Goal: Information Seeking & Learning: Understand process/instructions

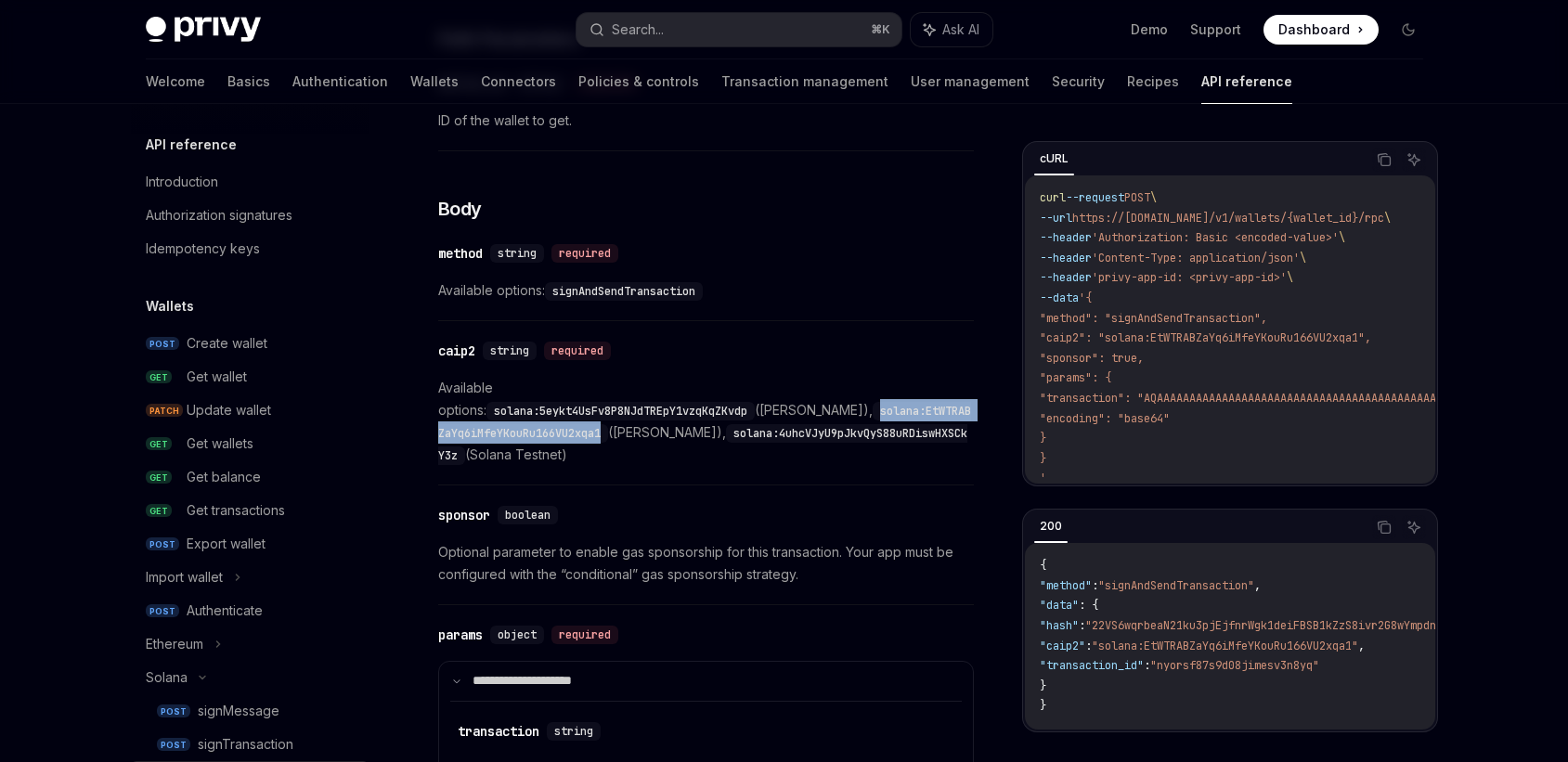
scroll to position [171, 0]
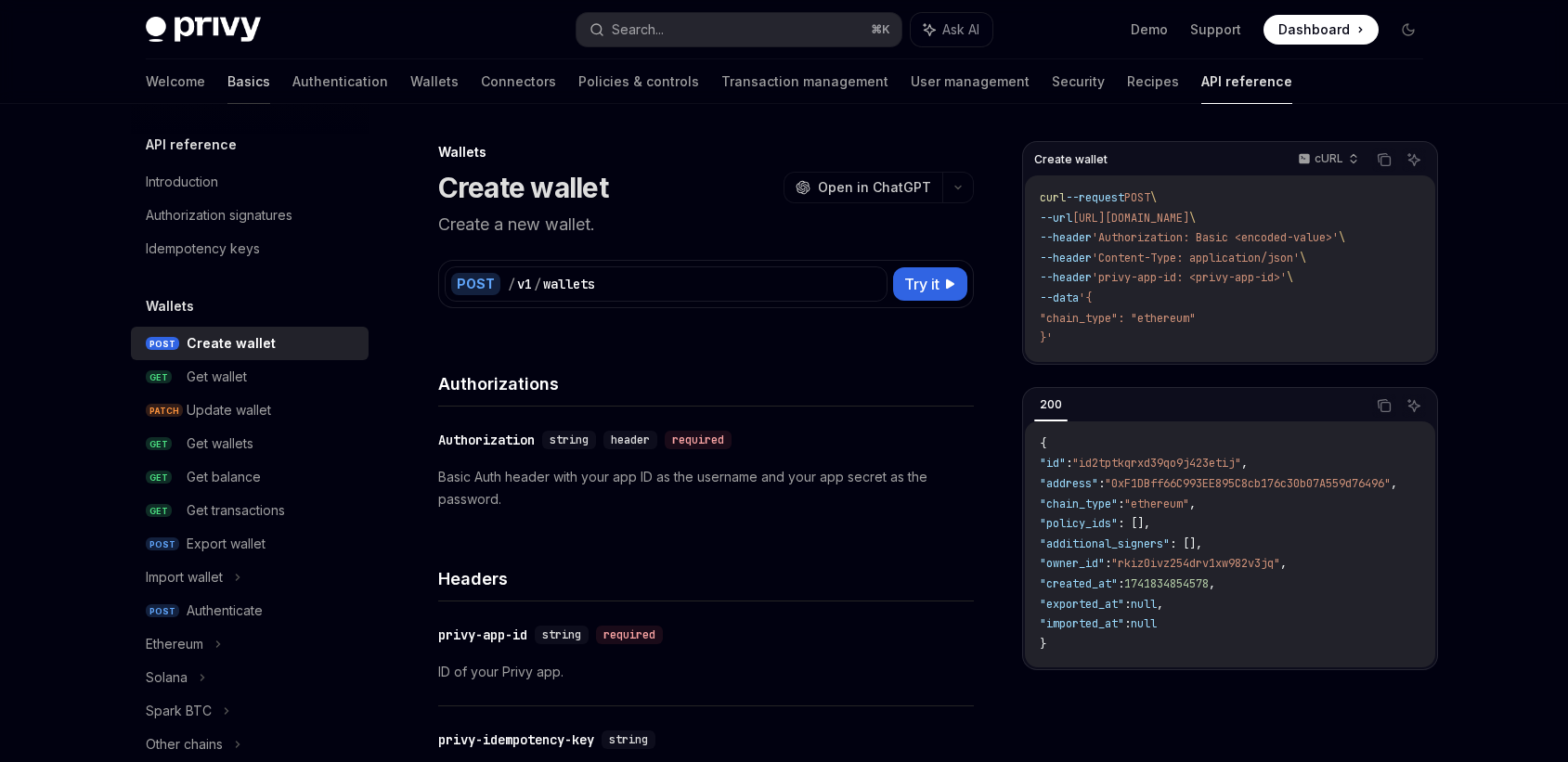
click at [228, 85] on link "Basics" at bounding box center [249, 81] width 43 height 45
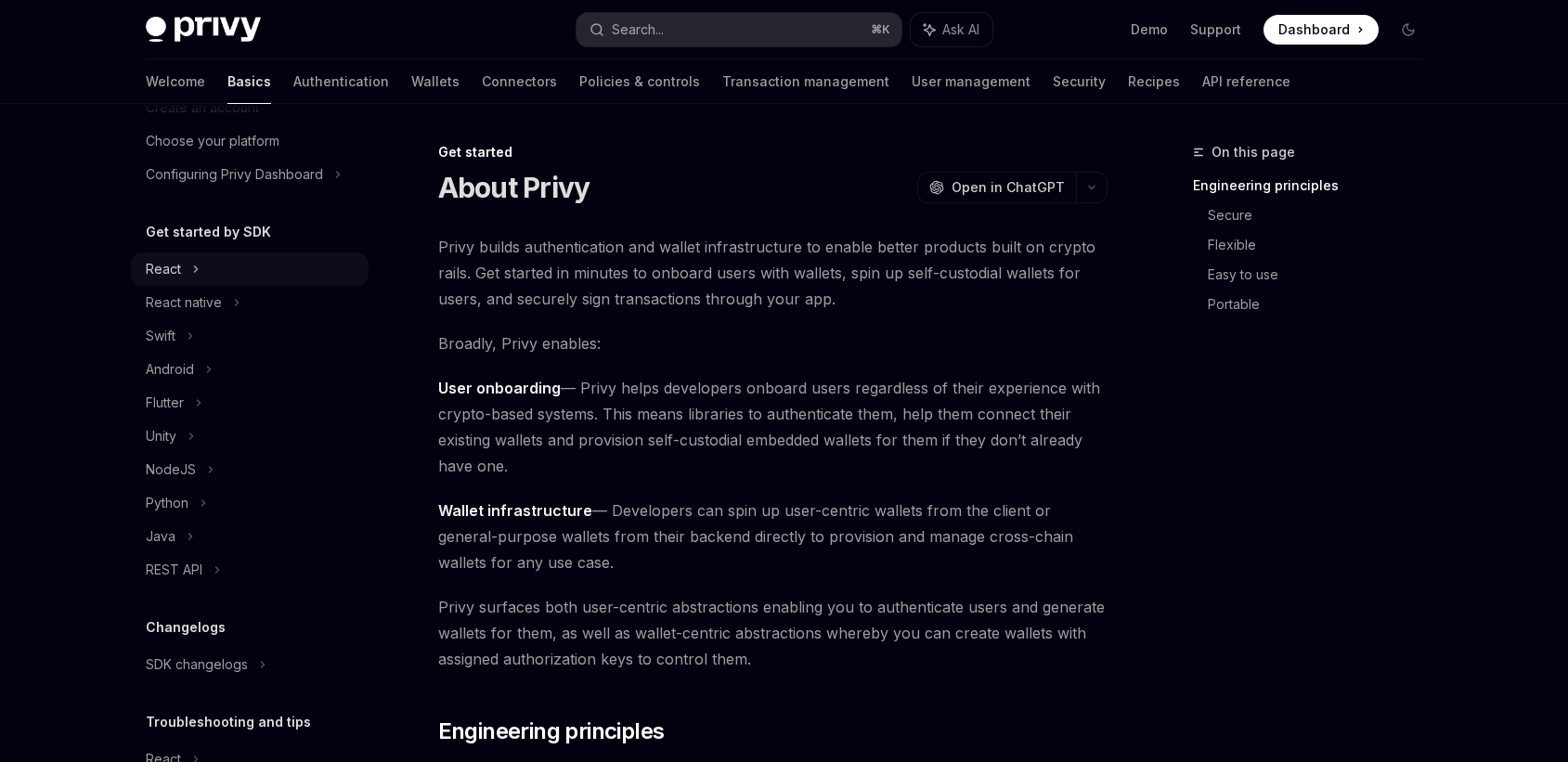
scroll to position [129, 0]
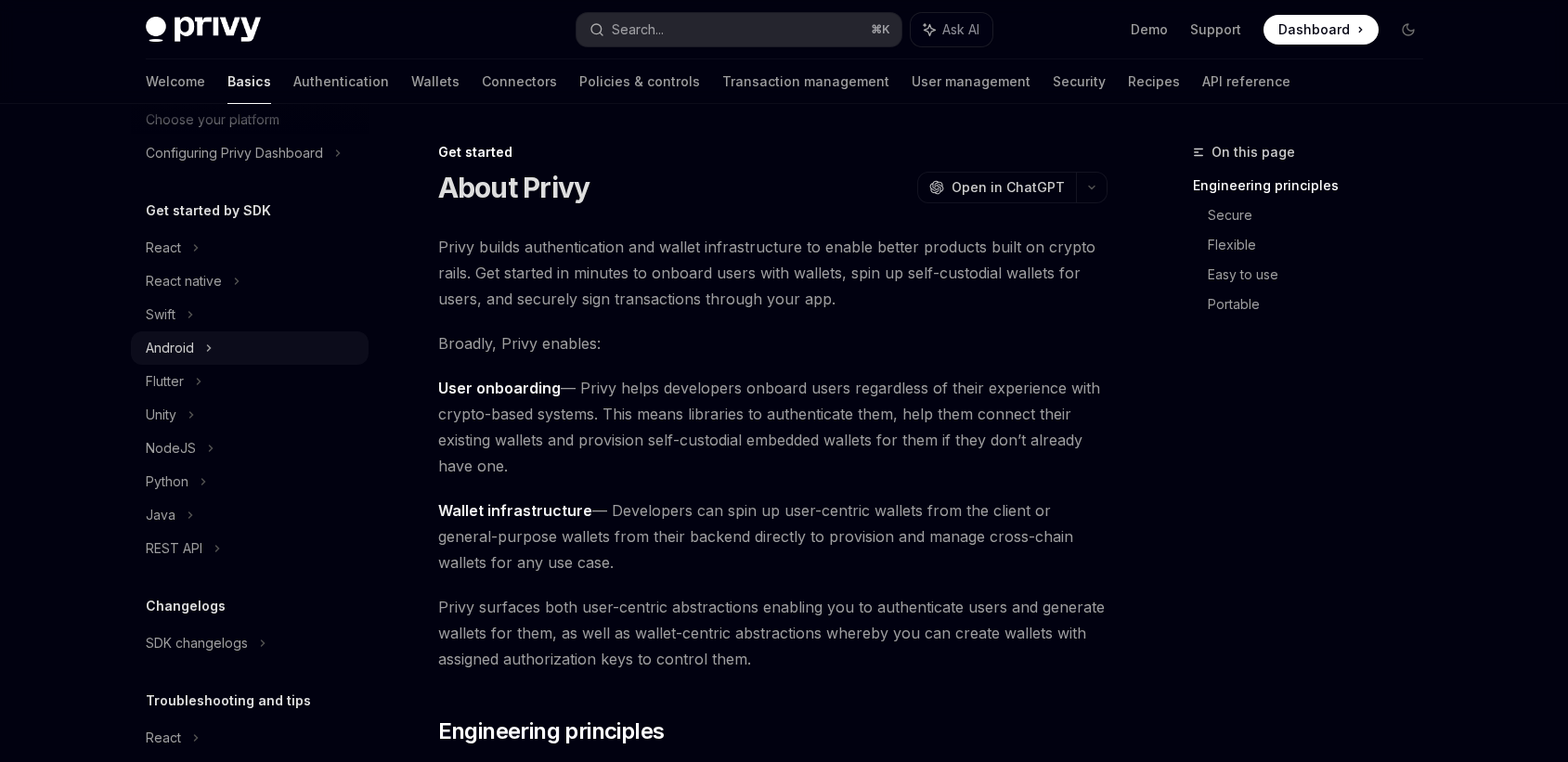
click at [189, 348] on div "Android" at bounding box center [169, 348] width 49 height 22
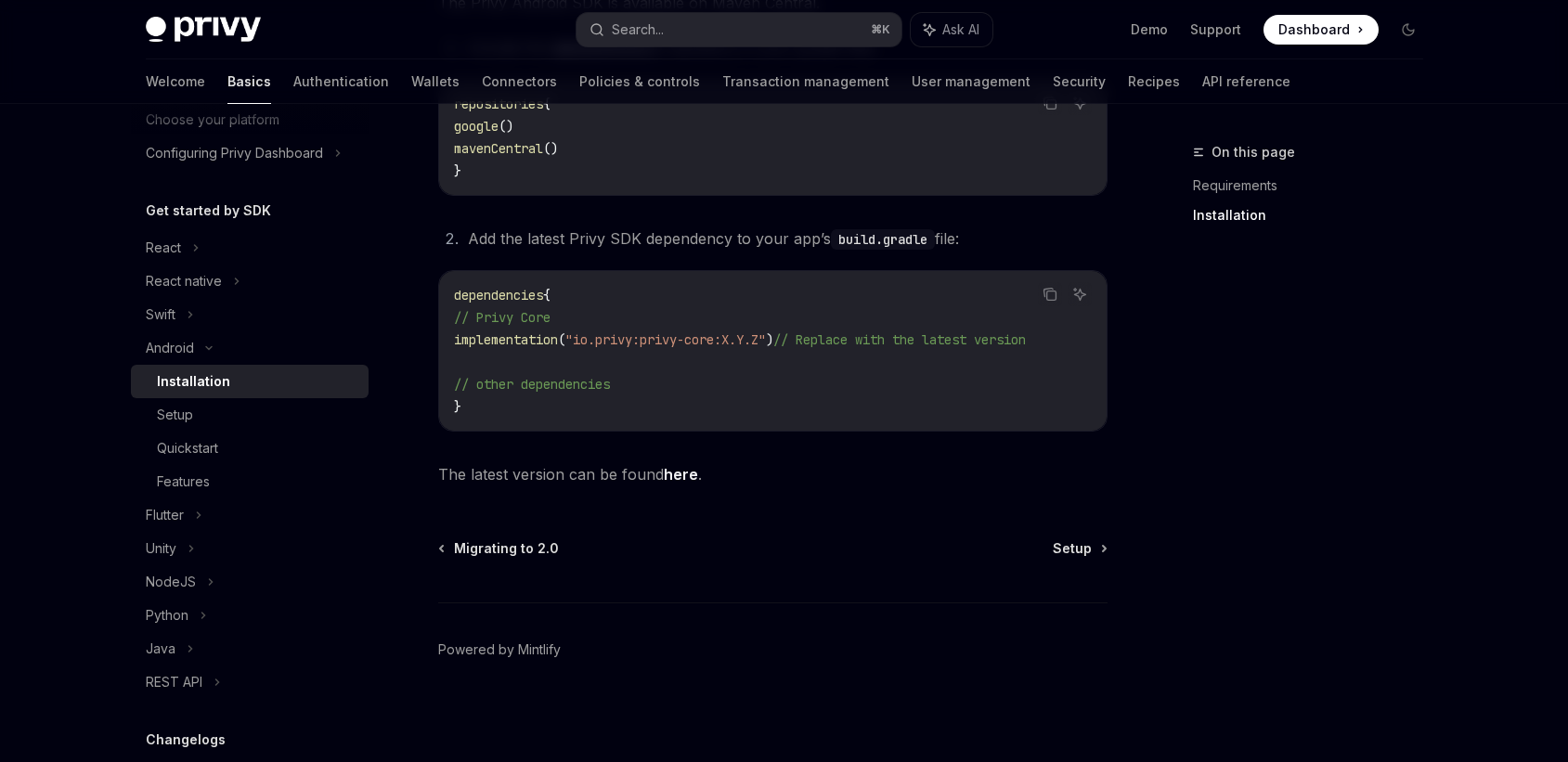
scroll to position [439, 0]
click at [1089, 557] on span "Setup" at bounding box center [1071, 547] width 39 height 19
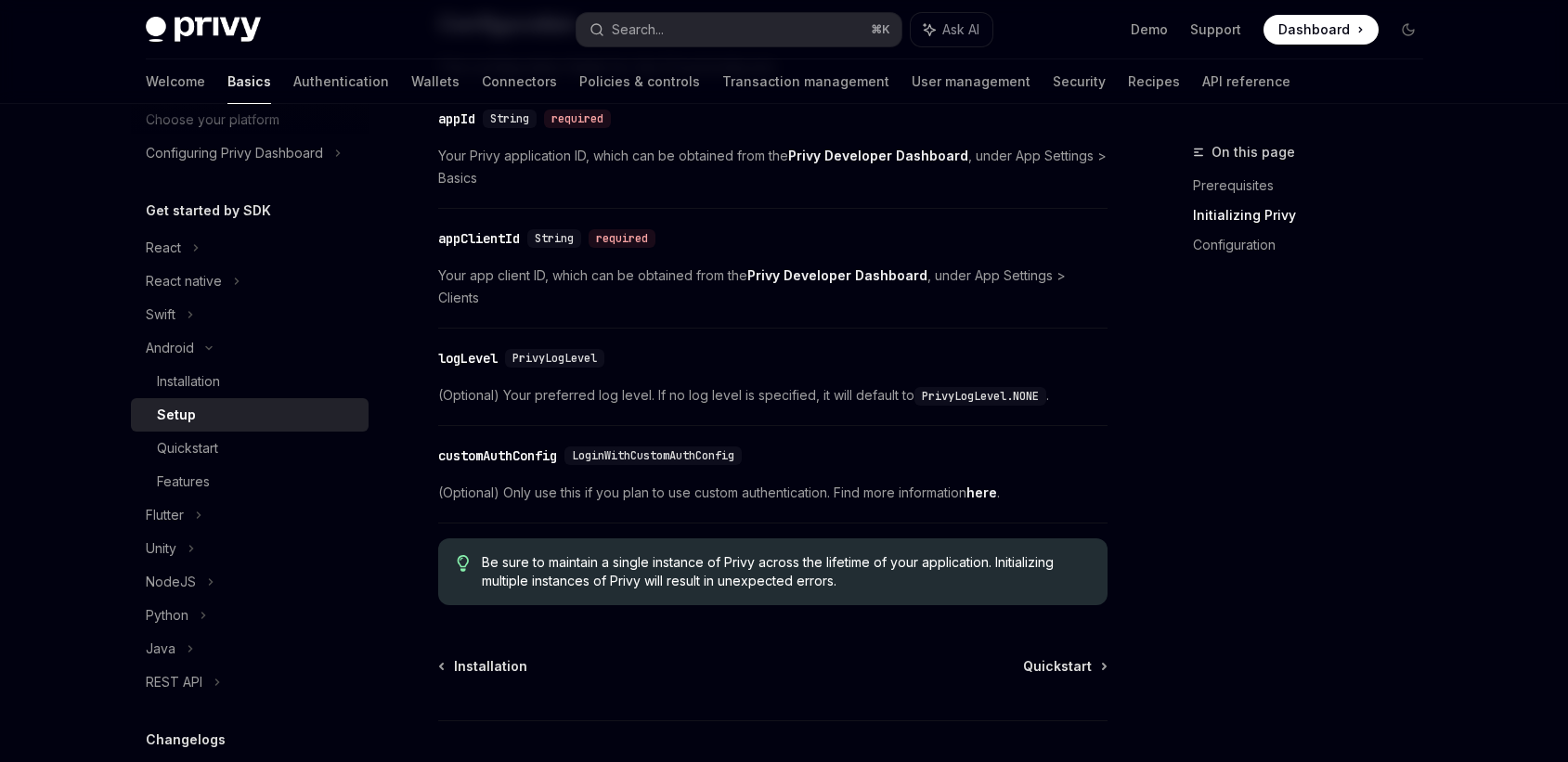
scroll to position [817, 0]
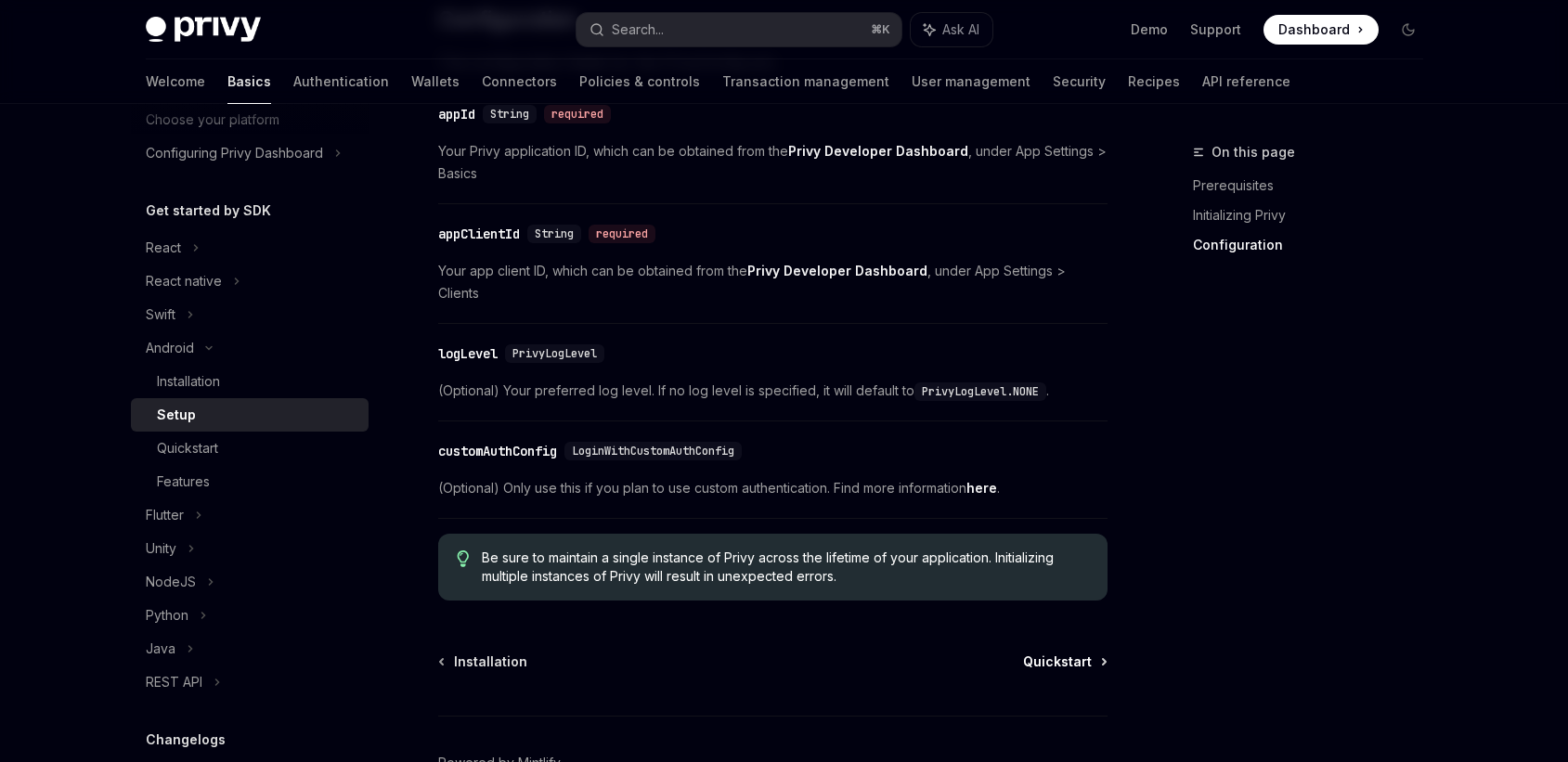
click at [1069, 653] on span "Quickstart" at bounding box center [1057, 662] width 68 height 19
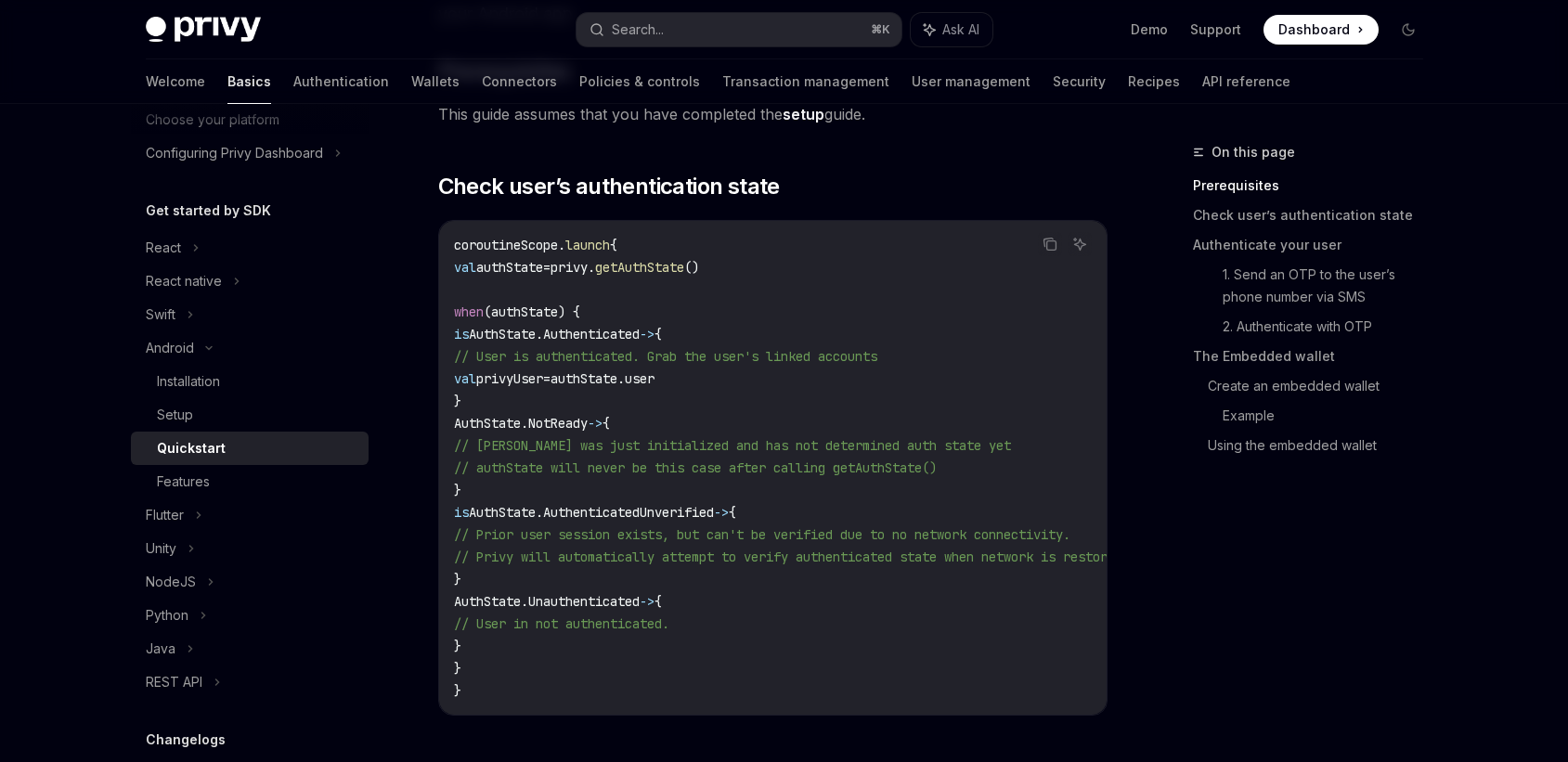
scroll to position [238, 0]
click at [201, 477] on div "Features" at bounding box center [182, 482] width 53 height 22
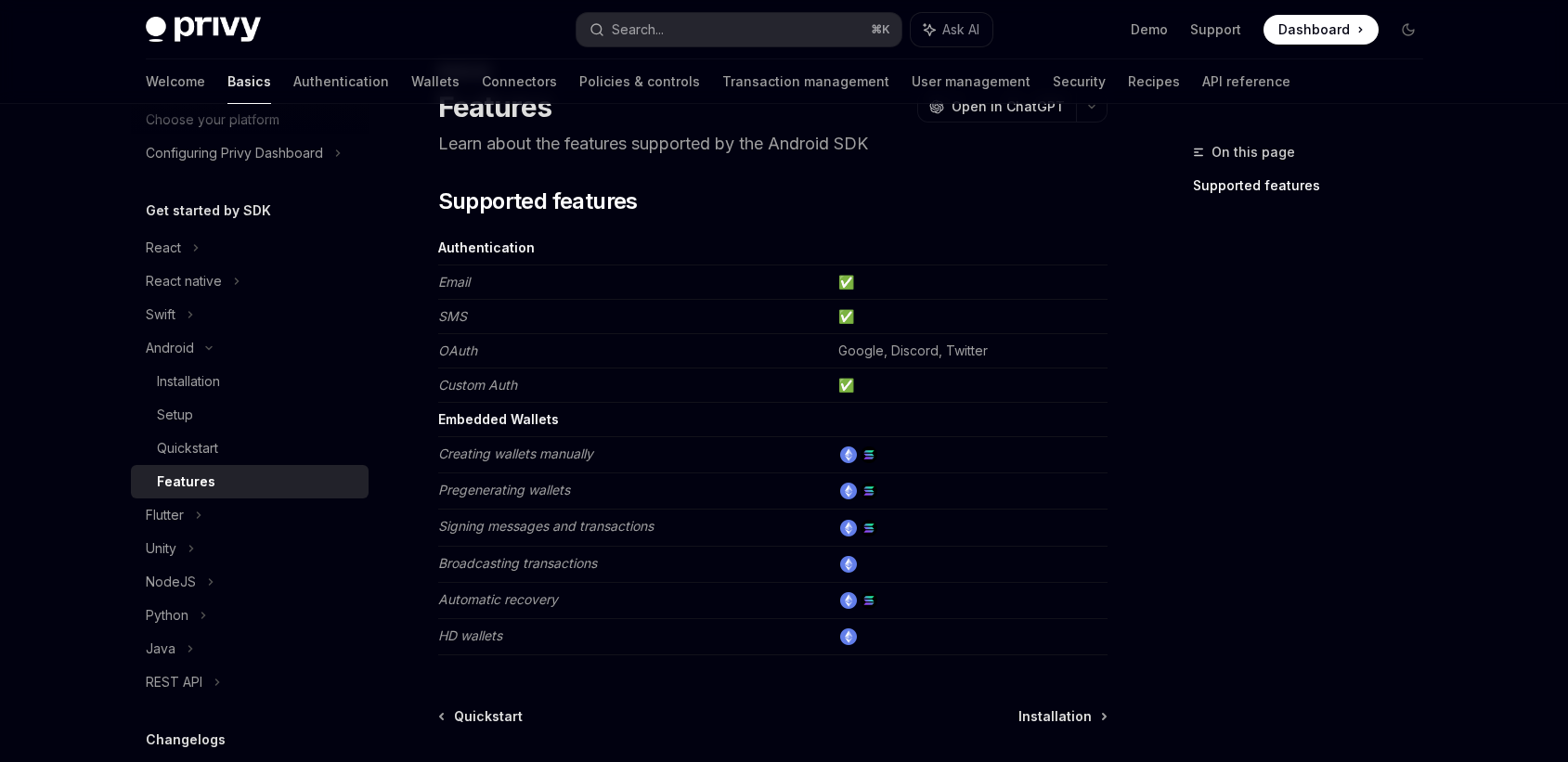
scroll to position [83, 0]
click at [851, 454] on img at bounding box center [848, 452] width 17 height 17
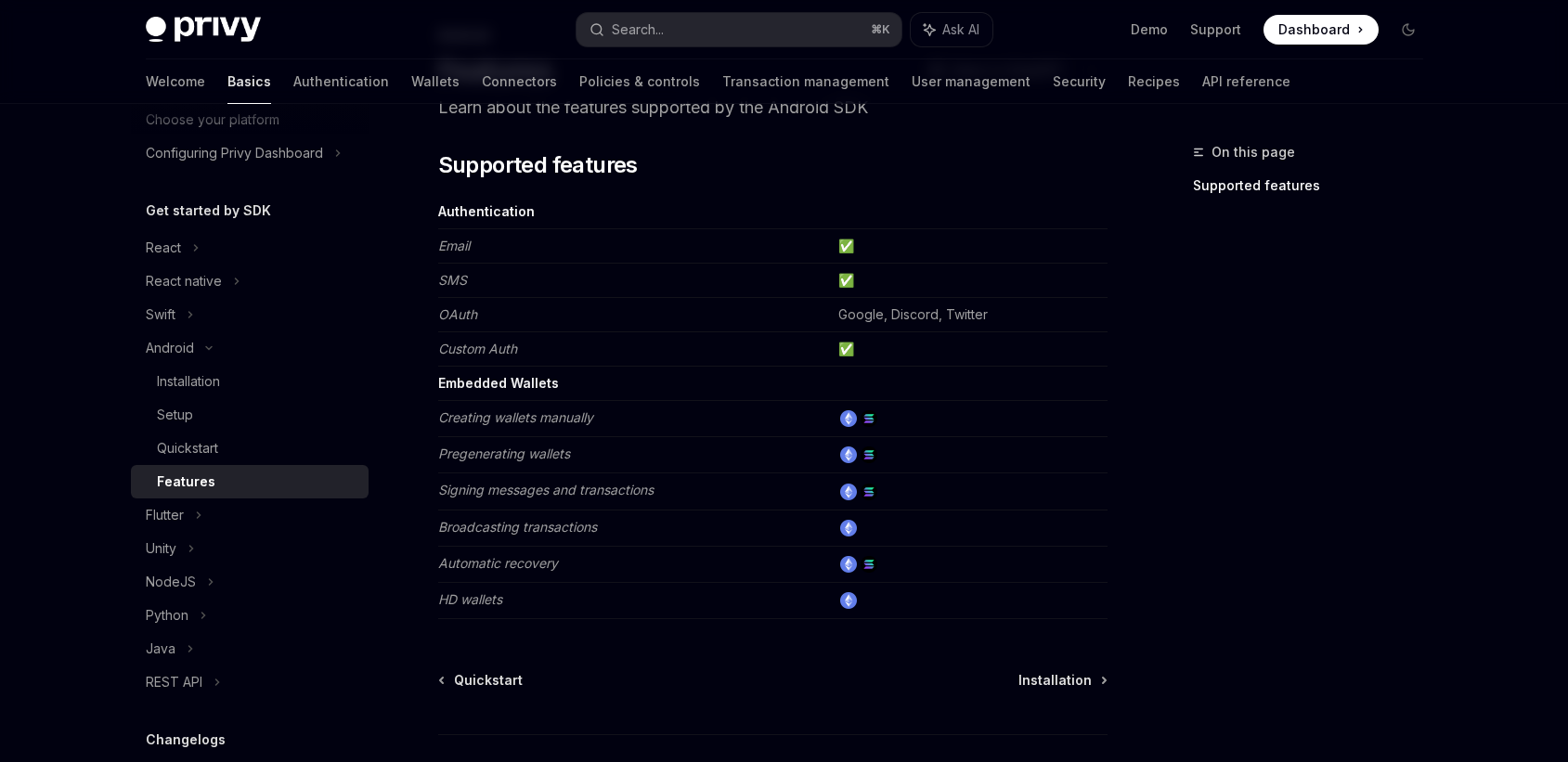
scroll to position [80, 0]
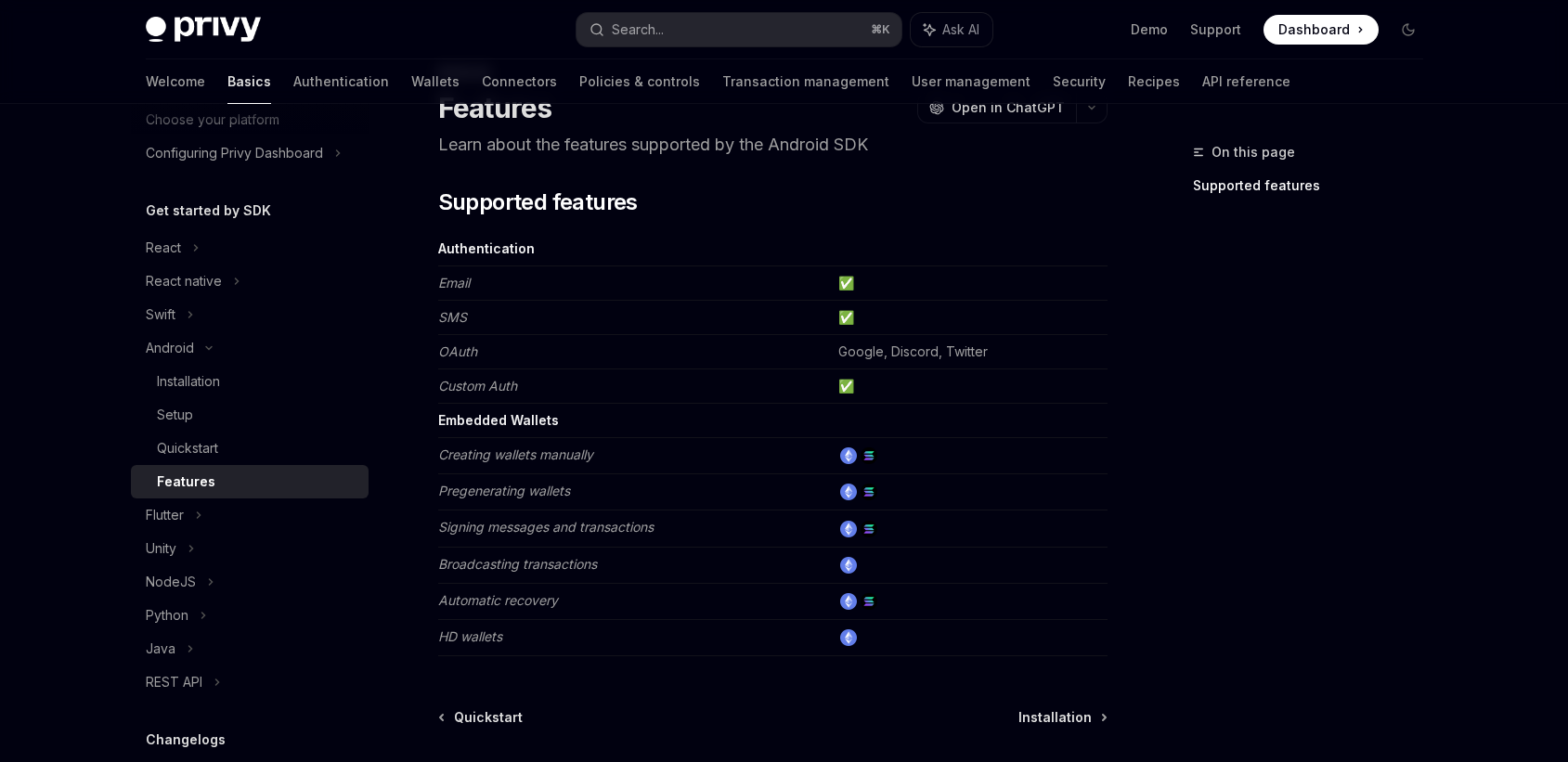
click at [854, 449] on img at bounding box center [848, 456] width 17 height 17
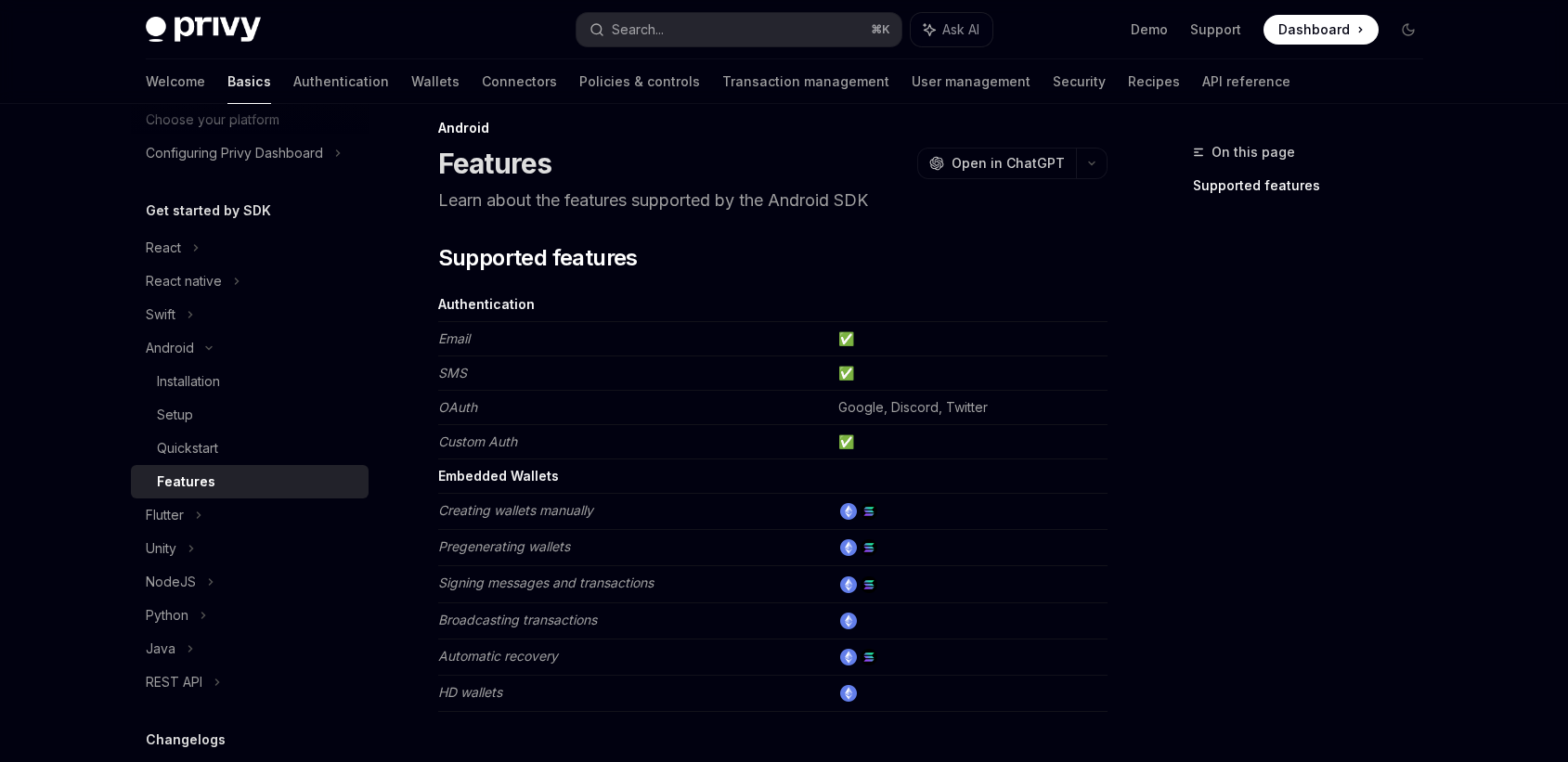
scroll to position [29, 0]
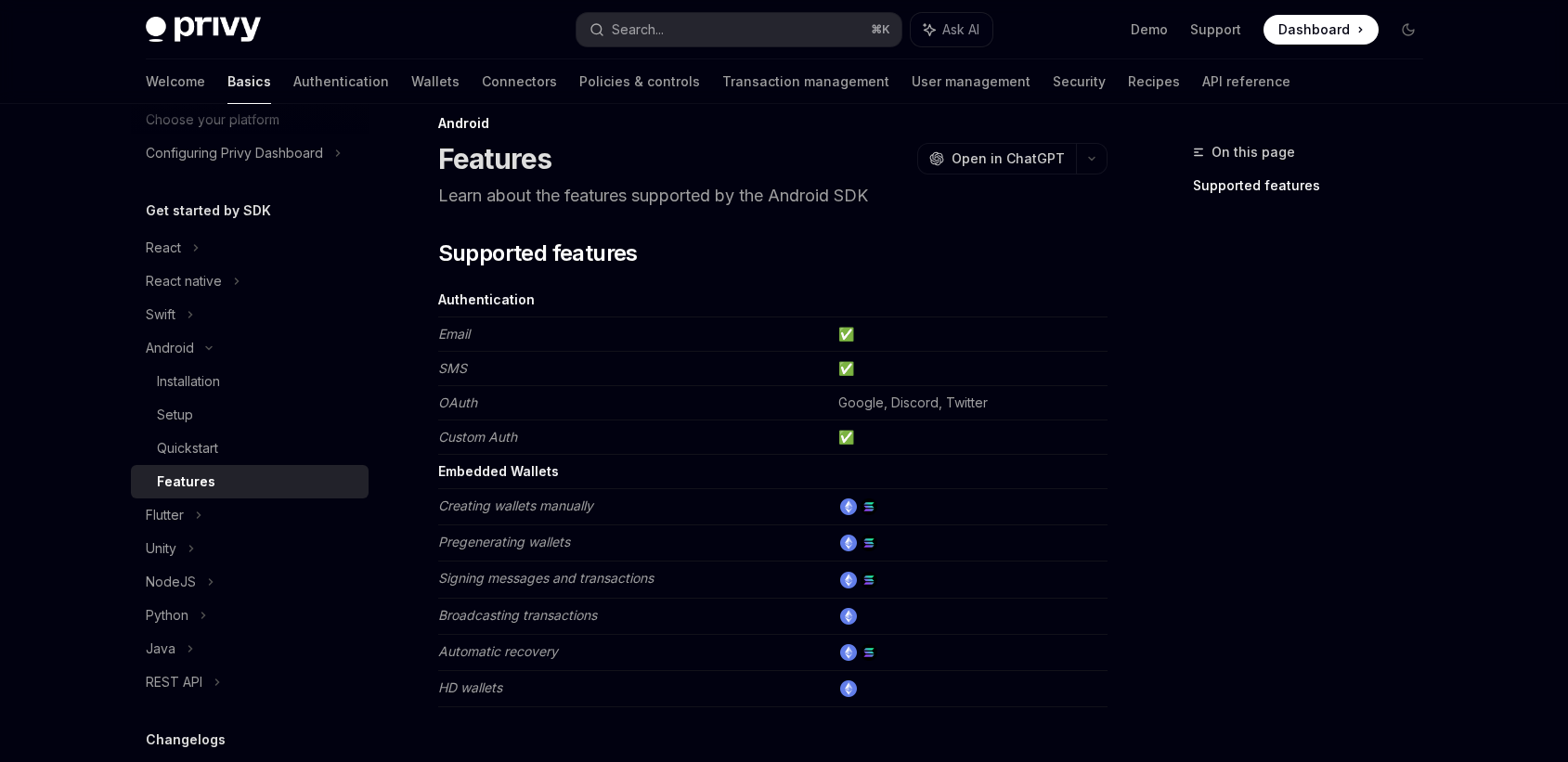
click at [845, 438] on td "✅" at bounding box center [968, 437] width 277 height 35
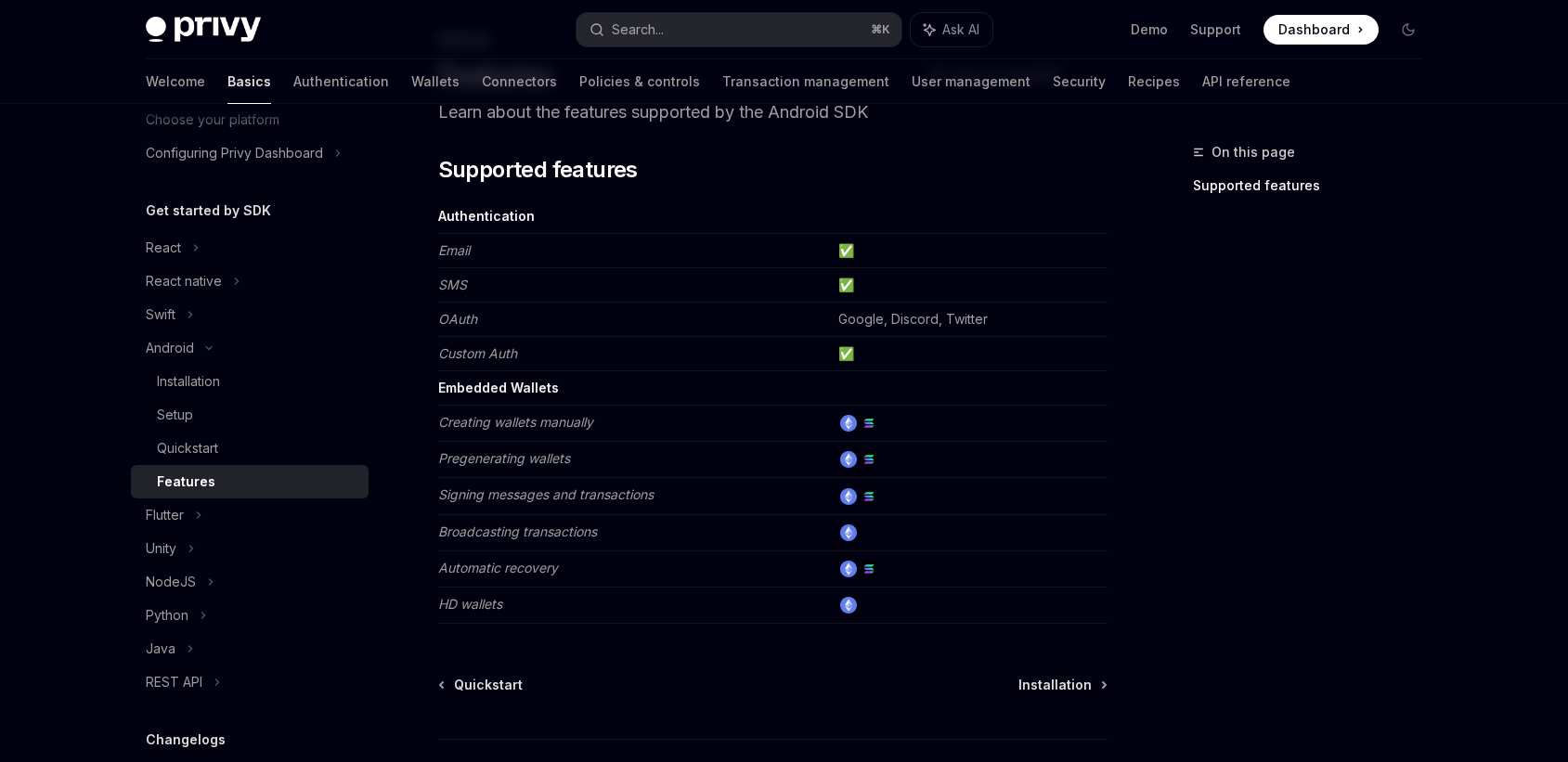
scroll to position [114, 0]
click at [855, 422] on img at bounding box center [848, 421] width 17 height 17
click at [859, 422] on td at bounding box center [968, 421] width 277 height 37
click at [869, 422] on img at bounding box center [868, 421] width 17 height 17
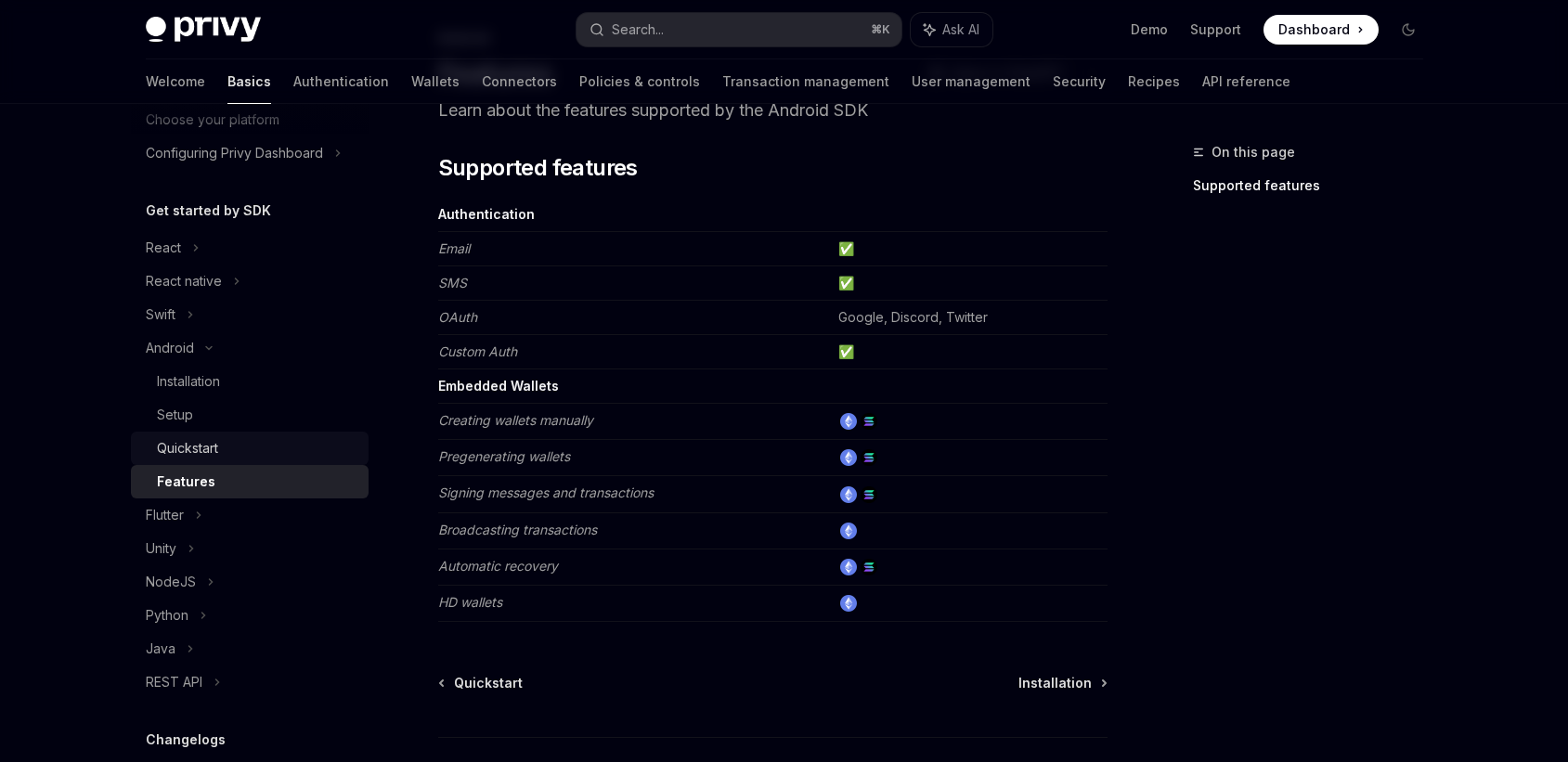
click at [214, 437] on div "Quickstart" at bounding box center [187, 448] width 61 height 22
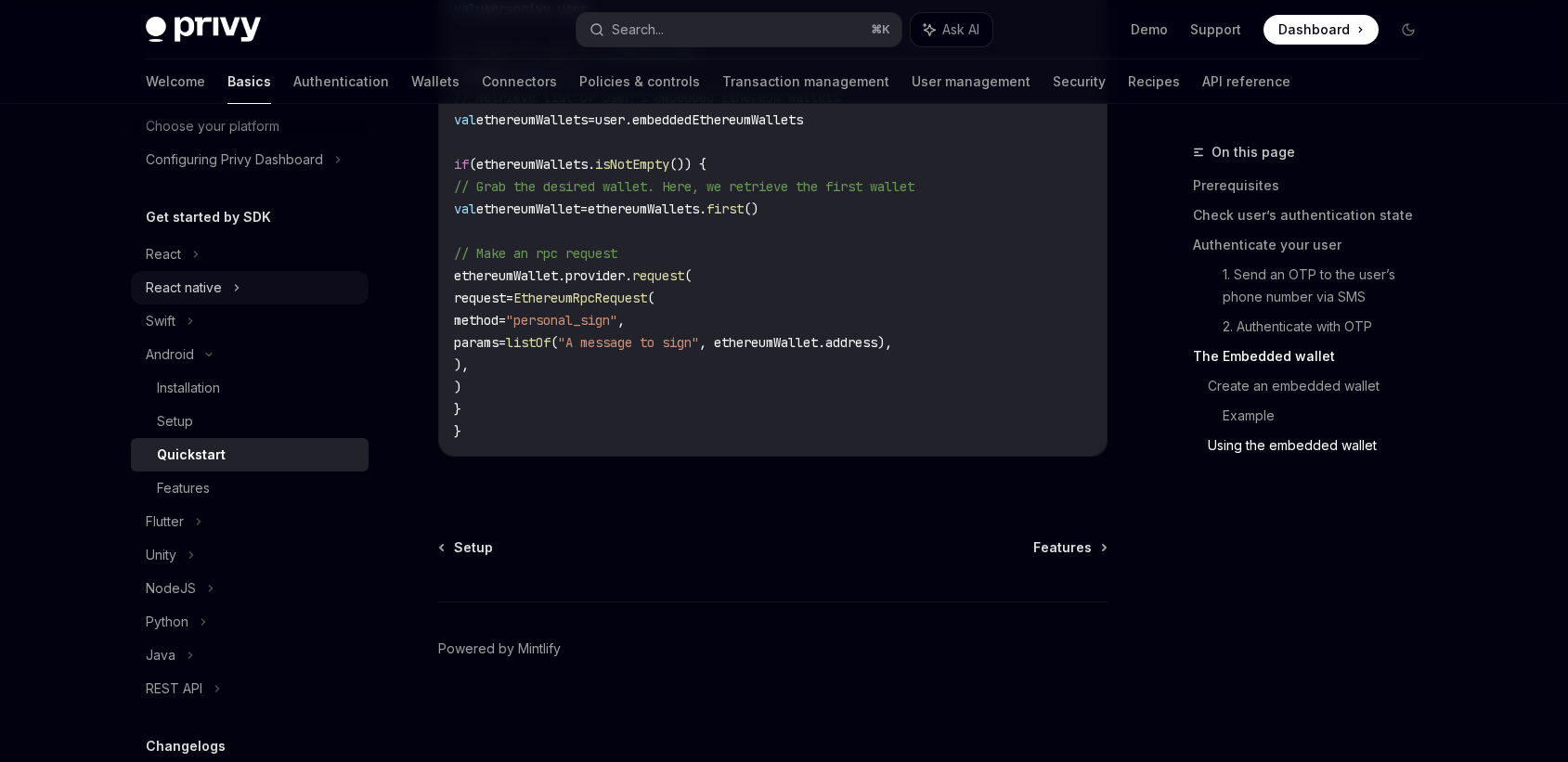
scroll to position [124, 0]
click at [229, 262] on div "React" at bounding box center [250, 254] width 238 height 34
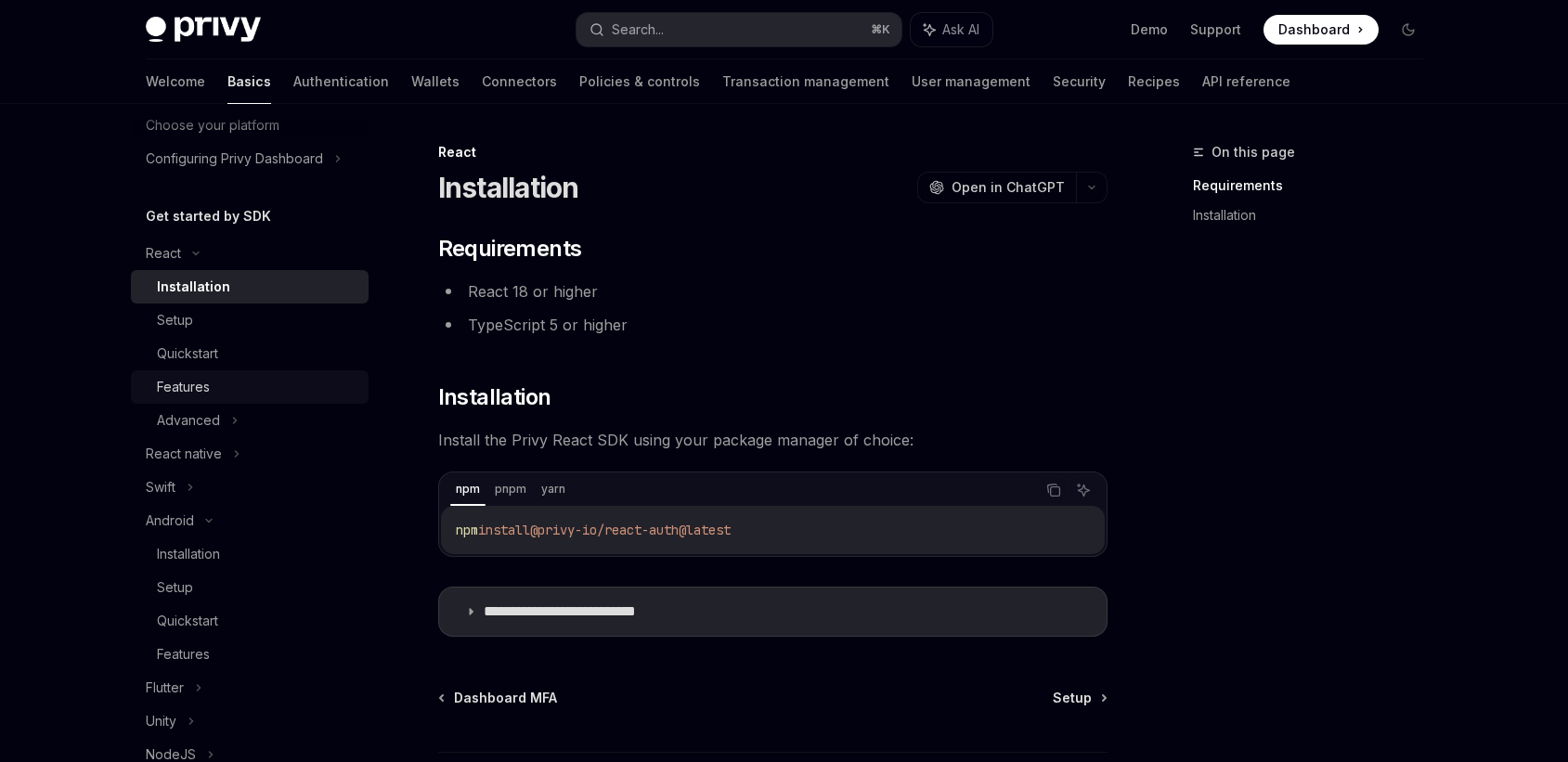
click at [211, 383] on div "Features" at bounding box center [257, 386] width 200 height 22
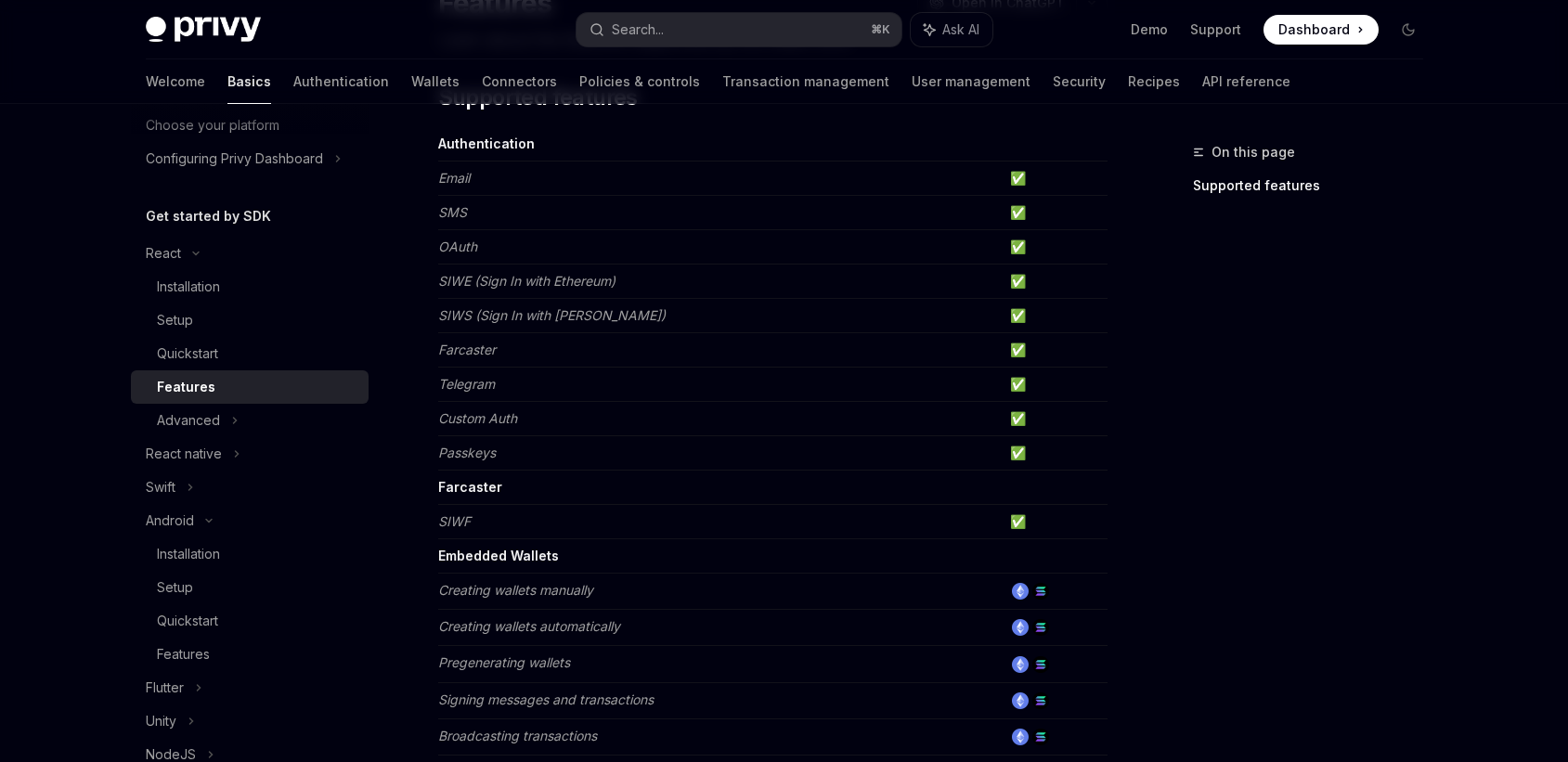
scroll to position [405, 0]
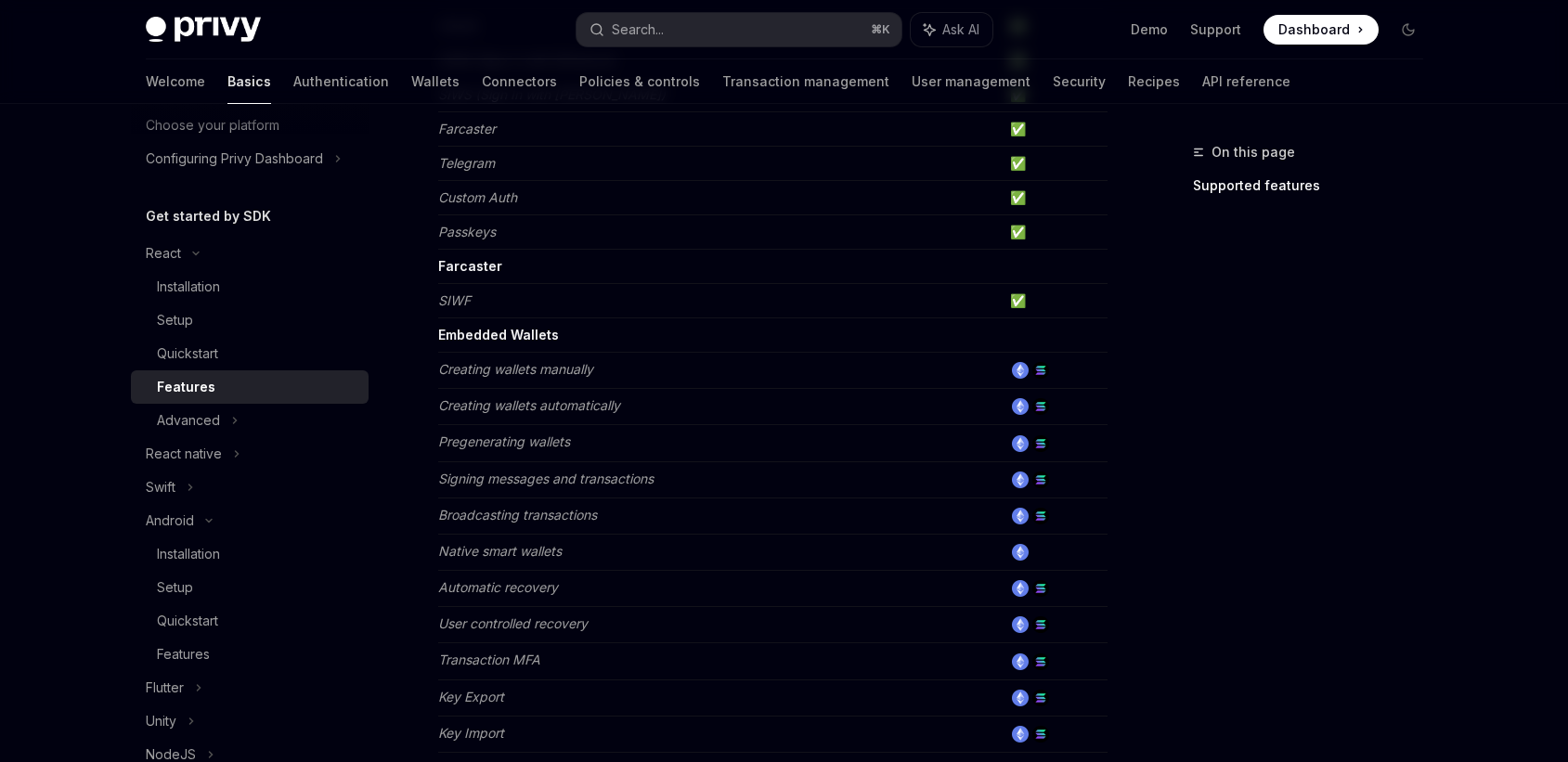
click at [521, 478] on em "Signing messages and transactions" at bounding box center [545, 479] width 215 height 16
click at [1014, 367] on img at bounding box center [1020, 370] width 17 height 17
drag, startPoint x: 1014, startPoint y: 367, endPoint x: 1063, endPoint y: 368, distance: 49.0
click at [1063, 368] on td at bounding box center [1056, 371] width 105 height 37
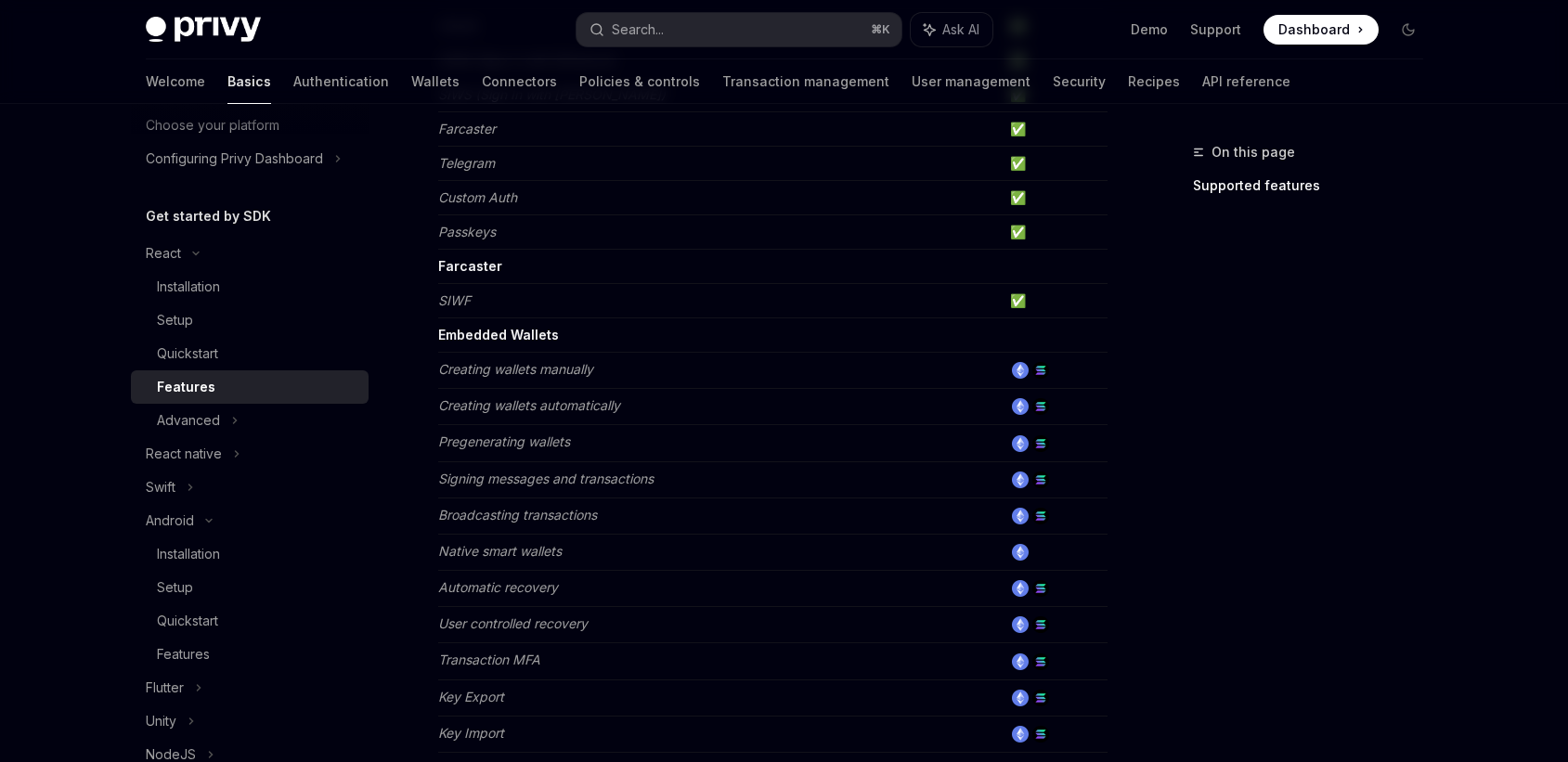
click at [1063, 368] on td at bounding box center [1056, 371] width 105 height 37
drag, startPoint x: 1063, startPoint y: 368, endPoint x: 1013, endPoint y: 370, distance: 50.0
click at [1013, 370] on td at bounding box center [1056, 371] width 105 height 37
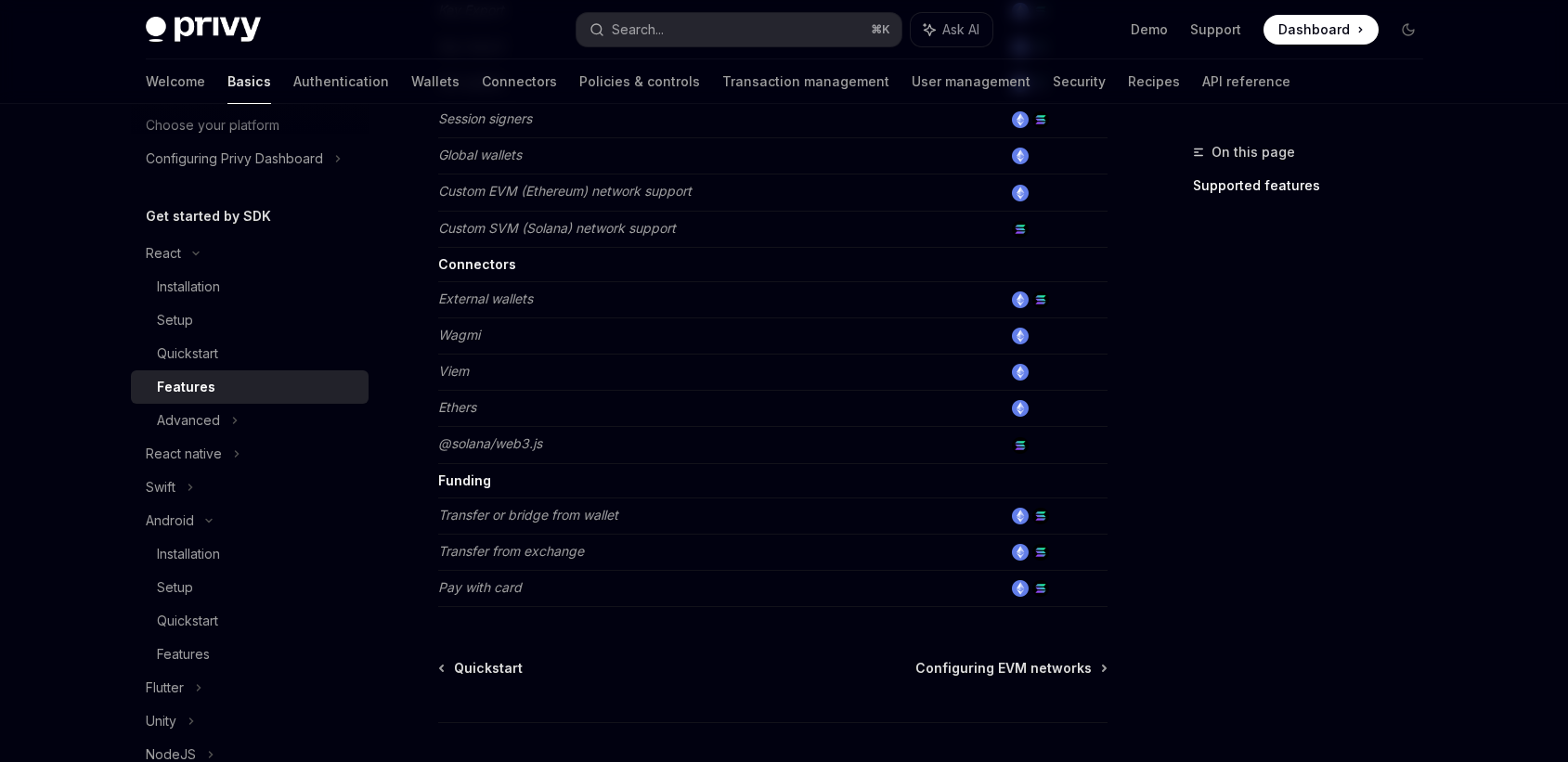
scroll to position [1060, 0]
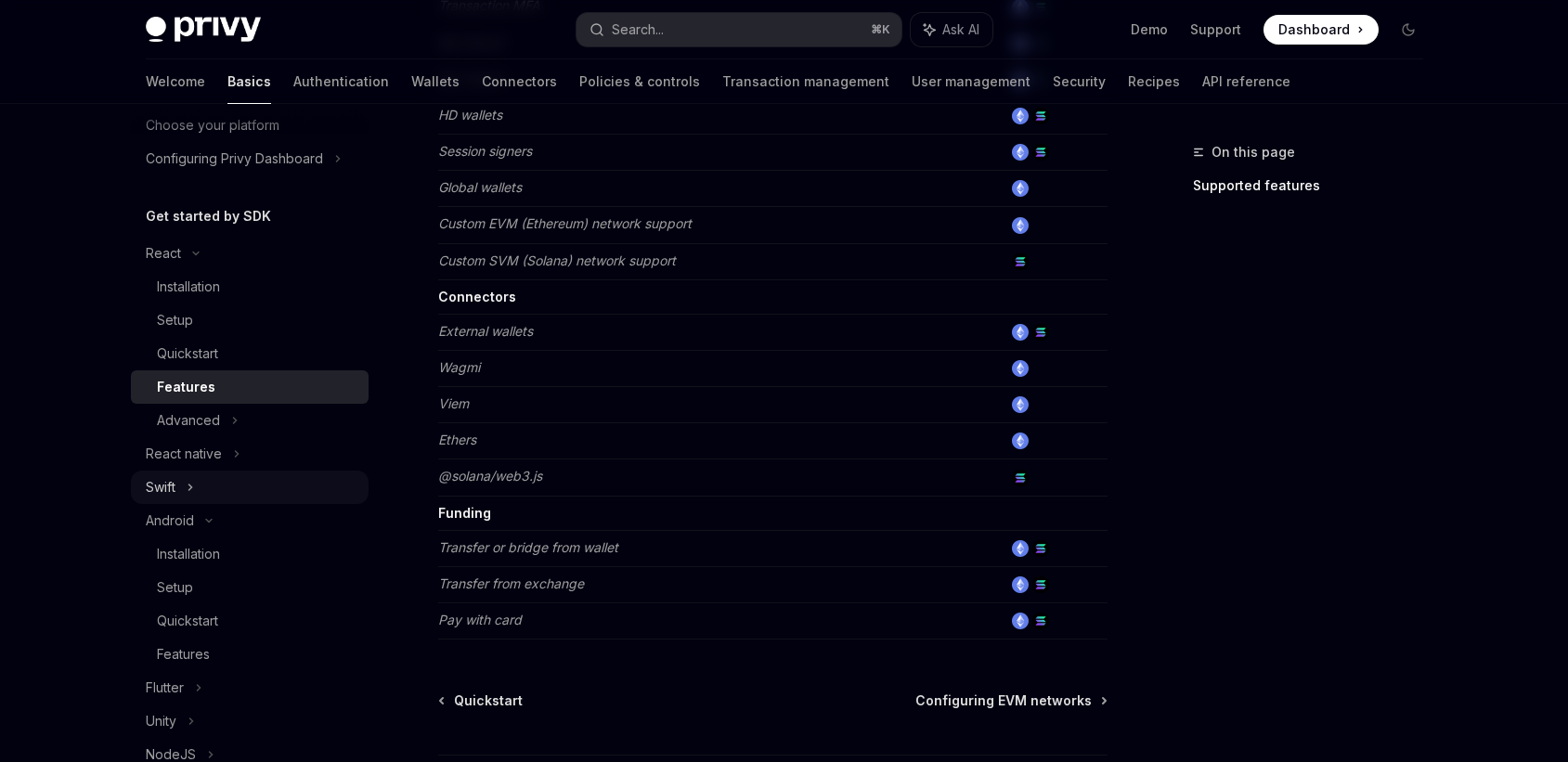
click at [210, 485] on div "Swift" at bounding box center [250, 488] width 238 height 34
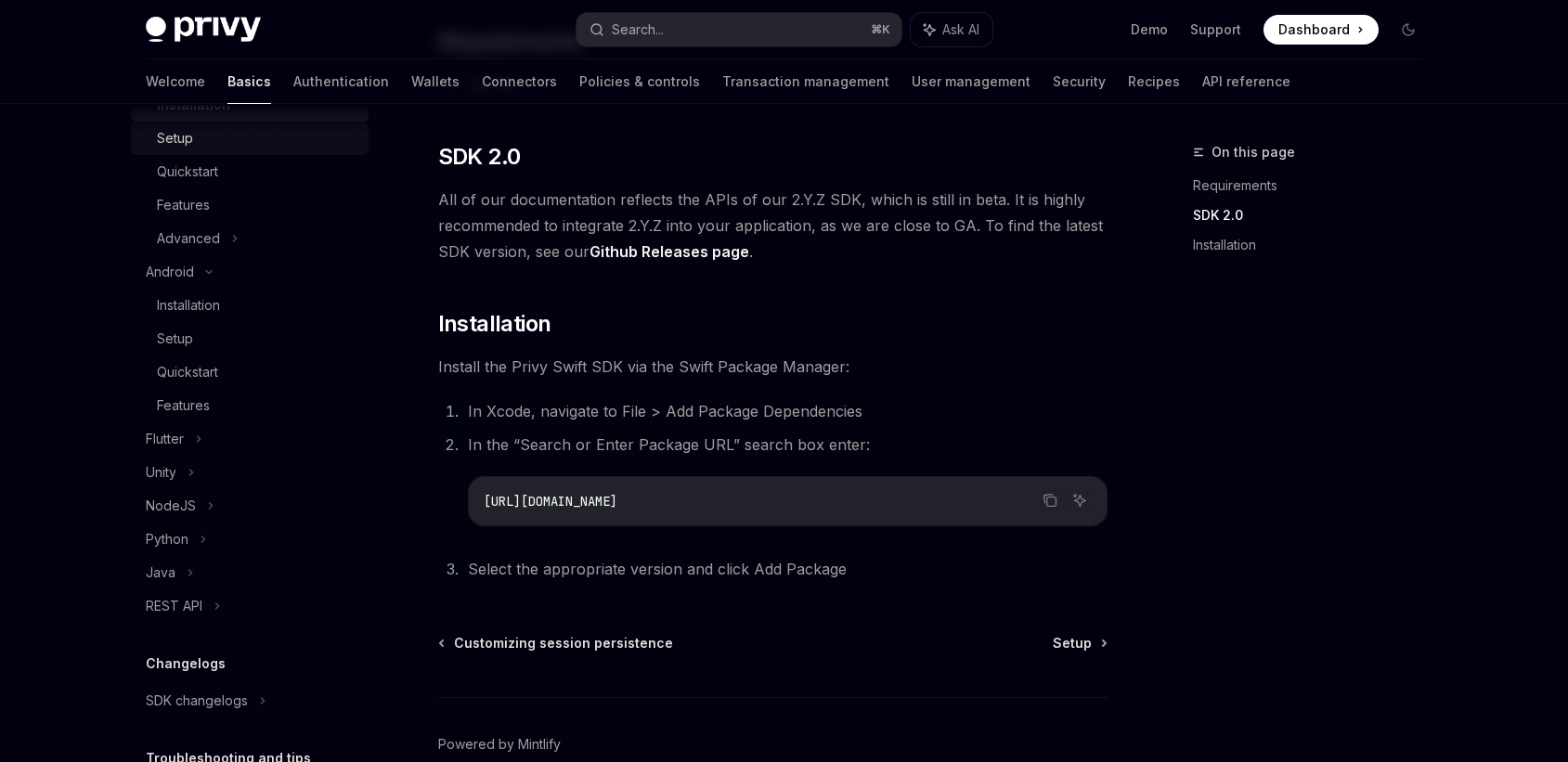
scroll to position [573, 0]
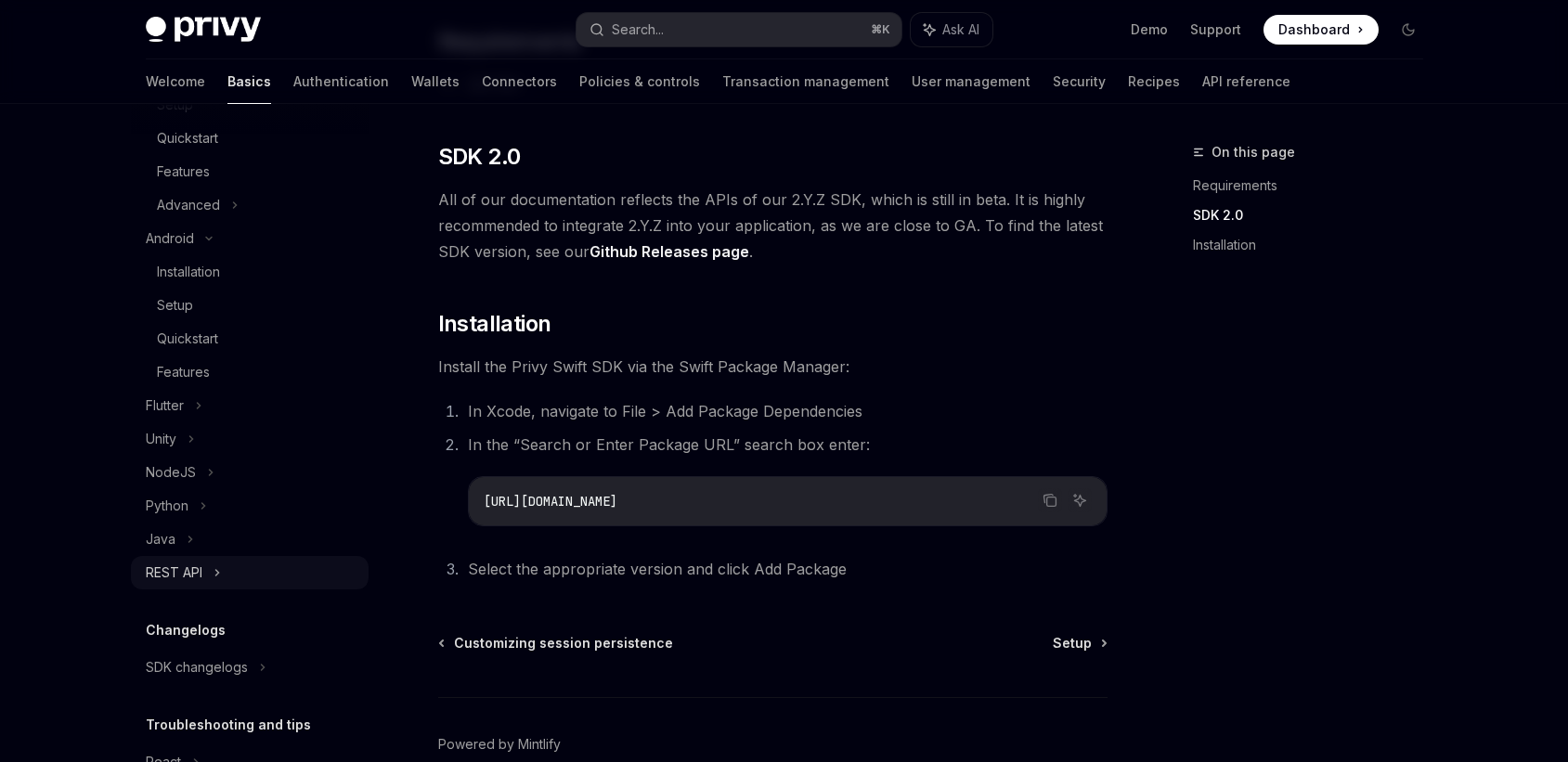
click at [196, 575] on div "REST API" at bounding box center [173, 573] width 56 height 22
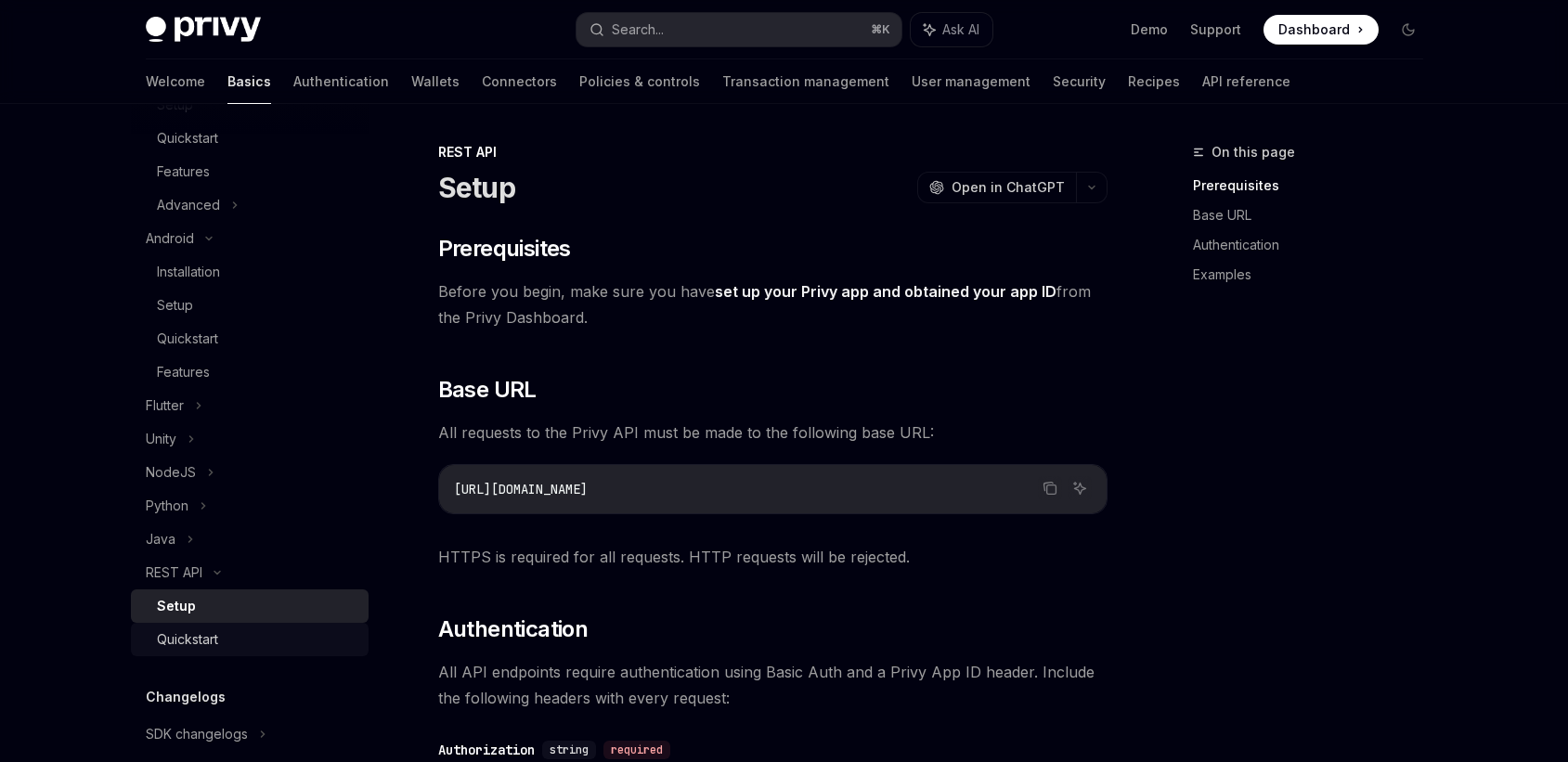
click at [207, 634] on div "Quickstart" at bounding box center [187, 639] width 61 height 22
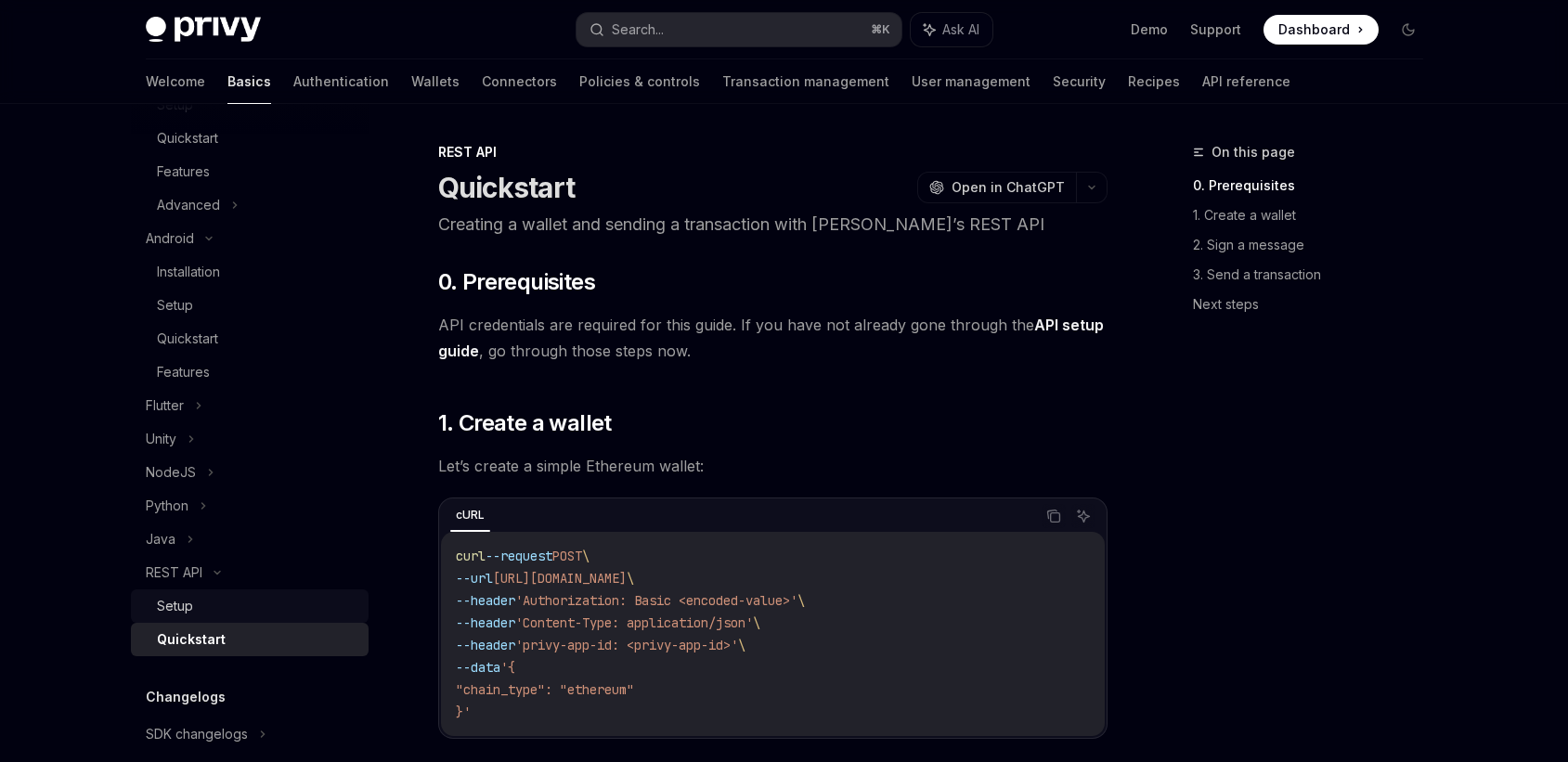
click at [217, 600] on div "Setup" at bounding box center [257, 605] width 200 height 22
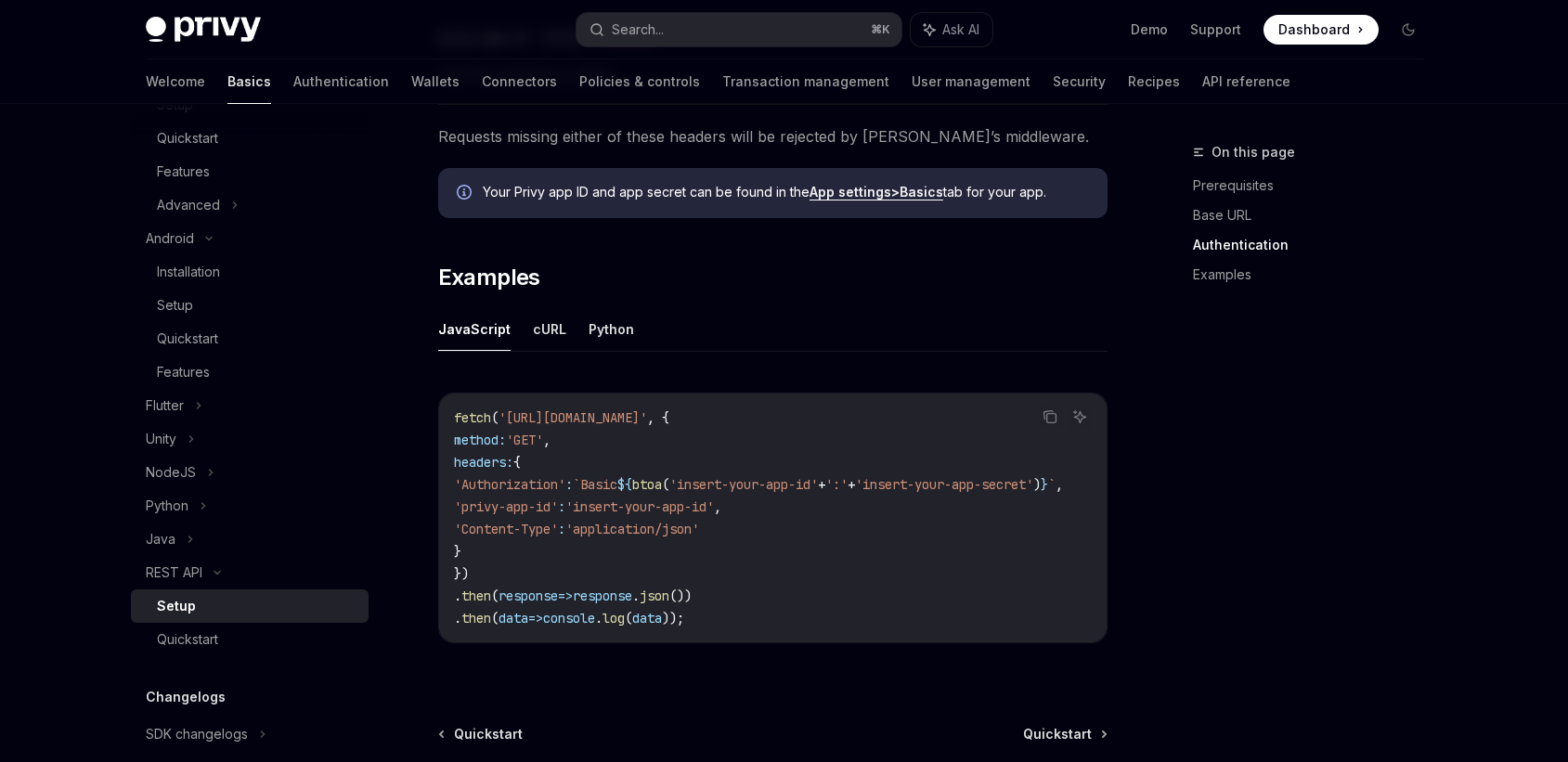
scroll to position [1005, 0]
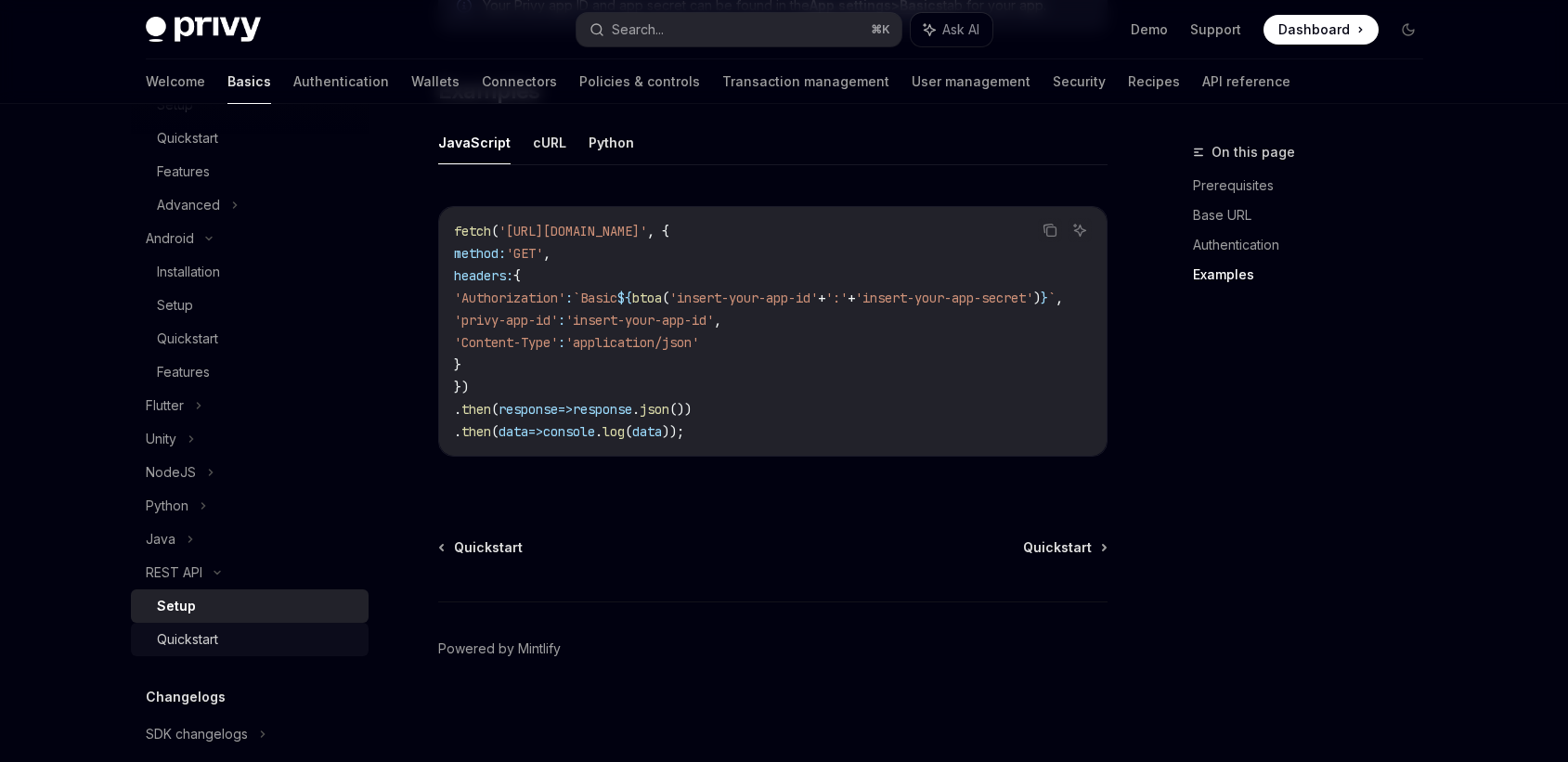
click at [216, 636] on div "Quickstart" at bounding box center [187, 639] width 61 height 22
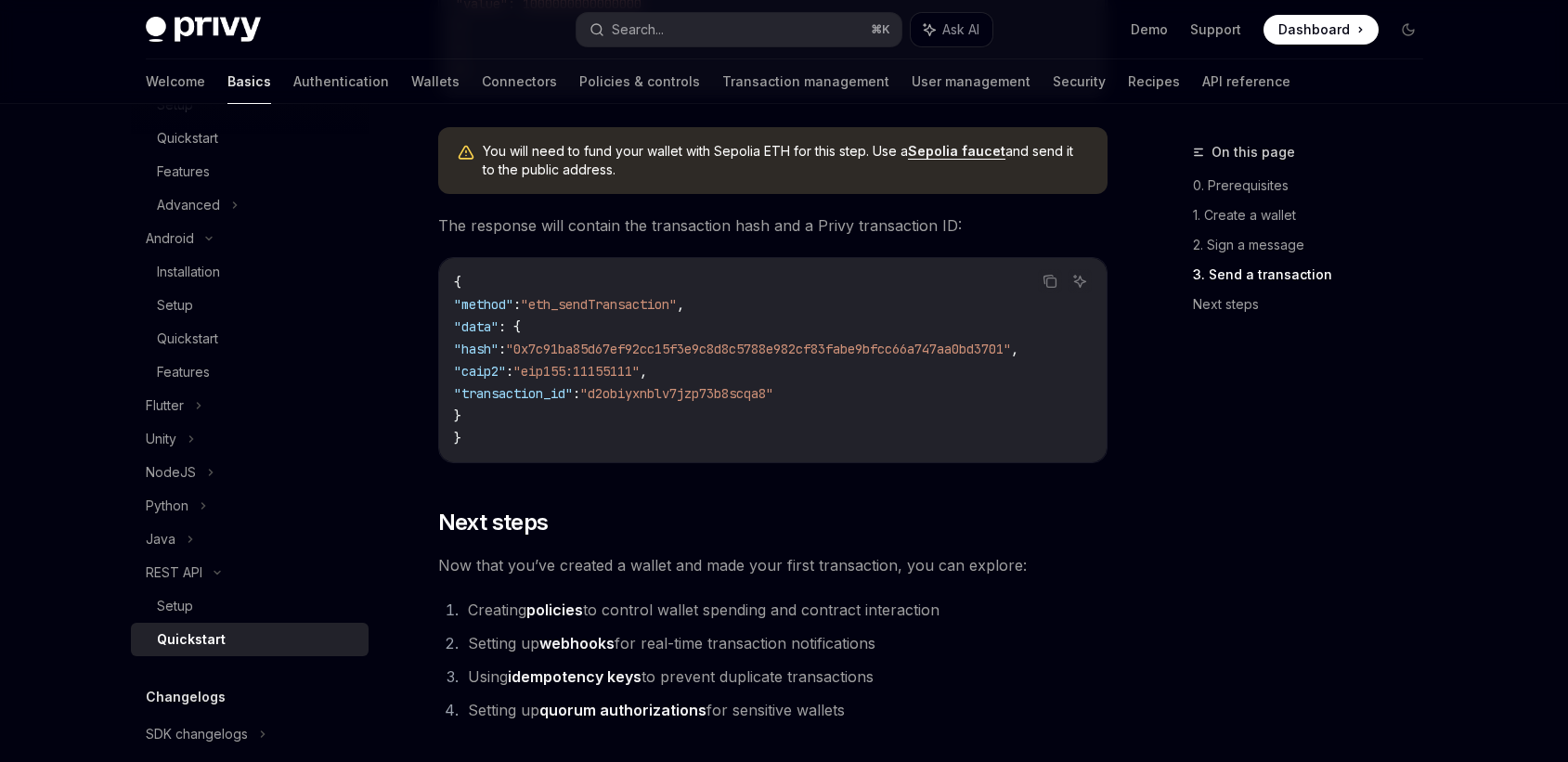
scroll to position [2514, 0]
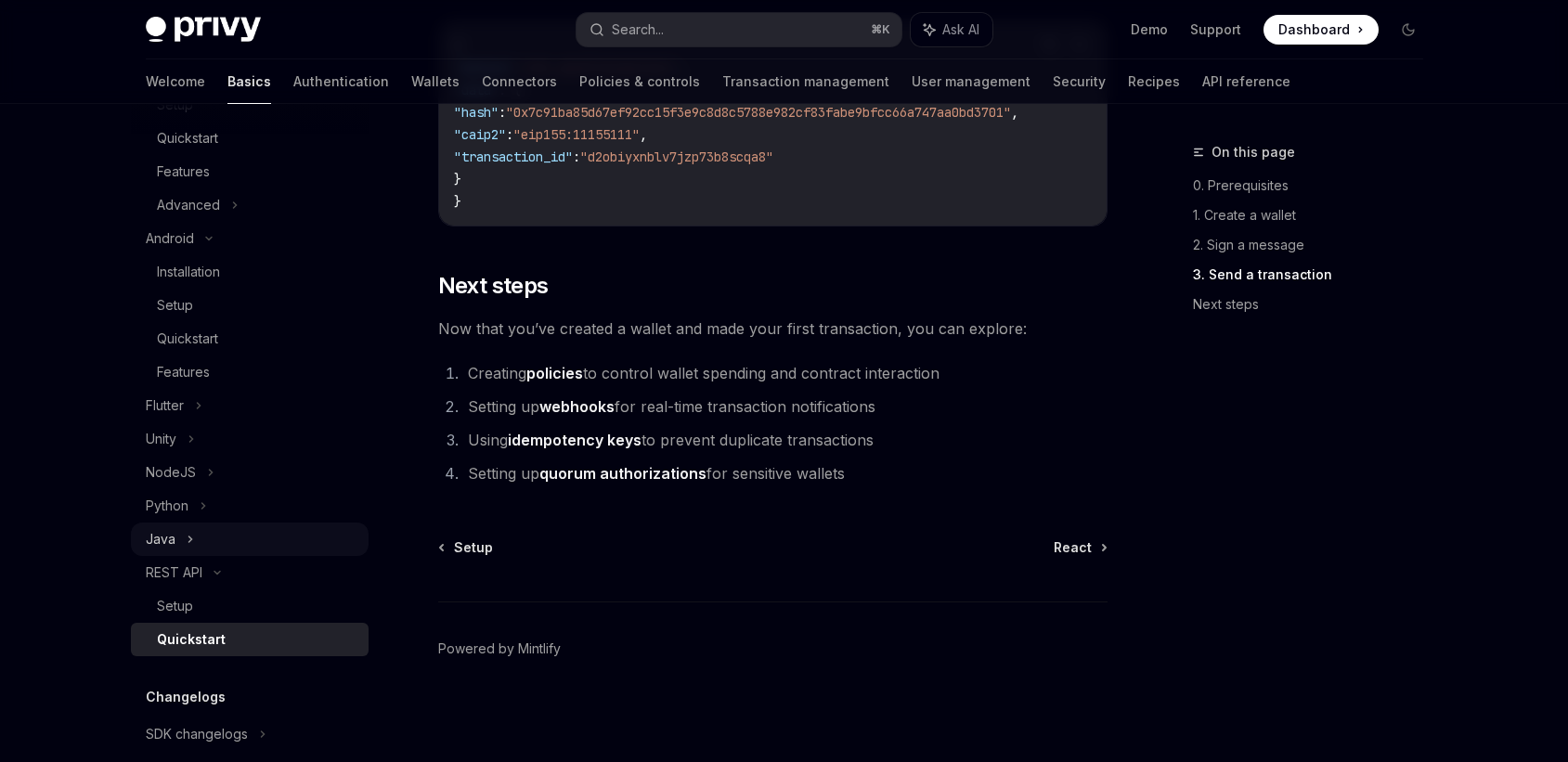
click at [176, 533] on div "Java" at bounding box center [250, 539] width 238 height 34
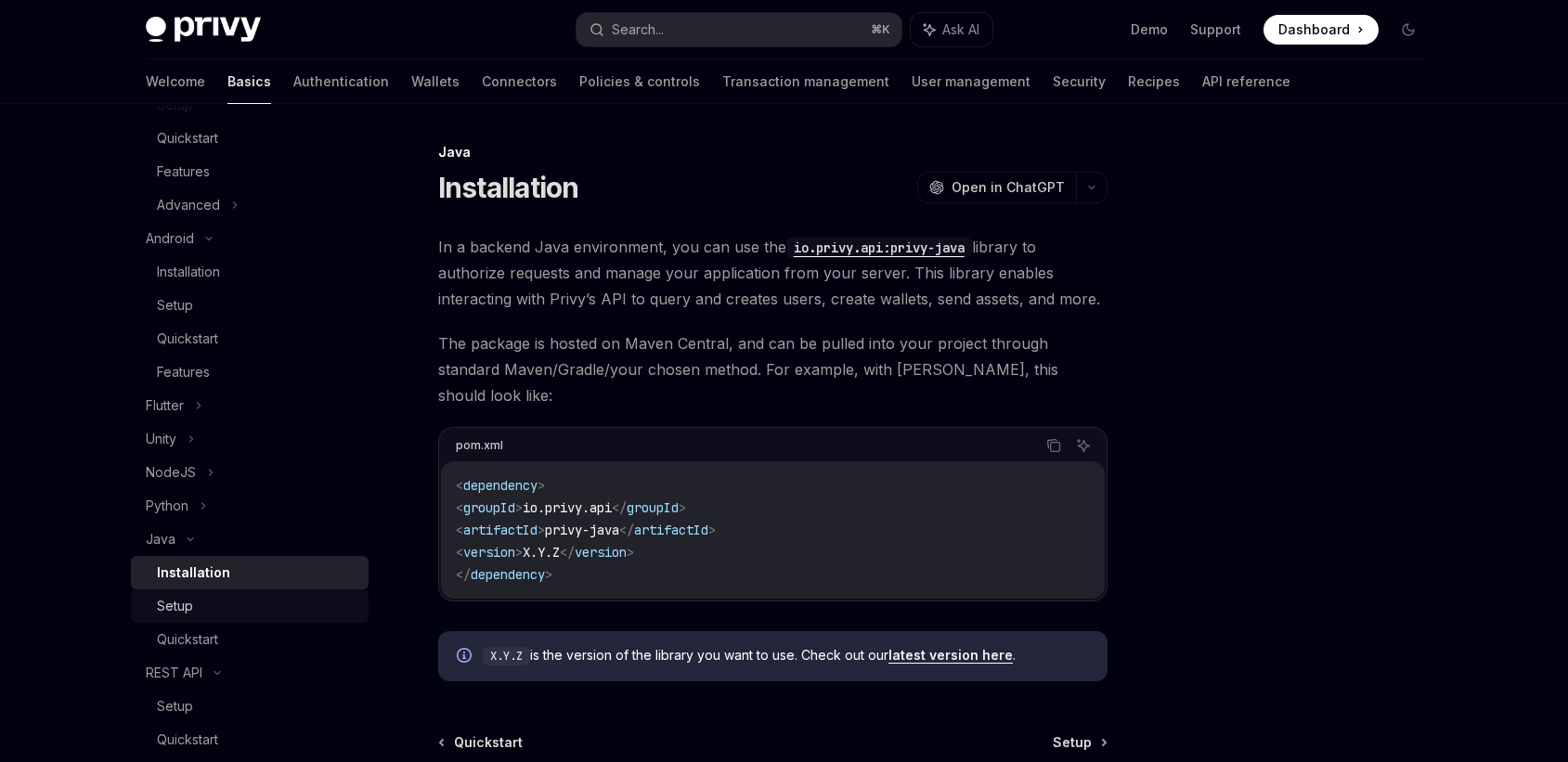
click at [183, 609] on div "Setup" at bounding box center [174, 605] width 37 height 22
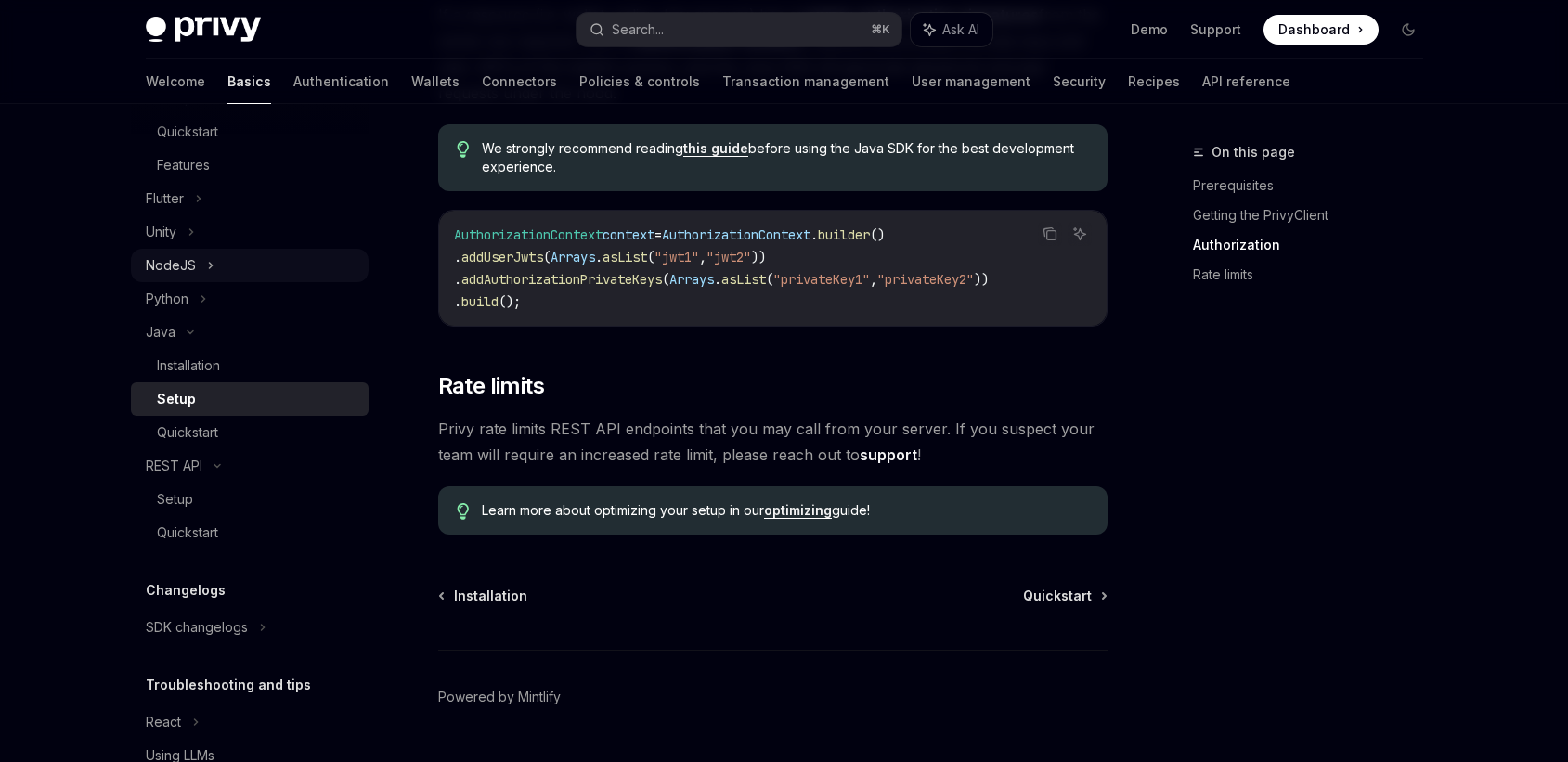
scroll to position [860, 0]
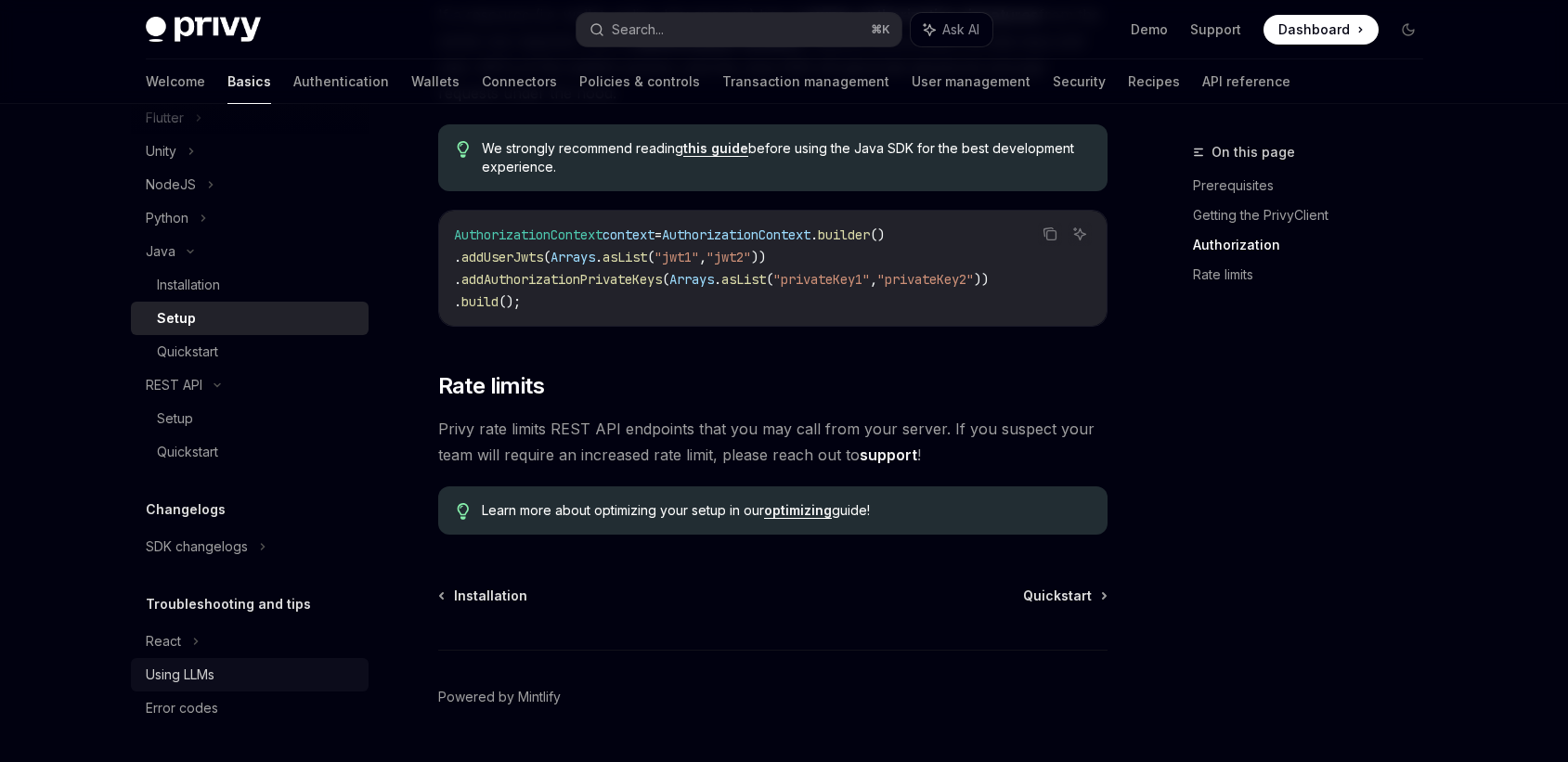
click at [197, 679] on div "Using LLMs" at bounding box center [179, 675] width 68 height 22
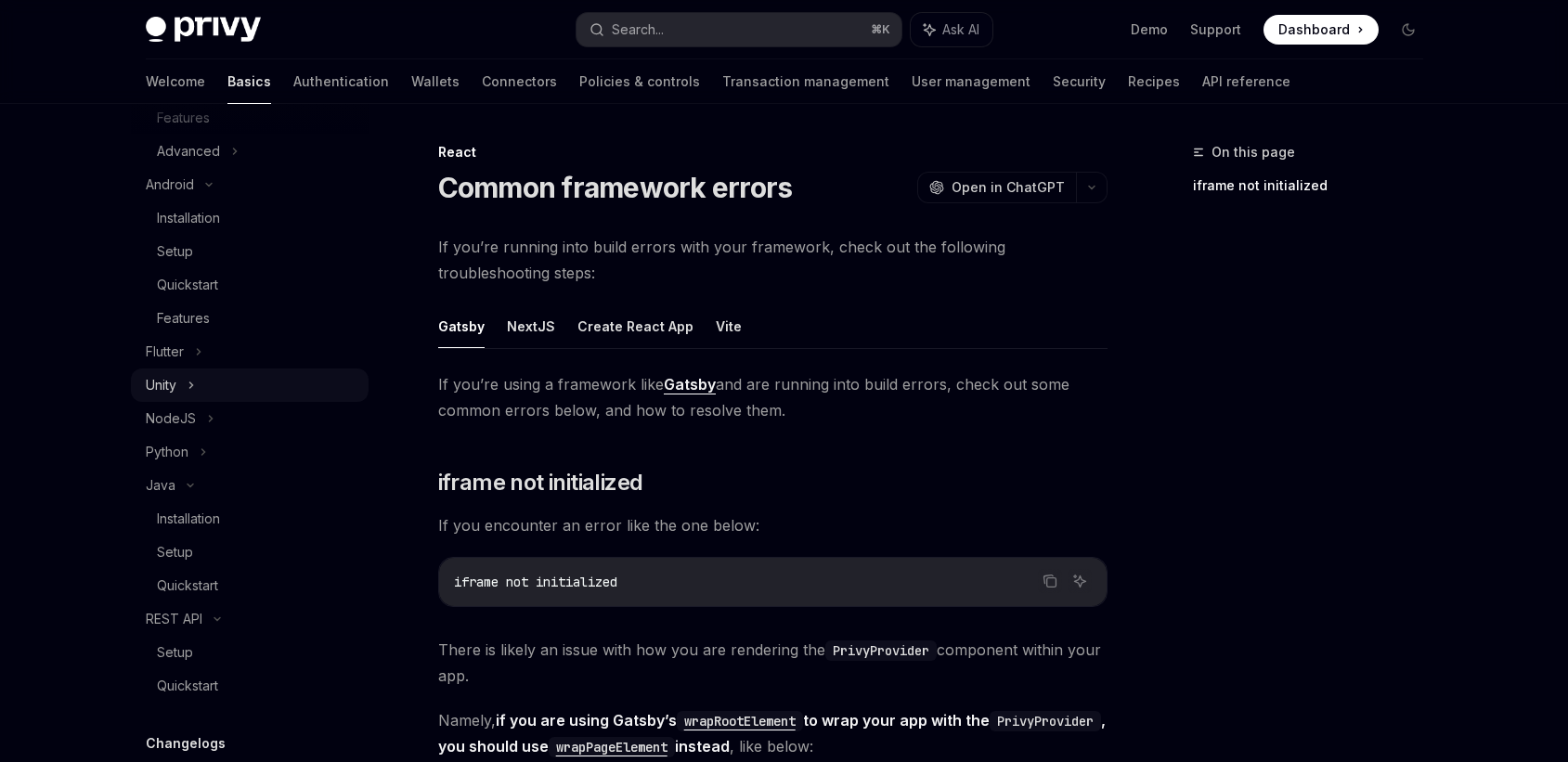
scroll to position [506, 0]
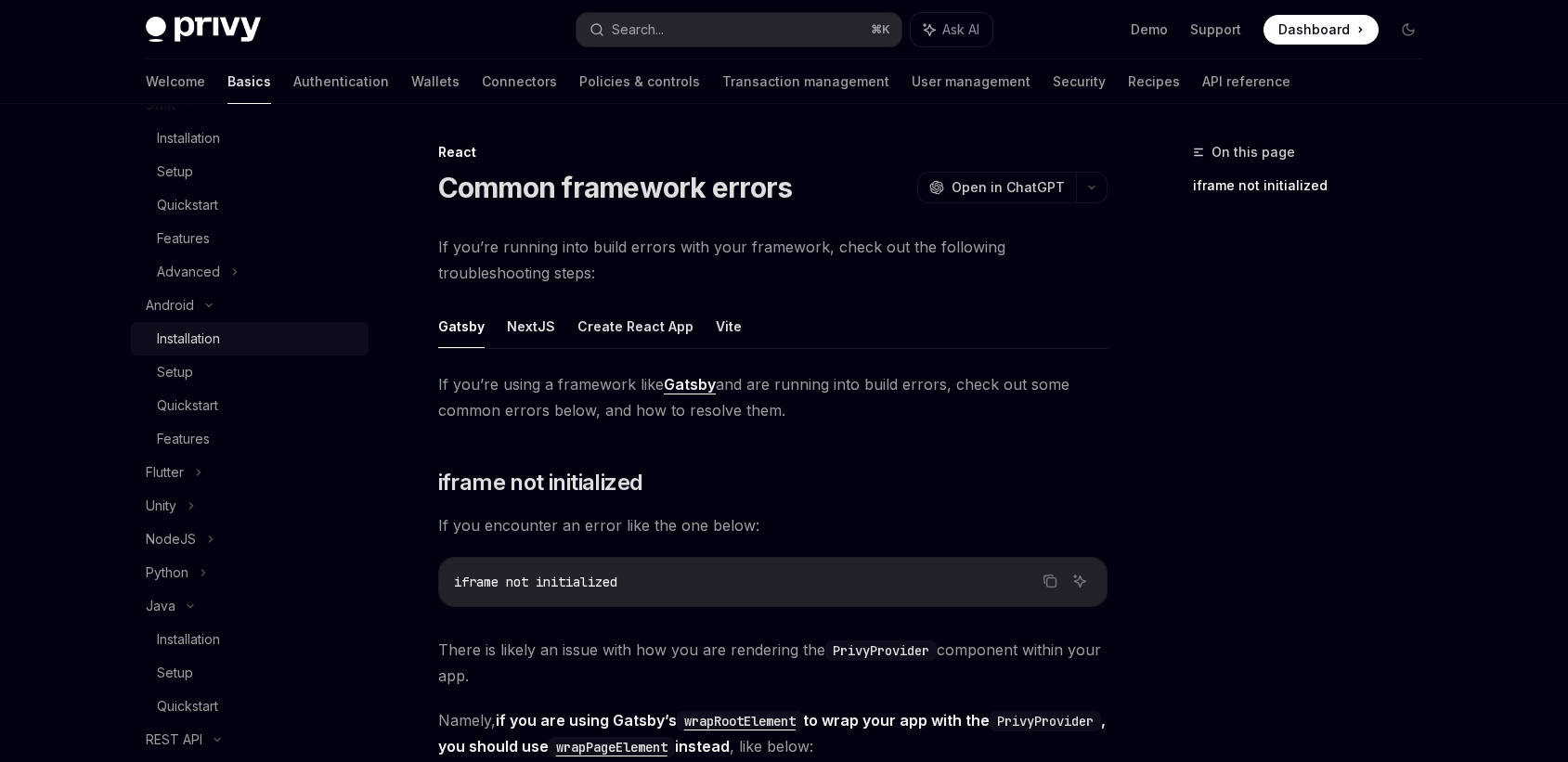
click at [237, 341] on div "Installation" at bounding box center [257, 339] width 200 height 22
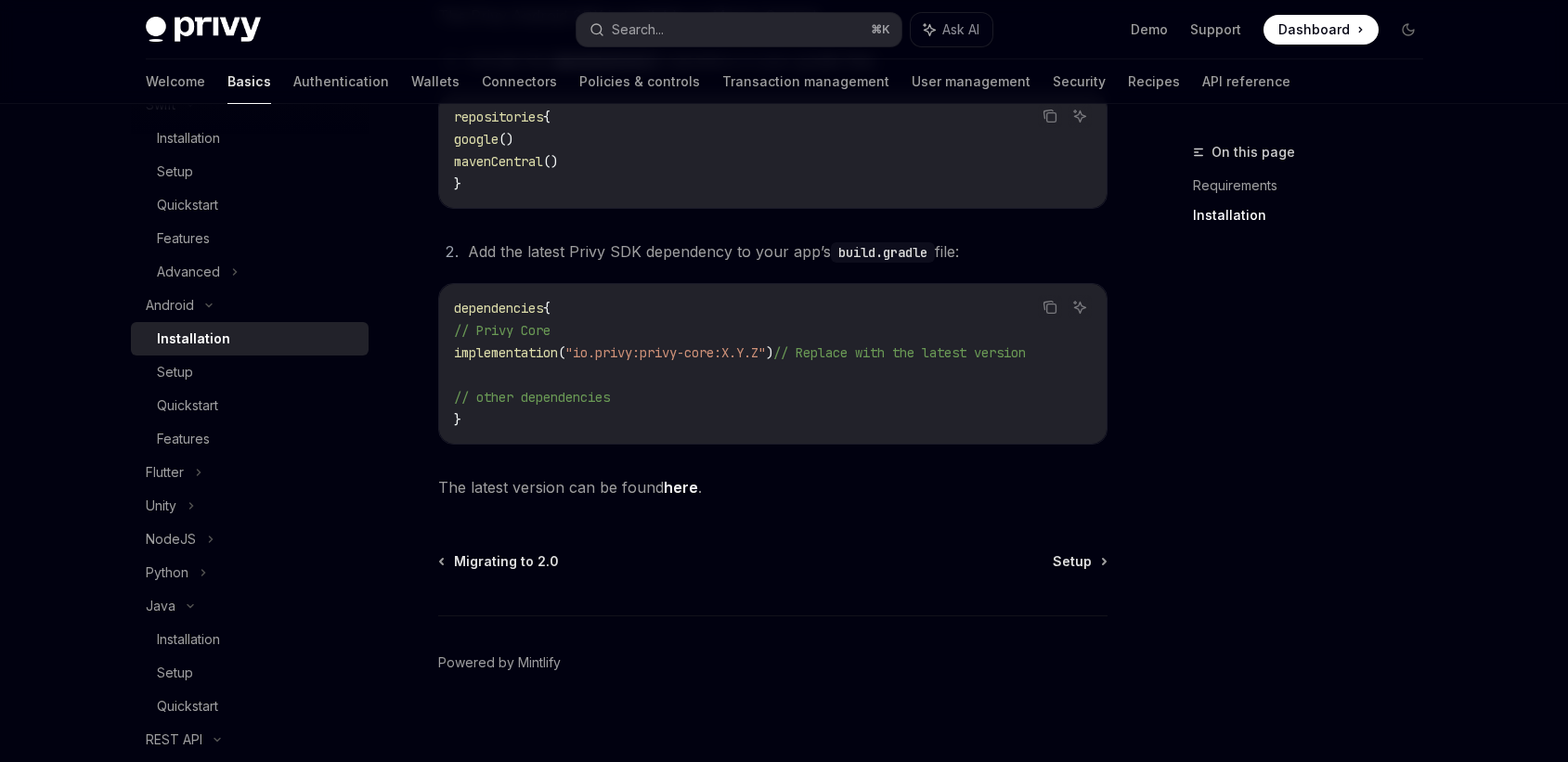
scroll to position [446, 0]
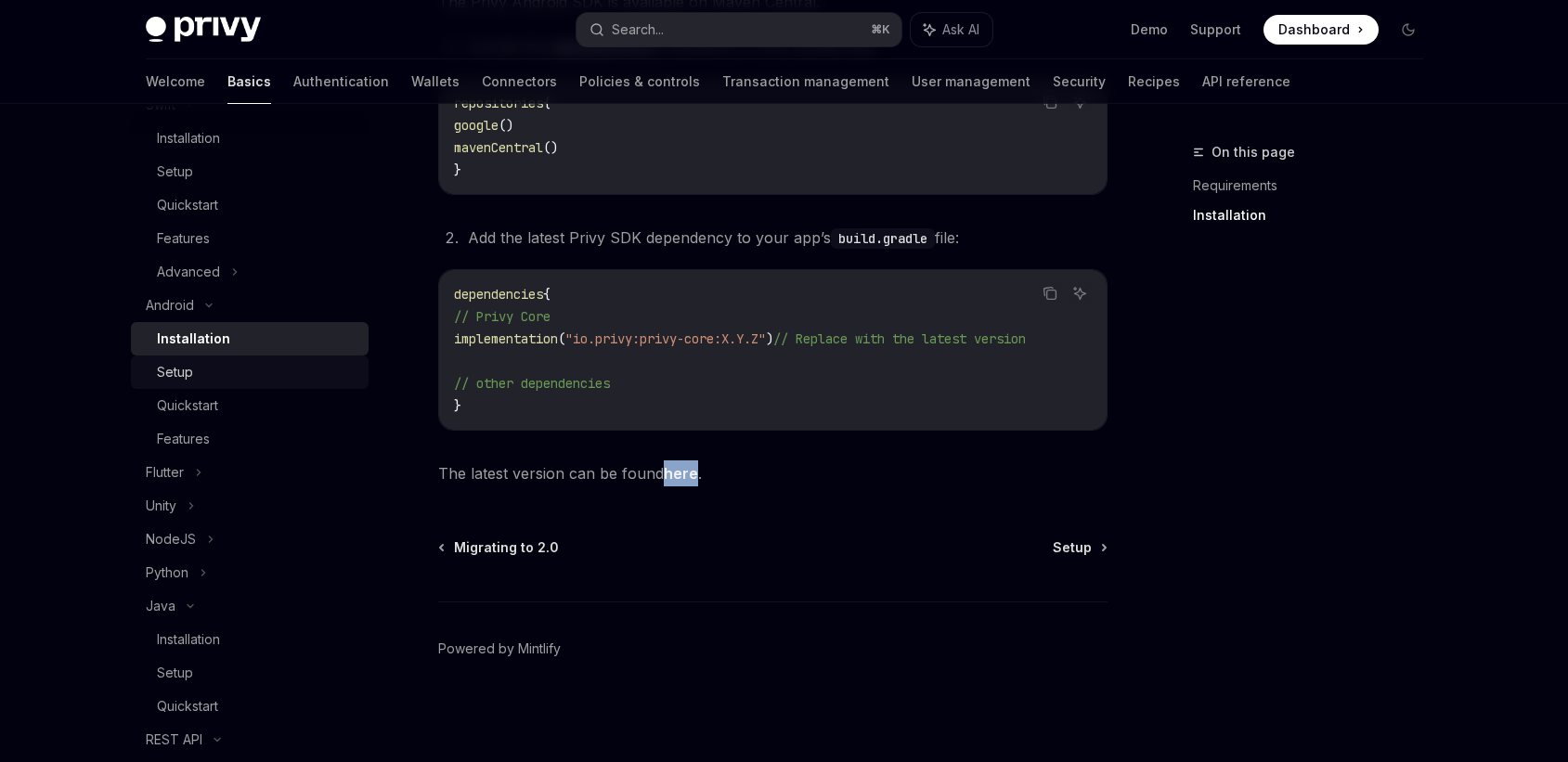
click at [195, 376] on div "Setup" at bounding box center [257, 372] width 200 height 22
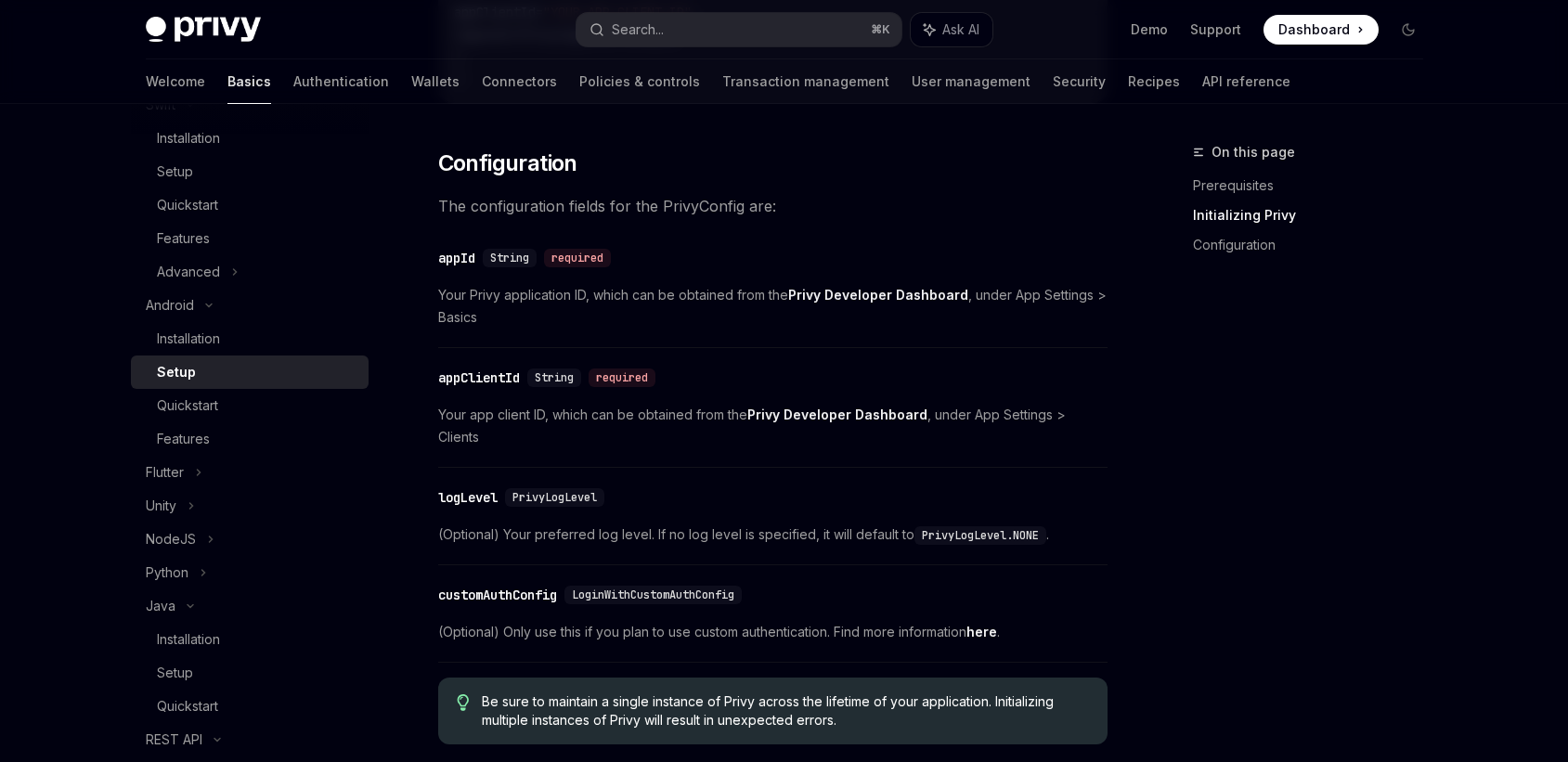
scroll to position [231, 0]
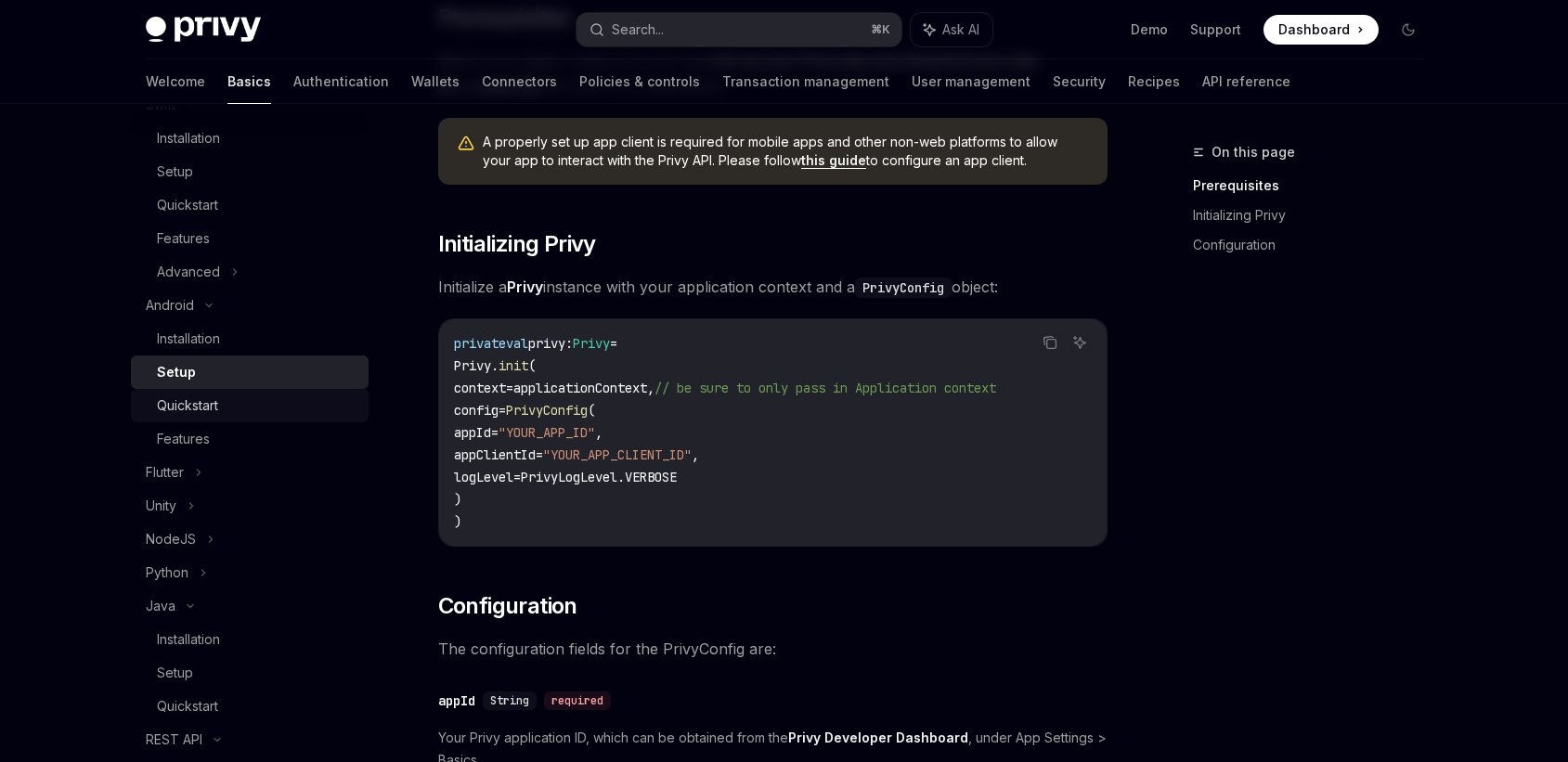
click at [188, 403] on div "Quickstart" at bounding box center [187, 405] width 61 height 22
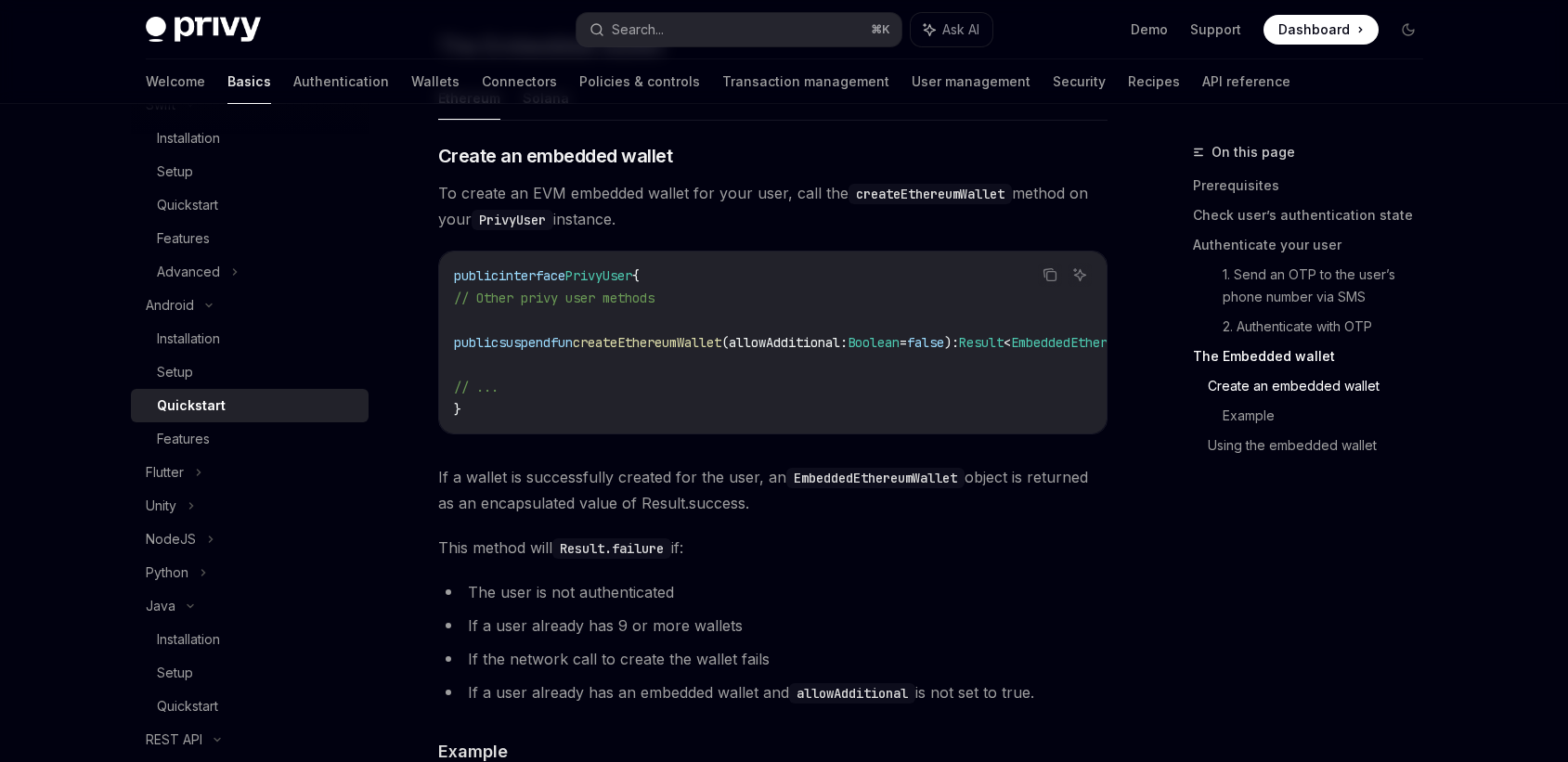
scroll to position [2357, 0]
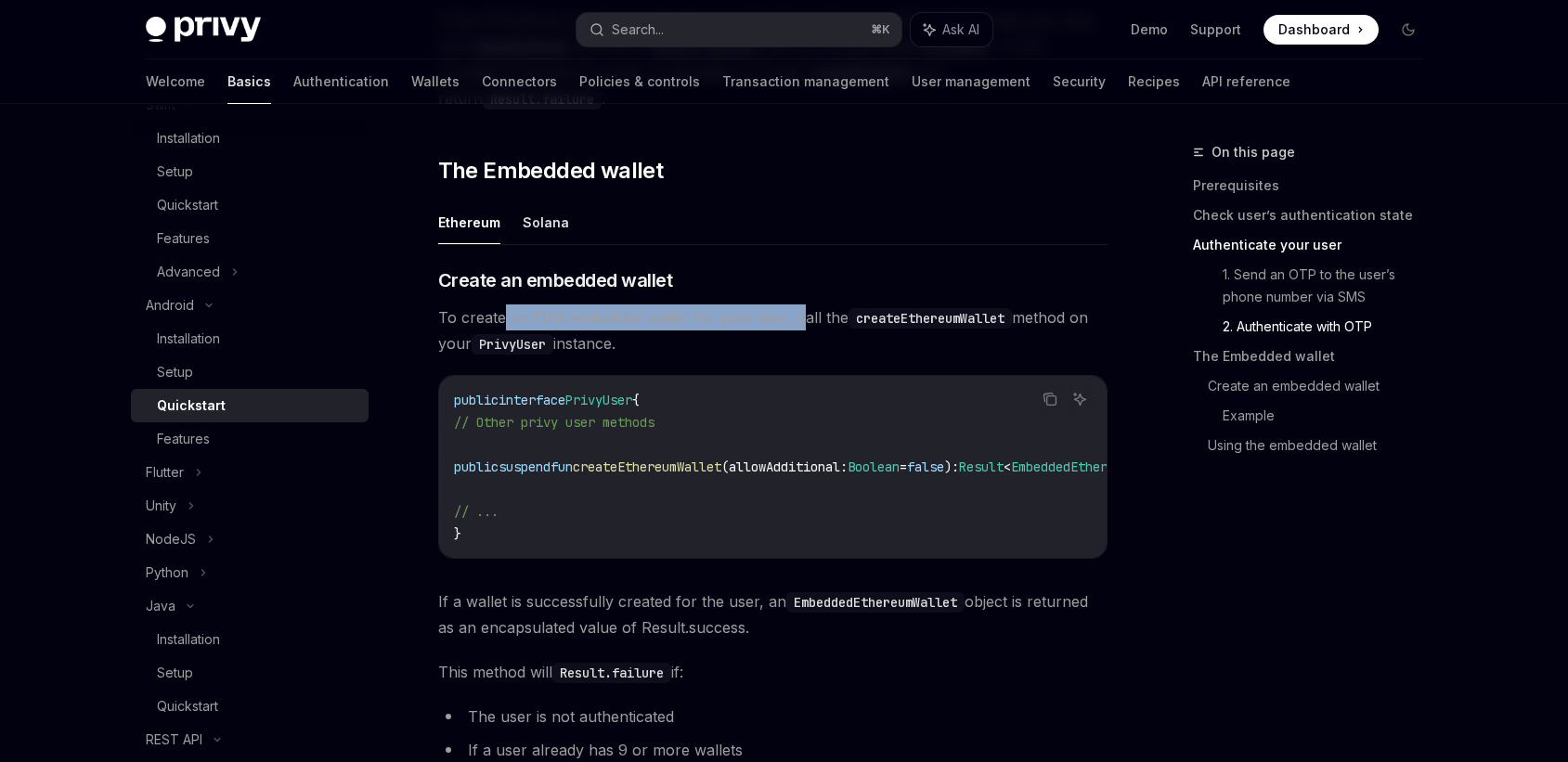
drag, startPoint x: 503, startPoint y: 330, endPoint x: 796, endPoint y: 330, distance: 293.0
click at [795, 330] on span "To create an EVM embedded wallet for your user, call the createEthereumWallet m…" at bounding box center [772, 330] width 669 height 52
click at [796, 330] on span "To create an EVM embedded wallet for your user, call the createEthereumWallet m…" at bounding box center [772, 330] width 669 height 52
click at [553, 238] on button "Solana" at bounding box center [545, 222] width 47 height 44
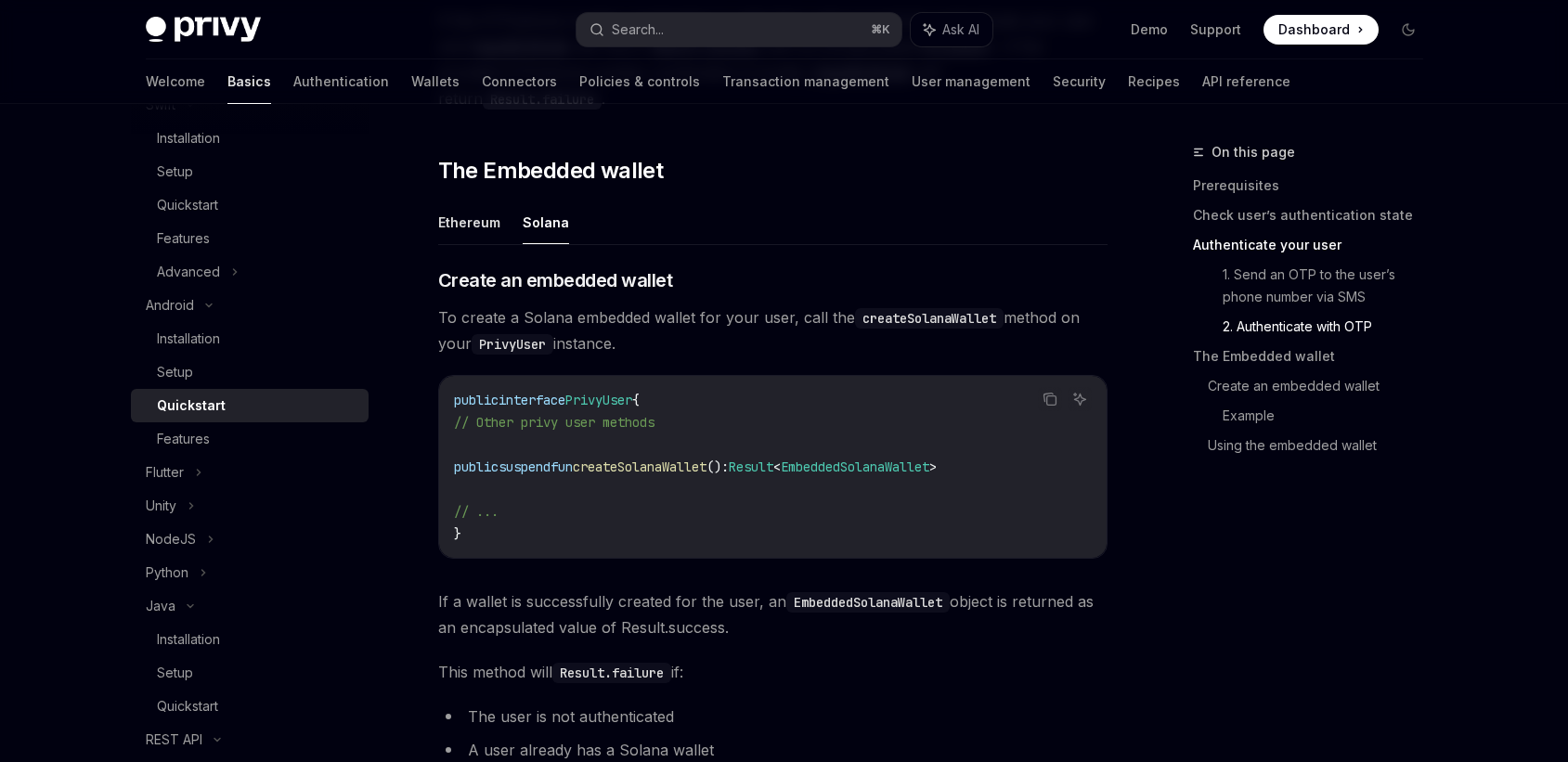
scroll to position [2456, 0]
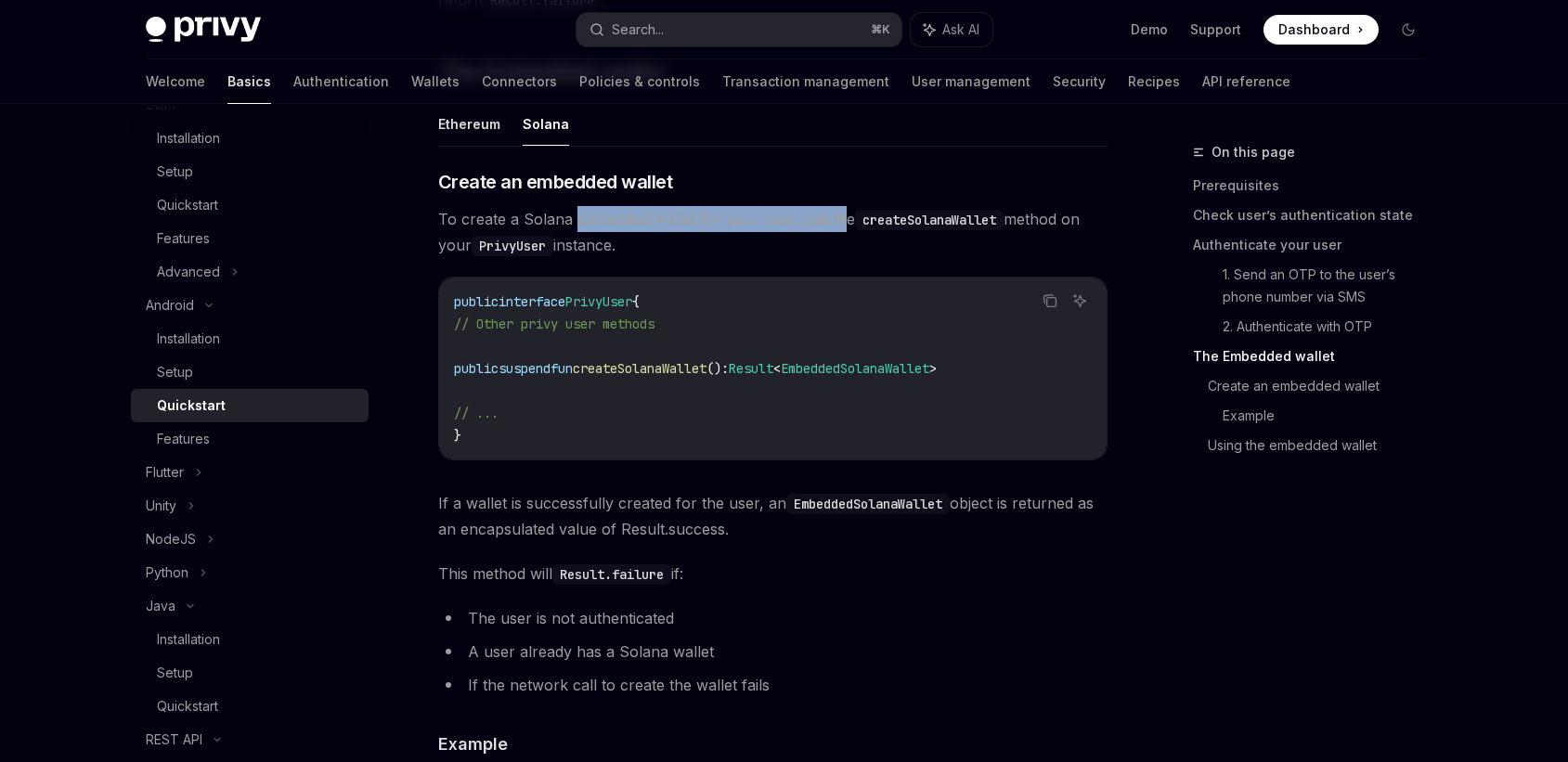
drag, startPoint x: 840, startPoint y: 241, endPoint x: 571, endPoint y: 245, distance: 269.0
click at [570, 245] on span "To create a Solana embedded wallet for your user, call the createSolanaWallet m…" at bounding box center [772, 232] width 669 height 52
click at [571, 245] on span "To create a Solana embedded wallet for your user, call the createSolanaWallet m…" at bounding box center [772, 232] width 669 height 52
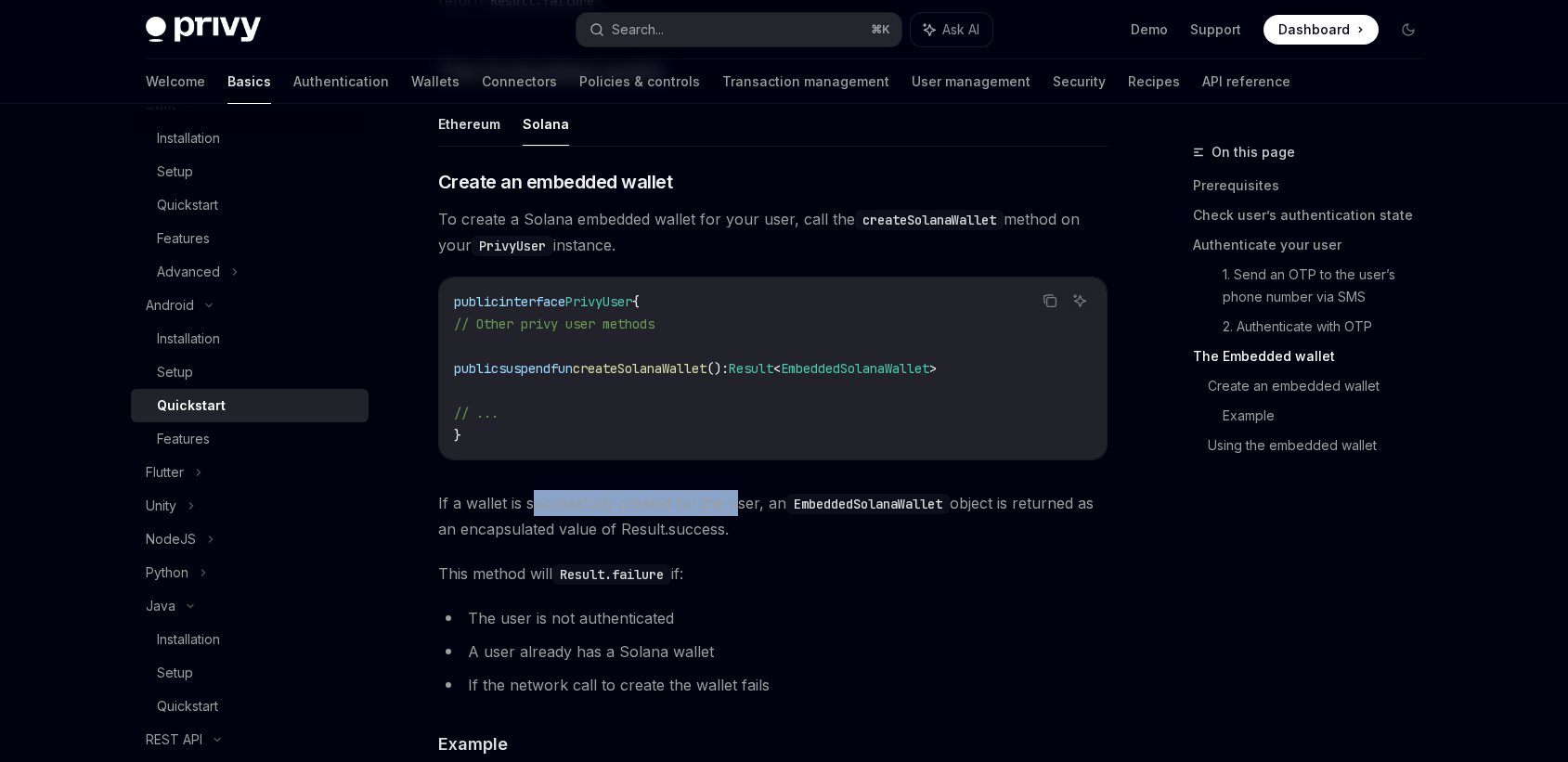
drag, startPoint x: 530, startPoint y: 514, endPoint x: 735, endPoint y: 510, distance: 205.0
click at [735, 510] on span "If a wallet is successfully created for the user, an EmbeddedSolanaWallet objec…" at bounding box center [772, 516] width 669 height 52
drag, startPoint x: 735, startPoint y: 510, endPoint x: 440, endPoint y: 510, distance: 295.0
click at [440, 510] on span "If a wallet is successfully created for the user, an EmbeddedSolanaWallet objec…" at bounding box center [772, 516] width 669 height 52
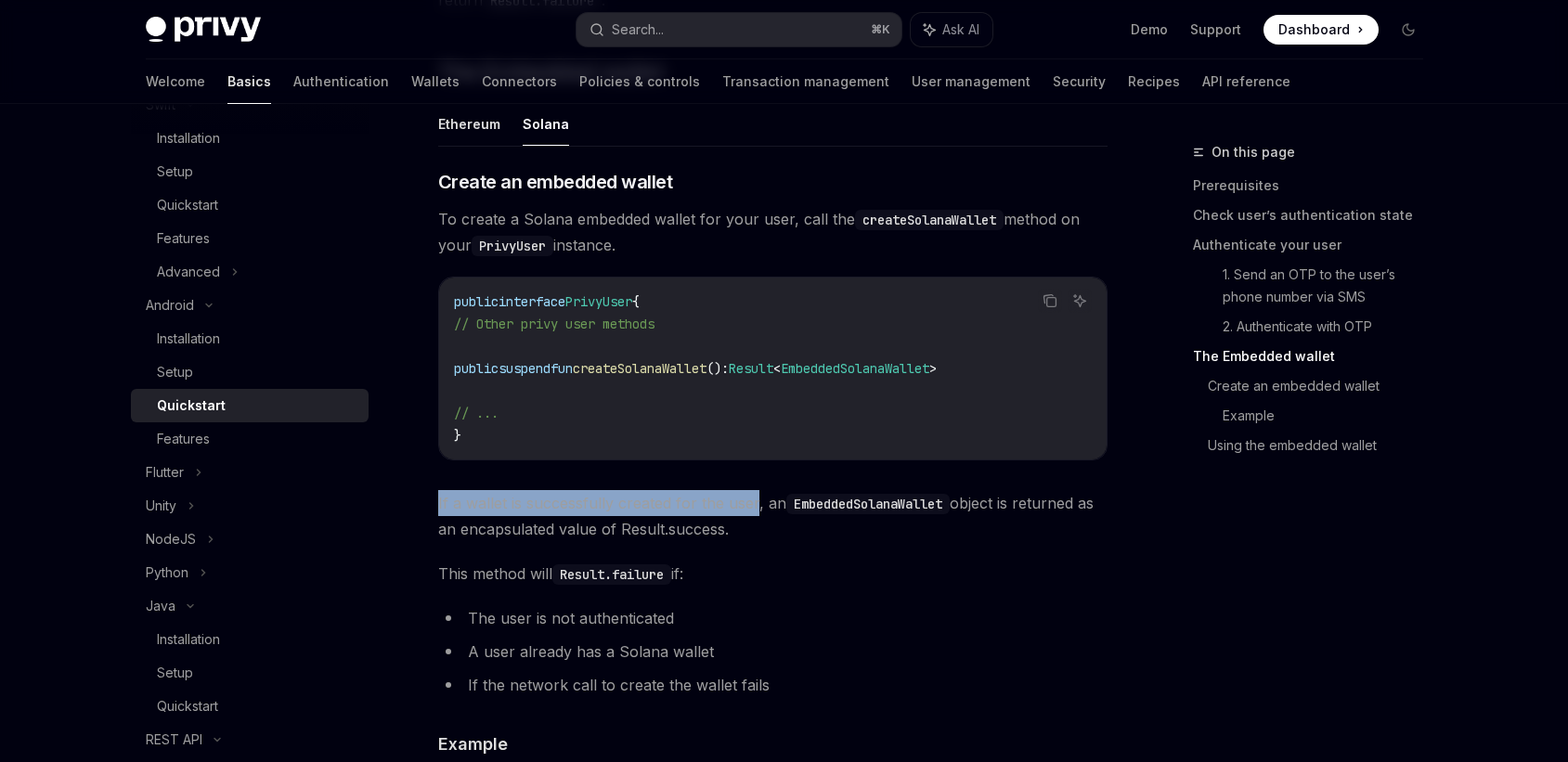
click at [440, 510] on span "If a wallet is successfully created for the user, an EmbeddedSolanaWallet objec…" at bounding box center [772, 516] width 669 height 52
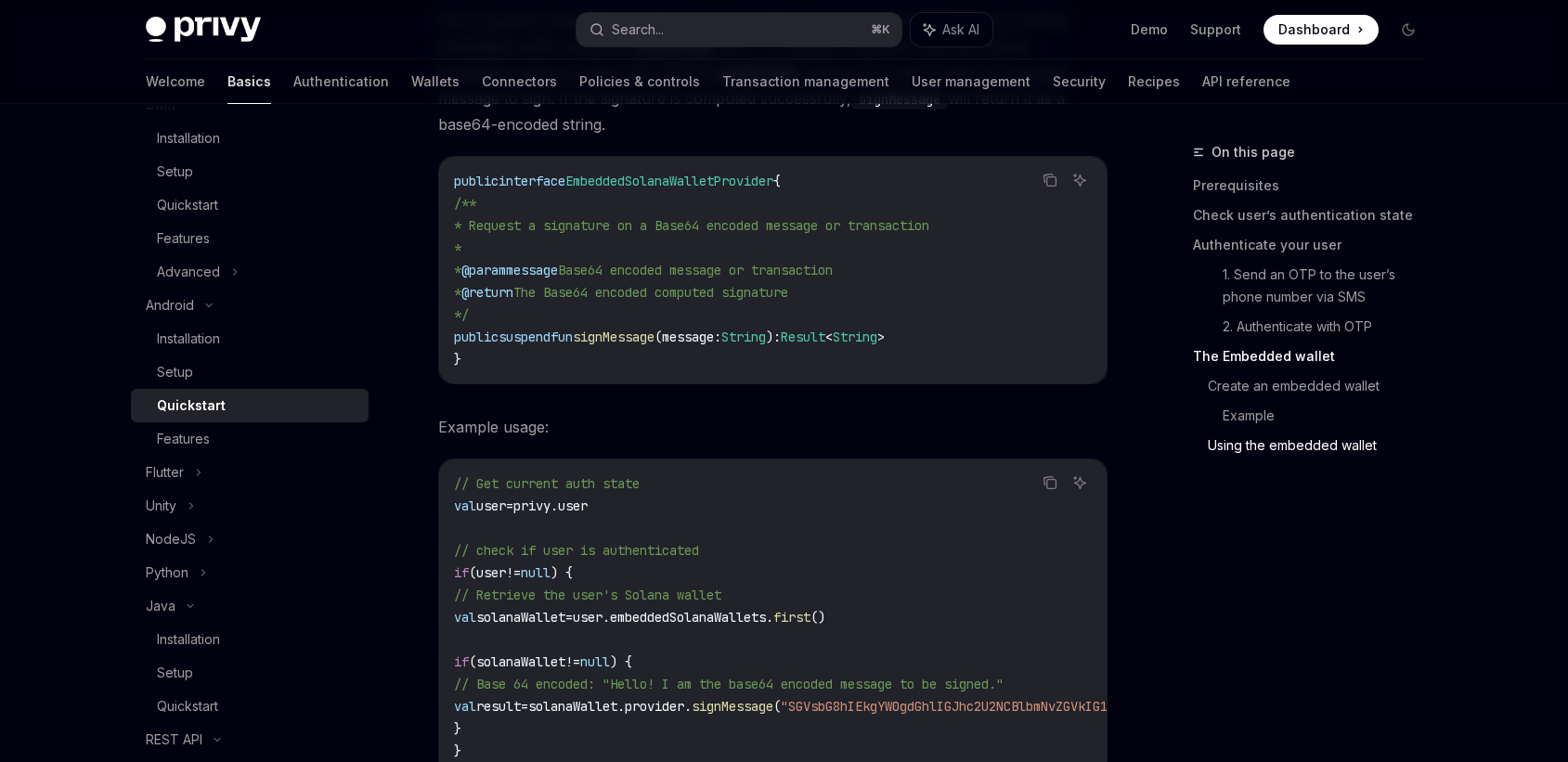
scroll to position [3599, 0]
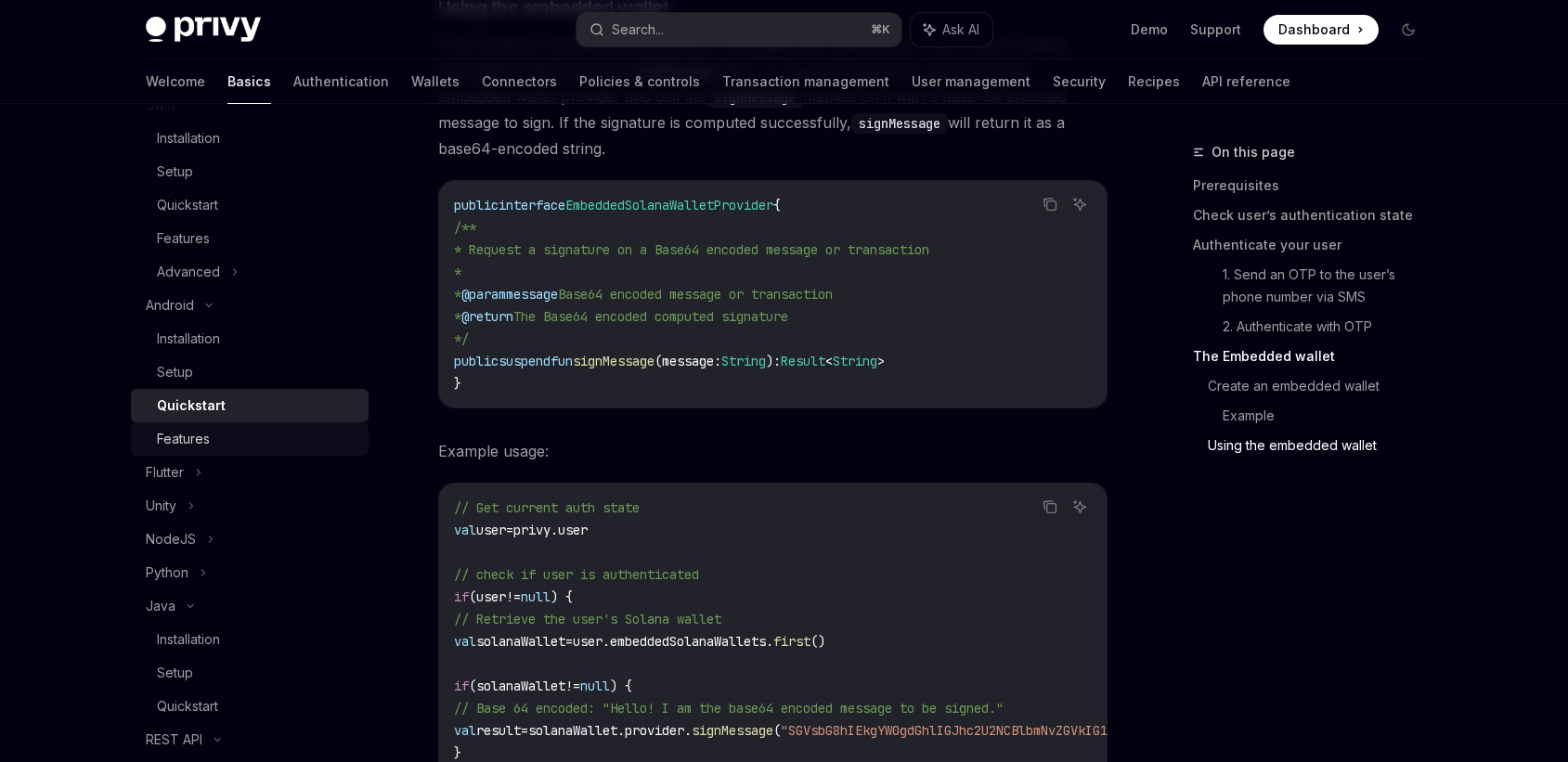
click at [217, 428] on div "Features" at bounding box center [257, 439] width 200 height 22
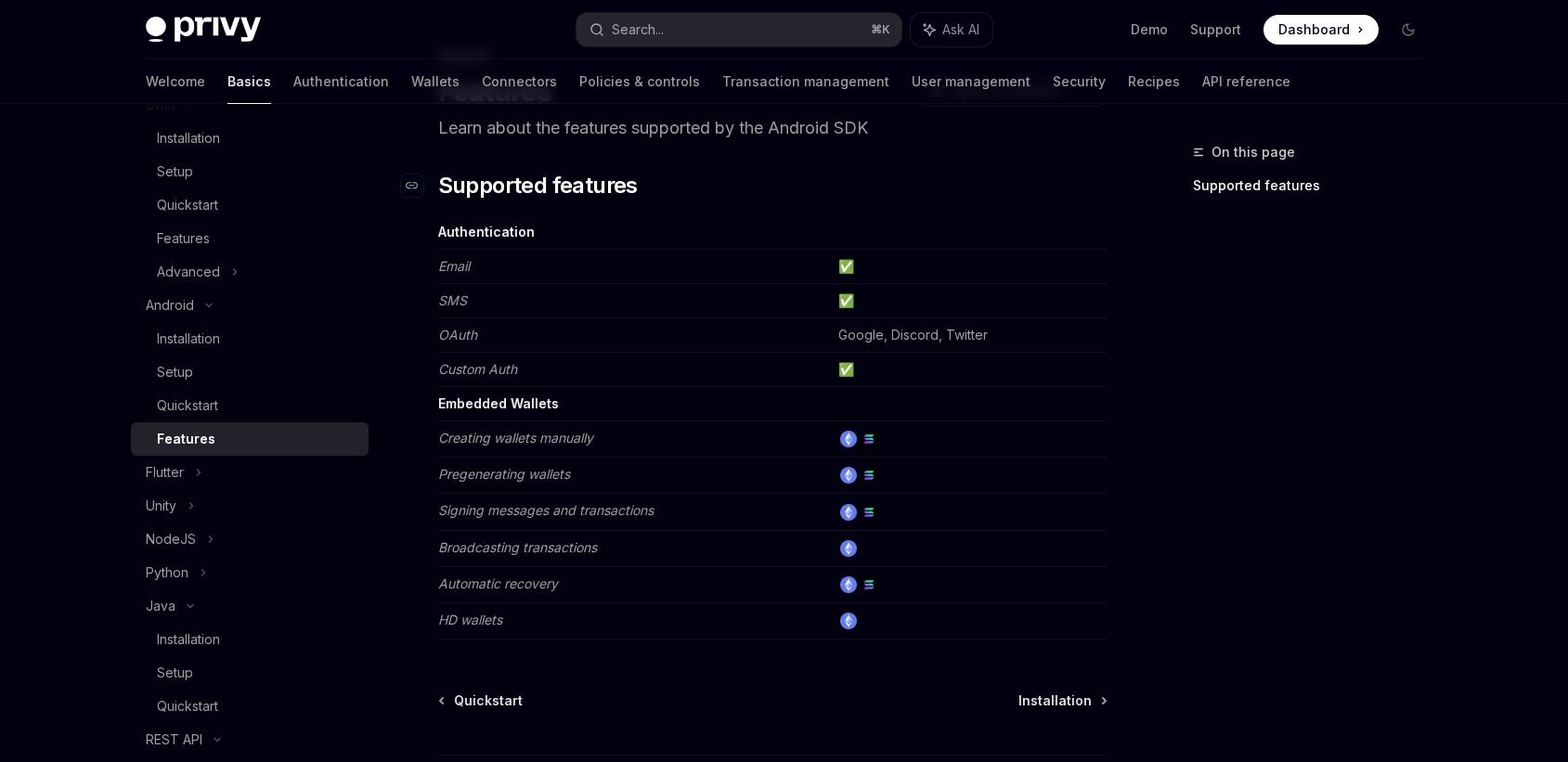
scroll to position [48, 0]
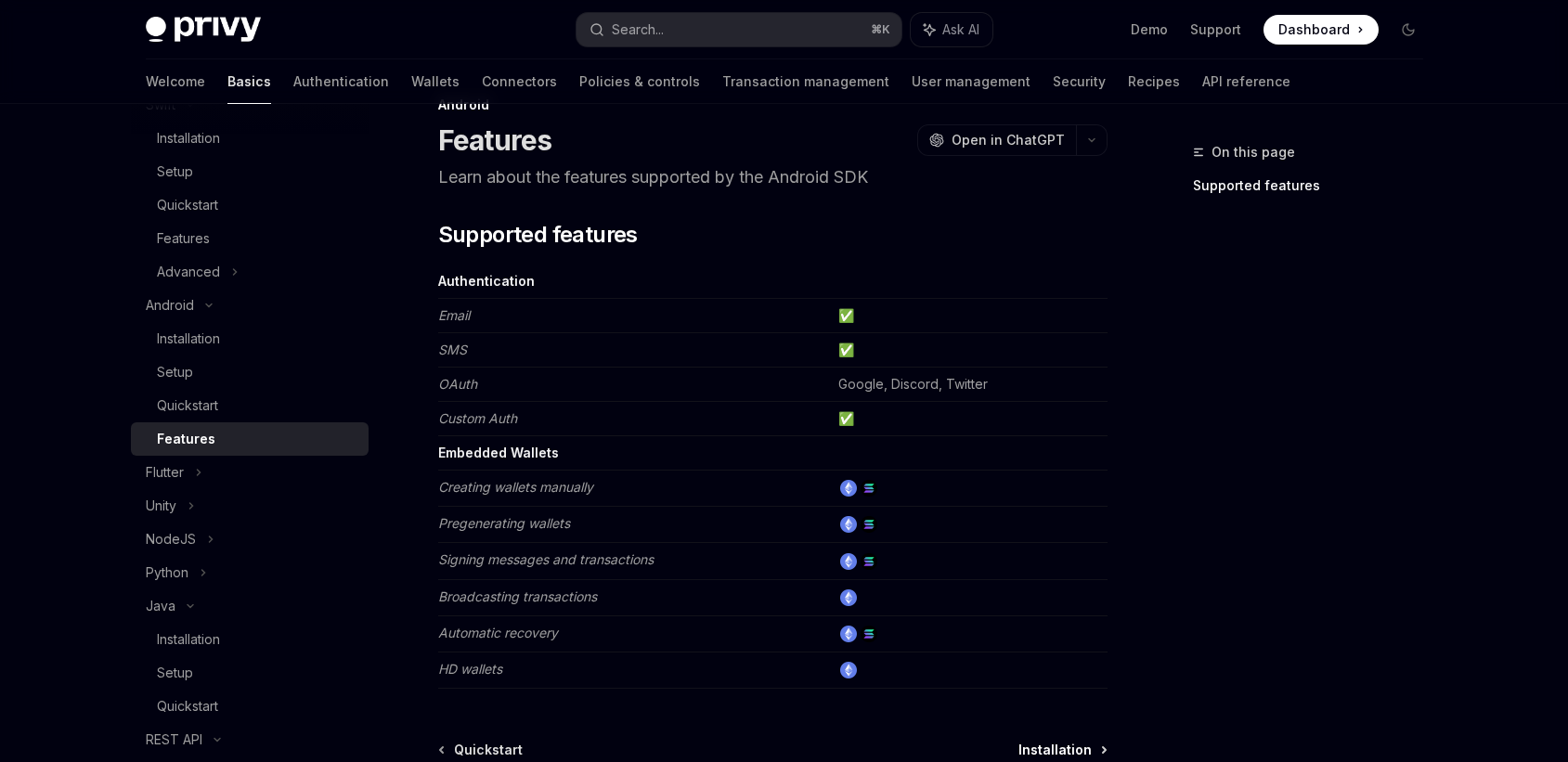
click at [1035, 747] on span "Installation" at bounding box center [1056, 750] width 73 height 19
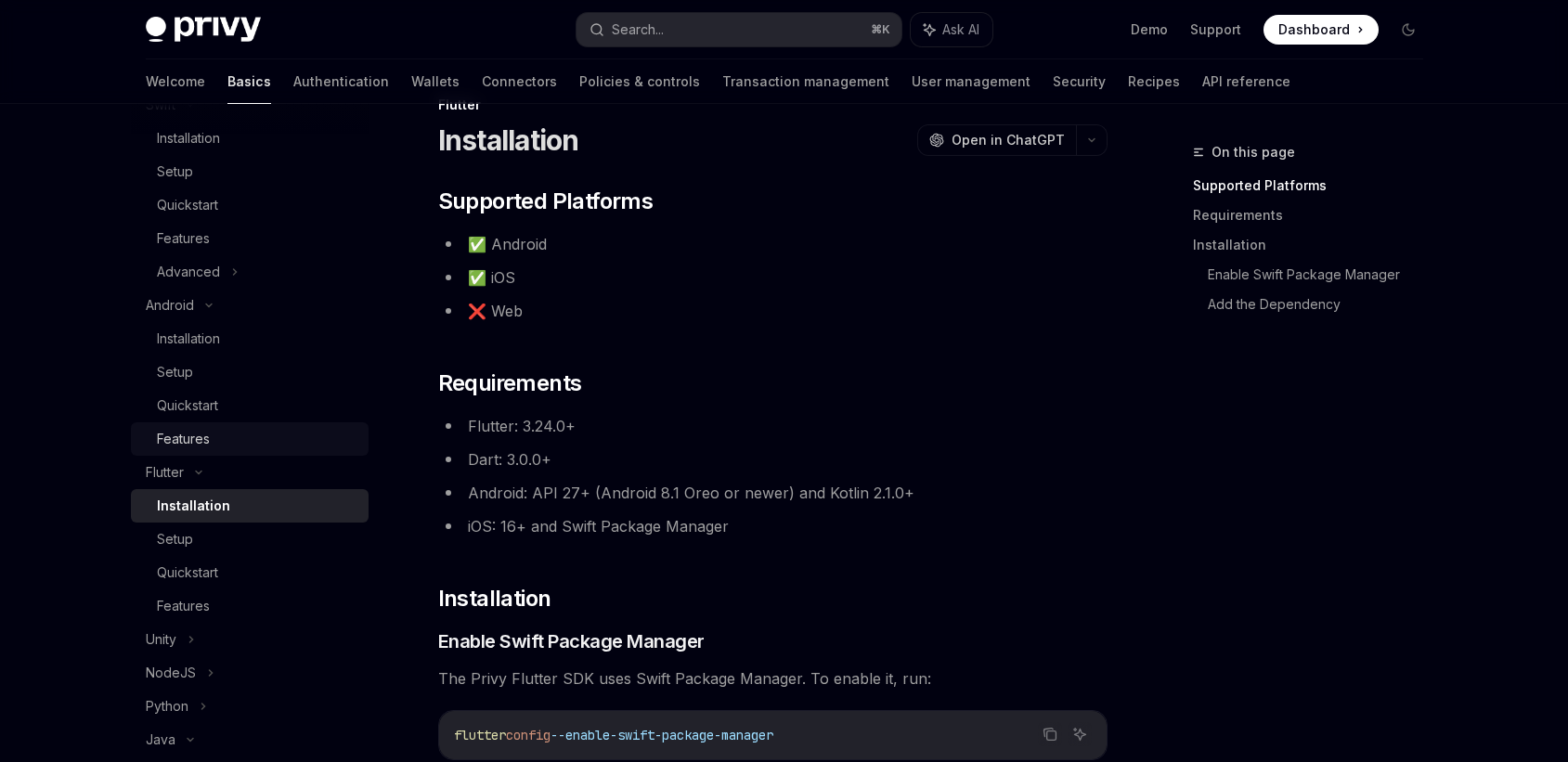
click at [254, 437] on div "Features" at bounding box center [257, 439] width 200 height 22
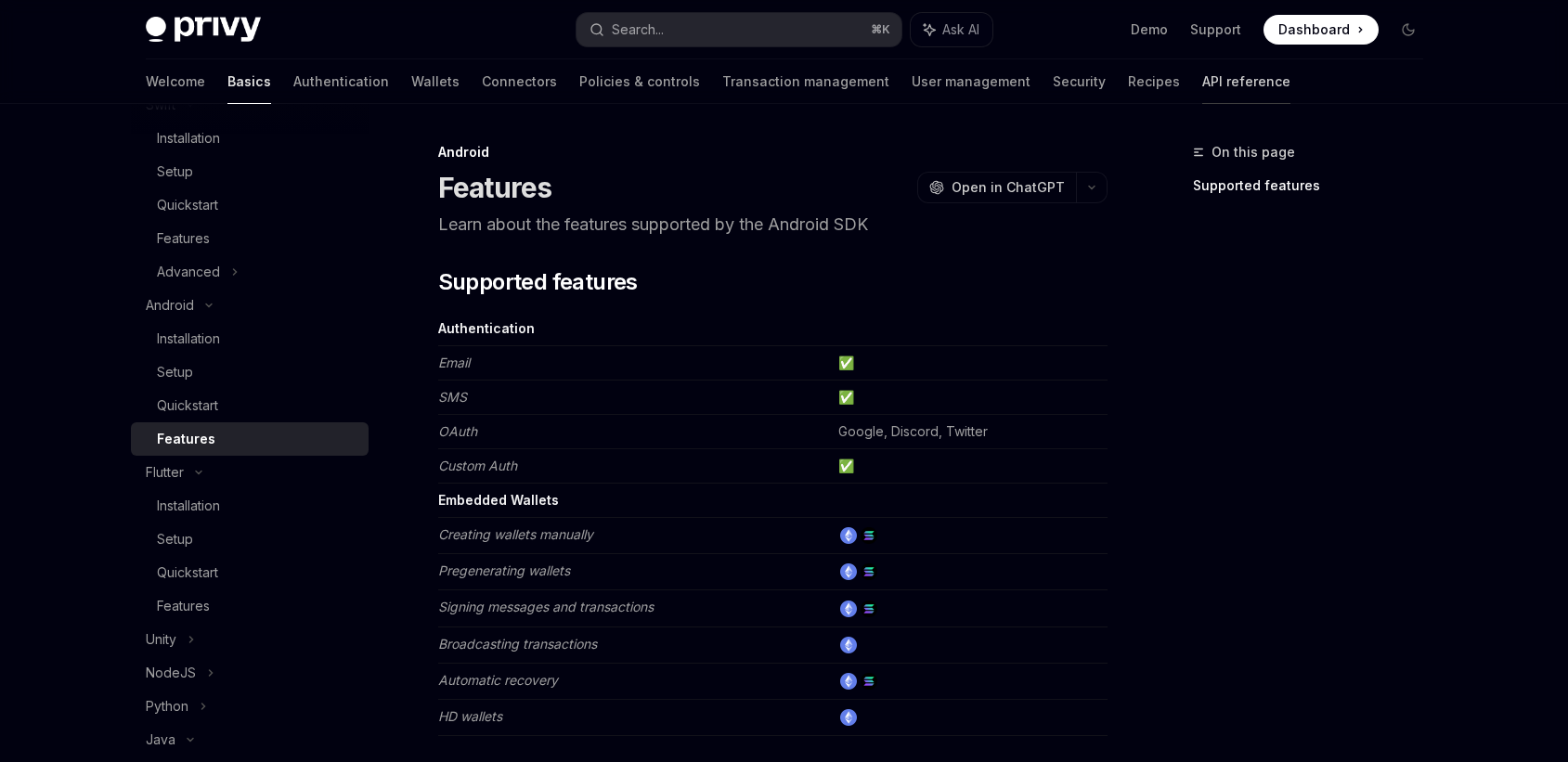
click at [1202, 77] on link "API reference" at bounding box center [1246, 81] width 88 height 45
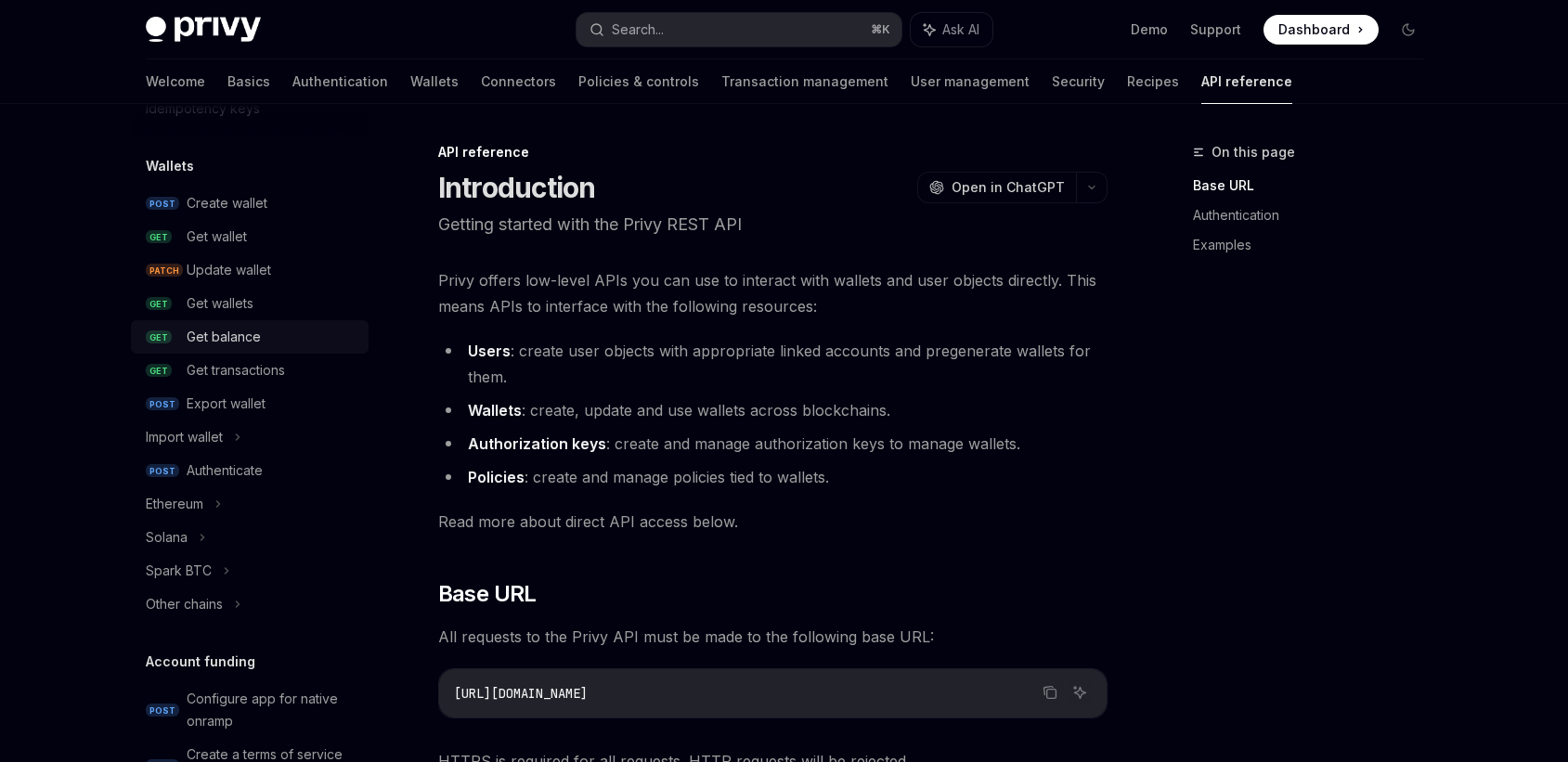
scroll to position [145, 0]
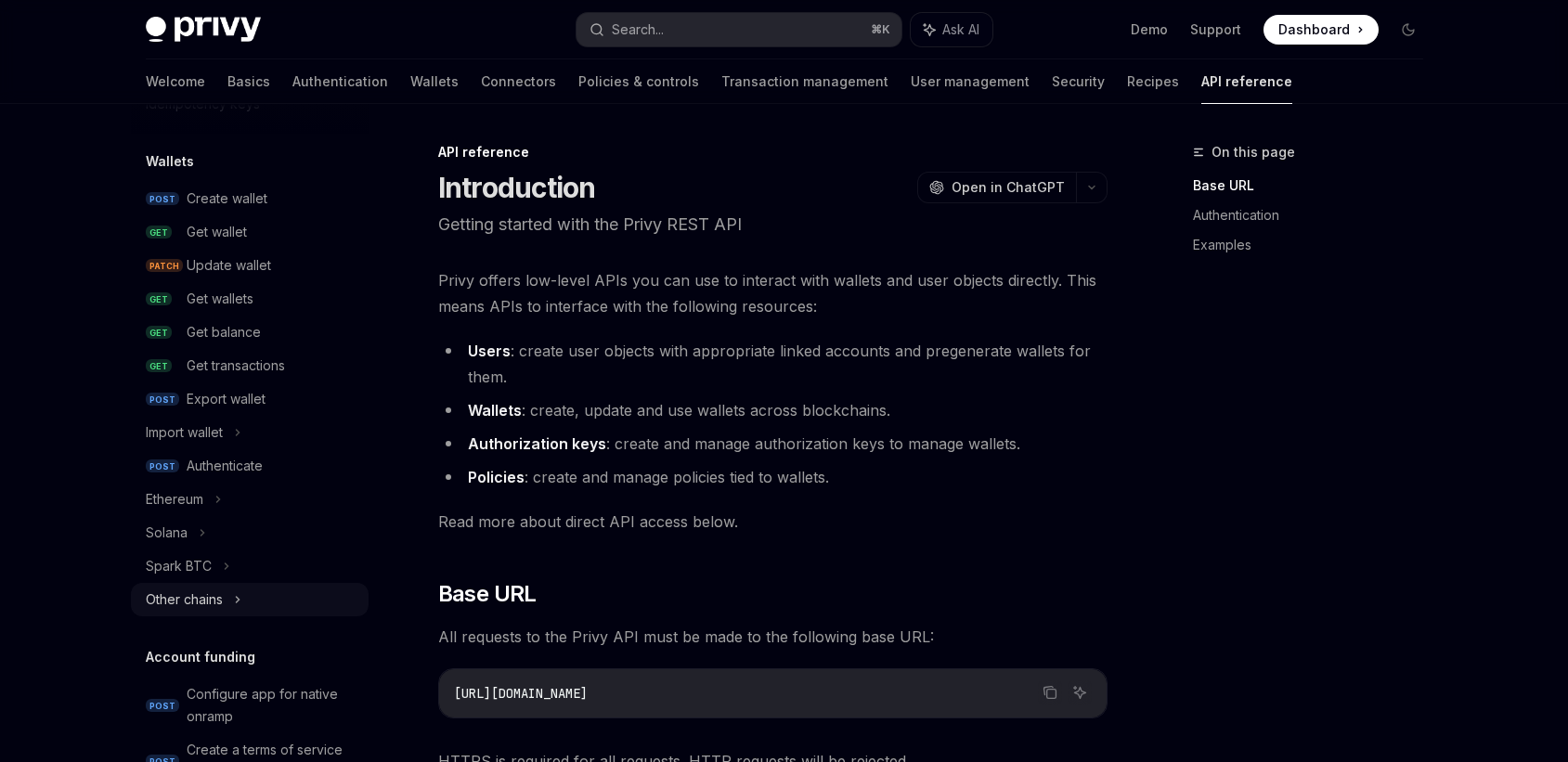
click at [204, 604] on div "Other chains" at bounding box center [184, 599] width 77 height 22
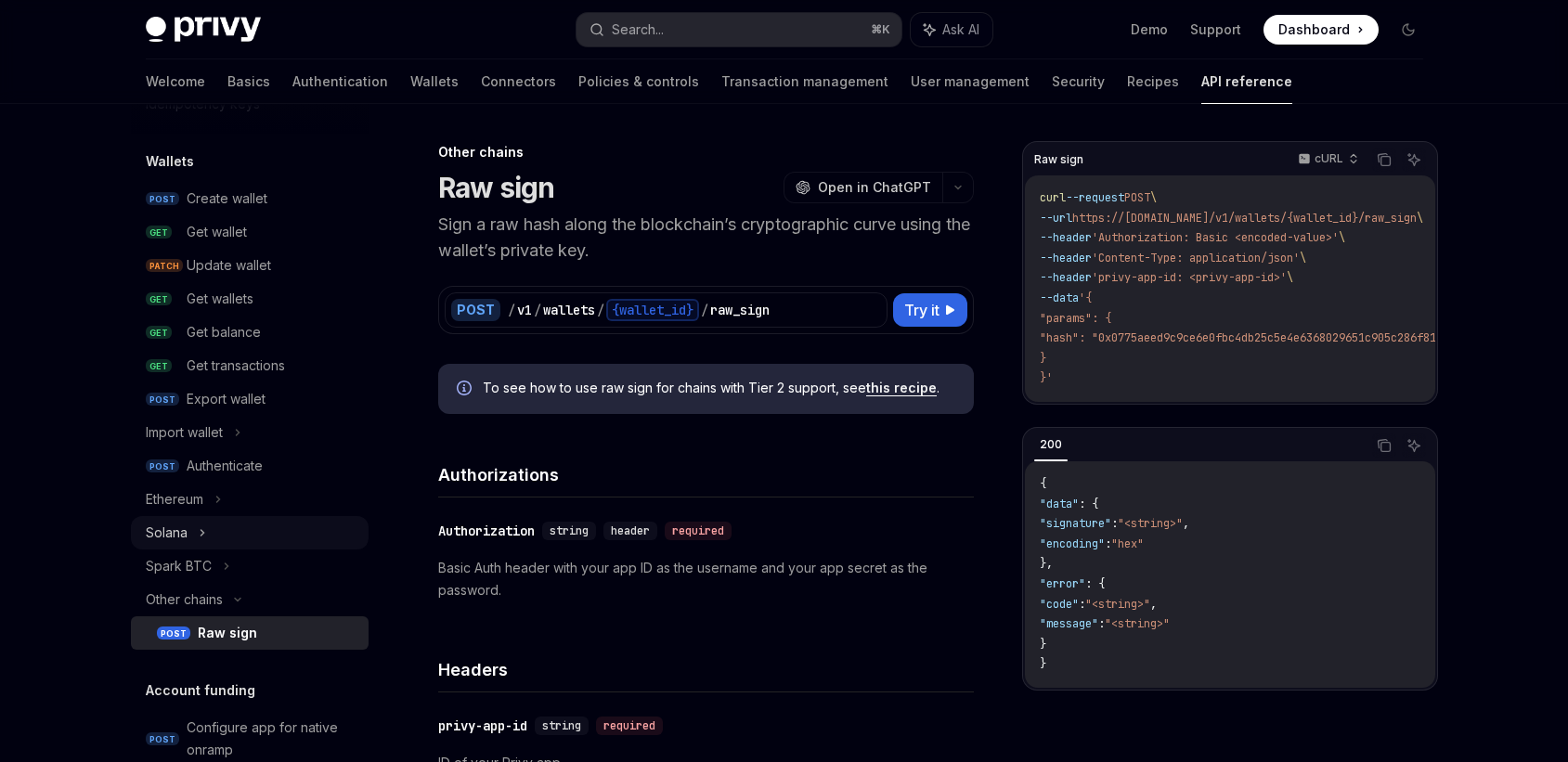
click at [204, 537] on icon at bounding box center [201, 532] width 7 height 22
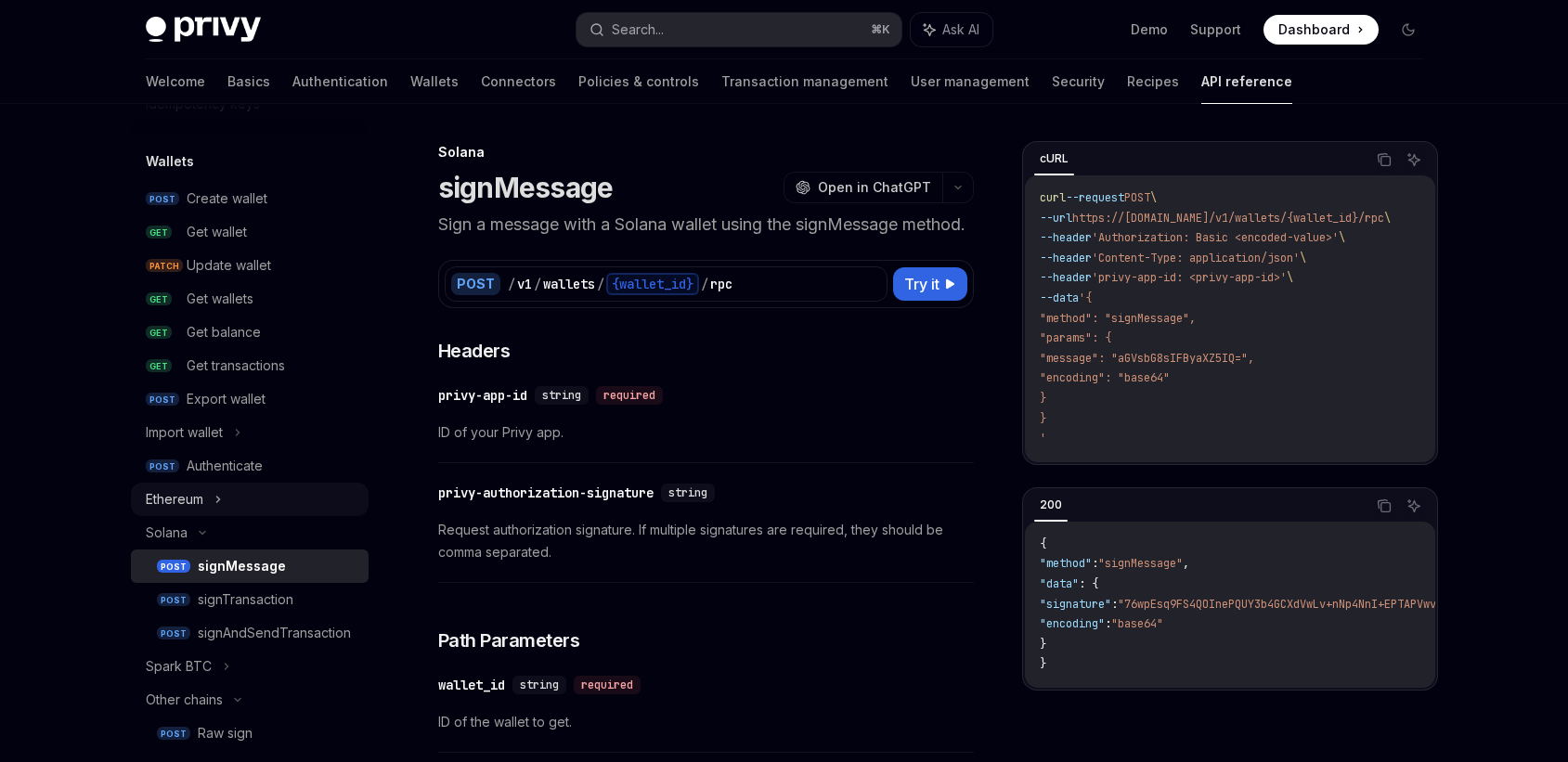
click at [210, 499] on div "Ethereum" at bounding box center [250, 499] width 238 height 34
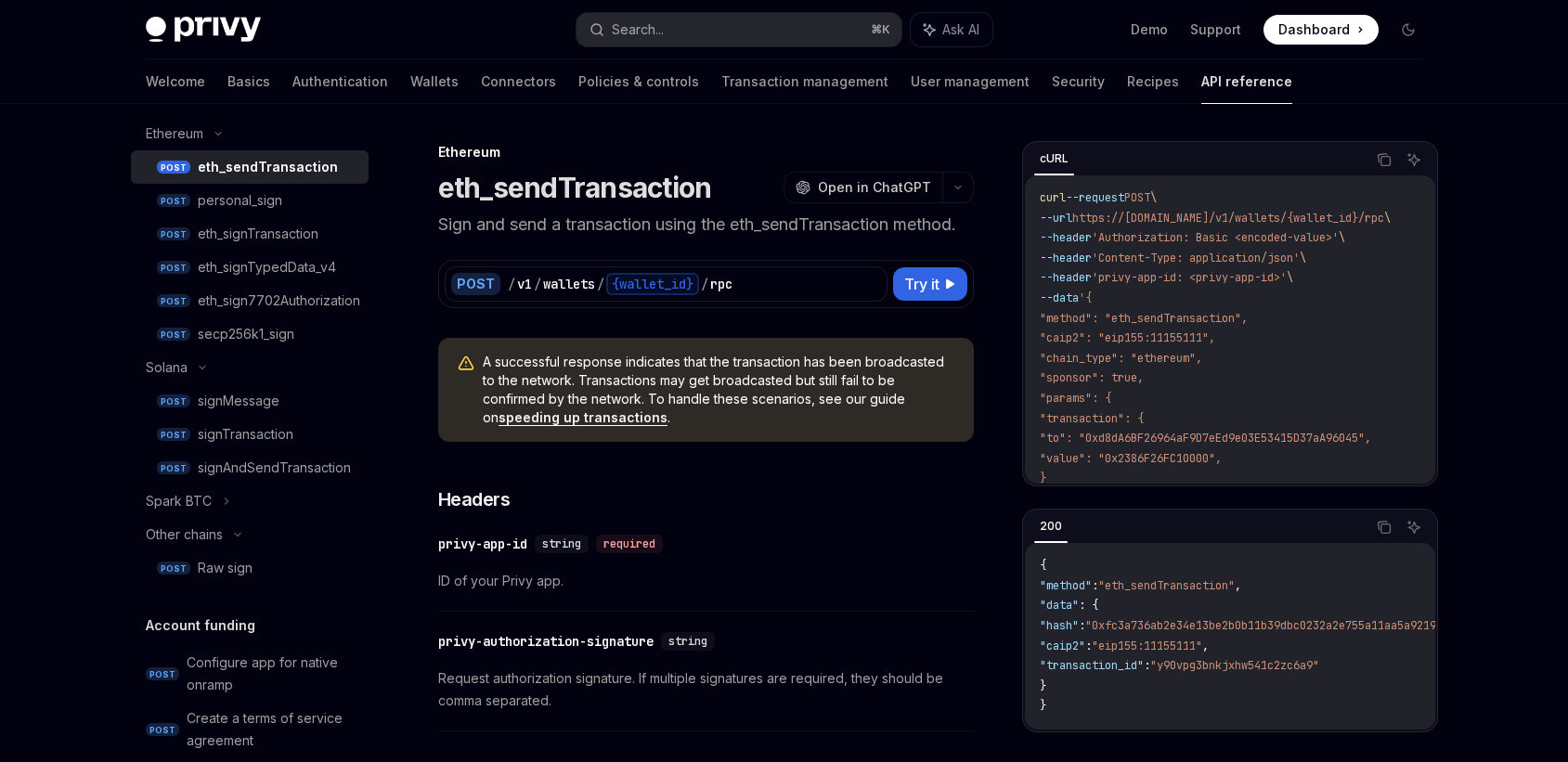
scroll to position [511, 0]
click at [249, 577] on div "Raw sign" at bounding box center [225, 567] width 55 height 22
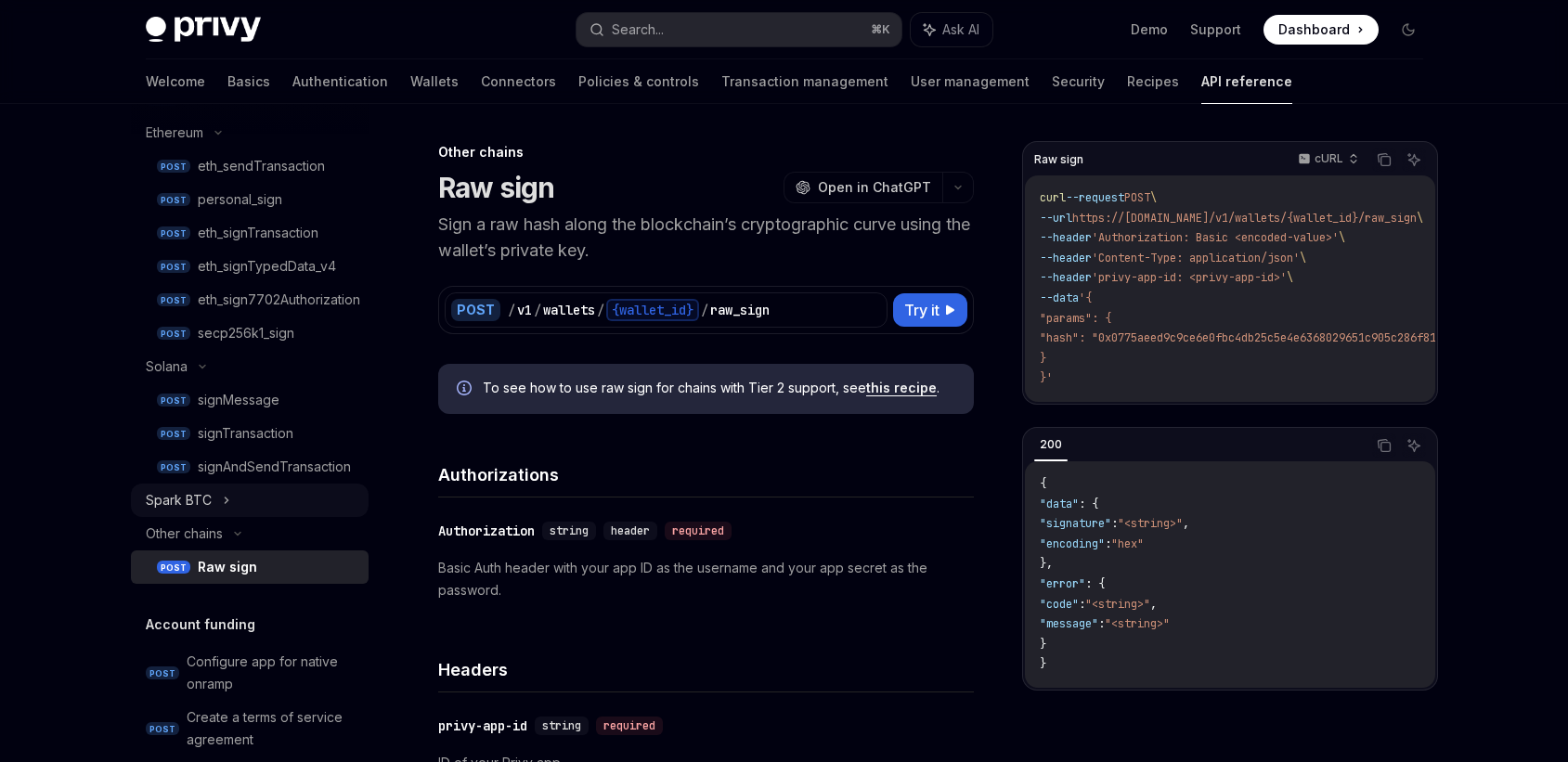
click at [232, 498] on div "Spark BTC" at bounding box center [250, 500] width 238 height 34
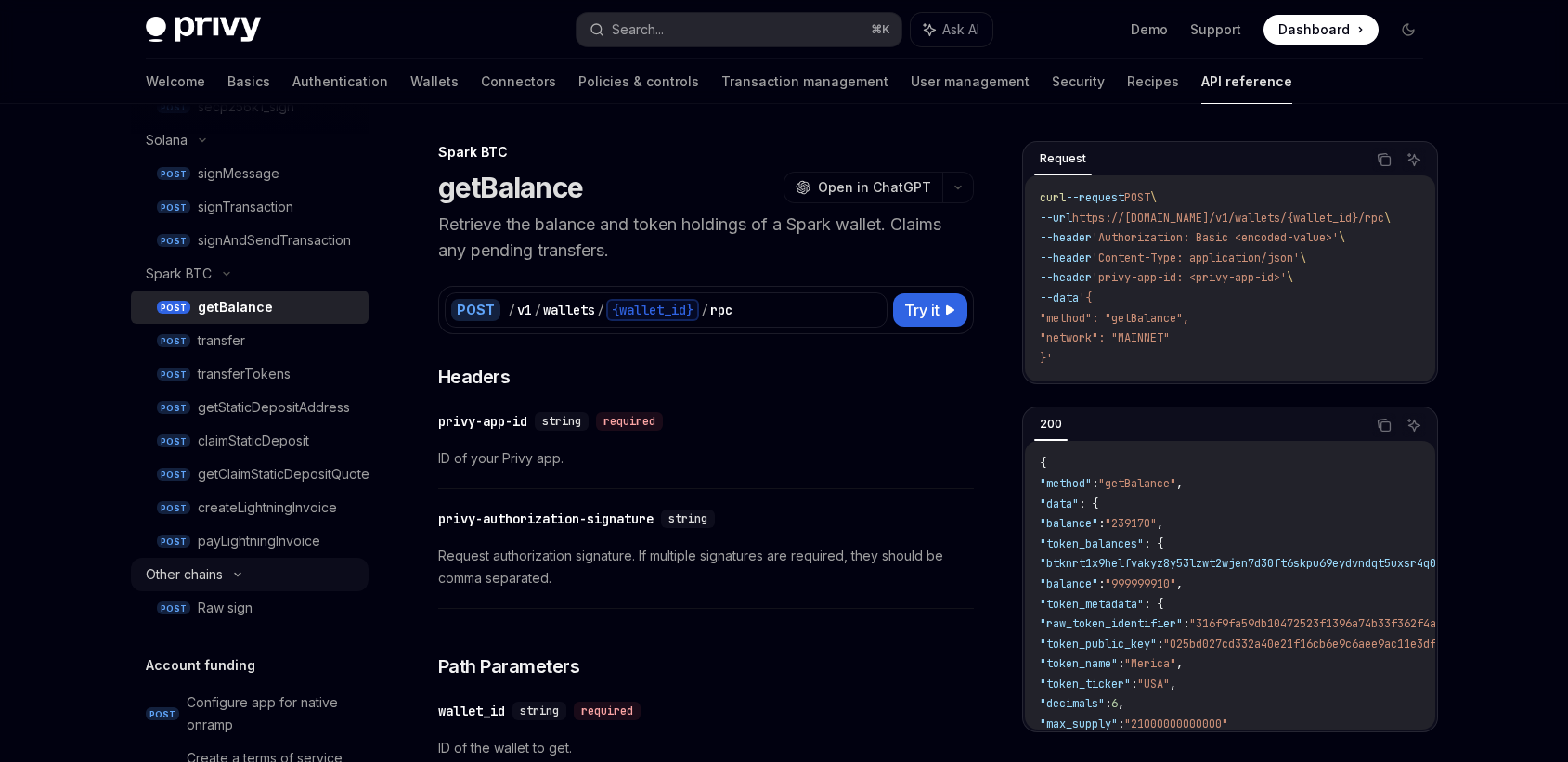
scroll to position [741, 0]
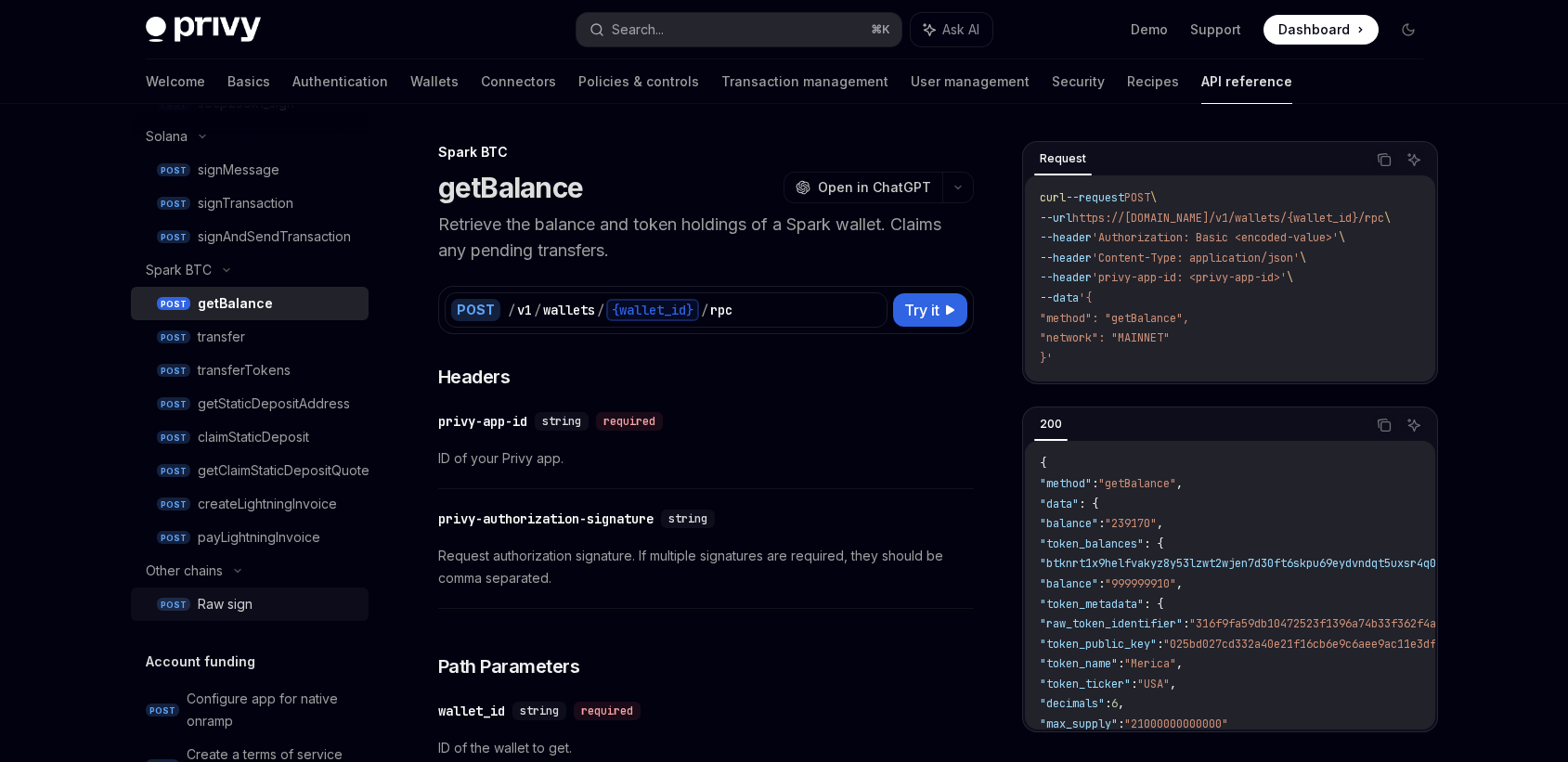
click at [234, 609] on div "Raw sign" at bounding box center [225, 604] width 55 height 22
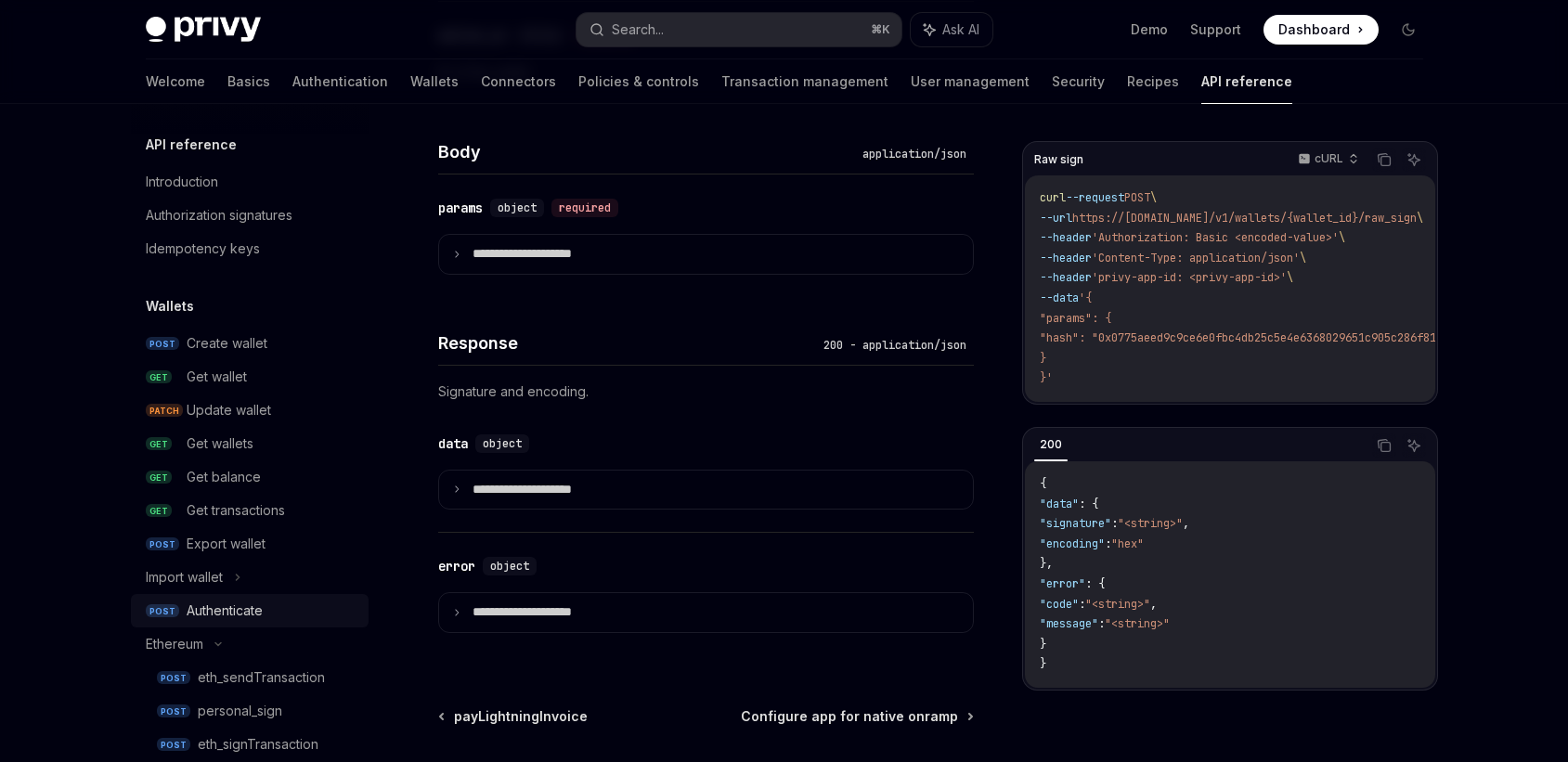
scroll to position [1082, 0]
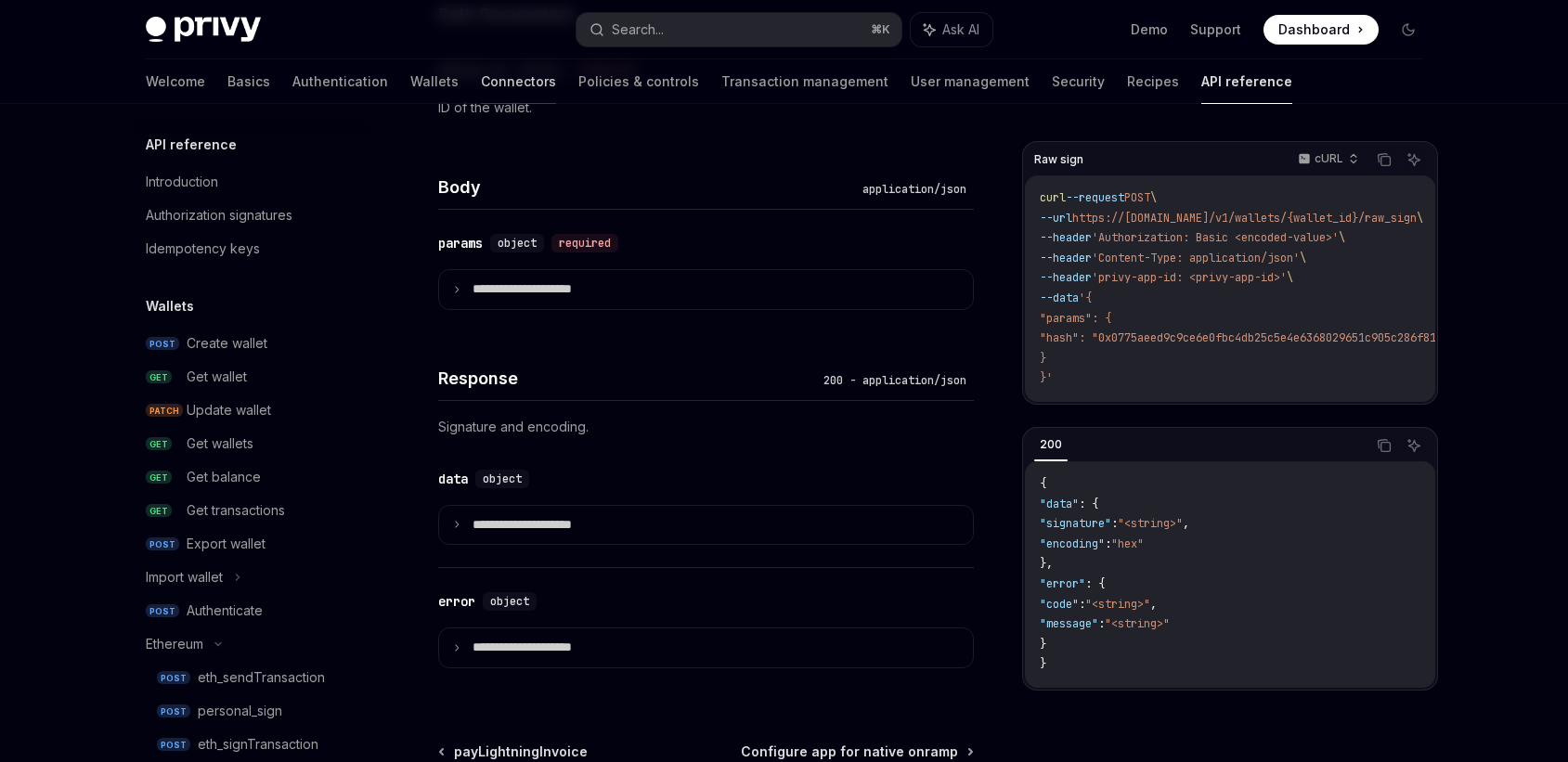
click at [481, 69] on link "Connectors" at bounding box center [518, 81] width 75 height 45
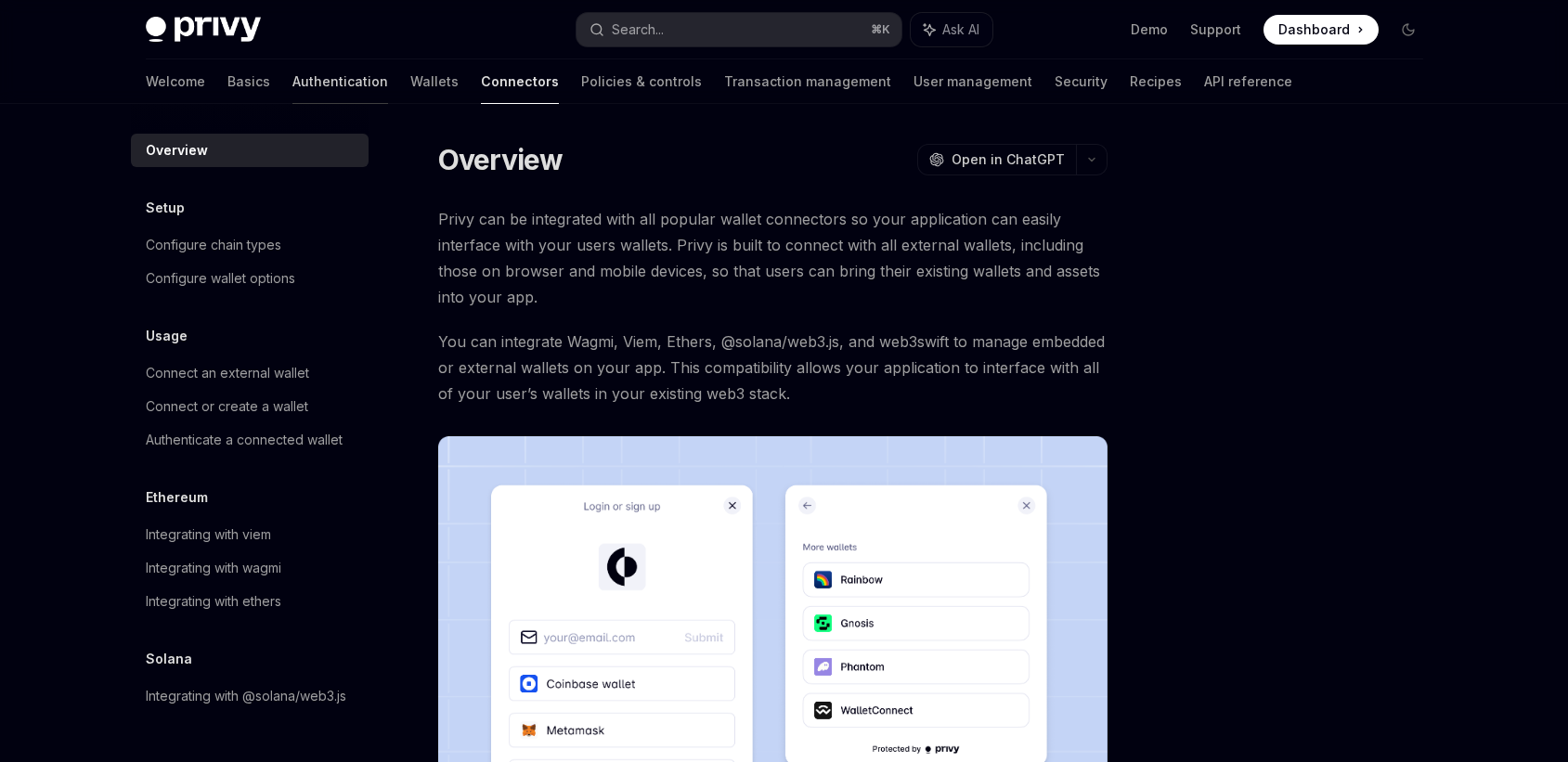
click at [292, 88] on link "Authentication" at bounding box center [340, 81] width 95 height 45
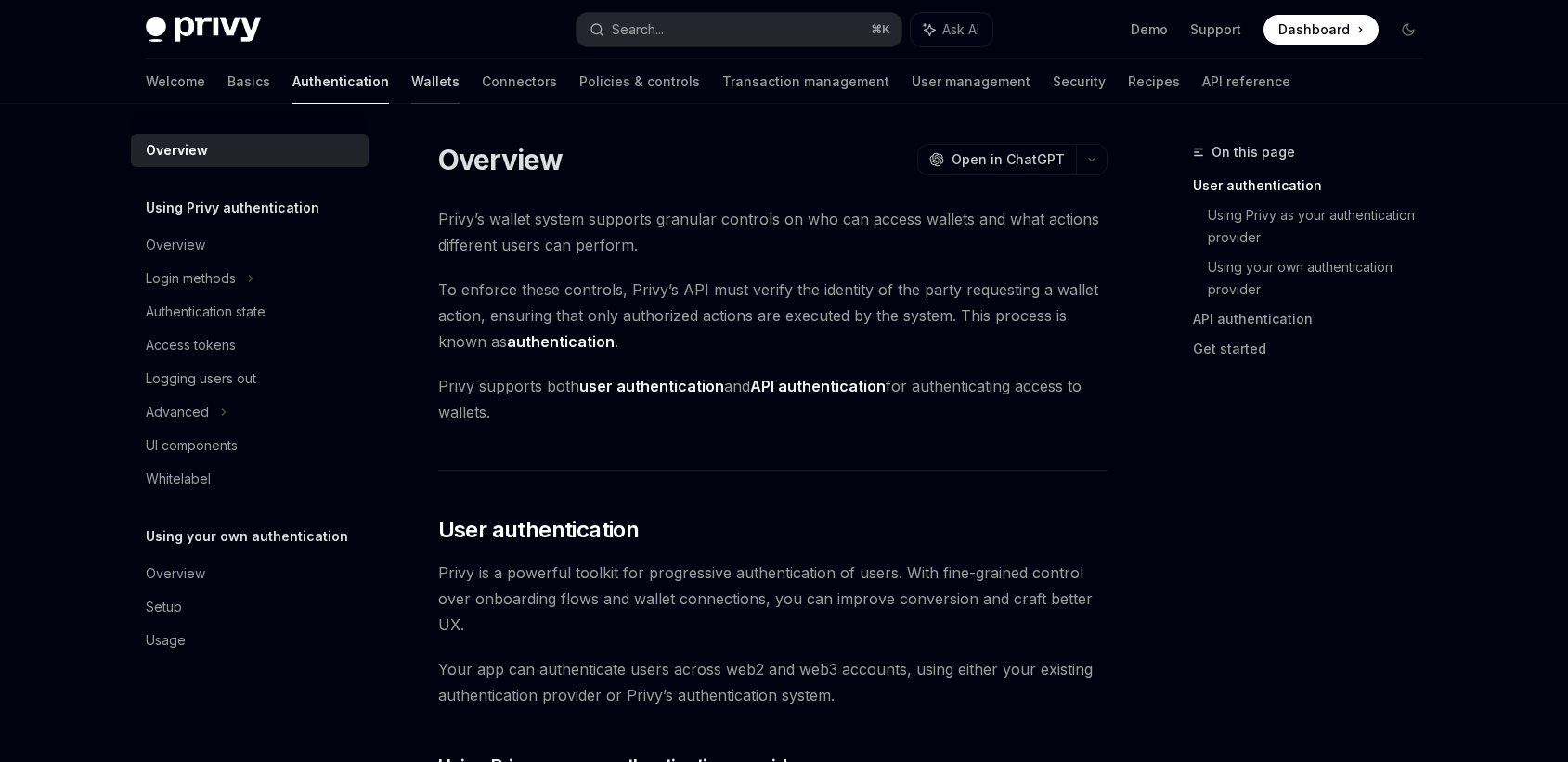
click at [411, 85] on link "Wallets" at bounding box center [435, 81] width 49 height 45
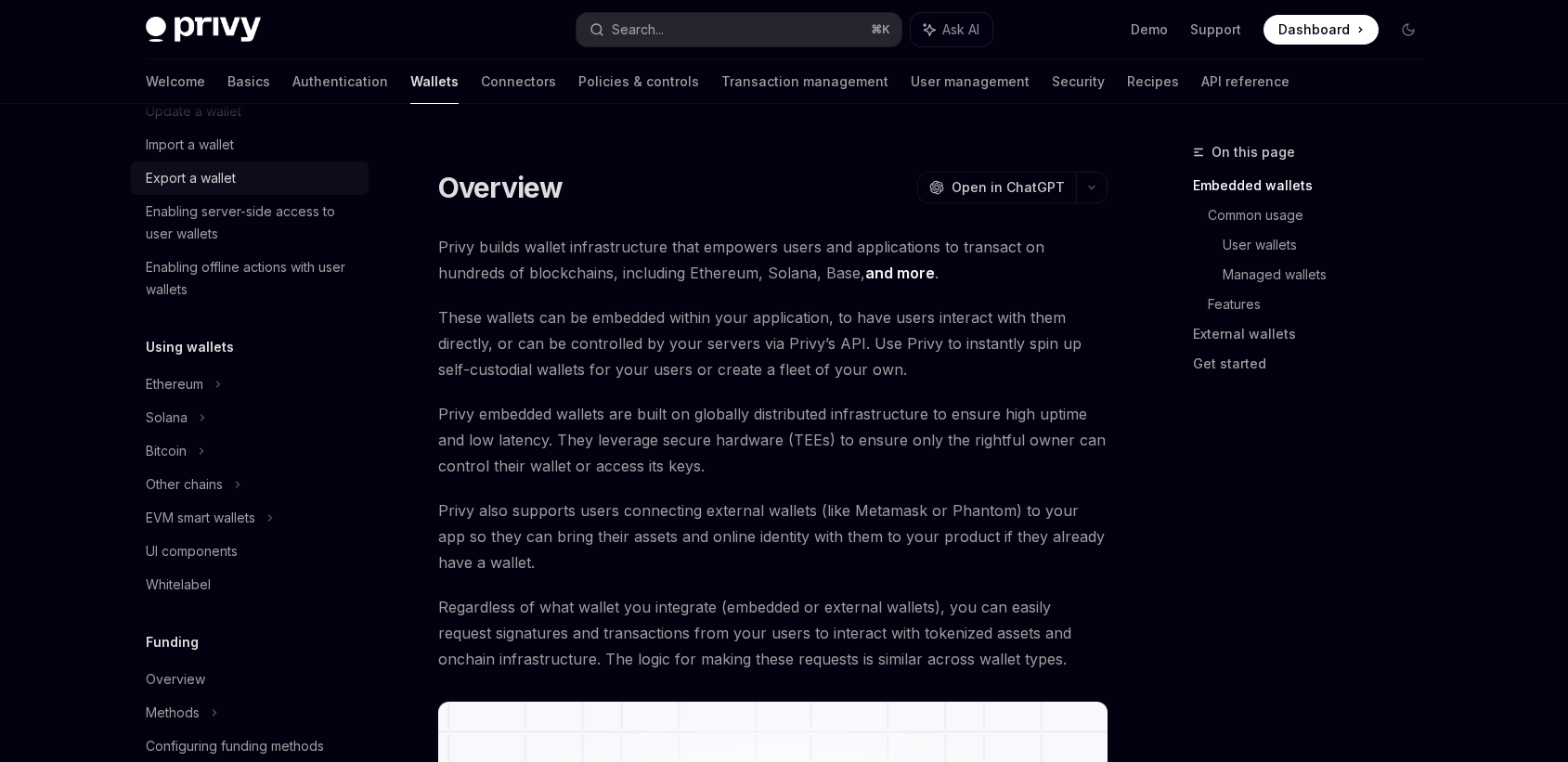
scroll to position [374, 0]
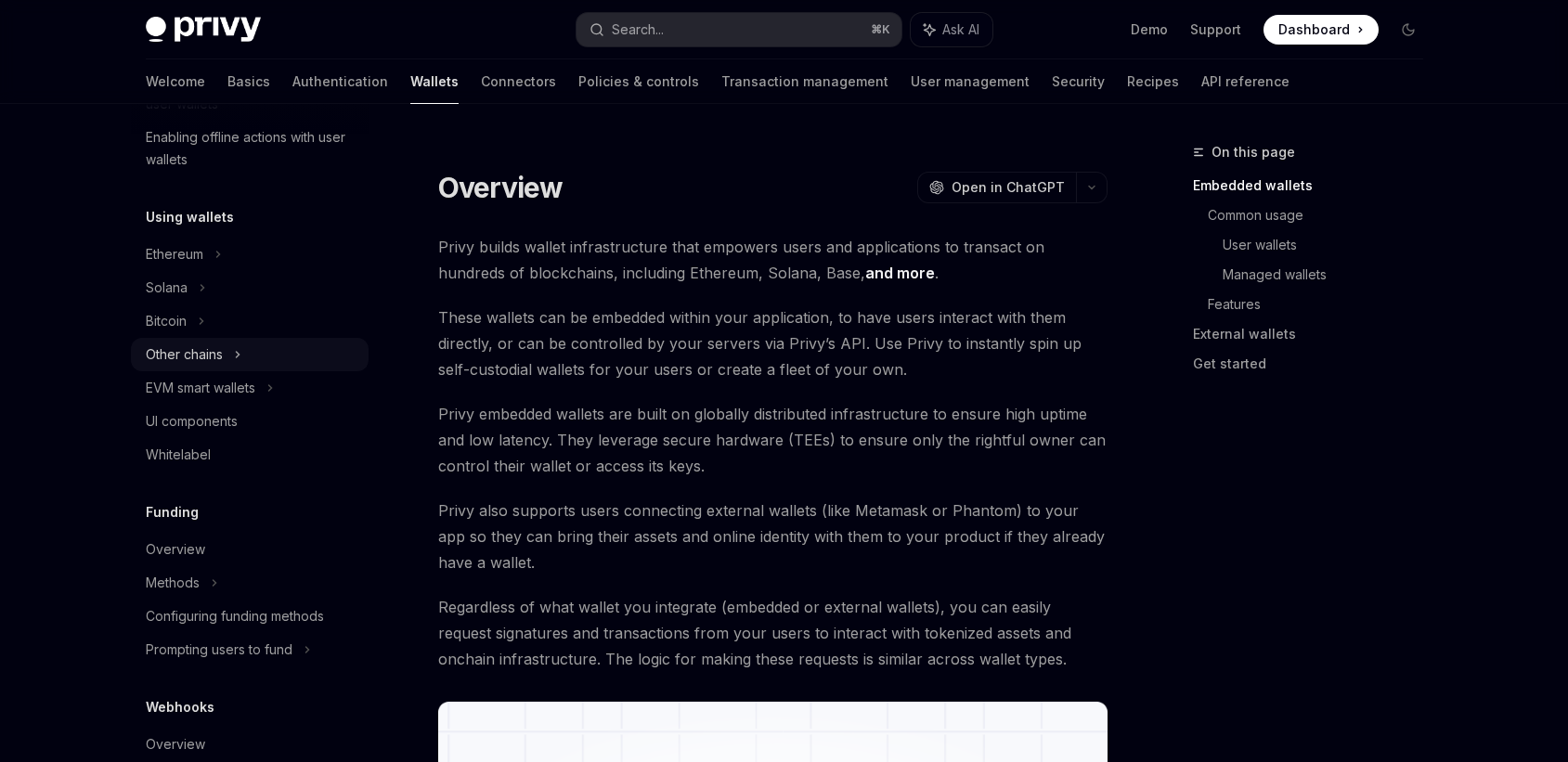
click at [198, 349] on div "Other chains" at bounding box center [184, 355] width 77 height 22
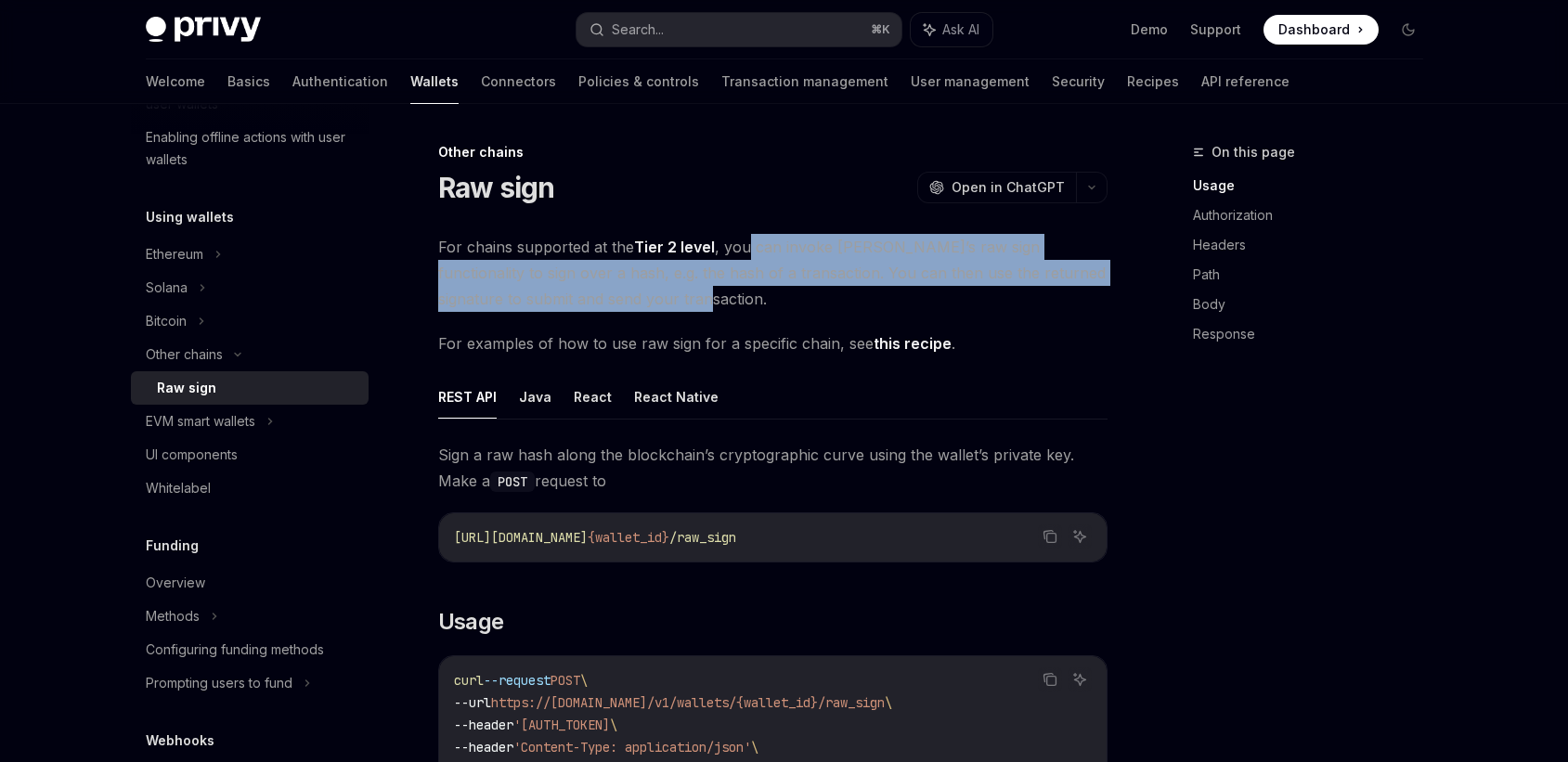
drag, startPoint x: 787, startPoint y: 297, endPoint x: 744, endPoint y: 244, distance: 68.2
click at [743, 244] on span "For chains supported at the Tier 2 level , you can invoke Privy’s raw sign func…" at bounding box center [772, 272] width 669 height 78
click at [744, 244] on span "For chains supported at the Tier 2 level , you can invoke Privy’s raw sign func…" at bounding box center [772, 272] width 669 height 78
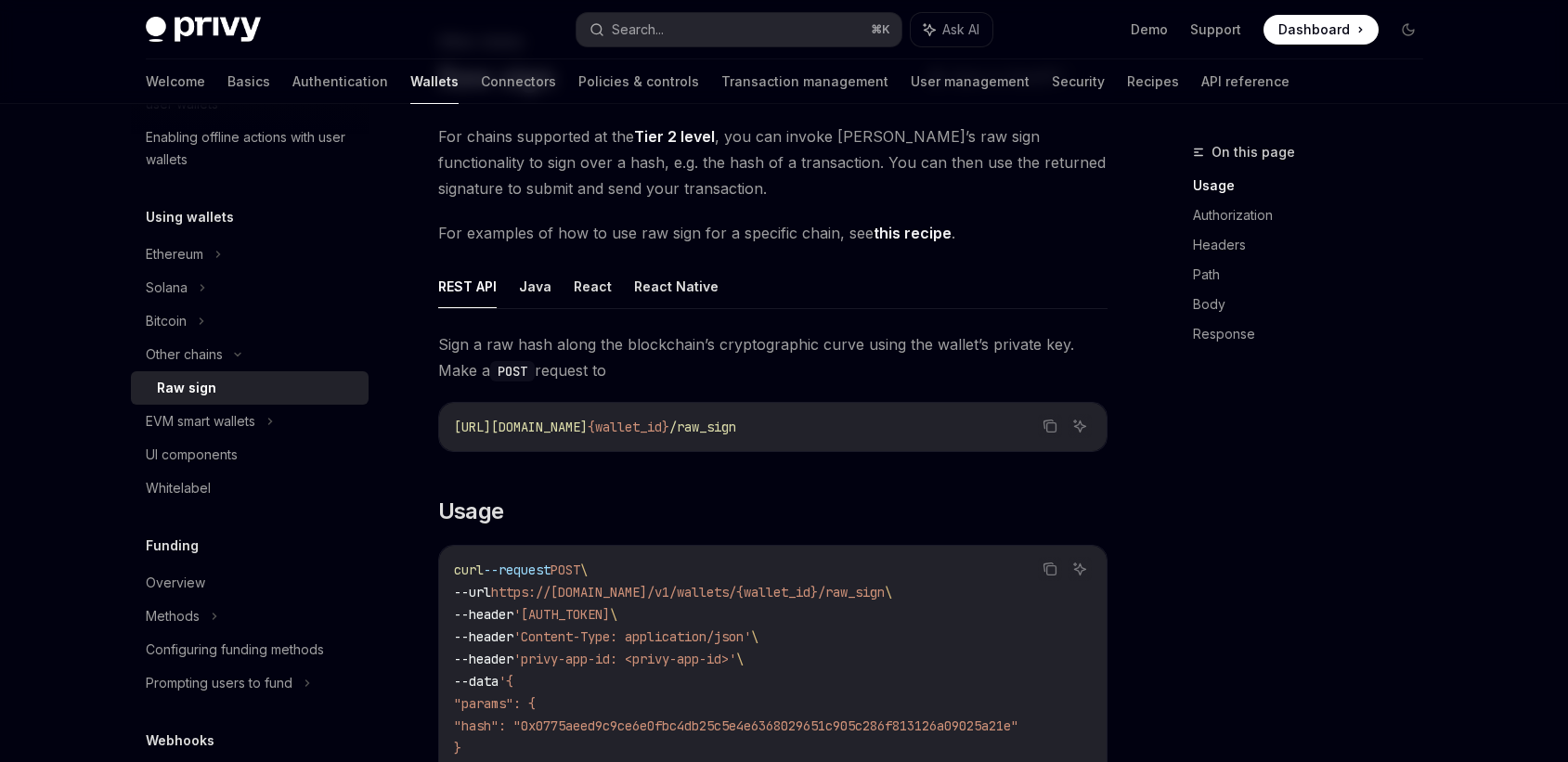
scroll to position [112, 0]
click at [910, 229] on link "this recipe" at bounding box center [912, 232] width 78 height 20
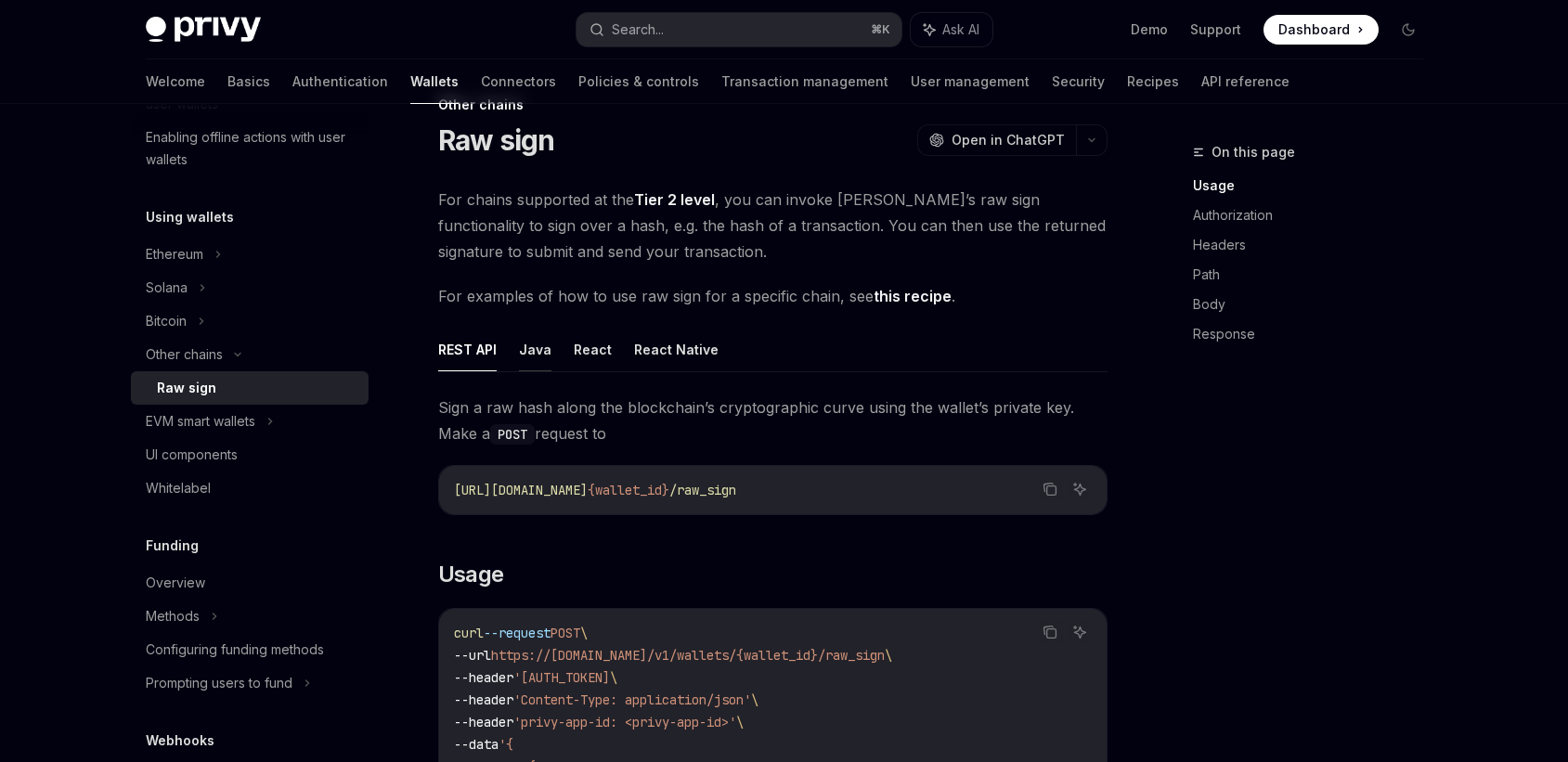
scroll to position [57, 0]
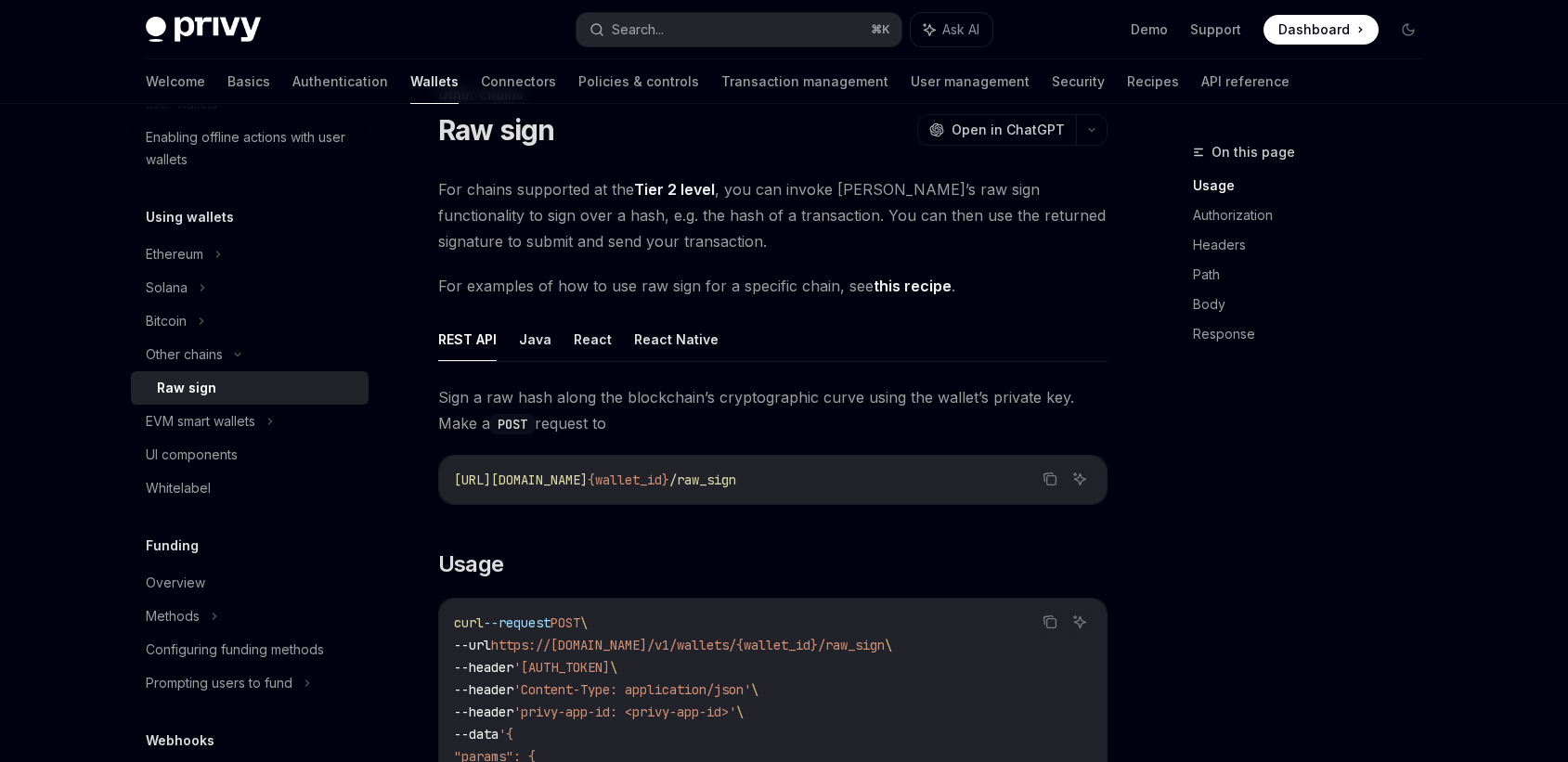
click at [549, 342] on ul "REST API Java React React Native" at bounding box center [772, 339] width 669 height 45
click at [539, 343] on button "Java" at bounding box center [535, 339] width 33 height 44
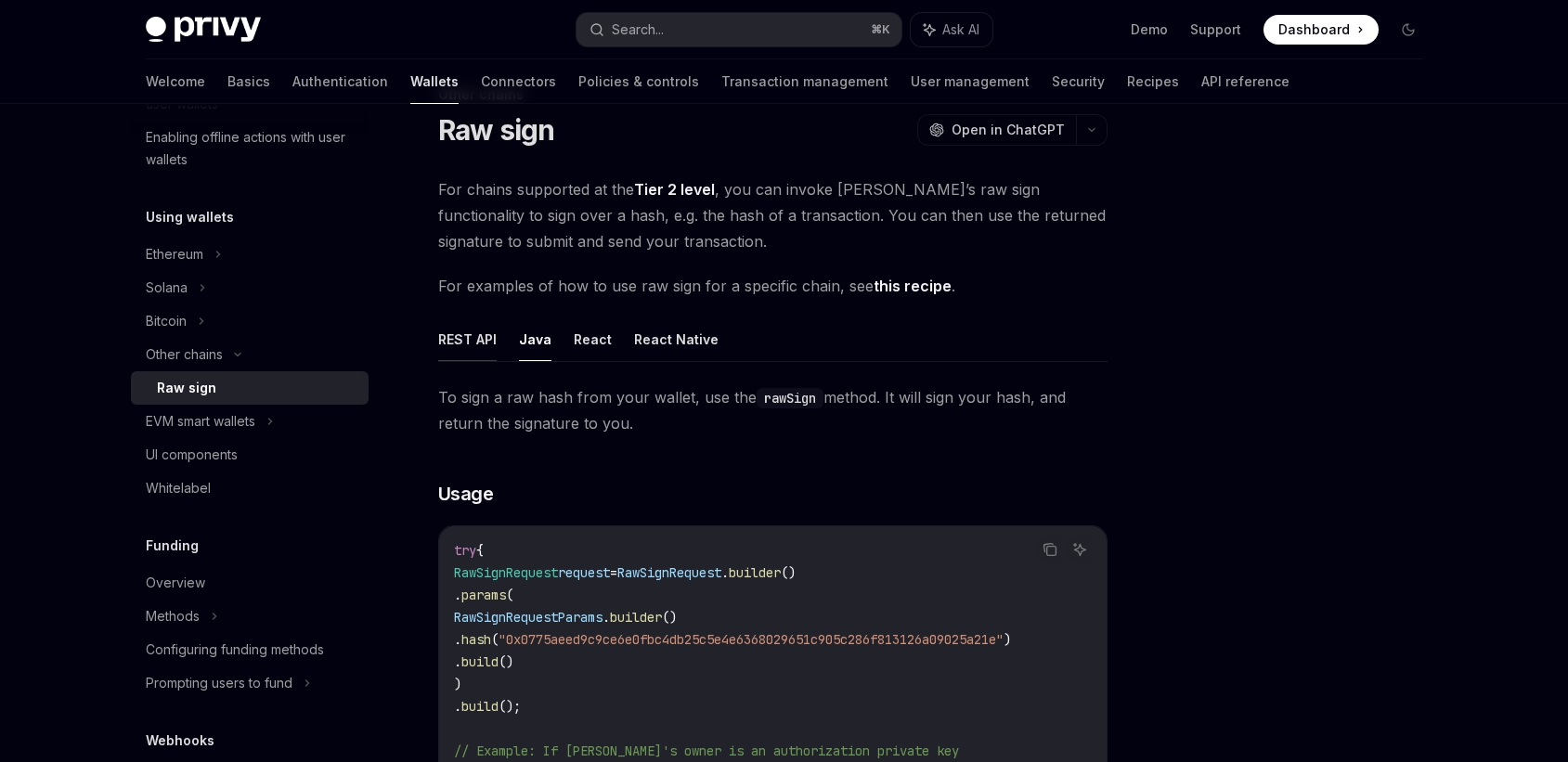
click at [474, 342] on button "REST API" at bounding box center [467, 339] width 58 height 44
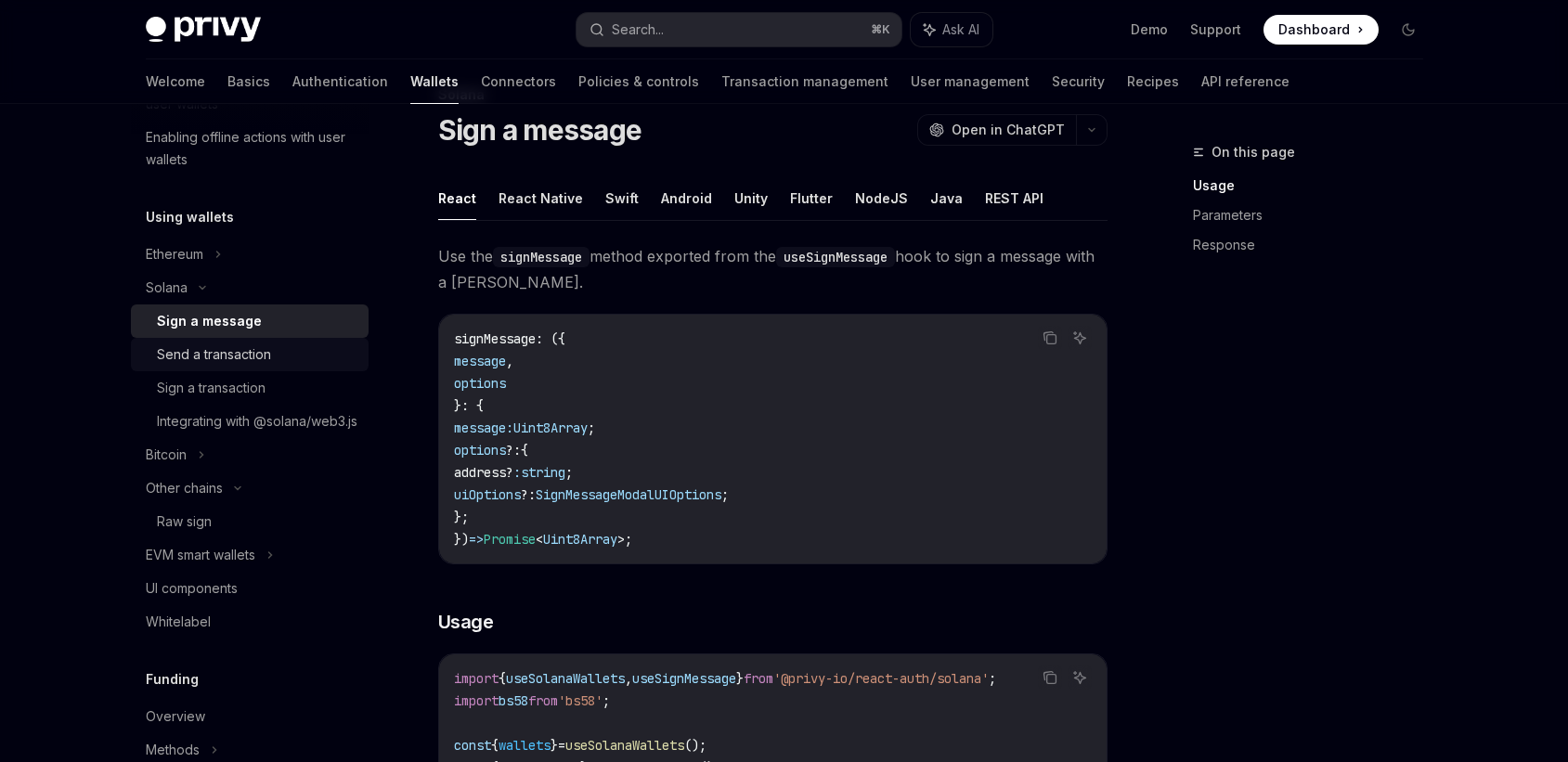
click at [198, 357] on div "Send a transaction" at bounding box center [213, 355] width 114 height 22
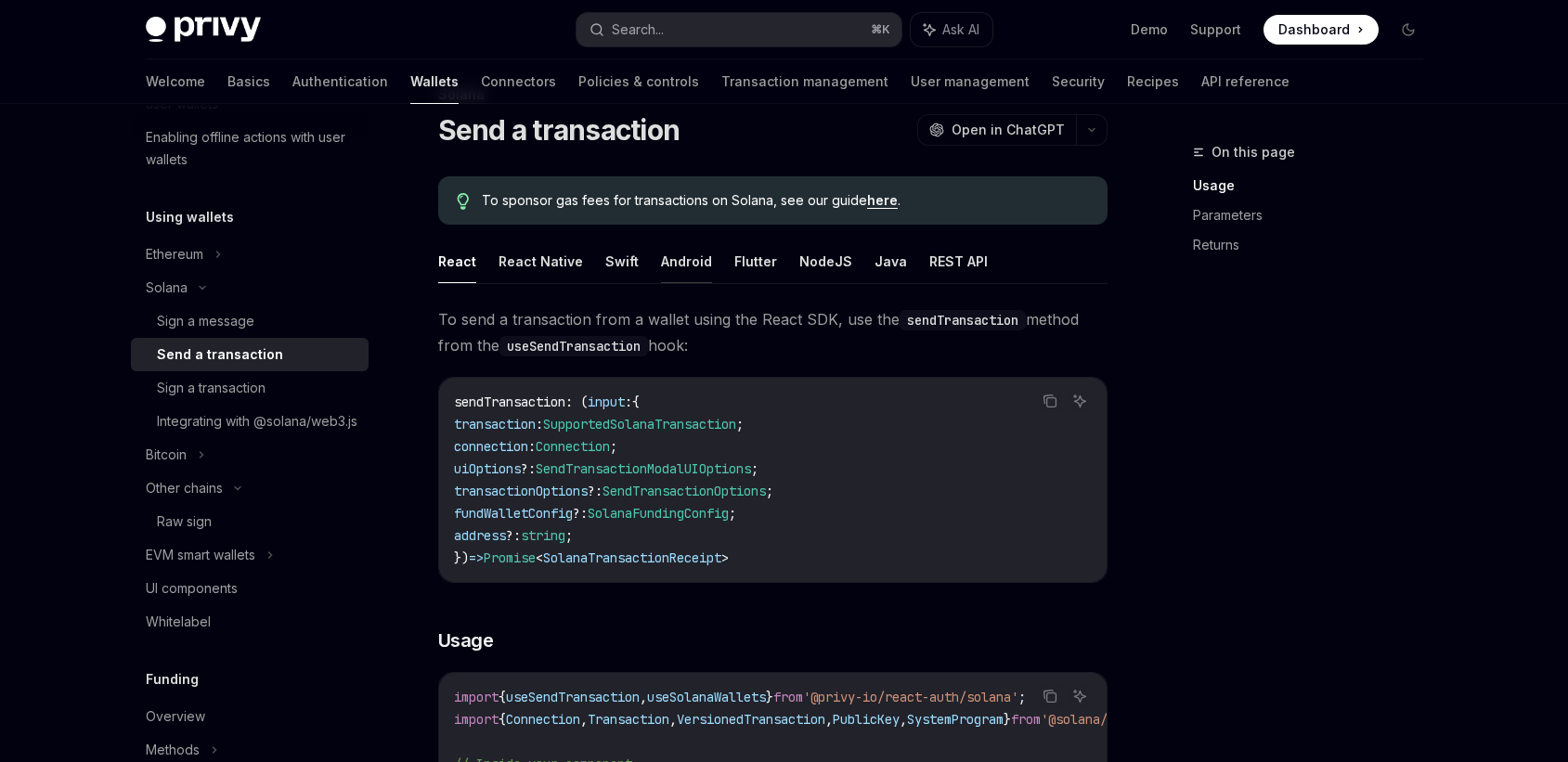
click at [684, 260] on button "Android" at bounding box center [687, 262] width 52 height 44
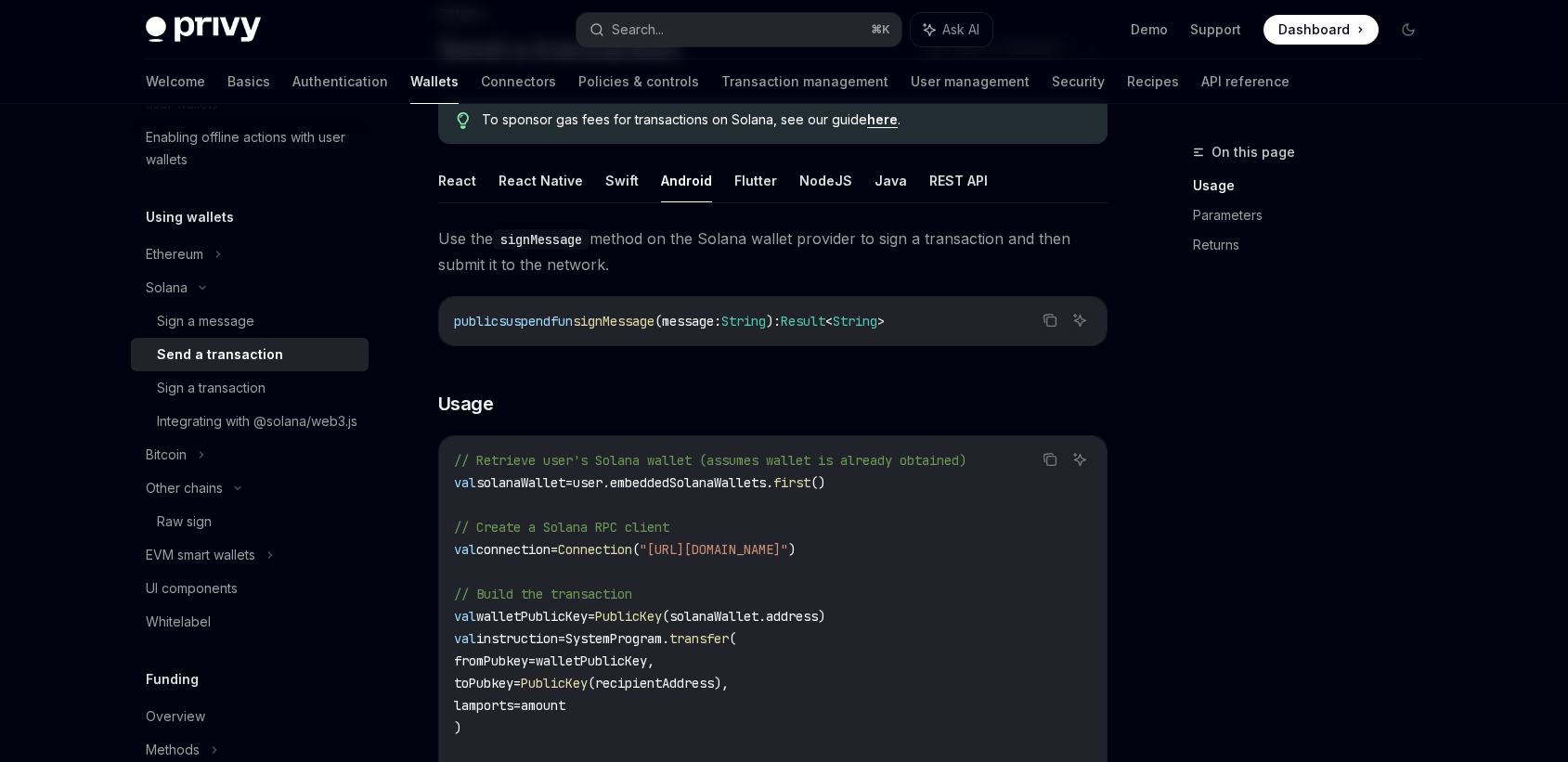
scroll to position [137, 0]
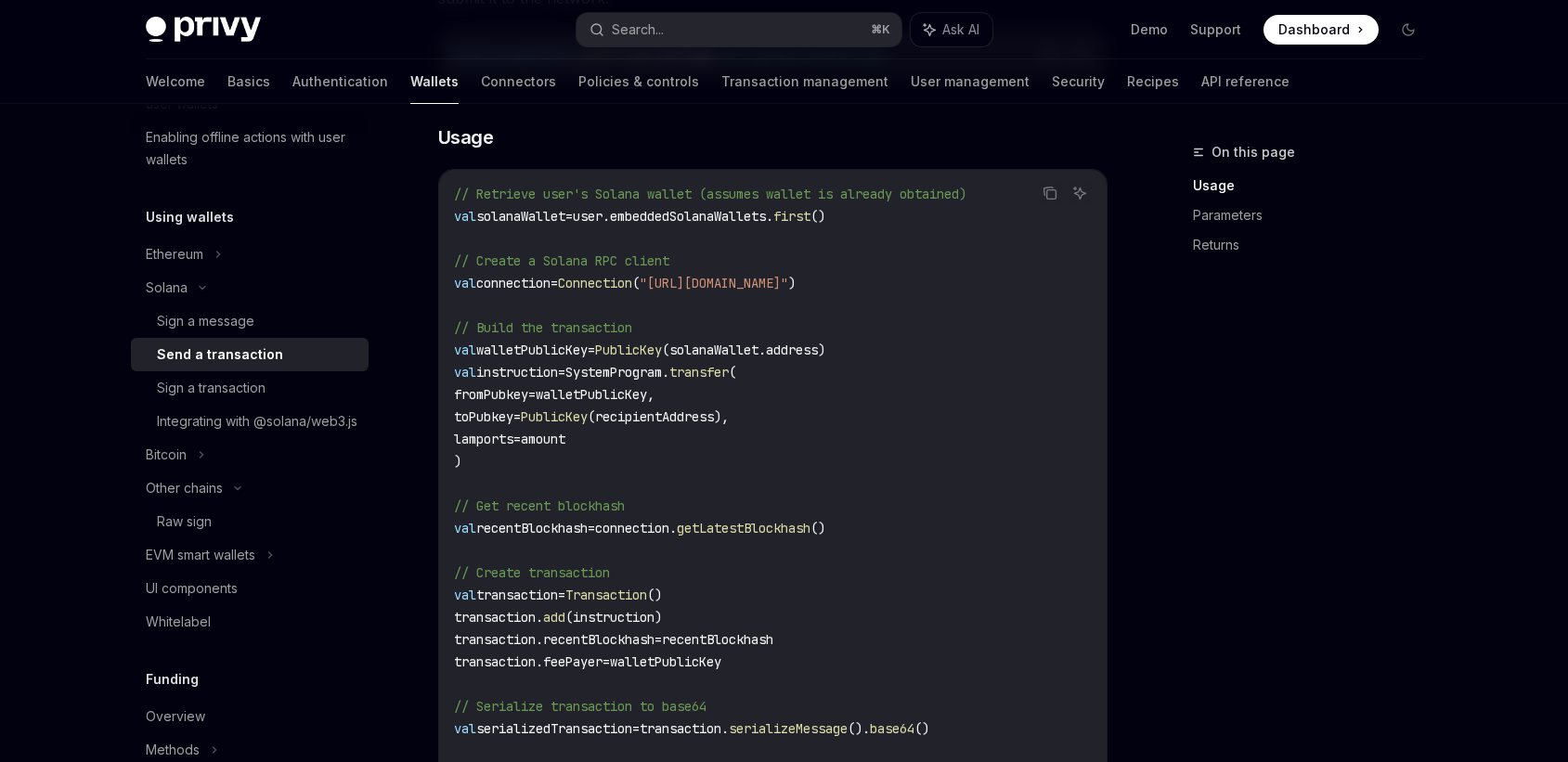
scroll to position [414, 0]
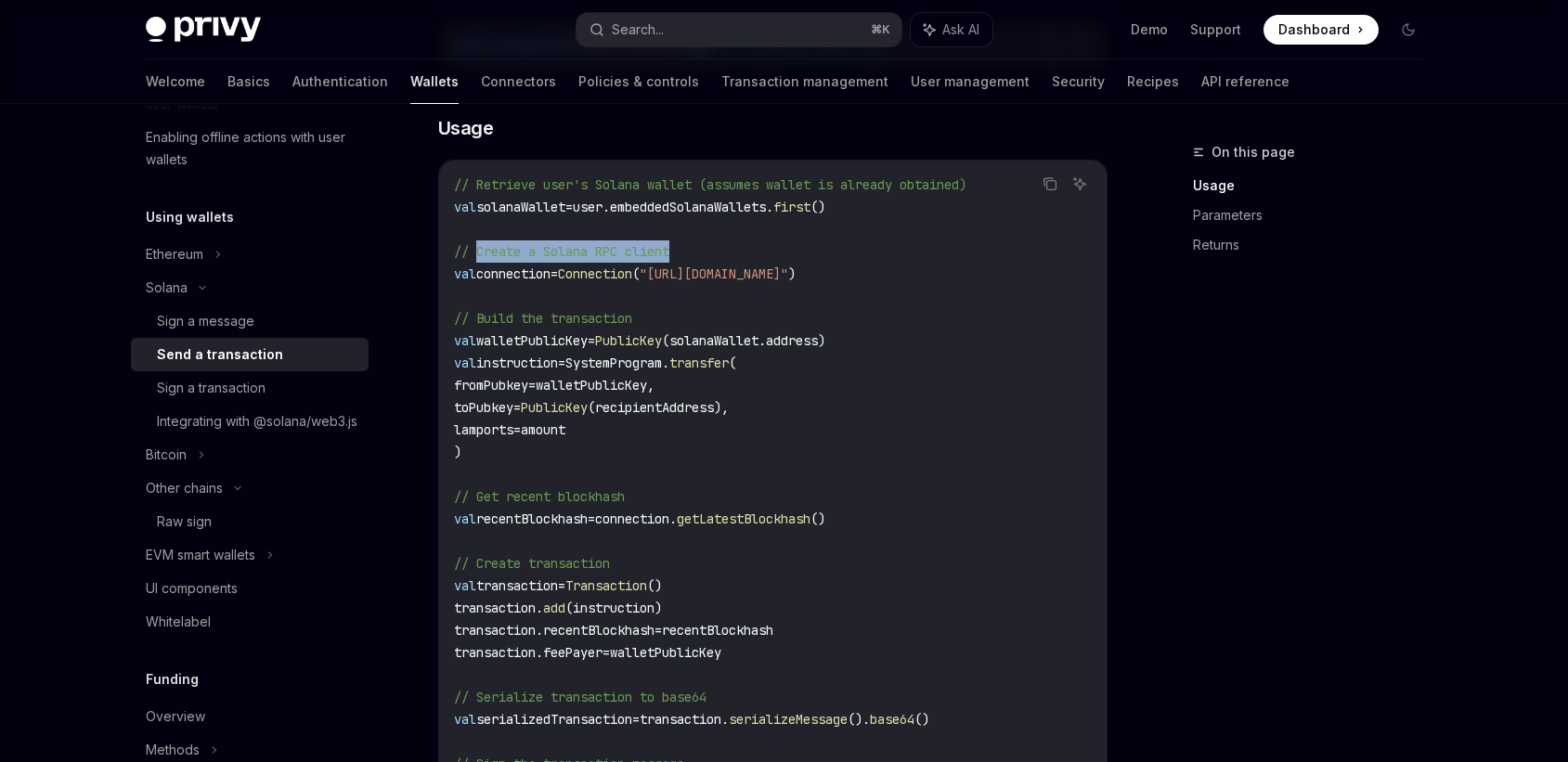
drag, startPoint x: 476, startPoint y: 251, endPoint x: 706, endPoint y: 252, distance: 230.0
click at [706, 252] on code "// Retrieve user's Solana wallet (assumes wallet is already obtained) val solan…" at bounding box center [773, 652] width 638 height 958
copy span "Create a Solana RPC client"
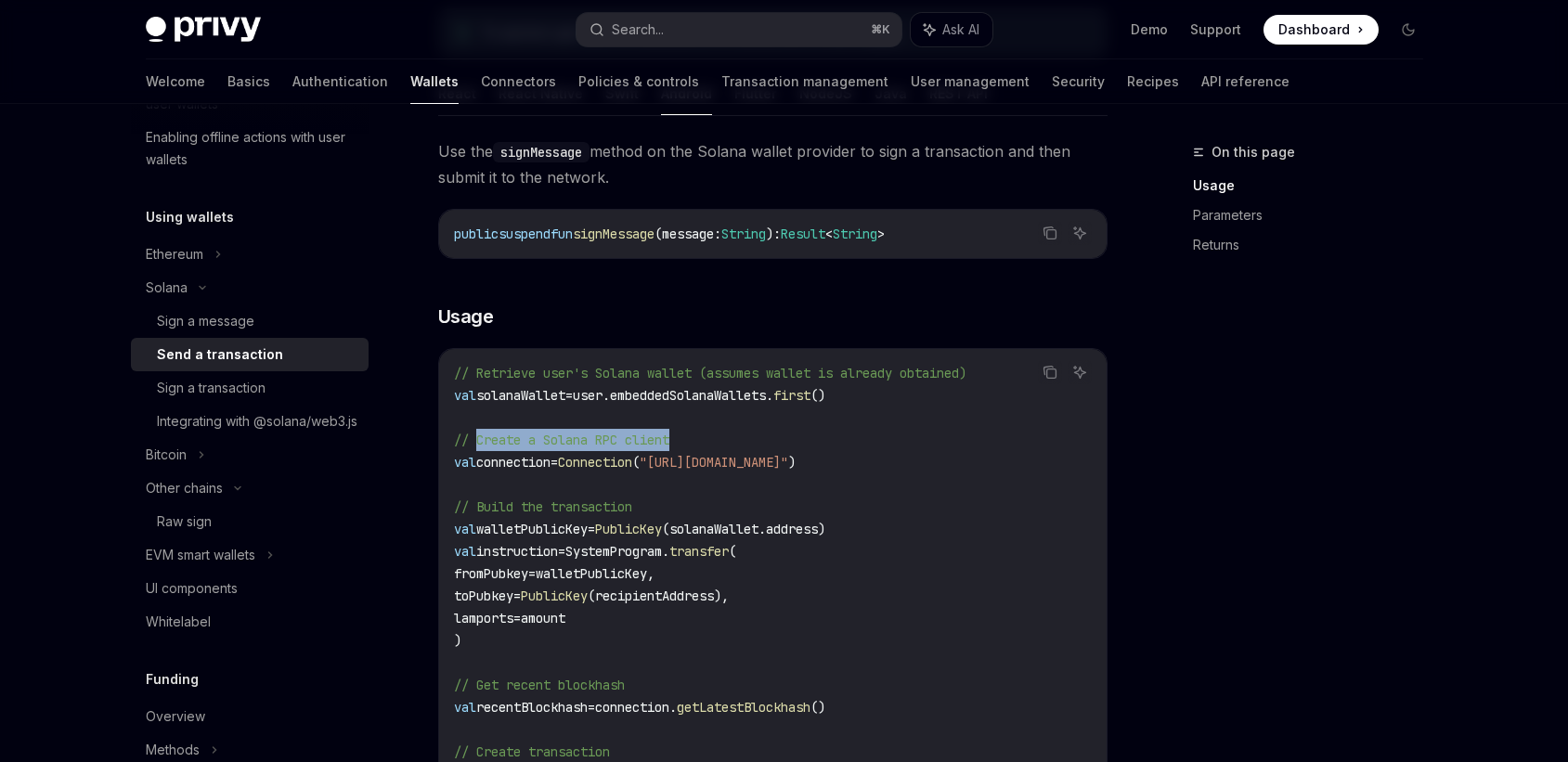
scroll to position [0, 0]
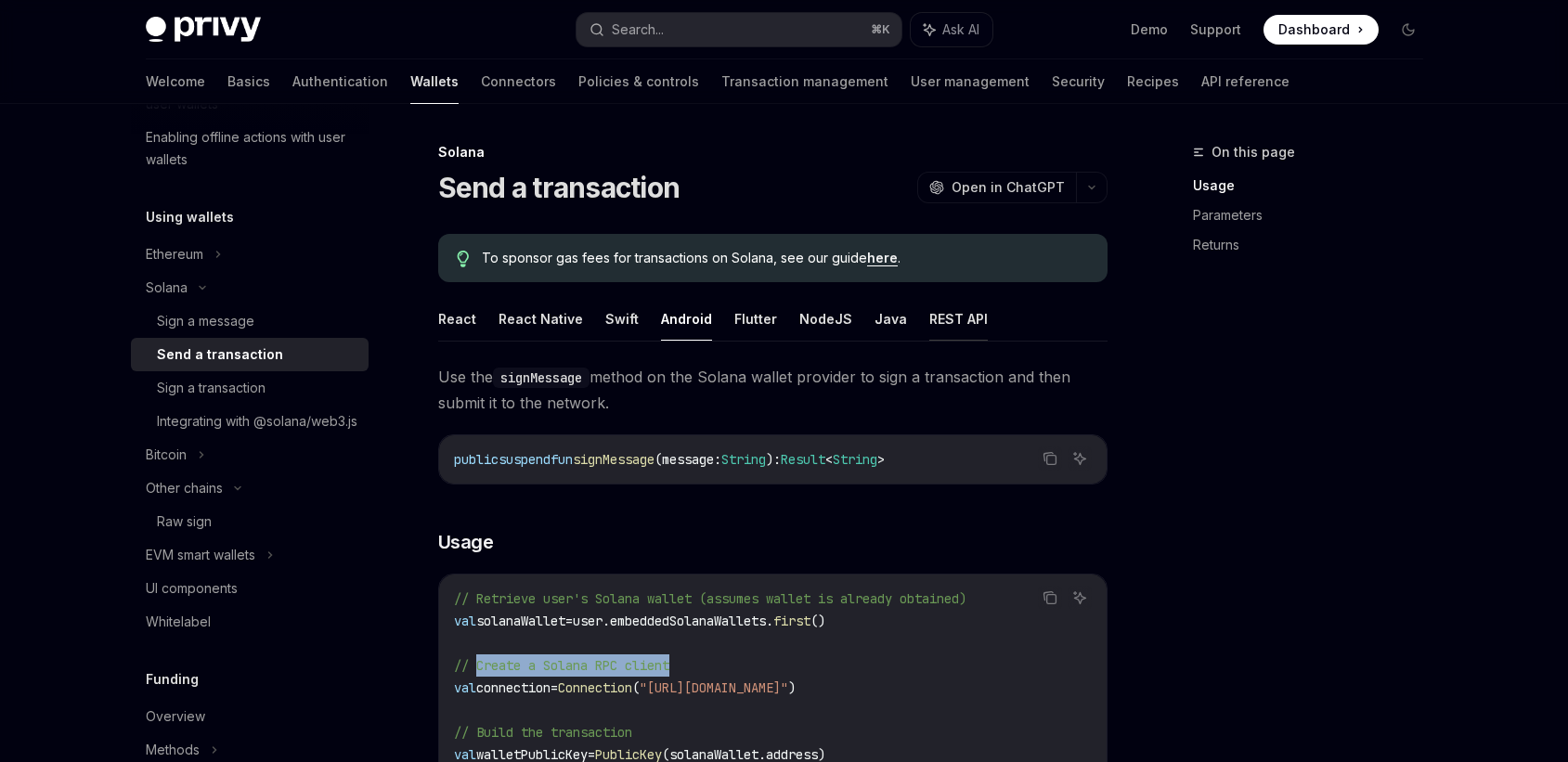
click at [940, 324] on button "REST API" at bounding box center [958, 319] width 58 height 44
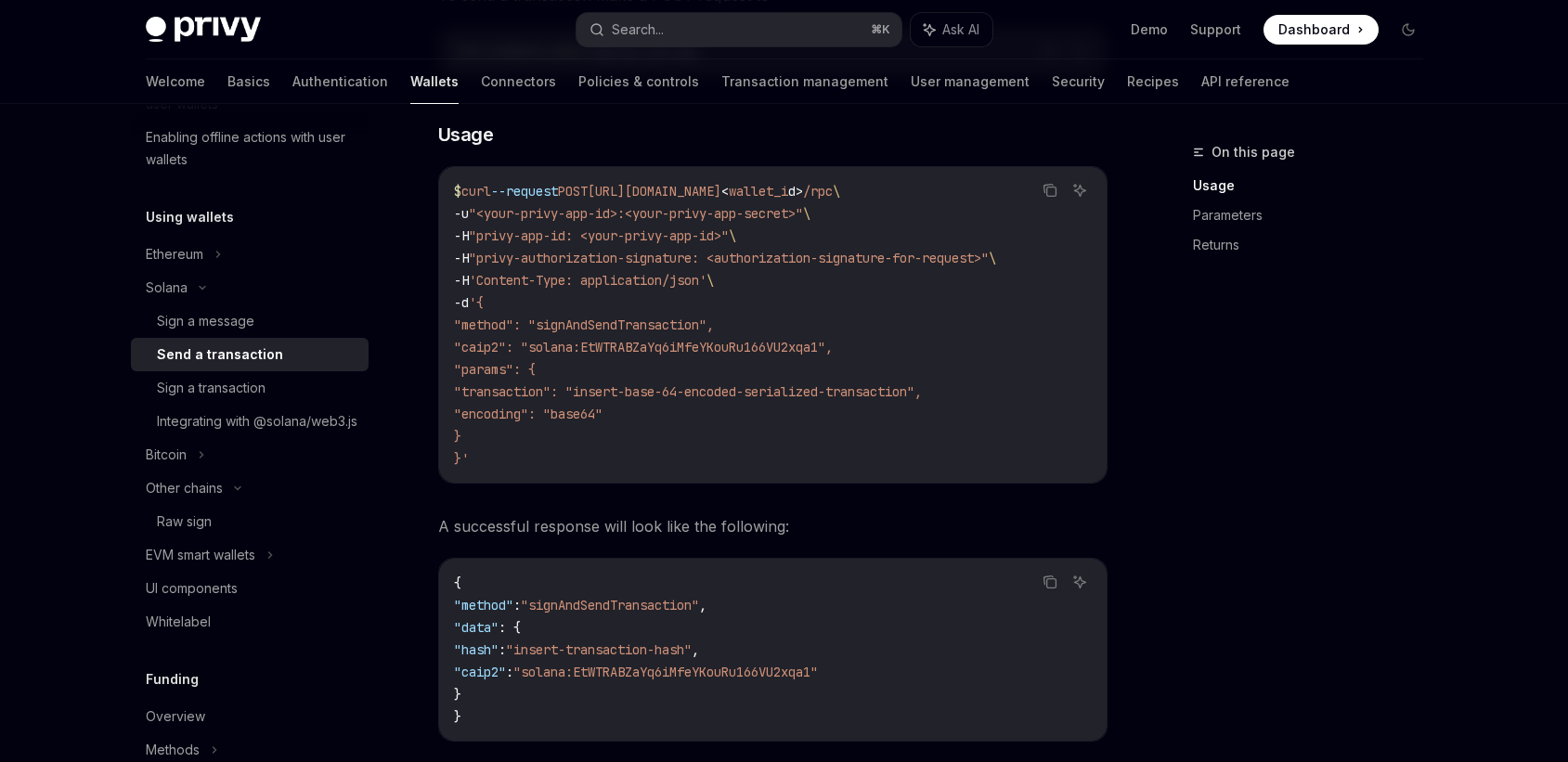
scroll to position [327, 0]
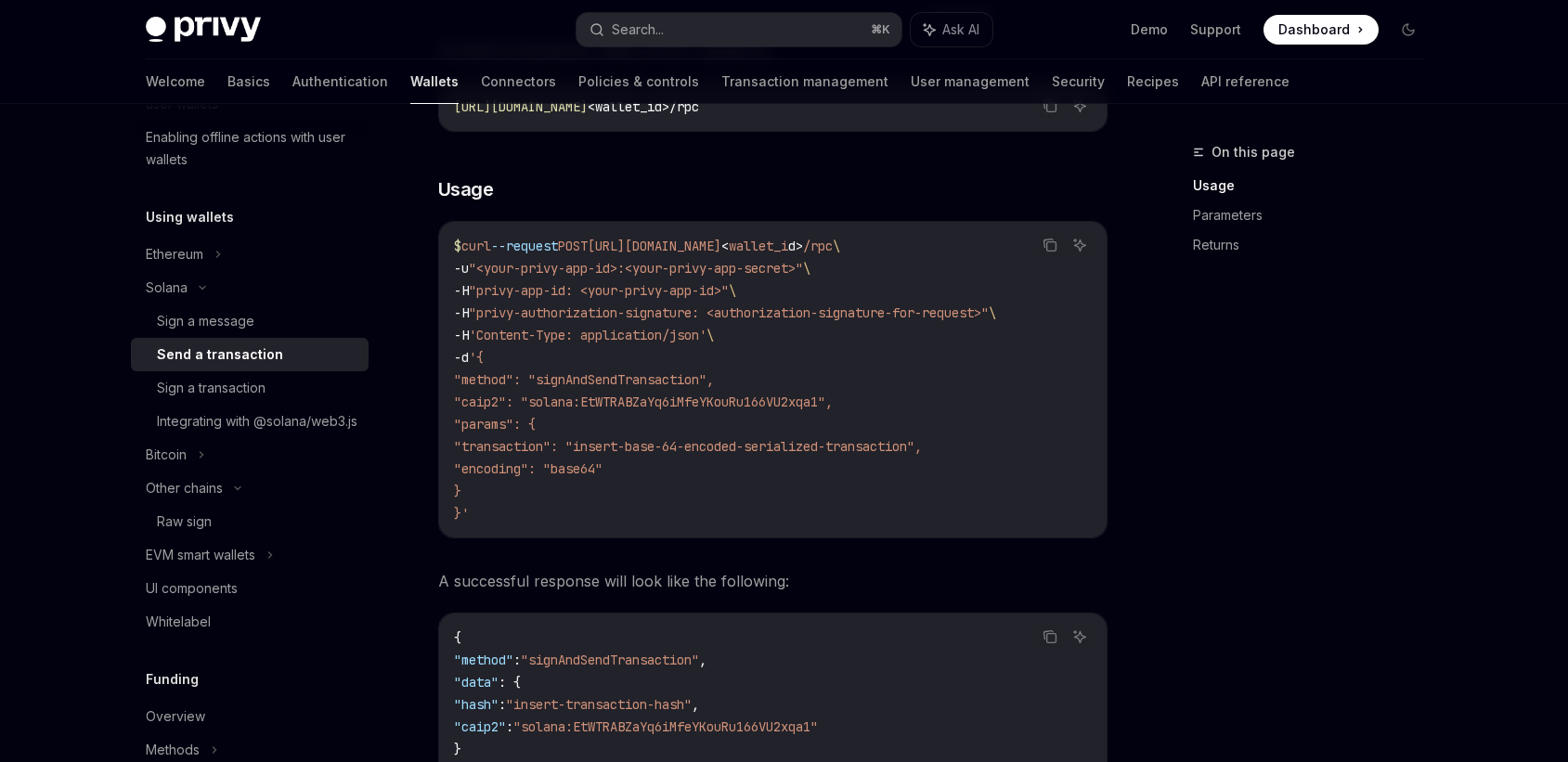
click at [651, 382] on span ""method": "signAndSendTransaction"," at bounding box center [584, 380] width 260 height 17
copy span "signAndSendTransaction"
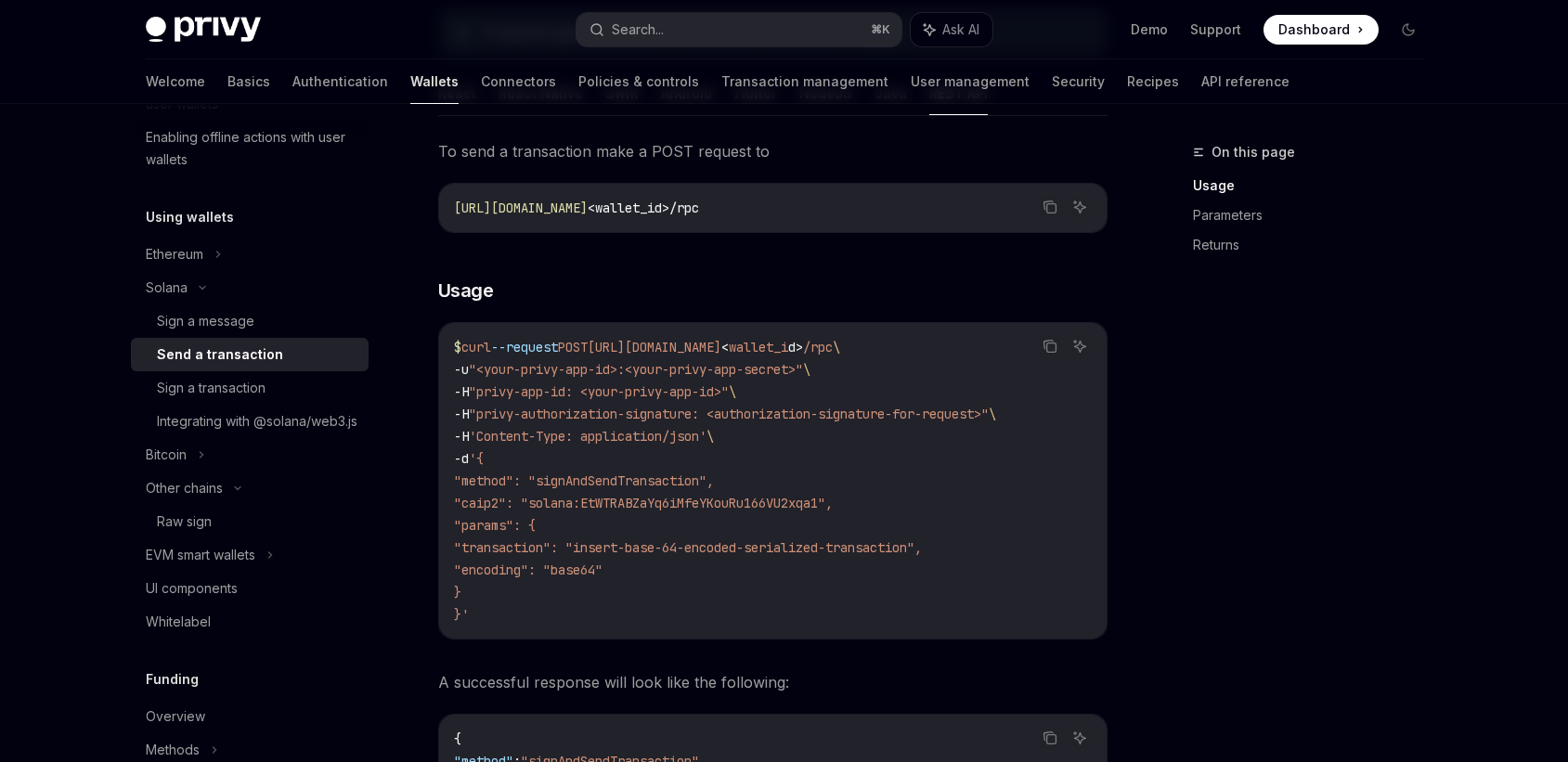
scroll to position [198, 0]
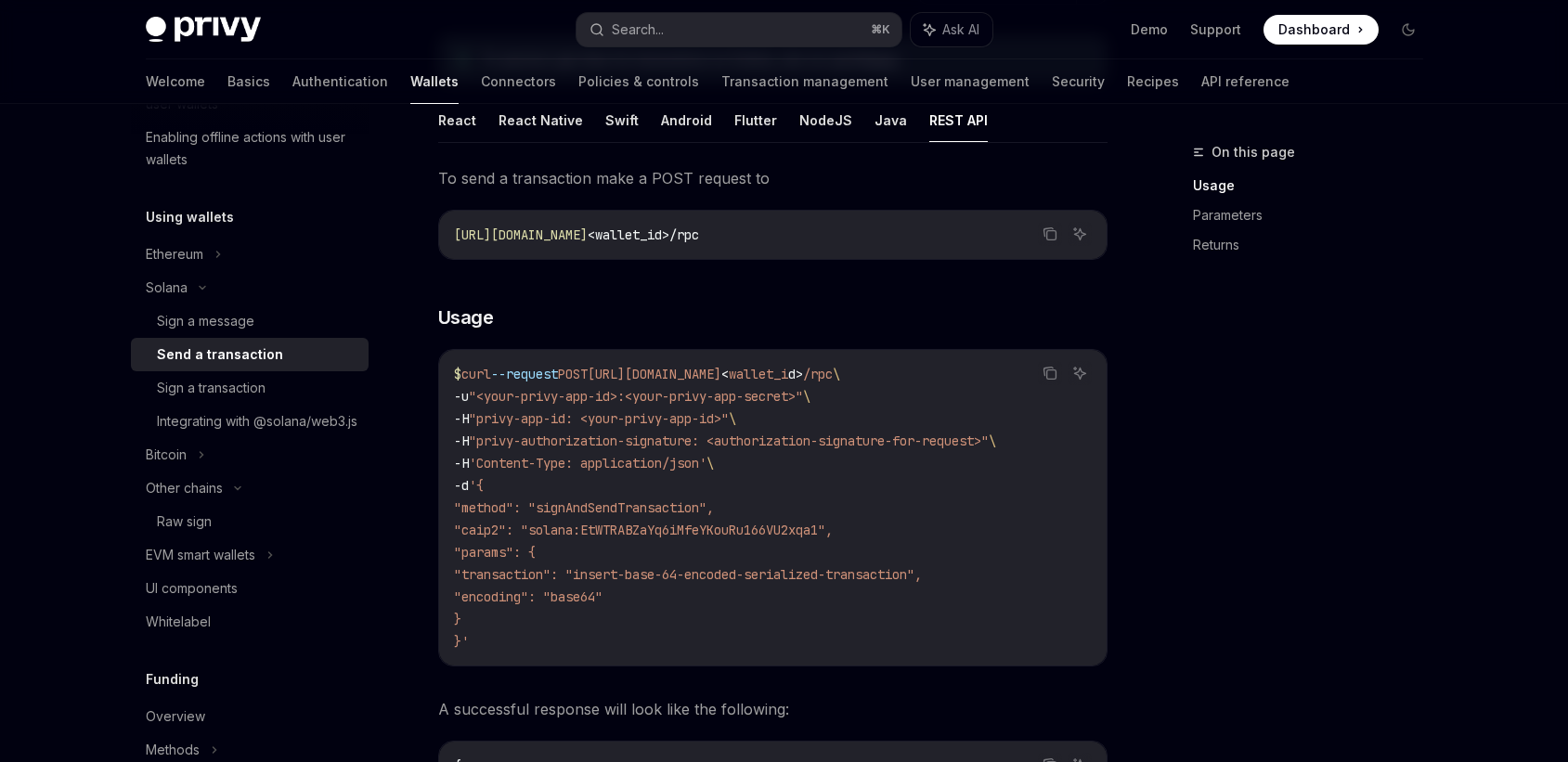
click at [577, 566] on span ""transaction": "insert-base-64-encoded-serialized-transaction"," at bounding box center [688, 574] width 468 height 17
click at [521, 532] on span ""caip2": "solana:EtWTRABZaYq6iMfeYKouRu166VU2xqa1"," at bounding box center [643, 529] width 379 height 17
click at [521, 554] on span ""params": {" at bounding box center [495, 552] width 81 height 17
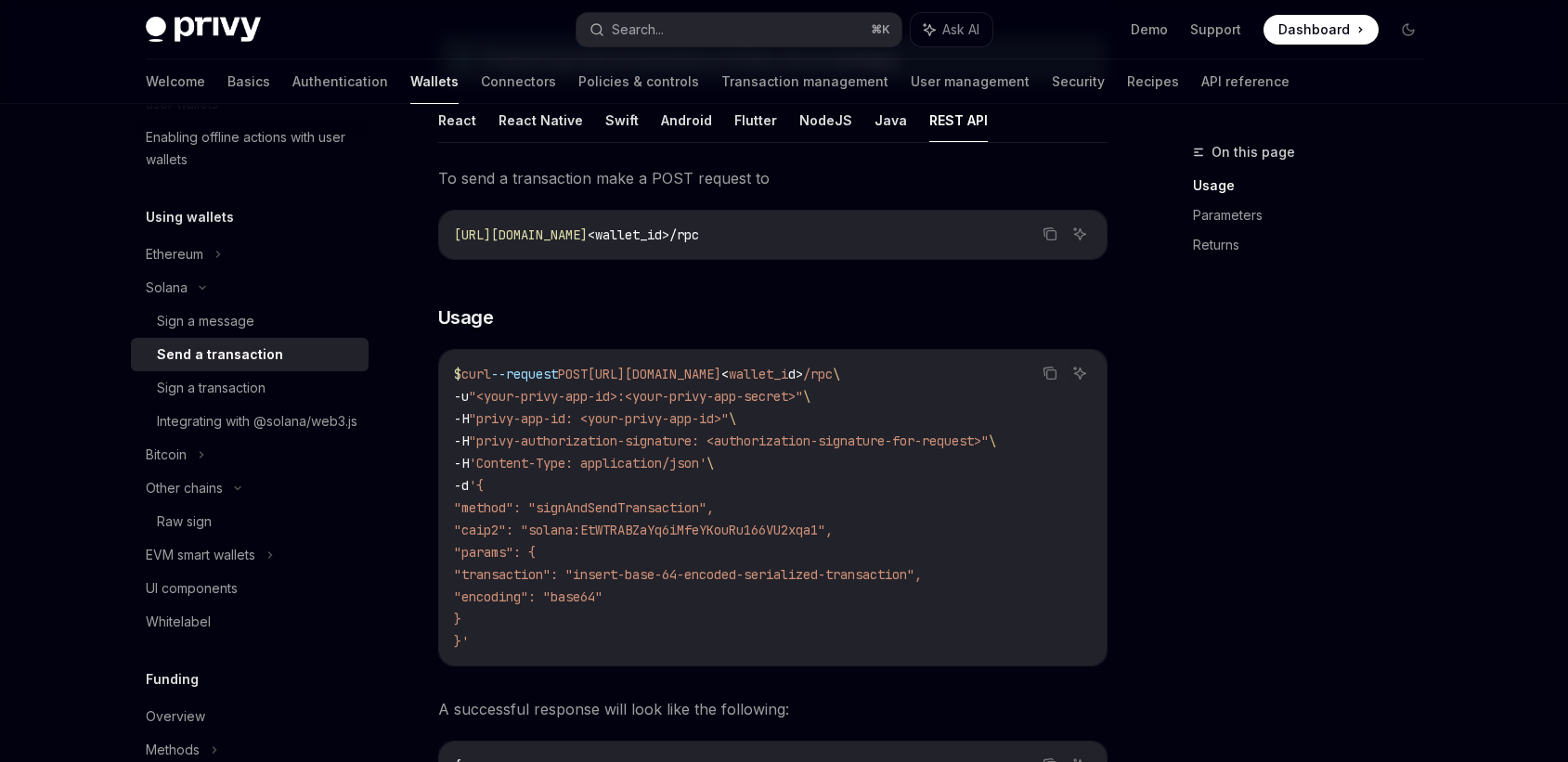
click at [570, 572] on span ""transaction": "insert-base-64-encoded-serialized-transaction"," at bounding box center [688, 574] width 468 height 17
copy span "transaction"
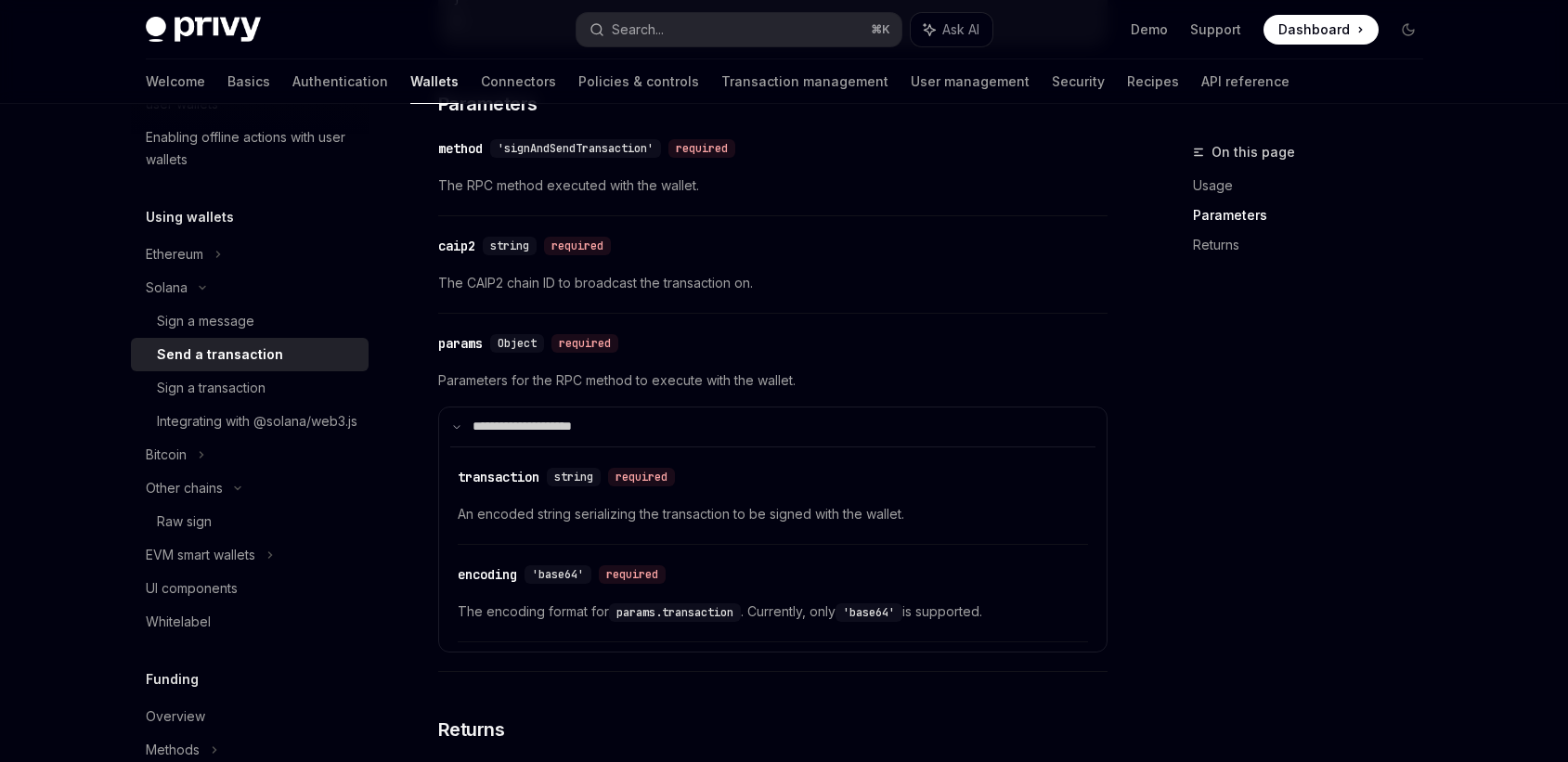
scroll to position [1079, 0]
click at [239, 381] on div "Sign a transaction" at bounding box center [211, 387] width 109 height 22
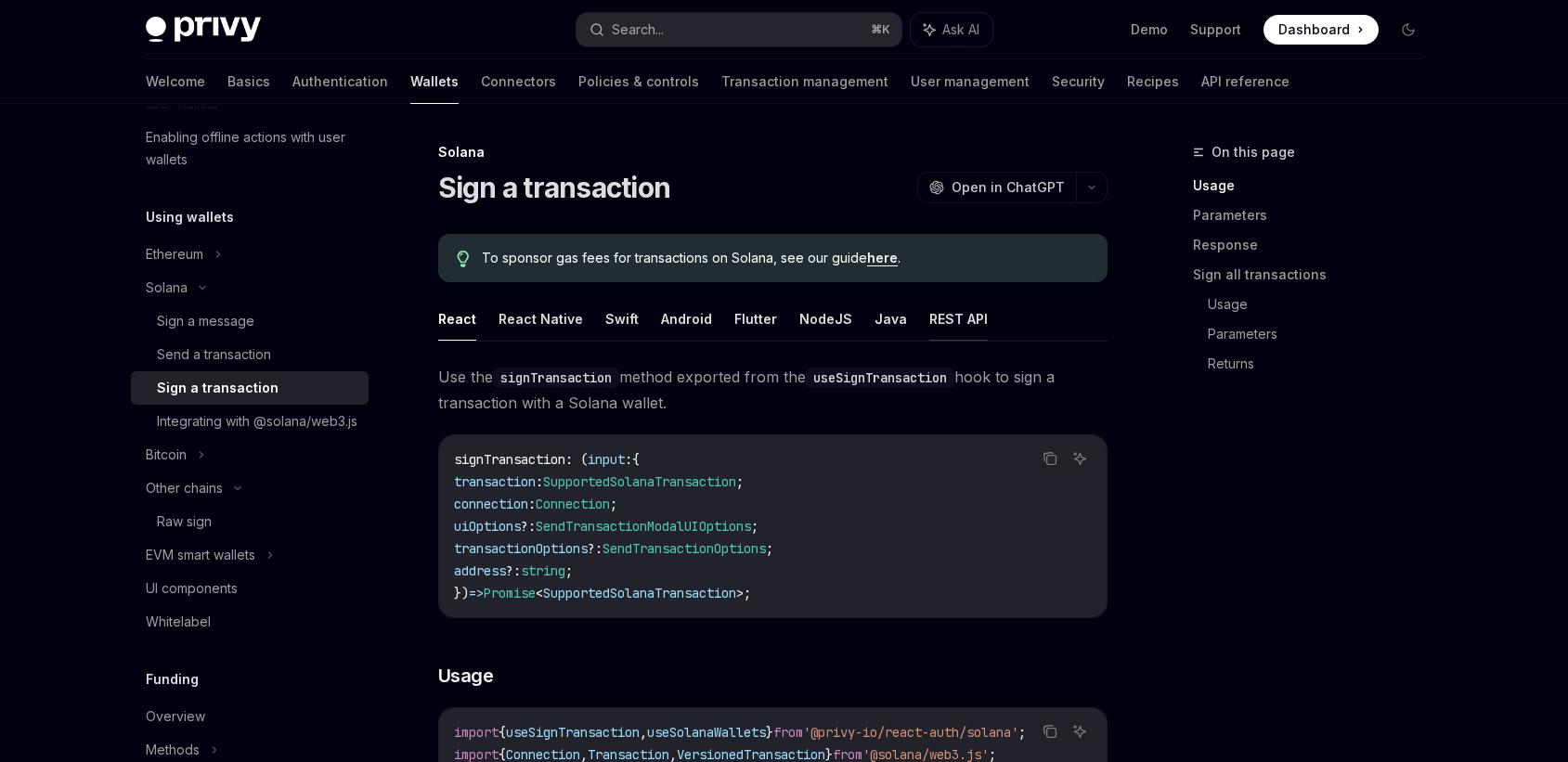
click at [930, 327] on button "REST API" at bounding box center [958, 319] width 58 height 44
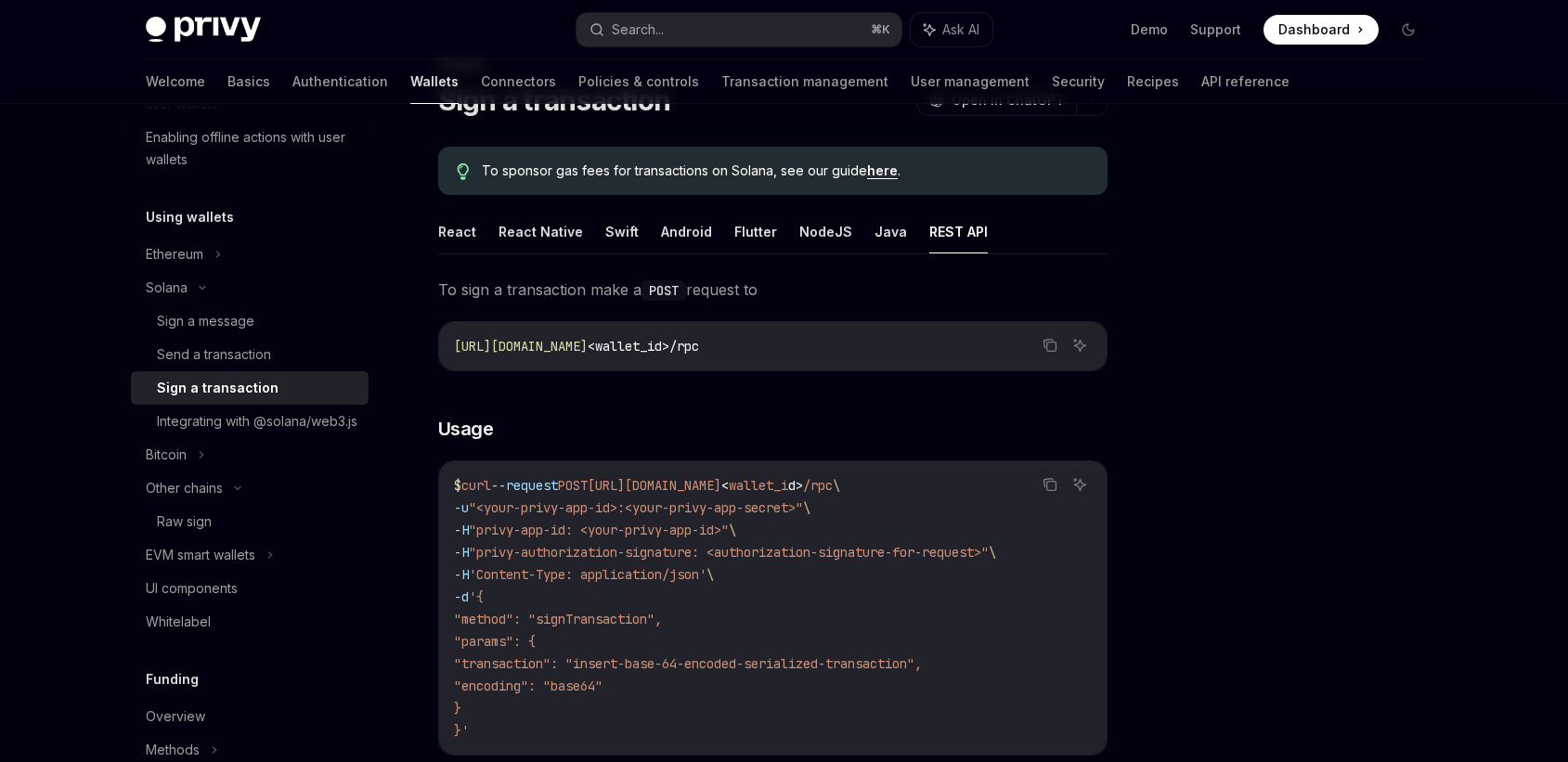
scroll to position [94, 0]
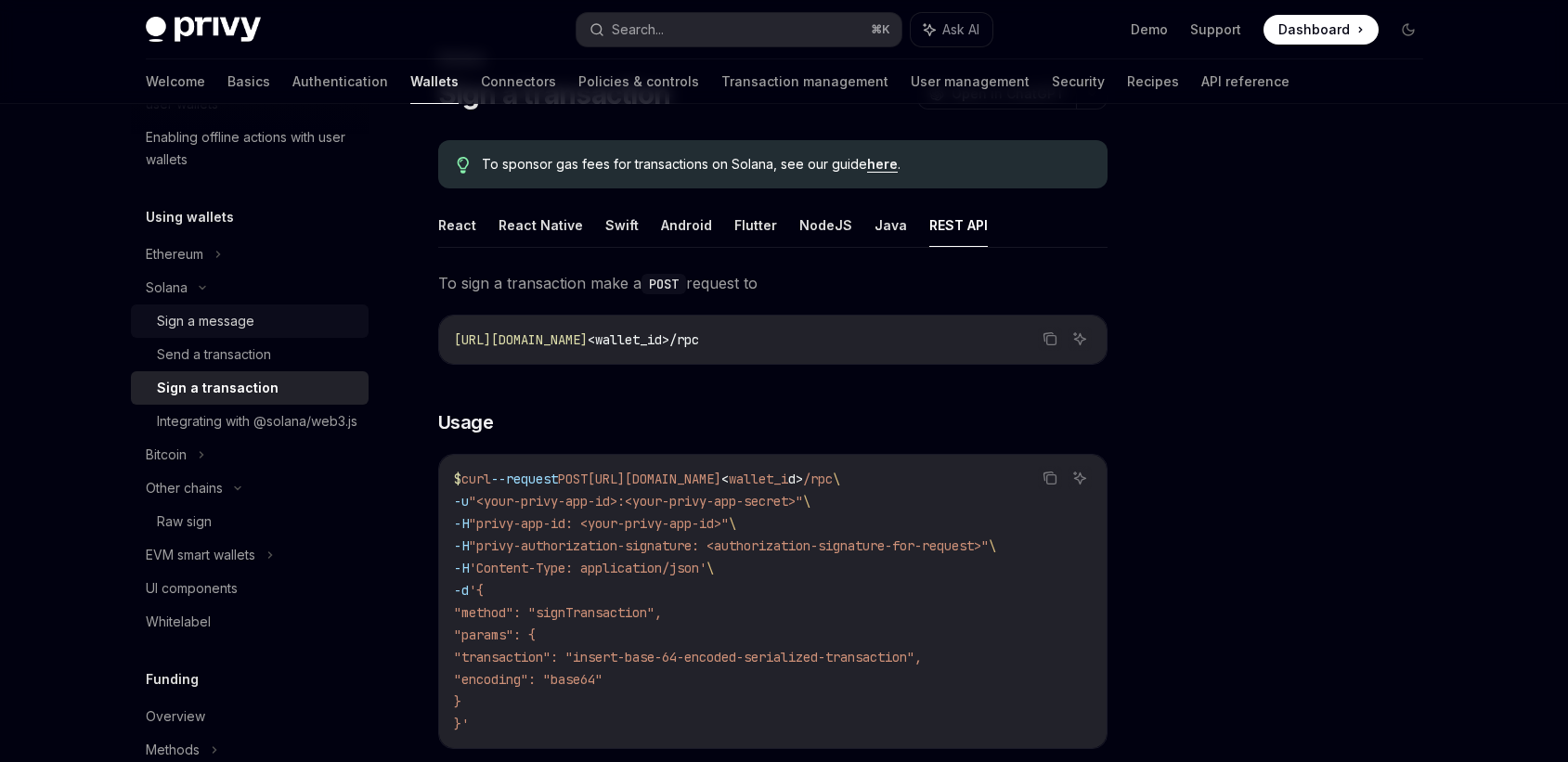
click at [231, 317] on div "Sign a message" at bounding box center [205, 321] width 97 height 22
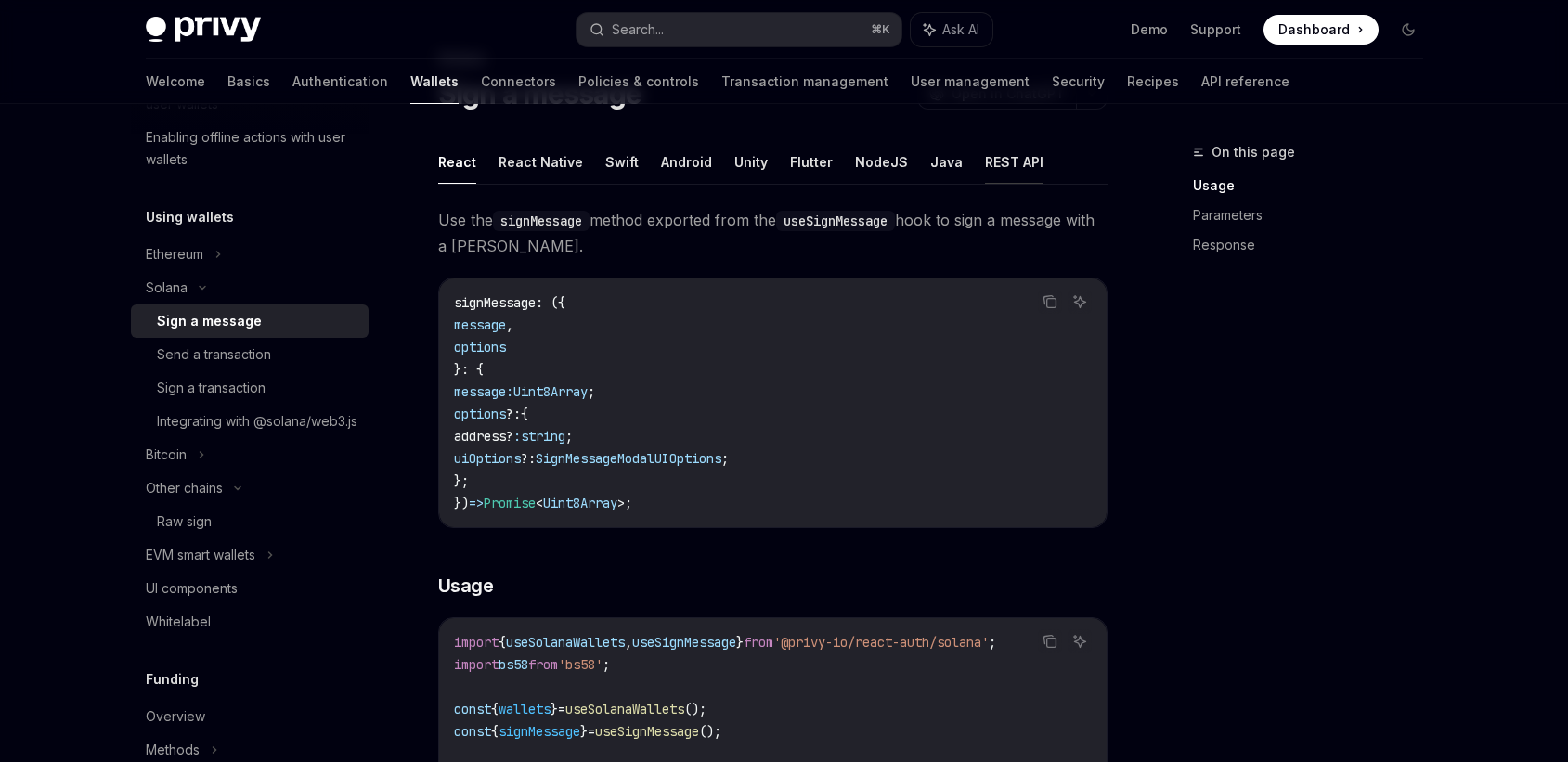
click at [1015, 165] on button "REST API" at bounding box center [1014, 162] width 58 height 44
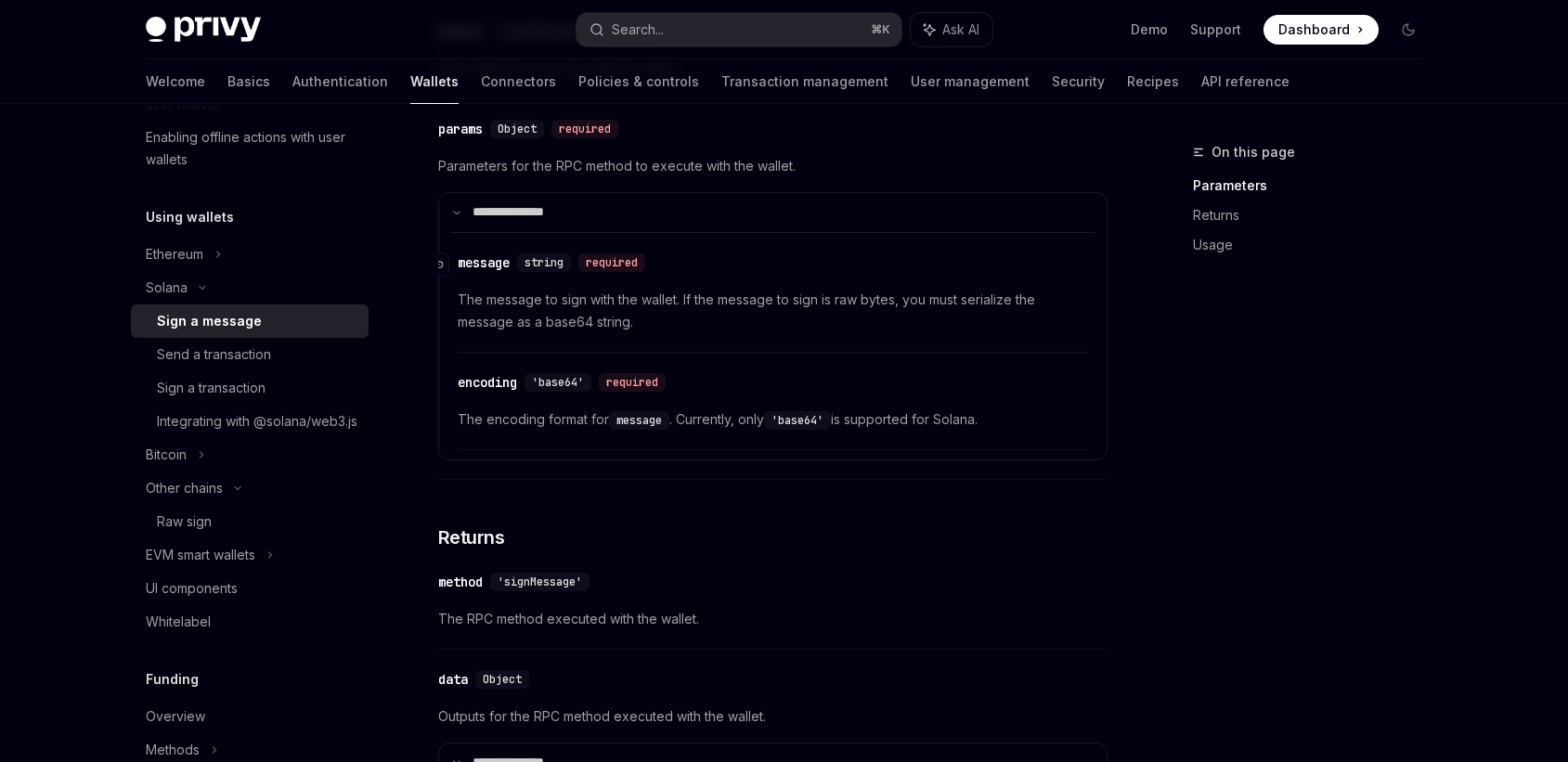
scroll to position [271, 0]
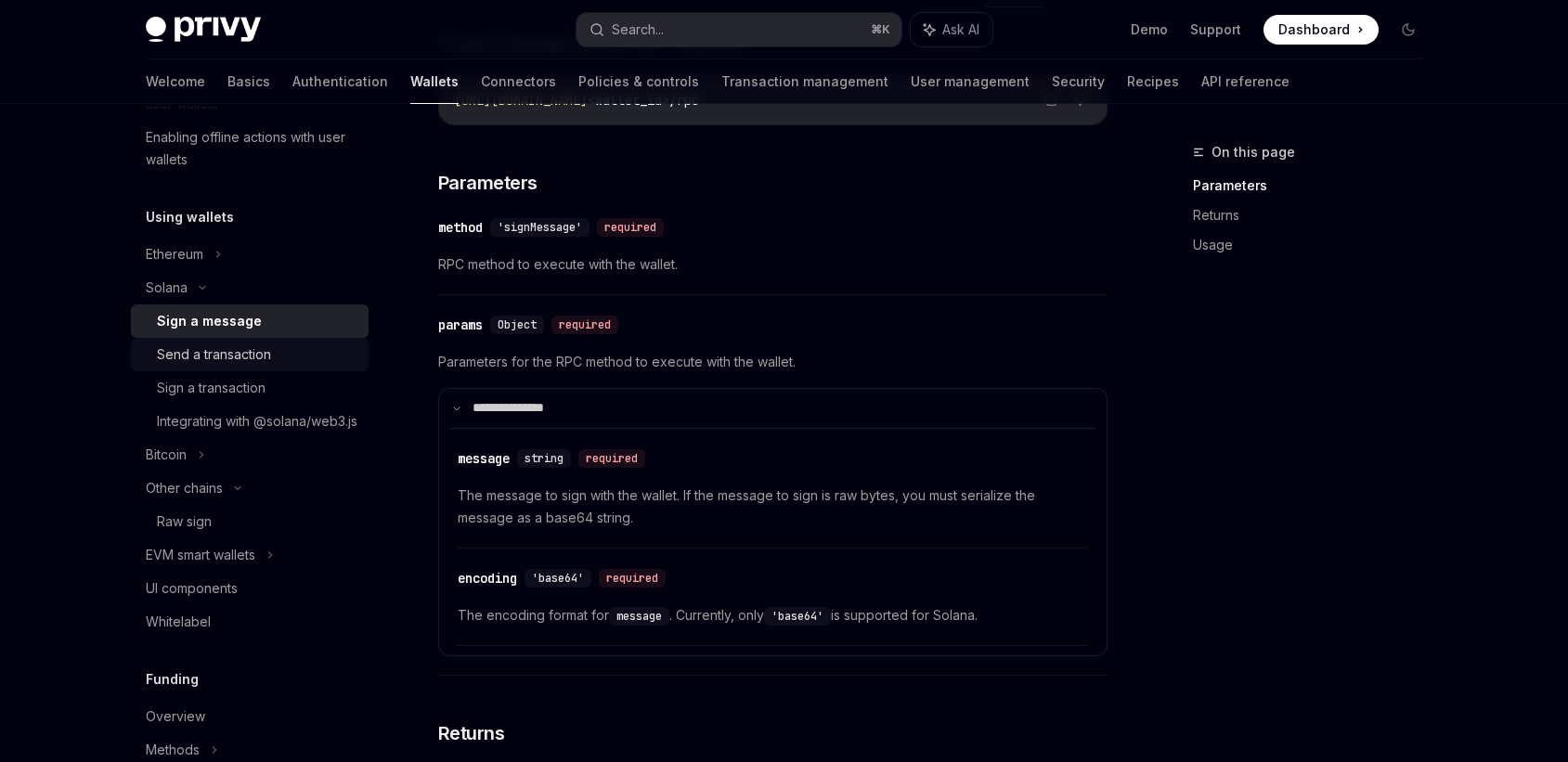
click at [245, 338] on link "Send a transaction" at bounding box center [250, 355] width 238 height 34
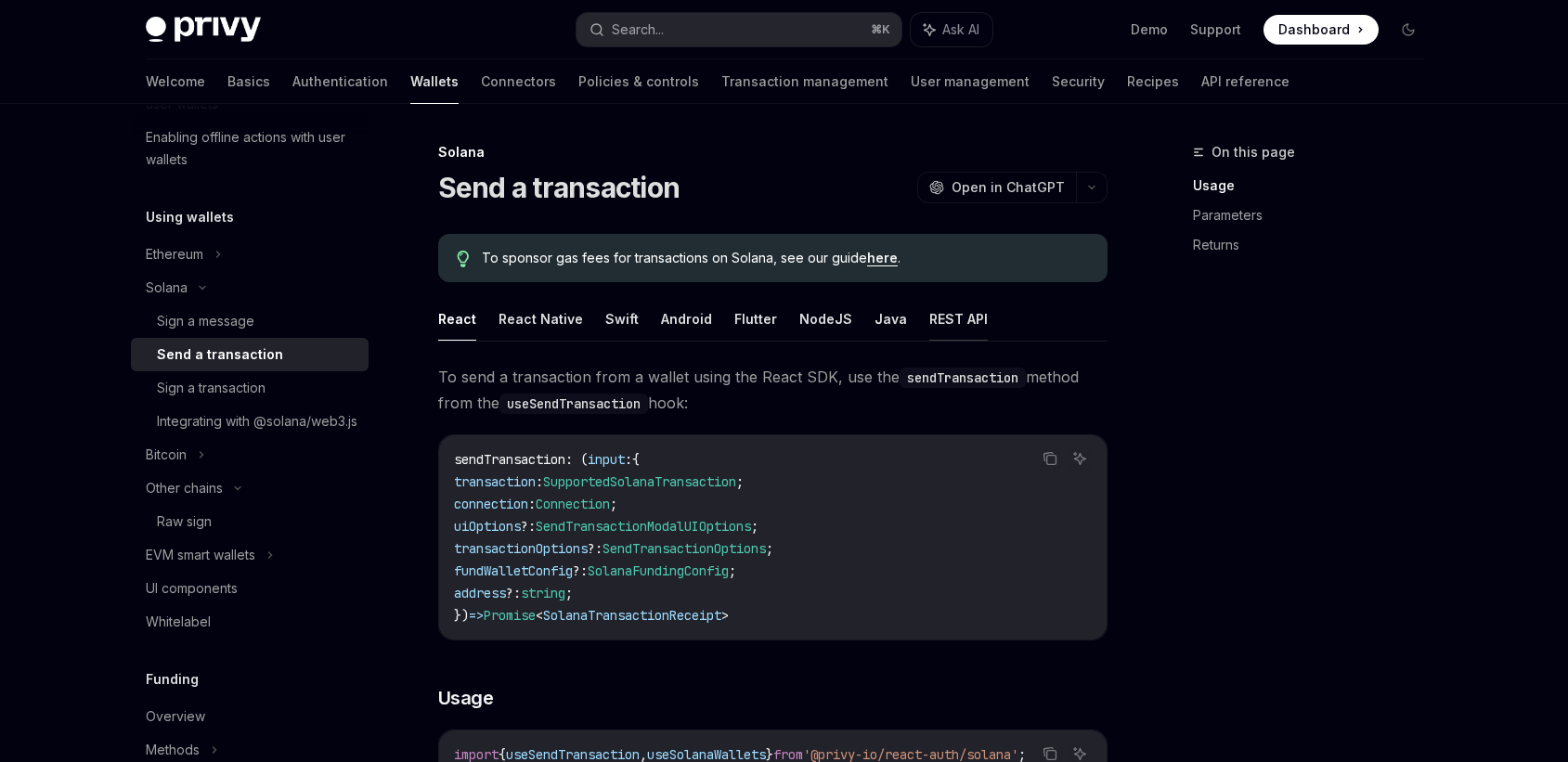
click at [966, 310] on button "REST API" at bounding box center [958, 319] width 58 height 44
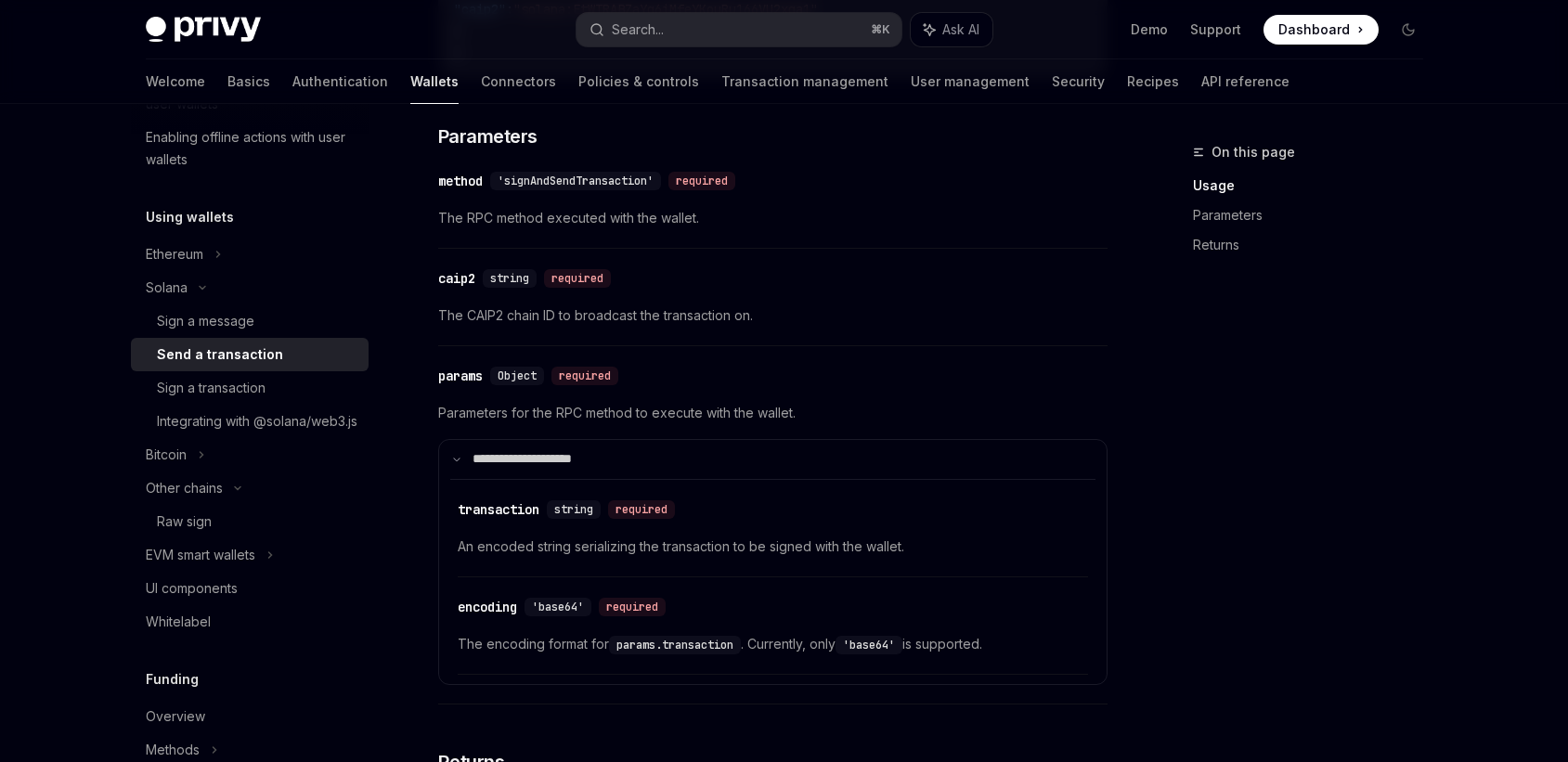
scroll to position [1083, 0]
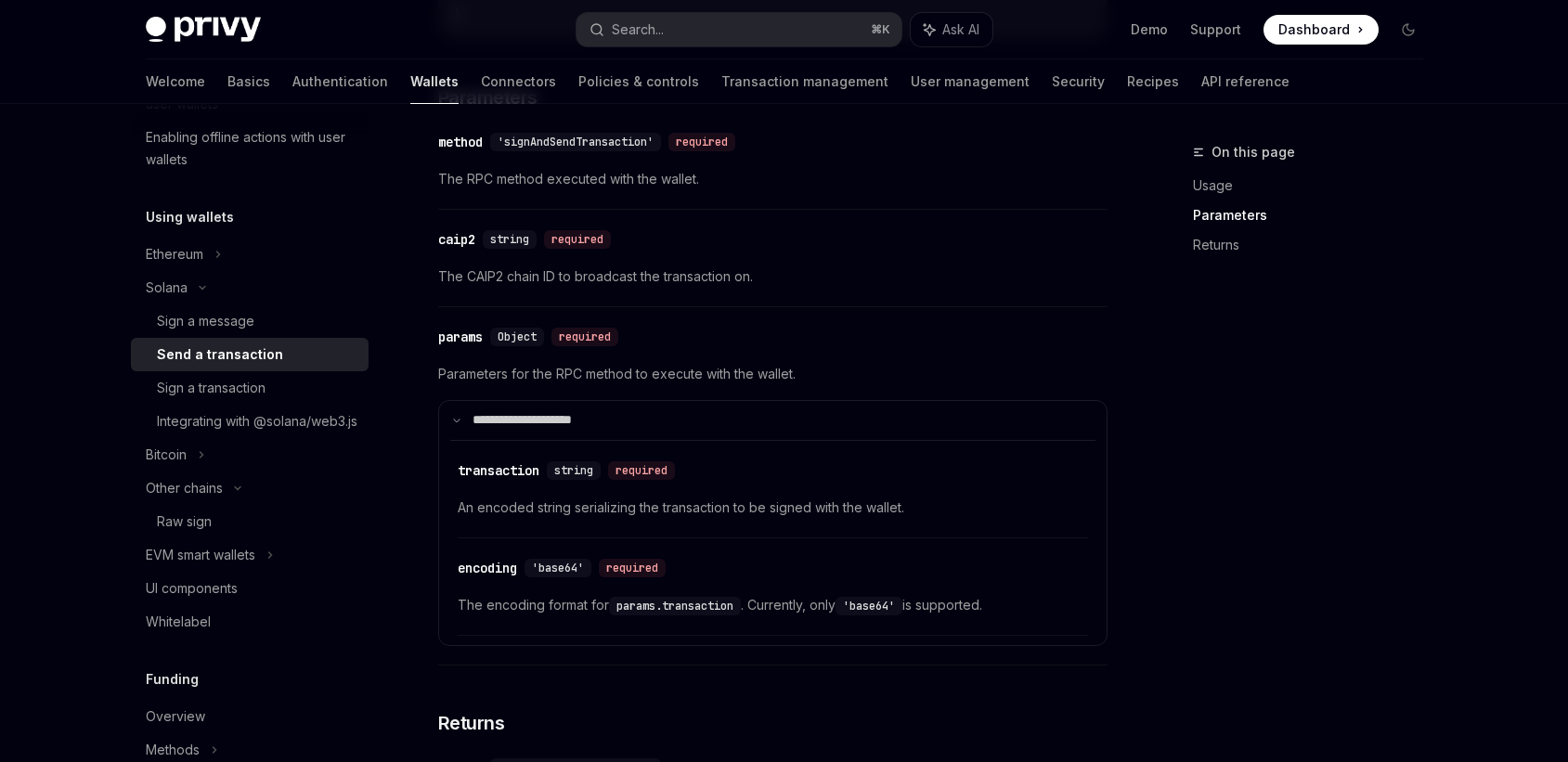
click at [782, 507] on span "An encoded string serializing the transaction to be signed with the wallet." at bounding box center [773, 507] width 630 height 22
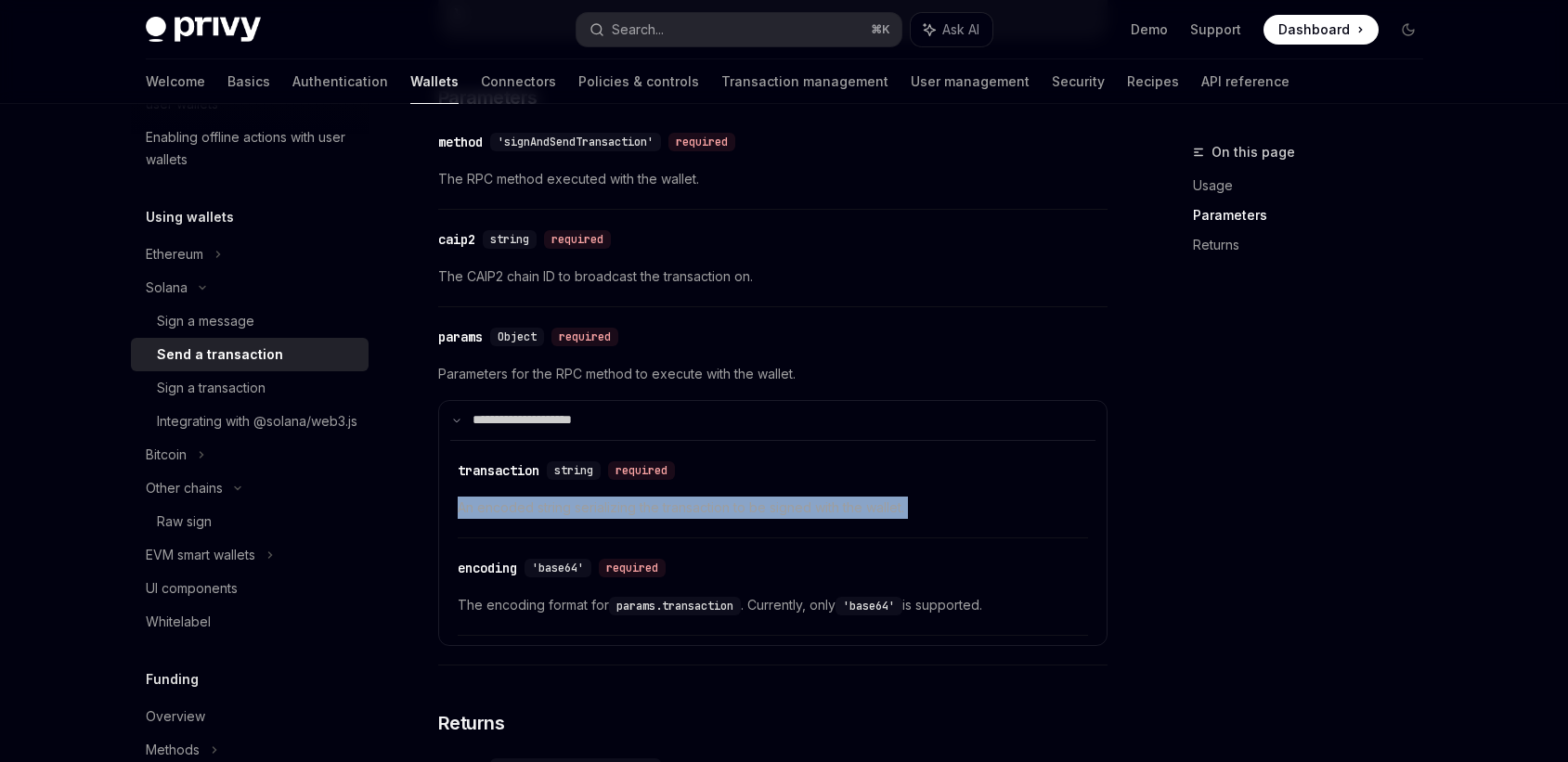
click at [782, 507] on span "An encoded string serializing the transaction to be signed with the wallet." at bounding box center [773, 507] width 630 height 22
click at [198, 422] on div "Integrating with @solana/web3.js" at bounding box center [257, 421] width 200 height 22
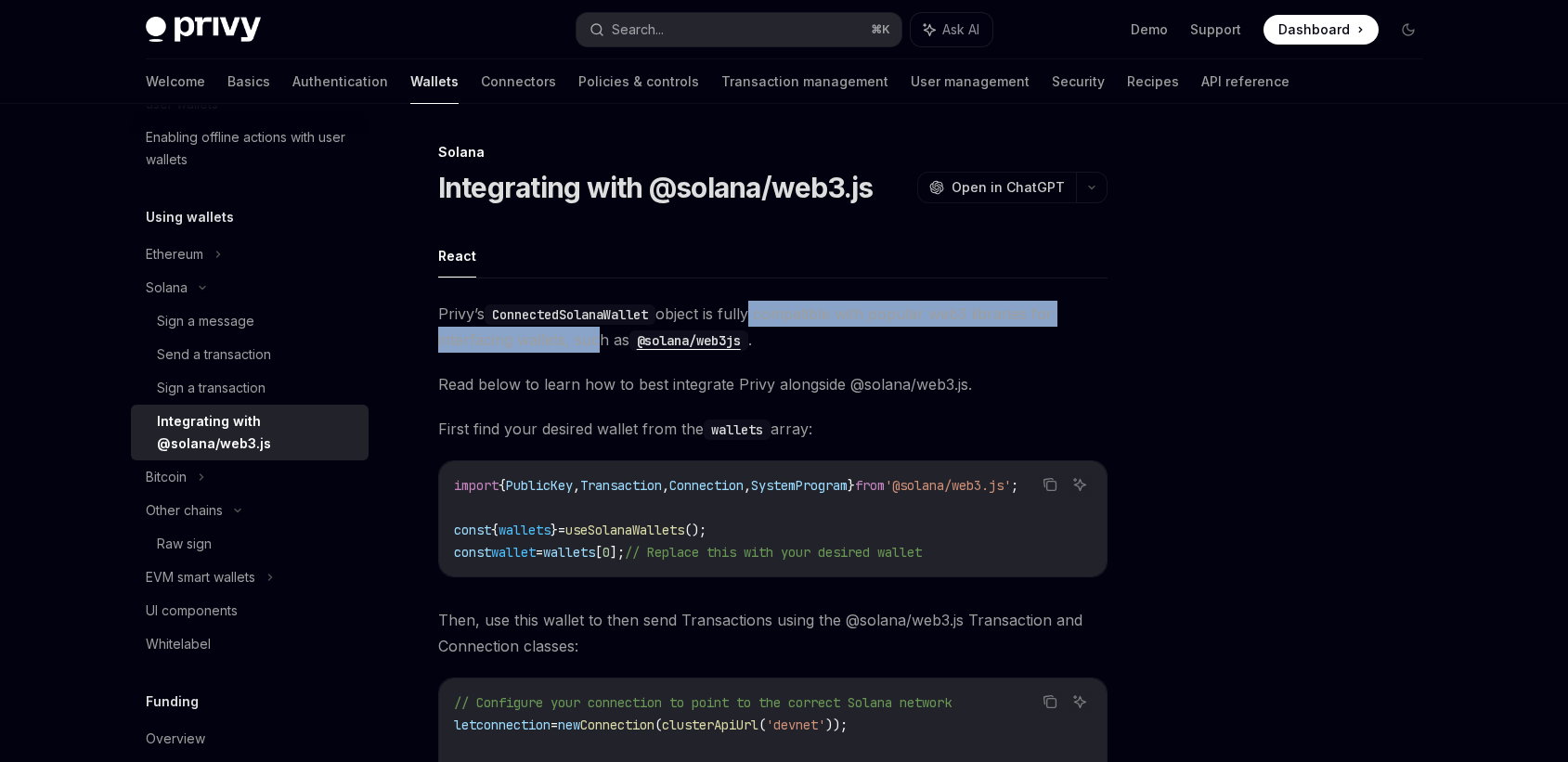
drag, startPoint x: 756, startPoint y: 311, endPoint x: 588, endPoint y: 346, distance: 171.6
click at [588, 345] on span "Privy’s ConnectedSolanaWallet object is fully compatible with popular web3 libr…" at bounding box center [772, 327] width 669 height 52
click at [588, 346] on span "Privy’s ConnectedSolanaWallet object is fully compatible with popular web3 libr…" at bounding box center [772, 327] width 669 height 52
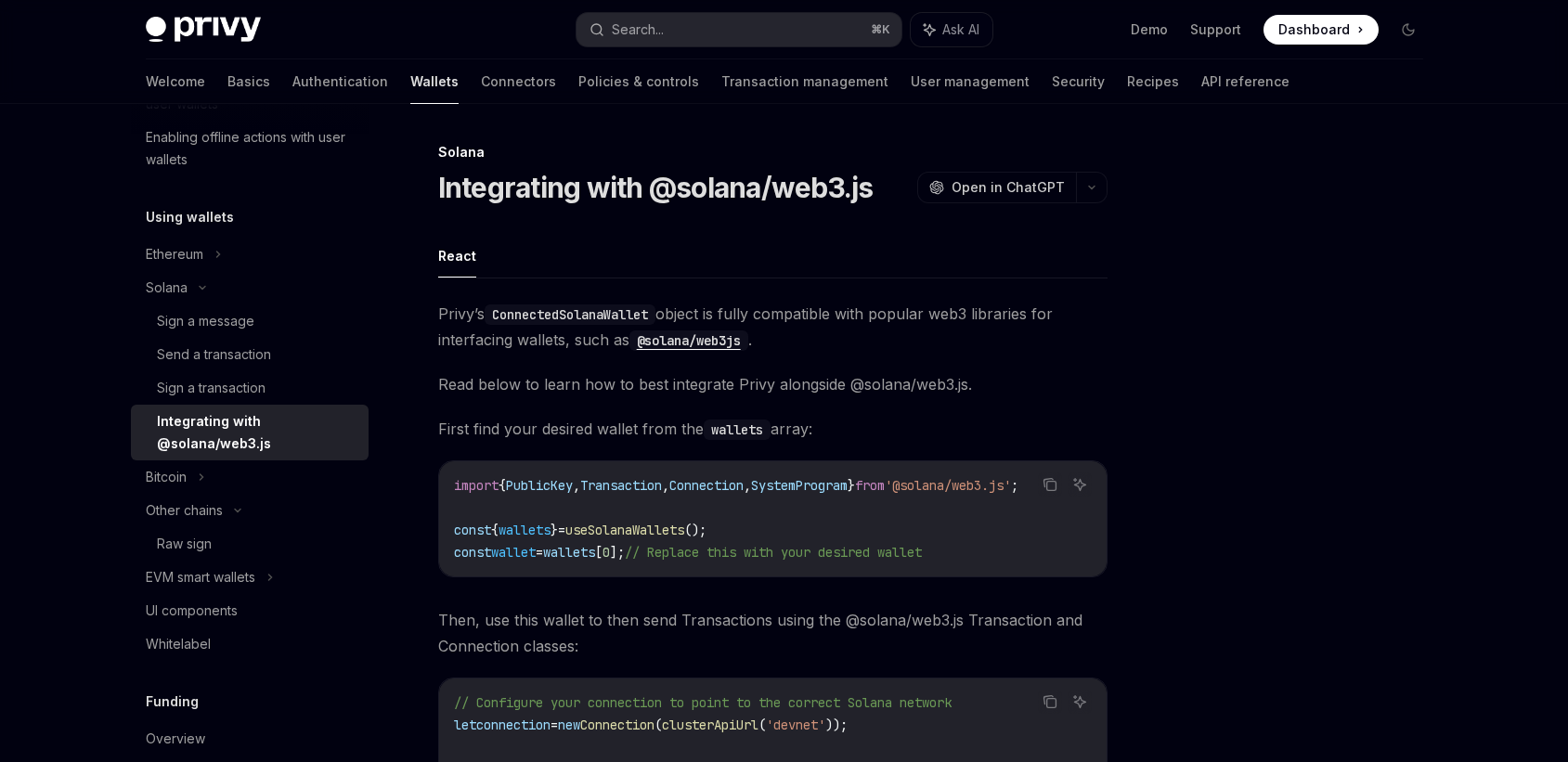
click at [608, 385] on span "Read below to learn how to best integrate Privy alongside @solana/web3.js." at bounding box center [772, 384] width 669 height 26
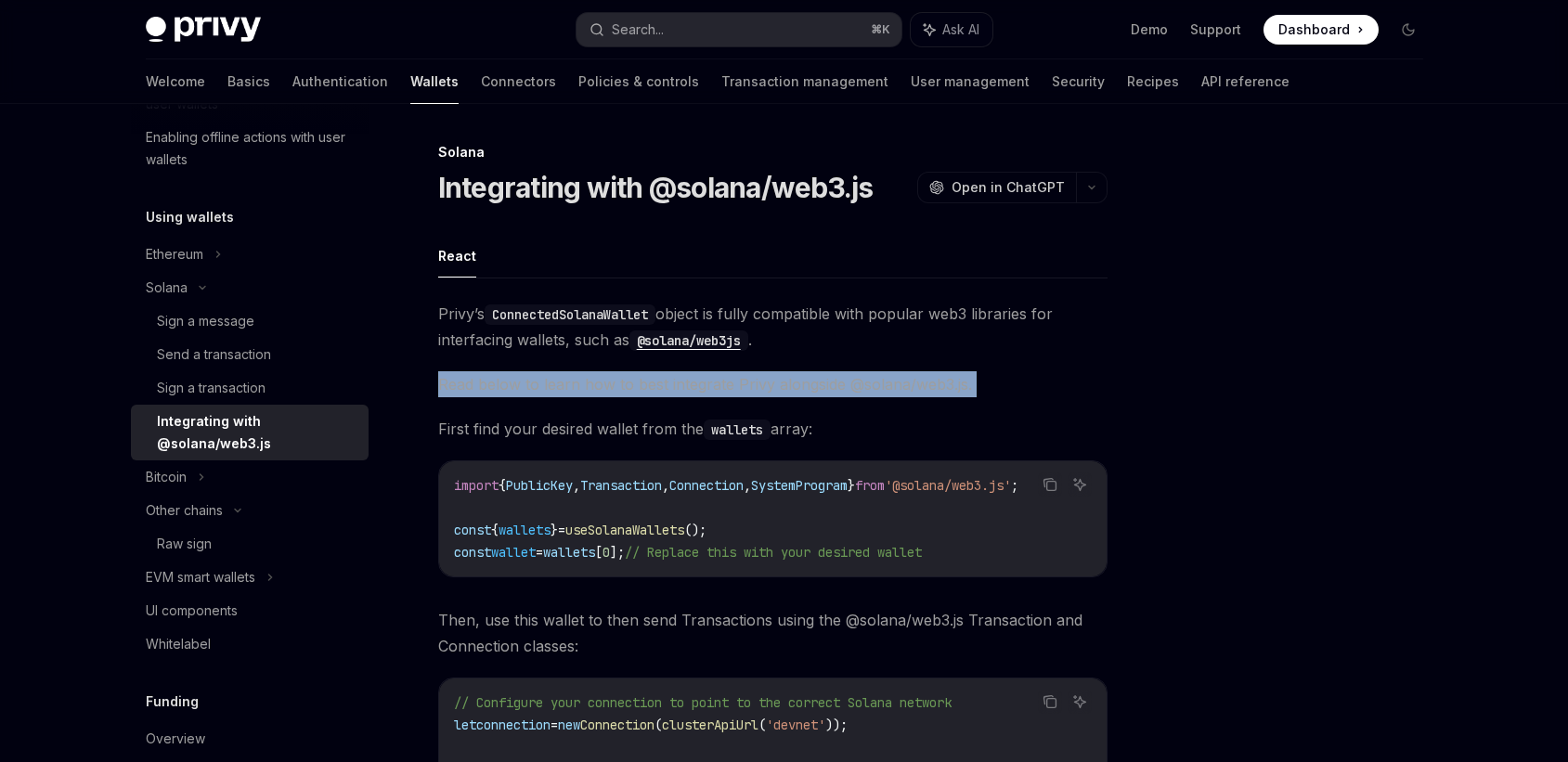
click at [608, 385] on span "Read below to learn how to best integrate Privy alongside @solana/web3.js." at bounding box center [772, 384] width 669 height 26
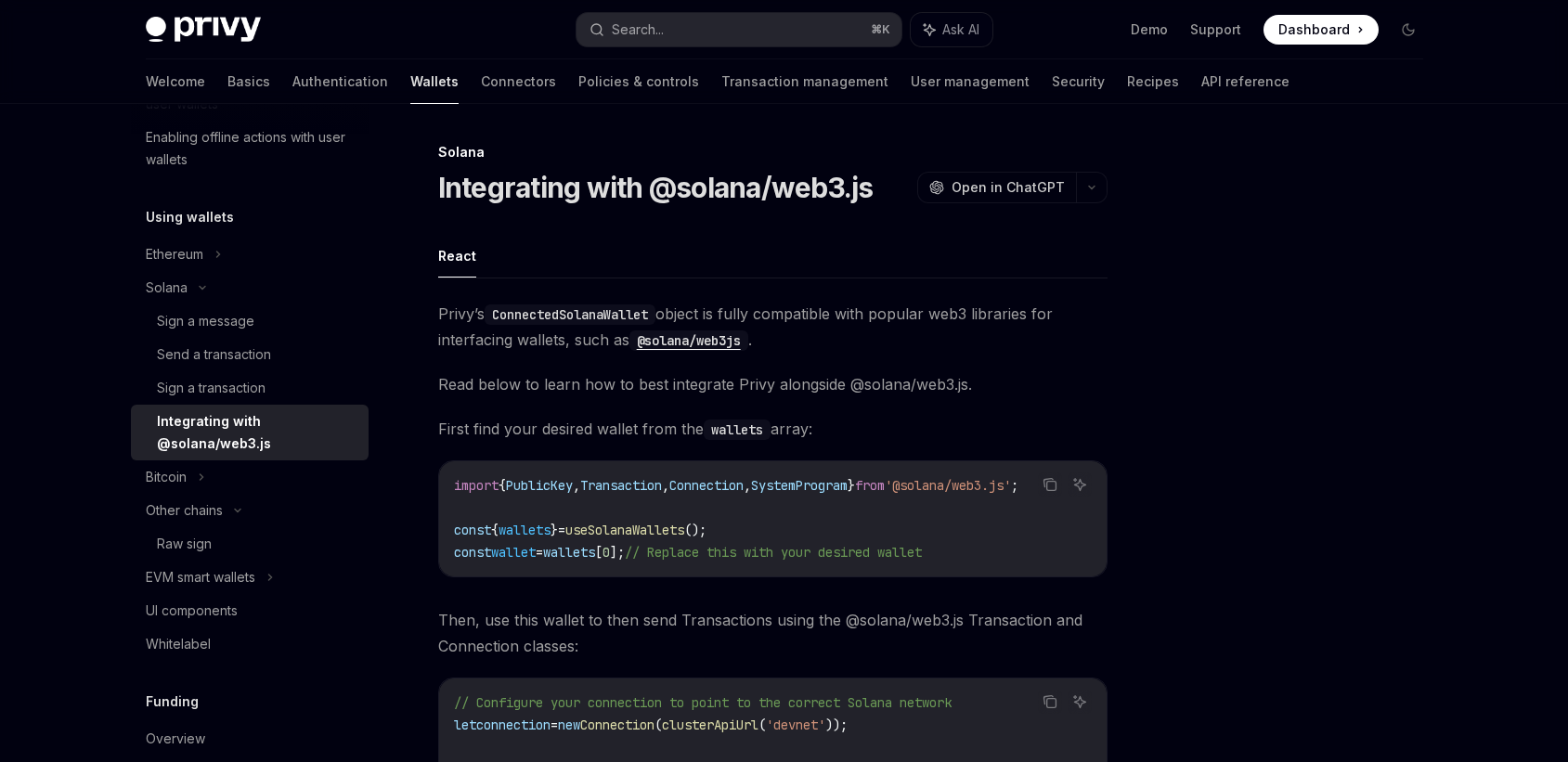
click at [608, 385] on span "Read below to learn how to best integrate Privy alongside @solana/web3.js." at bounding box center [772, 384] width 669 height 26
click at [228, 320] on div "Sign a message" at bounding box center [205, 321] width 97 height 22
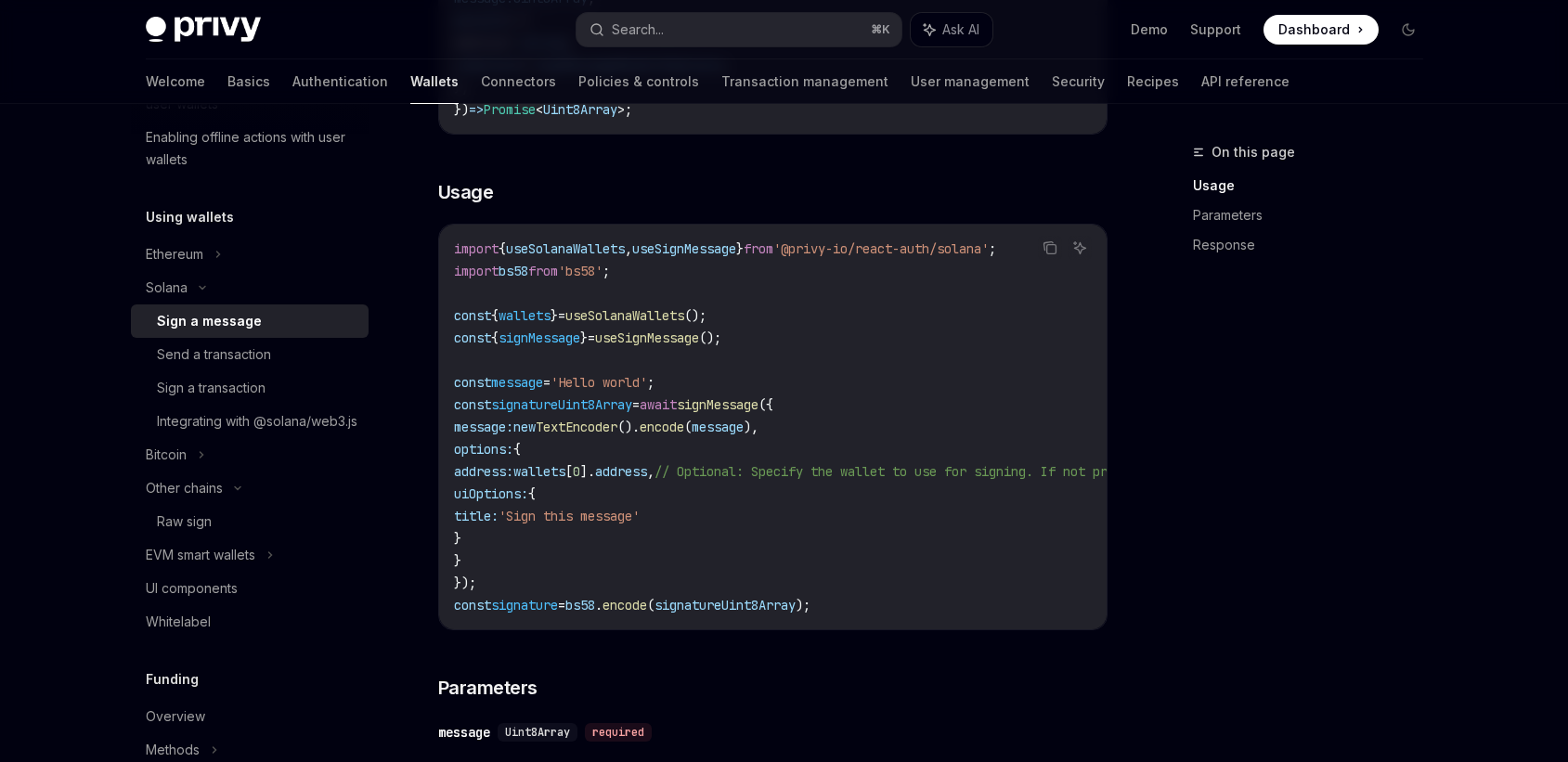
scroll to position [490, 0]
click at [1127, 75] on link "Recipes" at bounding box center [1153, 81] width 52 height 45
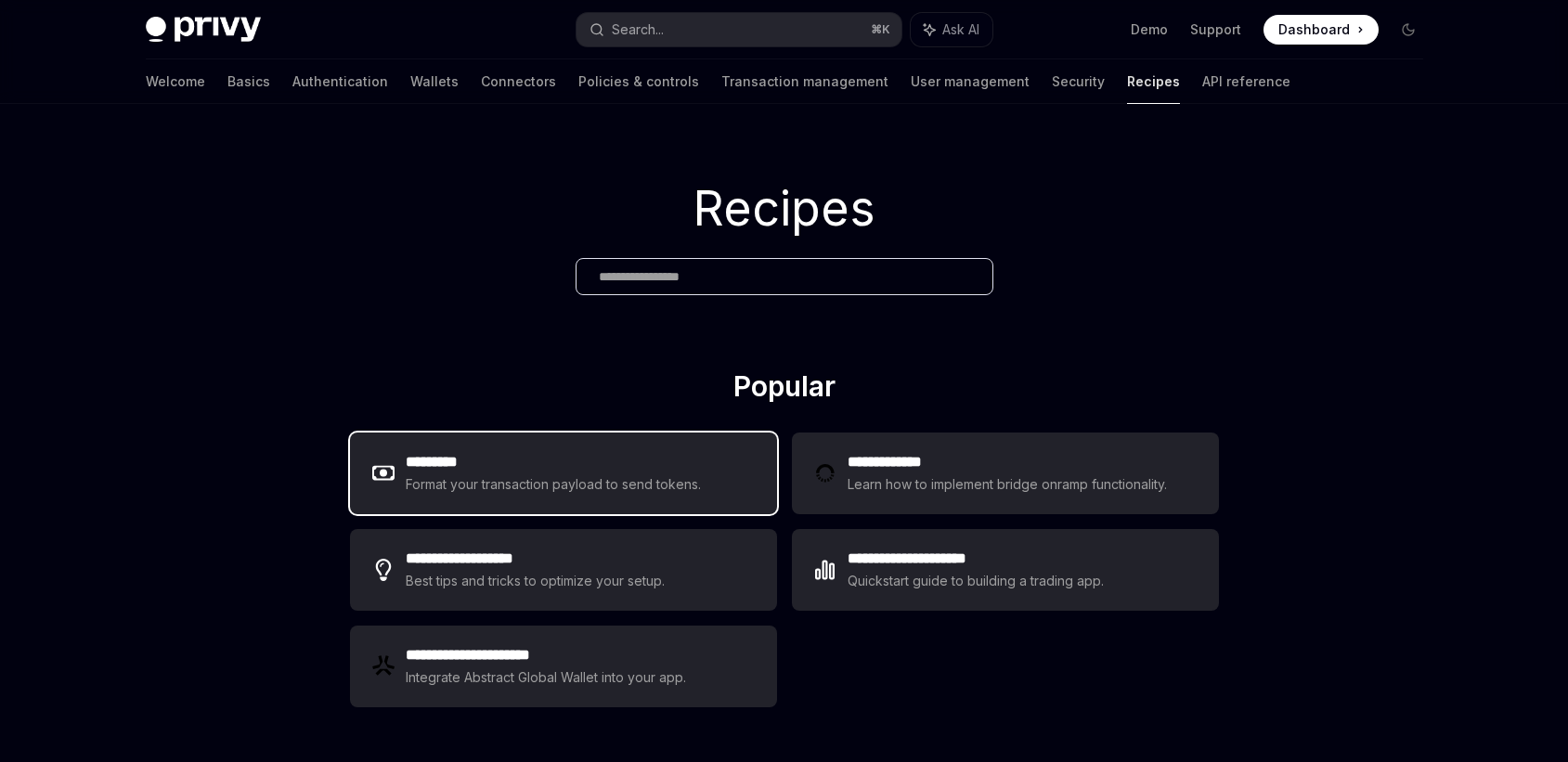
click at [587, 497] on div "********* Format your transaction payload to send tokens." at bounding box center [563, 474] width 427 height 81
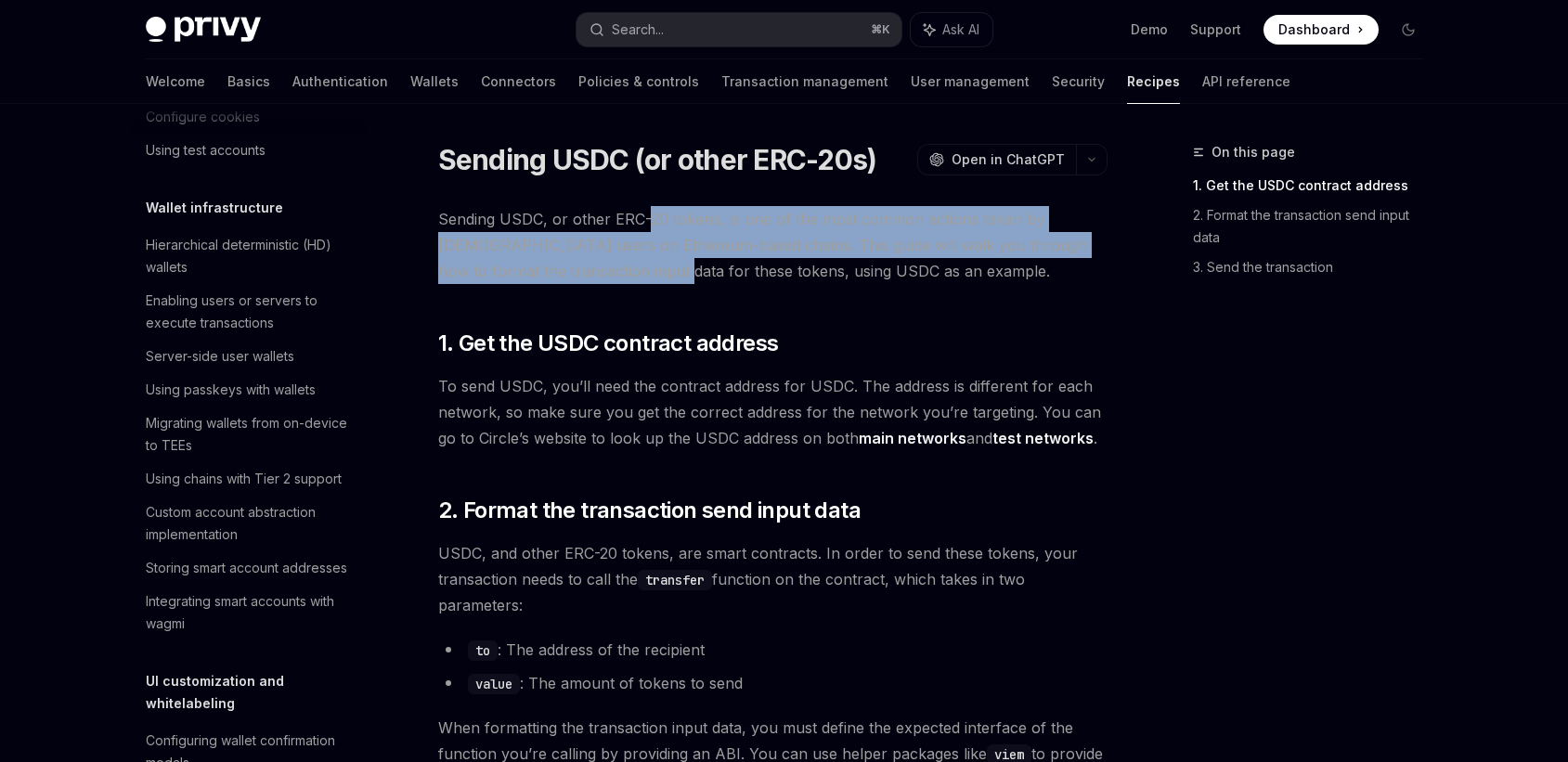
drag, startPoint x: 642, startPoint y: 211, endPoint x: 638, endPoint y: 277, distance: 66.1
click at [638, 277] on span "Sending USDC, or other ERC-20 tokens, is one of the most common actions taken b…" at bounding box center [772, 245] width 669 height 78
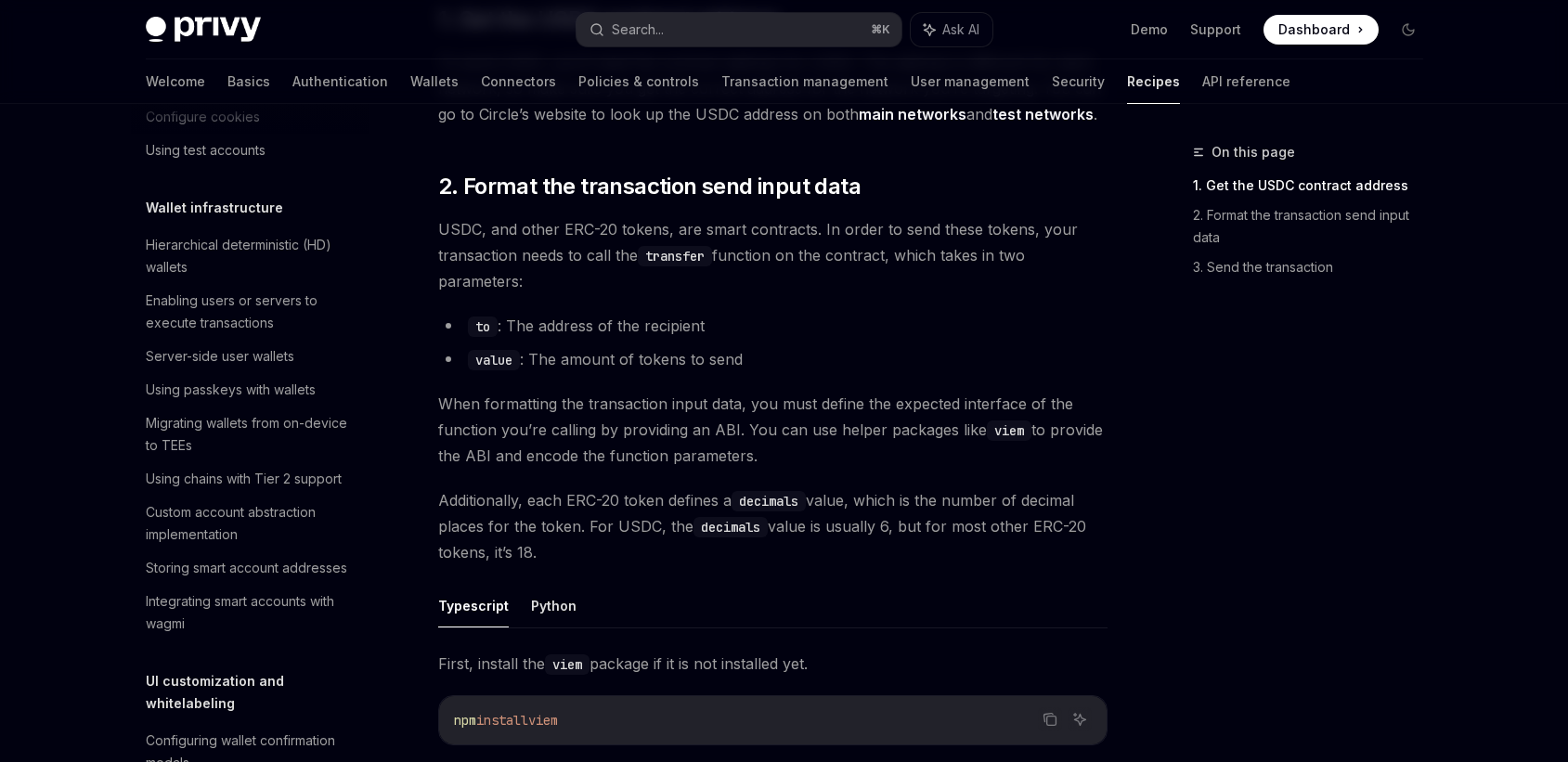
scroll to position [353, 0]
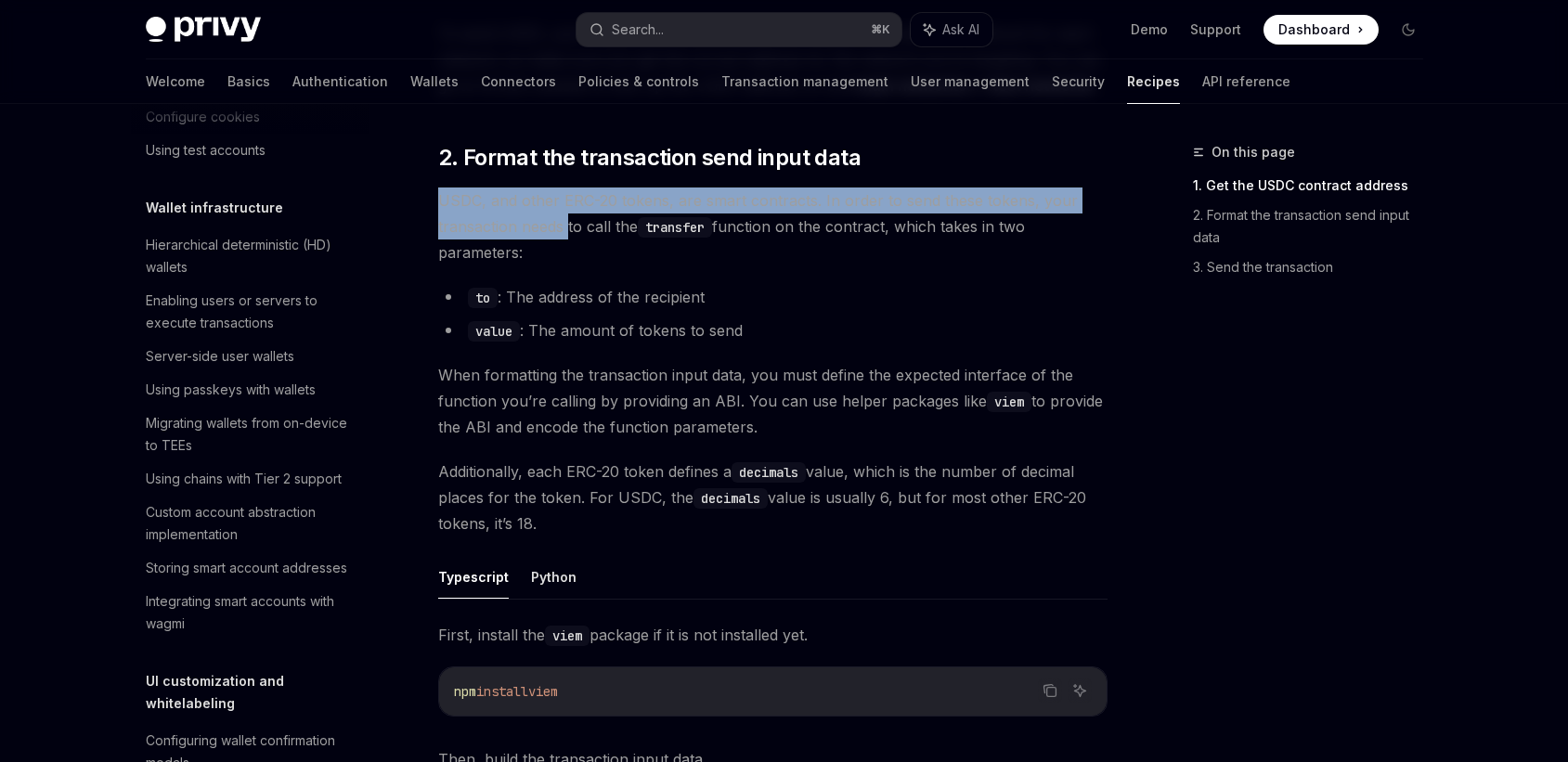
drag, startPoint x: 733, startPoint y: 180, endPoint x: 570, endPoint y: 236, distance: 172.4
click at [570, 236] on div "Sending USDC, or other ERC-20 tokens, is one of the most common actions taken b…" at bounding box center [772, 749] width 669 height 1792
click at [570, 236] on span "USDC, and other ERC-20 tokens, are smart contracts. In order to send these toke…" at bounding box center [772, 226] width 669 height 78
drag, startPoint x: 570, startPoint y: 236, endPoint x: 580, endPoint y: 185, distance: 52.0
click at [580, 185] on div "Sending USDC, or other ERC-20 tokens, is one of the most common actions taken b…" at bounding box center [772, 749] width 669 height 1792
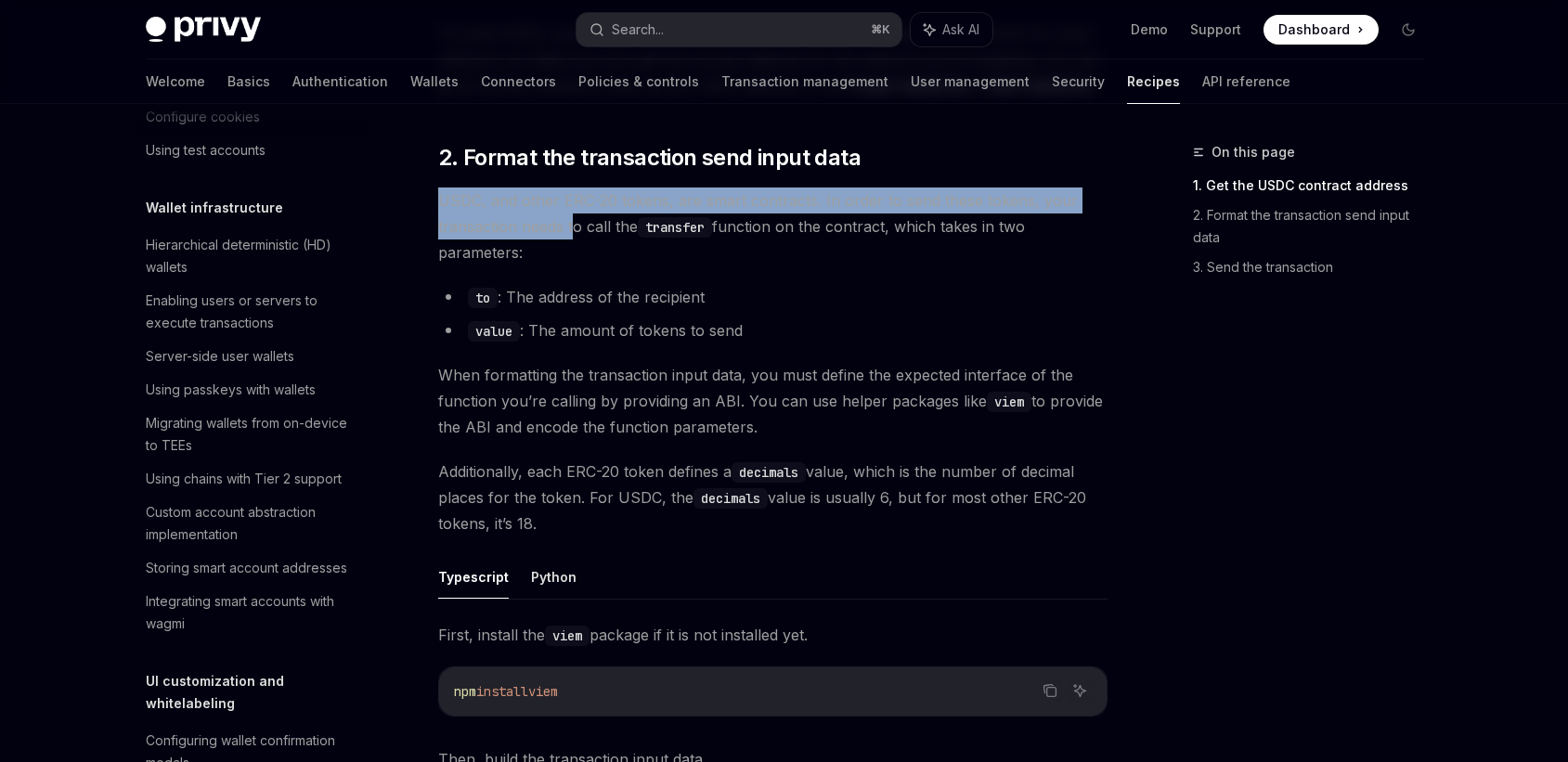
click at [580, 185] on div "Sending USDC, or other ERC-20 tokens, is one of the most common actions taken b…" at bounding box center [772, 749] width 669 height 1792
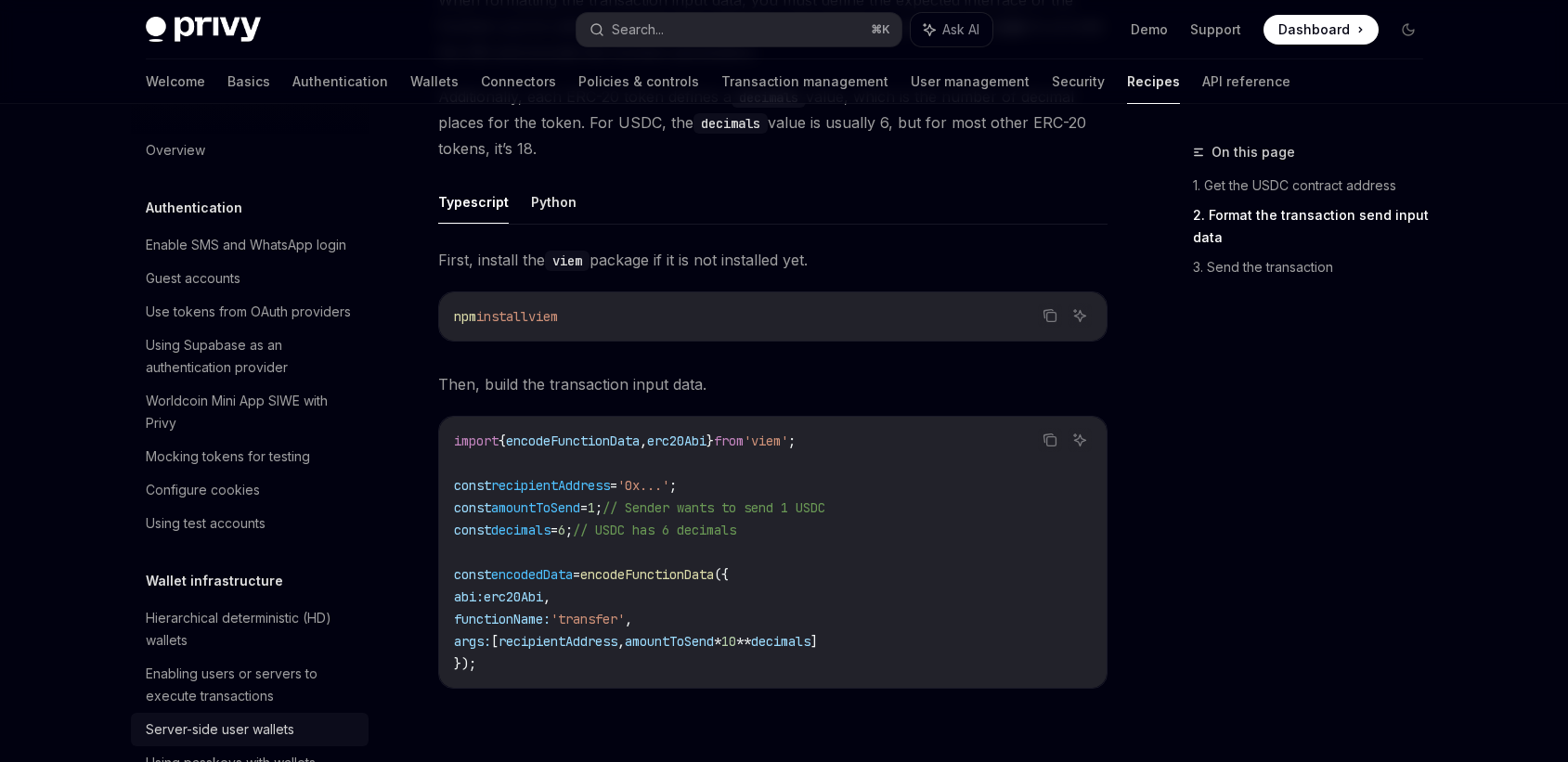
scroll to position [699, 0]
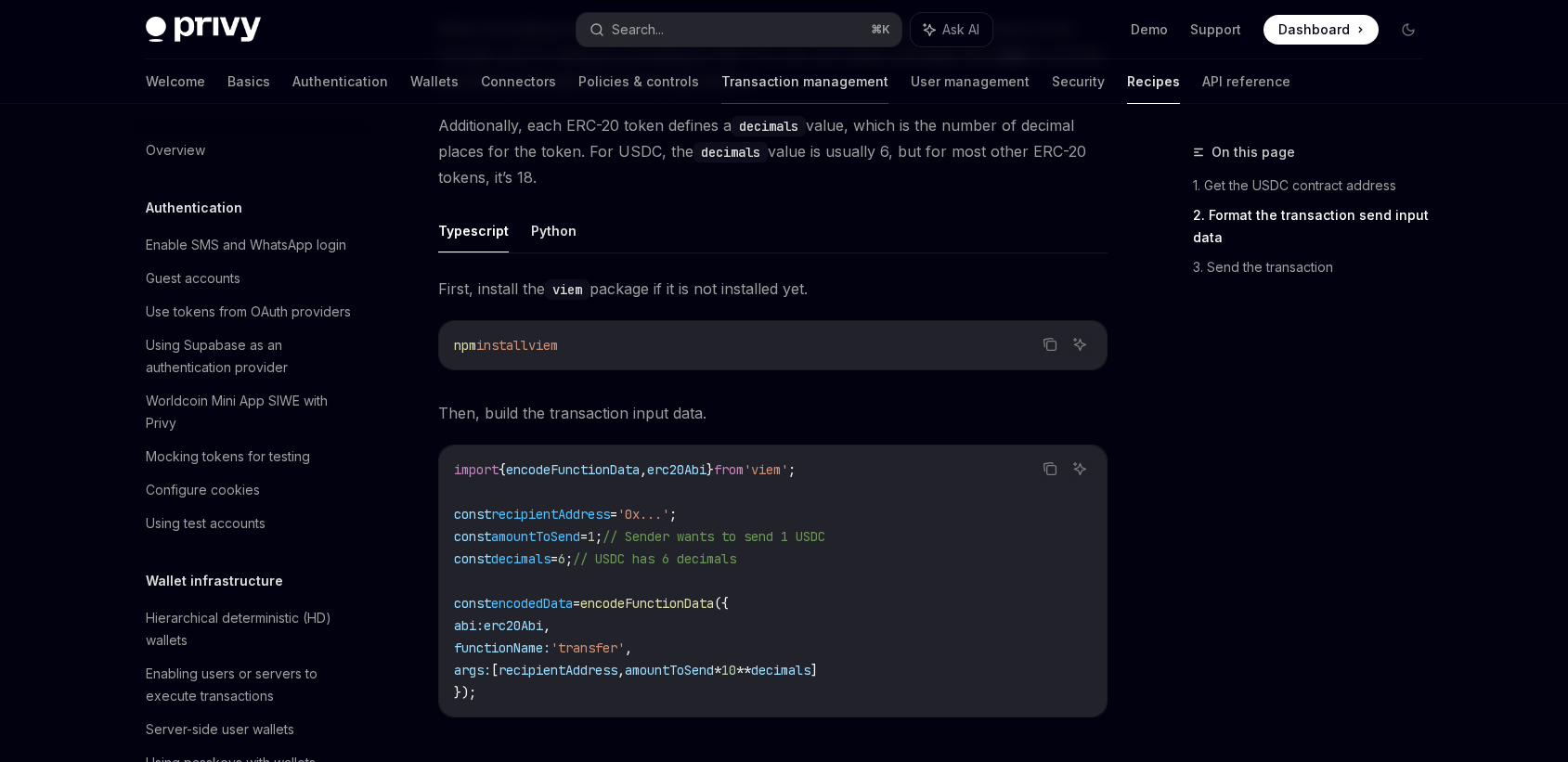
click at [736, 83] on link "Transaction management" at bounding box center [805, 81] width 168 height 45
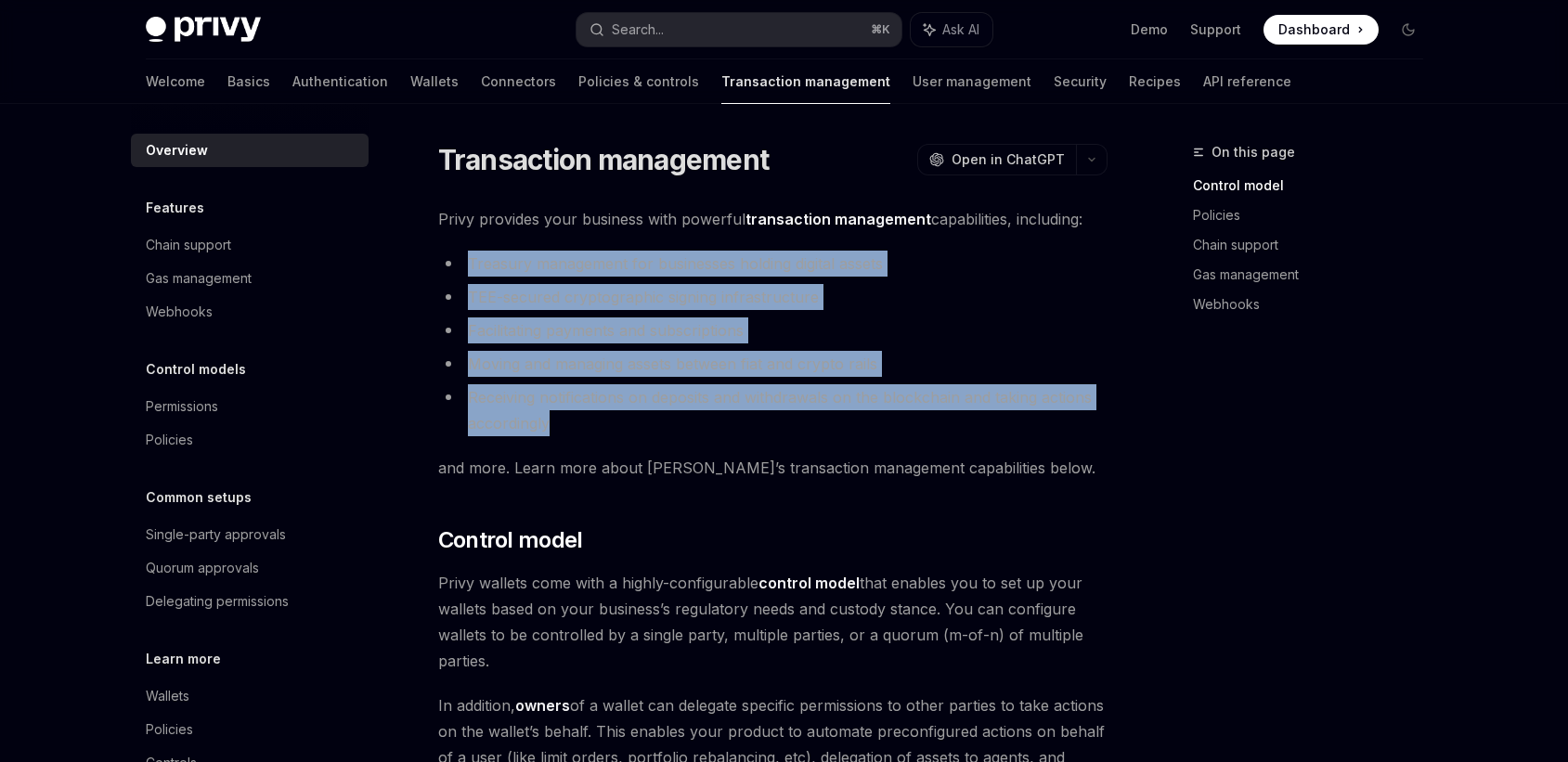
drag, startPoint x: 726, startPoint y: 244, endPoint x: 694, endPoint y: 415, distance: 174.0
click at [694, 415] on li "Receiving notifications on deposits and withdrawals on the blockchain and takin…" at bounding box center [772, 410] width 669 height 52
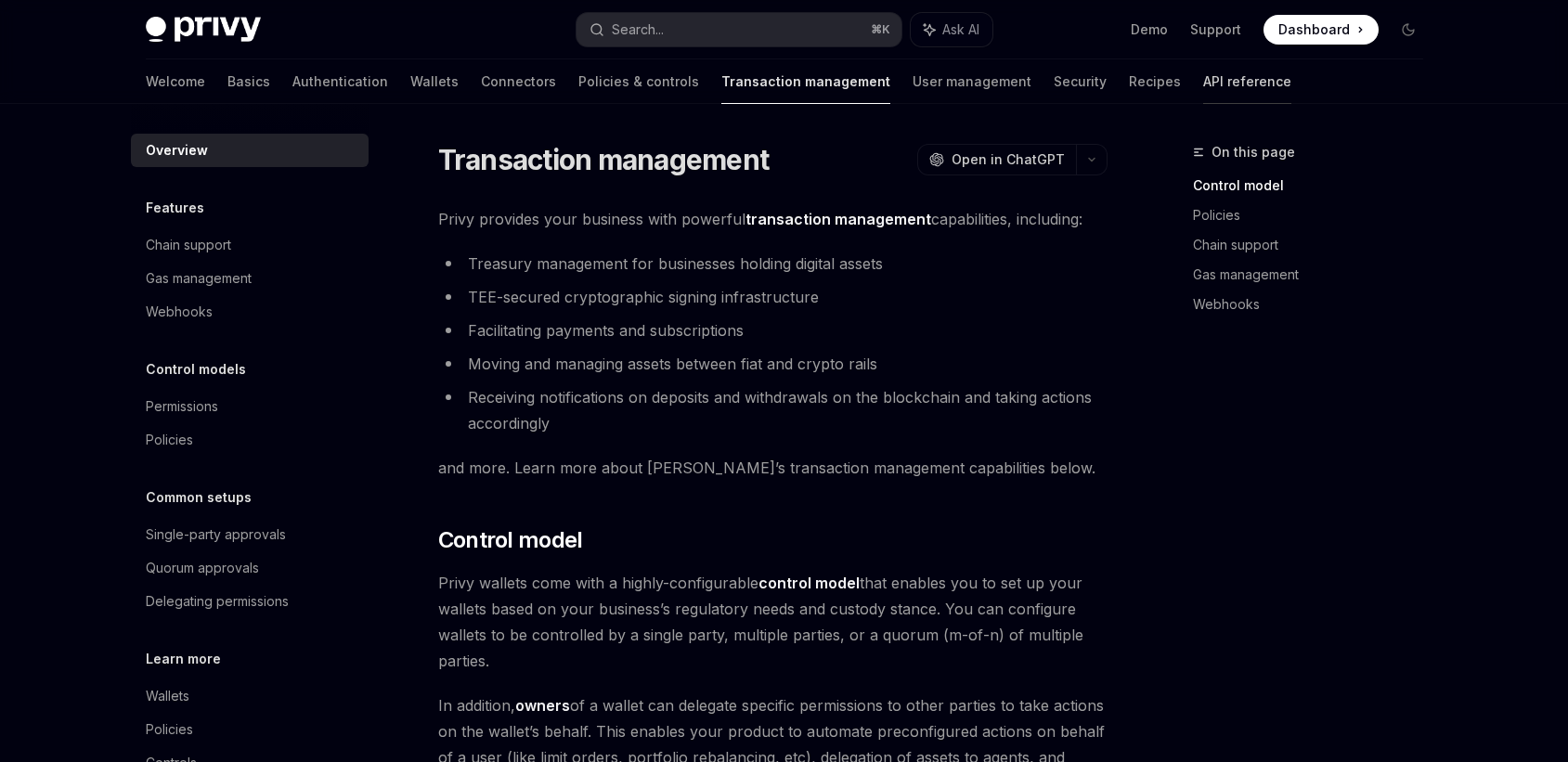
click at [1203, 84] on link "API reference" at bounding box center [1247, 81] width 88 height 45
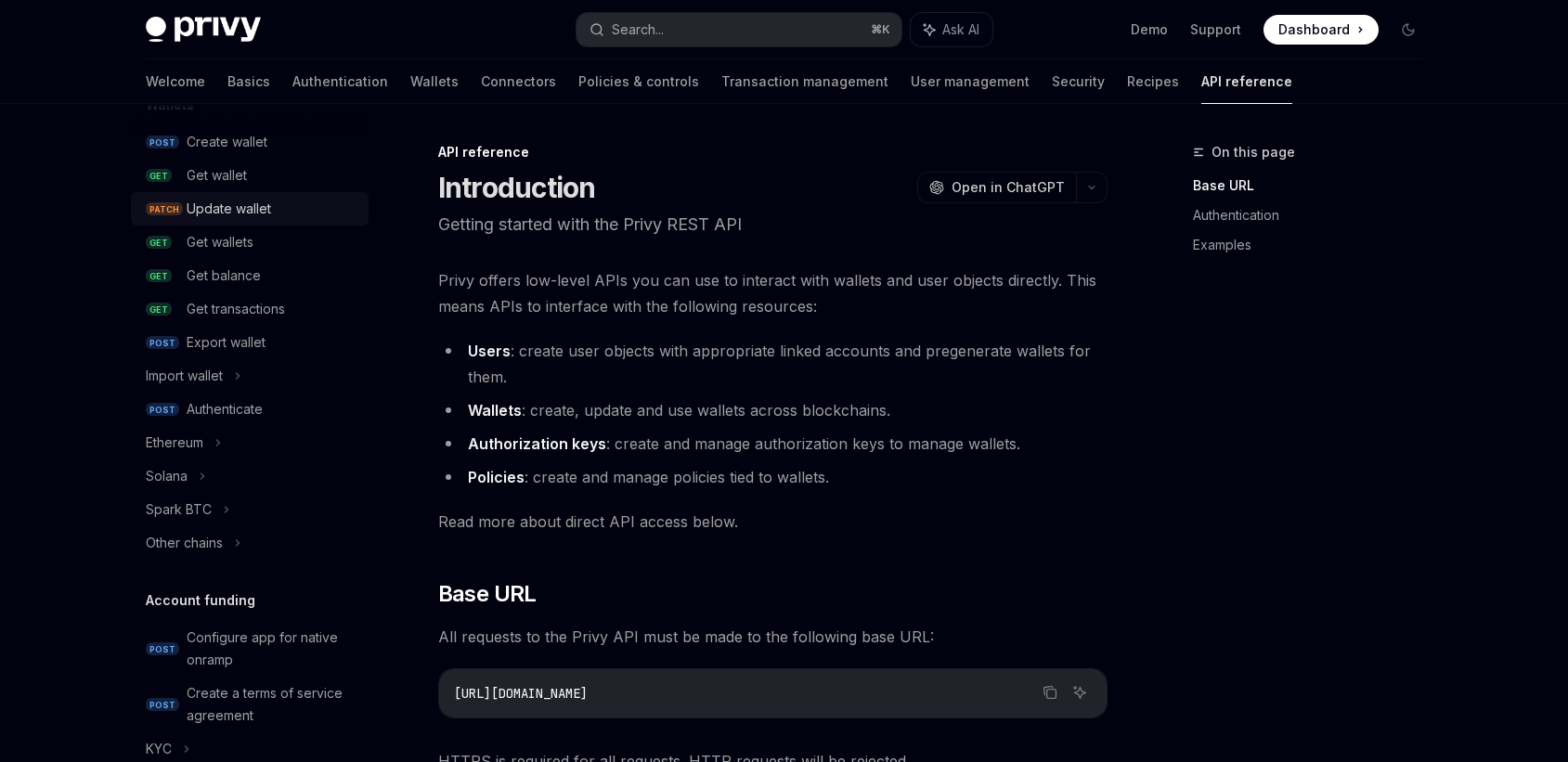
scroll to position [206, 0]
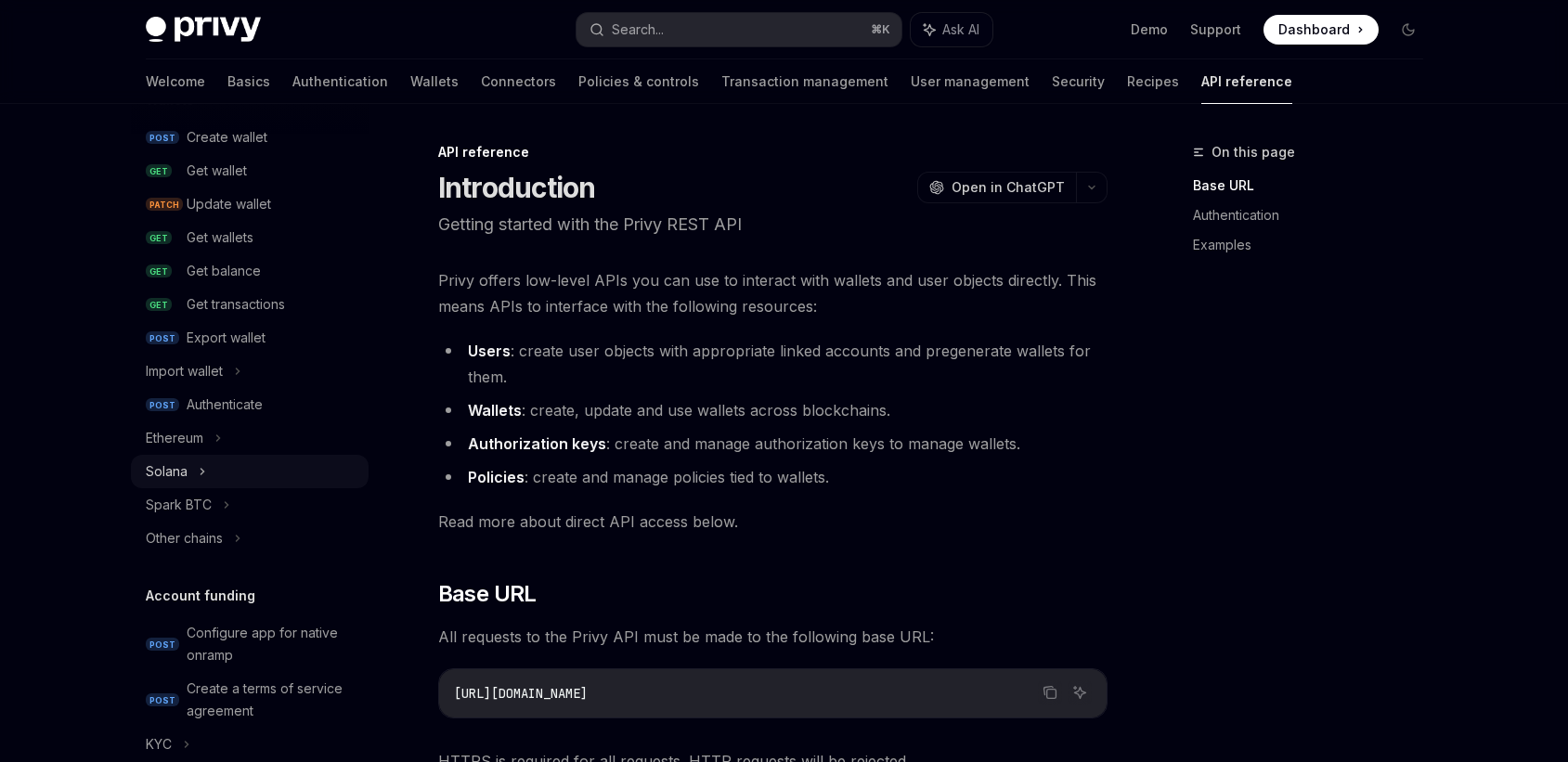
click at [175, 475] on div "Solana" at bounding box center [167, 472] width 42 height 22
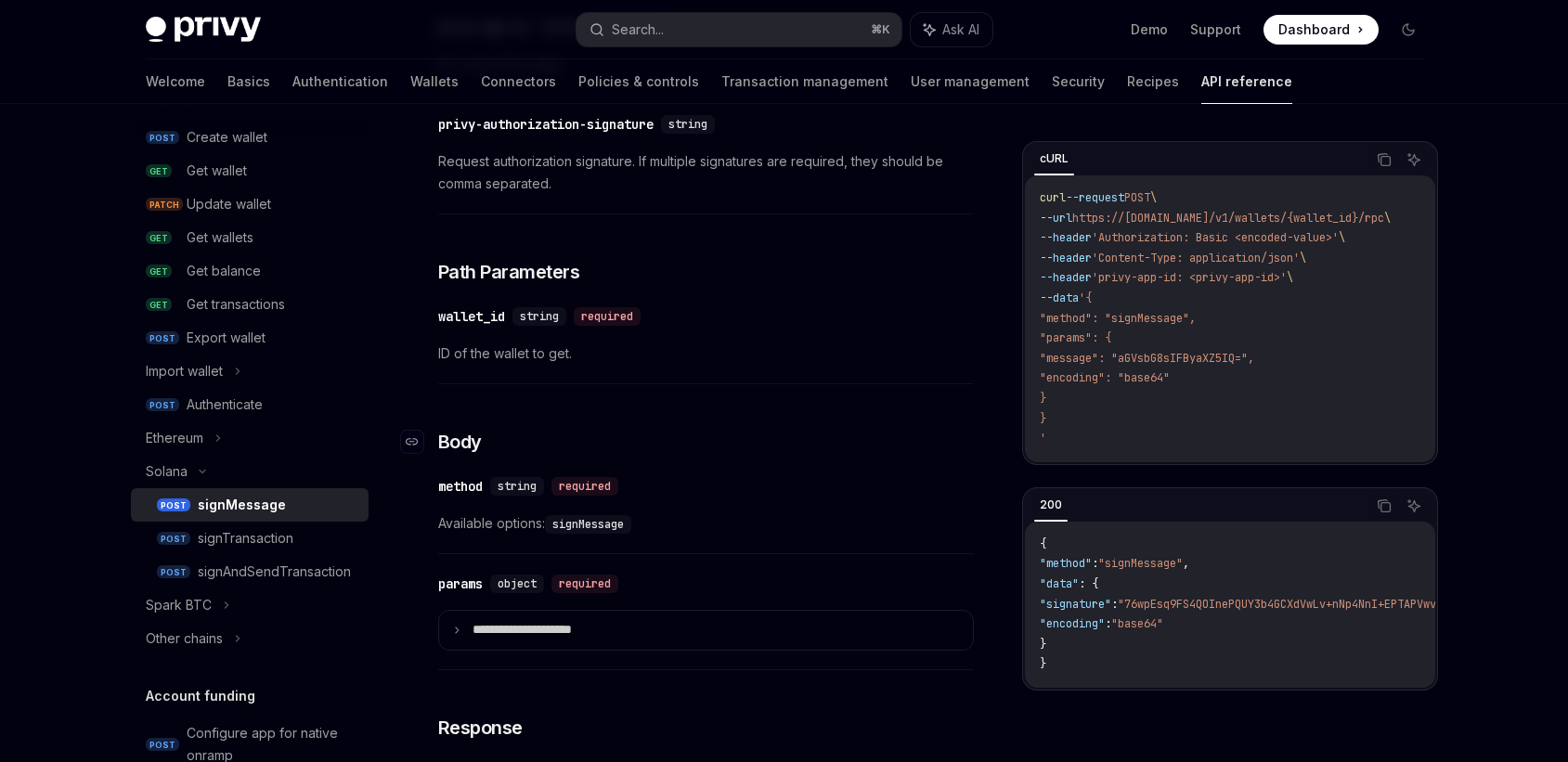
scroll to position [420, 0]
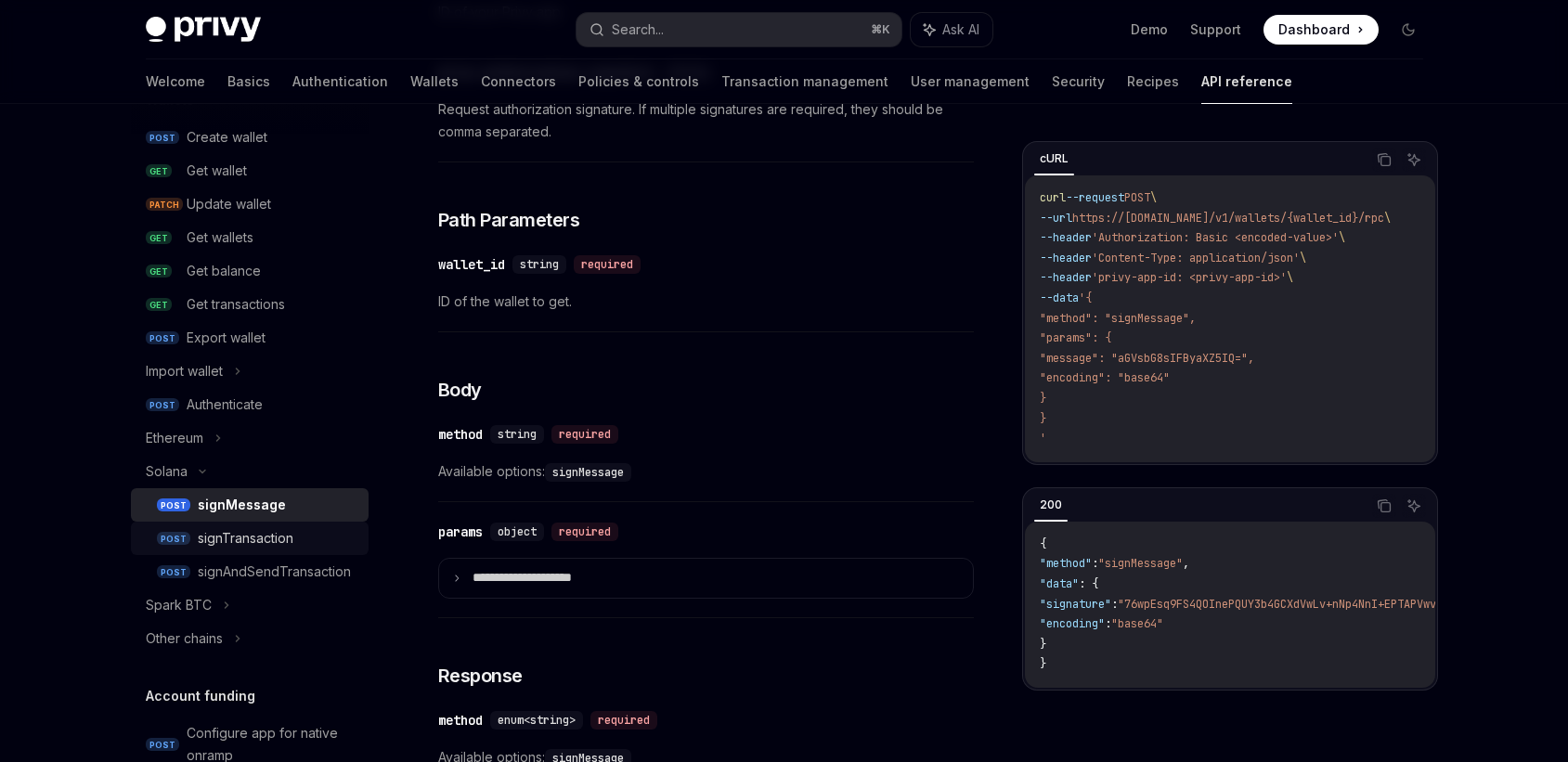
click at [246, 523] on link "POST signTransaction" at bounding box center [250, 538] width 238 height 34
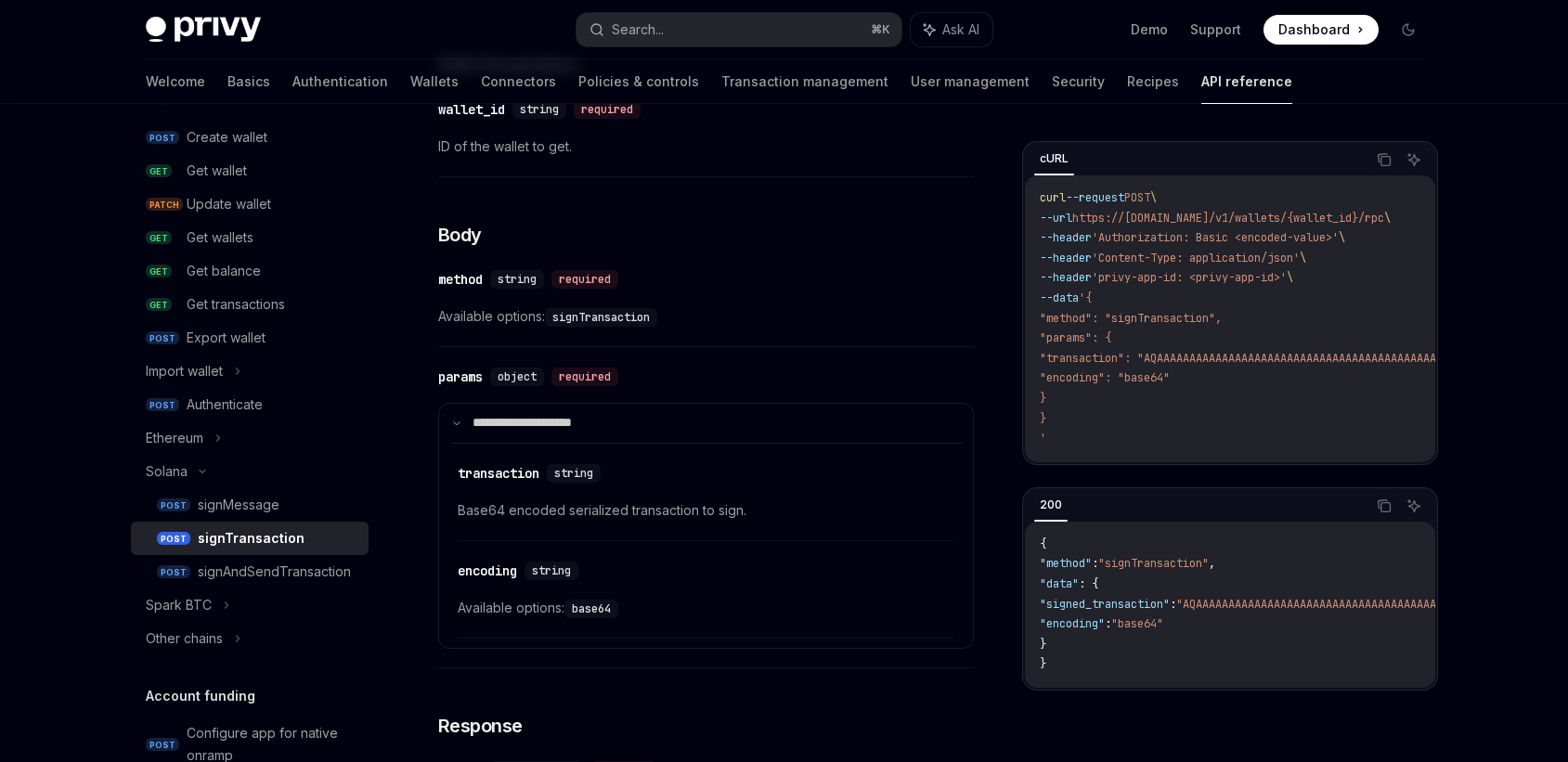
scroll to position [582, 0]
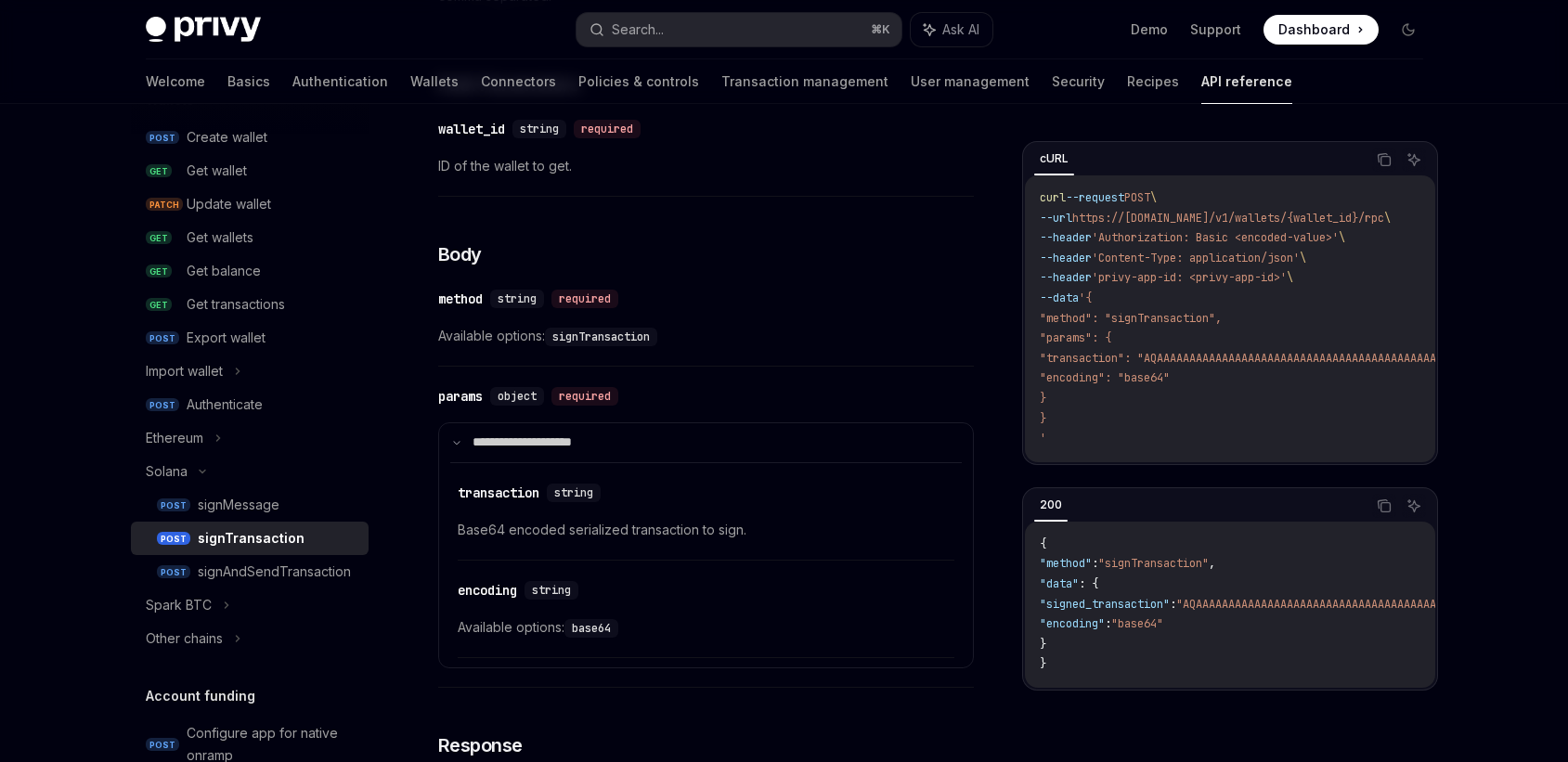
click at [647, 523] on span "Base64 encoded serialized transaction to sign." at bounding box center [706, 530] width 497 height 22
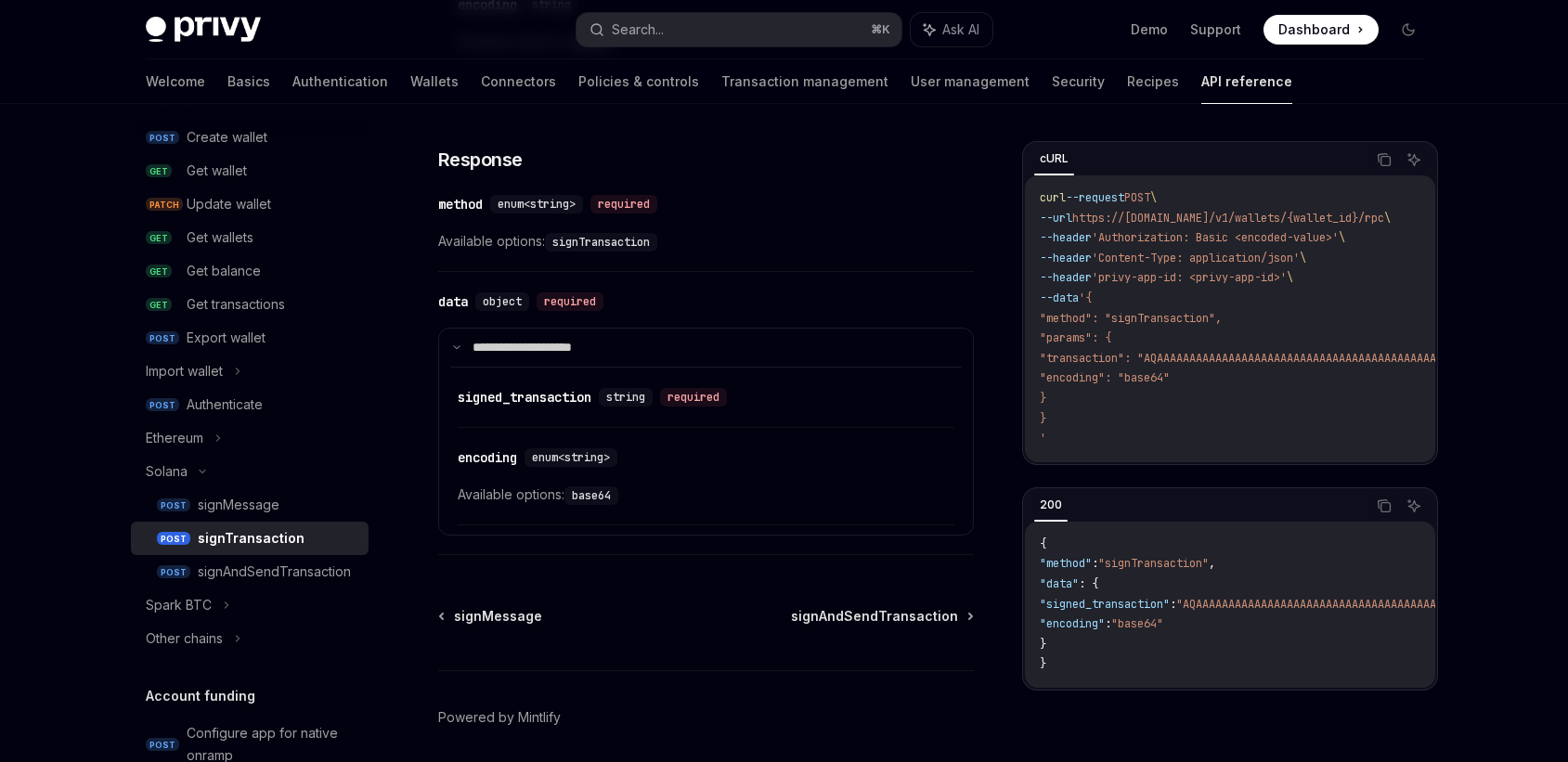
scroll to position [1199, 0]
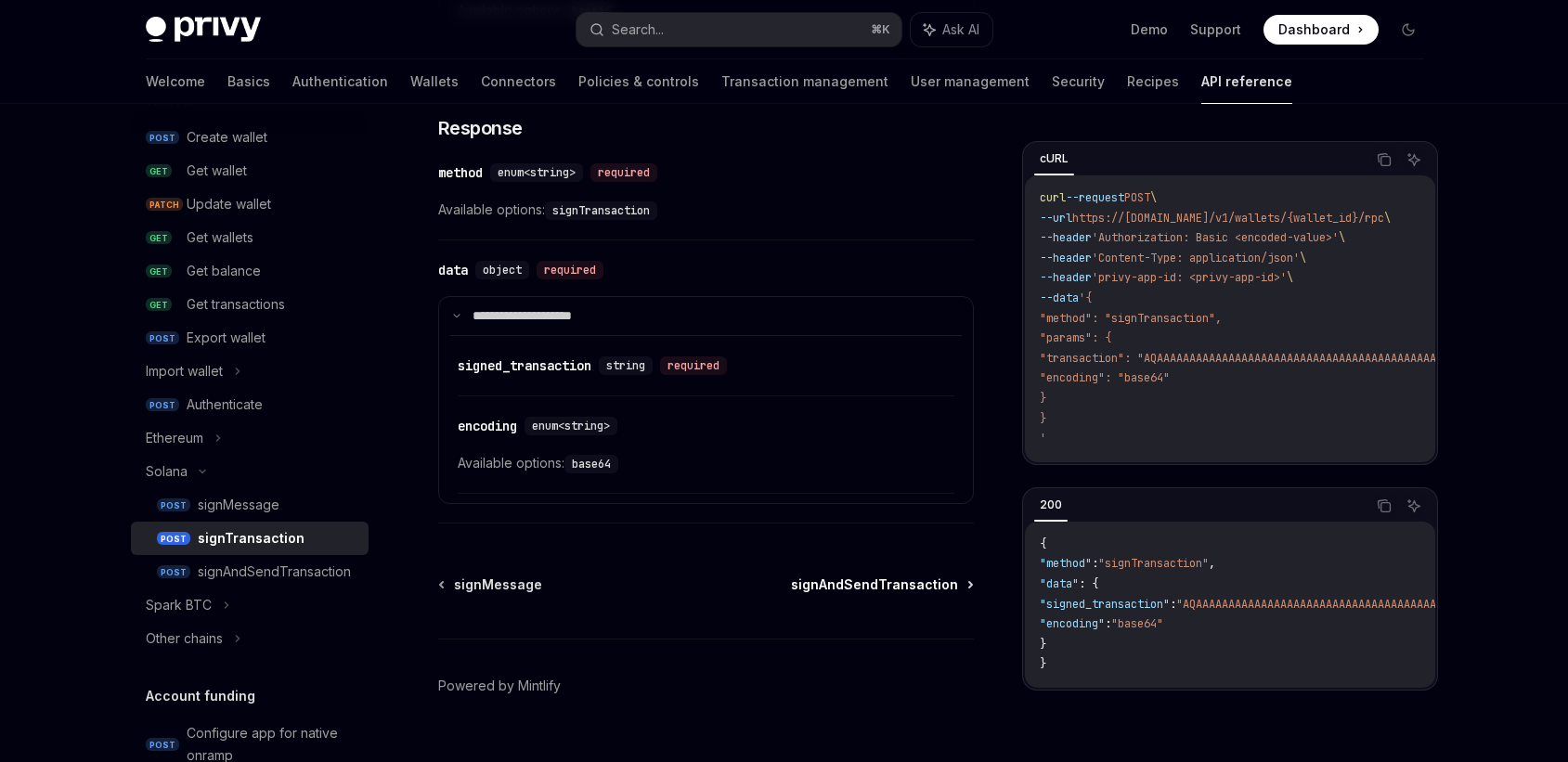
click at [853, 586] on span "signAndSendTransaction" at bounding box center [874, 585] width 168 height 19
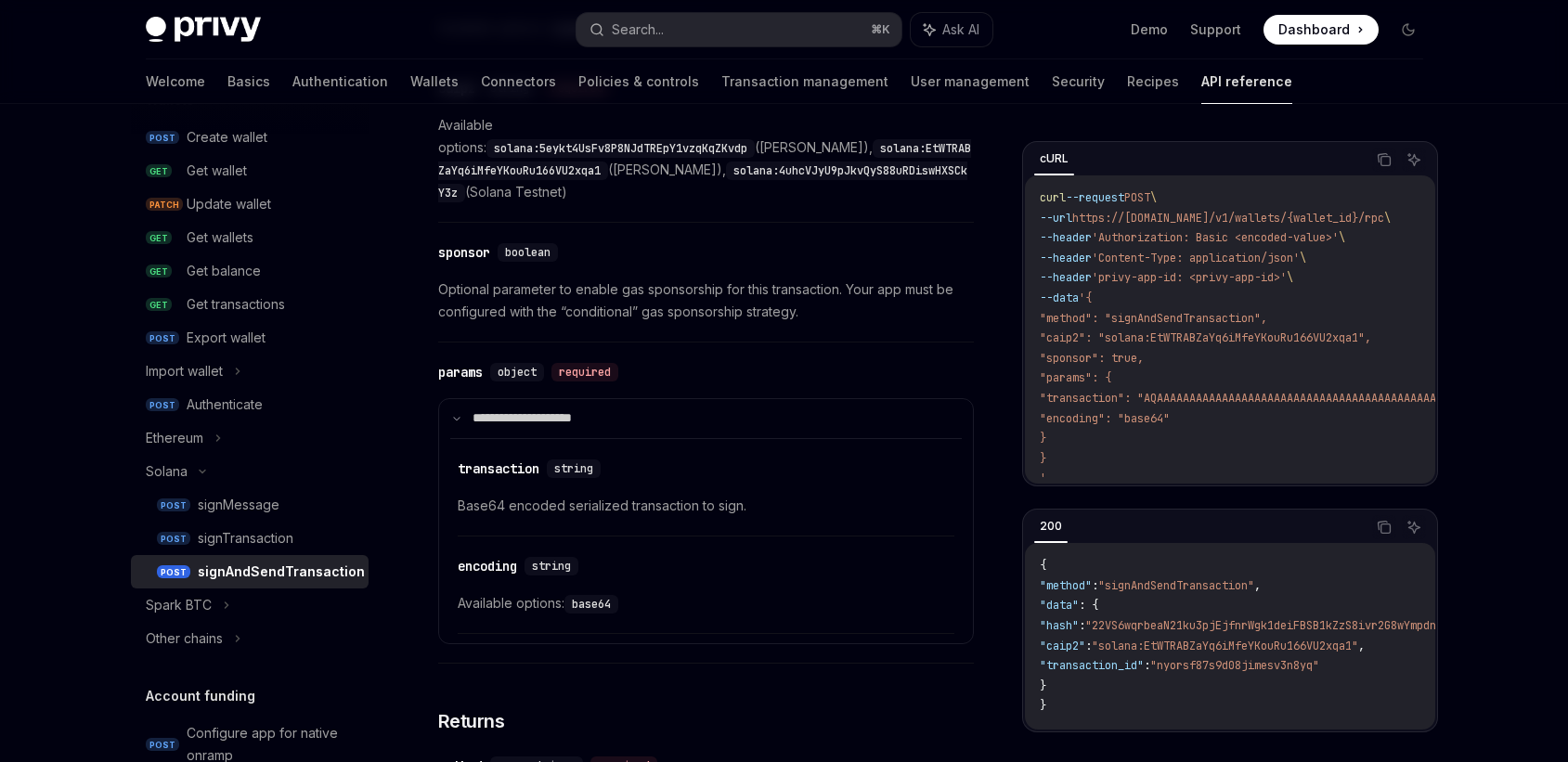
scroll to position [892, 0]
click at [666, 492] on span "Base64 encoded serialized transaction to sign." at bounding box center [706, 503] width 497 height 22
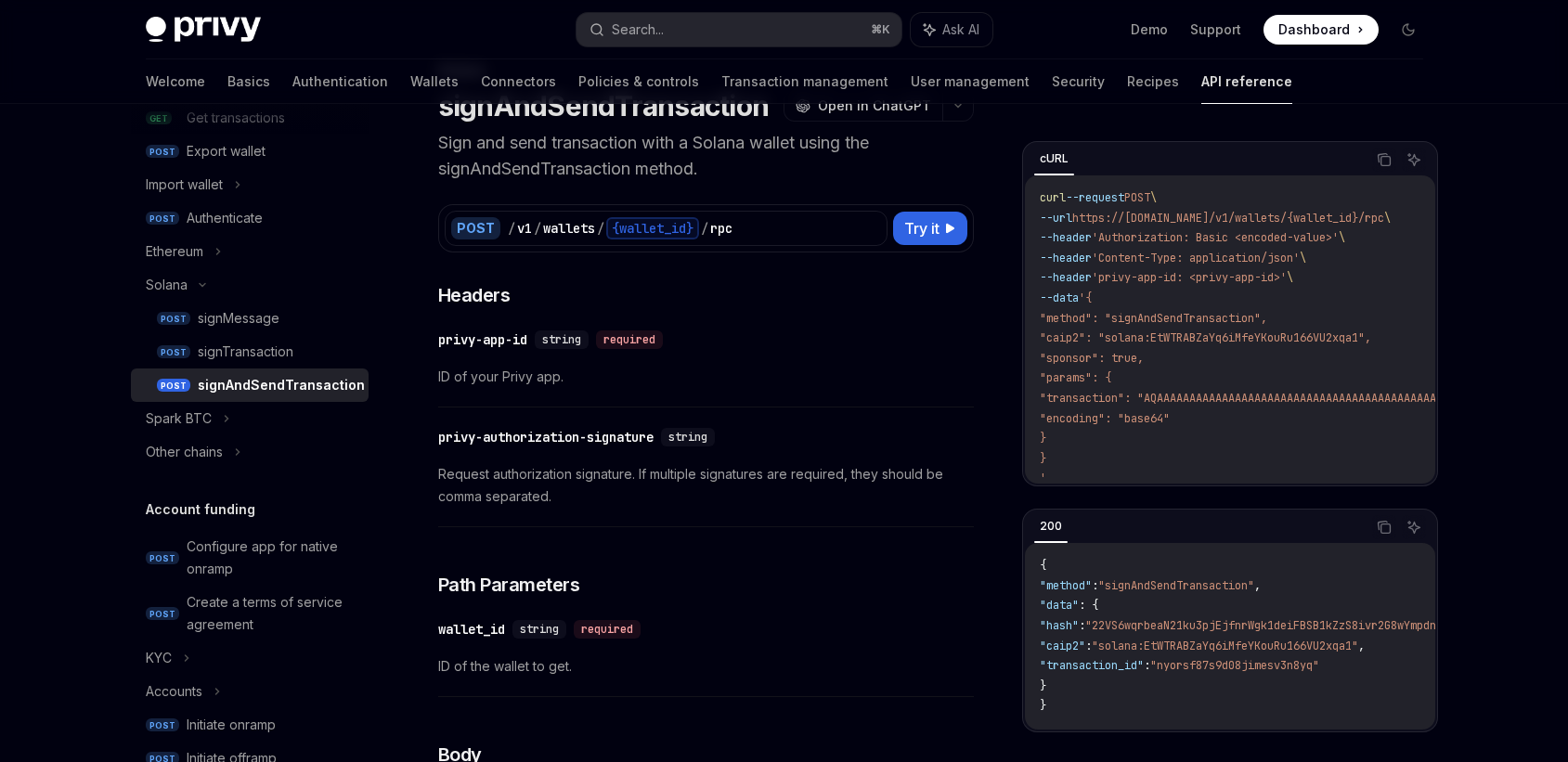
scroll to position [0, 0]
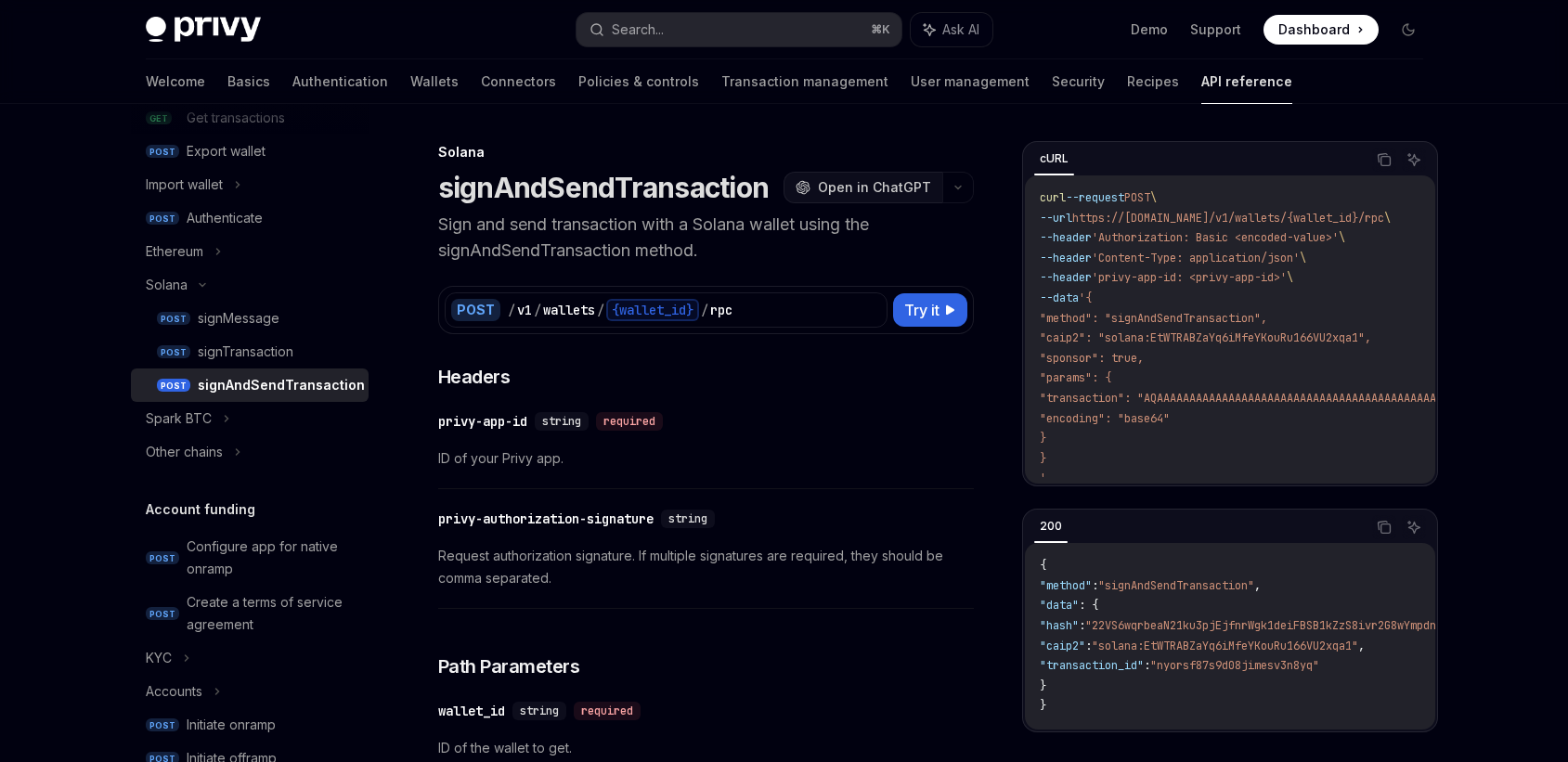
click at [885, 179] on span "Open in ChatGPT" at bounding box center [874, 187] width 113 height 19
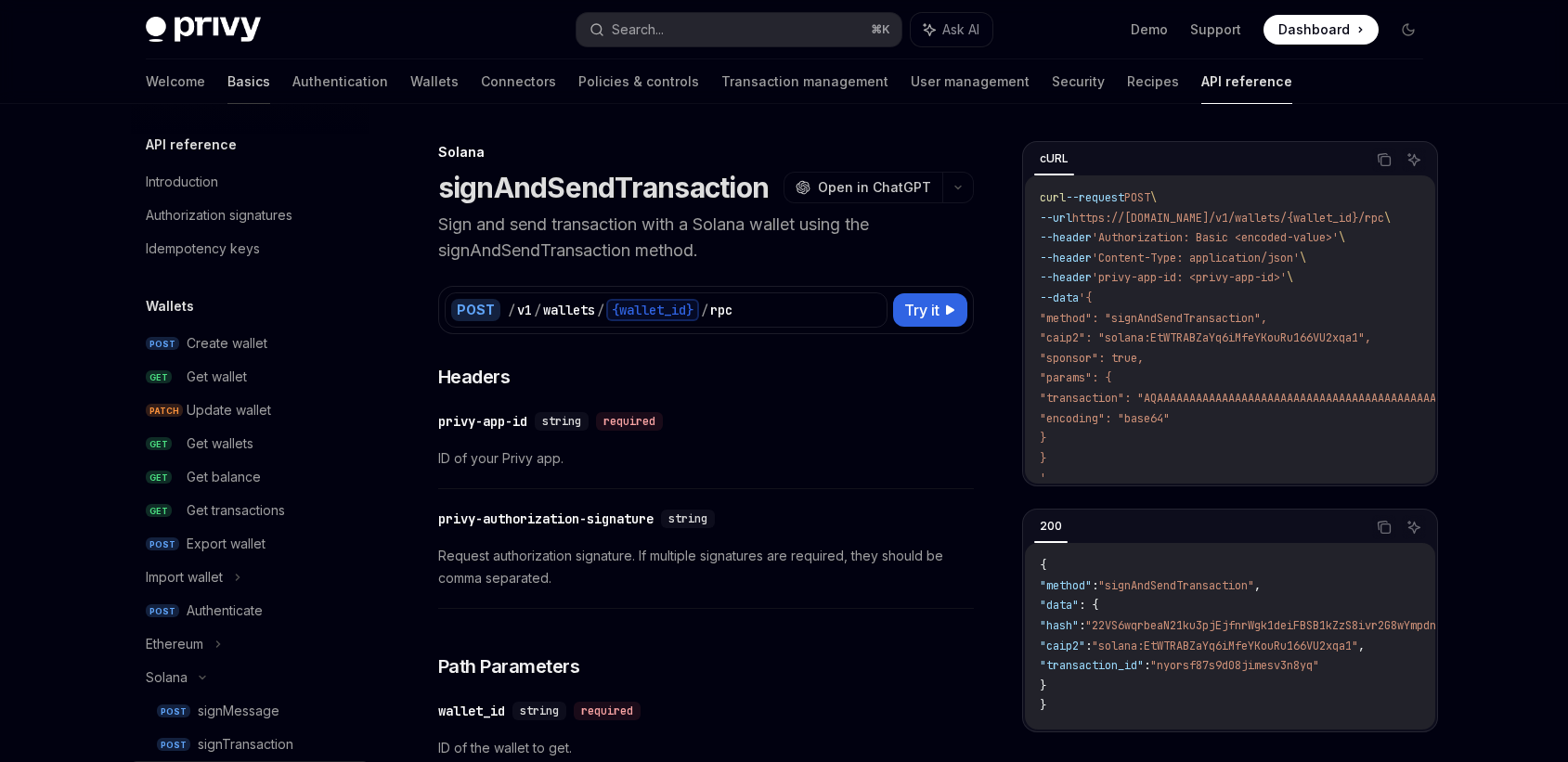
click at [228, 78] on link "Basics" at bounding box center [249, 81] width 43 height 45
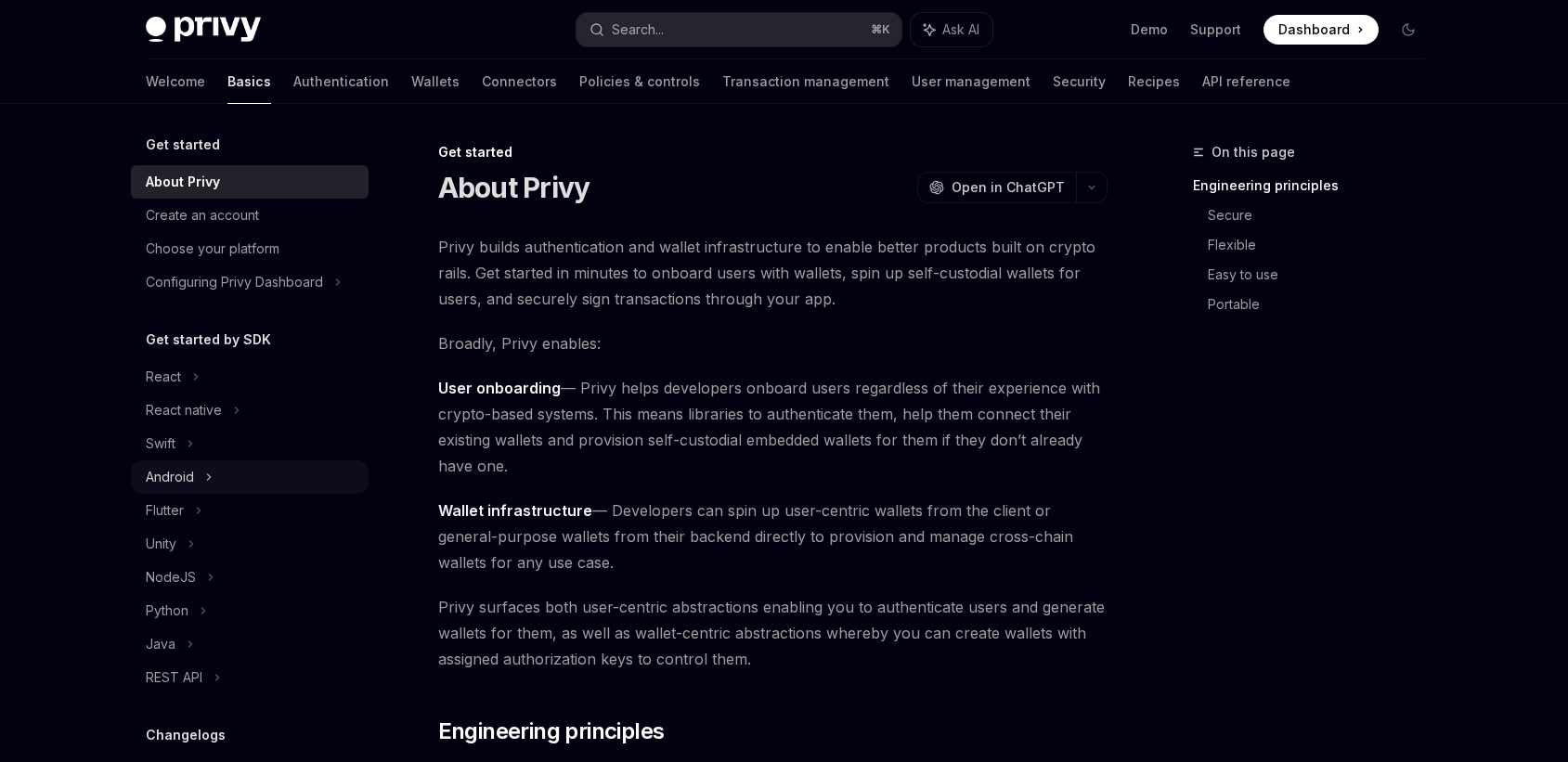
click at [171, 478] on div "Android" at bounding box center [169, 477] width 49 height 22
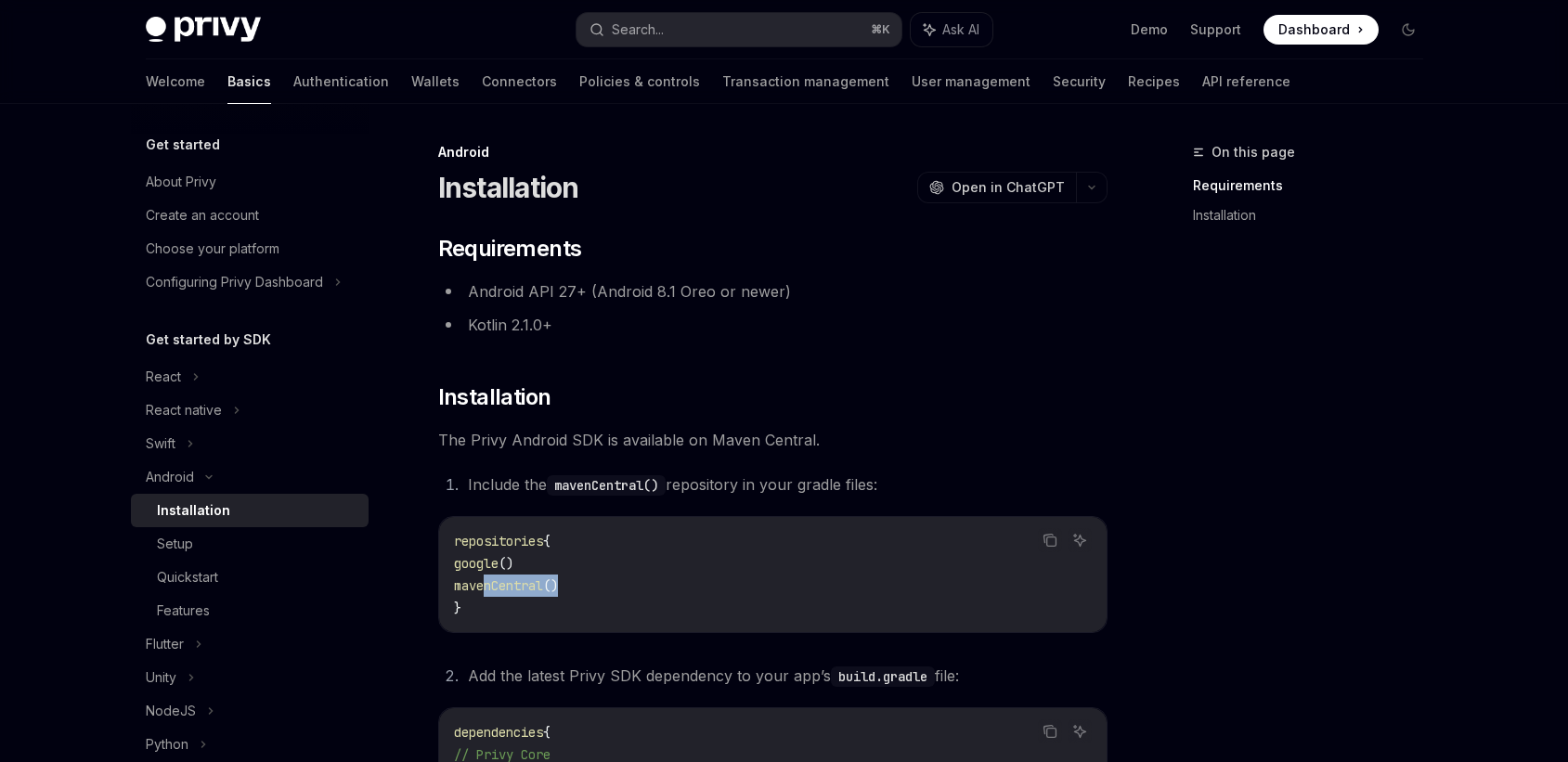
drag, startPoint x: 484, startPoint y: 587, endPoint x: 666, endPoint y: 587, distance: 182.0
click at [666, 587] on code "repositories { google () mavenCentral () }" at bounding box center [773, 575] width 638 height 89
copy span "mavenCentral ()"
click at [903, 338] on div "​ Requirements Android API 27+ (Android 8.1 Oreo or newer) Kotlin 2.1.0+ ​ Inst…" at bounding box center [772, 579] width 669 height 691
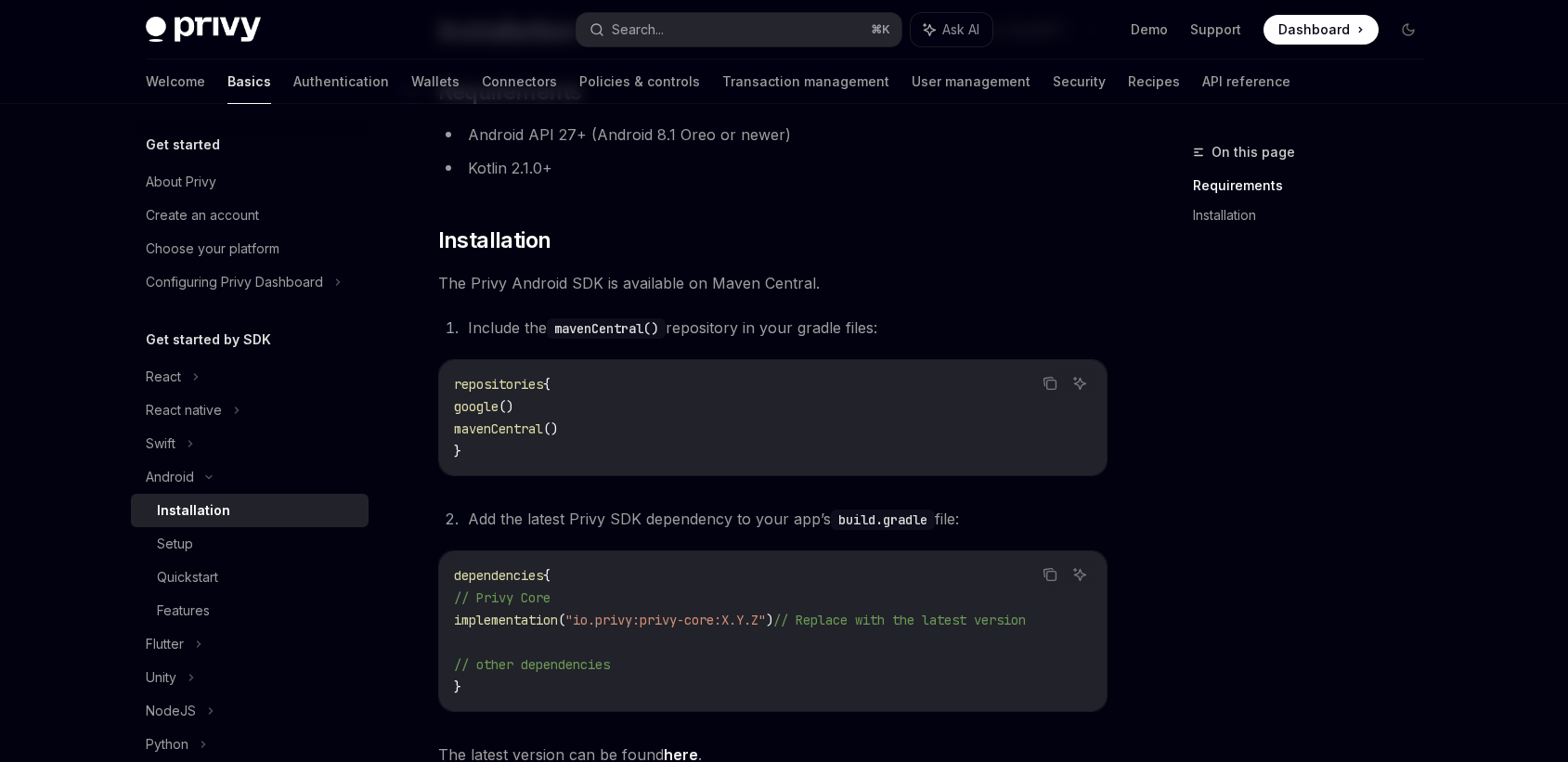
scroll to position [212, 0]
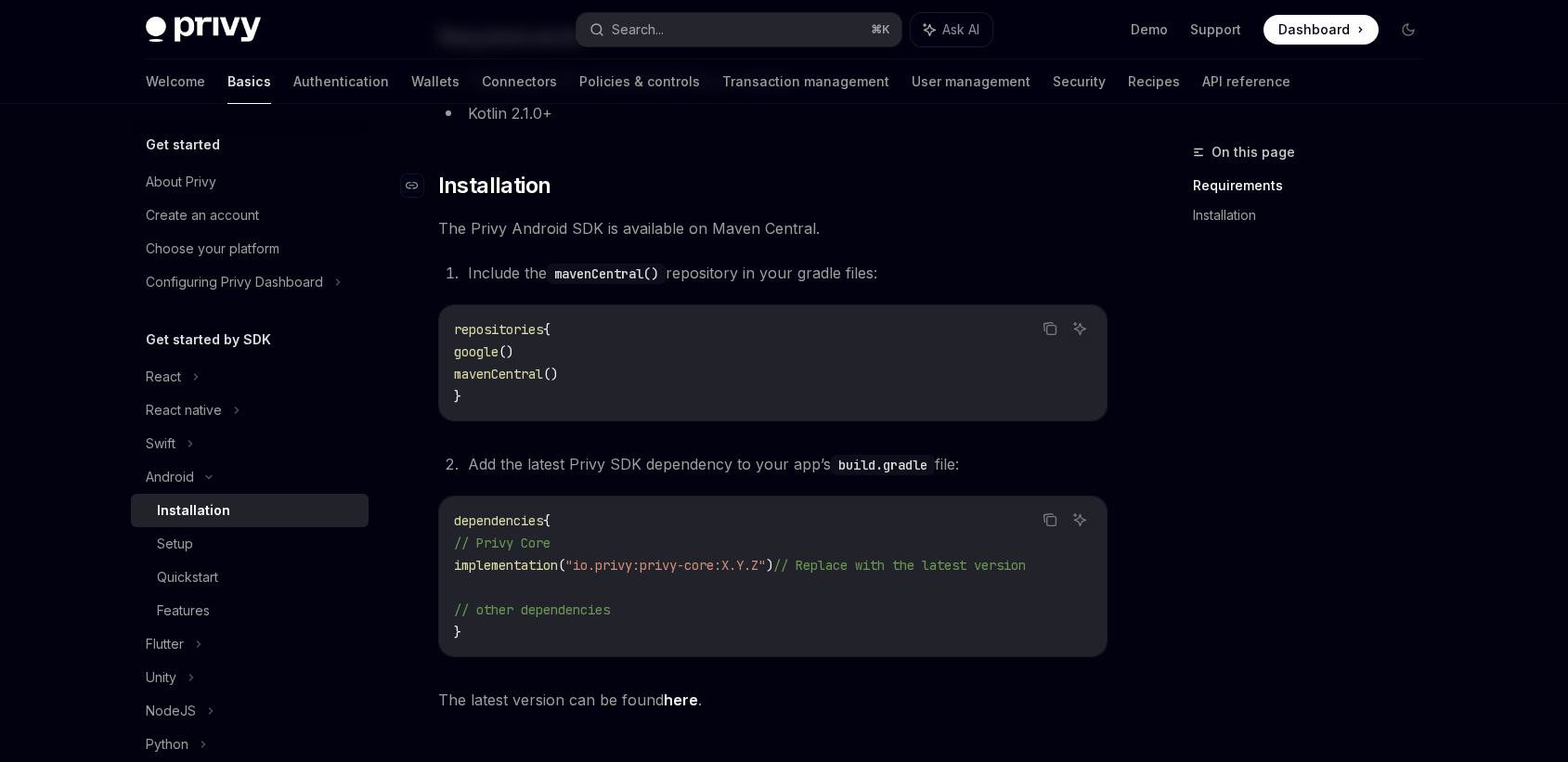
click at [482, 187] on span "Installation" at bounding box center [495, 185] width 113 height 30
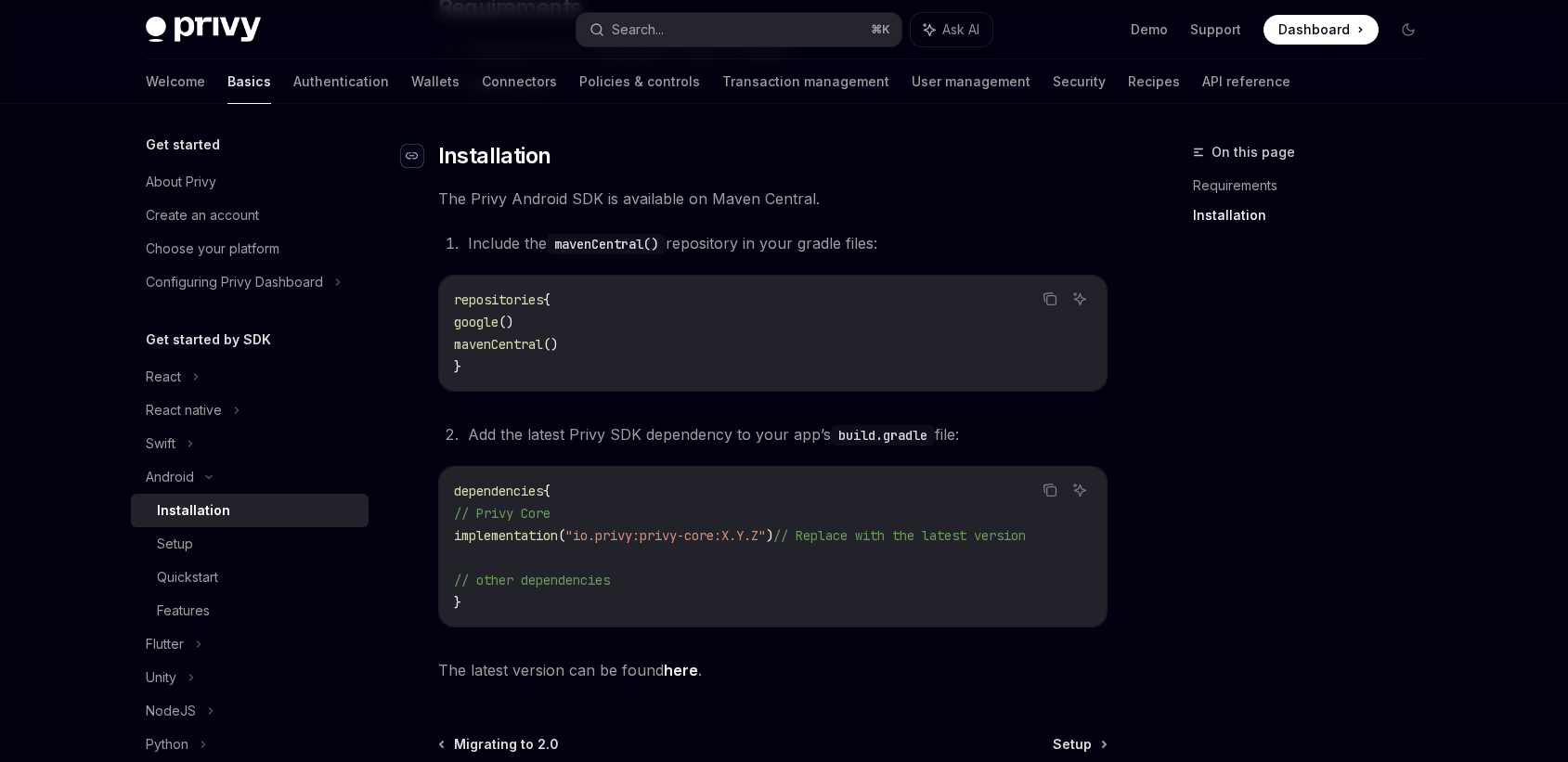
click at [415, 153] on icon "Navigate to header" at bounding box center [411, 156] width 13 height 7
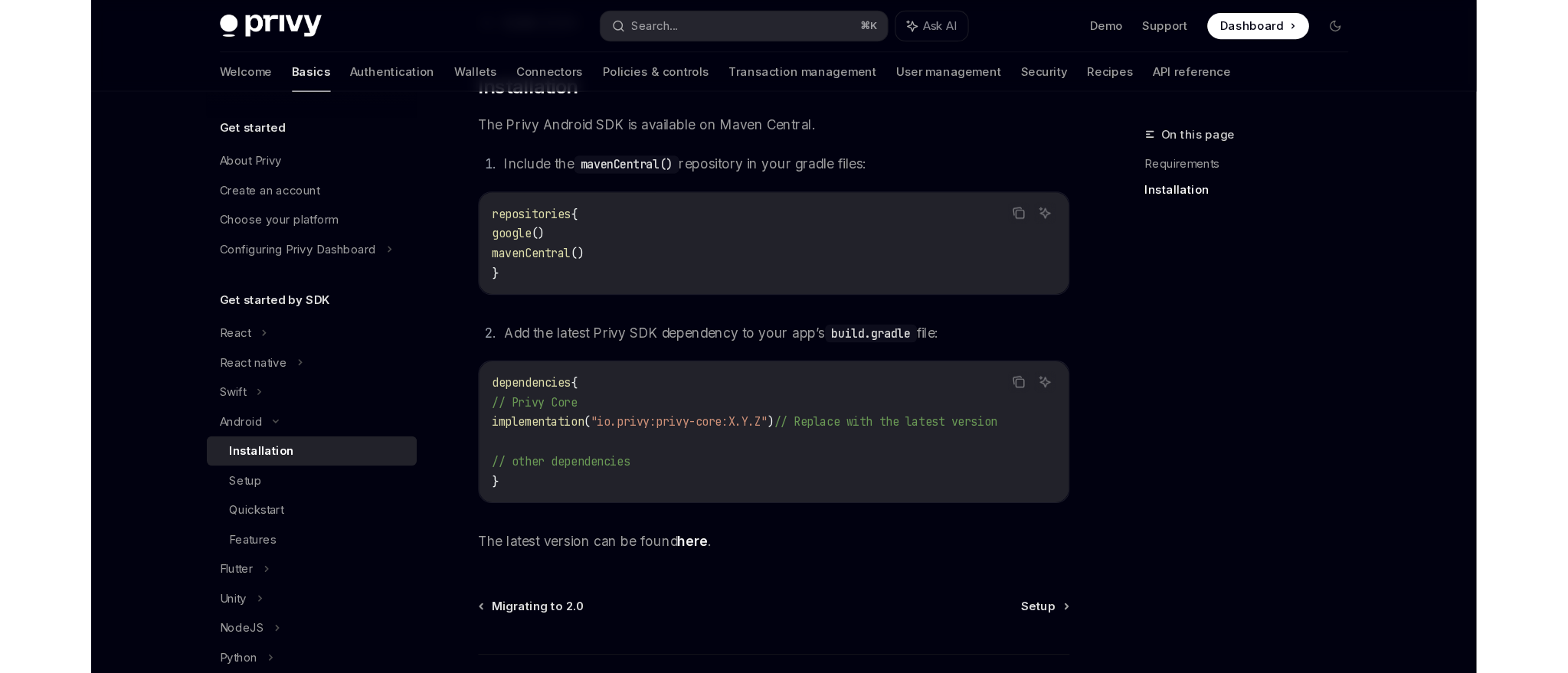
scroll to position [216, 0]
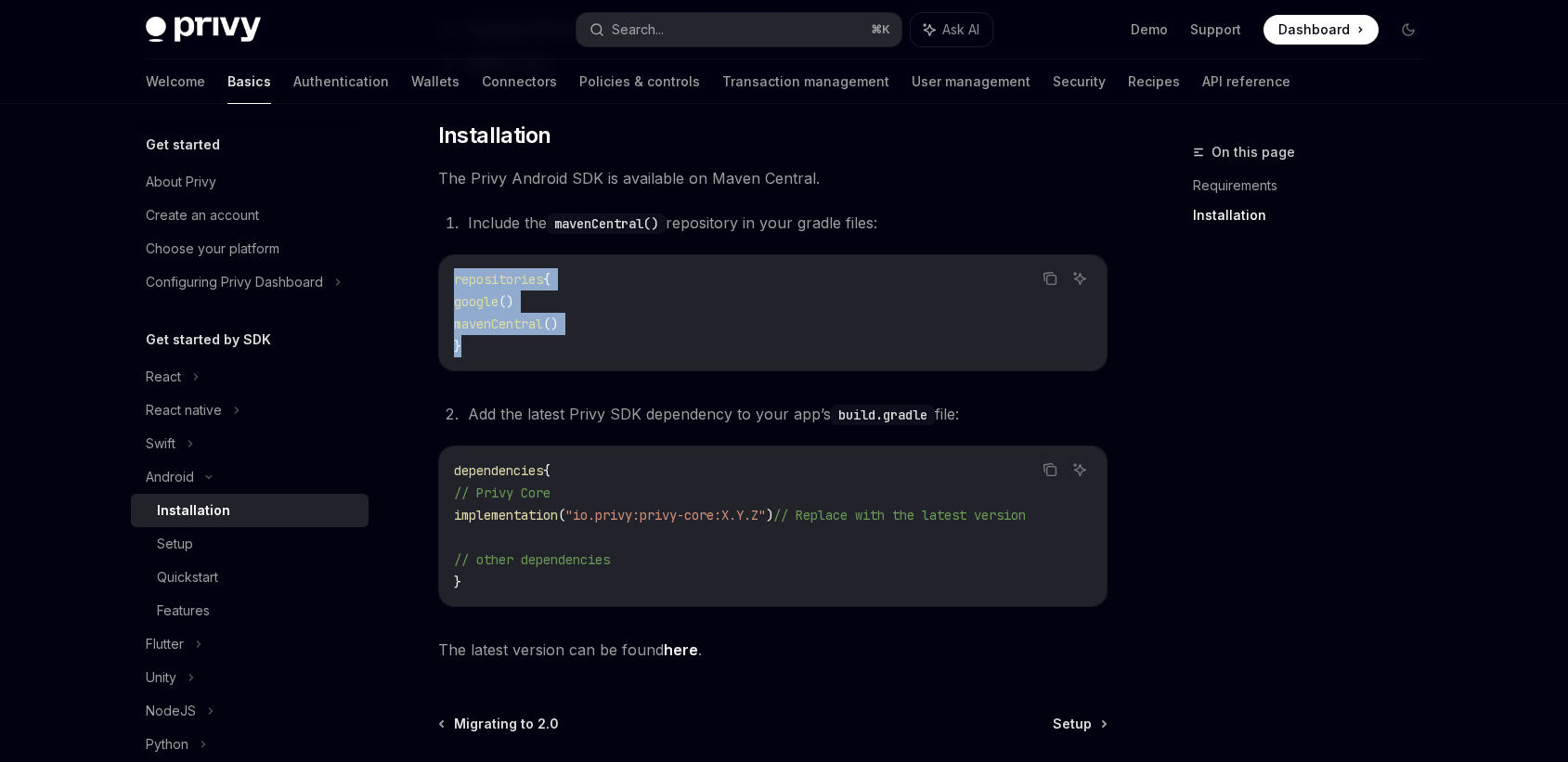
drag, startPoint x: 453, startPoint y: 282, endPoint x: 505, endPoint y: 350, distance: 85.6
click at [505, 350] on code "repositories { google () mavenCentral () }" at bounding box center [773, 313] width 638 height 89
copy code "repositories { google () mavenCentral () }"
click at [505, 350] on code "repositories { google () mavenCentral () }" at bounding box center [773, 313] width 638 height 89
drag, startPoint x: 505, startPoint y: 350, endPoint x: 452, endPoint y: 277, distance: 90.2
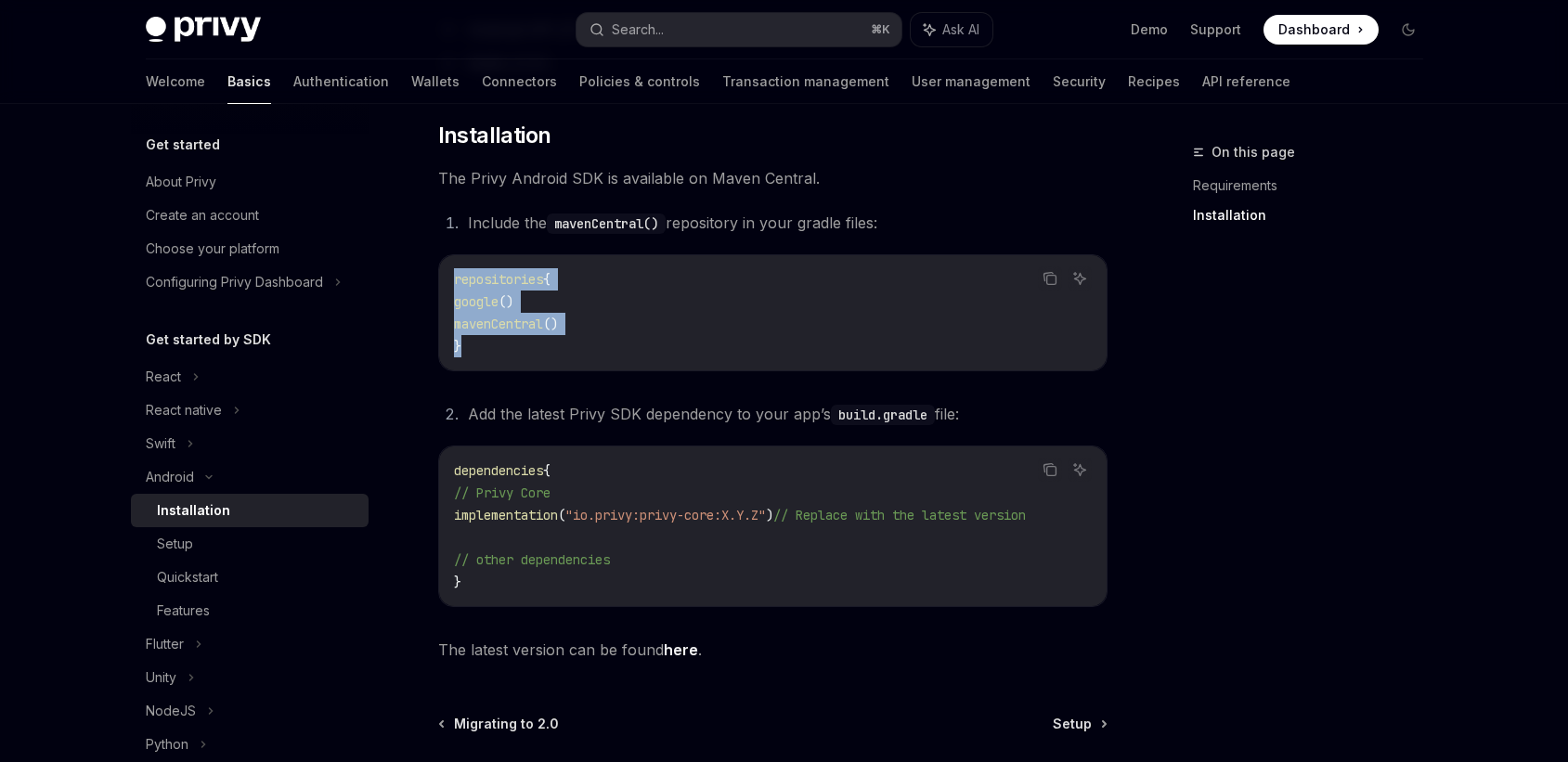
click at [452, 277] on div "repositories { google () mavenCentral () }" at bounding box center [773, 313] width 668 height 115
copy code "repositories { google () mavenCentral () }"
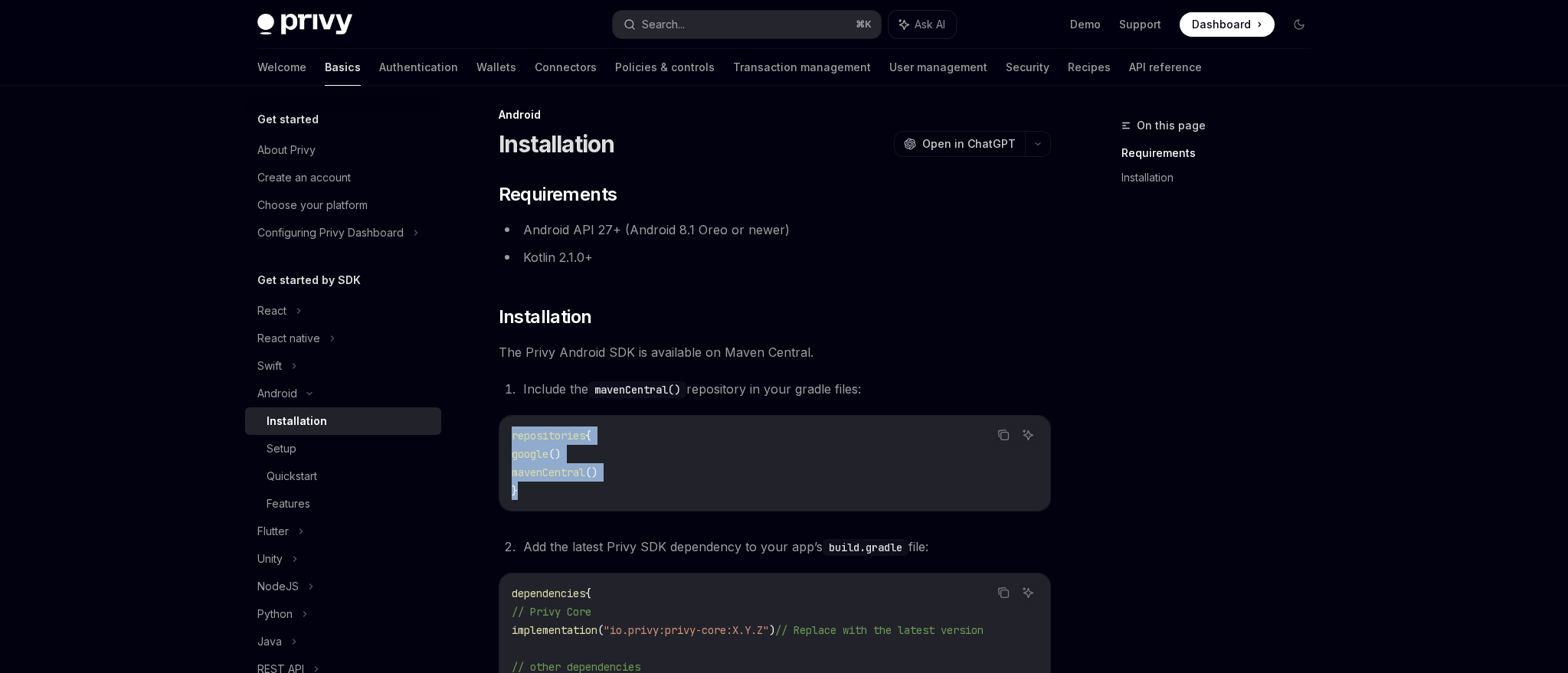
scroll to position [0, 0]
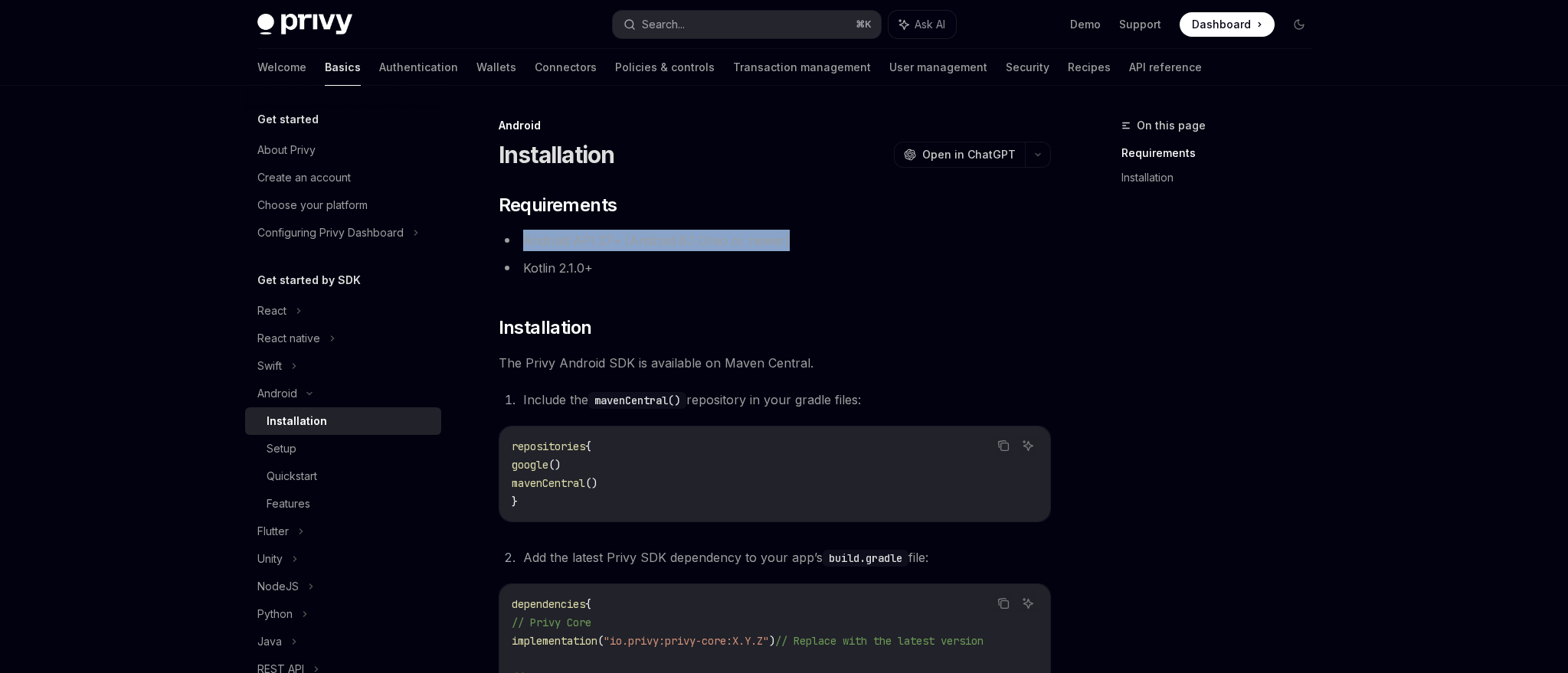
drag, startPoint x: 524, startPoint y: 238, endPoint x: 851, endPoint y: 231, distance: 327.1
click at [851, 231] on li "Android API 27+ (Android 8.1 Oreo or newer)" at bounding box center [774, 240] width 552 height 21
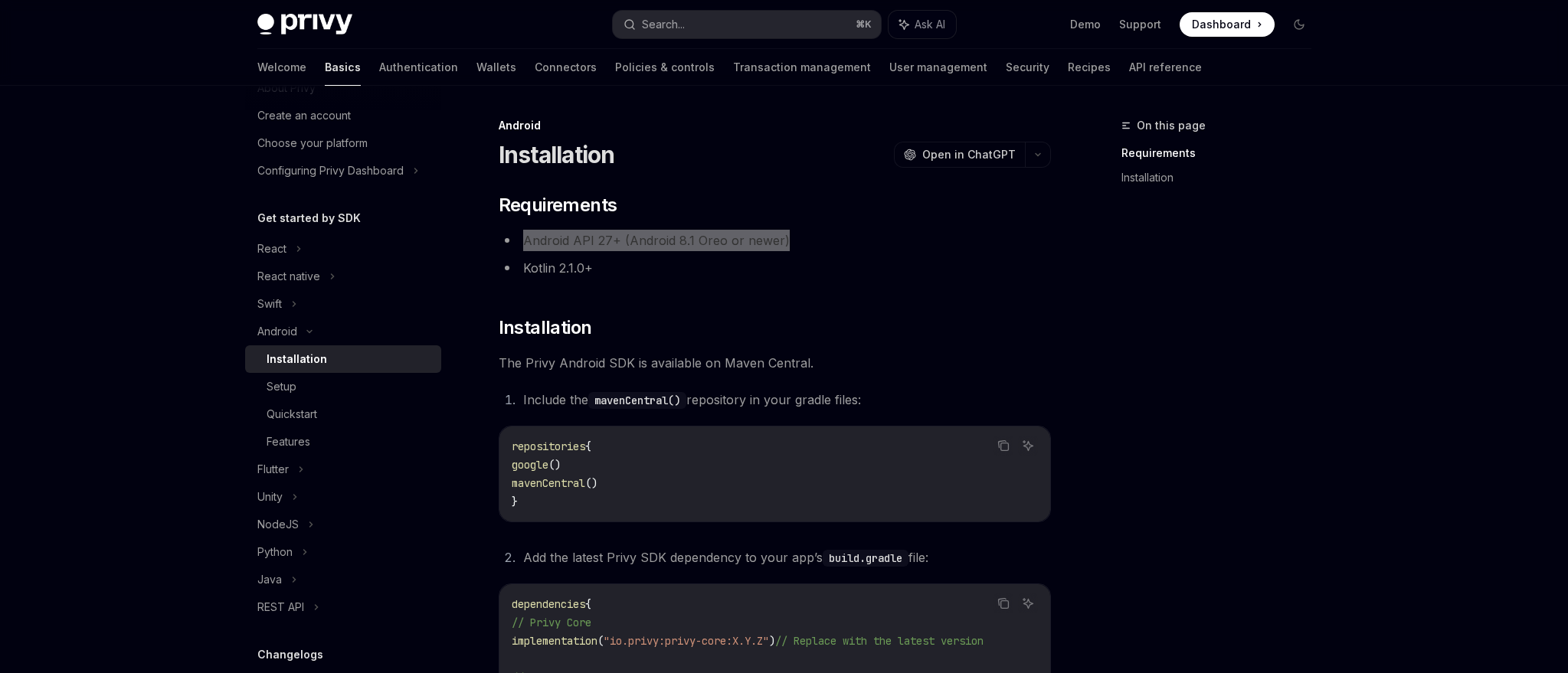
scroll to position [63, 0]
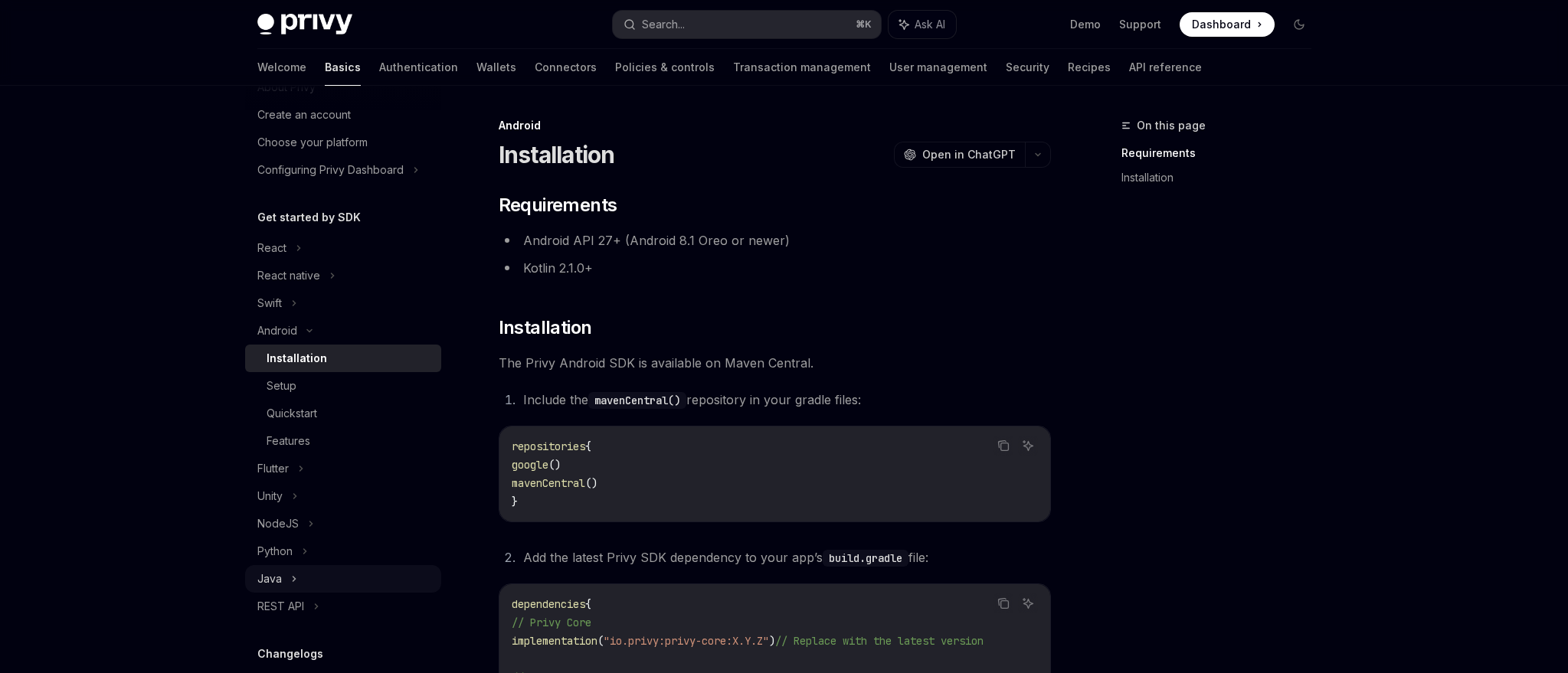
click at [277, 572] on div "Java" at bounding box center [270, 579] width 25 height 18
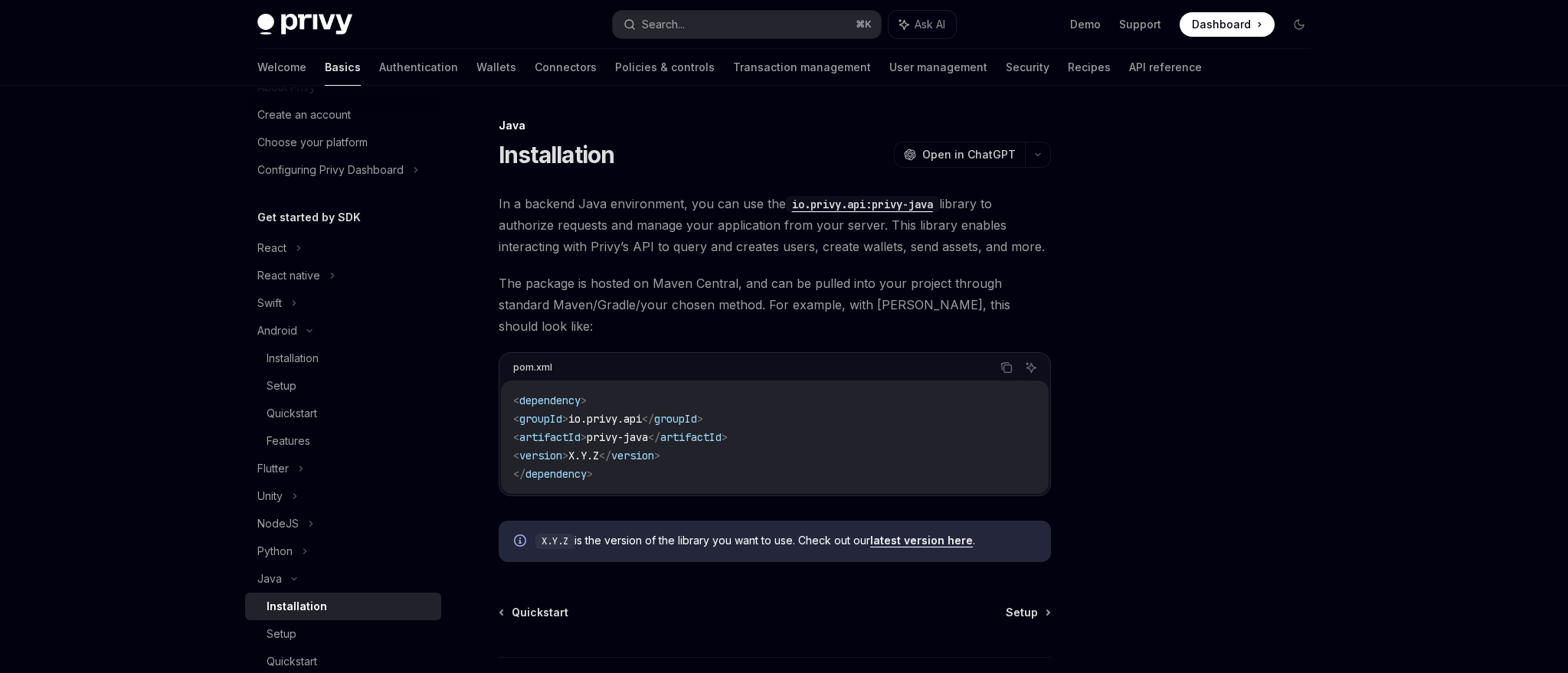
click at [735, 250] on span "In a backend Java environment, you can use the io.privy.api:privy-java library …" at bounding box center [774, 225] width 552 height 65
click at [683, 232] on span "In a backend Java environment, you can use the io.privy.api:privy-java library …" at bounding box center [774, 225] width 552 height 65
click at [678, 276] on span "The package is hosted on Maven Central, and can be pulled into your project thr…" at bounding box center [774, 304] width 552 height 65
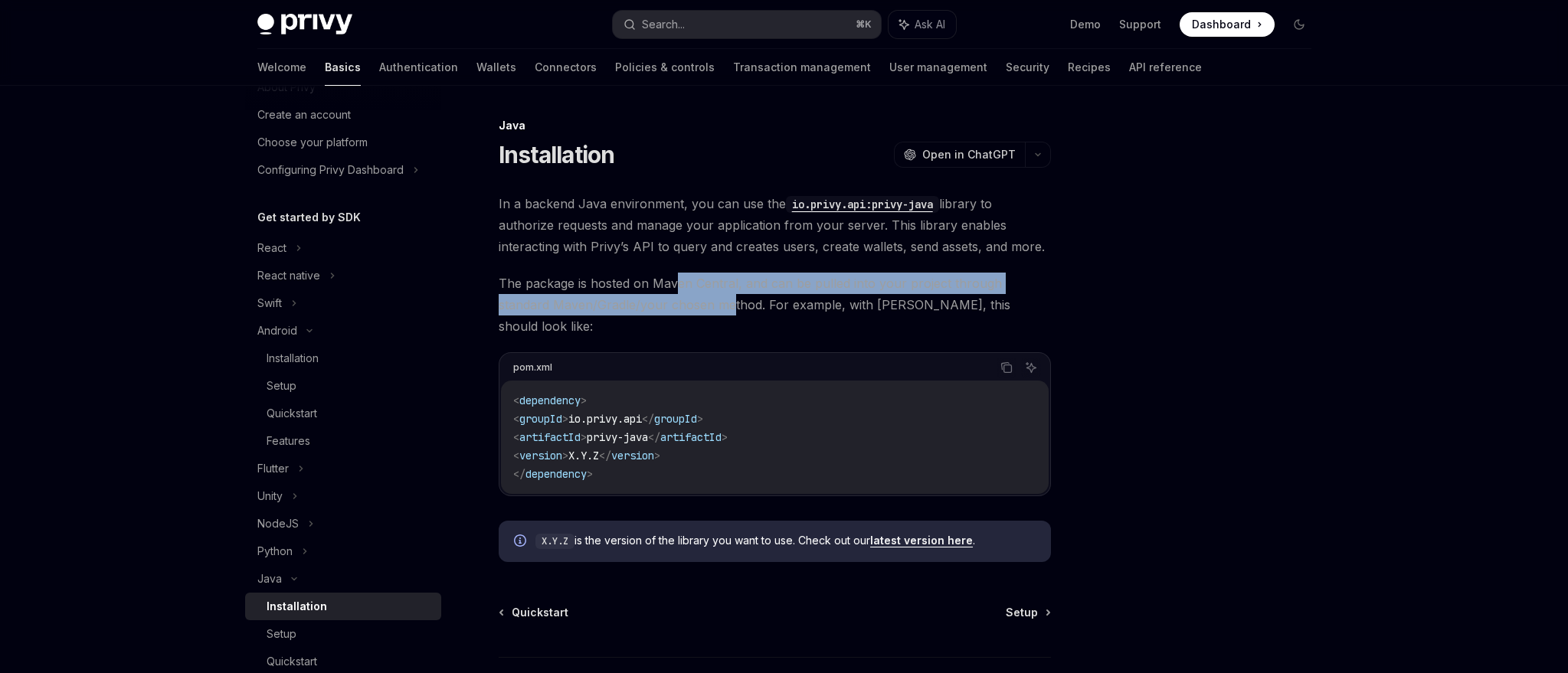
drag, startPoint x: 678, startPoint y: 276, endPoint x: 678, endPoint y: 298, distance: 22.0
click at [678, 298] on span "The package is hosted on Maven Central, and can be pulled into your project thr…" at bounding box center [774, 304] width 552 height 65
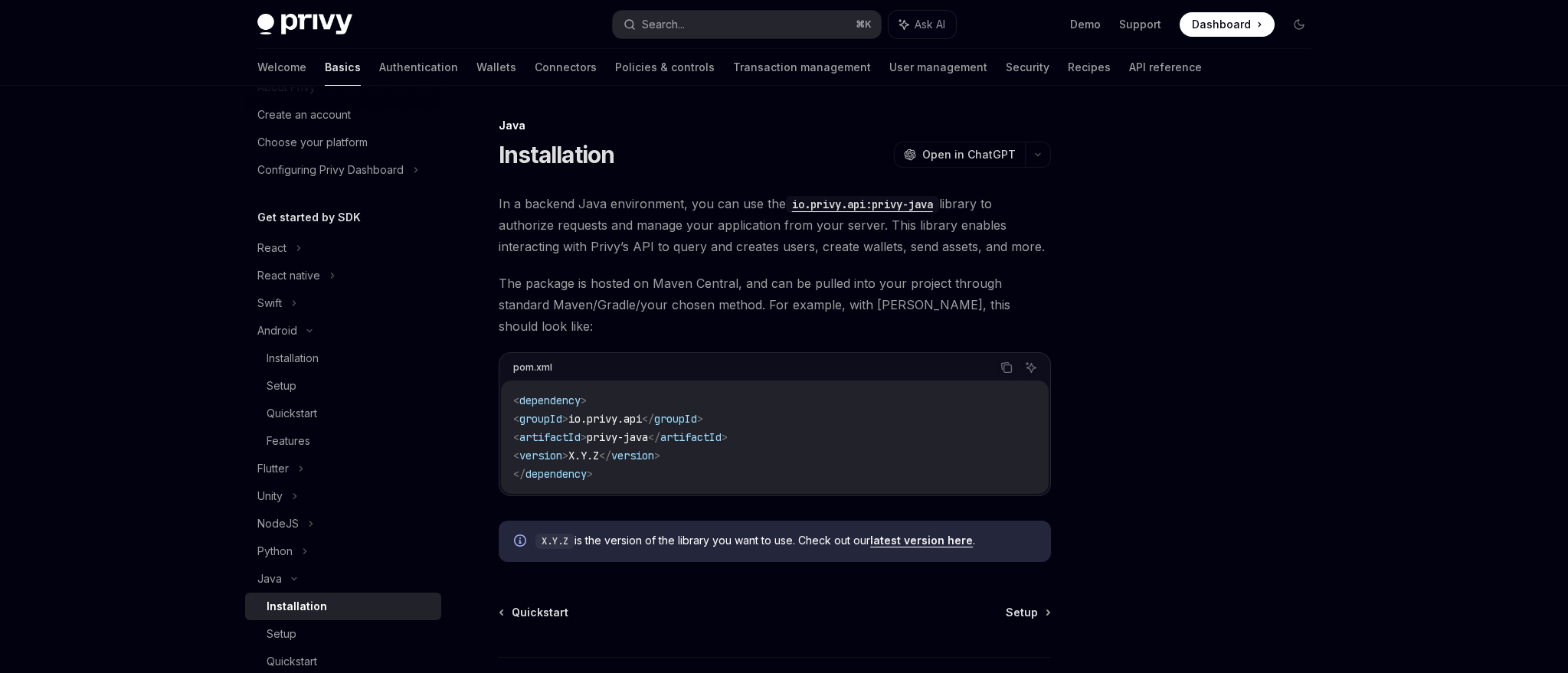
click at [903, 534] on link "latest version here" at bounding box center [921, 541] width 103 height 14
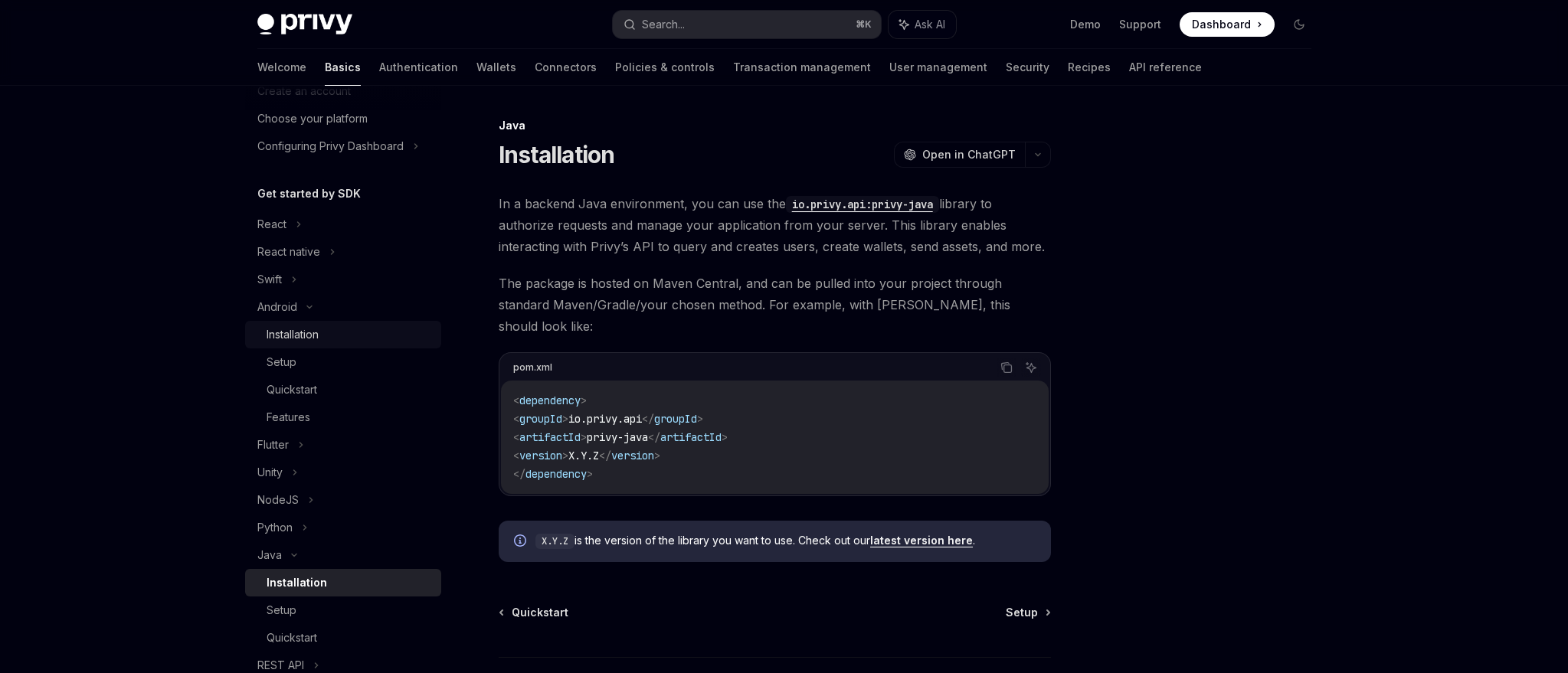
scroll to position [80, 0]
click at [297, 262] on div "React native" at bounding box center [289, 258] width 63 height 18
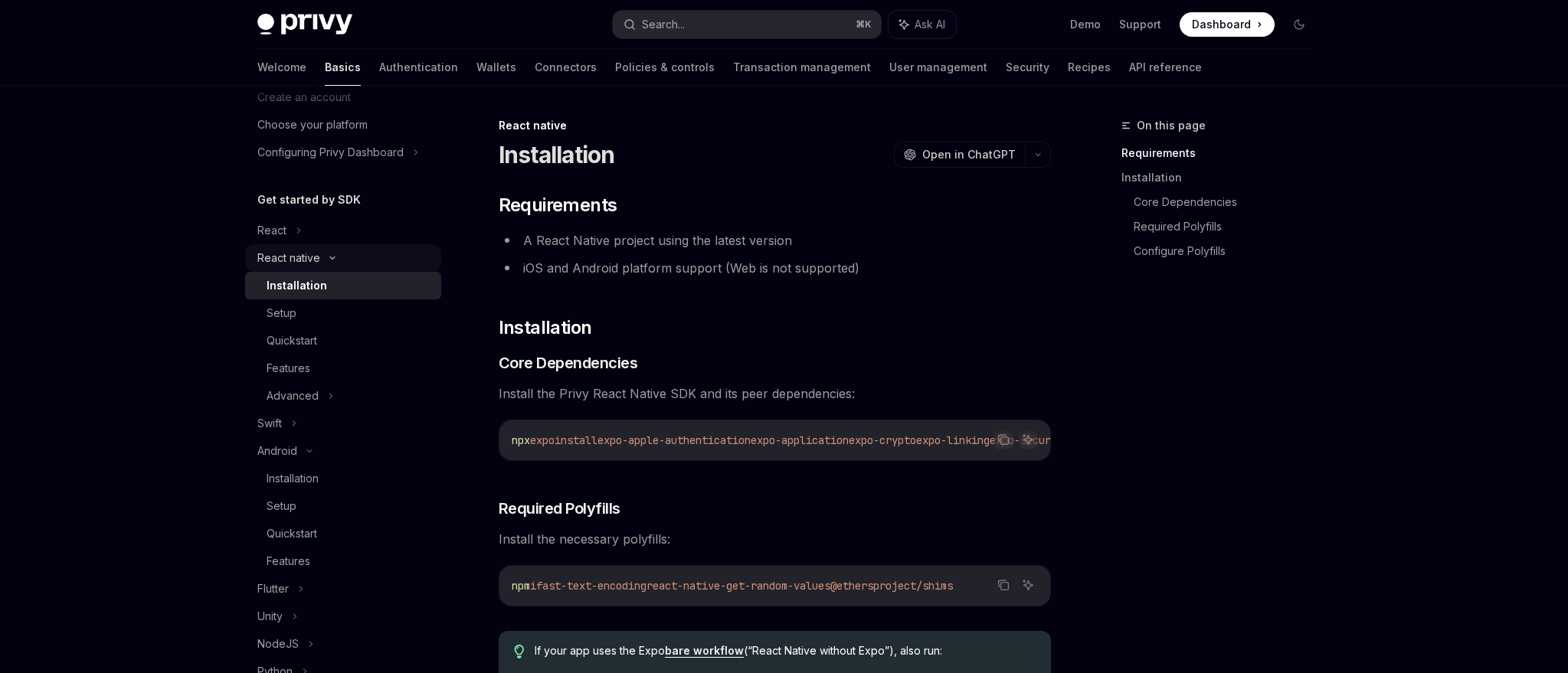
click at [297, 261] on div "React native" at bounding box center [289, 258] width 63 height 18
click at [284, 289] on div "Swift" at bounding box center [343, 286] width 196 height 28
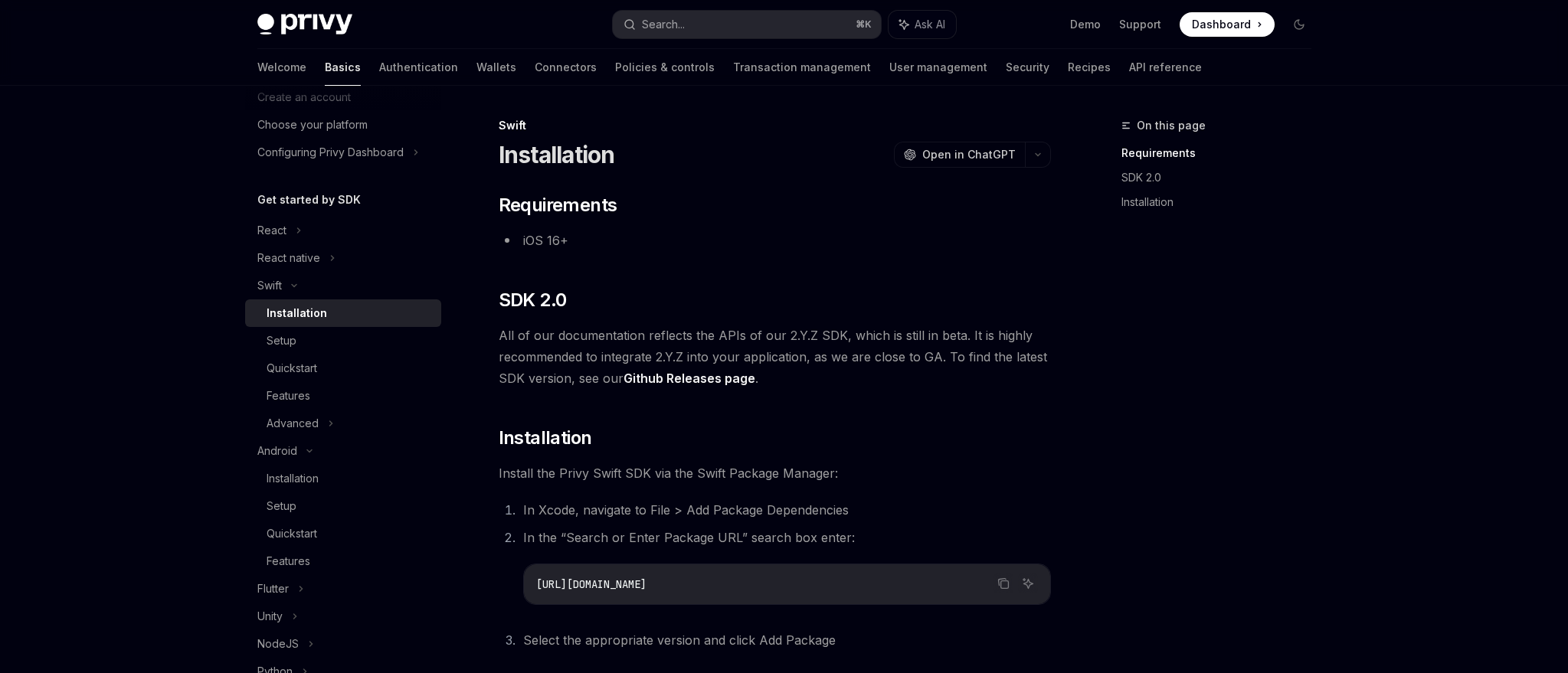
click at [768, 118] on div "Swift" at bounding box center [774, 125] width 552 height 16
click at [333, 196] on h5 "Get started by SDK" at bounding box center [309, 200] width 103 height 18
click at [298, 478] on div "Installation" at bounding box center [293, 478] width 52 height 18
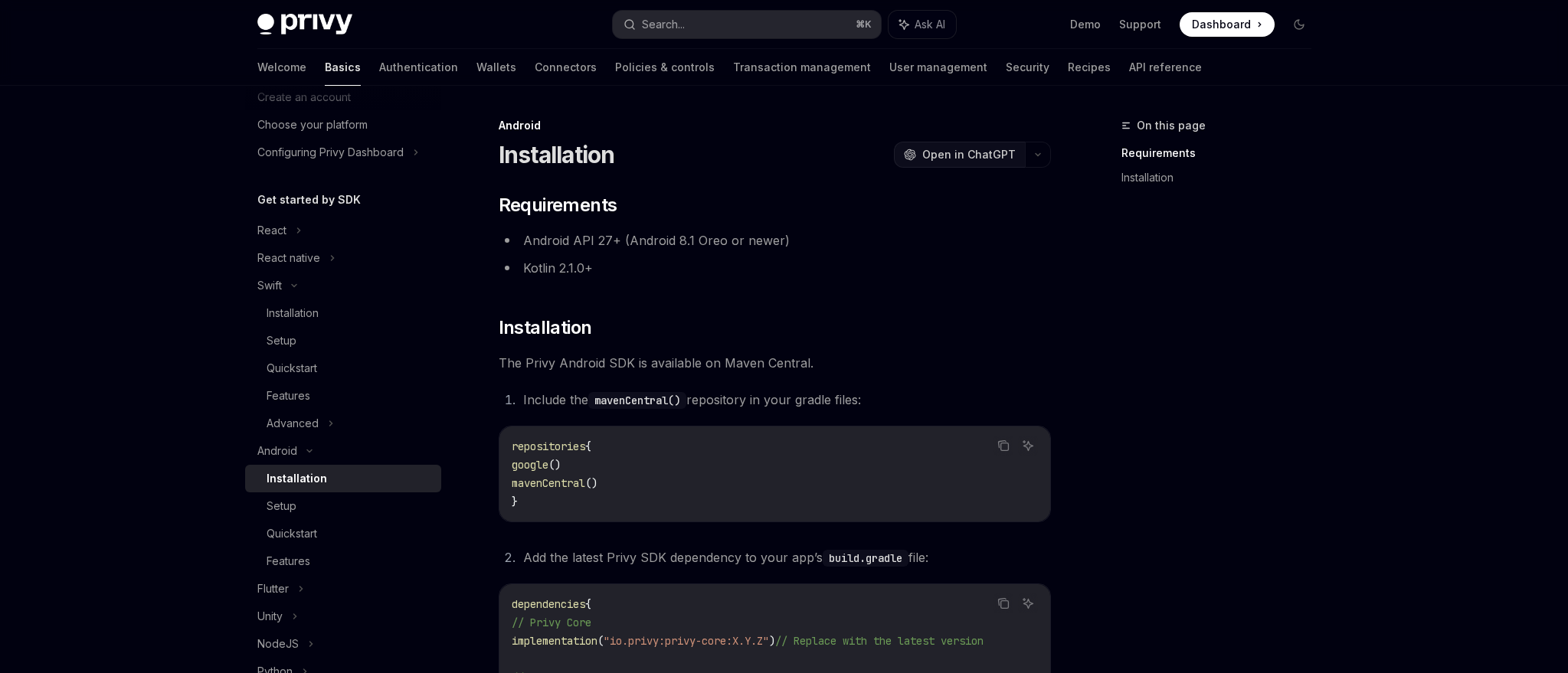
click at [977, 159] on span "Open in ChatGPT" at bounding box center [969, 155] width 93 height 16
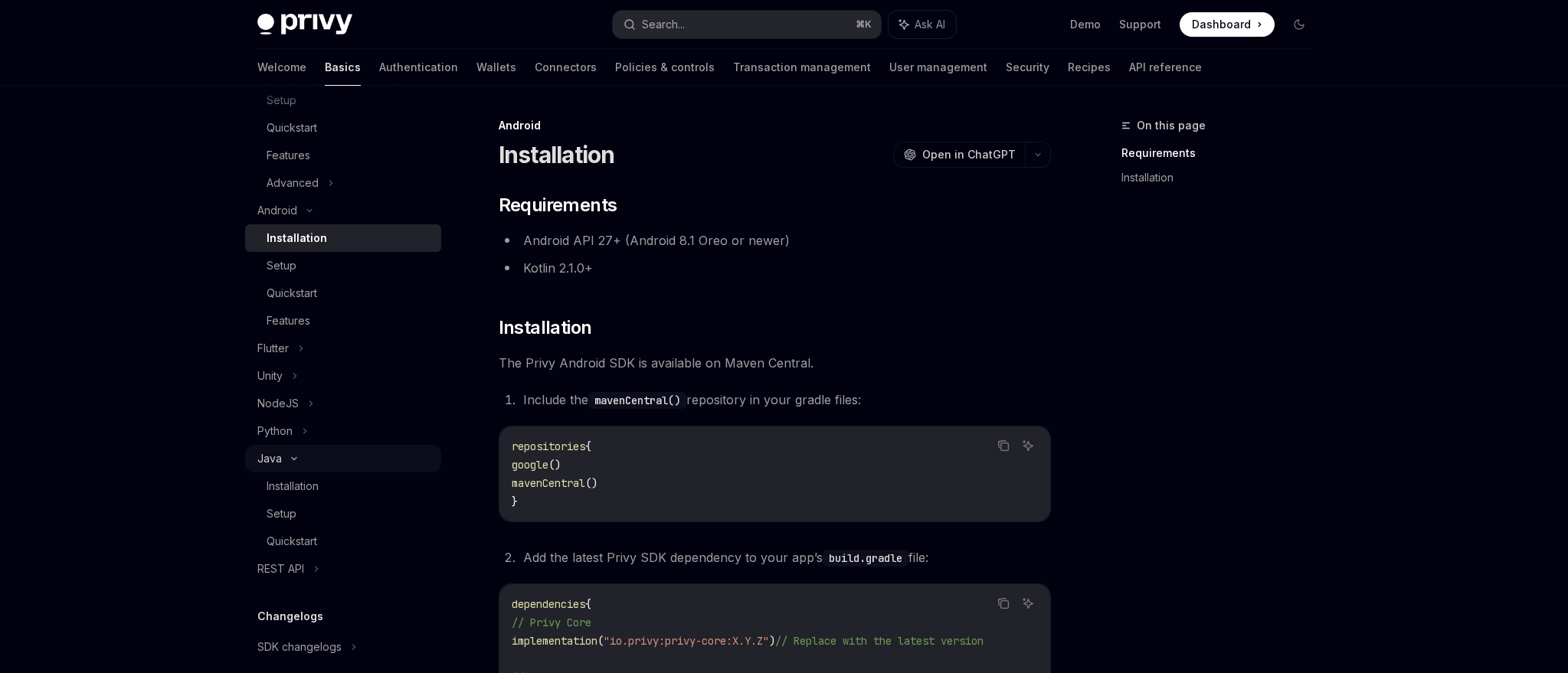
scroll to position [323, 0]
click at [344, 496] on ul "Installation Setup Quickstart" at bounding box center [343, 511] width 196 height 83
click at [347, 487] on div "Installation" at bounding box center [349, 484] width 165 height 18
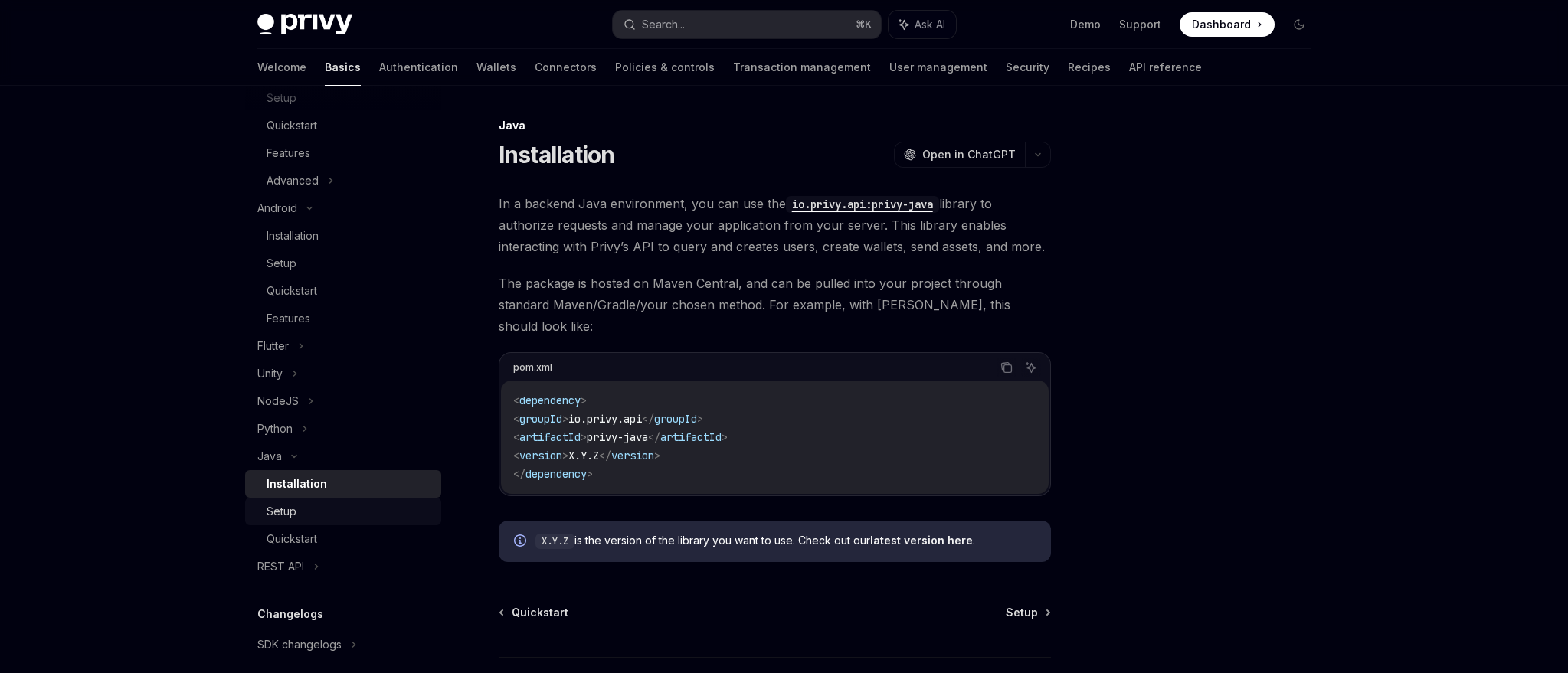
click at [361, 512] on div "Setup" at bounding box center [349, 512] width 165 height 18
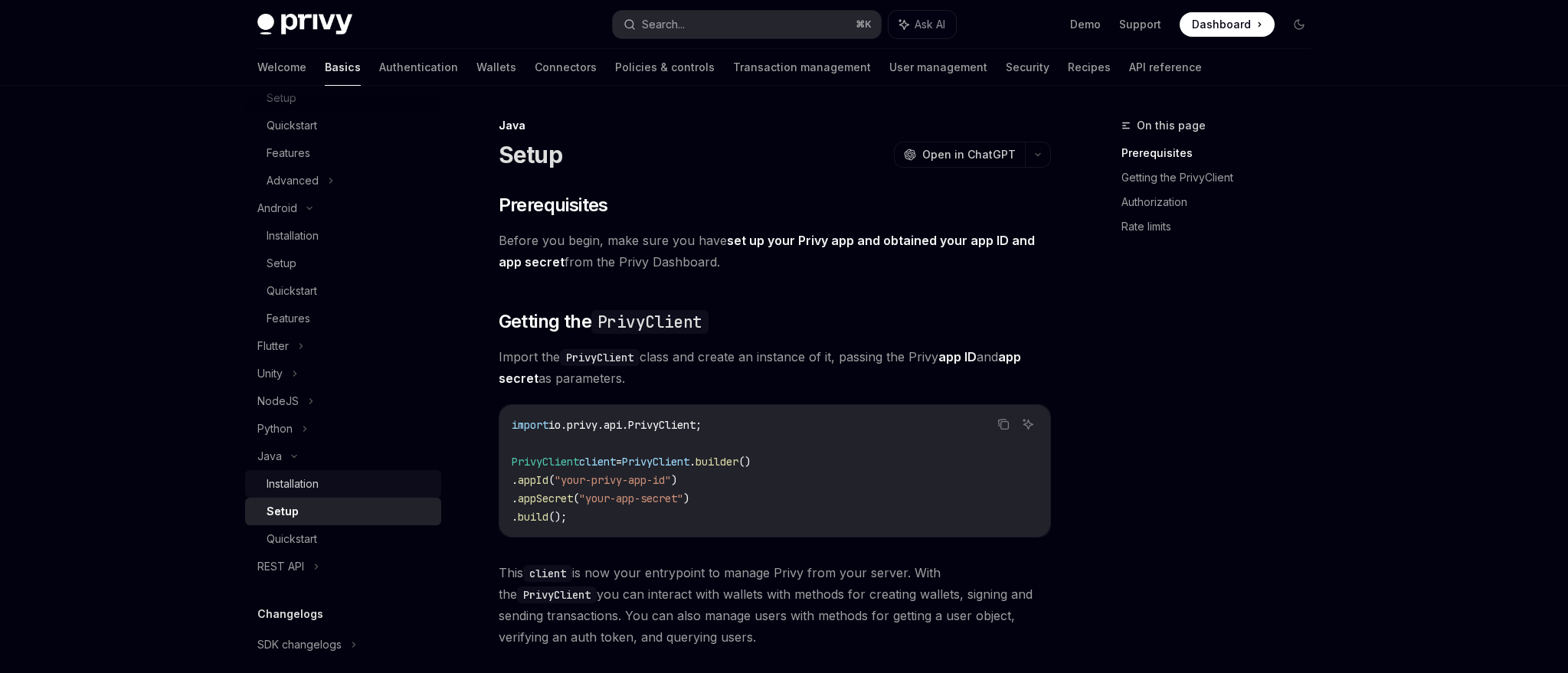
click at [368, 494] on link "Installation" at bounding box center [343, 484] width 196 height 28
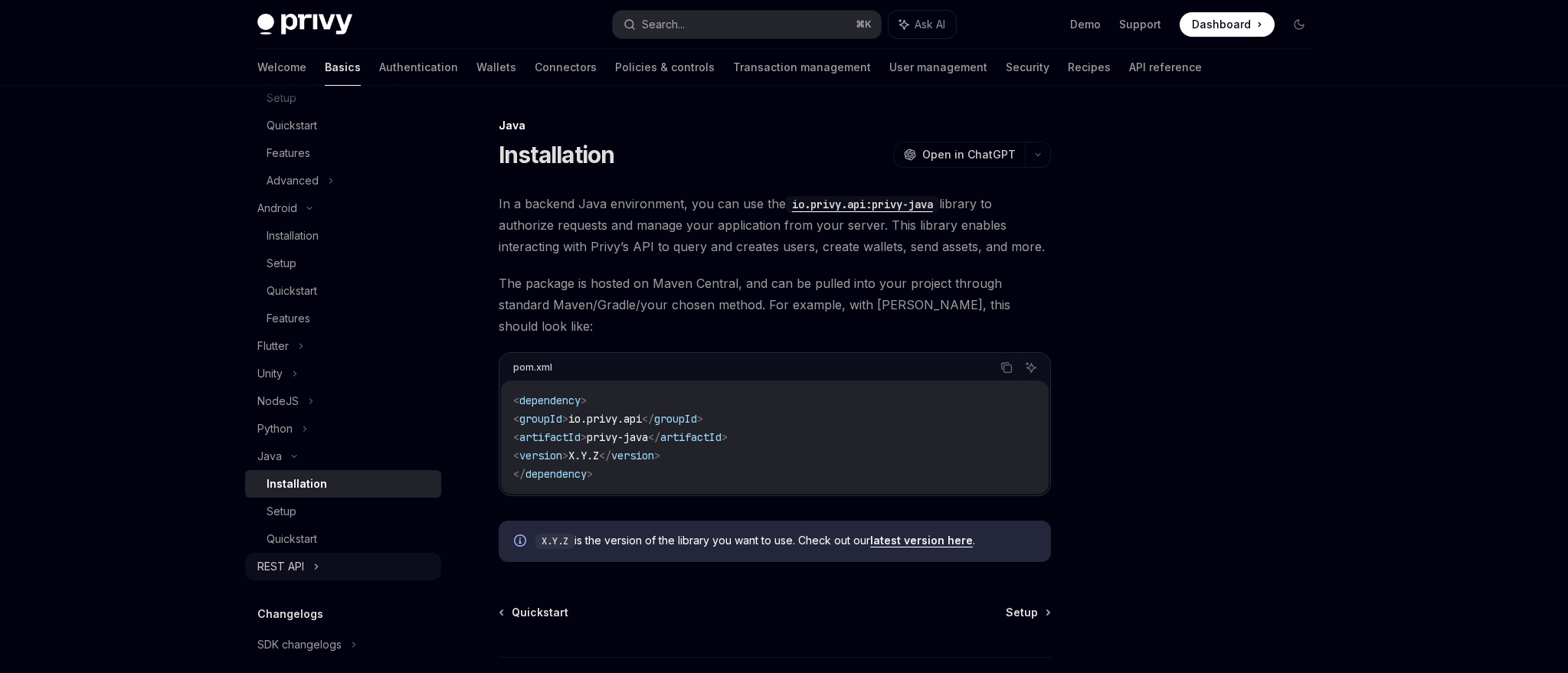
click at [291, 572] on div "REST API" at bounding box center [280, 567] width 47 height 18
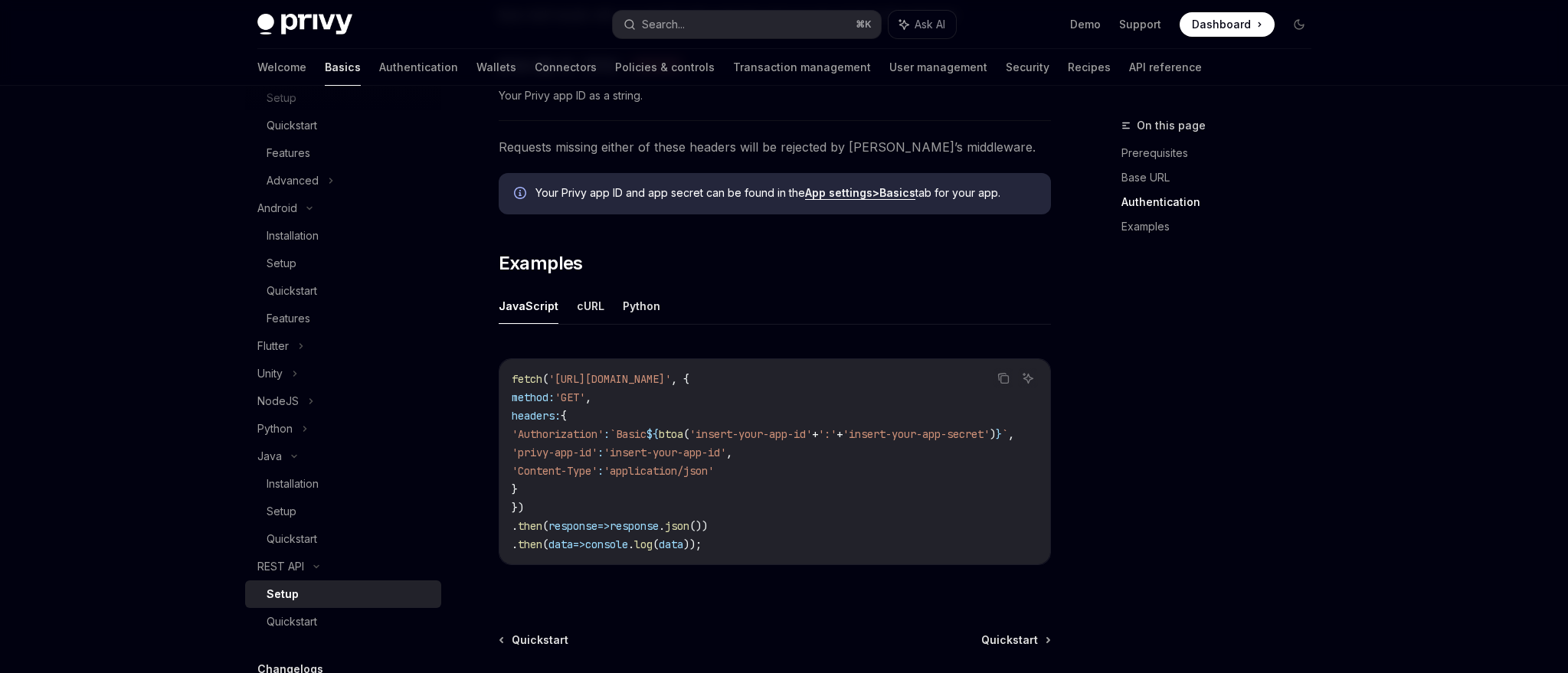
scroll to position [784, 0]
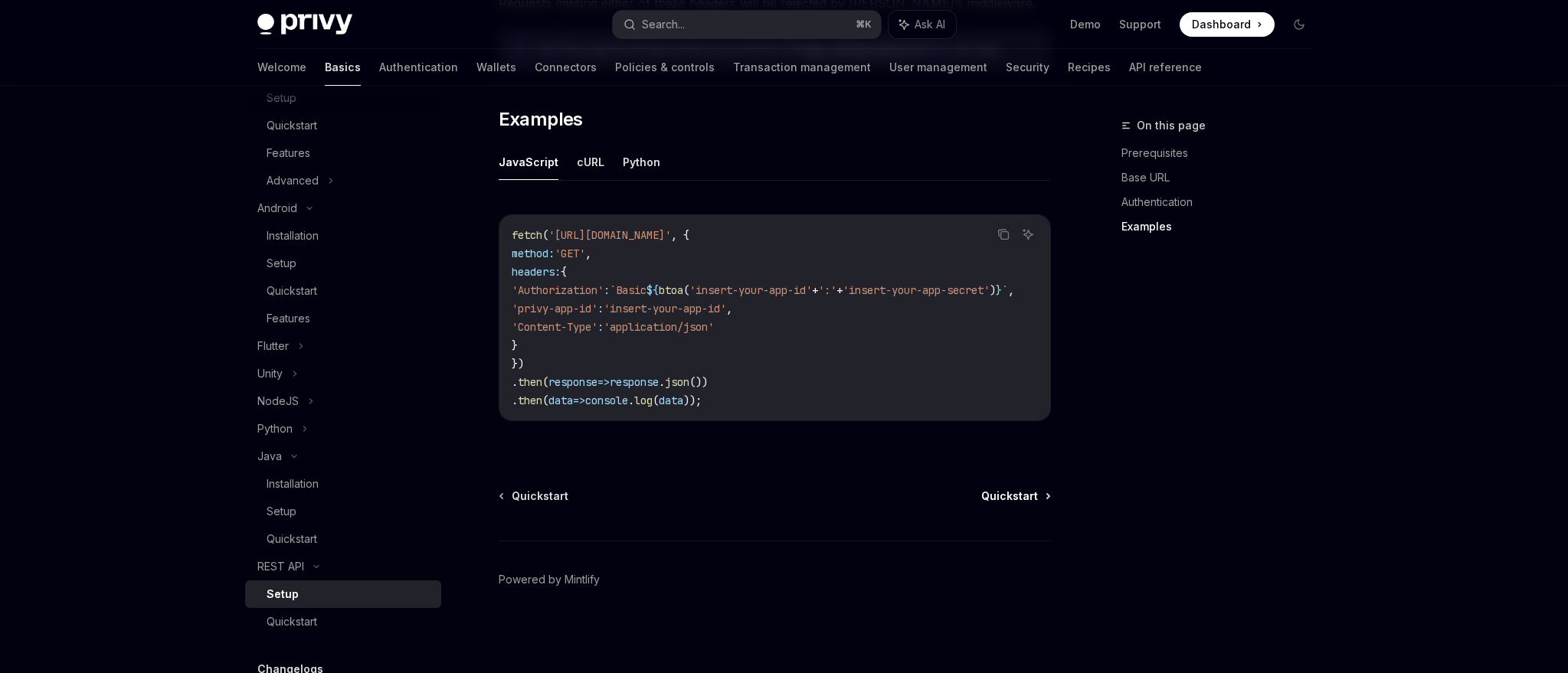
click at [1012, 492] on span "Quickstart" at bounding box center [1009, 496] width 56 height 16
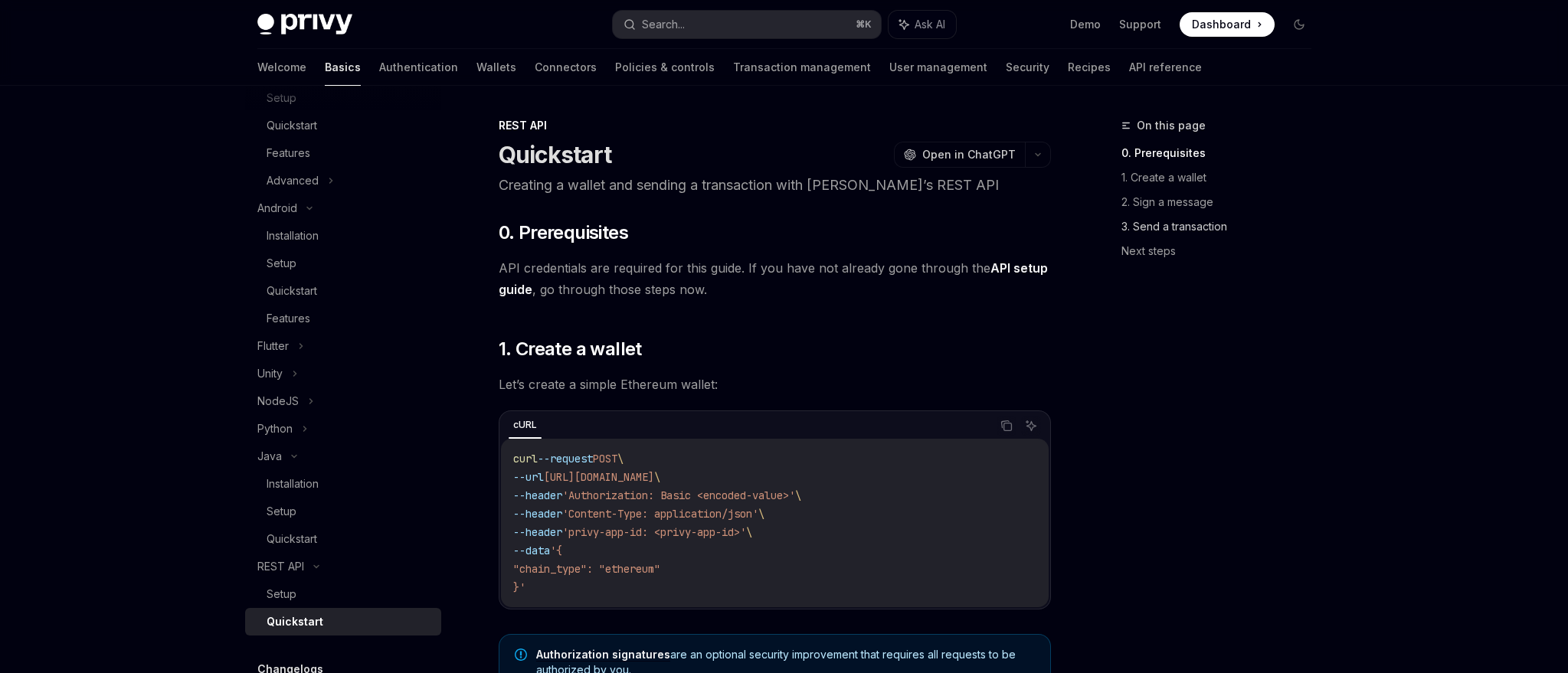
click at [1183, 225] on link "3. Send a transaction" at bounding box center [1221, 227] width 202 height 25
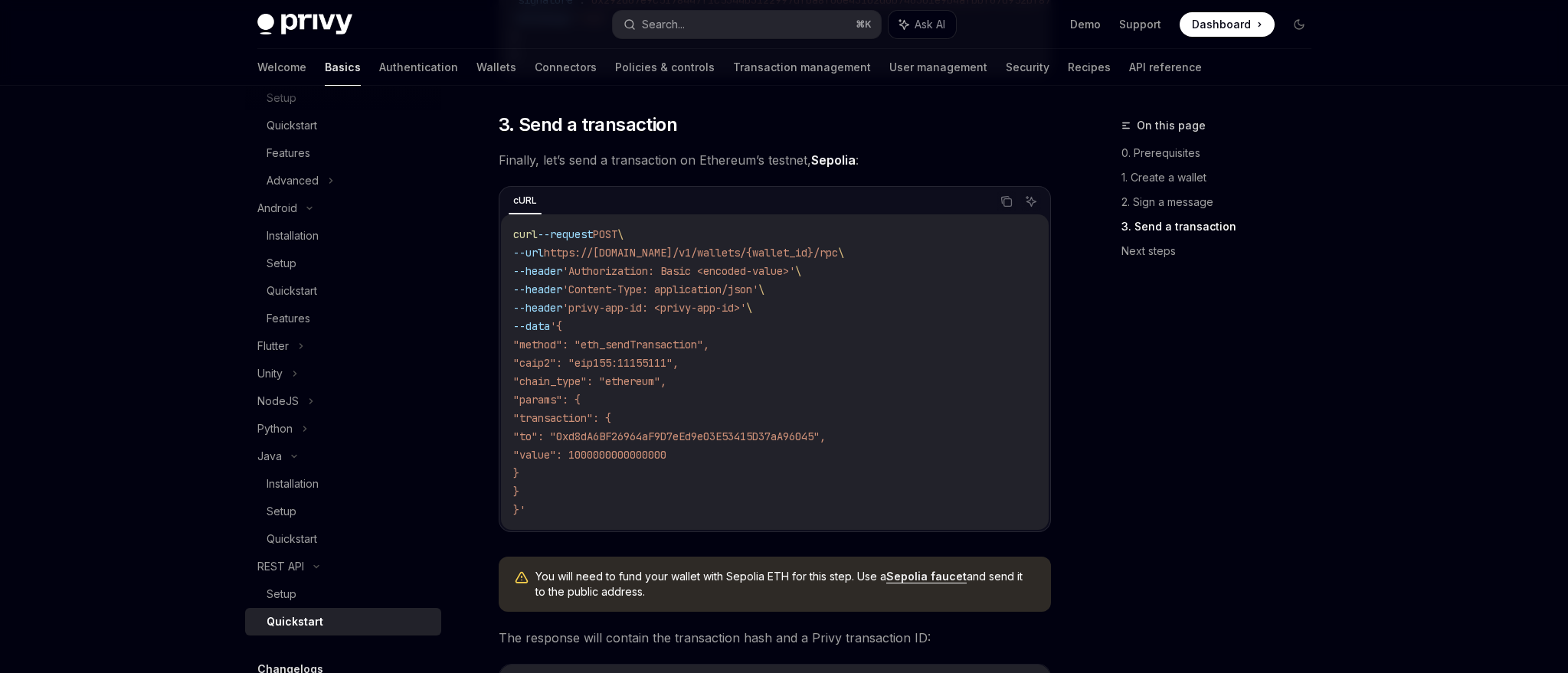
scroll to position [1417, 0]
drag, startPoint x: 526, startPoint y: 330, endPoint x: 561, endPoint y: 501, distance: 174.5
click at [561, 501] on code "curl --request POST \ --url https://api.privy.io/v1/wallets/{wallet_id}/rpc \ -…" at bounding box center [775, 370] width 523 height 294
copy code "--data '{ "method": "eth_sendTransaction", "caip2": "eip155:11155111", "chain_t…"
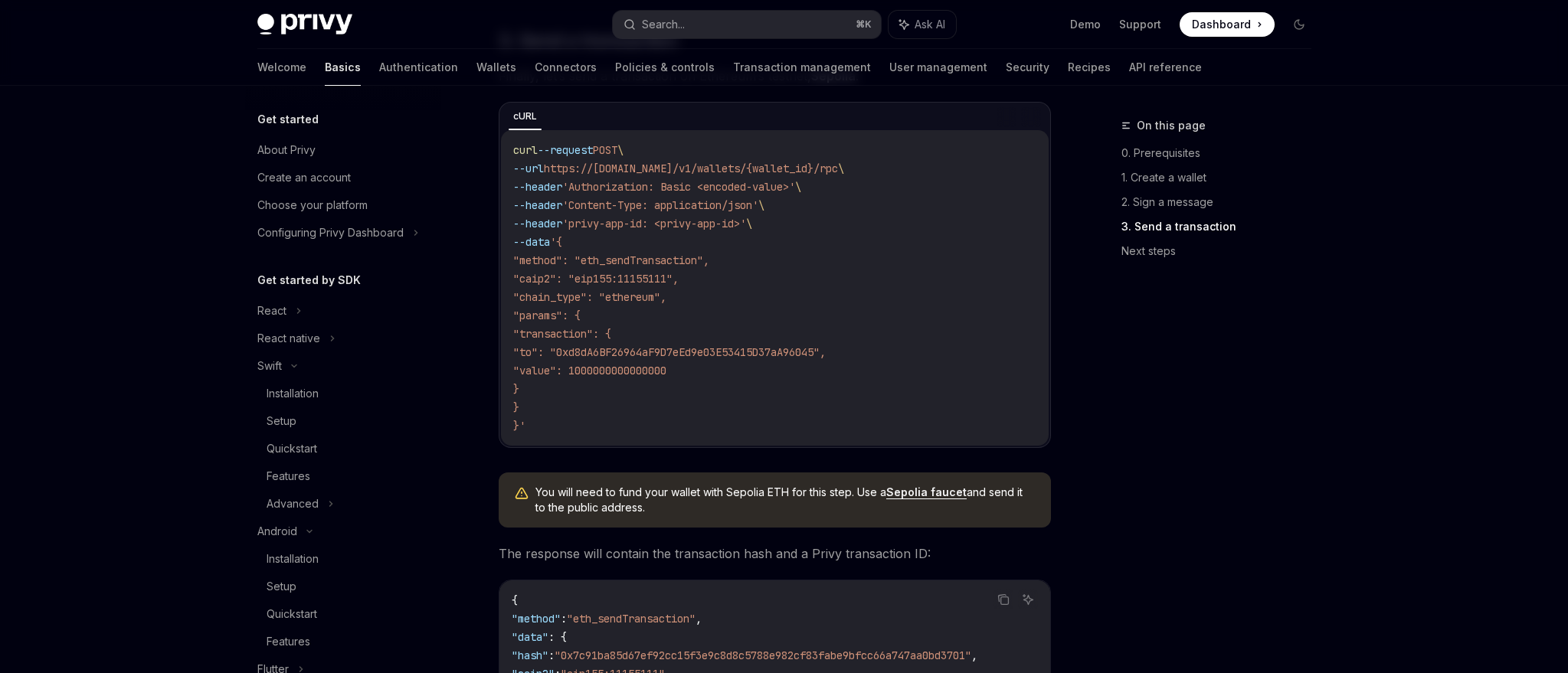
scroll to position [1479, 0]
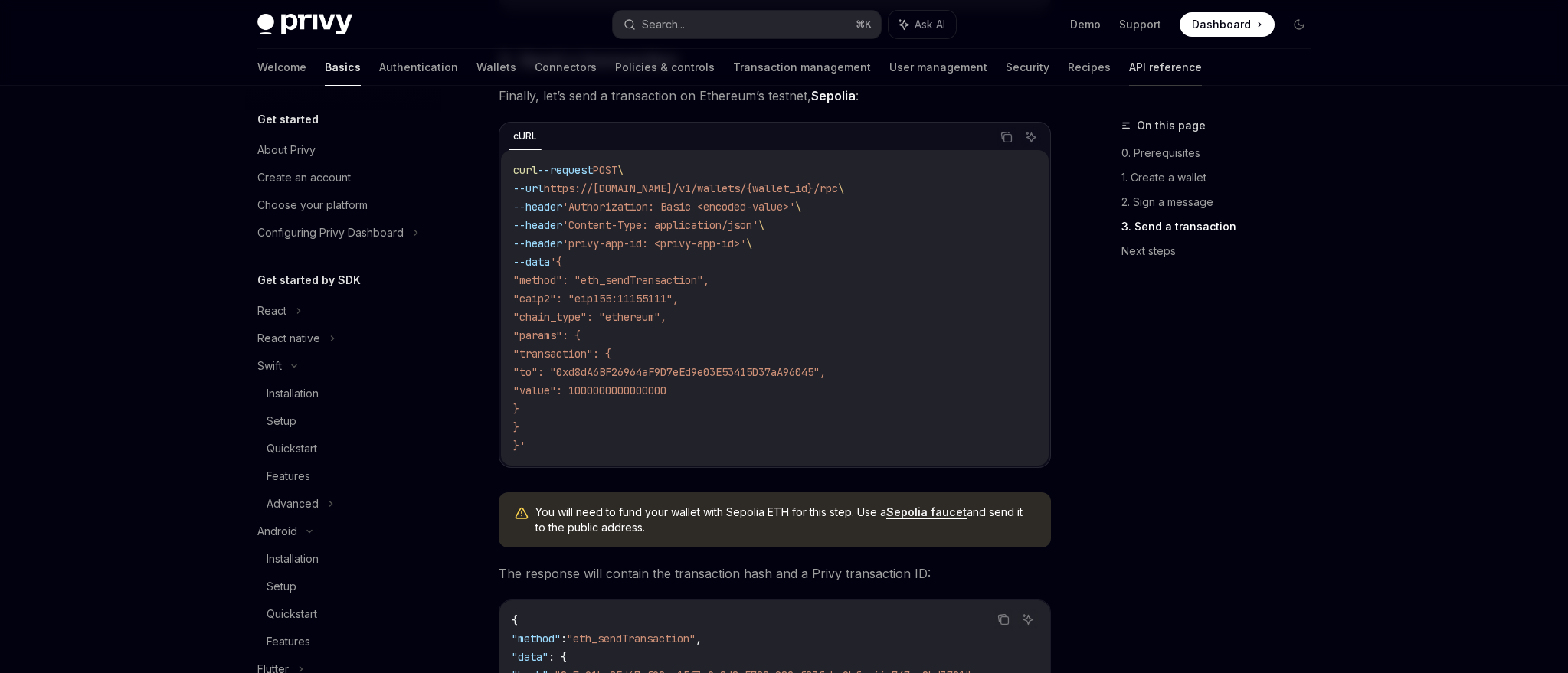
click at [1129, 58] on link "API reference" at bounding box center [1165, 67] width 73 height 37
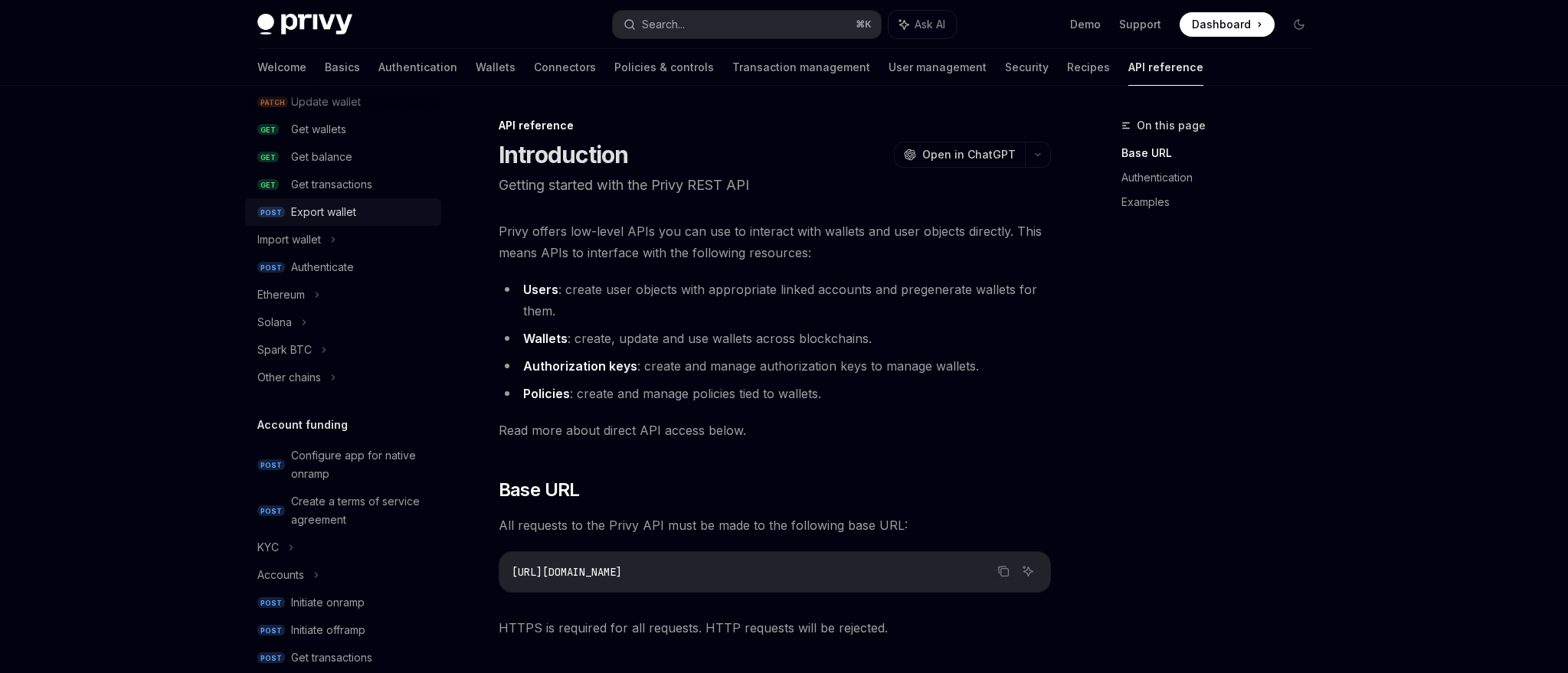
scroll to position [414, 0]
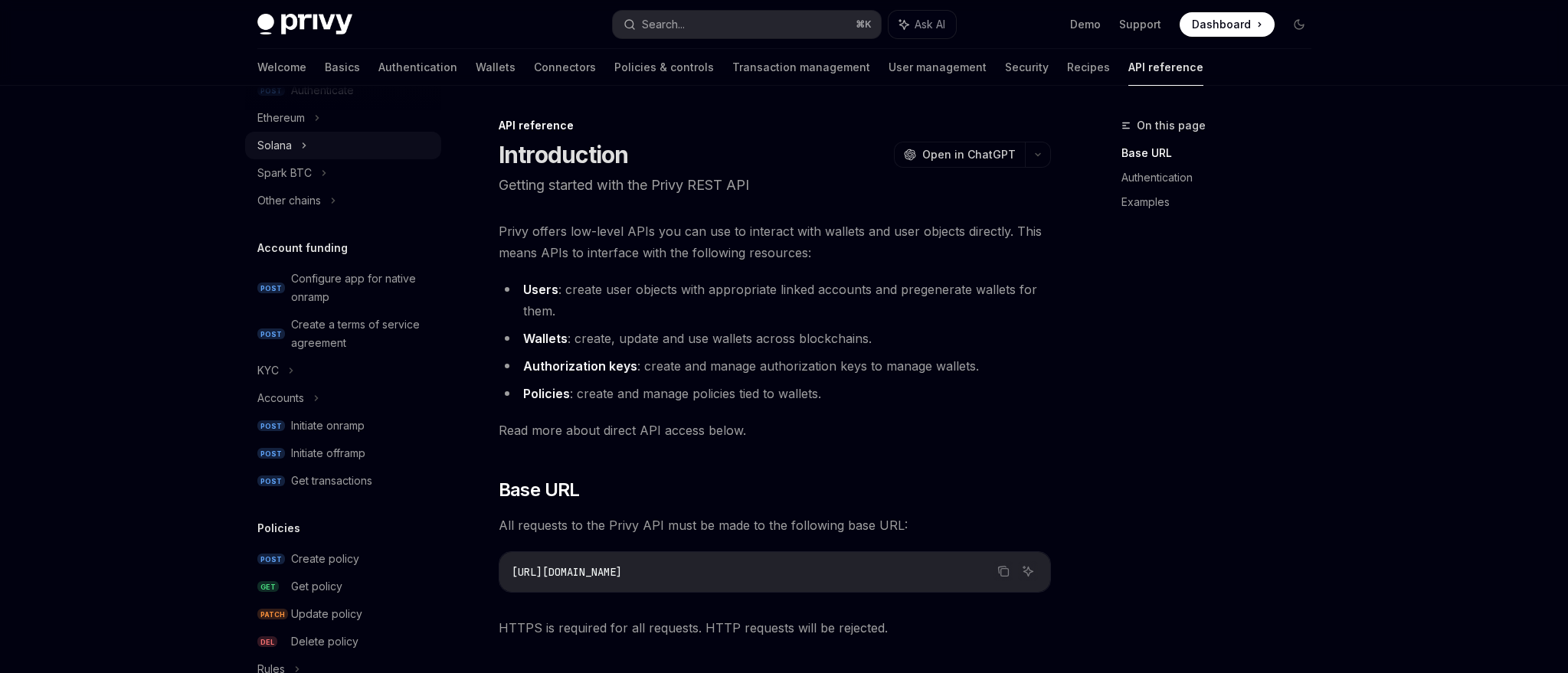
click at [292, 149] on div "Solana" at bounding box center [343, 146] width 196 height 28
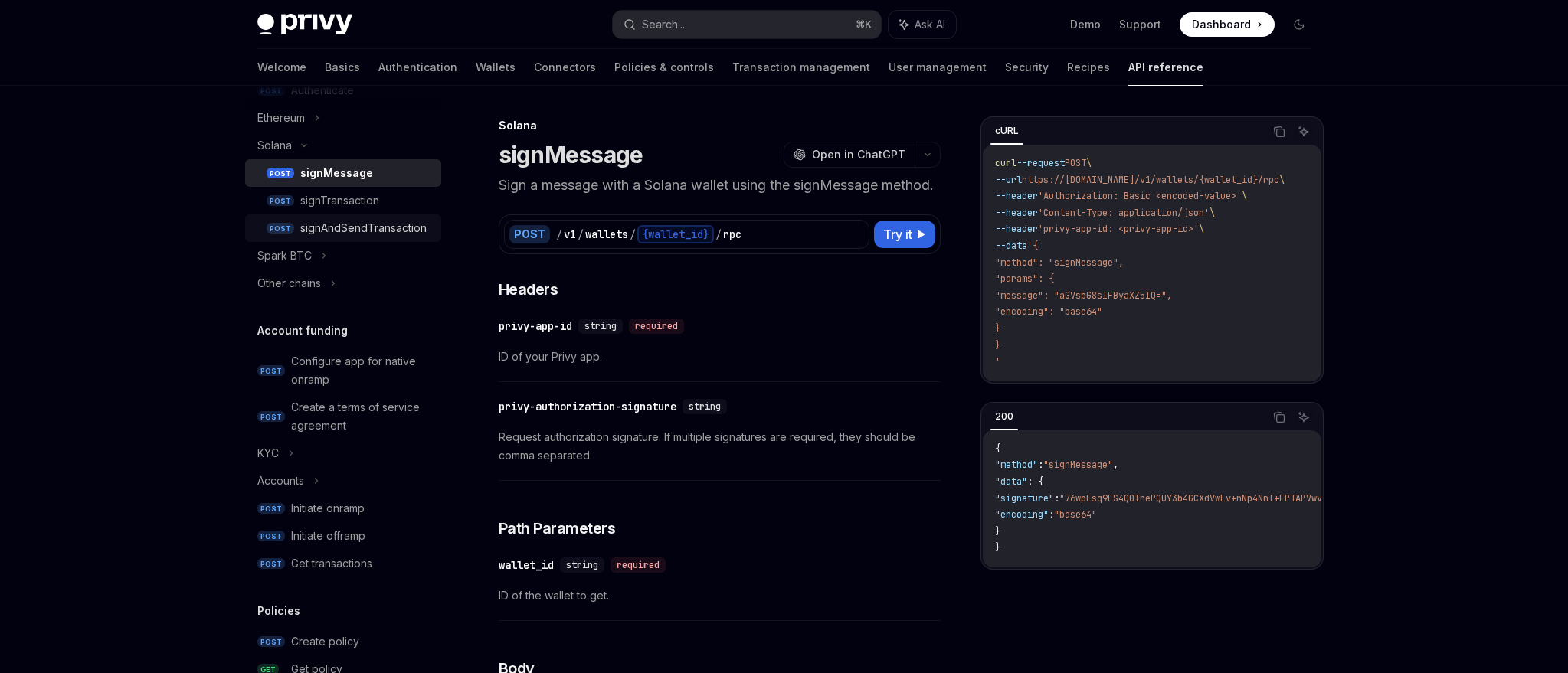
click at [326, 230] on div "signAndSendTransaction" at bounding box center [363, 228] width 127 height 18
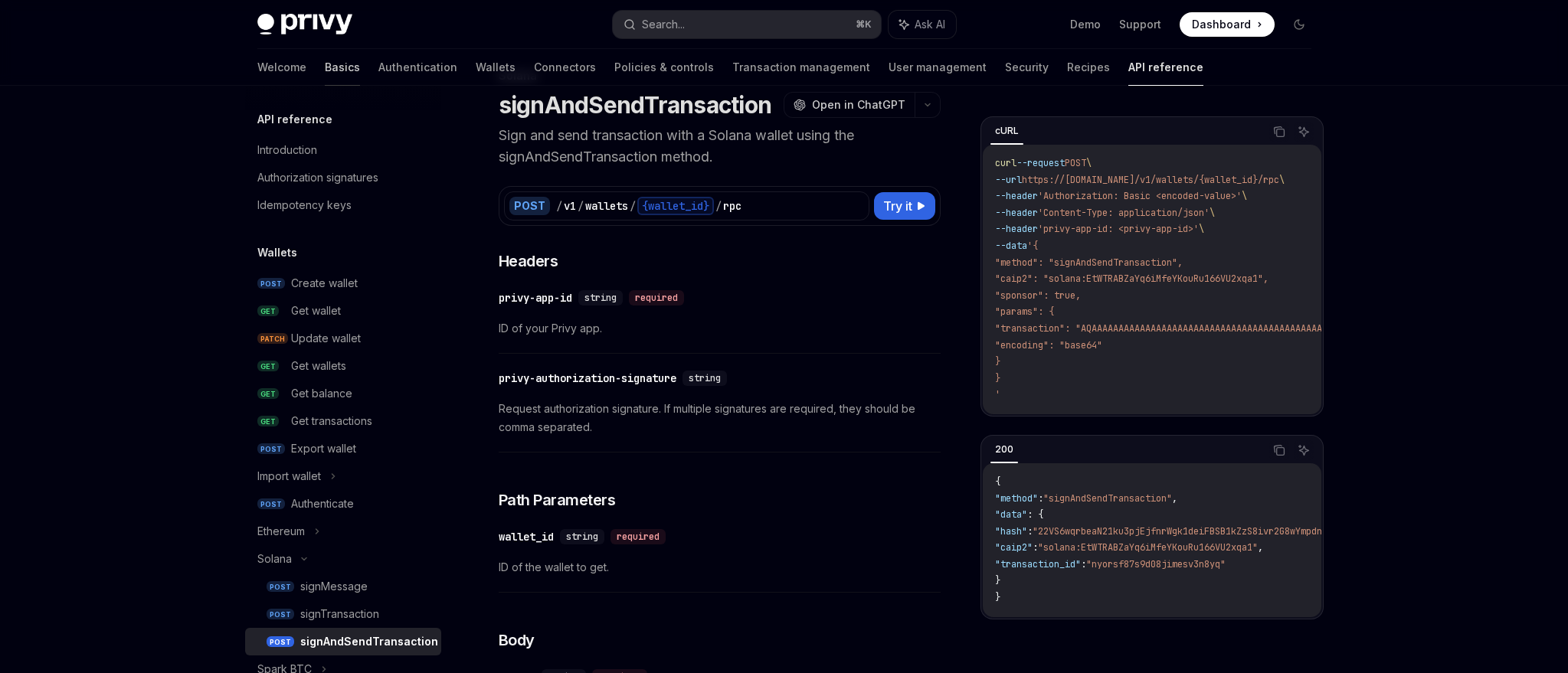
click at [325, 71] on link "Basics" at bounding box center [342, 67] width 35 height 37
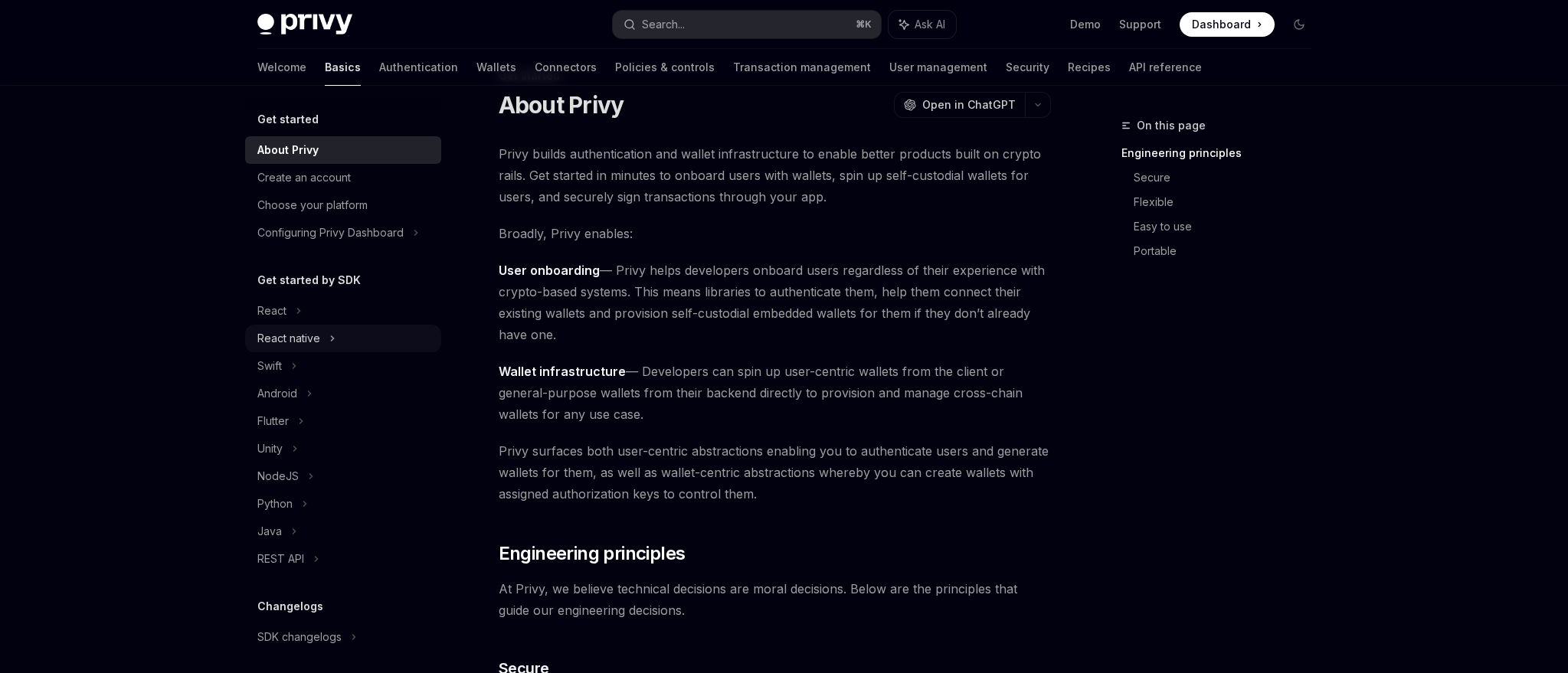
scroll to position [26, 0]
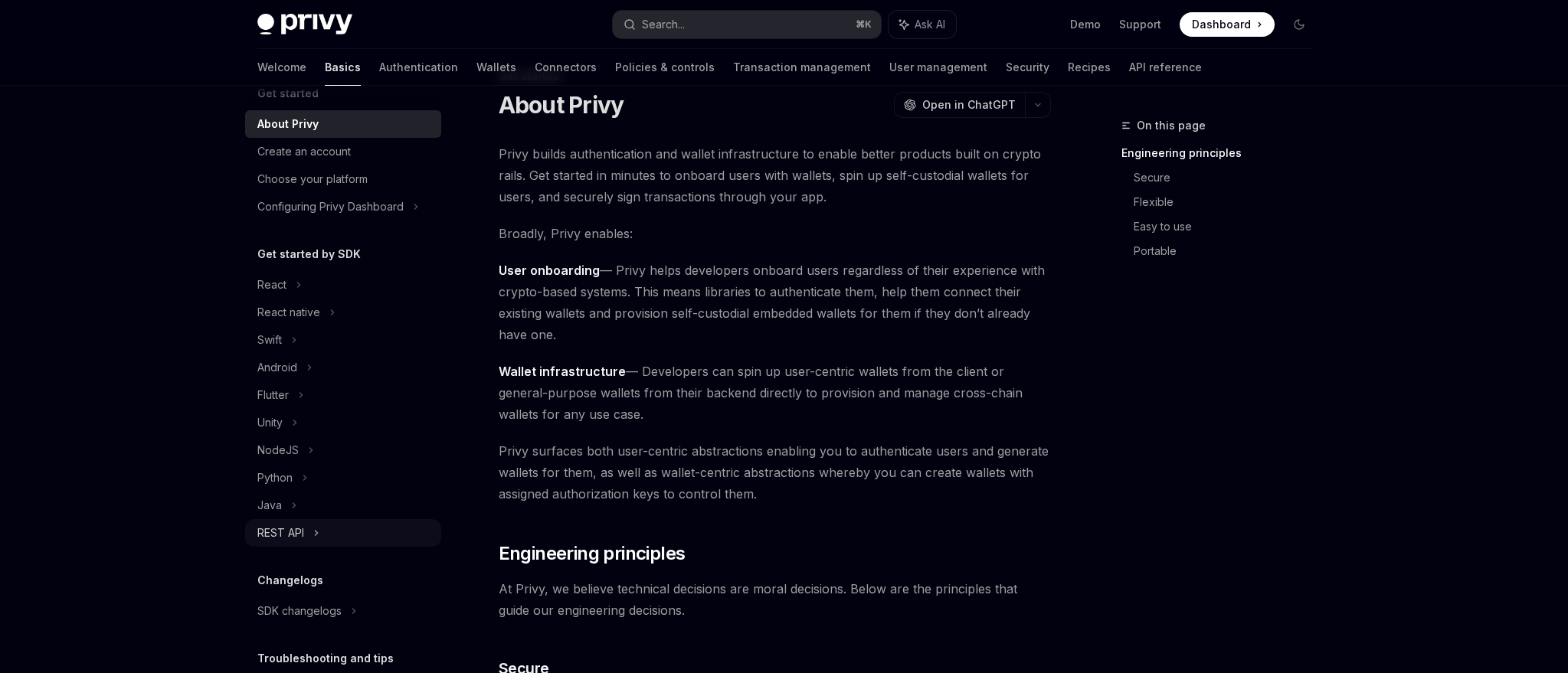
click at [286, 535] on div "REST API" at bounding box center [280, 533] width 47 height 18
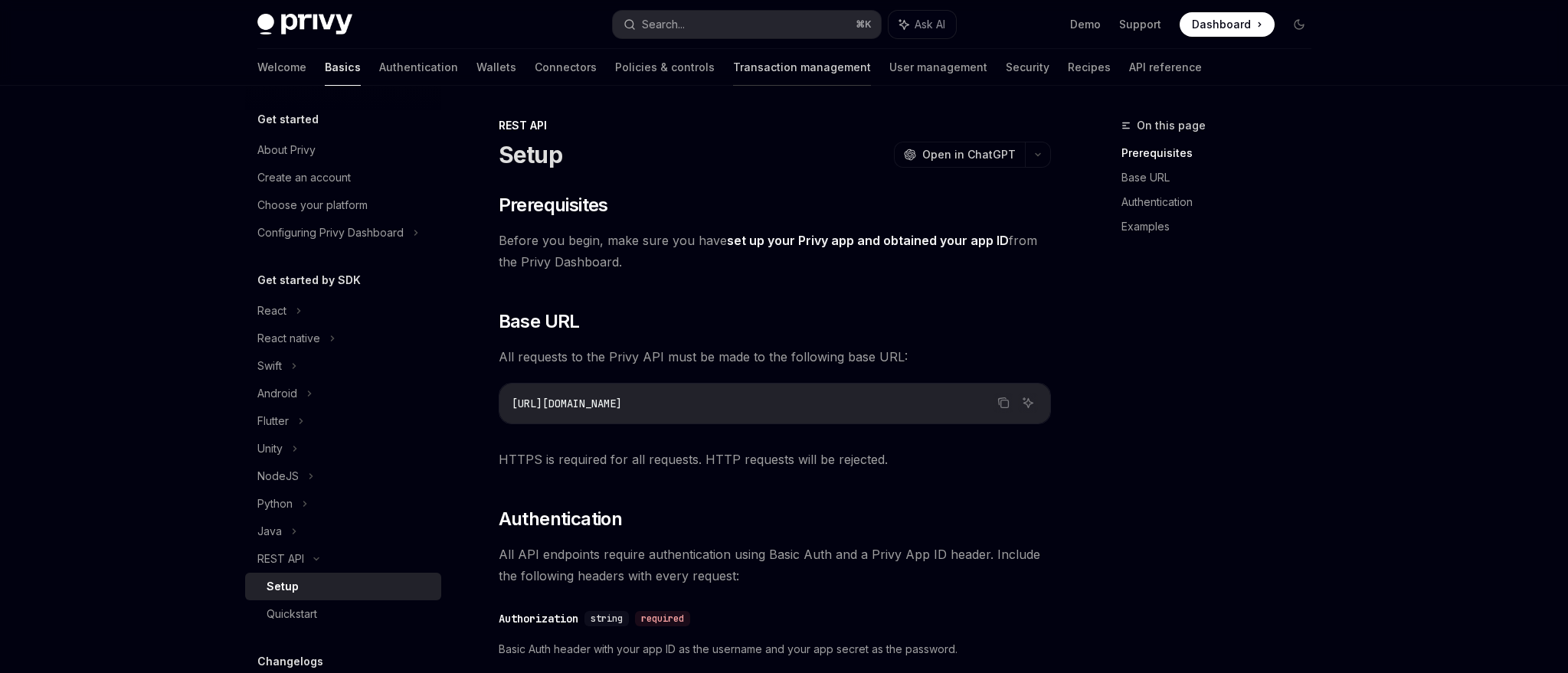
click at [732, 70] on link "Transaction management" at bounding box center [801, 67] width 138 height 37
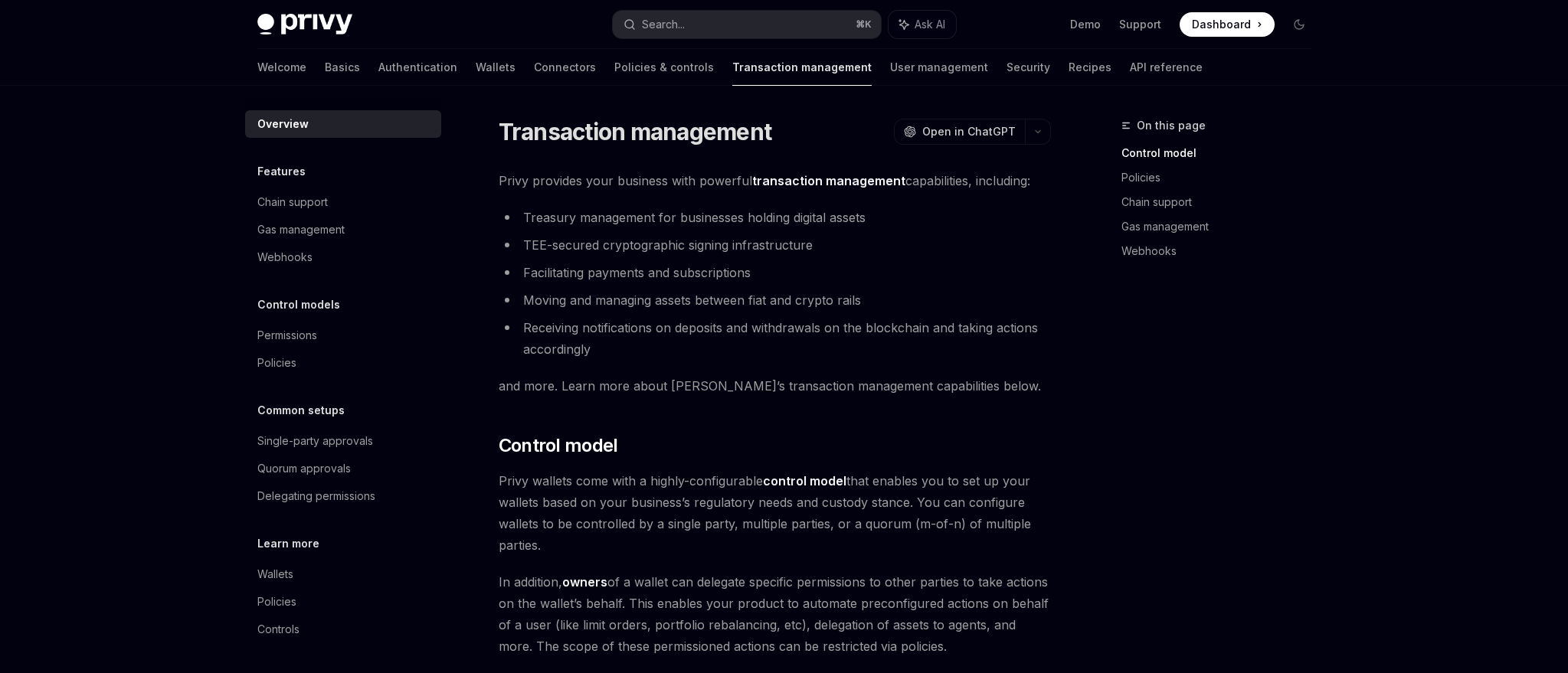
scroll to position [1, 0]
click at [1130, 65] on link "API reference" at bounding box center [1166, 67] width 73 height 37
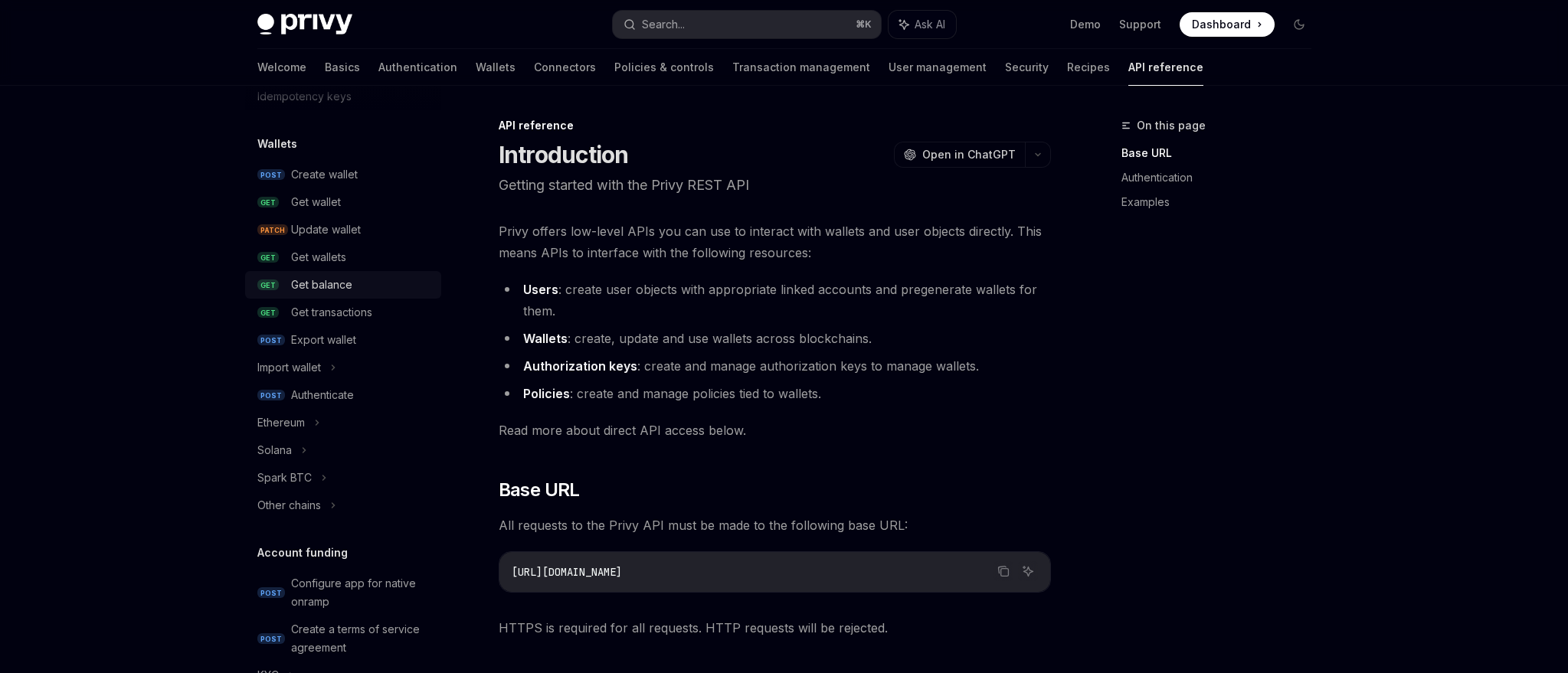
scroll to position [107, 0]
click at [285, 454] on div "Solana" at bounding box center [275, 451] width 34 height 18
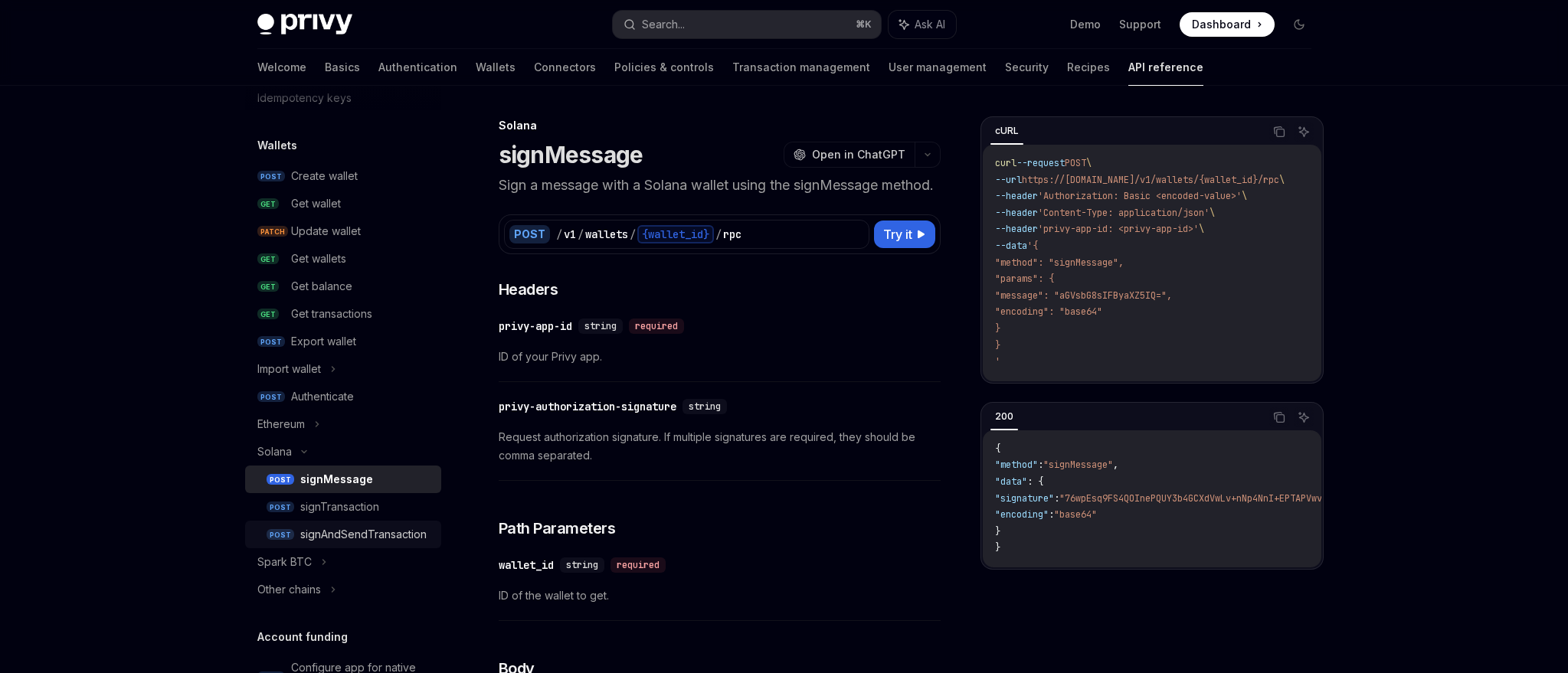
click at [345, 545] on link "POST signAndSendTransaction" at bounding box center [343, 535] width 196 height 28
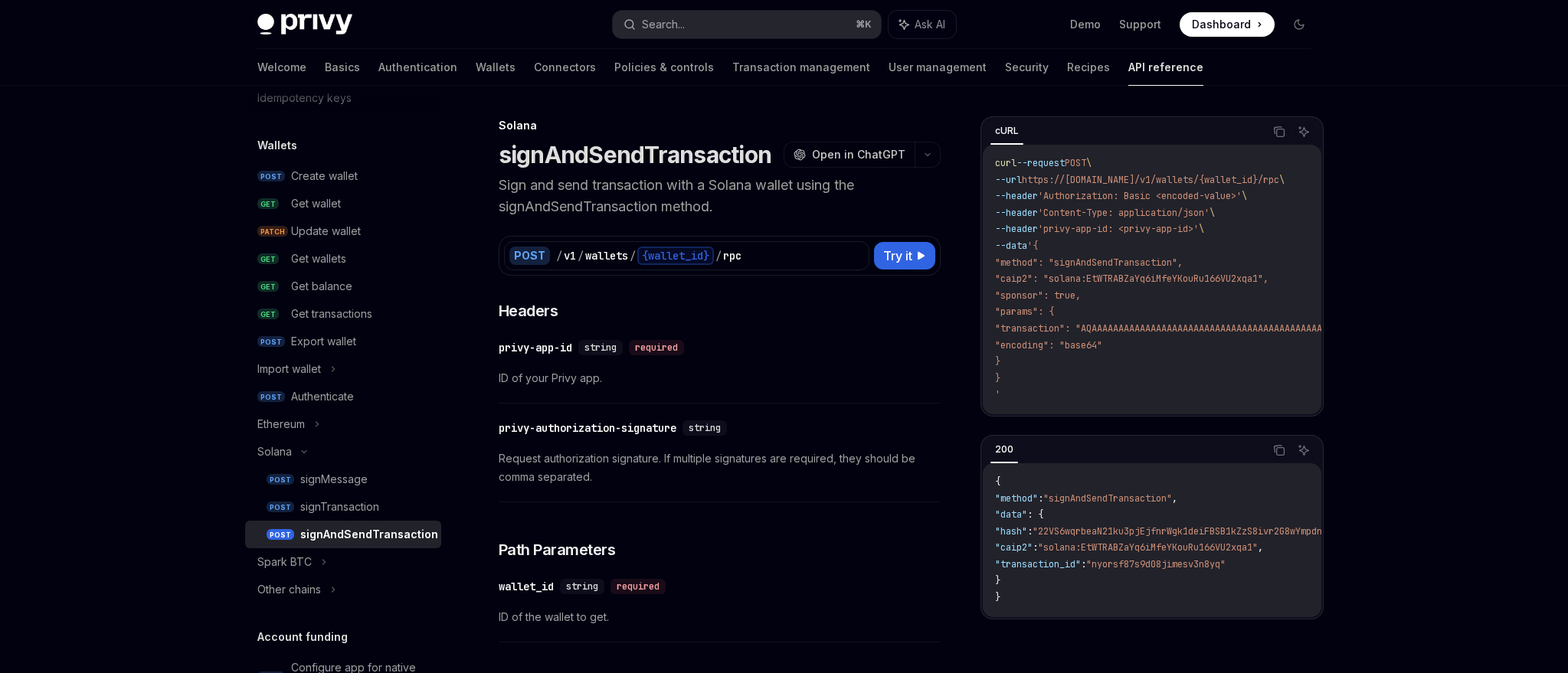
click at [315, 590] on div "Other chains" at bounding box center [289, 590] width 64 height 18
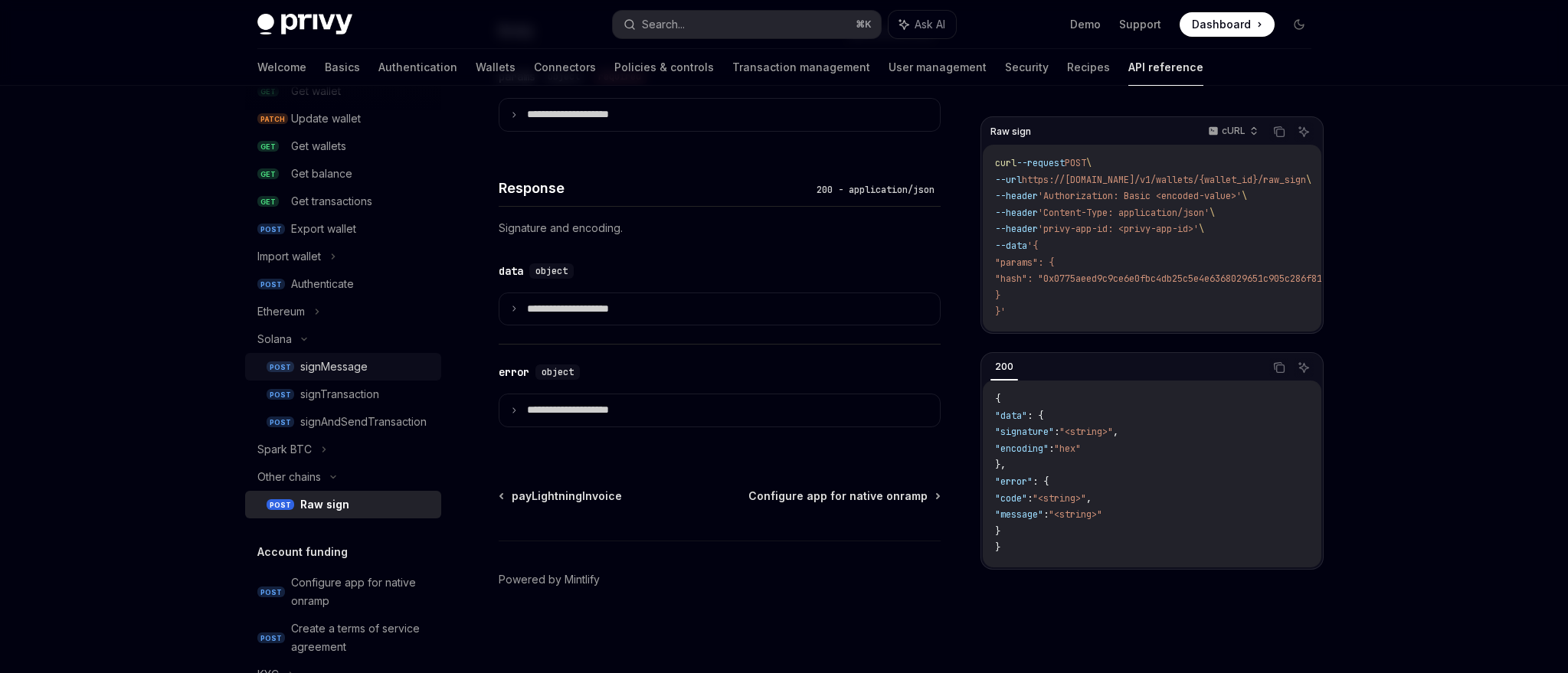
scroll to position [221, 0]
click at [322, 429] on div "signAndSendTransaction" at bounding box center [363, 421] width 127 height 18
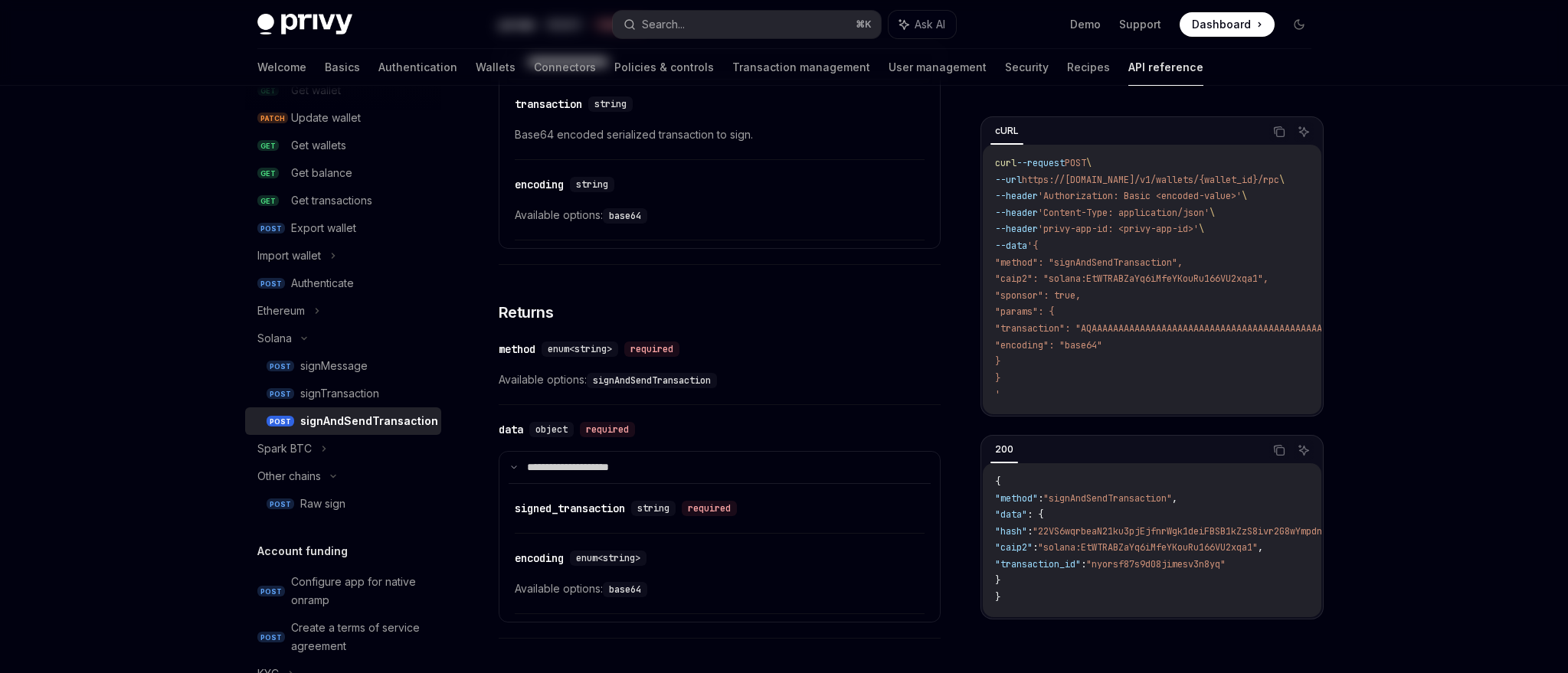
type textarea "*"
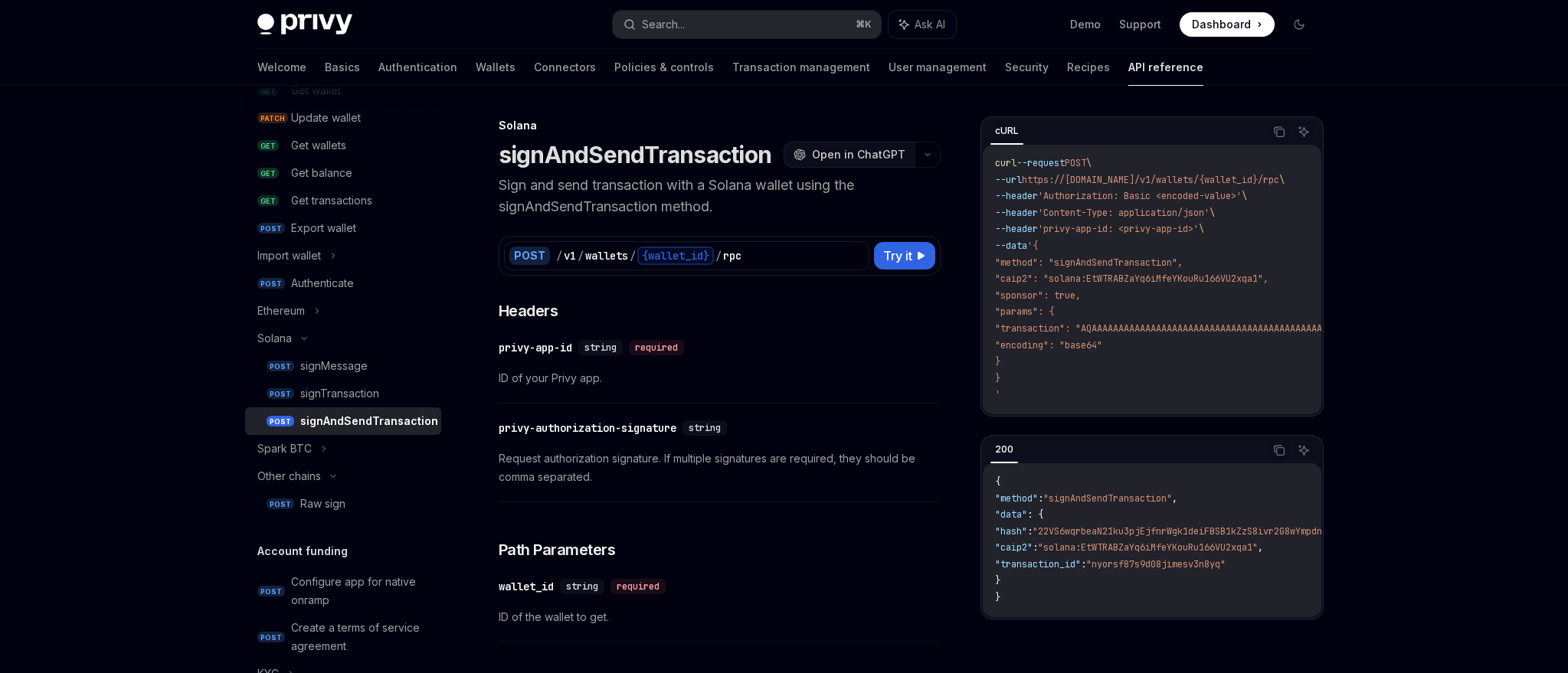
click at [862, 150] on span "Open in ChatGPT" at bounding box center [858, 155] width 93 height 16
click at [724, 24] on button "Search... ⌘ K" at bounding box center [746, 25] width 268 height 28
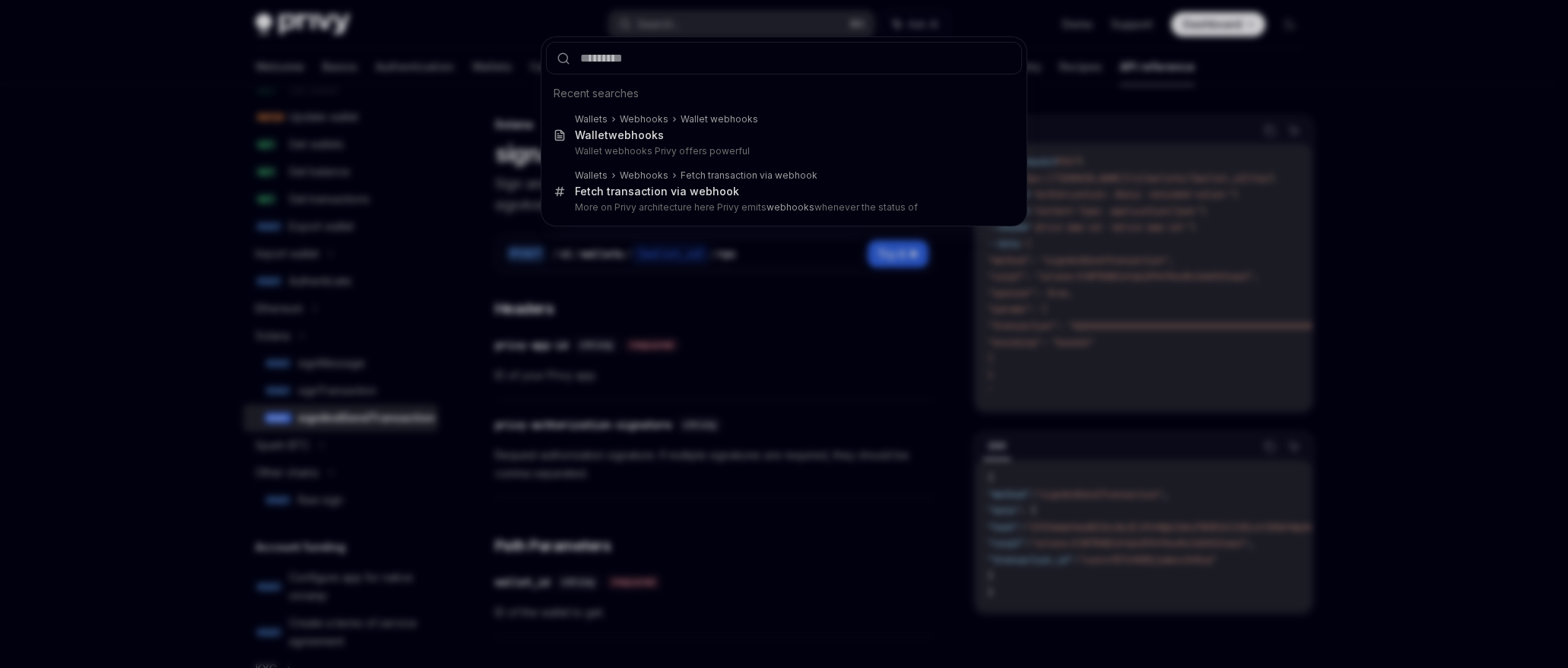
type input "**********"
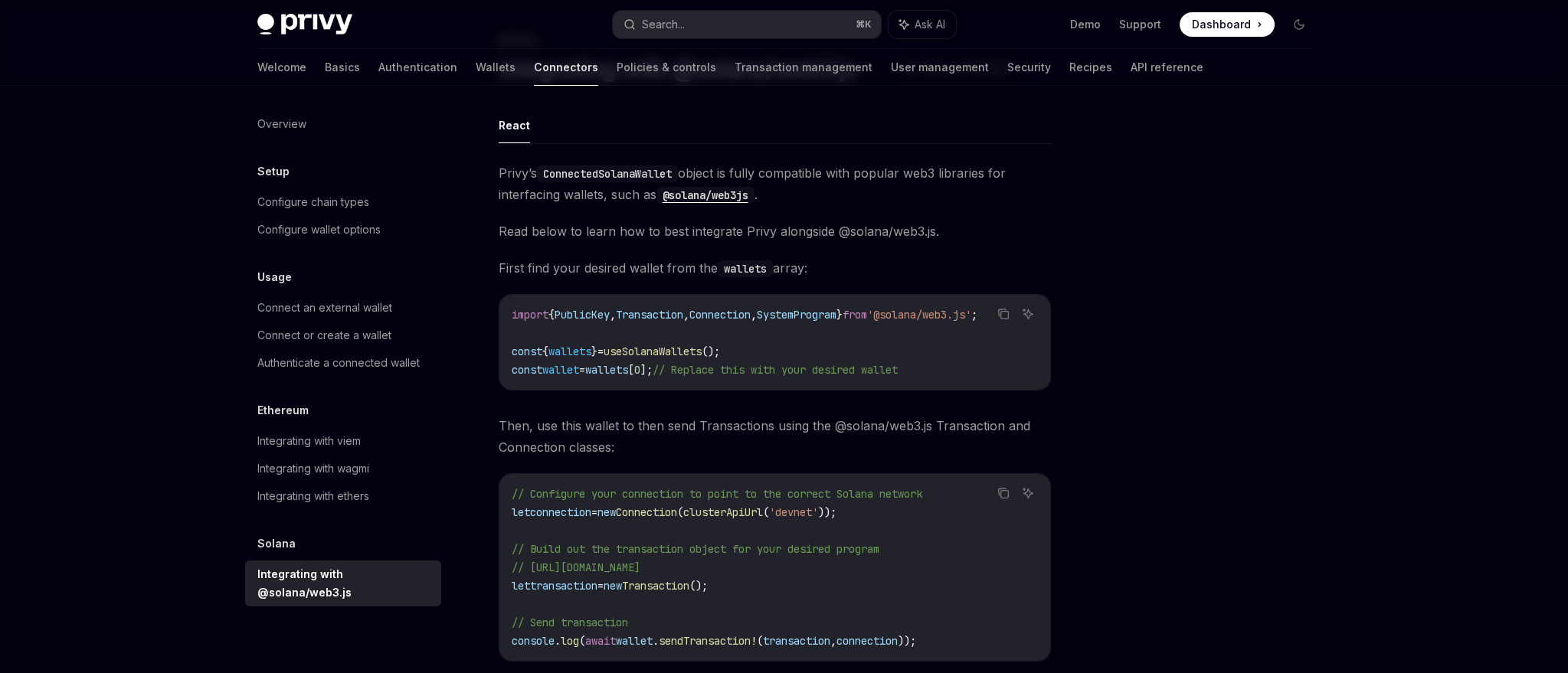
scroll to position [43, 0]
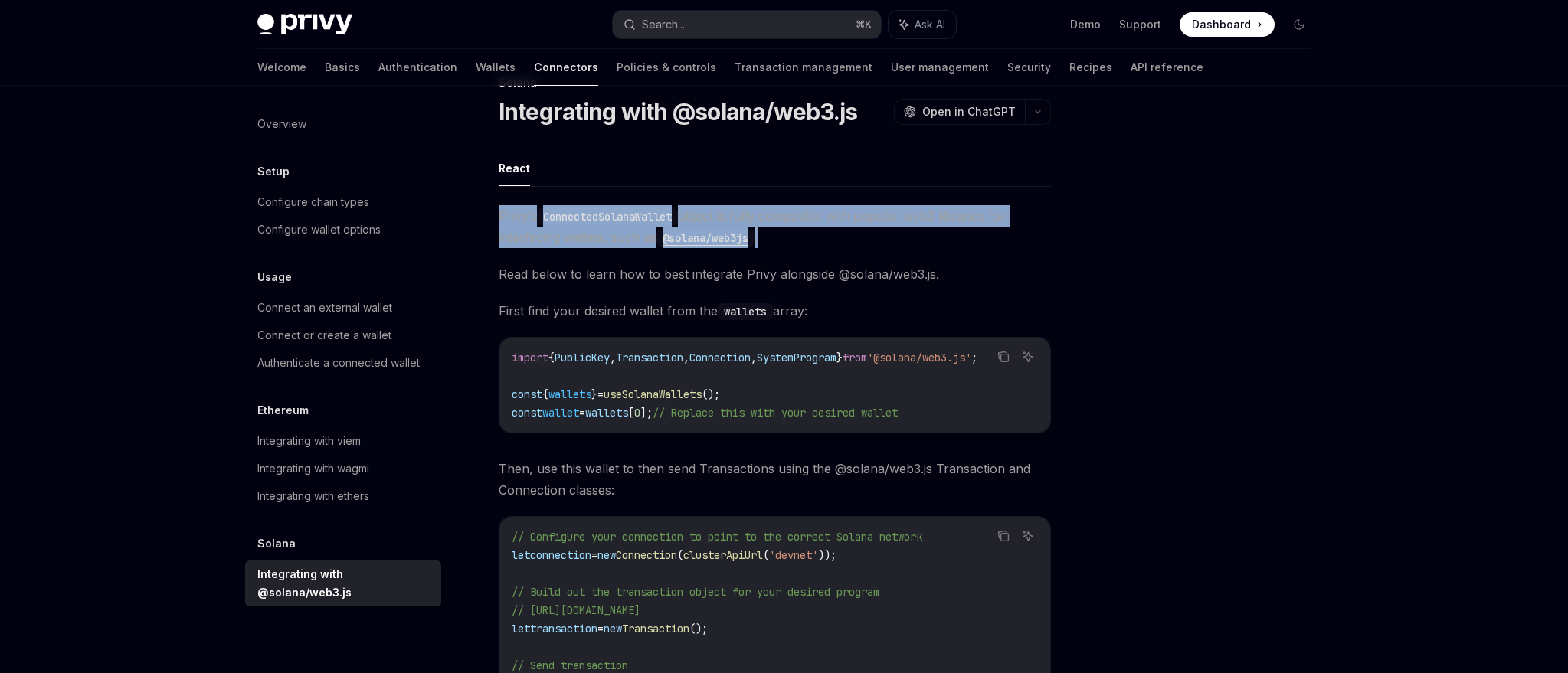
drag, startPoint x: 502, startPoint y: 215, endPoint x: 801, endPoint y: 244, distance: 300.4
click at [801, 244] on span "Privy’s ConnectedSolanaWallet object is fully compatible with popular web3 libr…" at bounding box center [774, 227] width 552 height 43
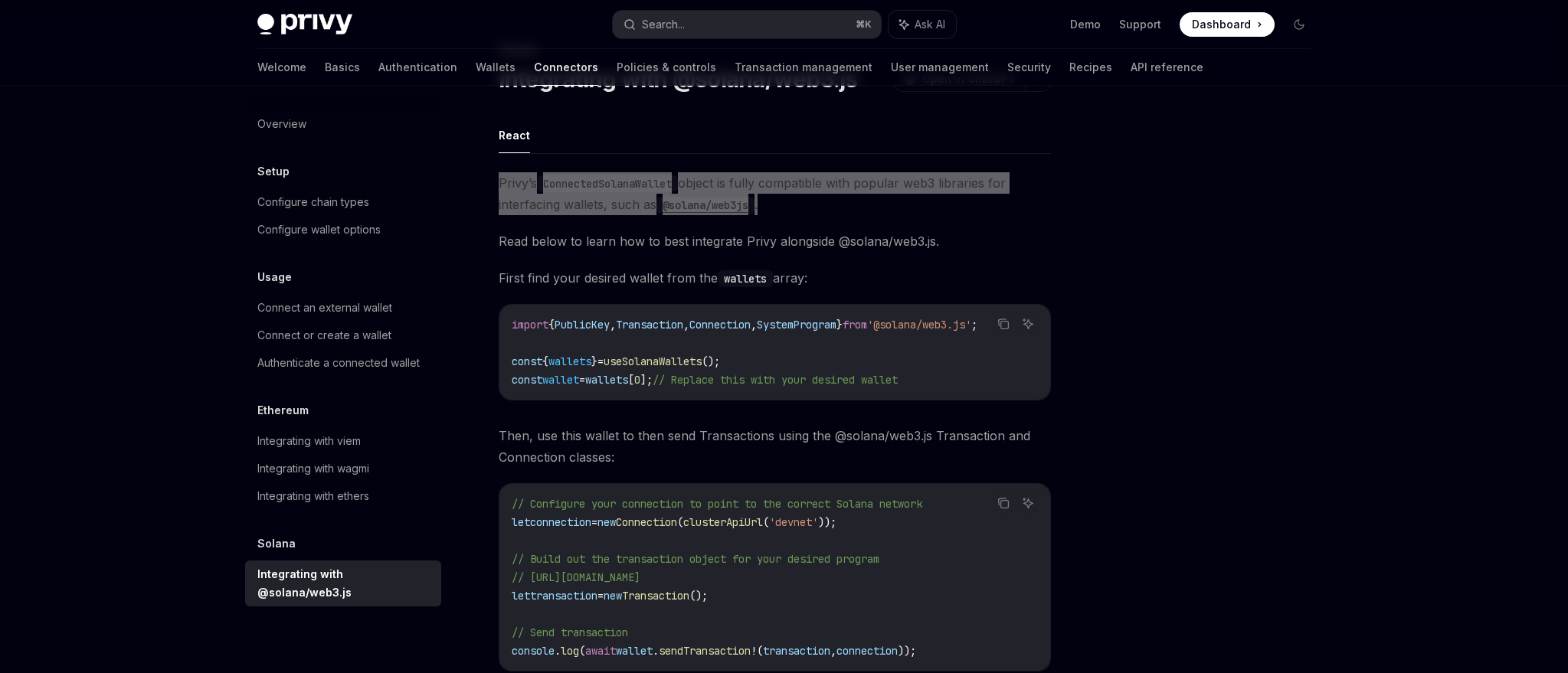
scroll to position [0, 0]
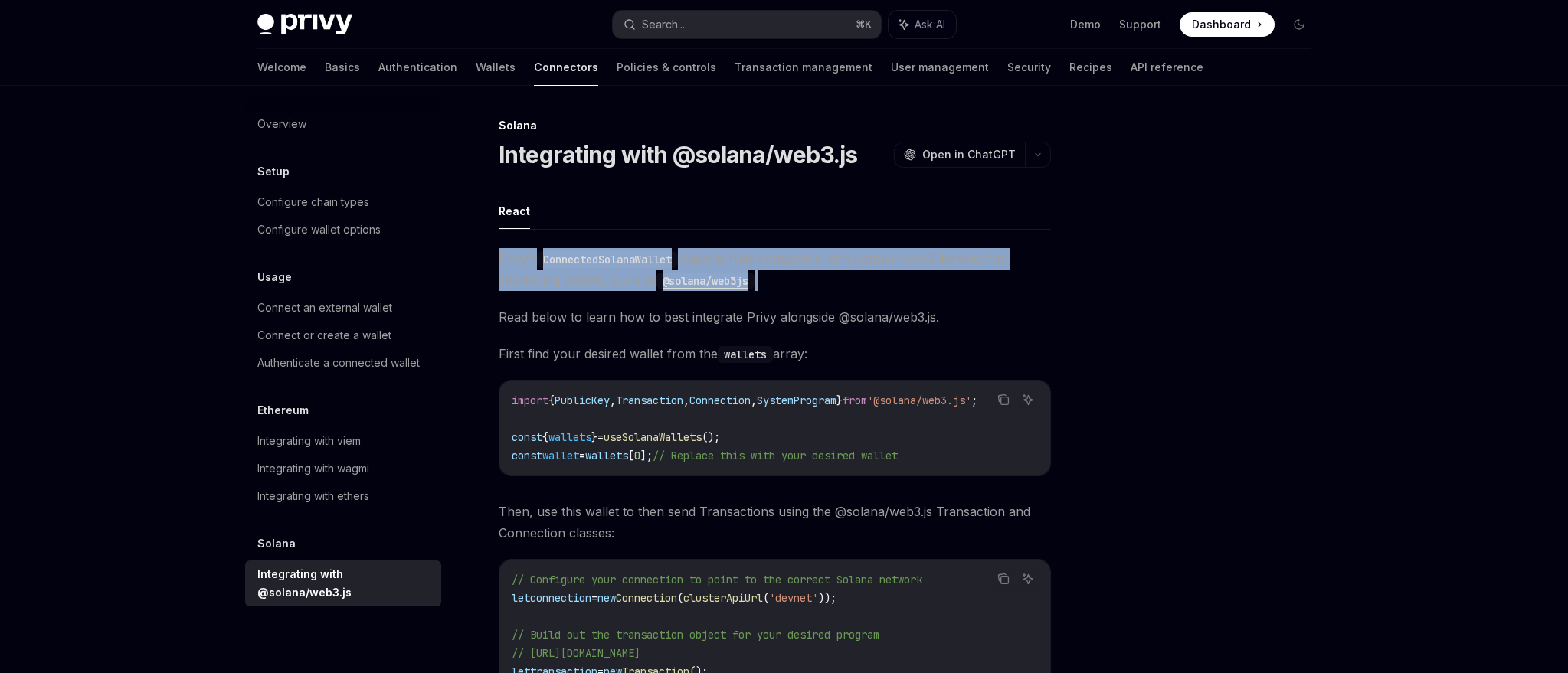
click at [699, 282] on code "@solana/web3js" at bounding box center [706, 280] width 98 height 17
click at [1131, 68] on link "API reference" at bounding box center [1167, 67] width 73 height 37
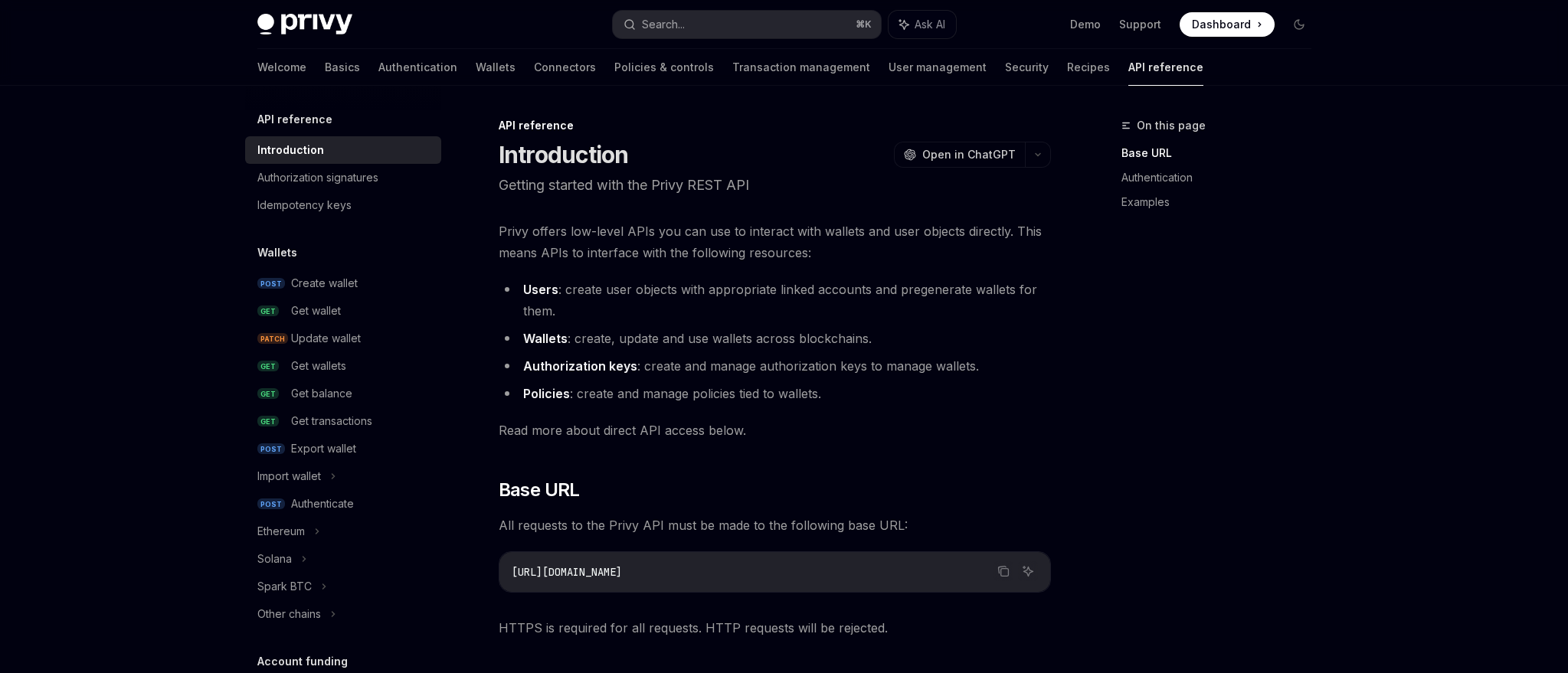
click at [255, 59] on div "Welcome Basics Authentication Wallets Connectors Policies & controls Transactio…" at bounding box center [784, 67] width 1127 height 37
click at [325, 67] on link "Basics" at bounding box center [342, 67] width 35 height 37
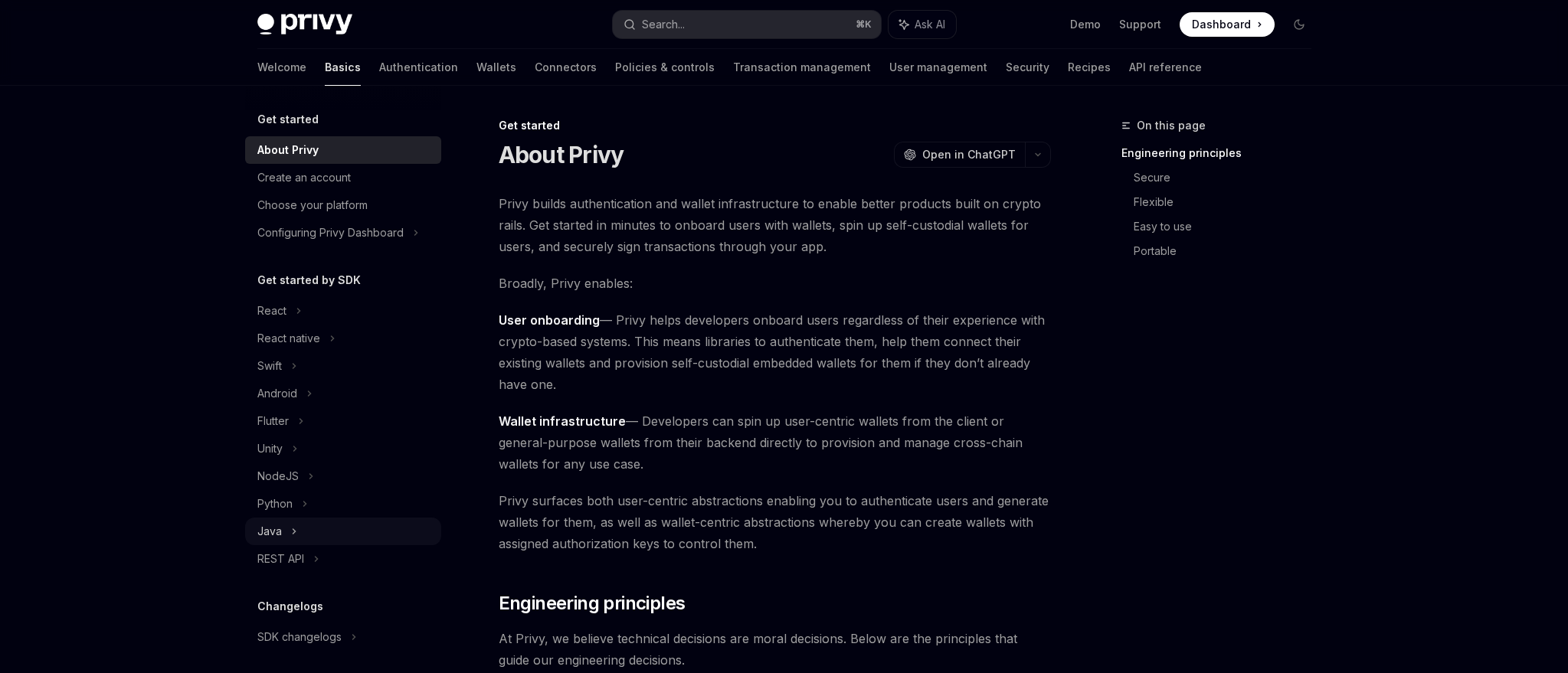
click at [283, 536] on div "Java" at bounding box center [343, 532] width 196 height 28
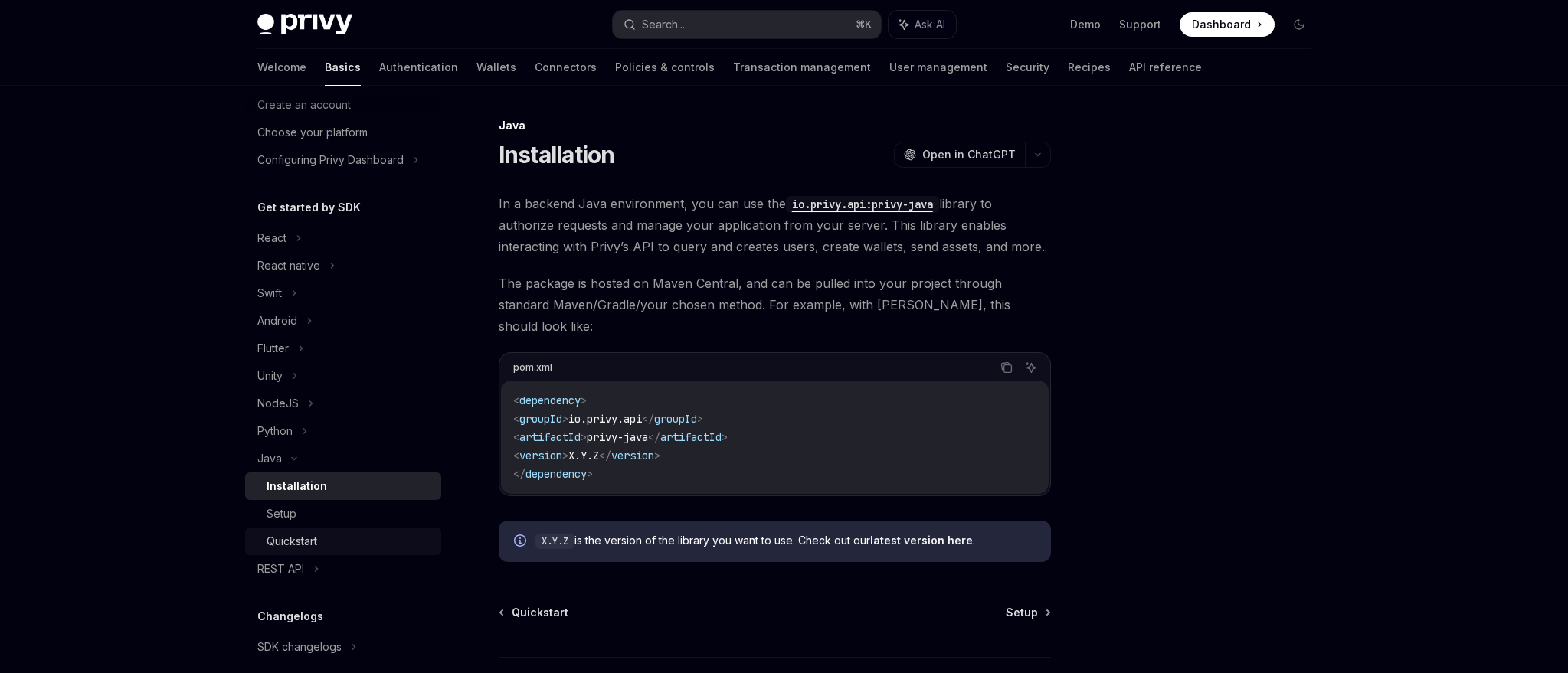
scroll to position [100, 0]
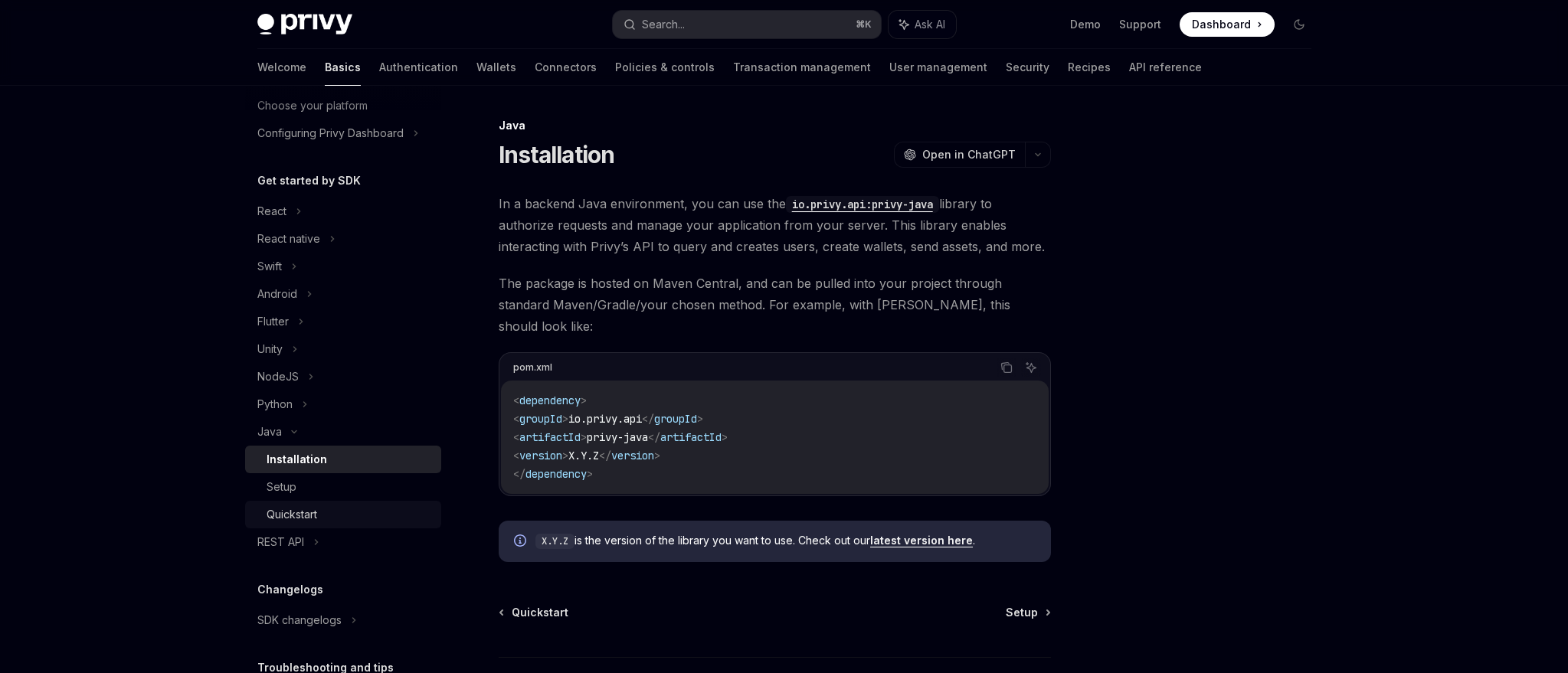
click at [330, 505] on div "Quickstart" at bounding box center [349, 514] width 165 height 18
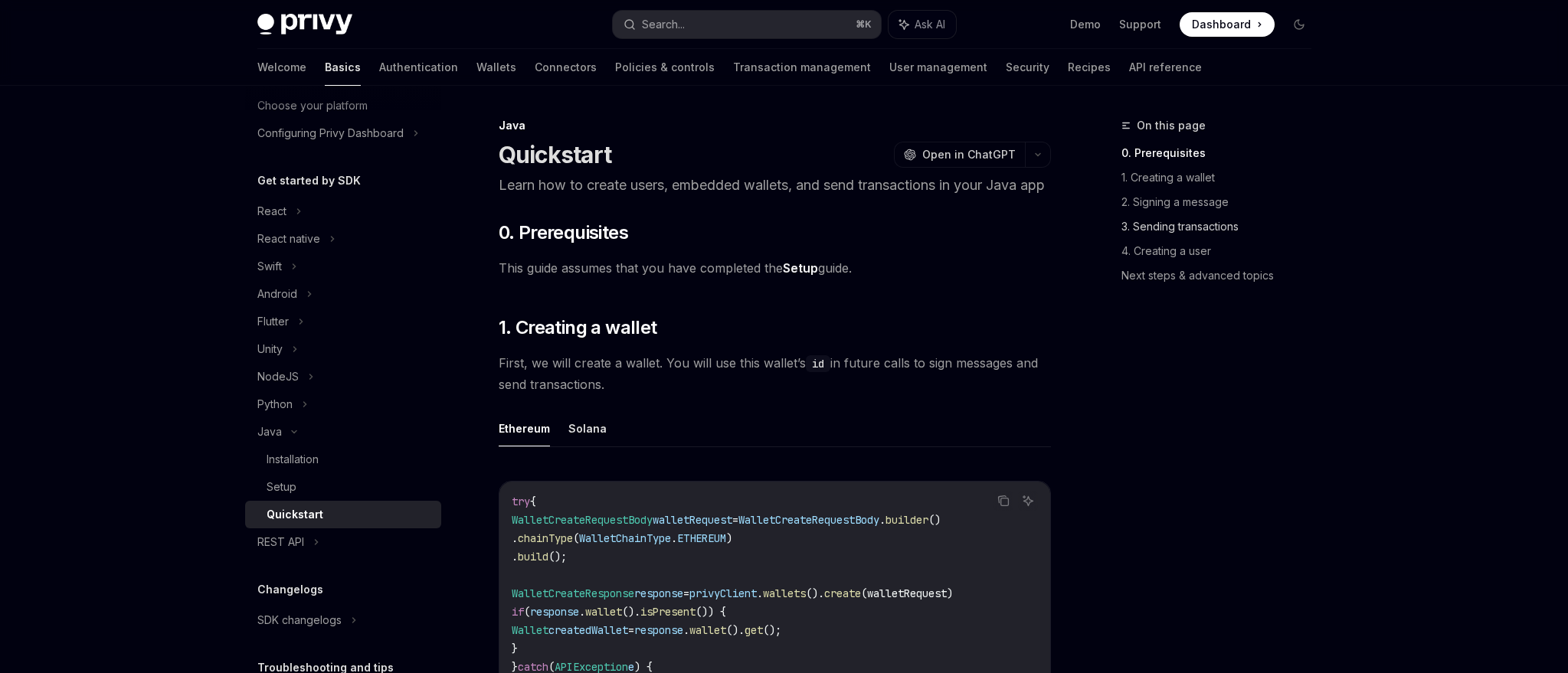
click at [1180, 224] on link "3. Sending transactions" at bounding box center [1221, 227] width 202 height 25
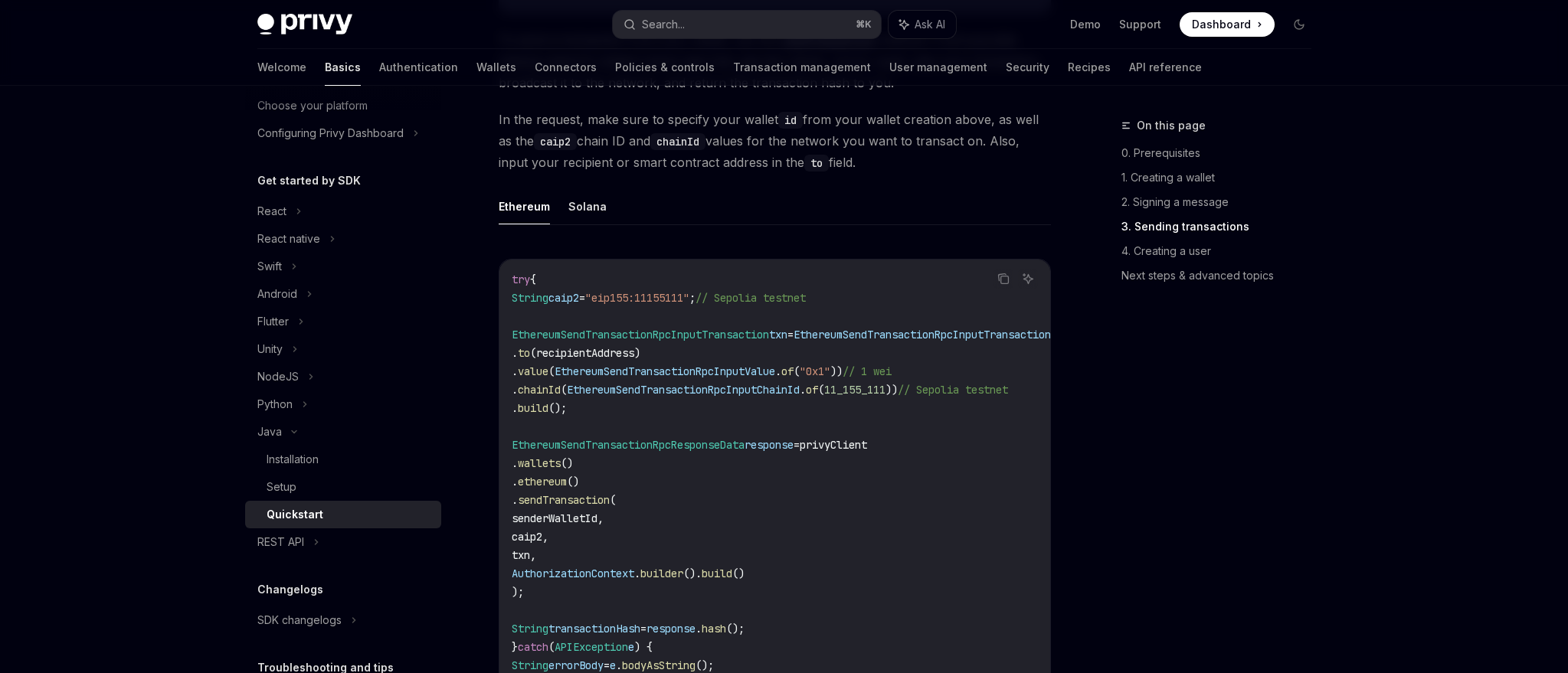
scroll to position [1639, 0]
click at [576, 224] on button "Solana" at bounding box center [587, 206] width 38 height 36
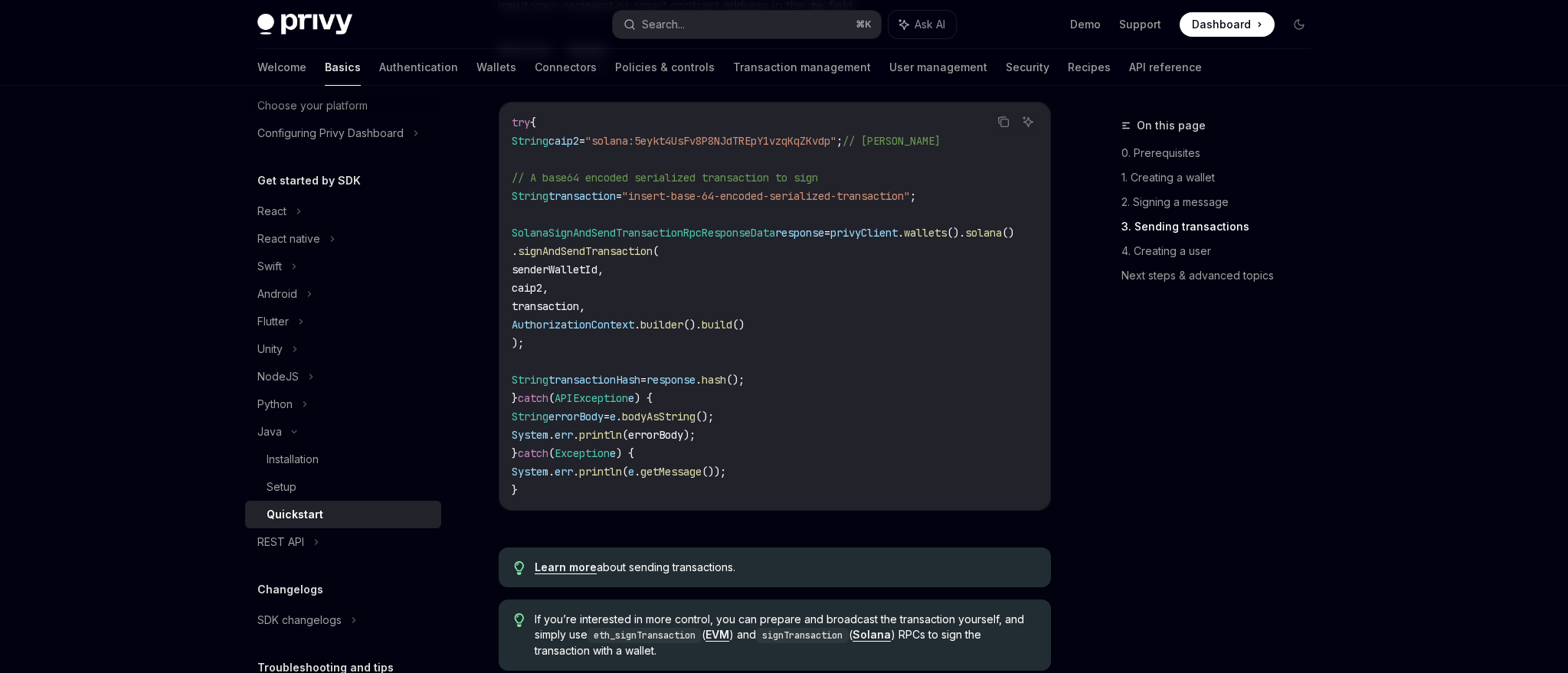
scroll to position [1794, 0]
click at [554, 576] on link "Learn more" at bounding box center [566, 568] width 62 height 14
click at [326, 504] on link "Quickstart" at bounding box center [343, 515] width 196 height 28
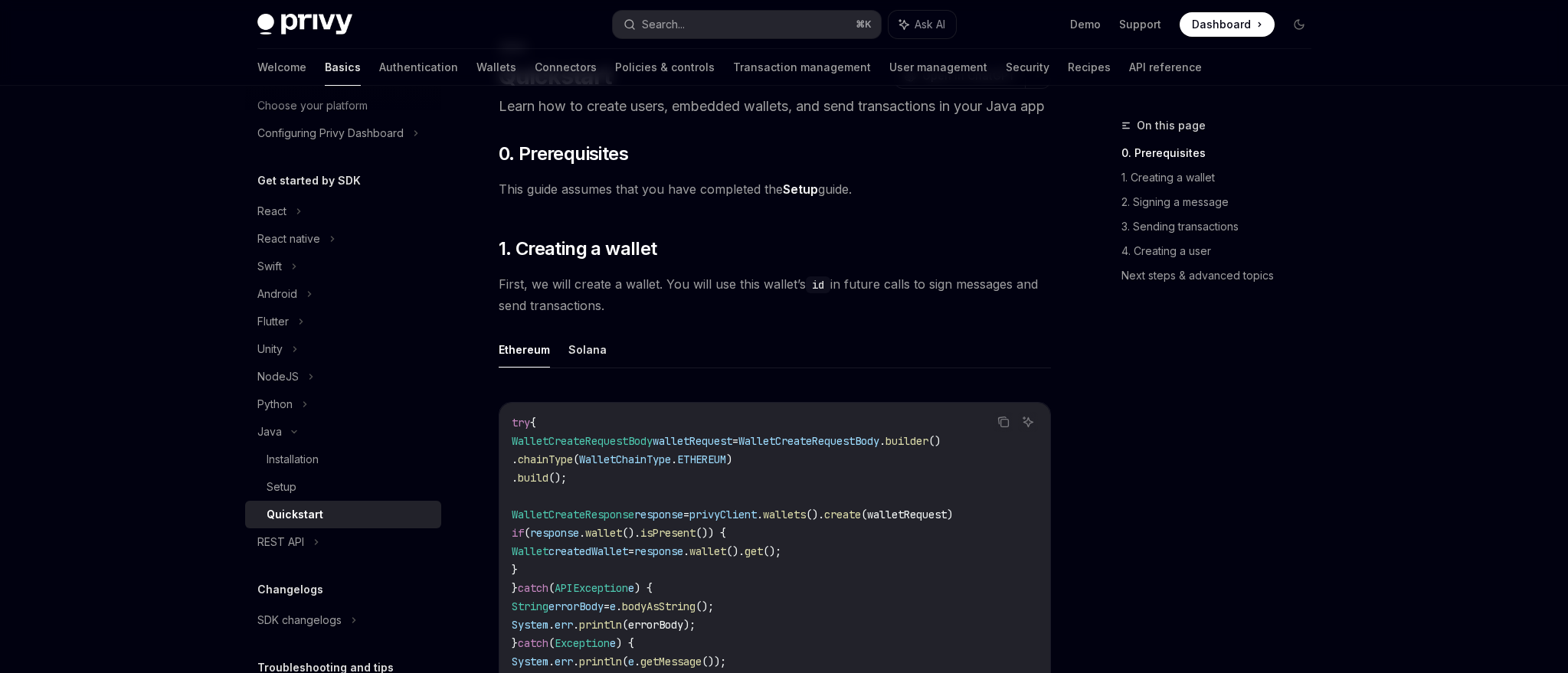
scroll to position [110, 0]
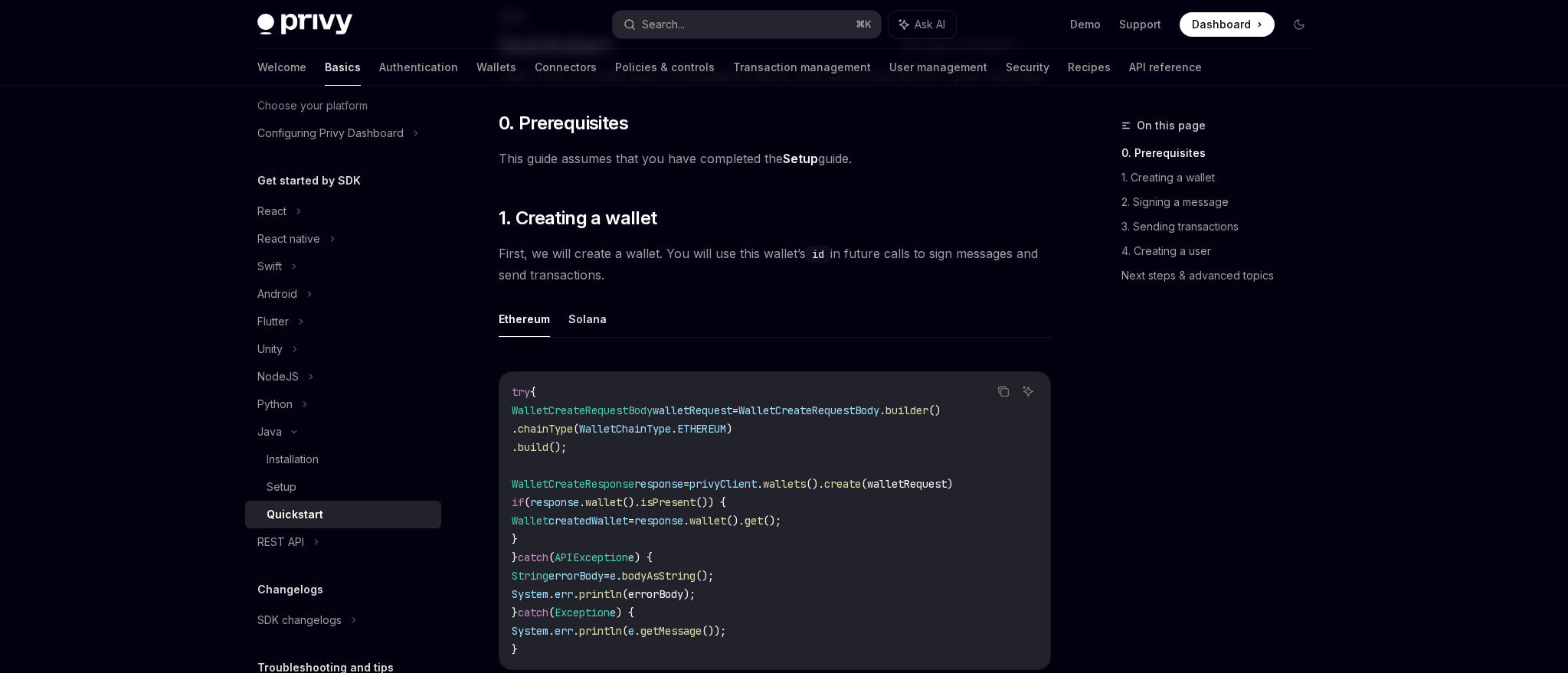
click at [793, 167] on link "Setup" at bounding box center [800, 159] width 35 height 16
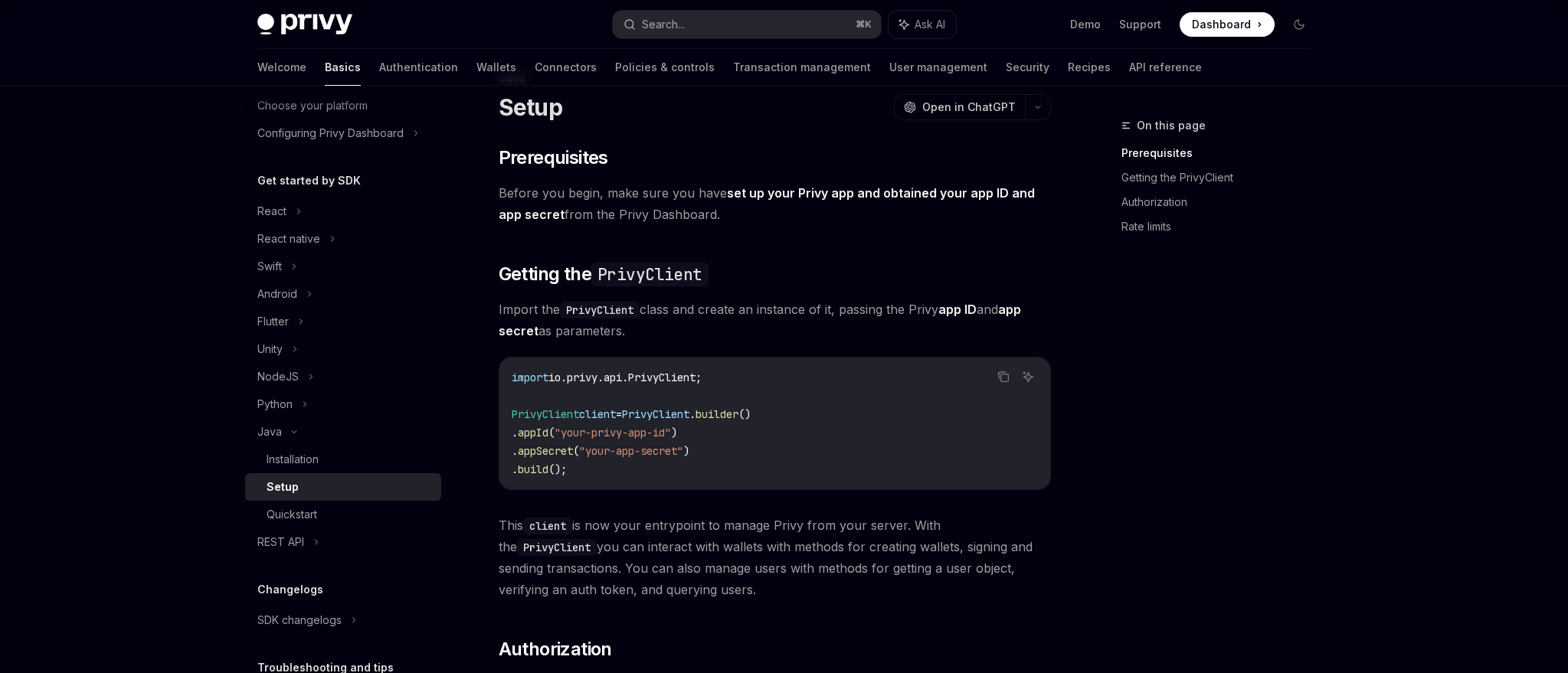
scroll to position [48, 0]
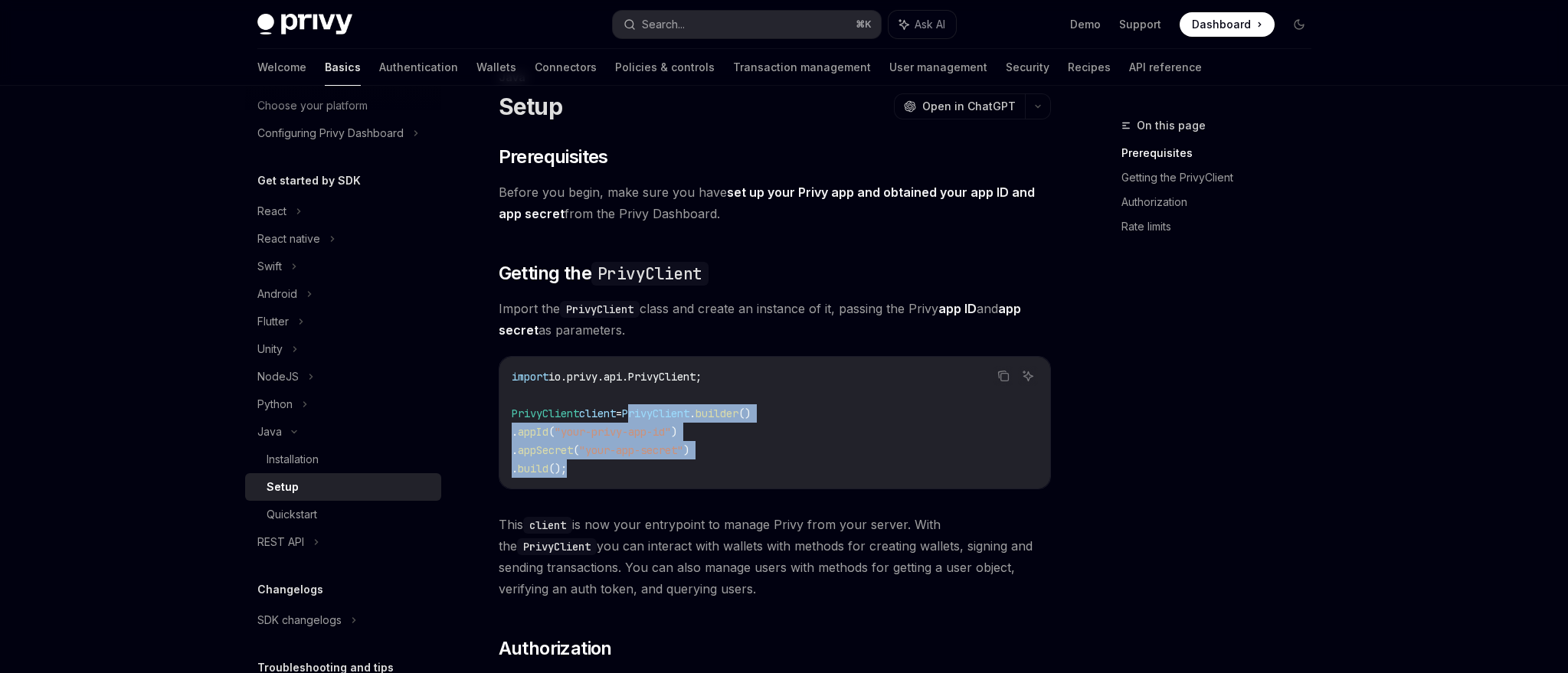
drag, startPoint x: 647, startPoint y: 415, endPoint x: 643, endPoint y: 472, distance: 57.1
click at [643, 472] on code "import io.privy.api.PrivyClient; PrivyClient client = PrivyClient . builder () …" at bounding box center [775, 423] width 526 height 110
copy code "PrivyClient . builder () . appId ( "your-privy-app-id" ) . appSecret ( "your-ap…"
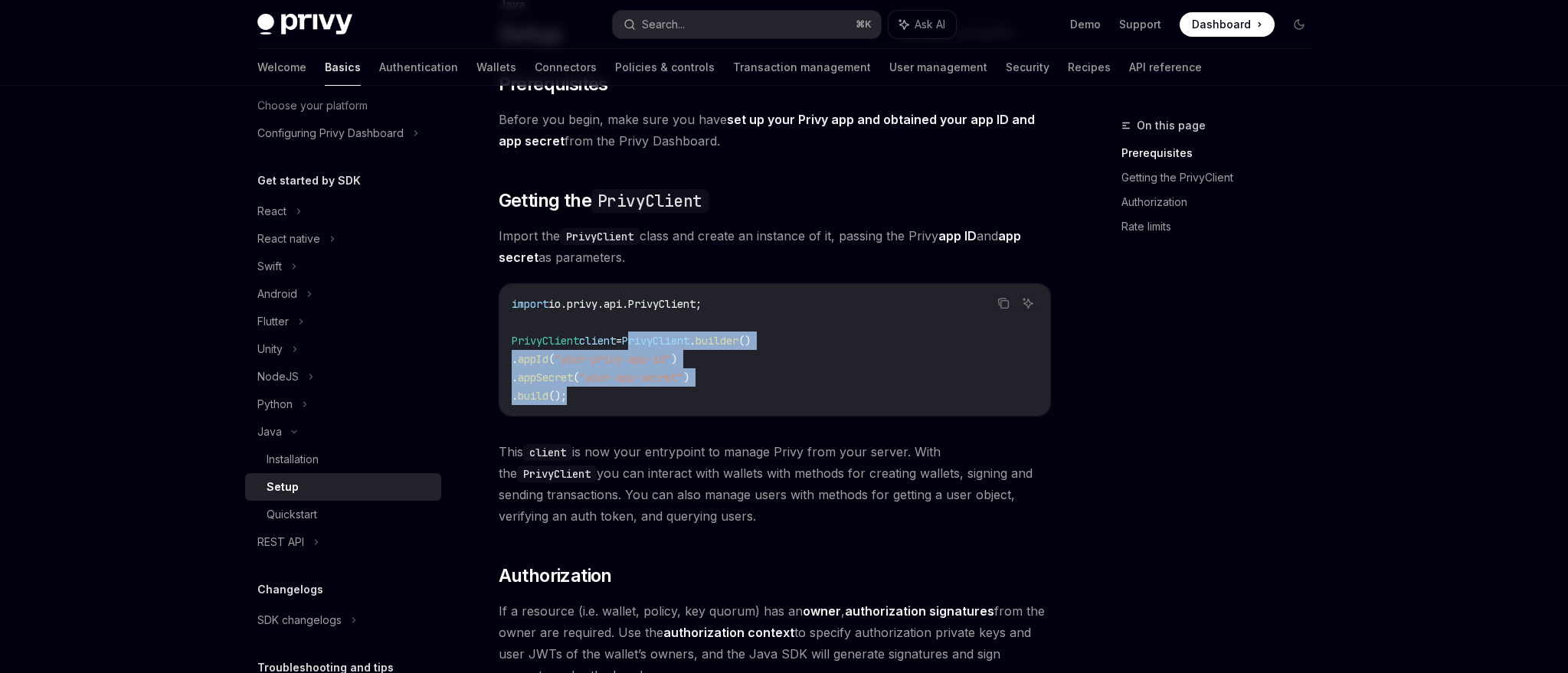
scroll to position [123, 0]
copy code "PrivyClient . builder () . appId ( "your-privy-app-id" ) . appSecret ( "your-ap…"
click at [671, 360] on span ""your-privy-app-id"" at bounding box center [612, 357] width 116 height 14
drag, startPoint x: 646, startPoint y: 339, endPoint x: 646, endPoint y: 393, distance: 54.0
click at [646, 393] on code "import io.privy.api.PrivyClient; PrivyClient client = PrivyClient . builder () …" at bounding box center [775, 348] width 526 height 110
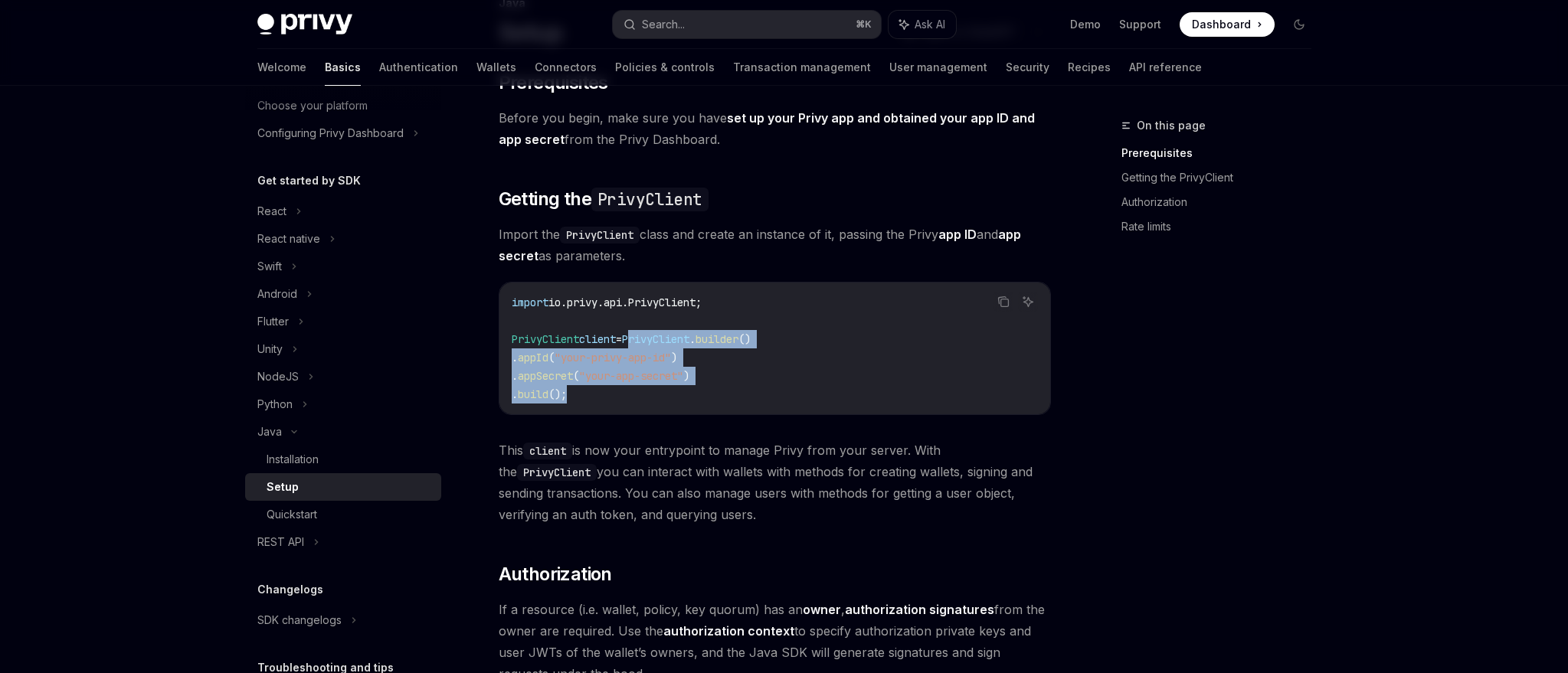
copy code "PrivyClient . builder () . appId ( "your-privy-app-id" ) . appSecret ( "your-ap…"
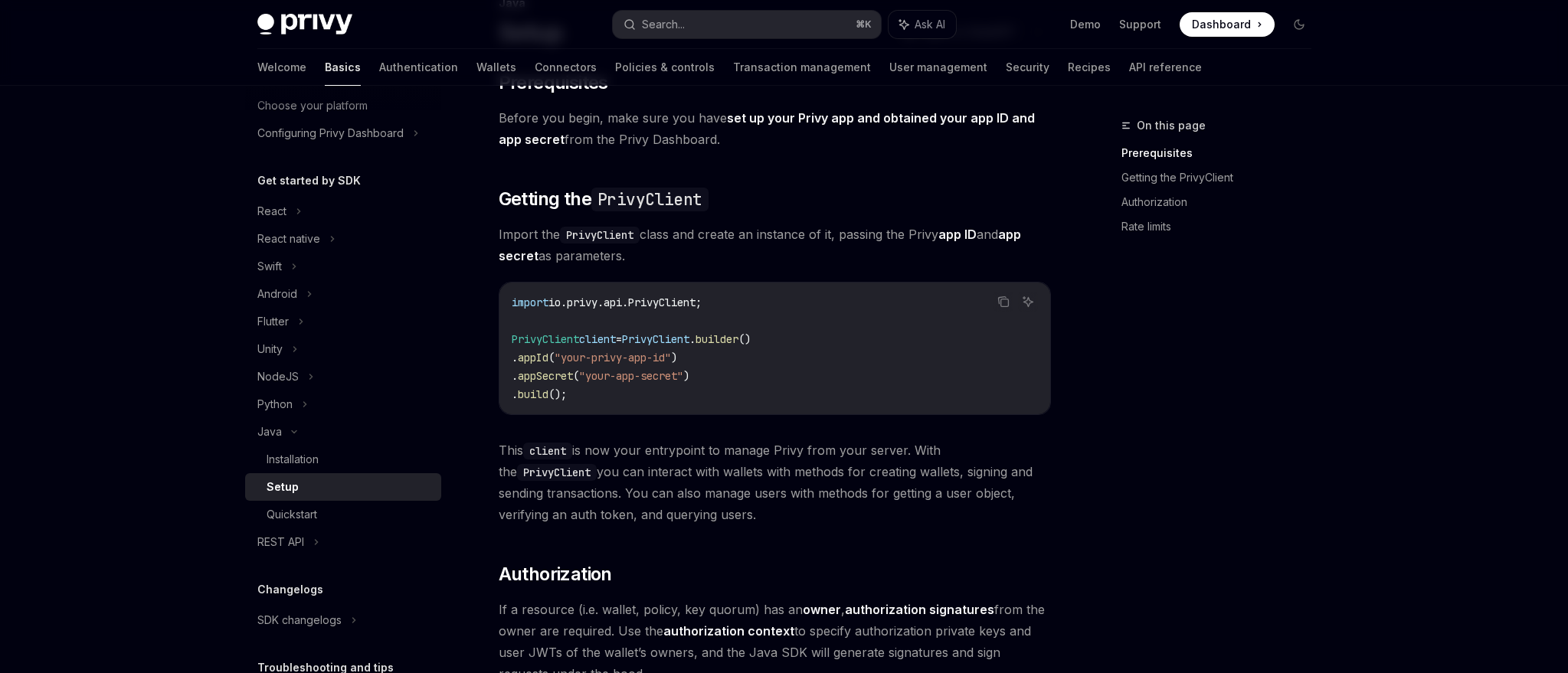
click at [906, 326] on code "import io.privy.api.PrivyClient; PrivyClient client = PrivyClient . builder () …" at bounding box center [775, 348] width 526 height 110
drag, startPoint x: 734, startPoint y: 295, endPoint x: 510, endPoint y: 295, distance: 224.0
click at [510, 295] on div "import io.privy.api.PrivyClient; PrivyClient client = PrivyClient . builder () …" at bounding box center [775, 348] width 551 height 132
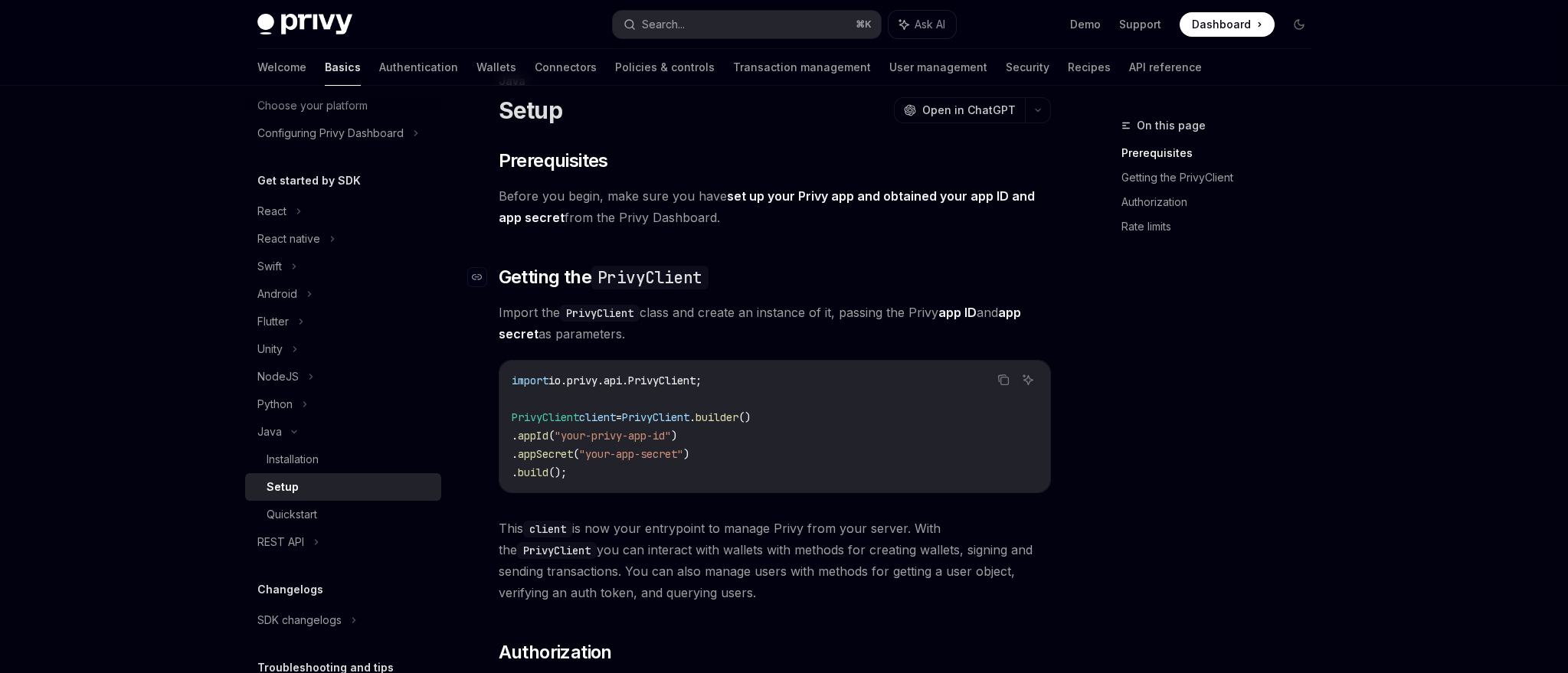
scroll to position [45, 0]
click at [764, 252] on div "​ Prerequisites Before you begin, make sure you have set up your Privy app and …" at bounding box center [774, 632] width 552 height 968
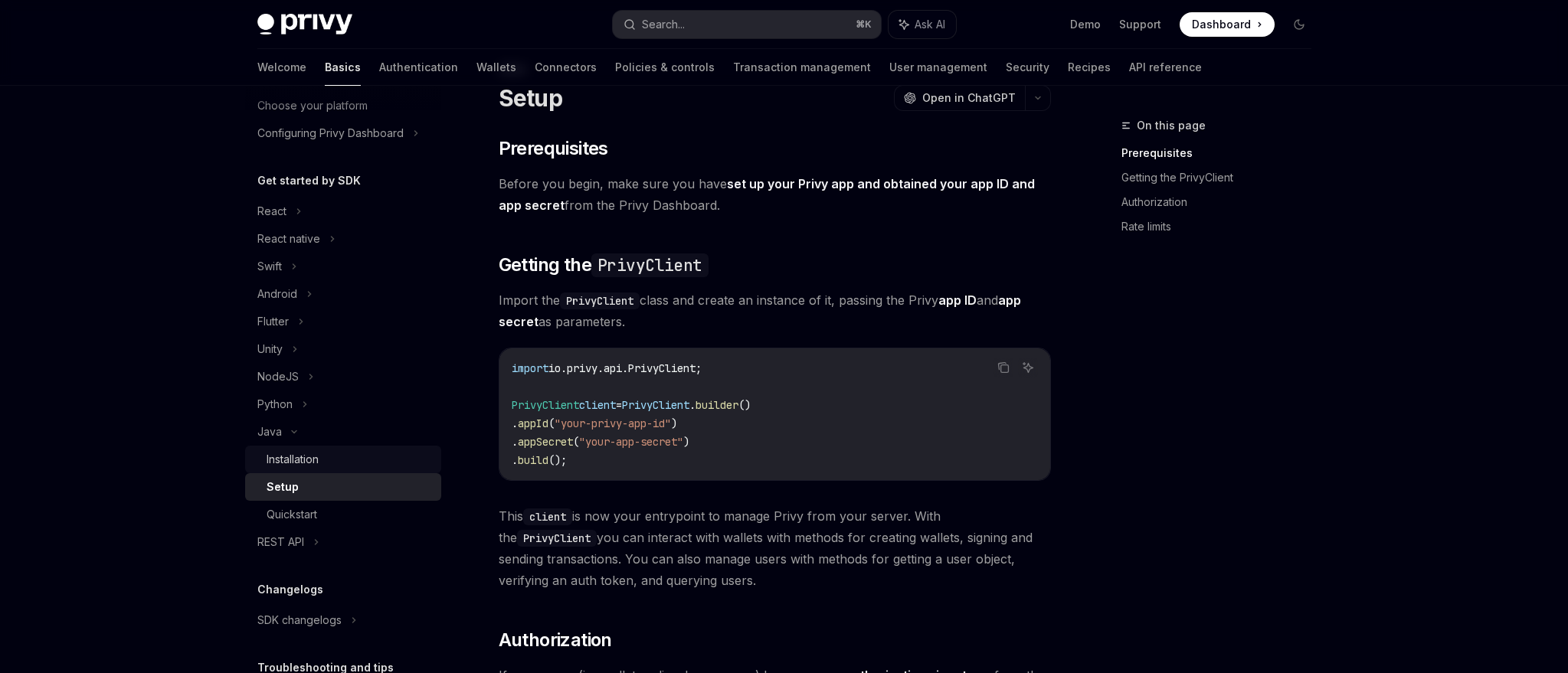
click at [312, 446] on link "Installation" at bounding box center [343, 460] width 196 height 28
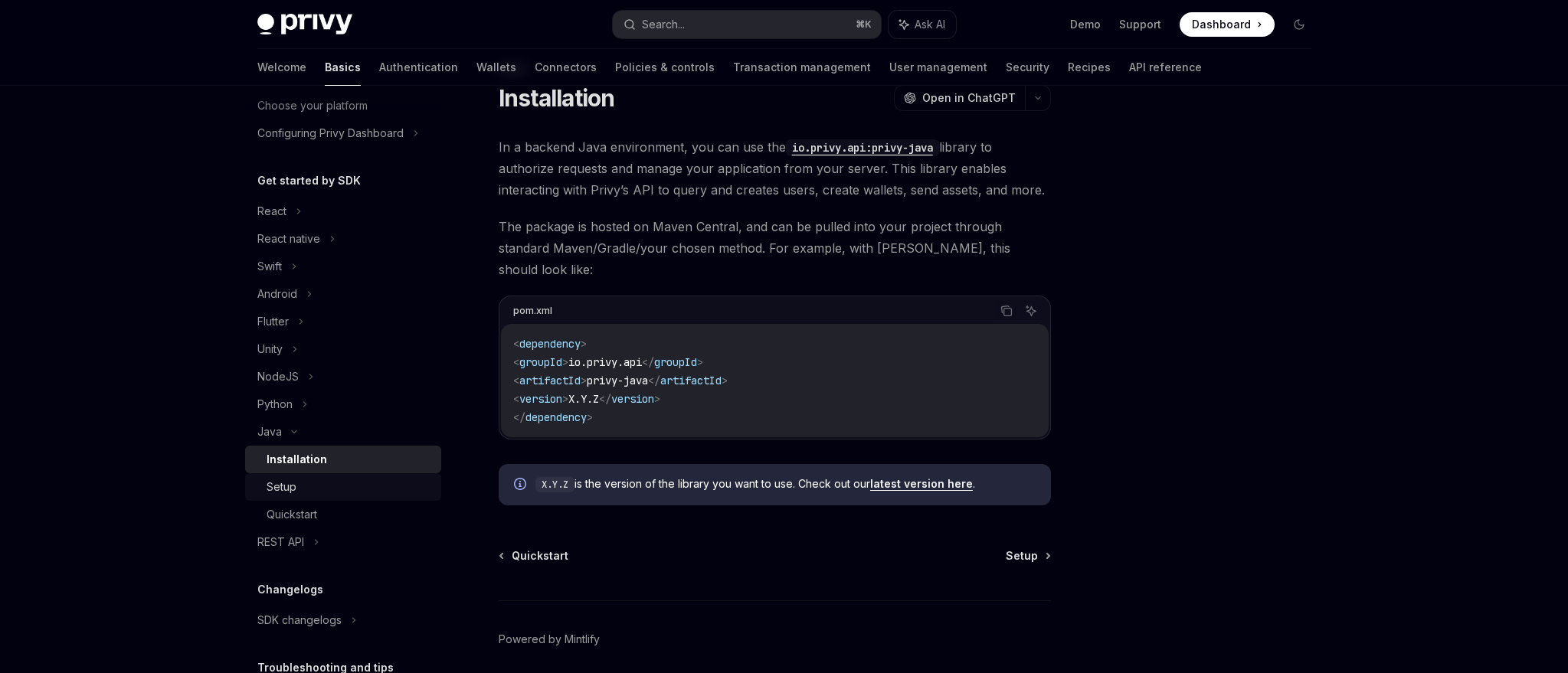
click at [315, 485] on div "Setup" at bounding box center [349, 487] width 165 height 18
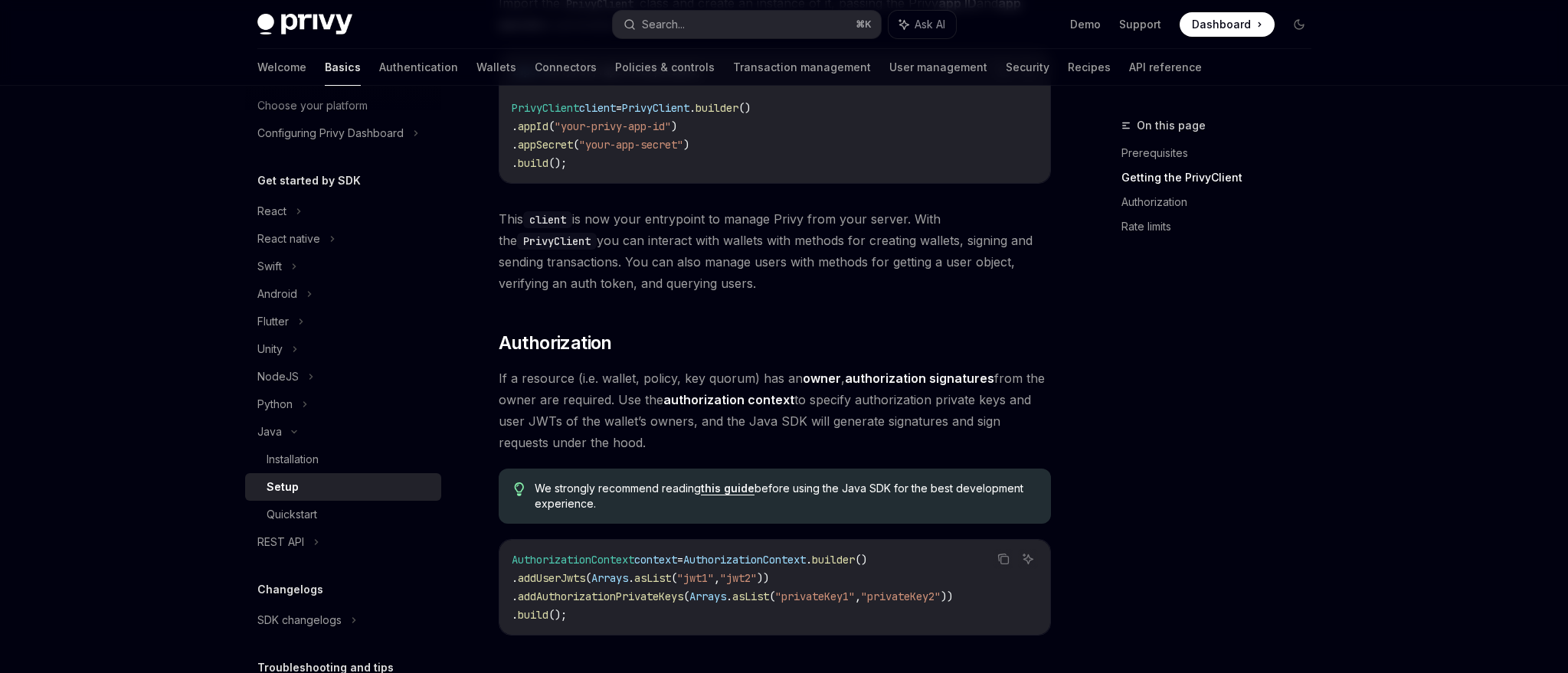
scroll to position [471, 0]
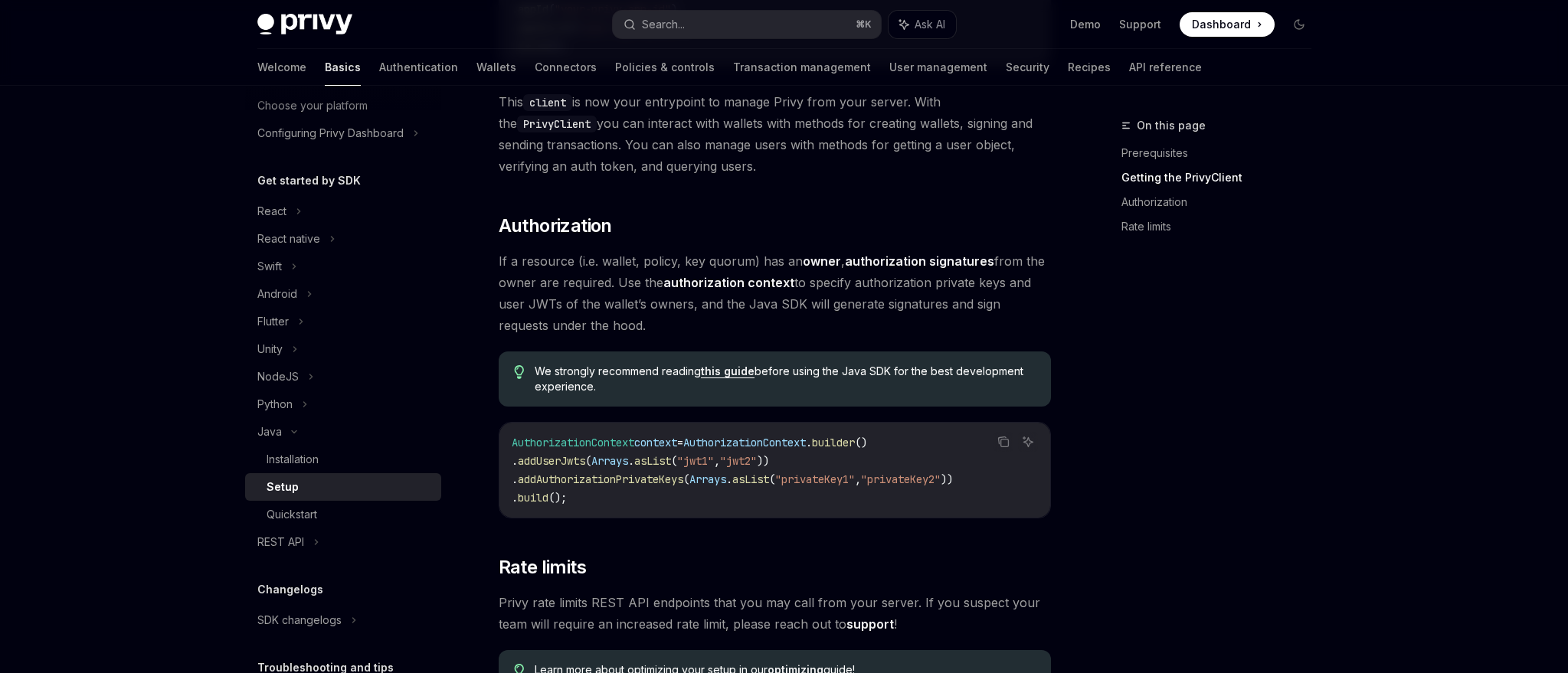
click at [721, 371] on link "this guide" at bounding box center [728, 371] width 54 height 14
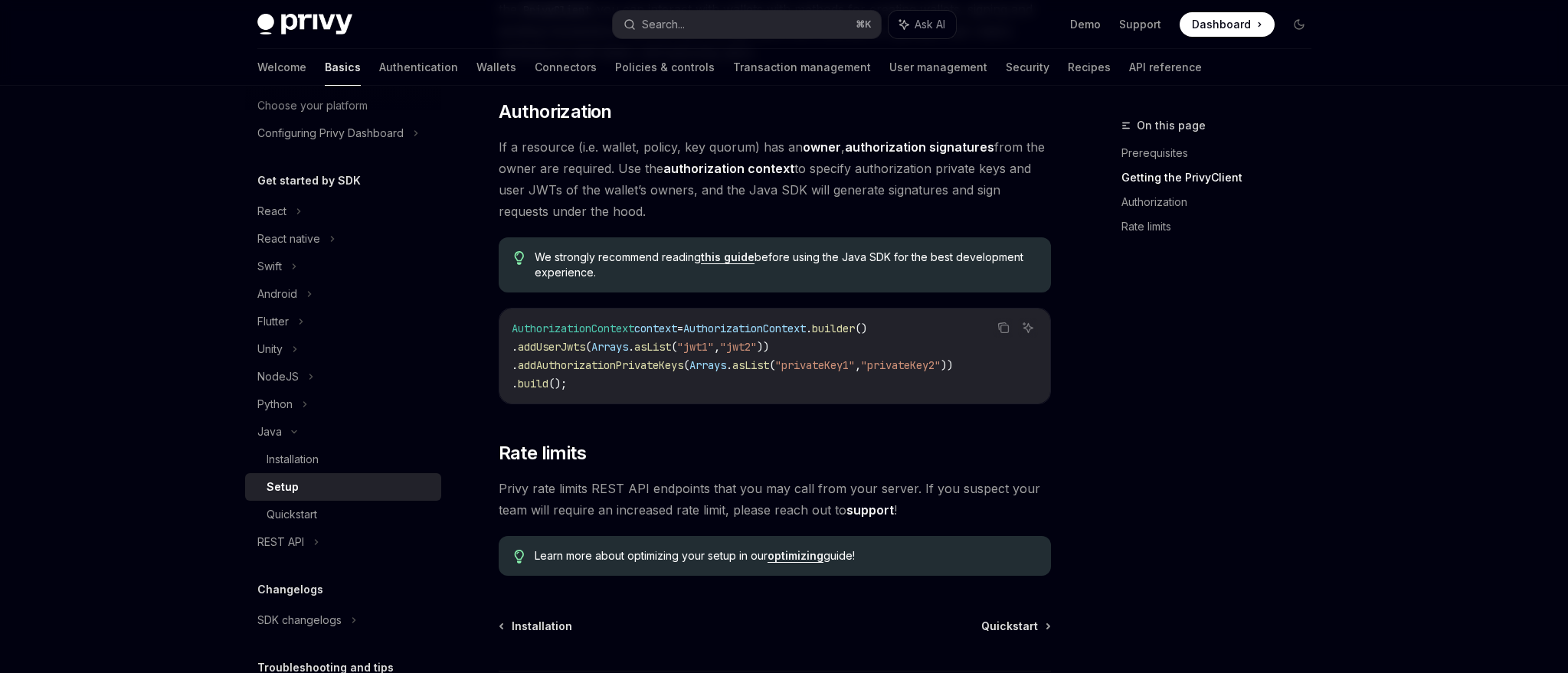
scroll to position [591, 0]
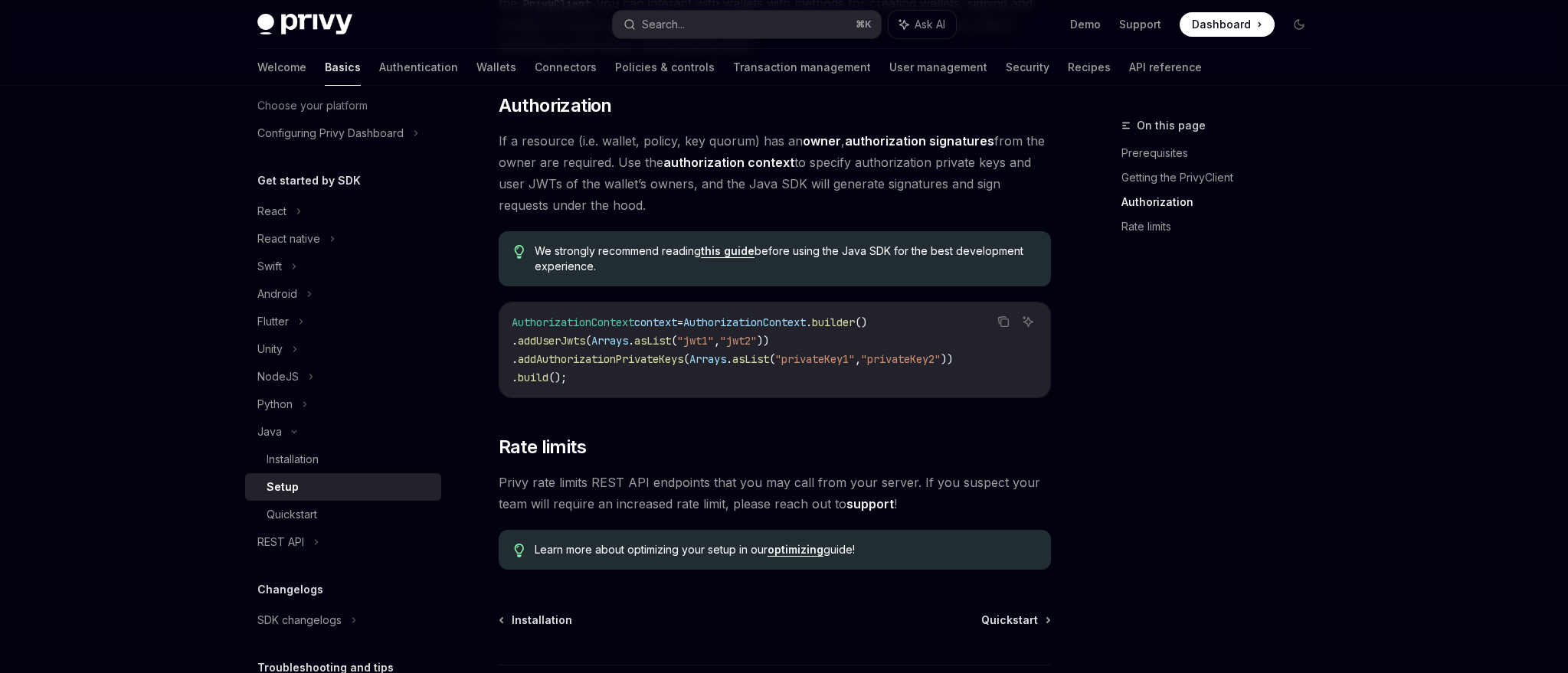
click at [801, 548] on link "optimizing" at bounding box center [795, 550] width 56 height 14
type textarea "*"
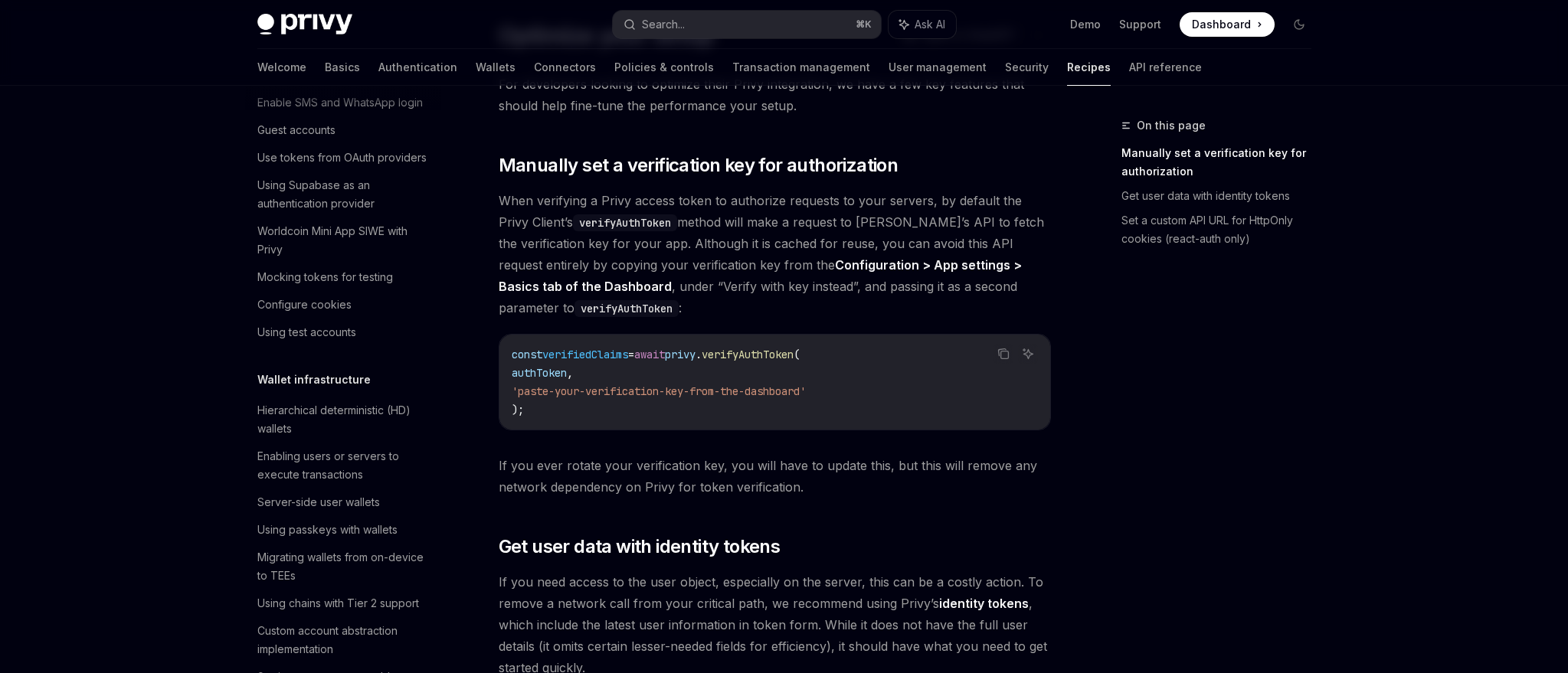
scroll to position [99, 0]
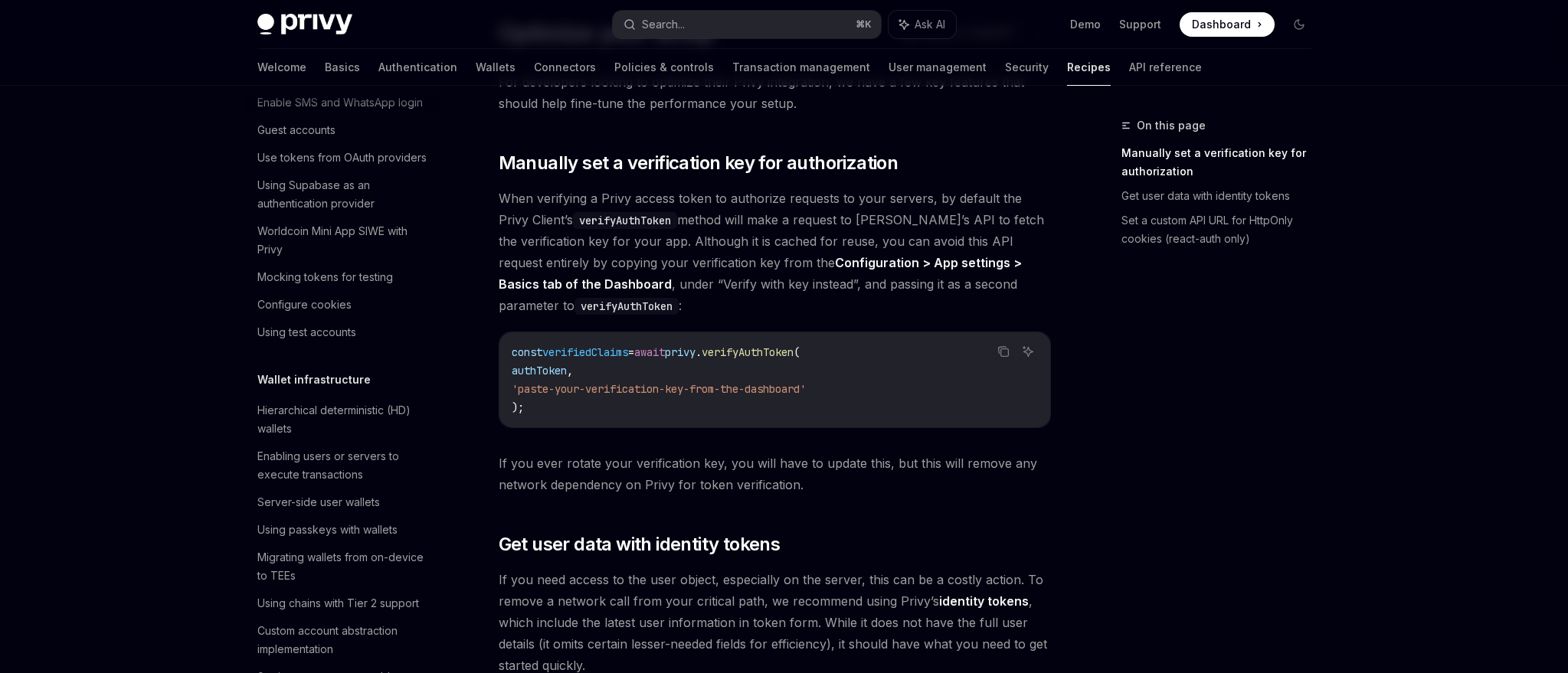
click at [692, 209] on span "When verifying a Privy access token to authorize requests to your servers, by d…" at bounding box center [774, 252] width 552 height 128
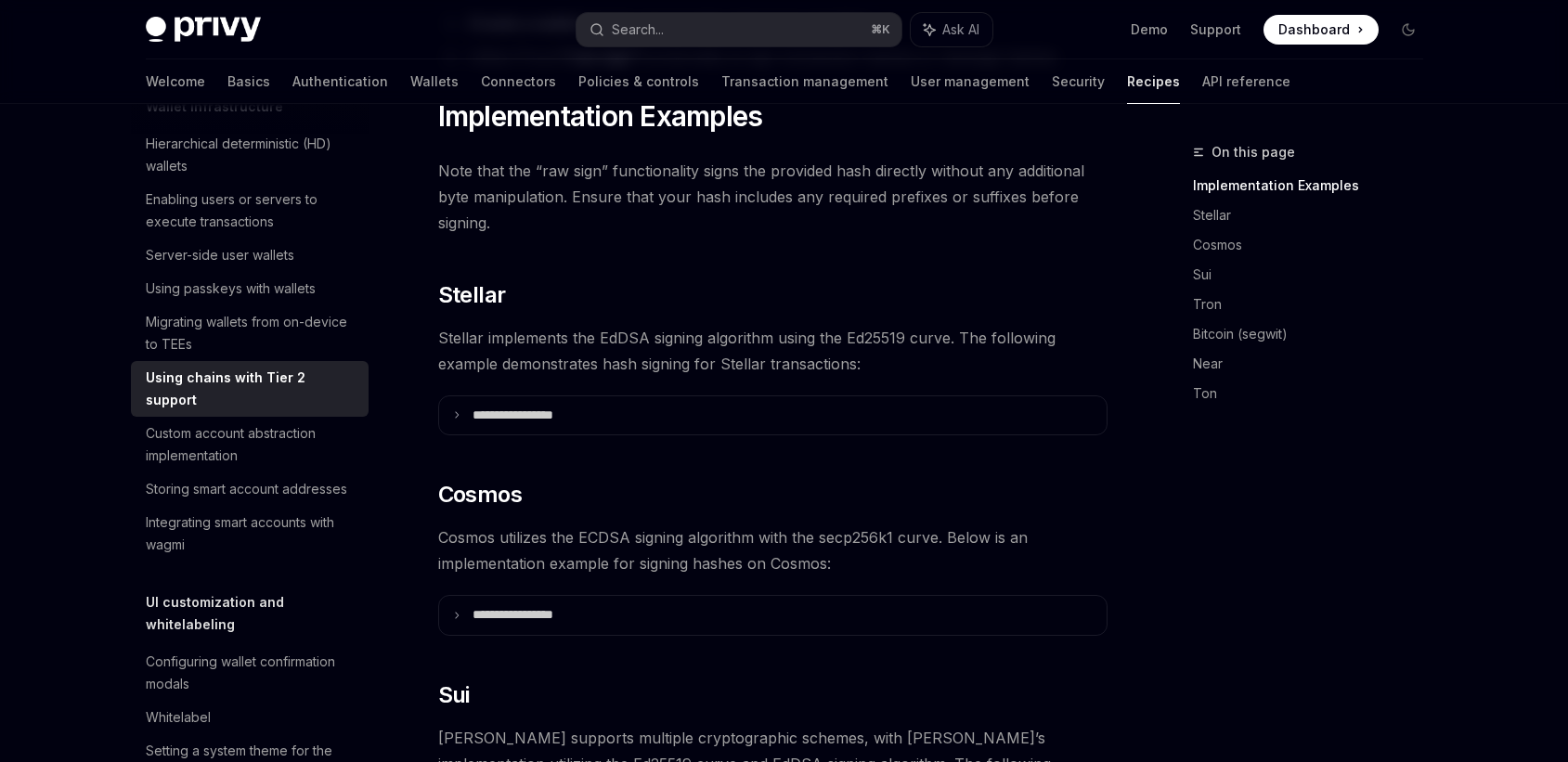
scroll to position [416, 0]
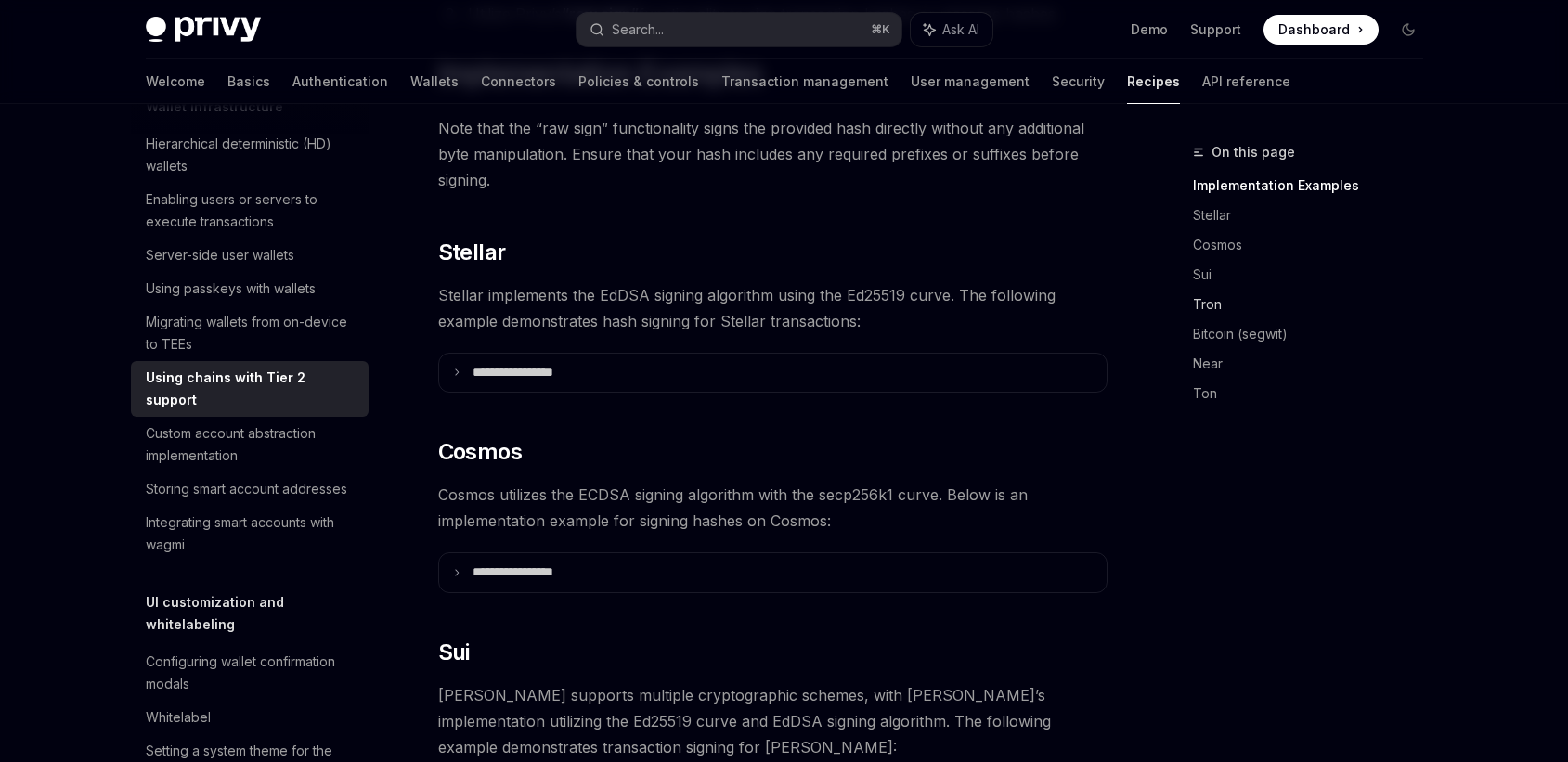
click at [1212, 299] on link "Tron" at bounding box center [1315, 304] width 245 height 30
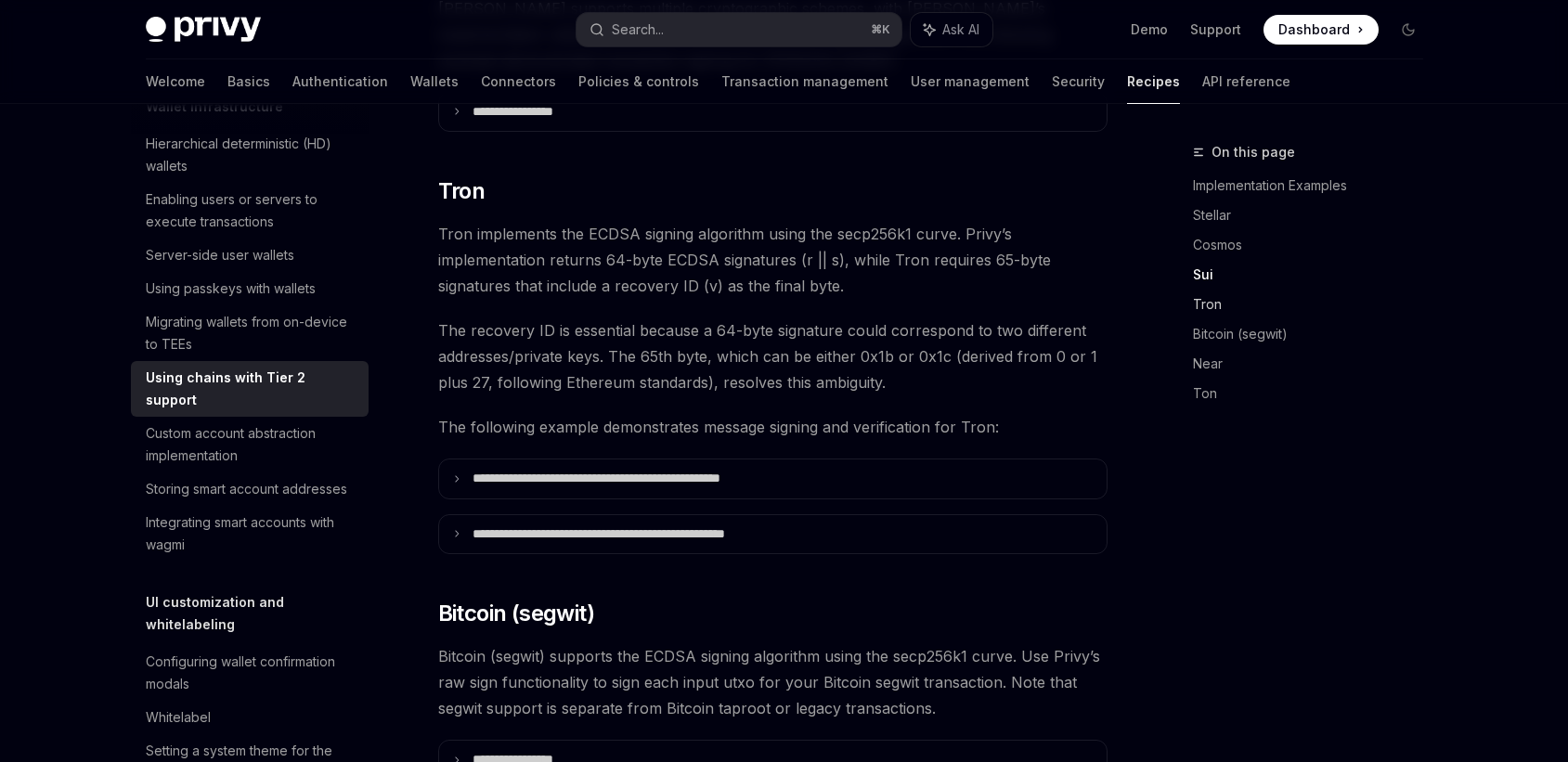
scroll to position [1152, 0]
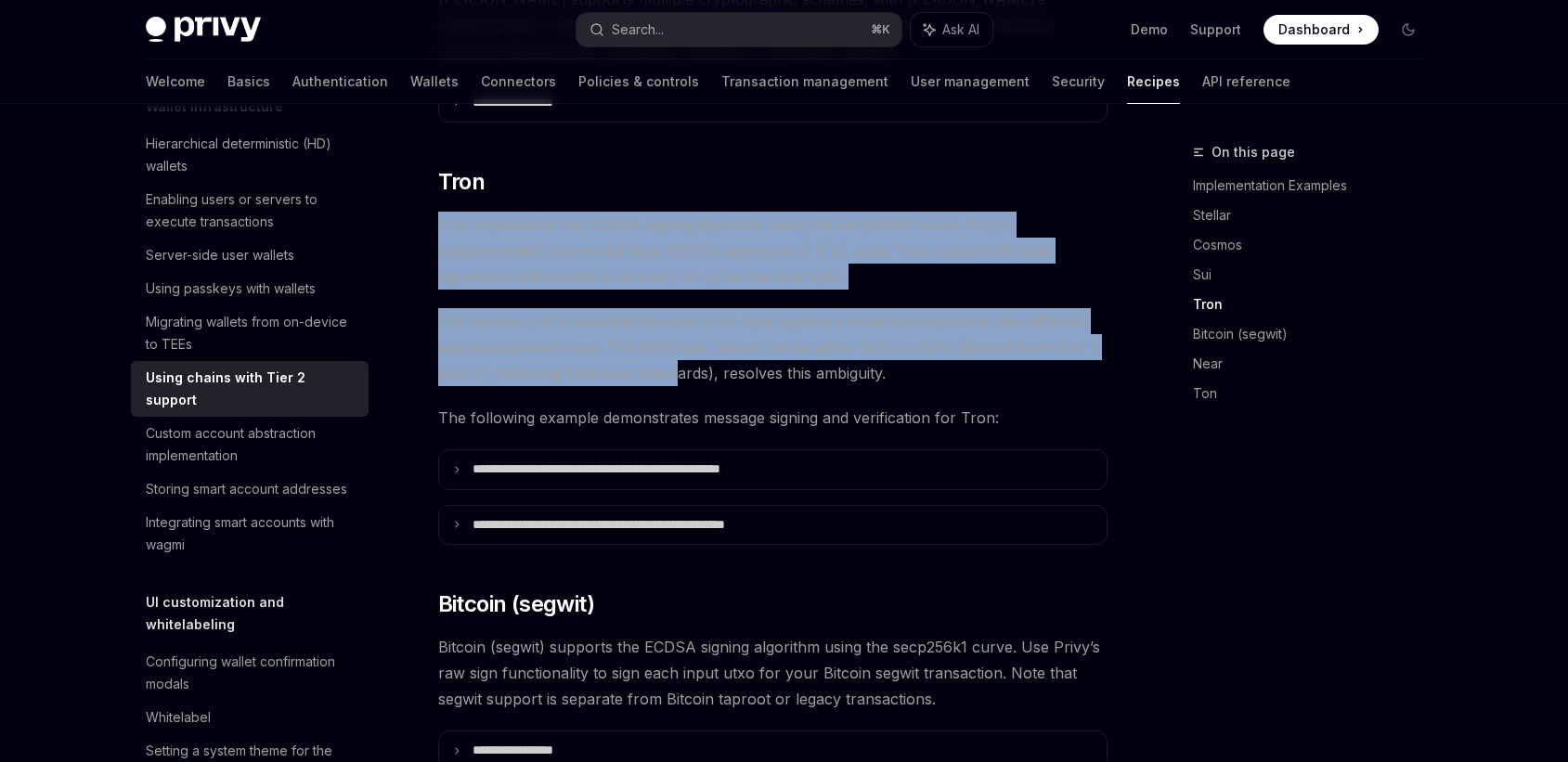
drag, startPoint x: 709, startPoint y: 178, endPoint x: 672, endPoint y: 359, distance: 184.7
click at [672, 359] on div "**********" at bounding box center [772, 244] width 669 height 2258
click at [672, 359] on span "The recovery ID is essential because a 64-byte signature could correspond to tw…" at bounding box center [772, 347] width 669 height 78
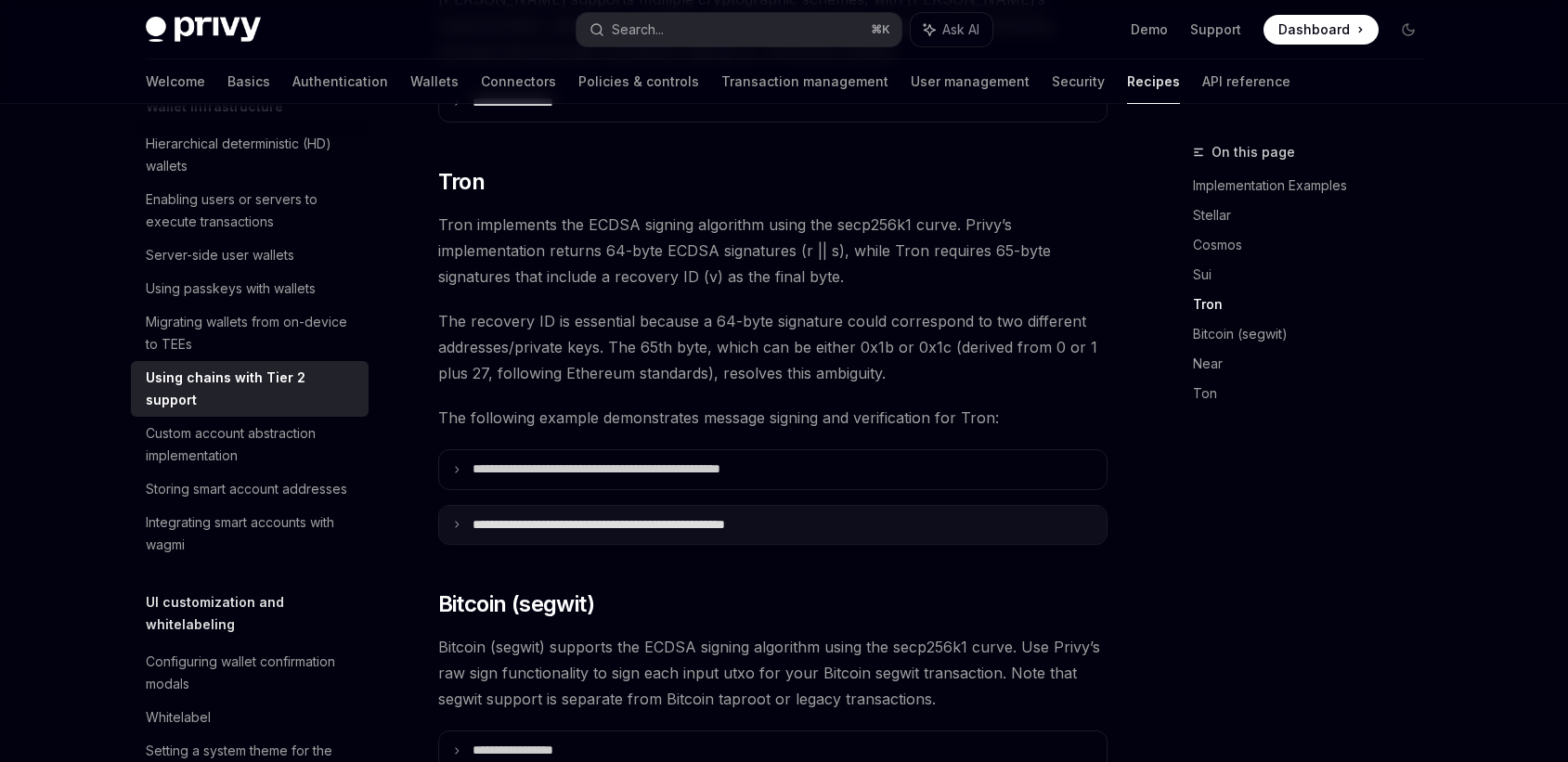
click at [692, 506] on summary "**********" at bounding box center [773, 525] width 668 height 39
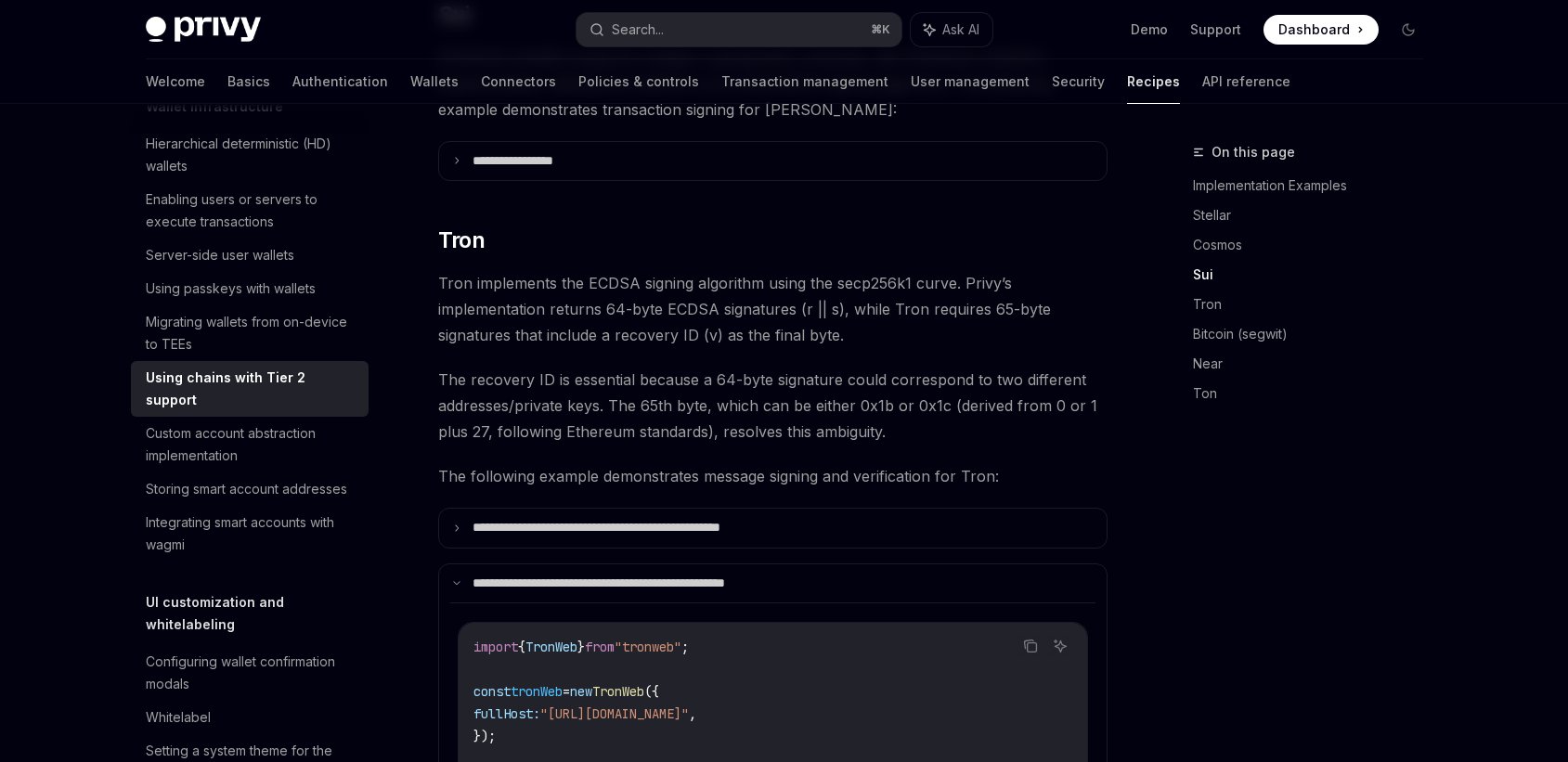
scroll to position [1092, 0]
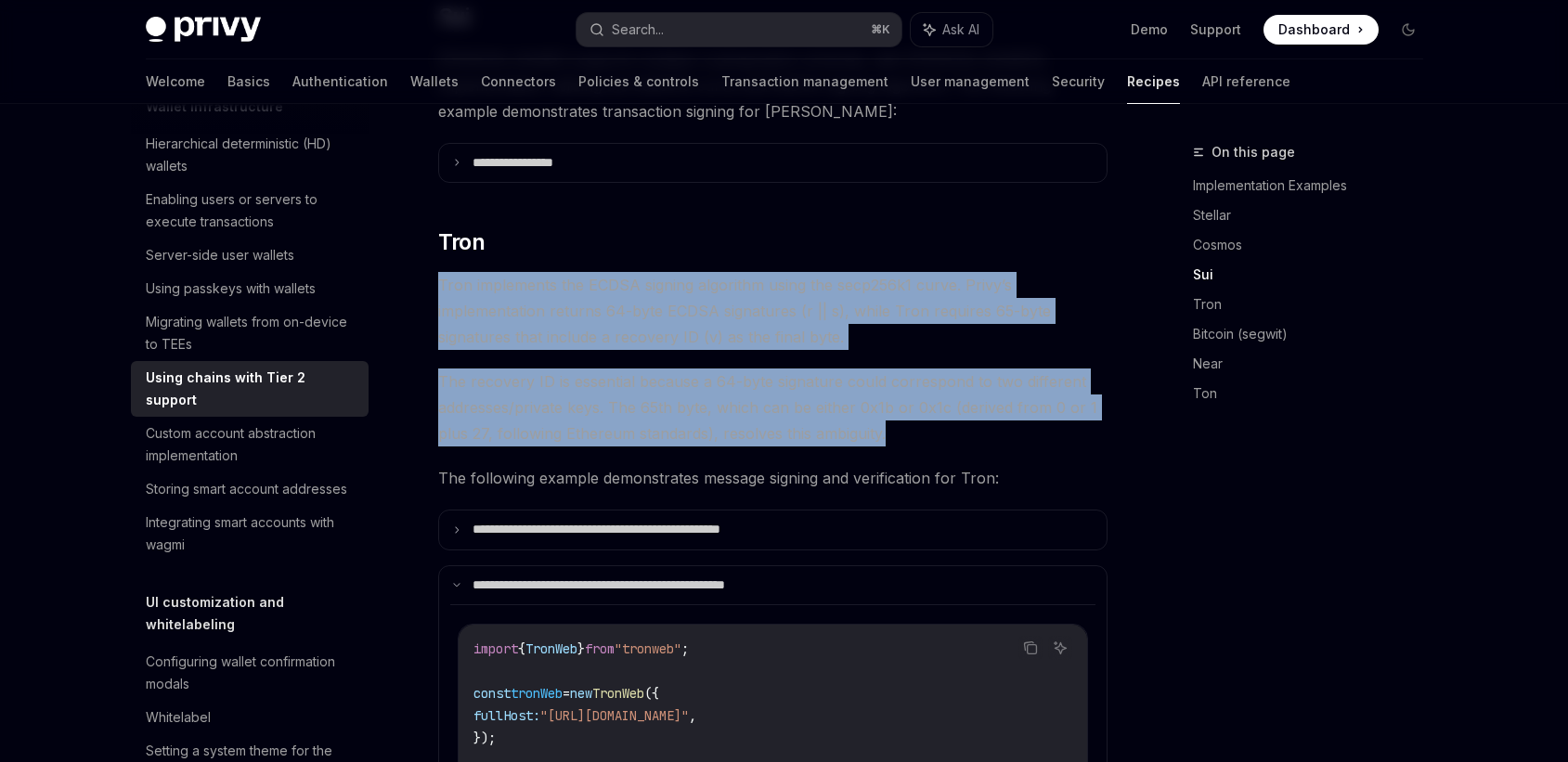
drag, startPoint x: 882, startPoint y: 228, endPoint x: 917, endPoint y: 418, distance: 193.2
click at [917, 418] on div "**********" at bounding box center [772, 632] width 669 height 2914
click at [917, 418] on span "The recovery ID is essential because a 64-byte signature could correspond to tw…" at bounding box center [772, 407] width 669 height 78
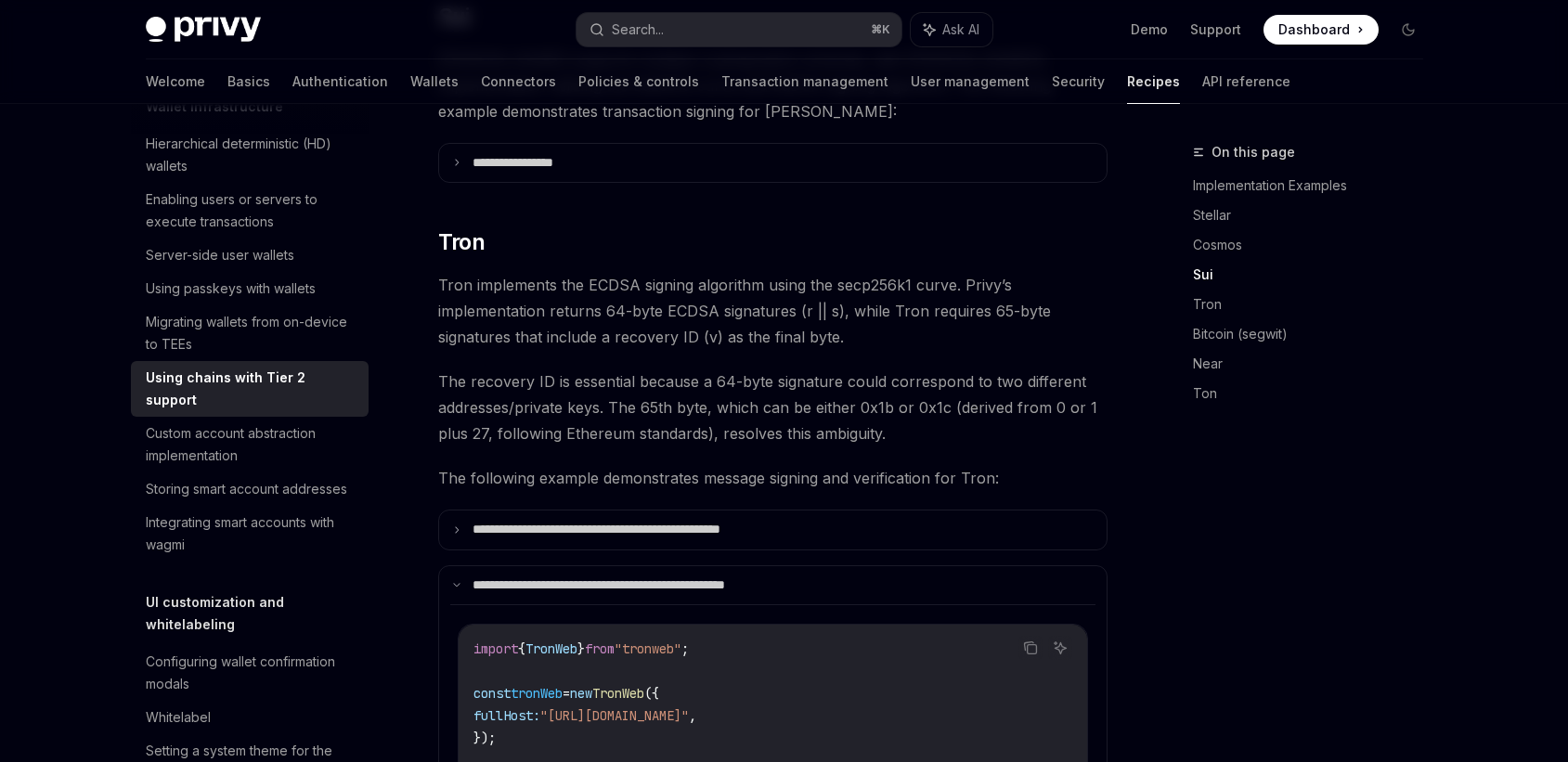
type textarea "*"
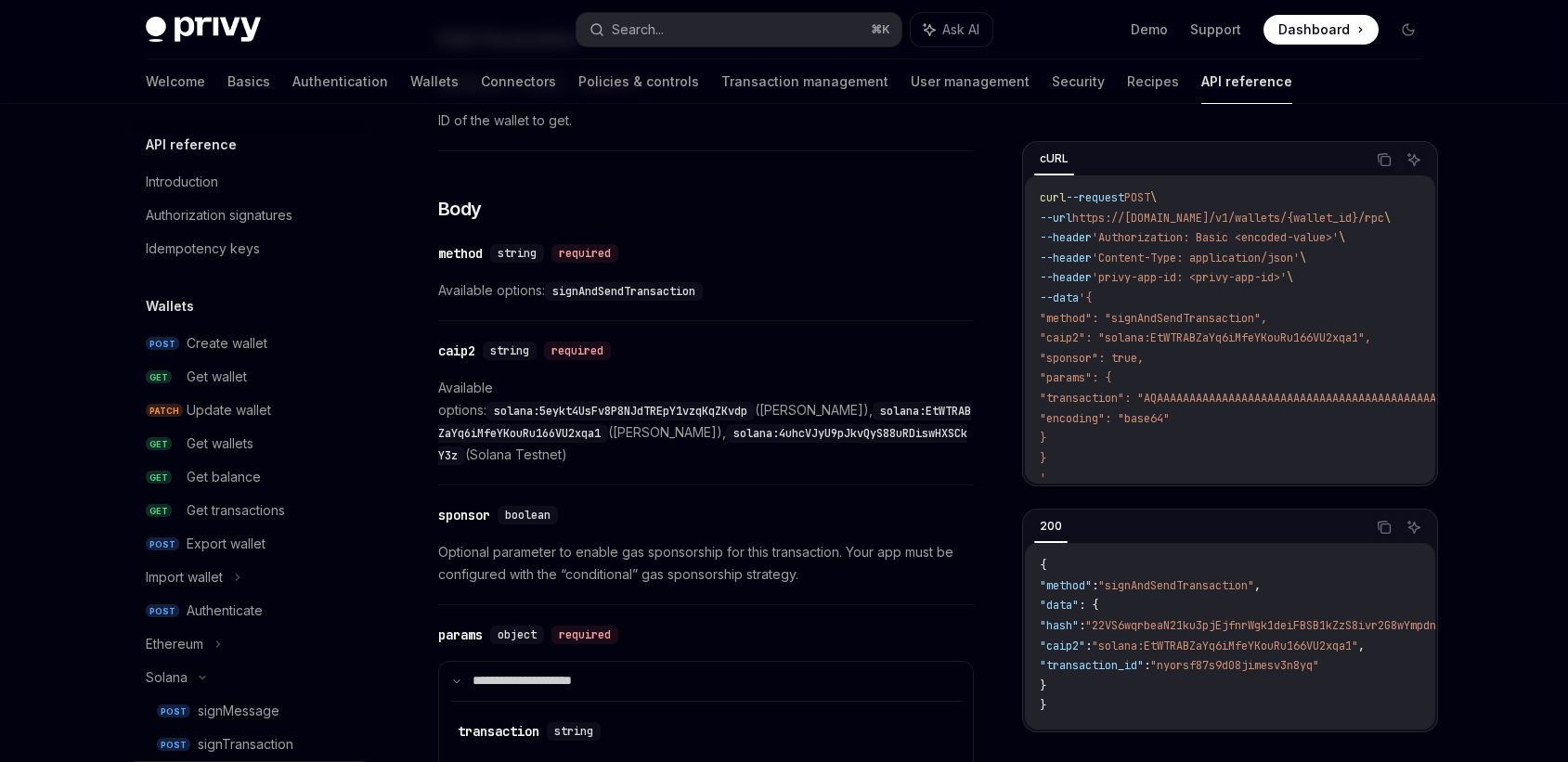
scroll to position [171, 0]
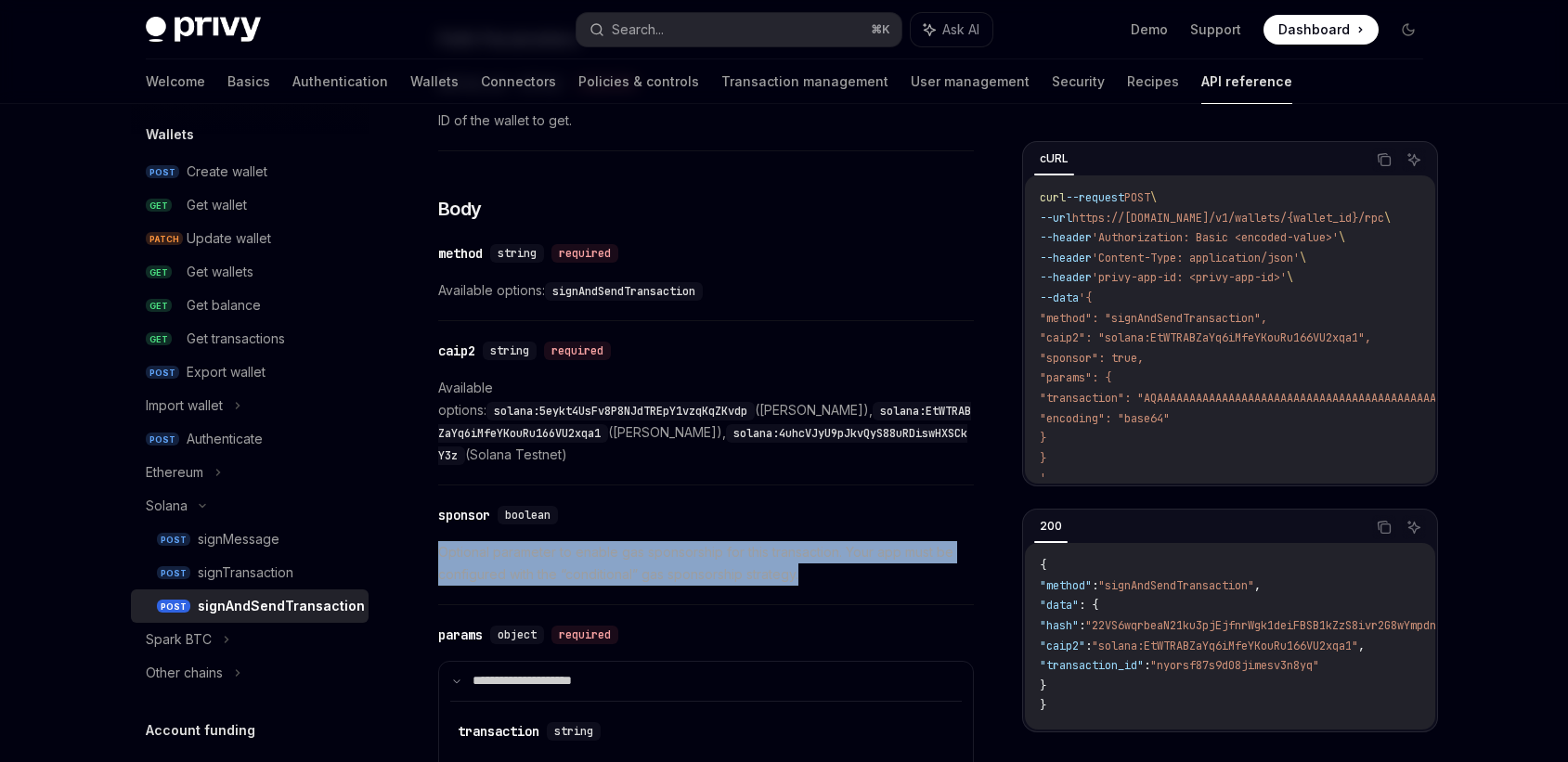
drag, startPoint x: 811, startPoint y: 559, endPoint x: 812, endPoint y: 504, distance: 55.0
click at [812, 504] on div "​ sponsor boolean Optional parameter to enable gas sponsorship for this transac…" at bounding box center [706, 549] width 536 height 110
drag, startPoint x: 812, startPoint y: 504, endPoint x: 825, endPoint y: 550, distance: 47.8
click at [825, 550] on div "​ sponsor boolean Optional parameter to enable gas sponsorship for this transac…" at bounding box center [706, 549] width 536 height 110
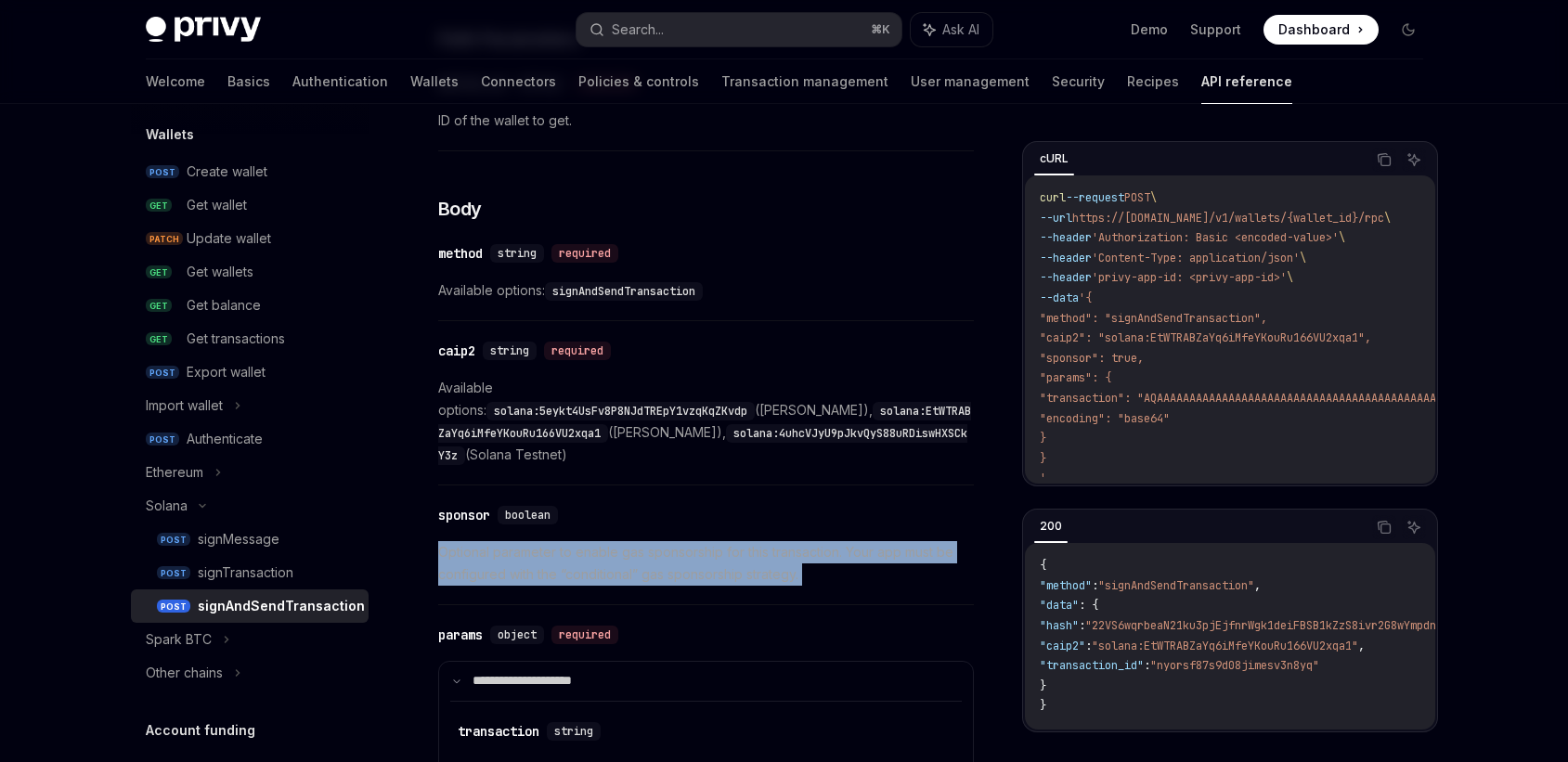
click at [825, 550] on span "Optional parameter to enable gas sponsorship for this transaction. Your app mus…" at bounding box center [706, 563] width 536 height 45
drag, startPoint x: 825, startPoint y: 550, endPoint x: 825, endPoint y: 496, distance: 54.0
click at [825, 496] on div "​ sponsor boolean Optional parameter to enable gas sponsorship for this transac…" at bounding box center [706, 549] width 536 height 110
click at [825, 504] on div "​ sponsor boolean" at bounding box center [697, 515] width 517 height 22
drag, startPoint x: 825, startPoint y: 496, endPoint x: 818, endPoint y: 568, distance: 72.3
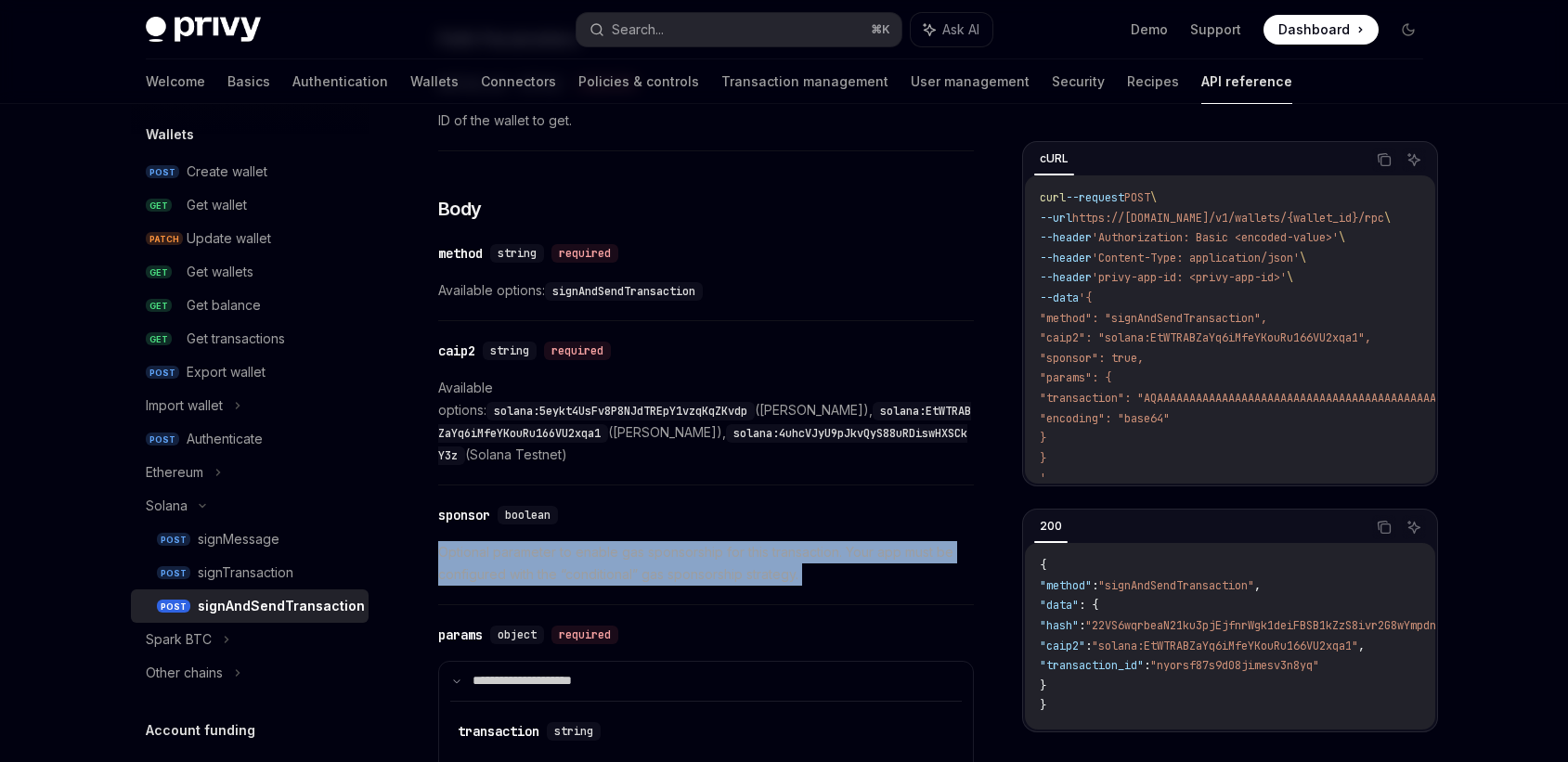
click at [818, 568] on div "​ sponsor boolean Optional parameter to enable gas sponsorship for this transac…" at bounding box center [706, 549] width 536 height 110
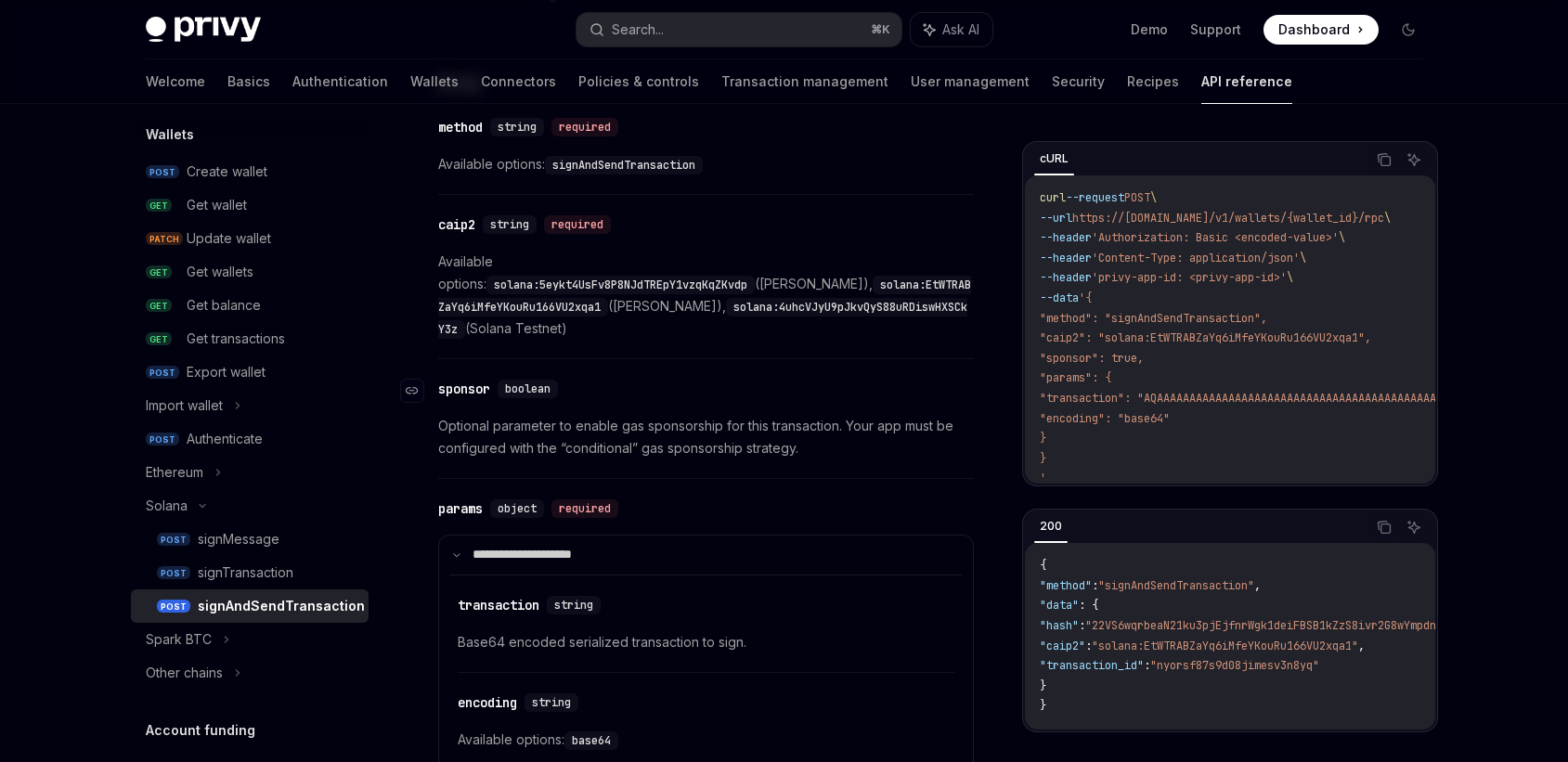
scroll to position [756, 0]
click at [203, 674] on div "Other chains" at bounding box center [184, 673] width 77 height 22
type textarea "*"
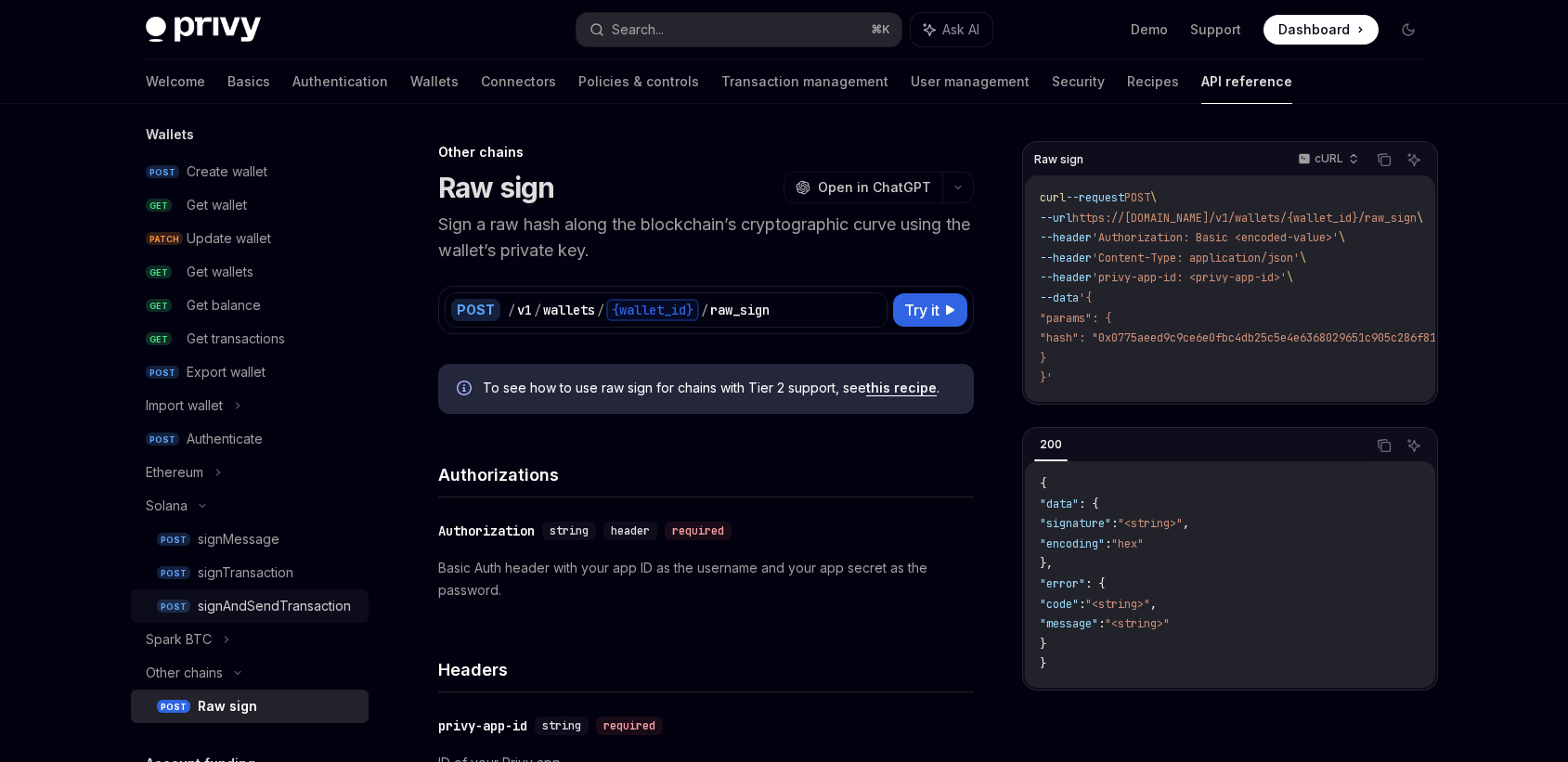
click at [242, 613] on div "signAndSendTransaction" at bounding box center [275, 605] width 154 height 22
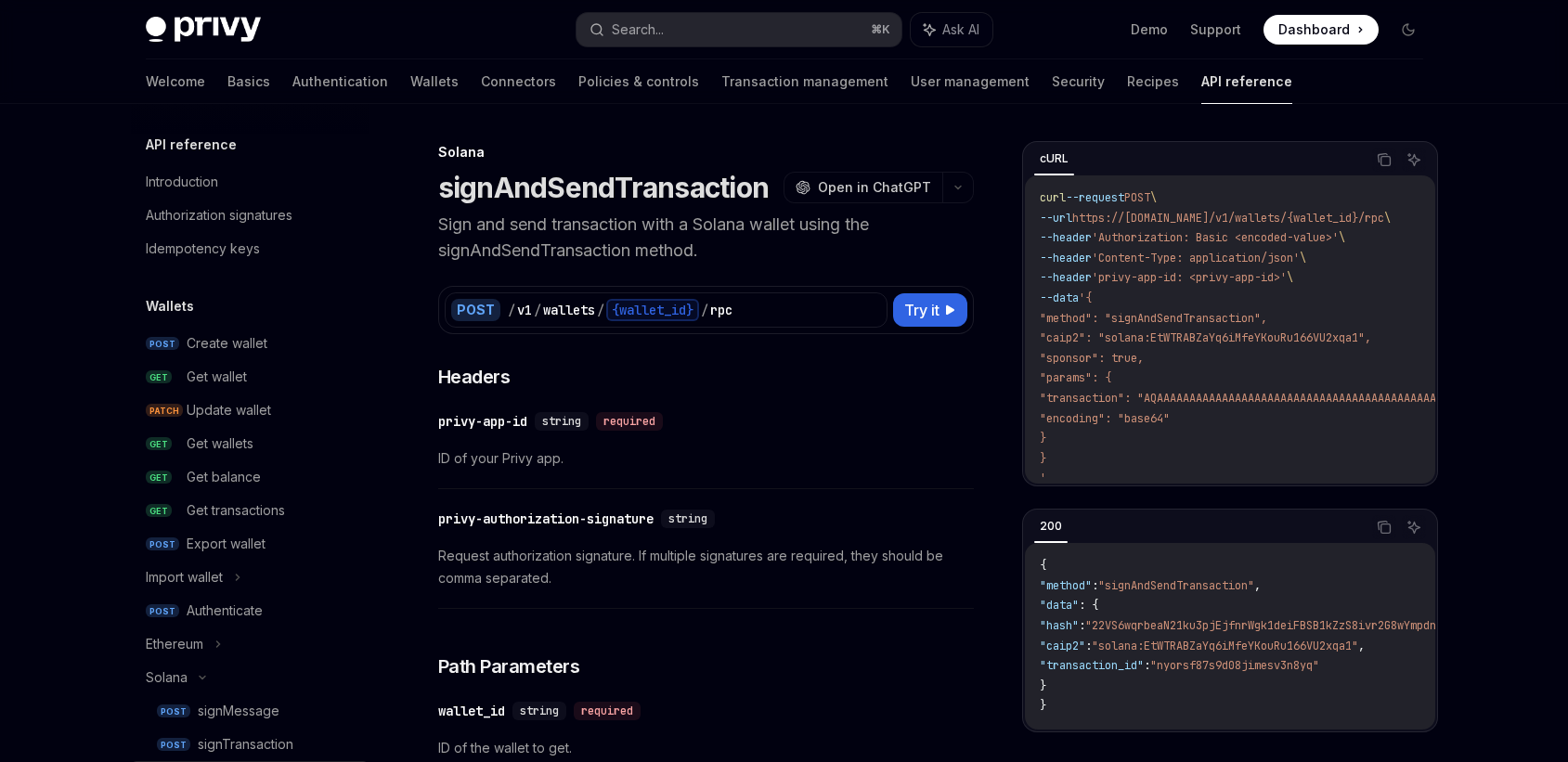
scroll to position [345, 0]
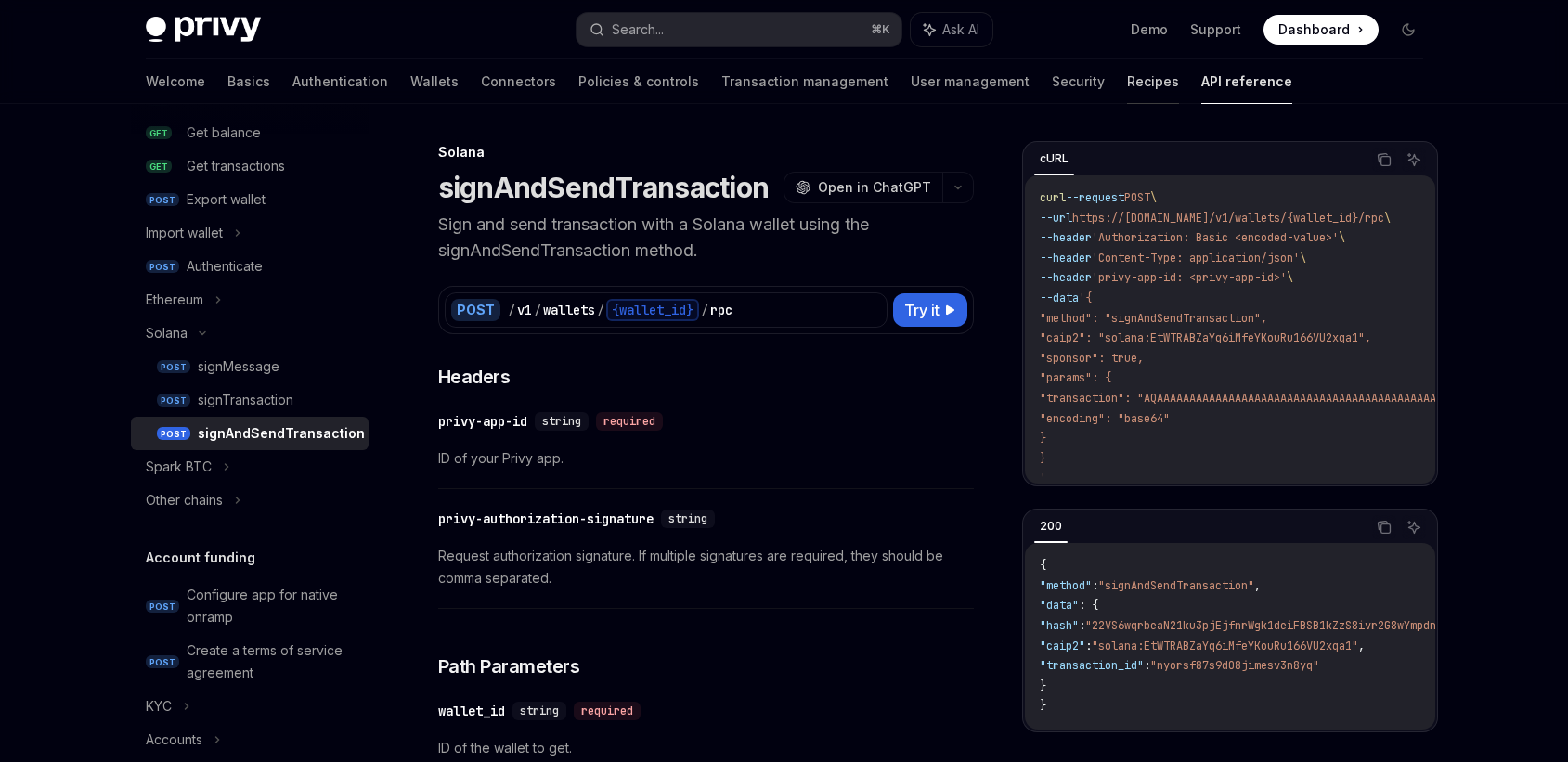
click at [1127, 96] on link "Recipes" at bounding box center [1153, 81] width 52 height 45
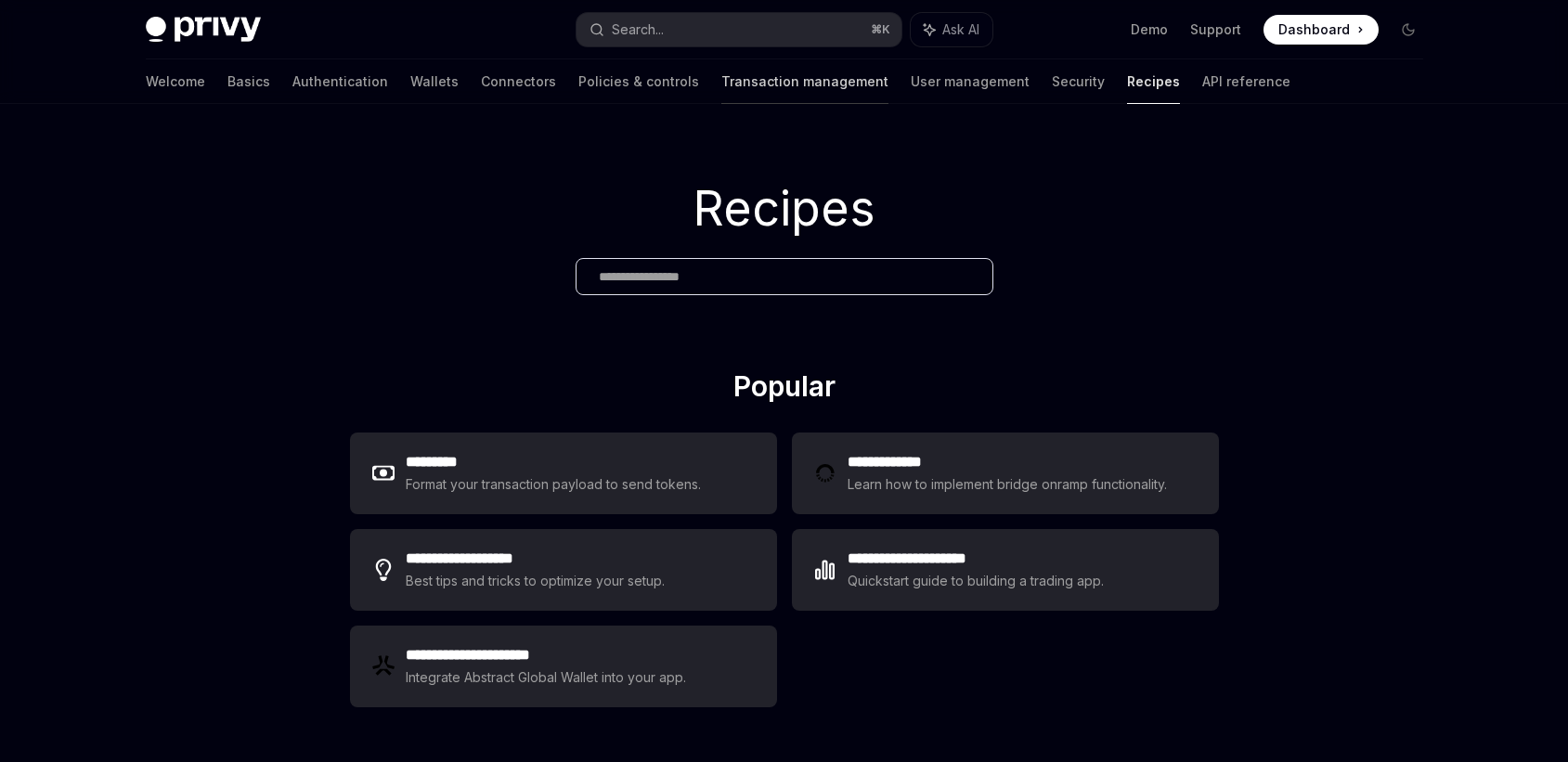
click at [722, 78] on link "Transaction management" at bounding box center [805, 81] width 168 height 45
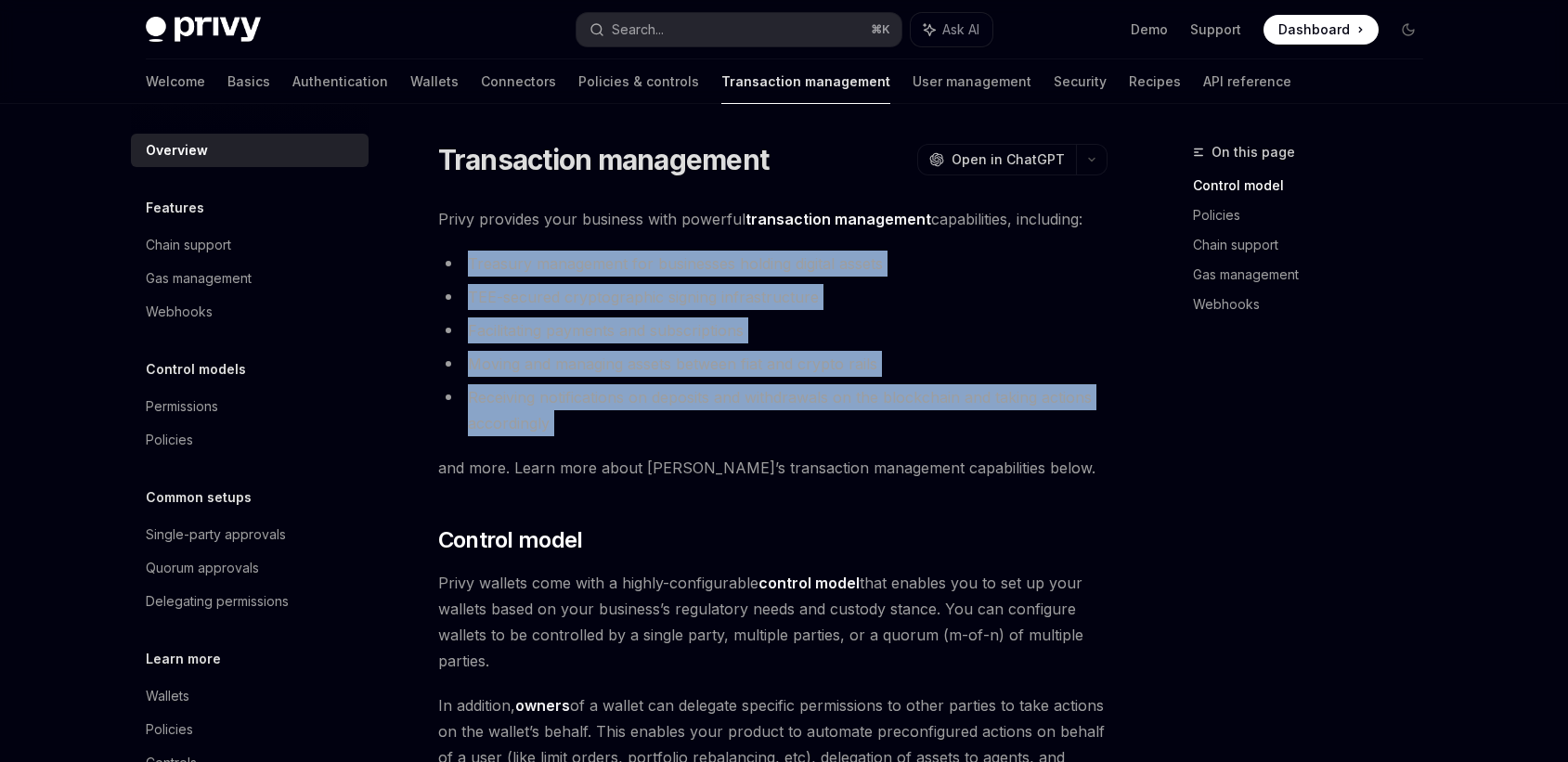
drag, startPoint x: 624, startPoint y: 240, endPoint x: 603, endPoint y: 452, distance: 213.0
click at [593, 429] on li "Receiving notifications on deposits and withdrawals on the blockchain and takin…" at bounding box center [772, 410] width 669 height 52
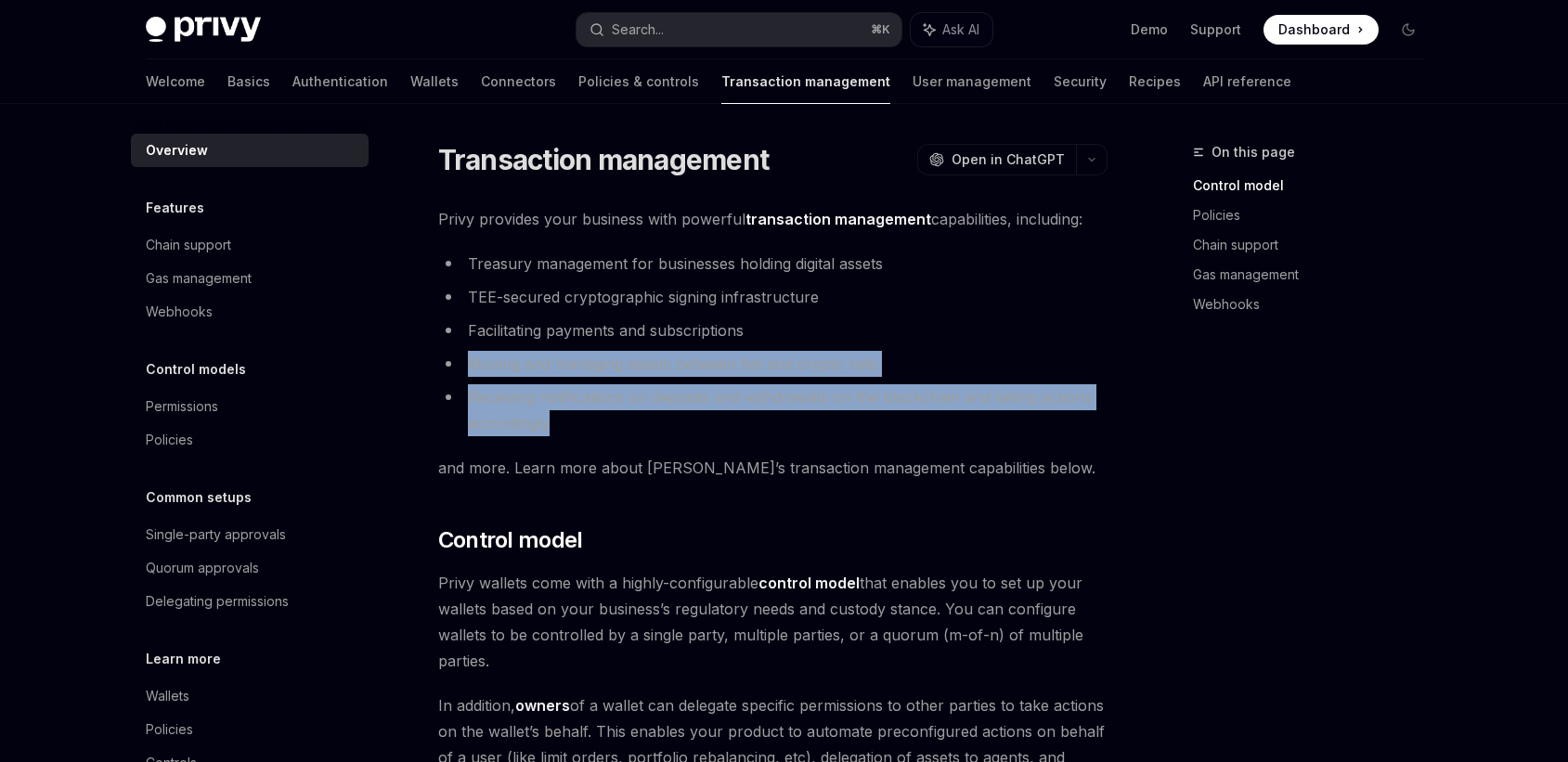
drag, startPoint x: 593, startPoint y: 429, endPoint x: 469, endPoint y: 363, distance: 140.5
click at [468, 363] on ul "Treasury management for businesses holding digital assets TEE-secured cryptogra…" at bounding box center [772, 343] width 669 height 185
click at [469, 363] on li "Moving and managing assets between fiat and crypto rails" at bounding box center [772, 364] width 669 height 26
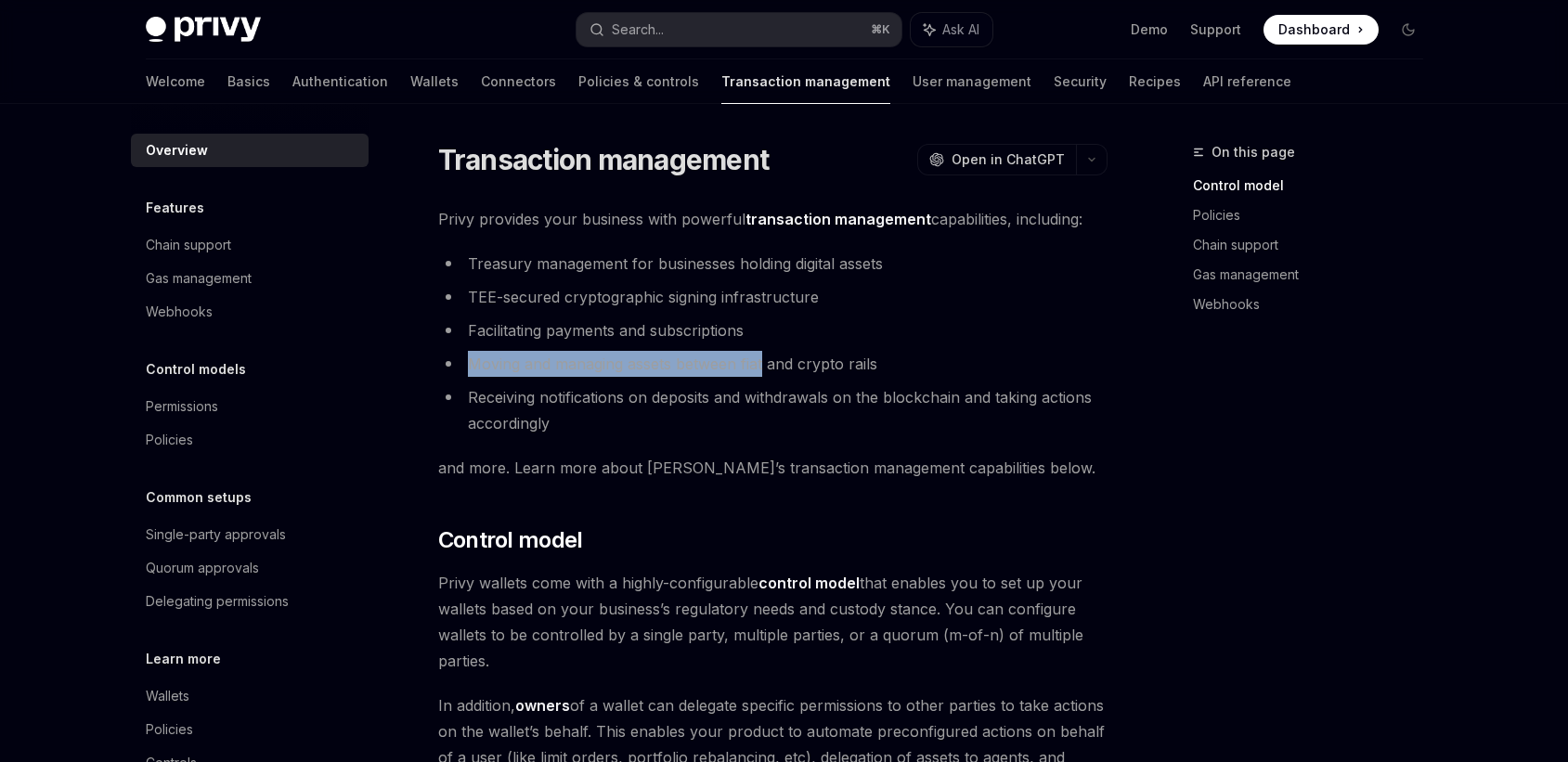
drag, startPoint x: 469, startPoint y: 363, endPoint x: 756, endPoint y: 363, distance: 287.0
click at [756, 363] on li "Moving and managing assets between fiat and crypto rails" at bounding box center [772, 364] width 669 height 26
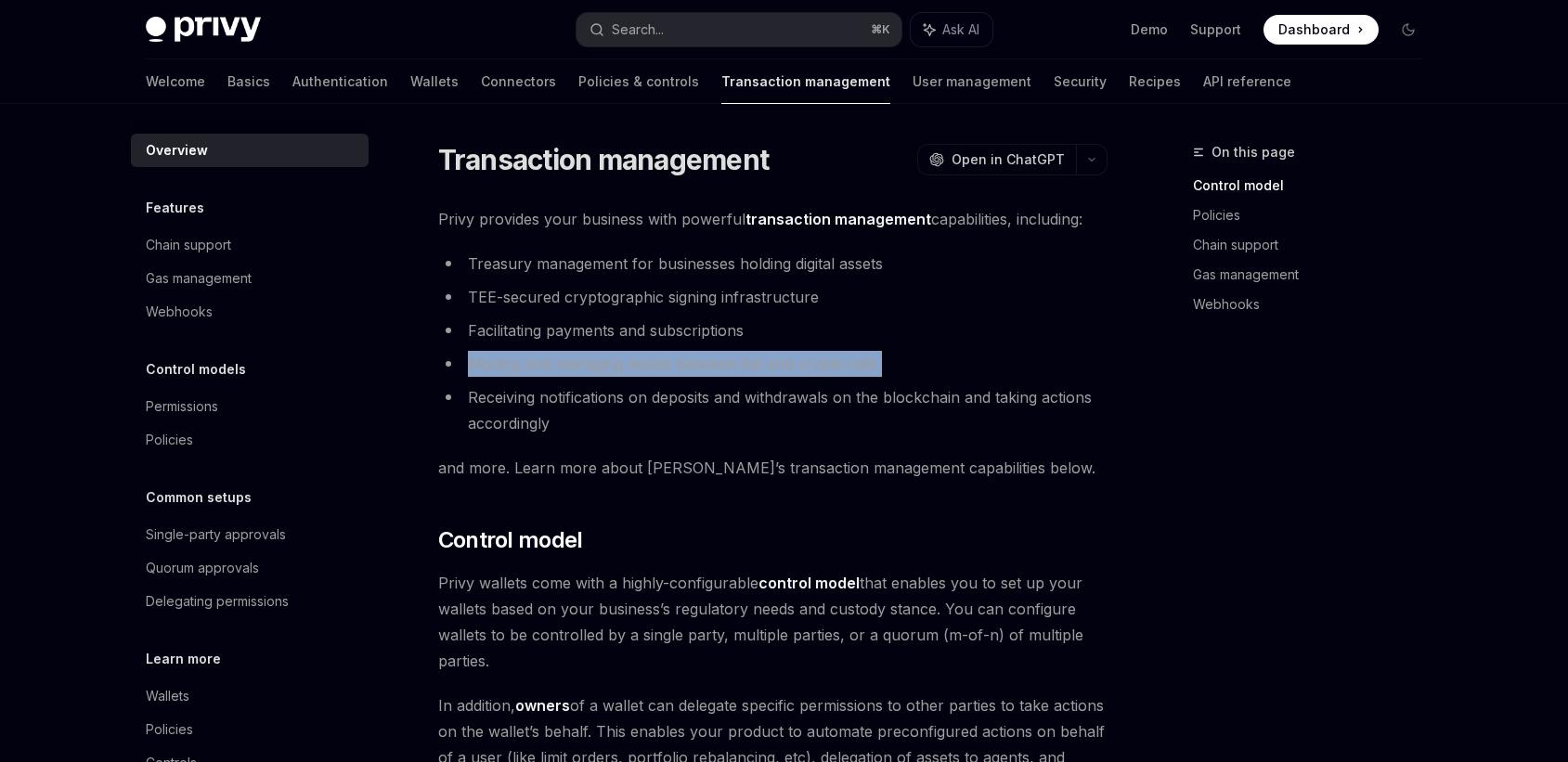
click at [756, 363] on li "Moving and managing assets between fiat and crypto rails" at bounding box center [772, 364] width 669 height 26
click at [481, 89] on link "Connectors" at bounding box center [518, 81] width 75 height 45
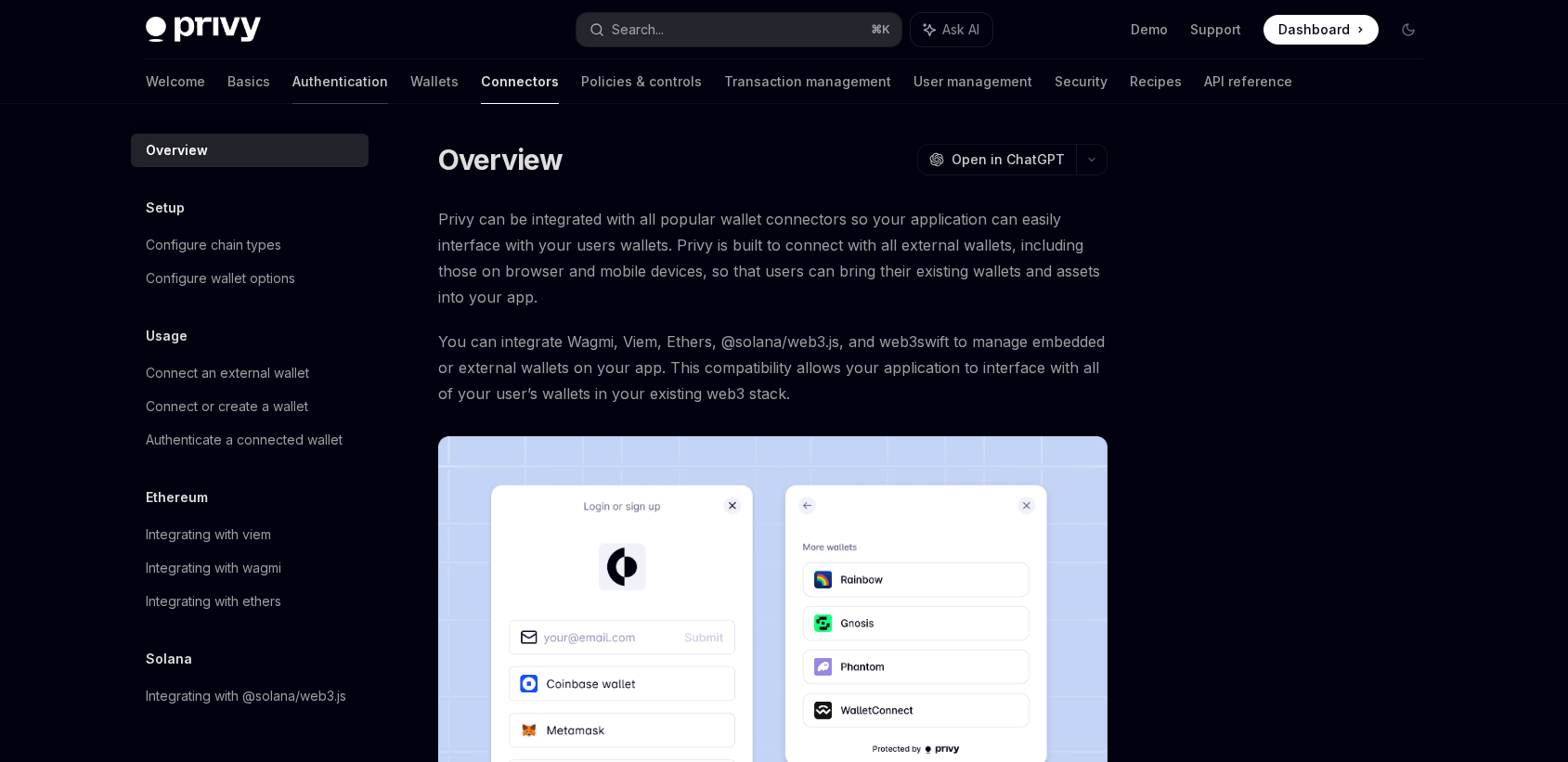
click at [292, 81] on link "Authentication" at bounding box center [340, 81] width 95 height 45
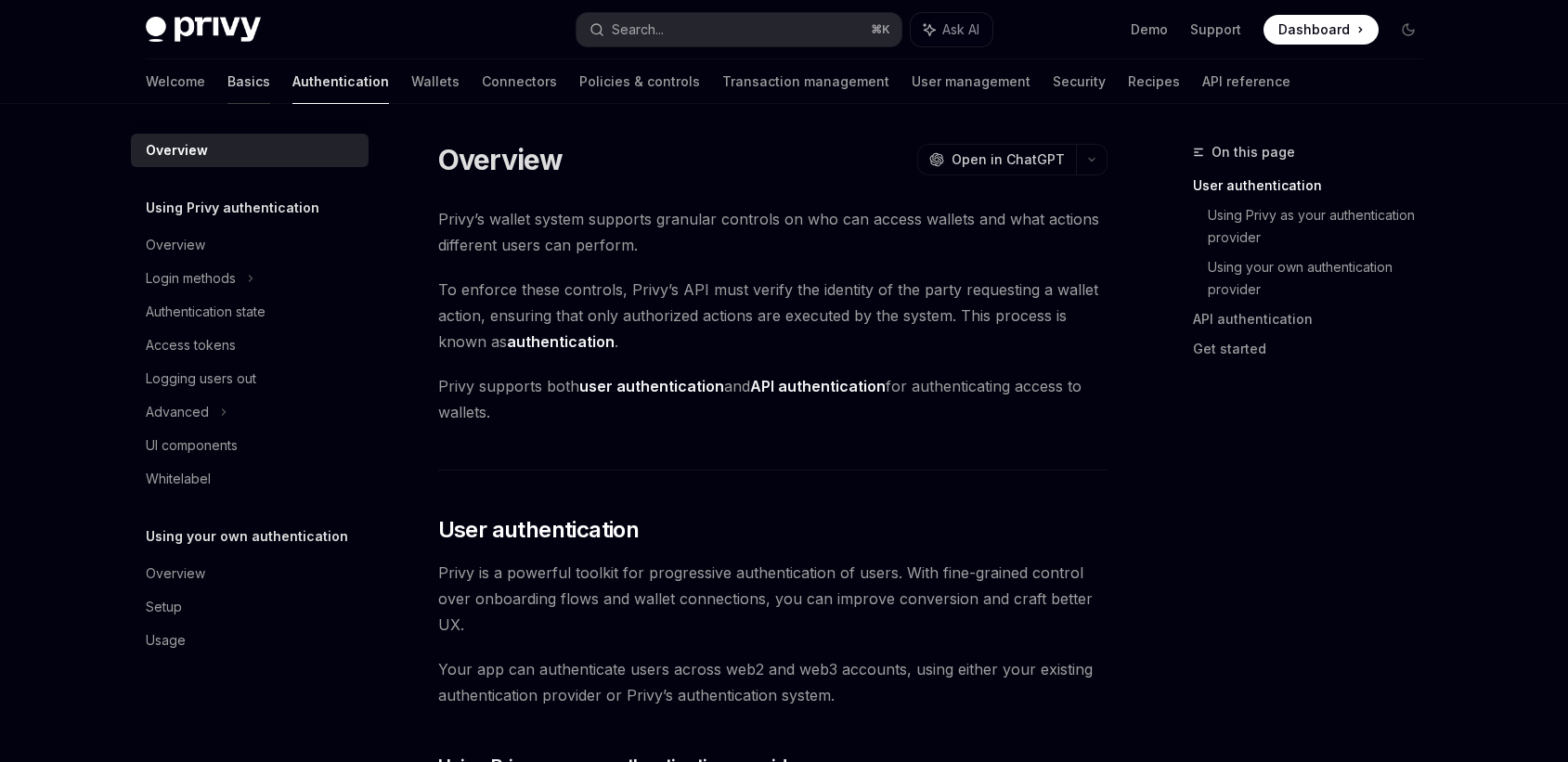
click at [228, 83] on link "Basics" at bounding box center [249, 81] width 43 height 45
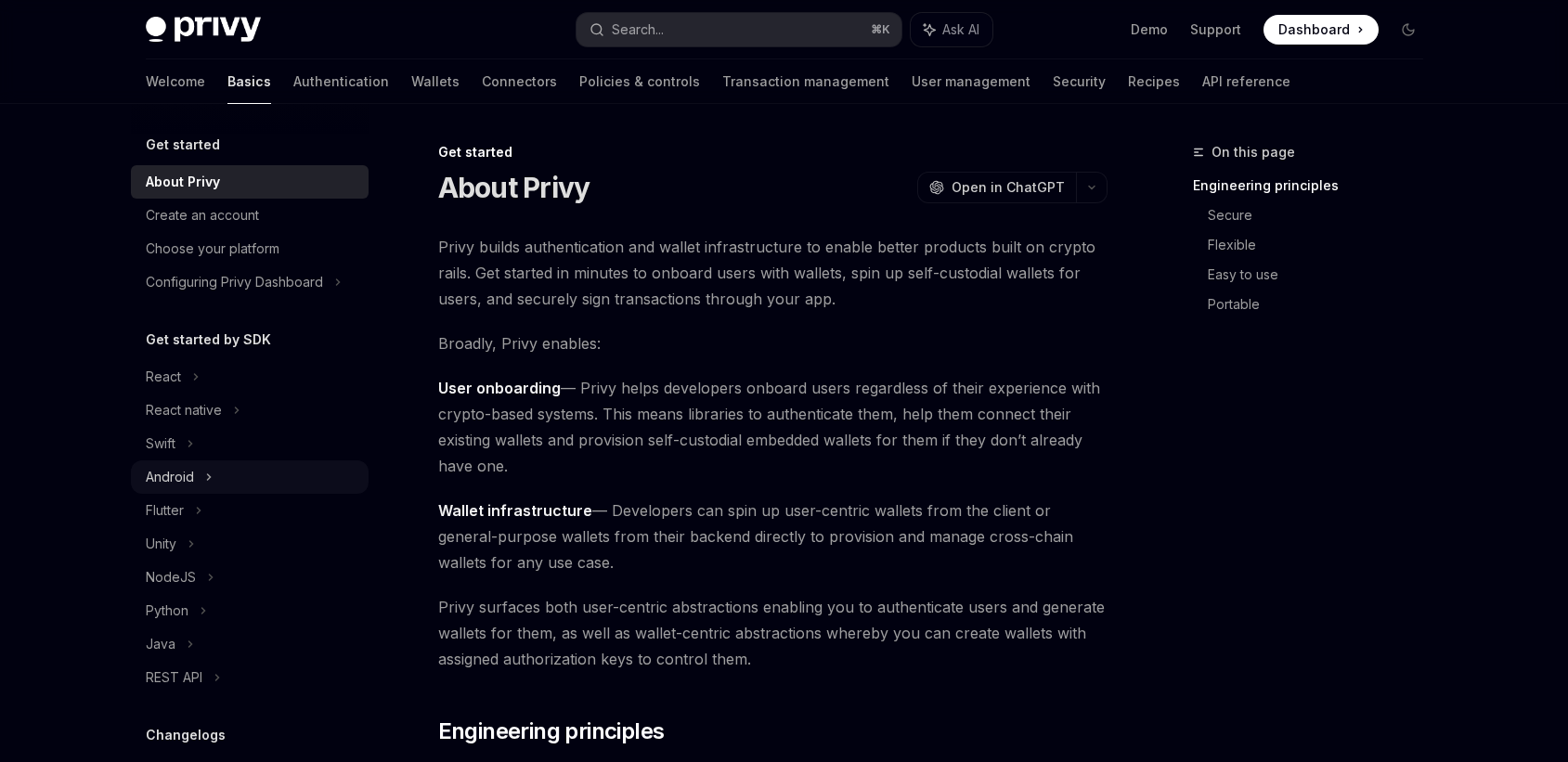
click at [191, 487] on div "Android" at bounding box center [169, 477] width 49 height 22
type textarea "*"
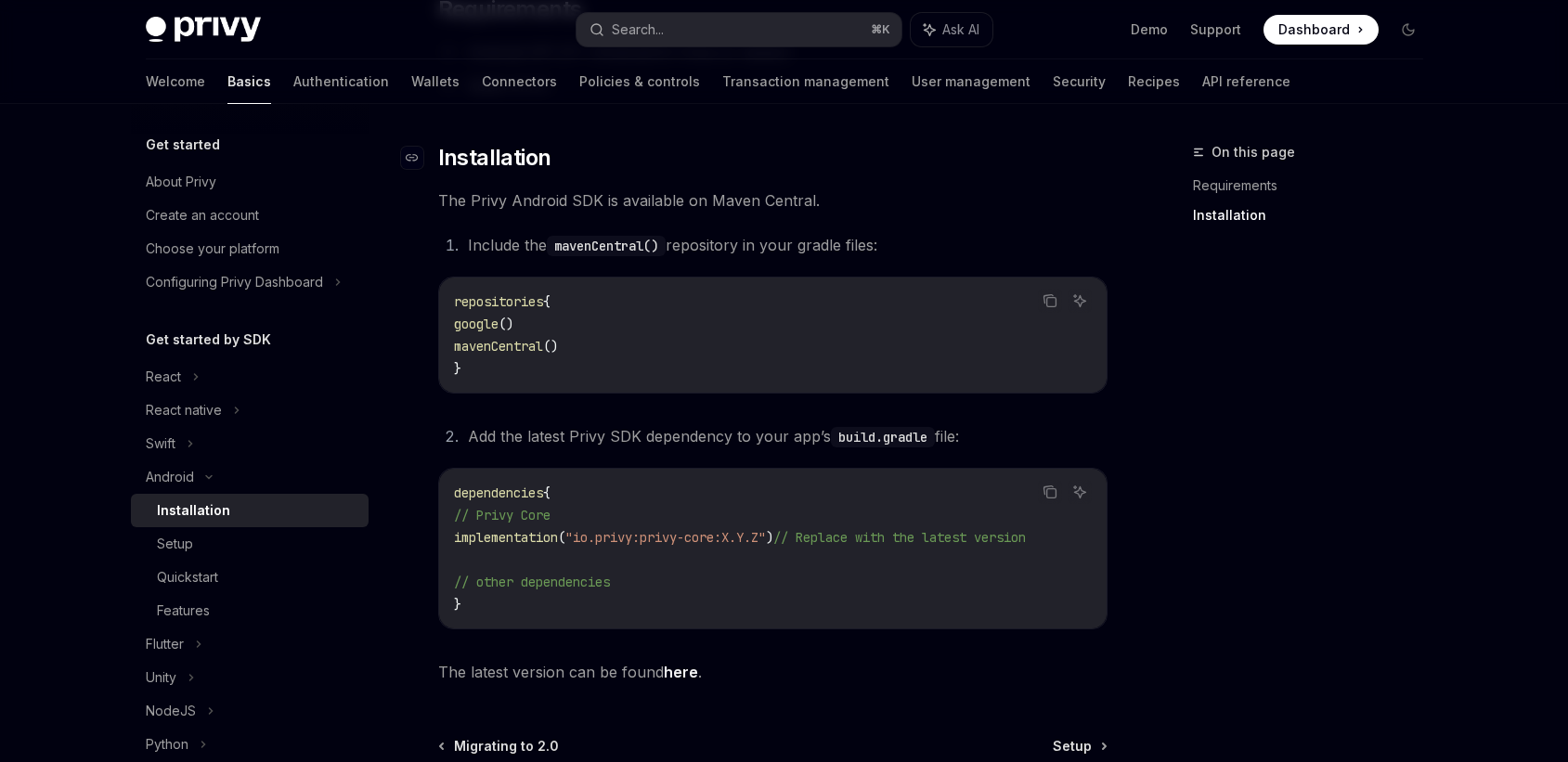
scroll to position [242, 0]
drag, startPoint x: 481, startPoint y: 344, endPoint x: 653, endPoint y: 344, distance: 172.0
click at [653, 344] on code "repositories { google () mavenCentral () }" at bounding box center [773, 333] width 638 height 89
copy span "mavenCentral ()"
click at [653, 344] on code "repositories { google () mavenCentral () }" at bounding box center [773, 333] width 638 height 89
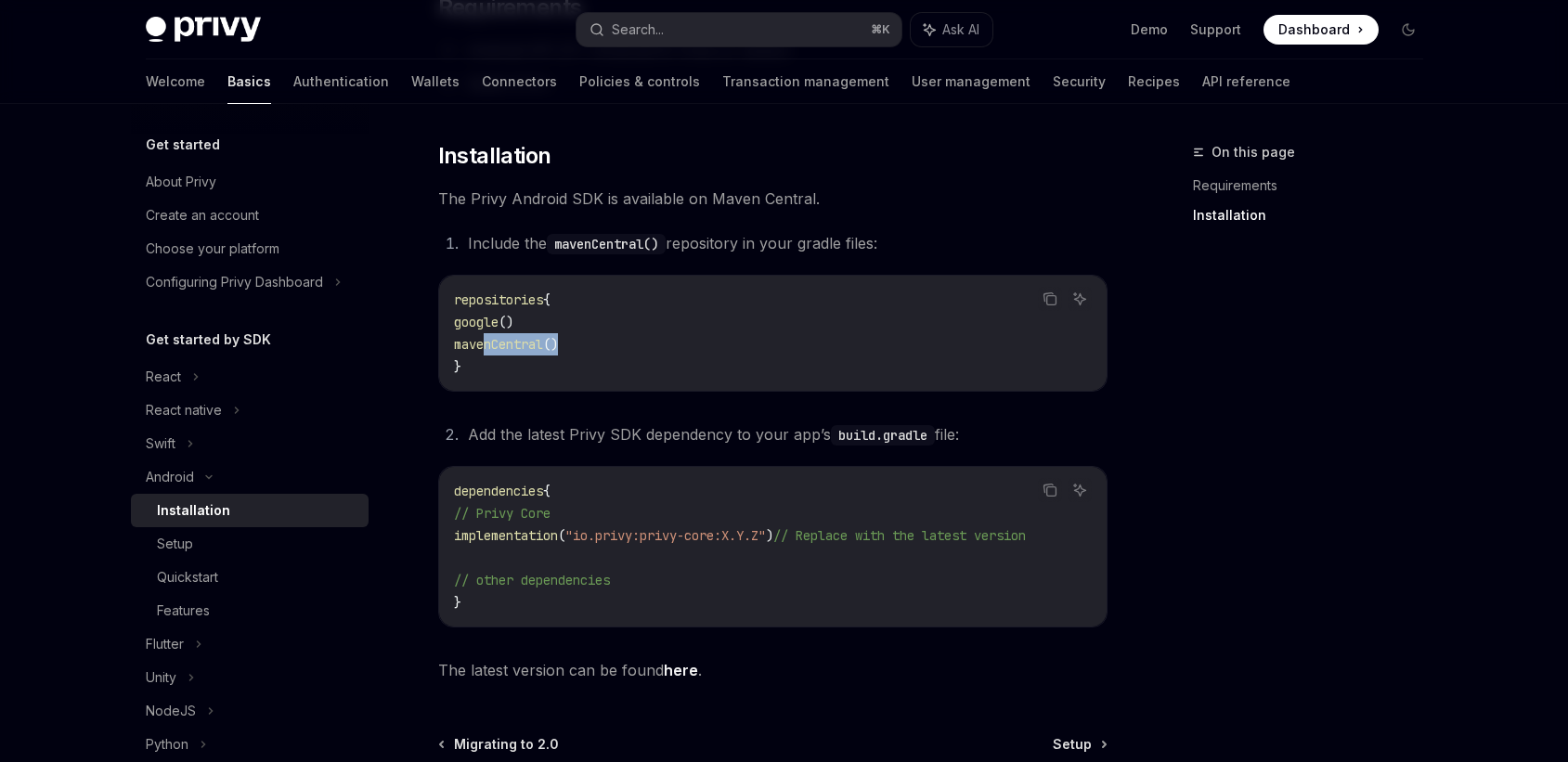
drag, startPoint x: 481, startPoint y: 348, endPoint x: 732, endPoint y: 348, distance: 251.0
click at [733, 348] on code "repositories { google () mavenCentral () }" at bounding box center [773, 333] width 638 height 89
copy span "mavenCentral ()"
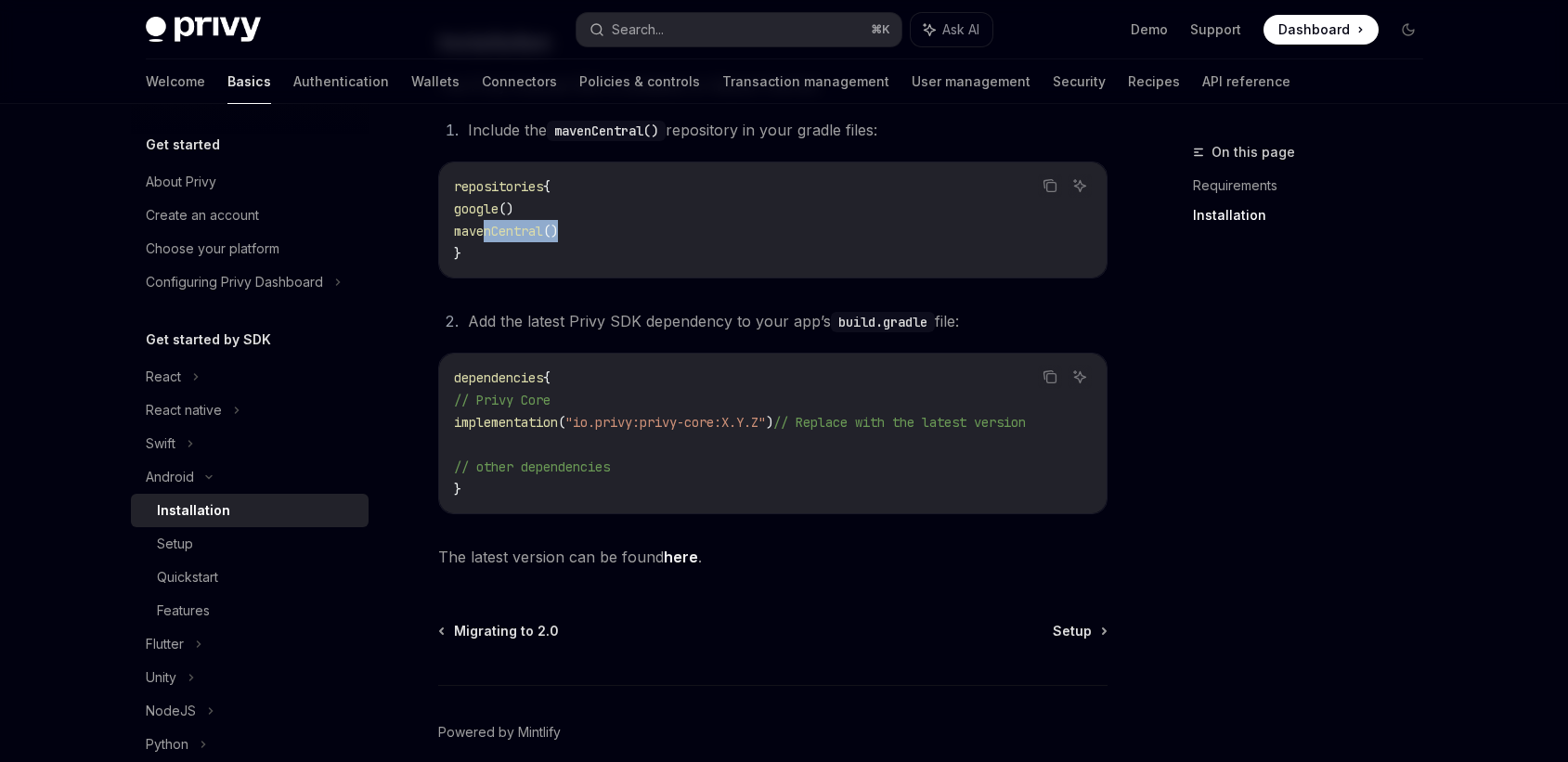
scroll to position [283, 0]
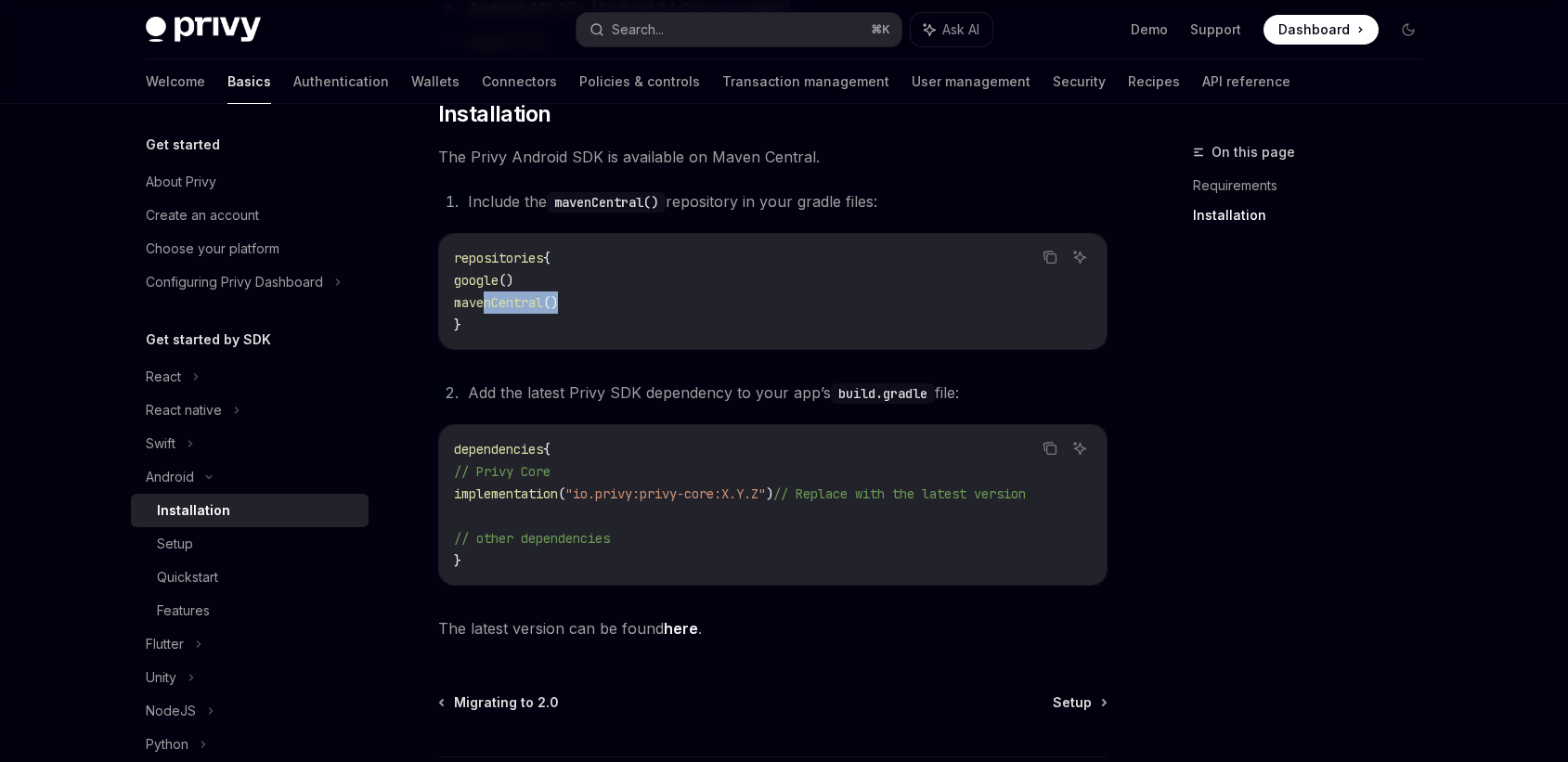
click at [677, 638] on link "here" at bounding box center [681, 629] width 35 height 20
drag, startPoint x: 587, startPoint y: 489, endPoint x: 752, endPoint y: 488, distance: 165.0
click at [752, 488] on span ""io.privy:privy-core:X.Y.Z"" at bounding box center [665, 493] width 200 height 17
copy span ""io.privy:privy-core:"
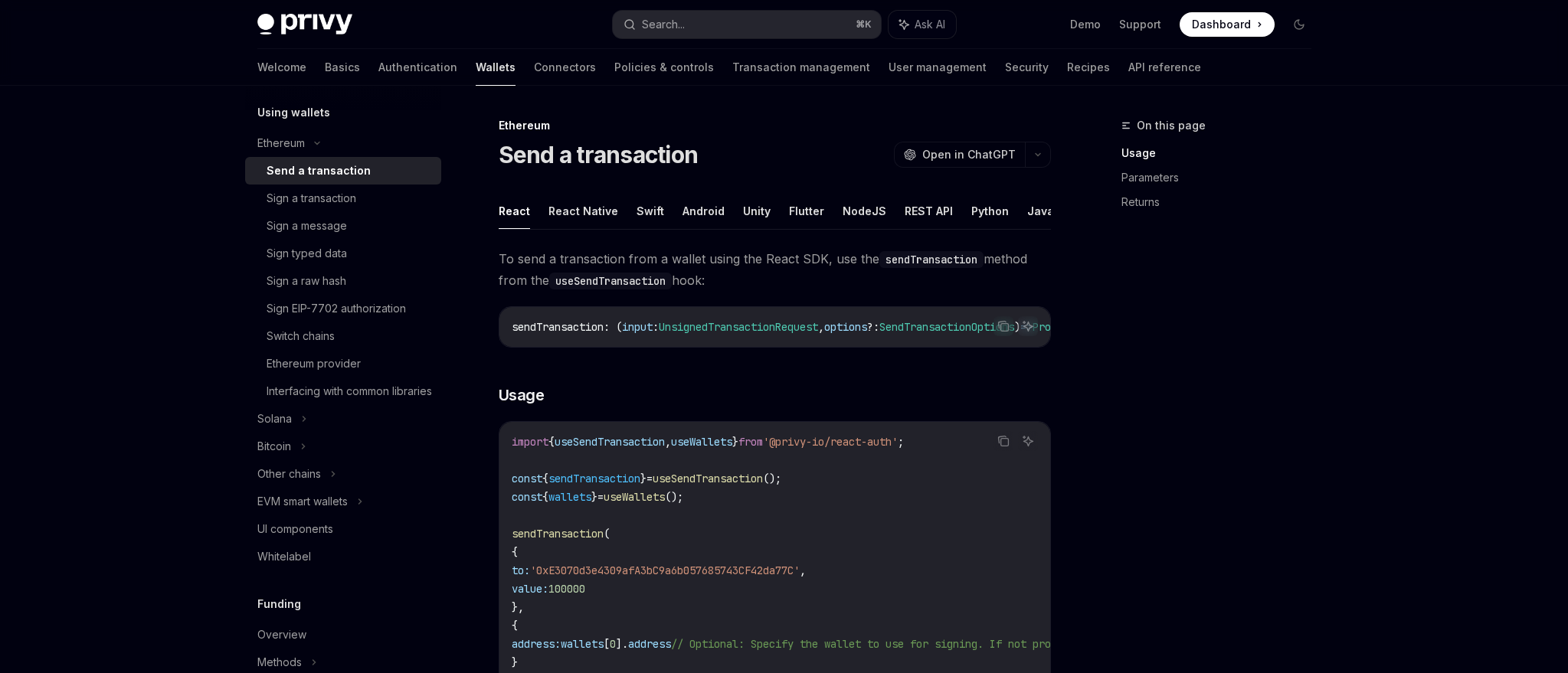
scroll to position [375, 0]
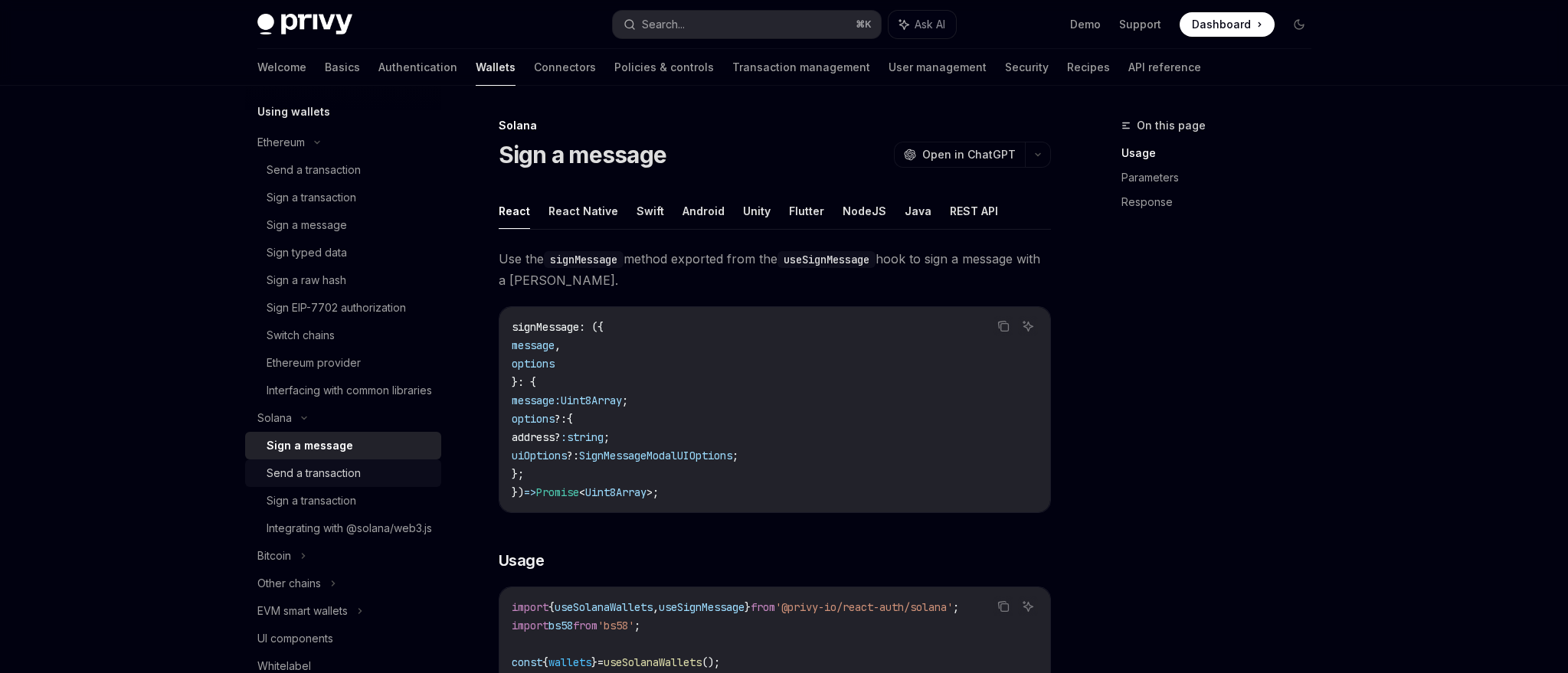
click at [308, 482] on div "Send a transaction" at bounding box center [313, 473] width 94 height 18
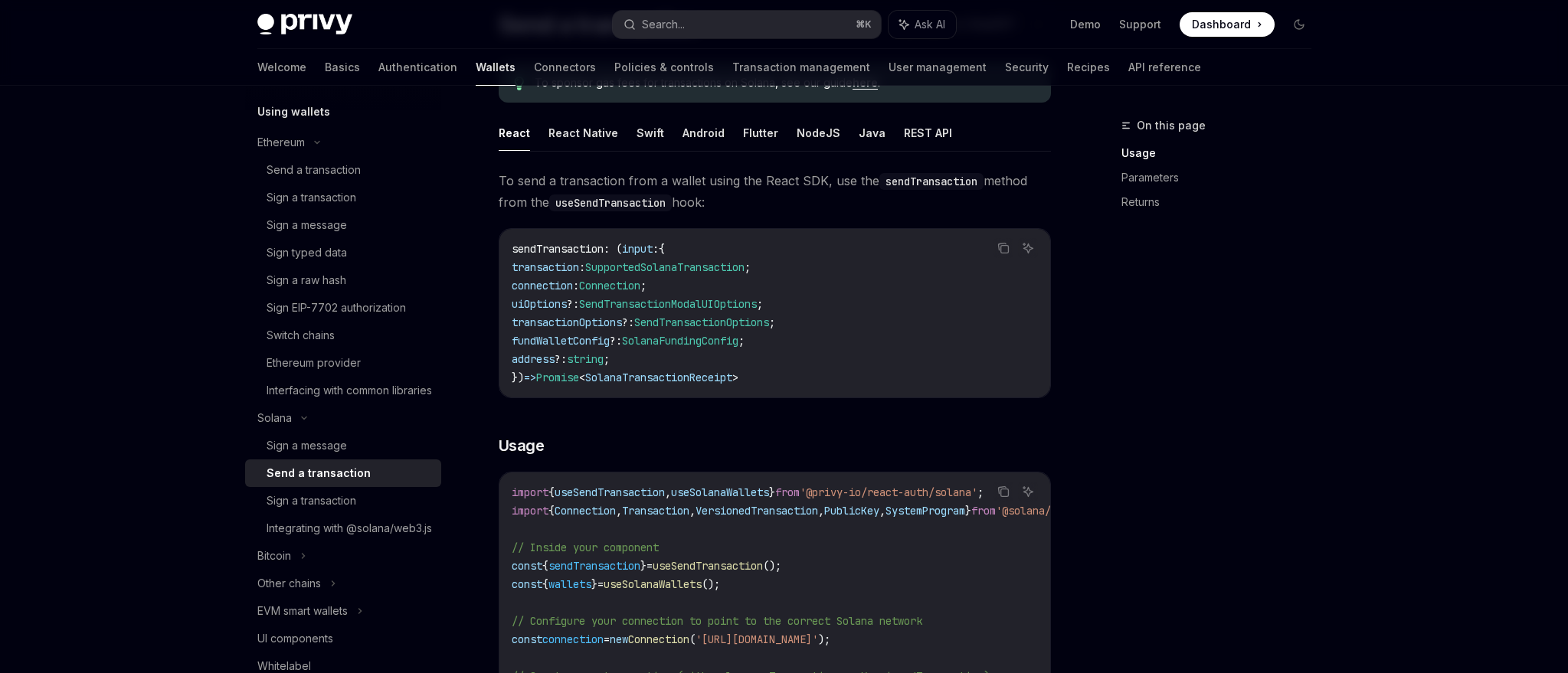
scroll to position [132, 0]
click at [858, 128] on button "Java" at bounding box center [871, 131] width 27 height 36
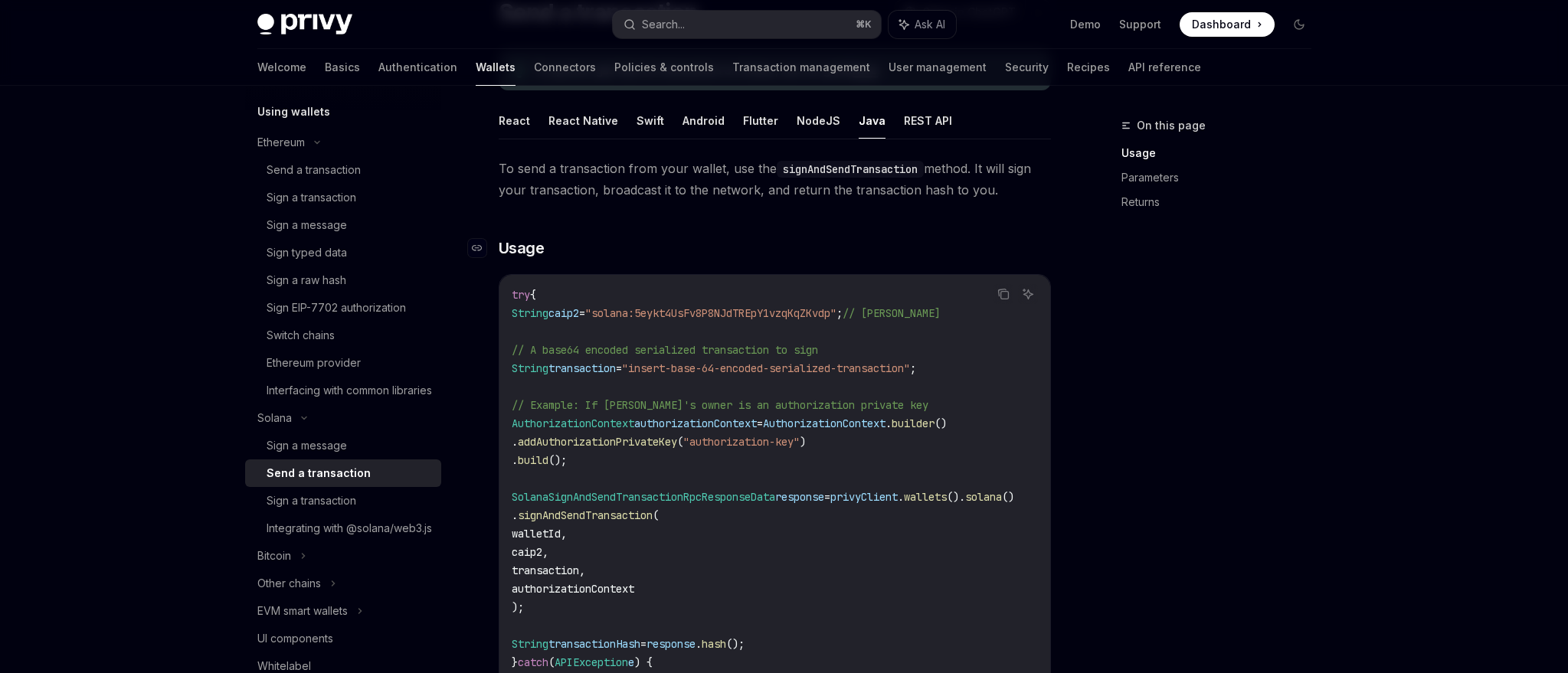
scroll to position [132, 0]
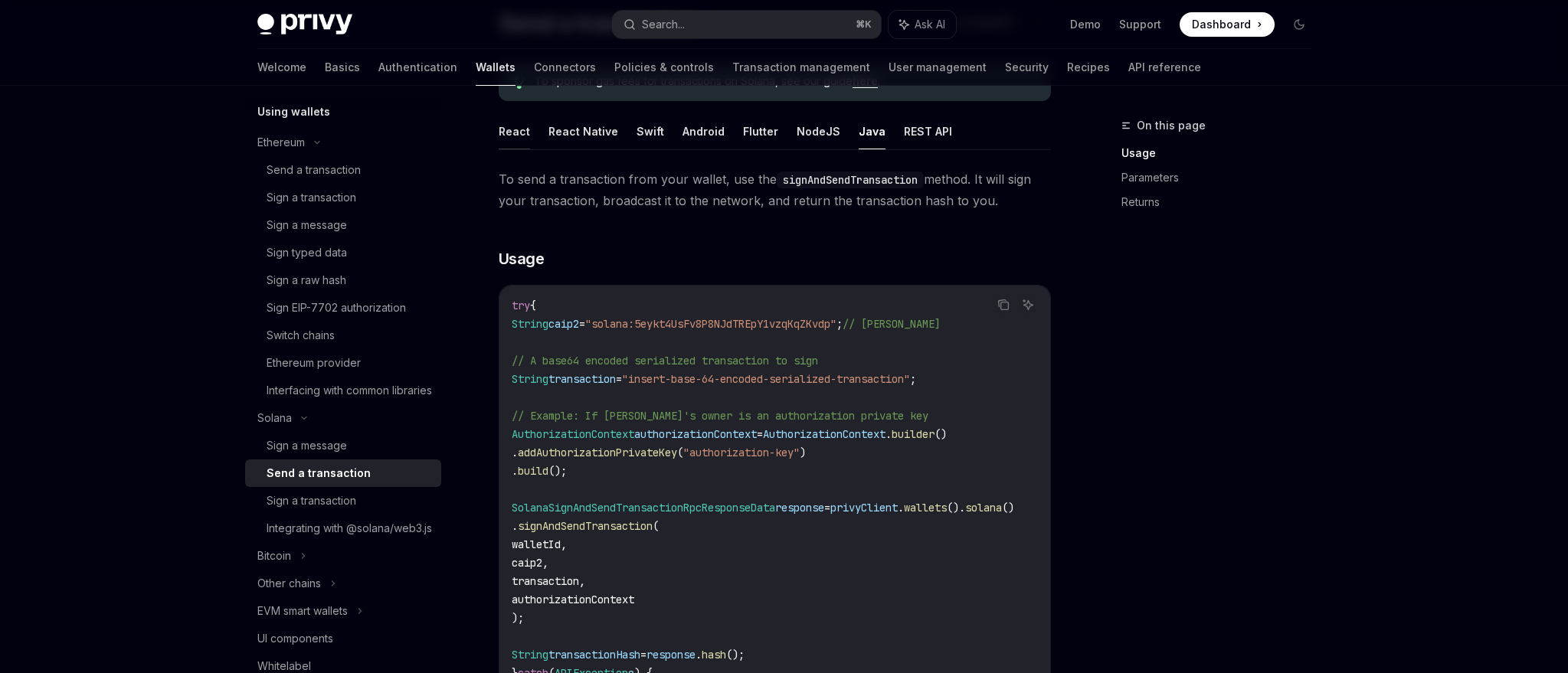
click at [505, 132] on button "React" at bounding box center [514, 132] width 31 height 36
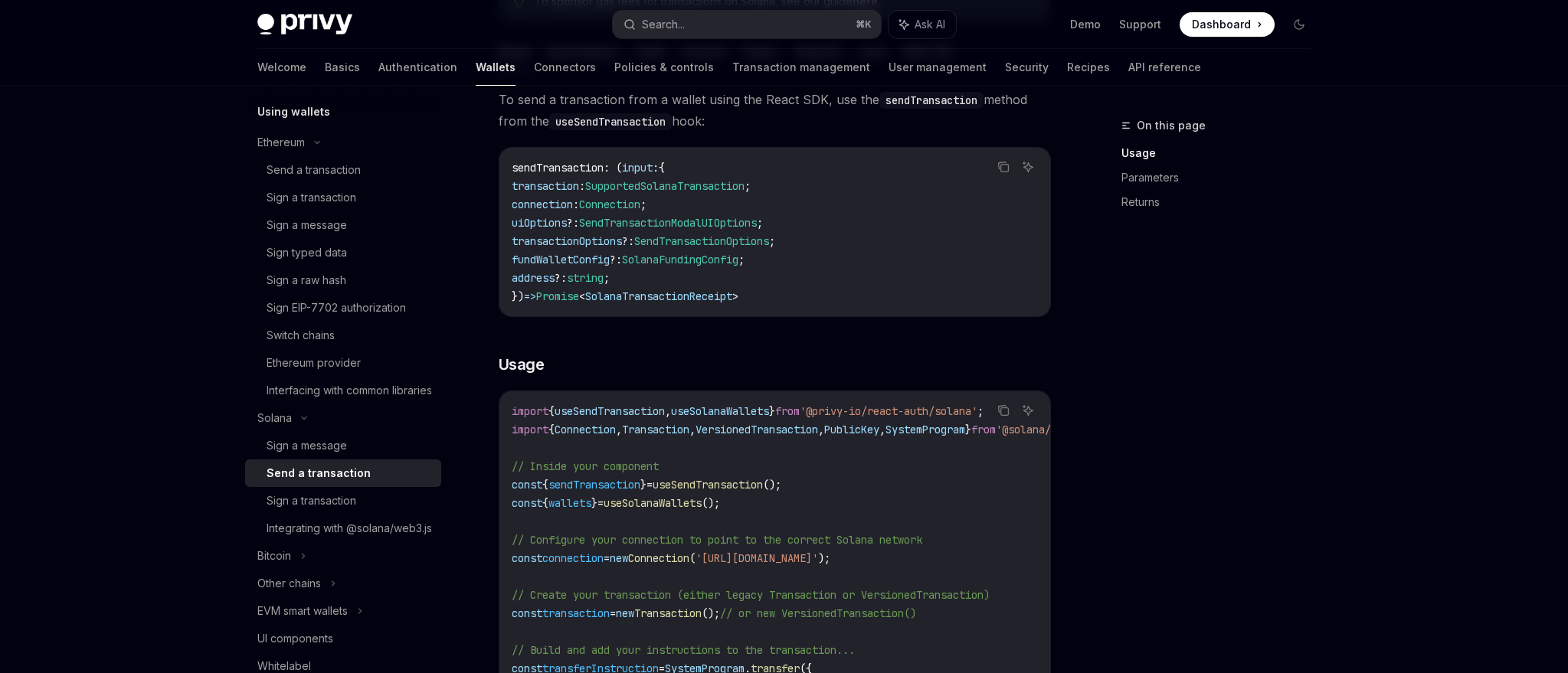
scroll to position [11, 0]
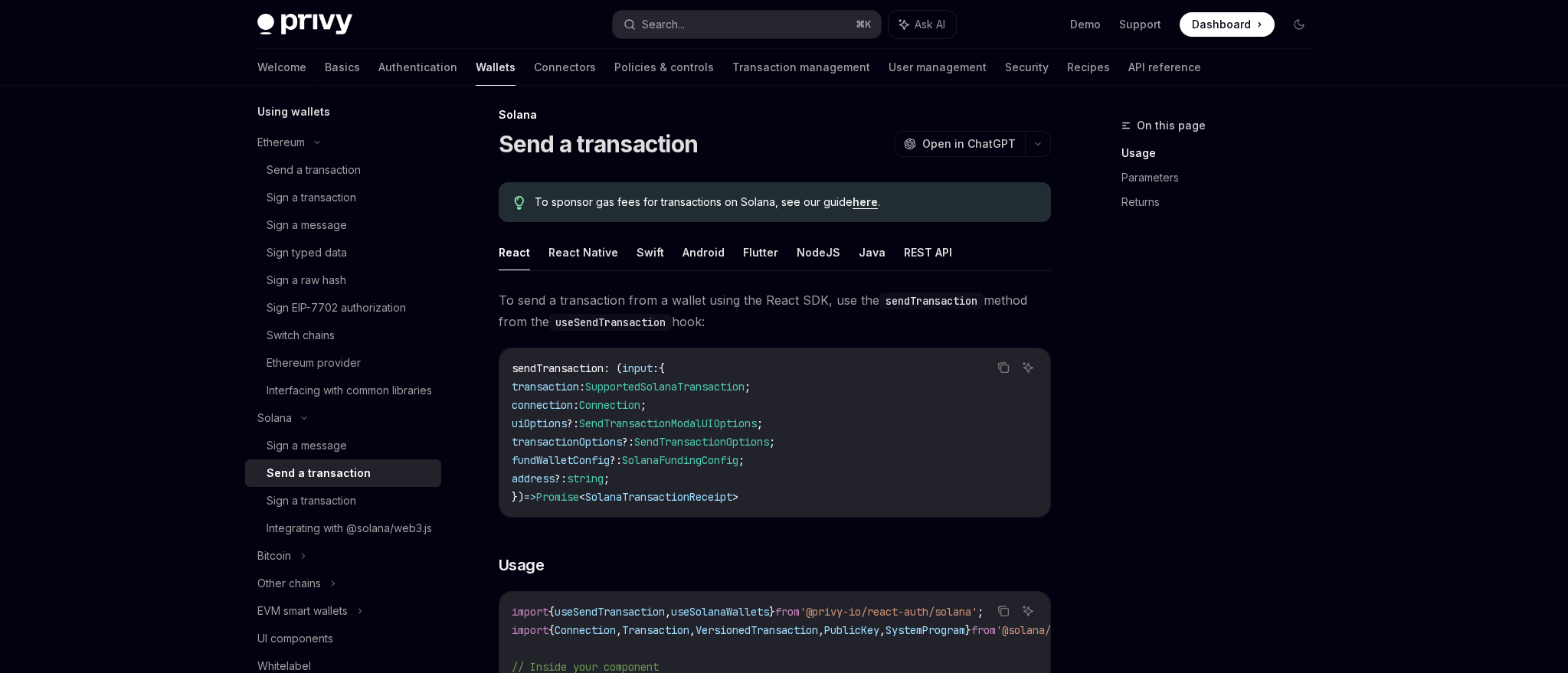
click at [672, 247] on ul "React React Native Swift Android Flutter NodeJS Java REST API" at bounding box center [774, 253] width 552 height 37
click at [702, 251] on button "Android" at bounding box center [704, 253] width 43 height 36
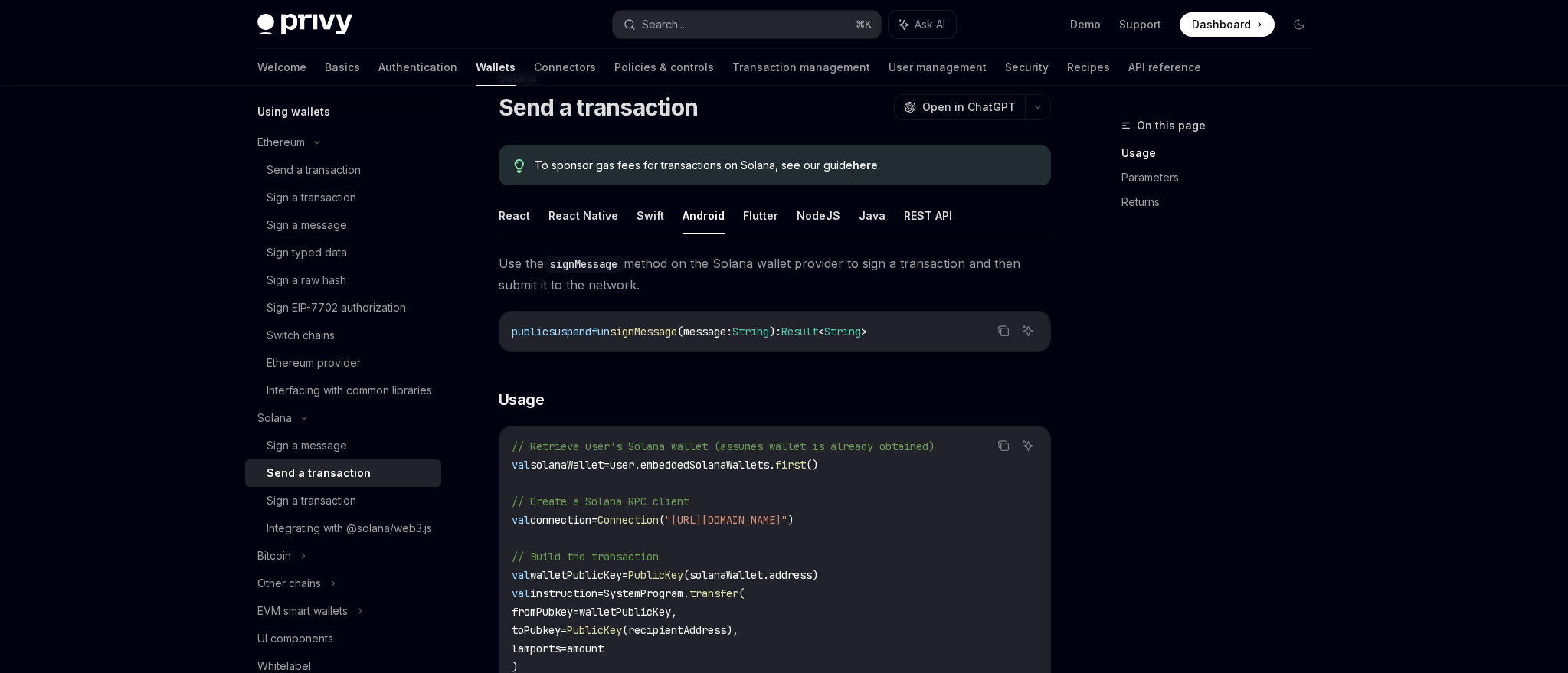
scroll to position [48, 0]
click at [860, 209] on button "Java" at bounding box center [871, 215] width 27 height 36
type textarea "*"
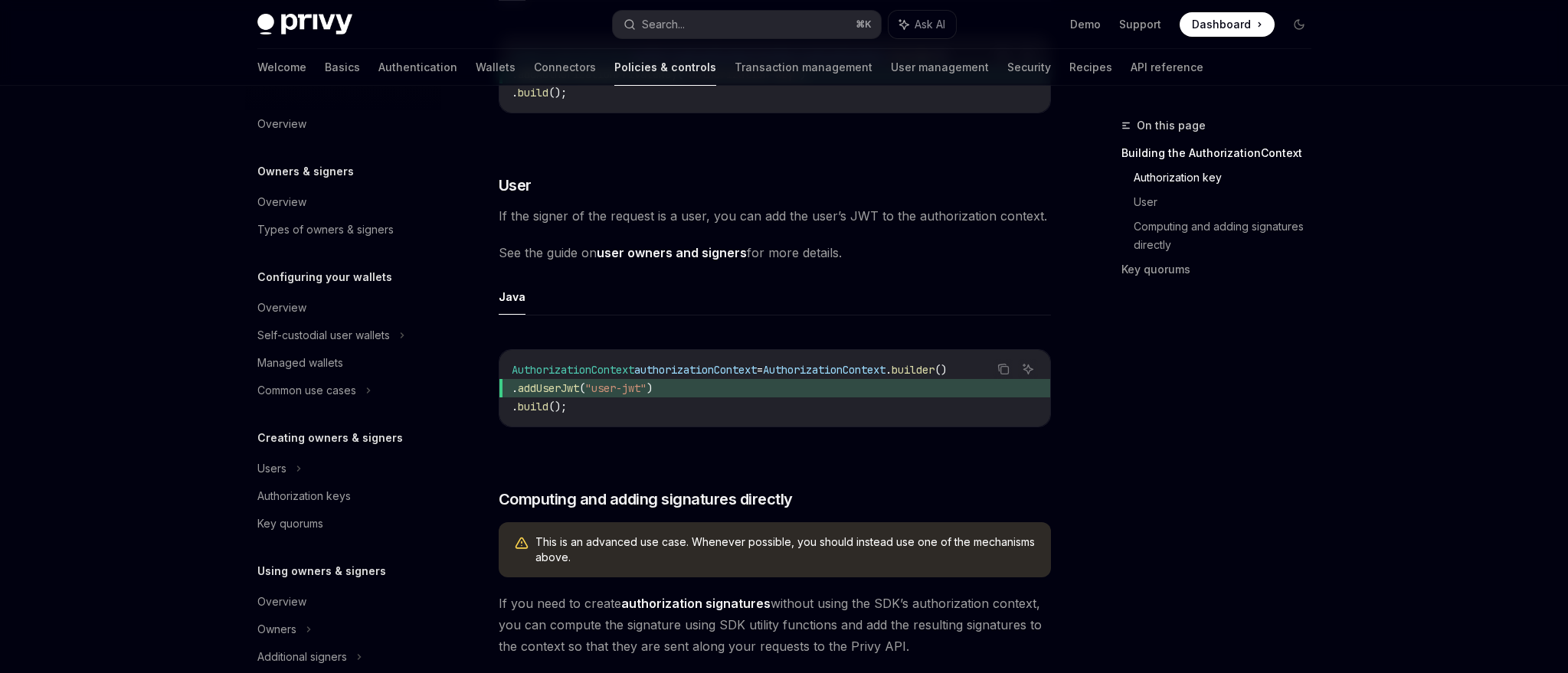
scroll to position [864, 0]
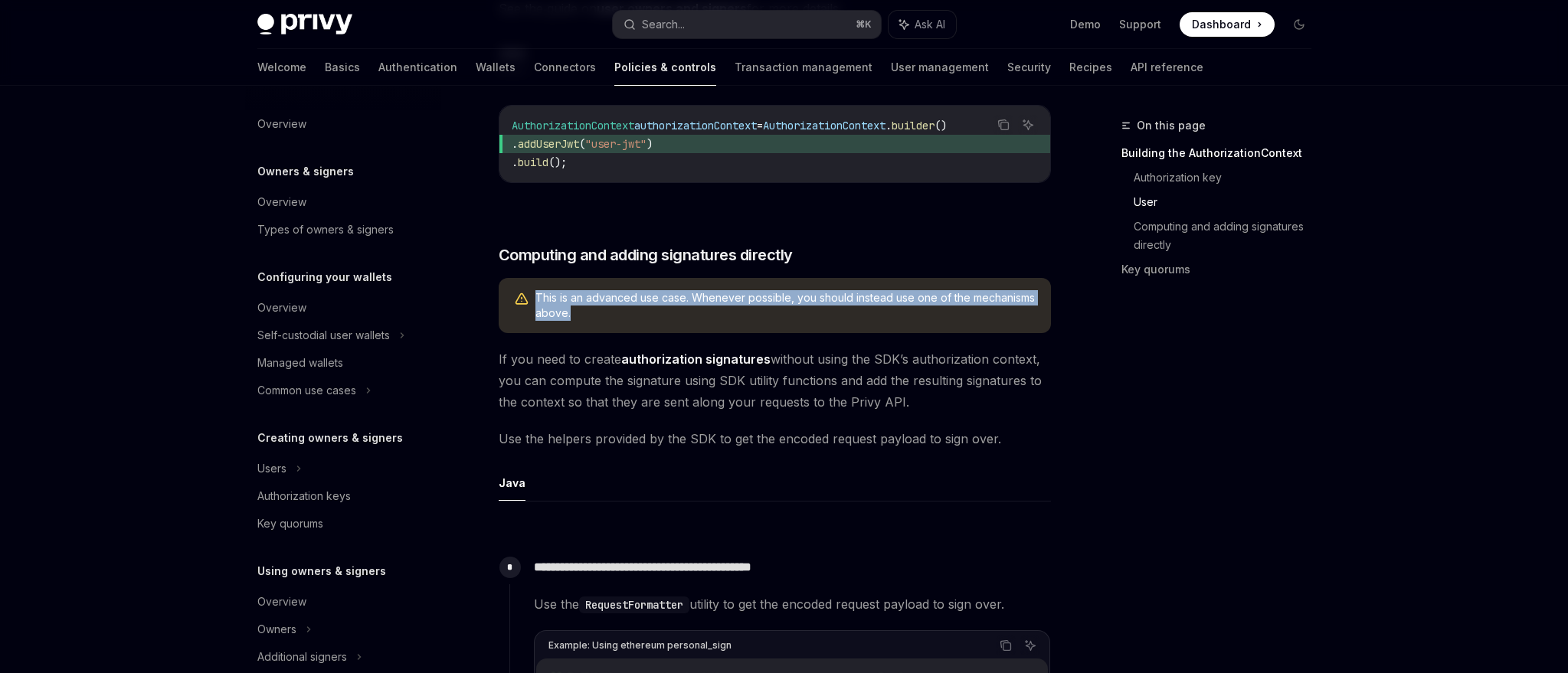
drag, startPoint x: 722, startPoint y: 330, endPoint x: 538, endPoint y: 318, distance: 184.4
click at [538, 318] on span "This is an advanced use case. Whenever possible, you should instead use one of …" at bounding box center [786, 305] width 500 height 30
drag, startPoint x: 538, startPoint y: 318, endPoint x: 616, endPoint y: 348, distance: 83.6
click at [616, 333] on div "This is an advanced use case. Whenever possible, you should instead use one of …" at bounding box center [774, 305] width 552 height 55
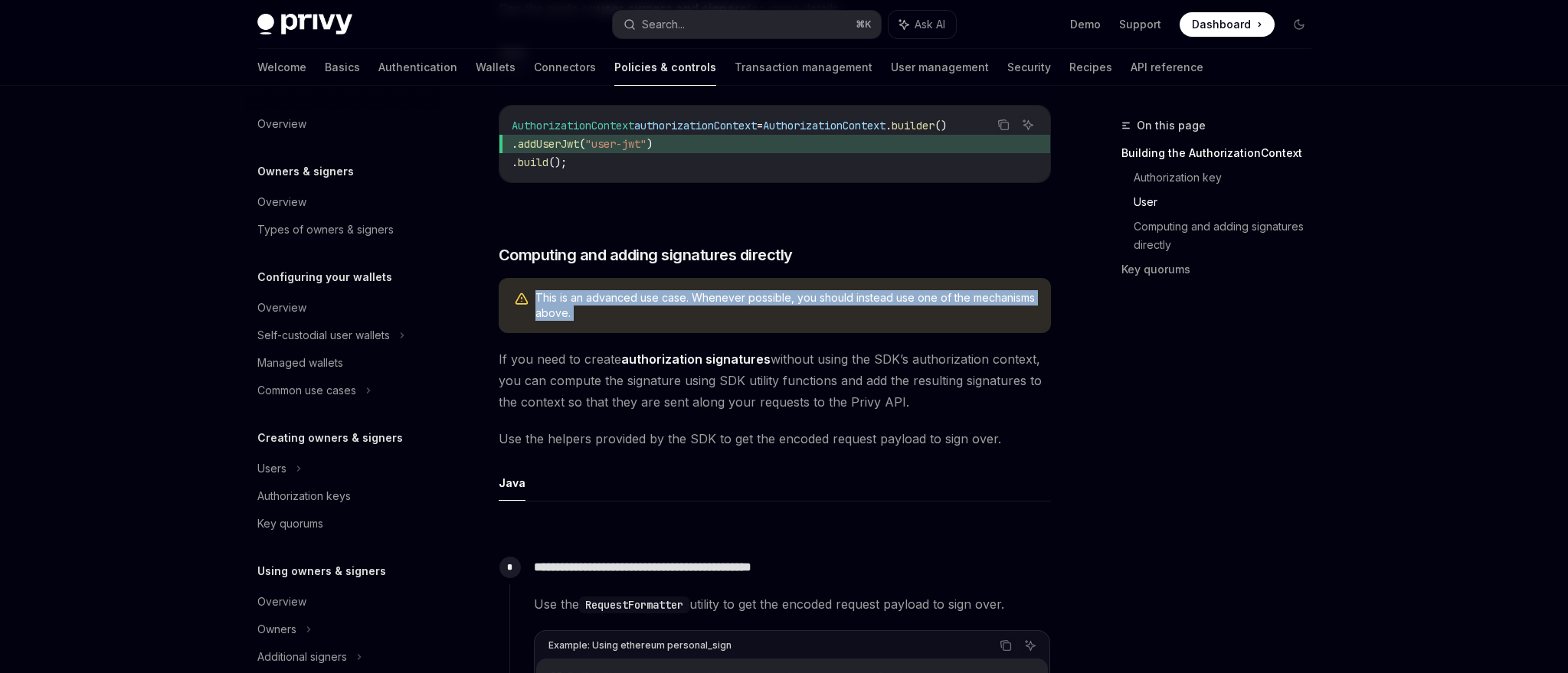
click at [616, 333] on div "This is an advanced use case. Whenever possible, you should instead use one of …" at bounding box center [774, 305] width 552 height 55
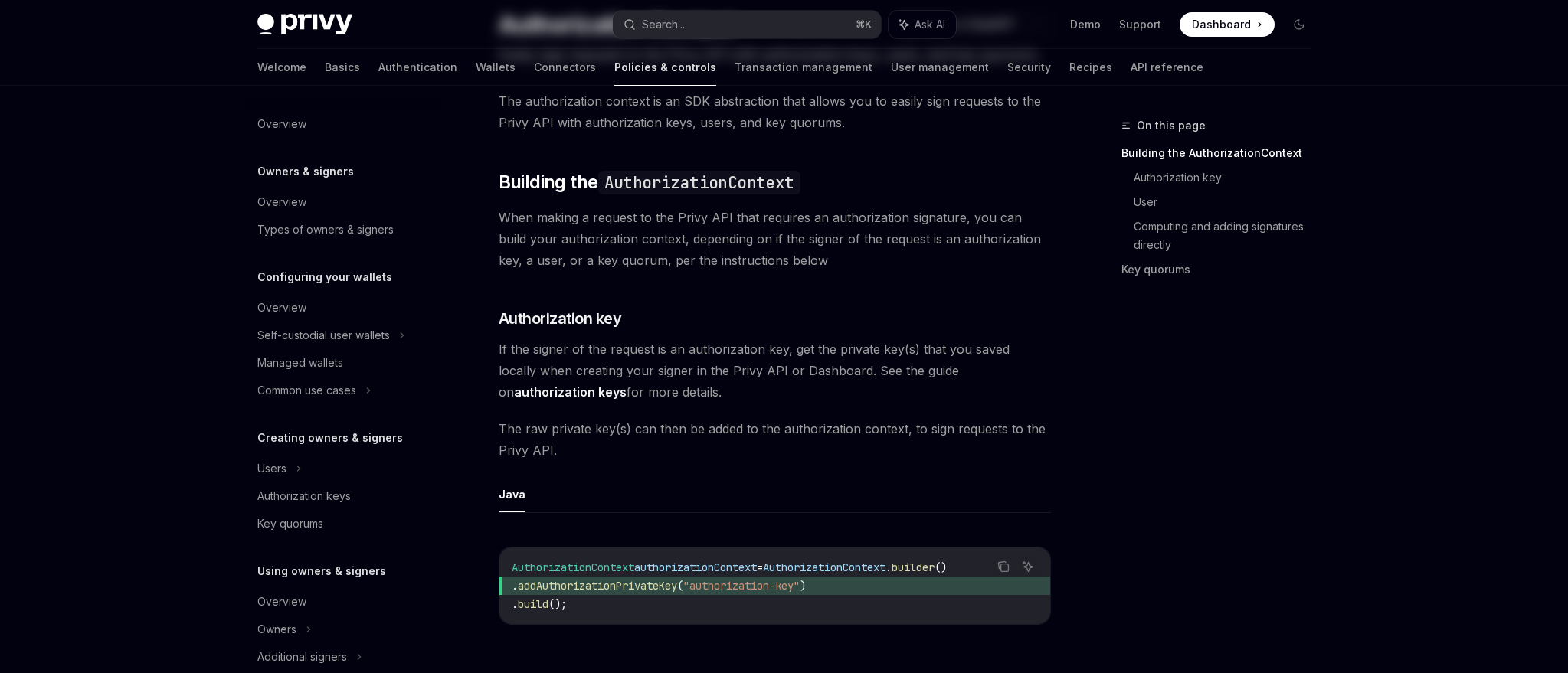
scroll to position [0, 0]
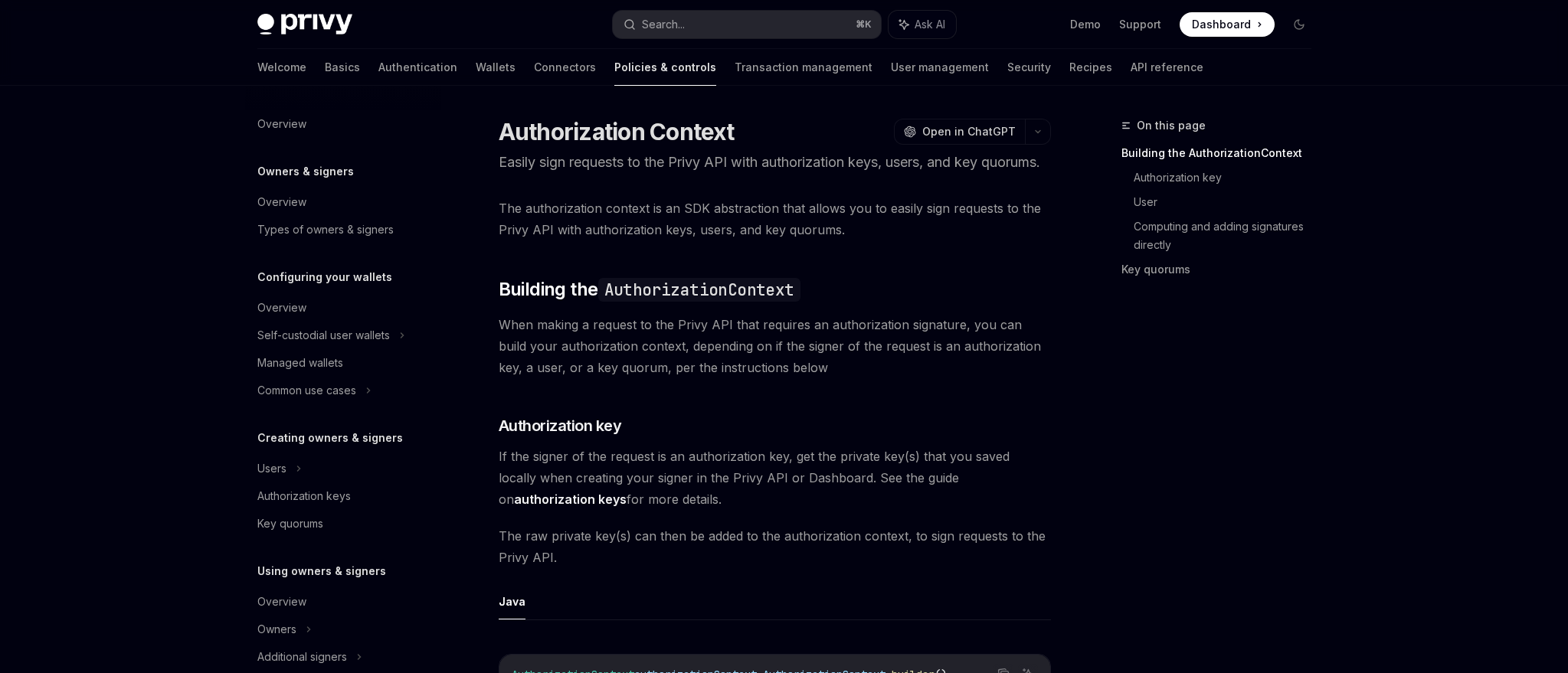
click at [661, 236] on span "The authorization context is an SDK abstraction that allows you to easily sign …" at bounding box center [774, 219] width 552 height 43
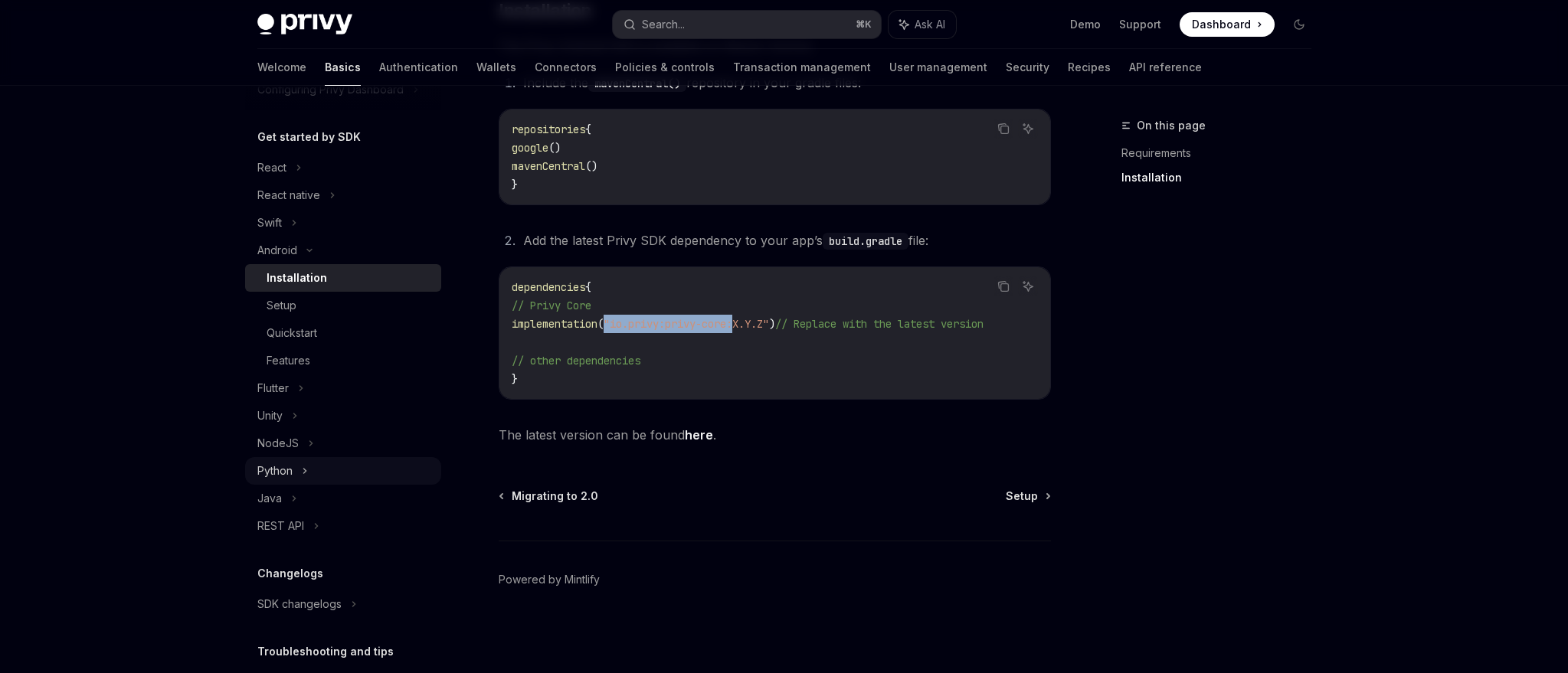
scroll to position [144, 0]
click at [285, 497] on div "Java" at bounding box center [343, 498] width 196 height 28
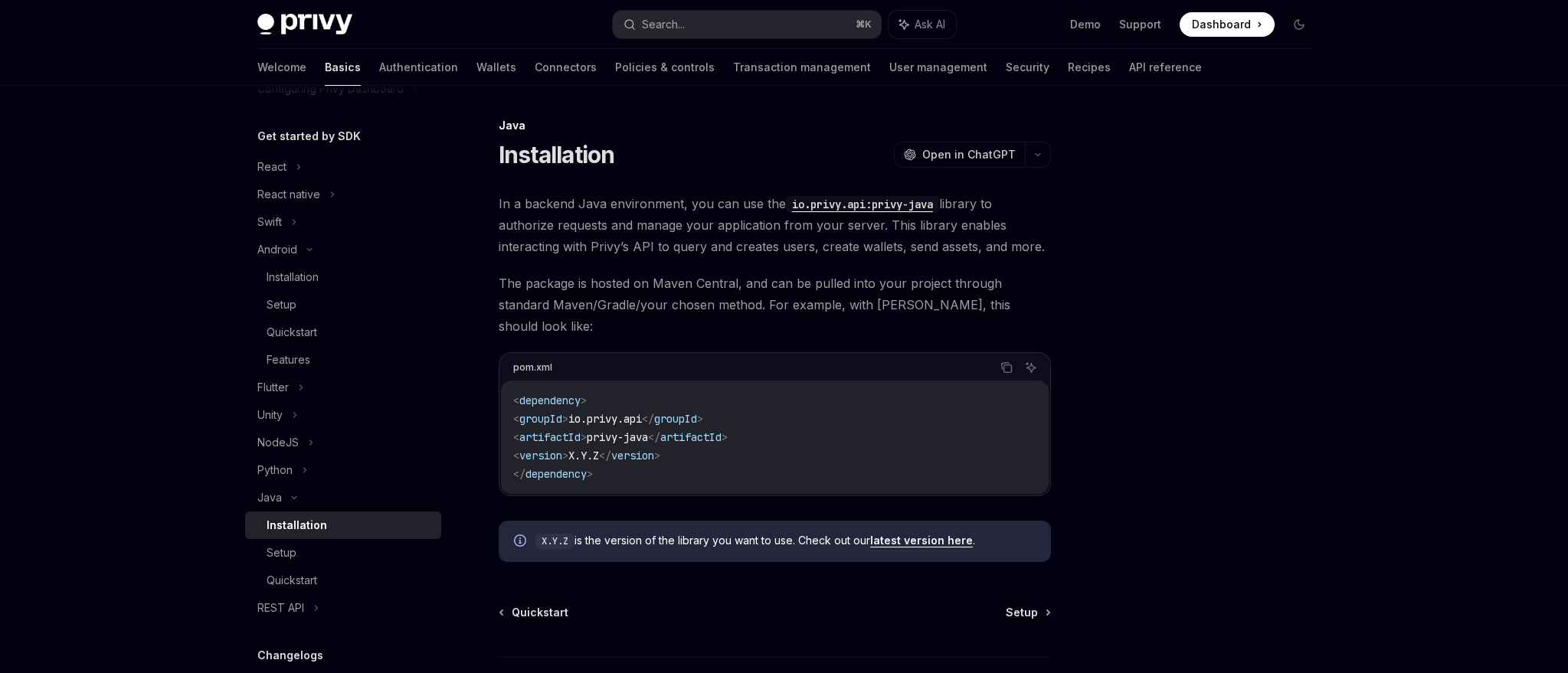
click at [600, 407] on code "< dependency > < groupId > io.privy.api </ groupId > < artifactId > privy-java …" at bounding box center [775, 437] width 523 height 92
click at [293, 269] on div "Installation" at bounding box center [293, 277] width 52 height 18
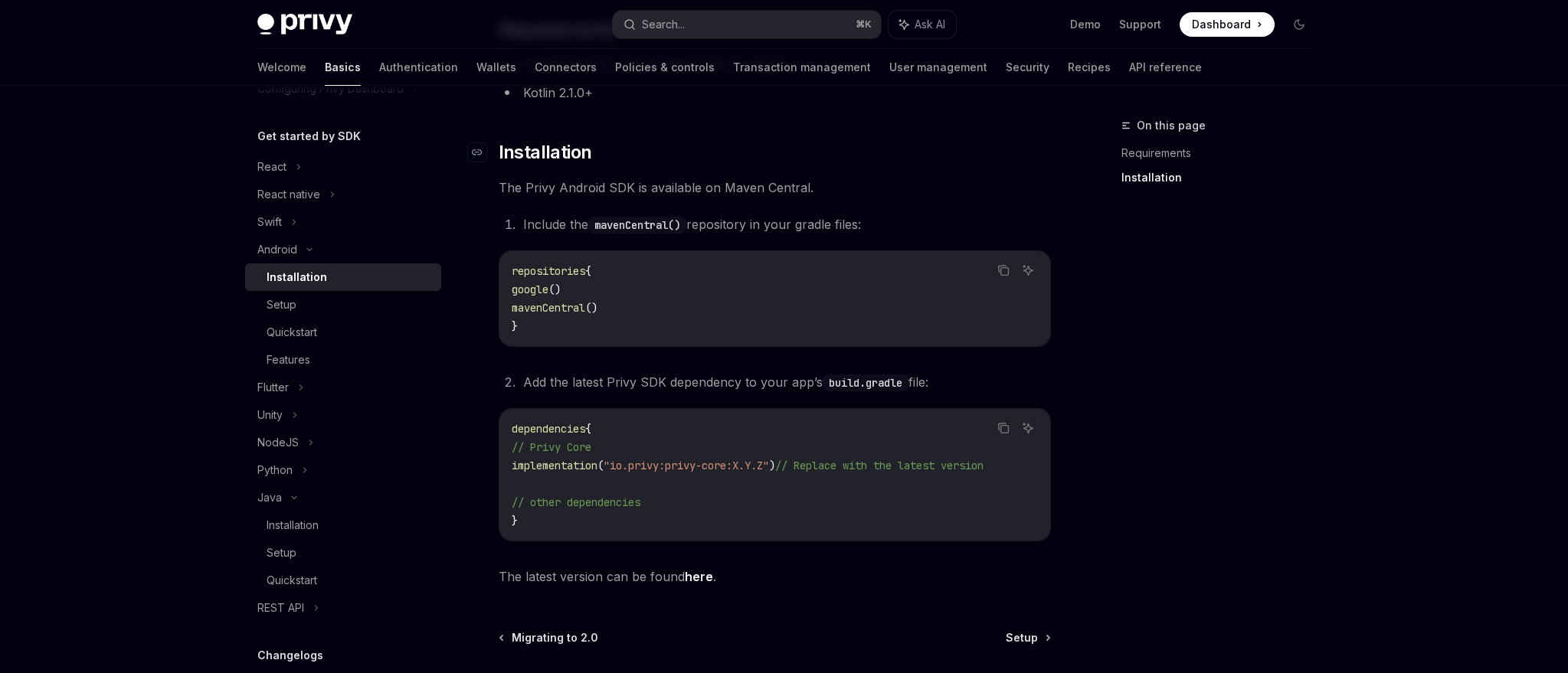
scroll to position [287, 0]
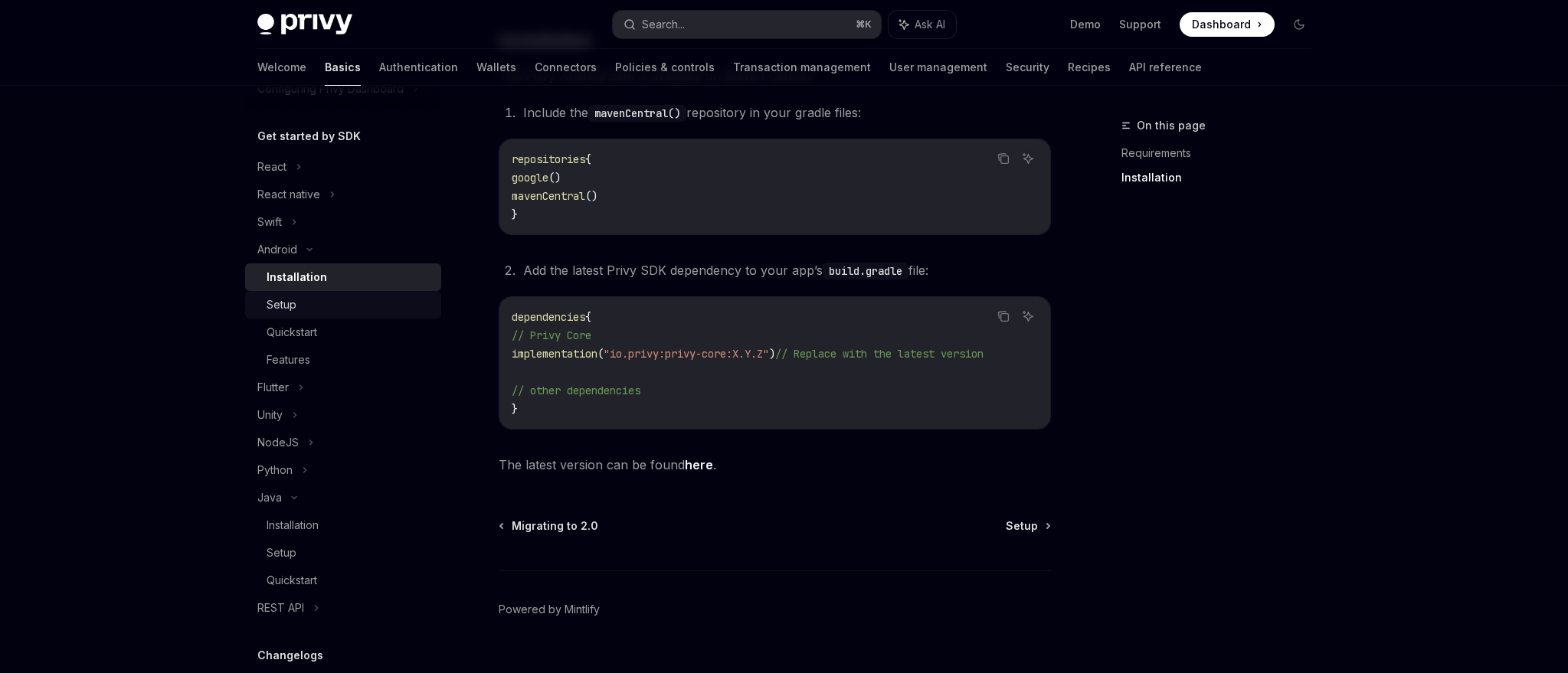
click at [367, 308] on div "Setup" at bounding box center [349, 305] width 165 height 18
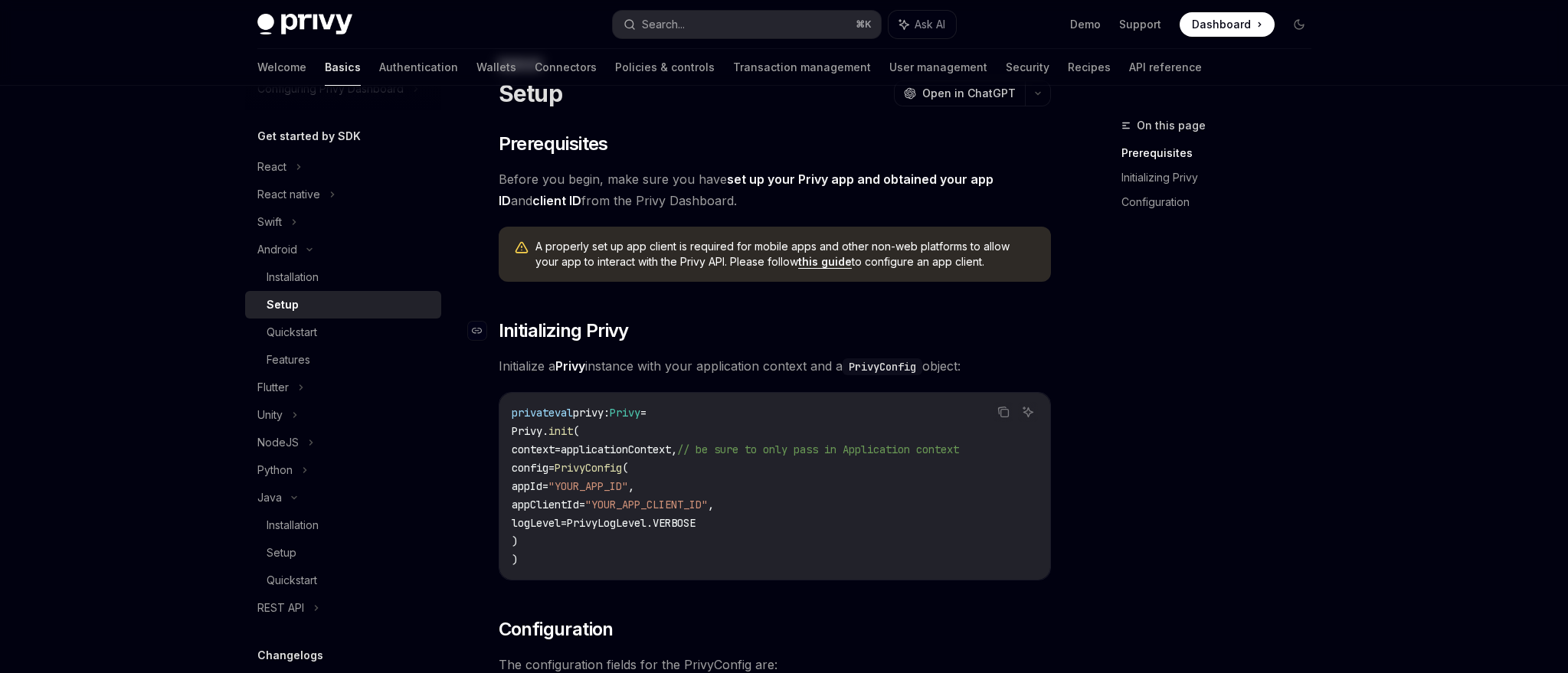
scroll to position [73, 0]
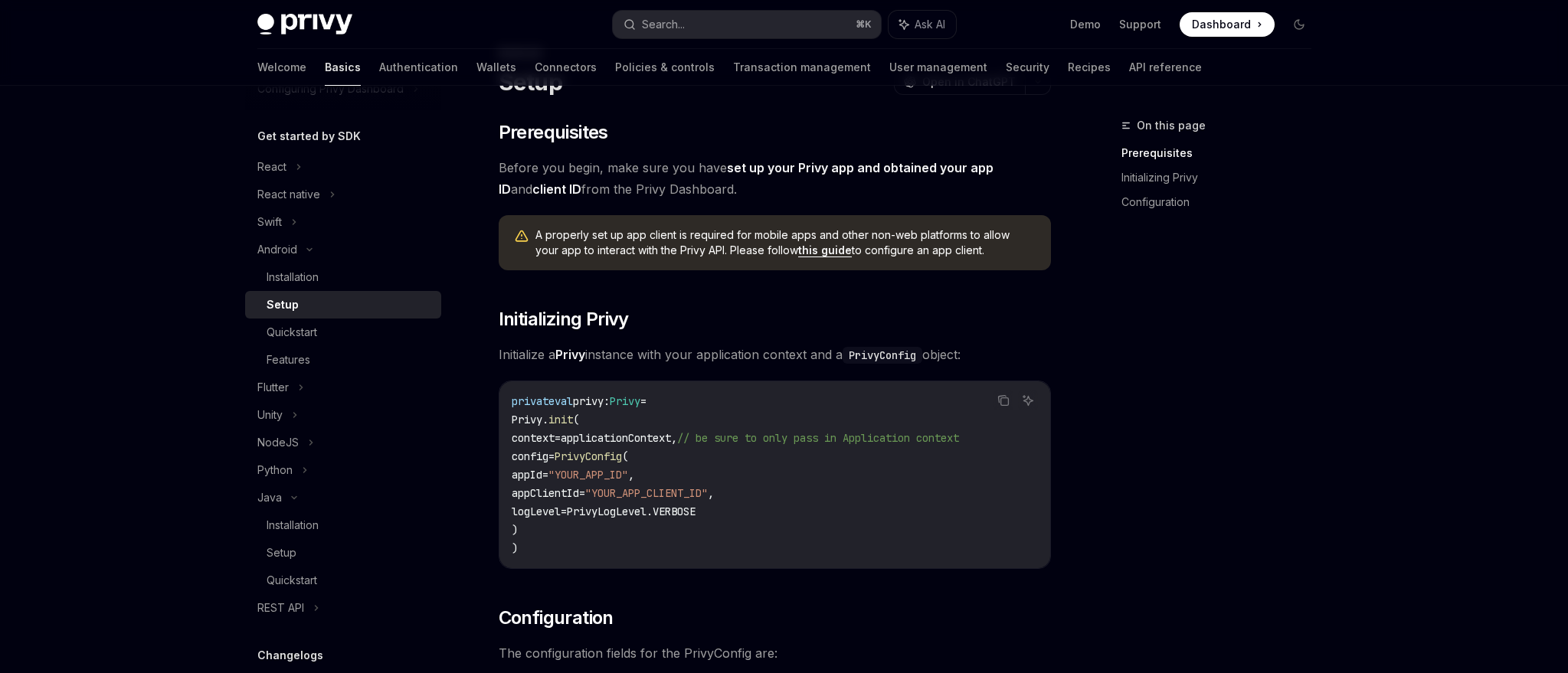
drag, startPoint x: 530, startPoint y: 420, endPoint x: 575, endPoint y: 543, distance: 131.0
click at [575, 543] on code "private val privy: Privy = Privy. init ( context = applicationContext, // be su…" at bounding box center [775, 475] width 526 height 165
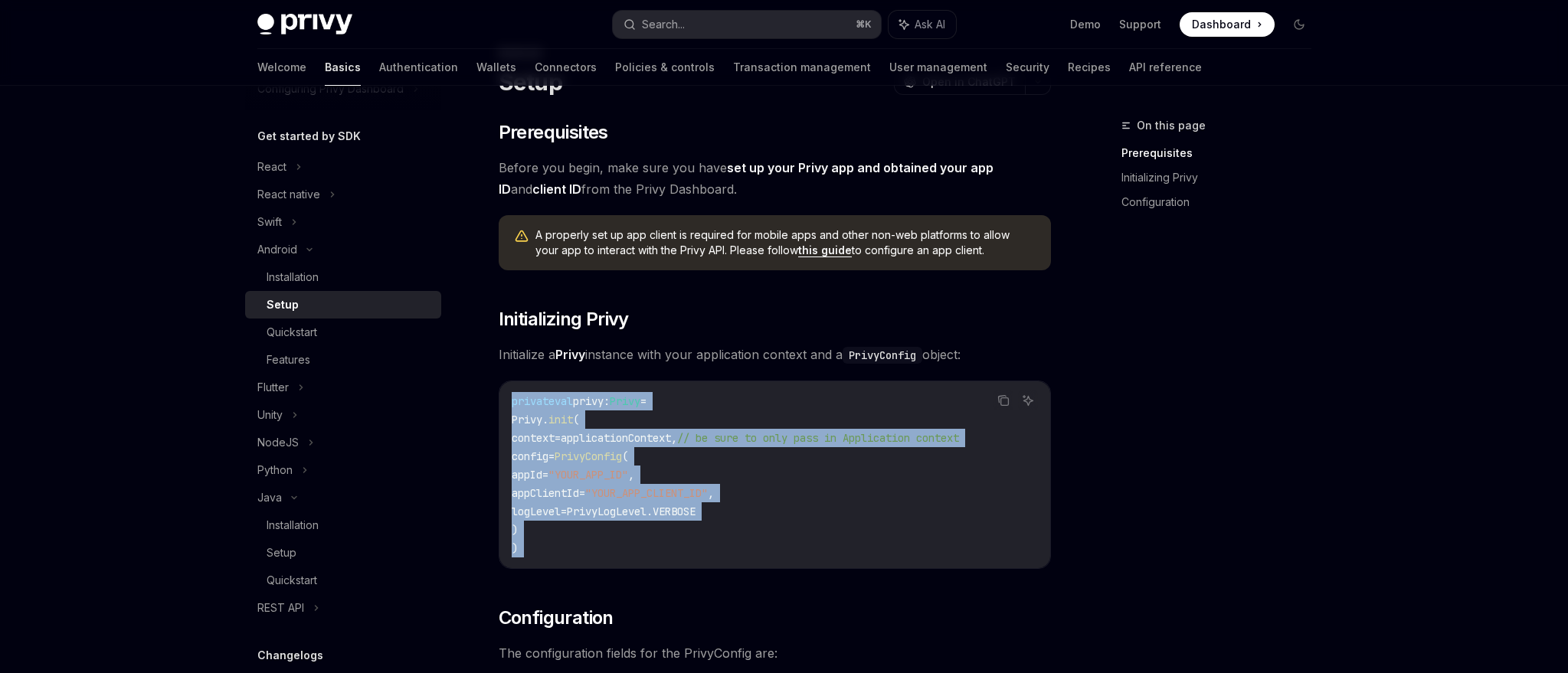
drag, startPoint x: 575, startPoint y: 543, endPoint x: 503, endPoint y: 394, distance: 165.5
click at [503, 394] on div "private val privy: Privy = Privy. init ( context = applicationContext, // be su…" at bounding box center [775, 475] width 551 height 187
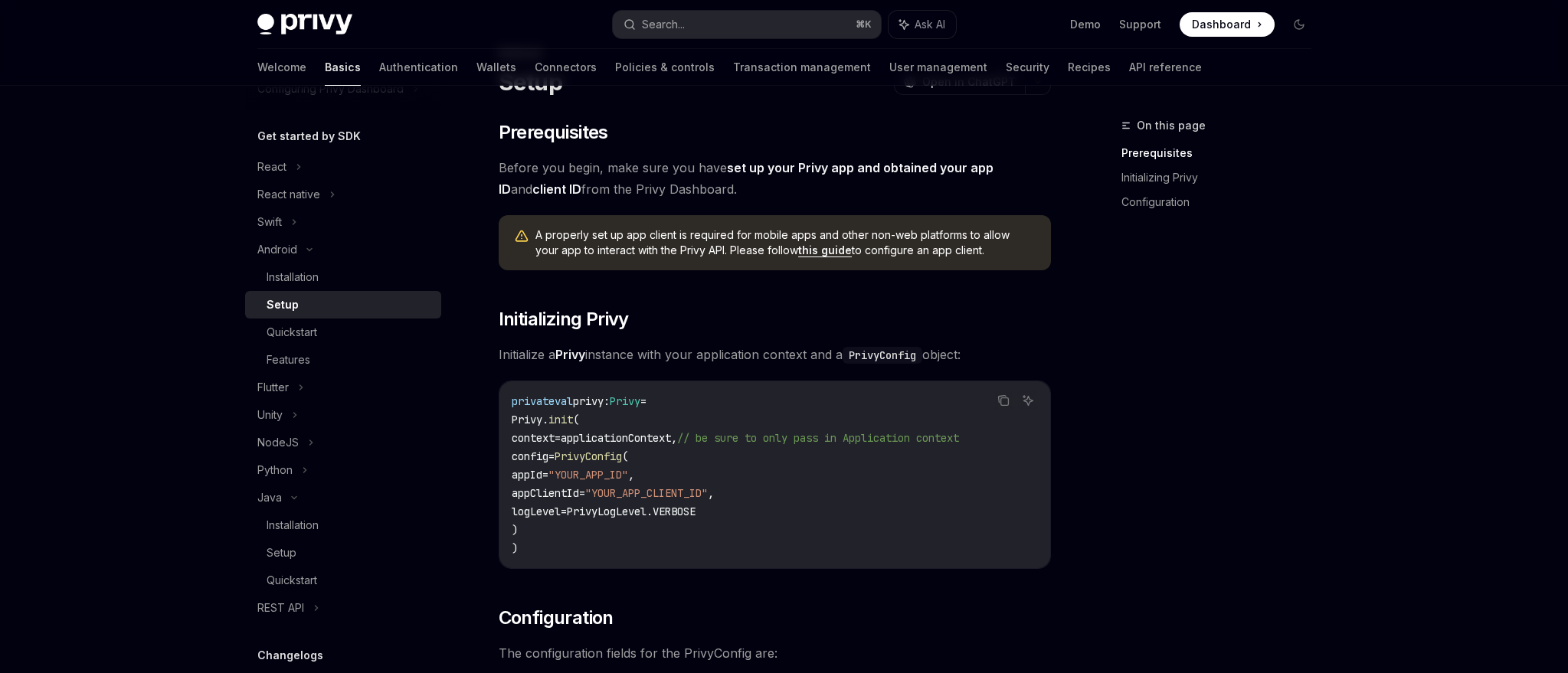
click at [708, 493] on span ""YOUR_APP_CLIENT_ID"" at bounding box center [647, 493] width 123 height 14
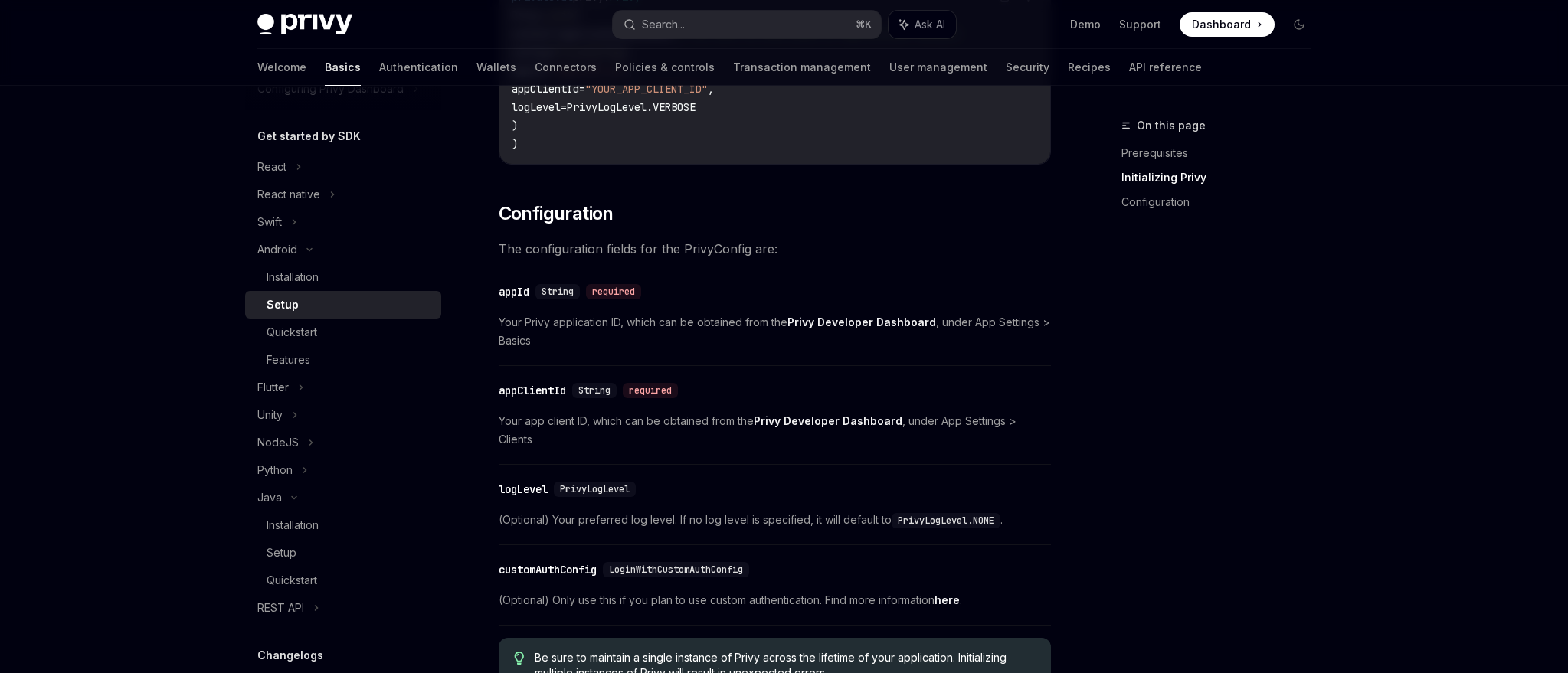
scroll to position [478, 0]
click at [284, 522] on div "Installation" at bounding box center [293, 525] width 52 height 18
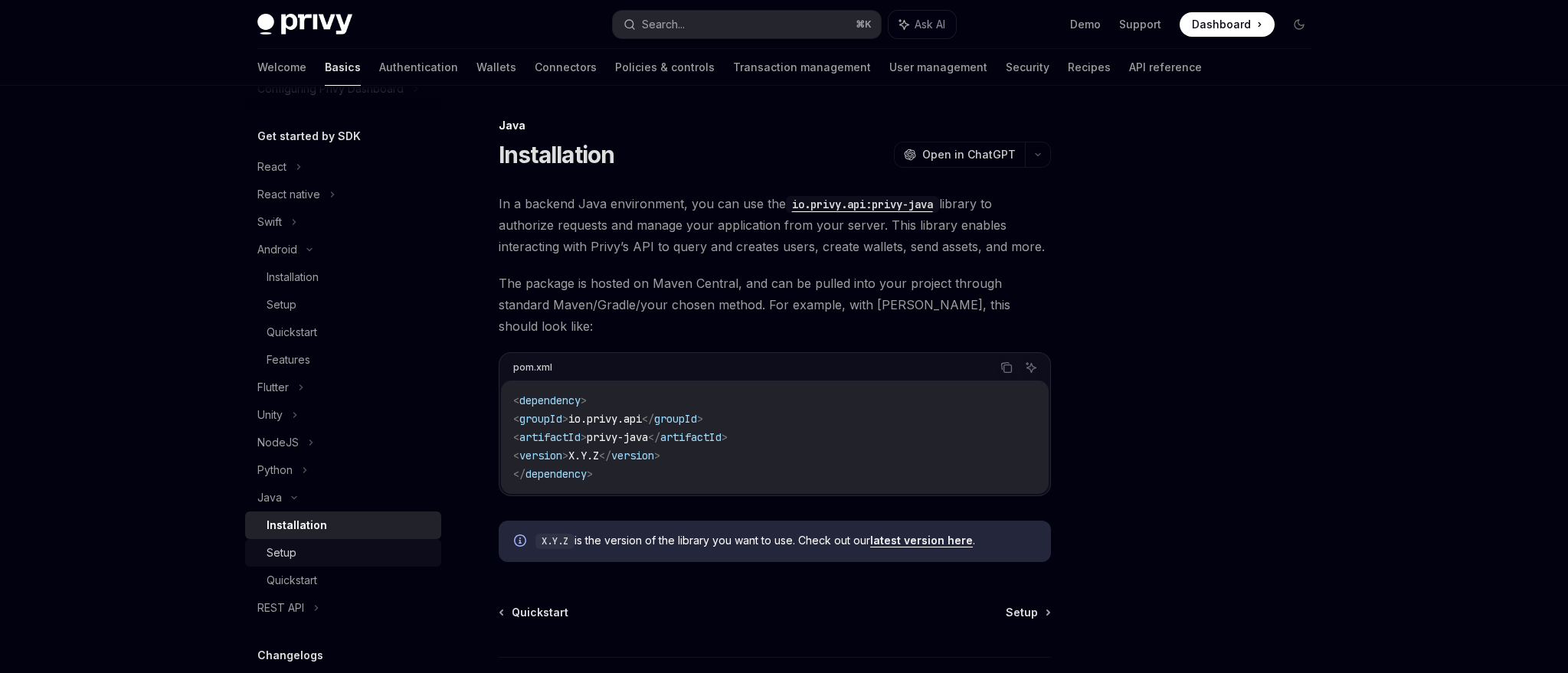
click at [283, 551] on div "Setup" at bounding box center [281, 553] width 30 height 18
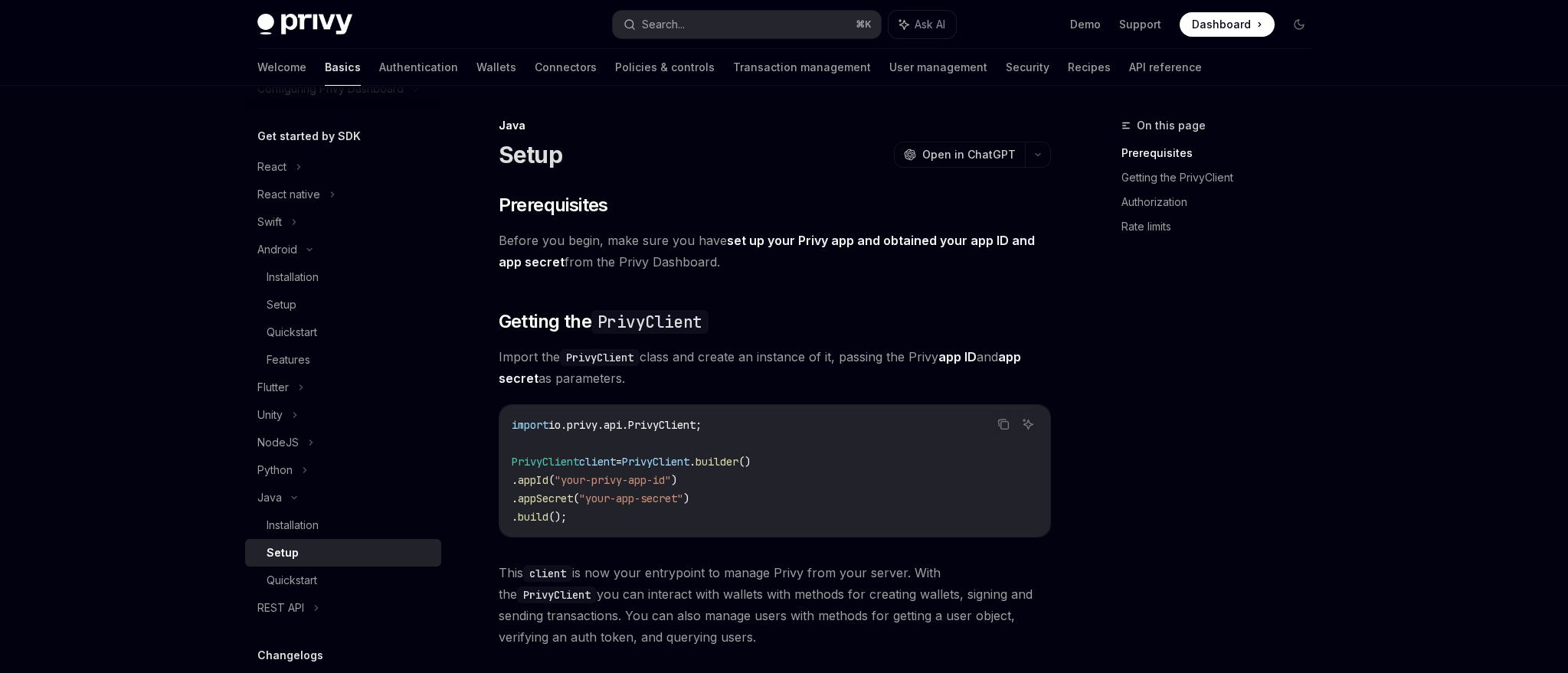
scroll to position [87, 0]
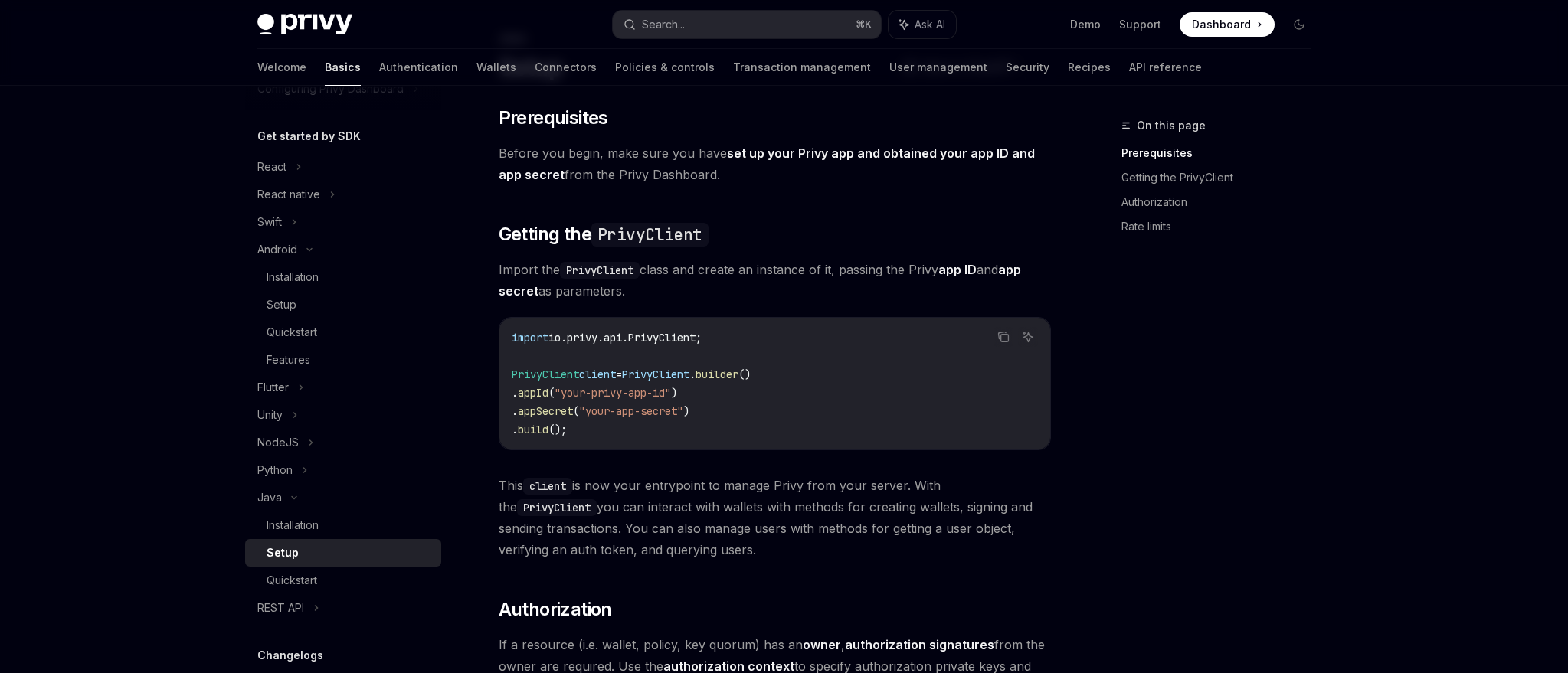
drag, startPoint x: 727, startPoint y: 333, endPoint x: 501, endPoint y: 338, distance: 226.1
click at [501, 338] on div "import io.privy.api.PrivyClient; PrivyClient client = PrivyClient . builder () …" at bounding box center [775, 384] width 551 height 132
copy span "import io.privy.api.PrivyClient;"
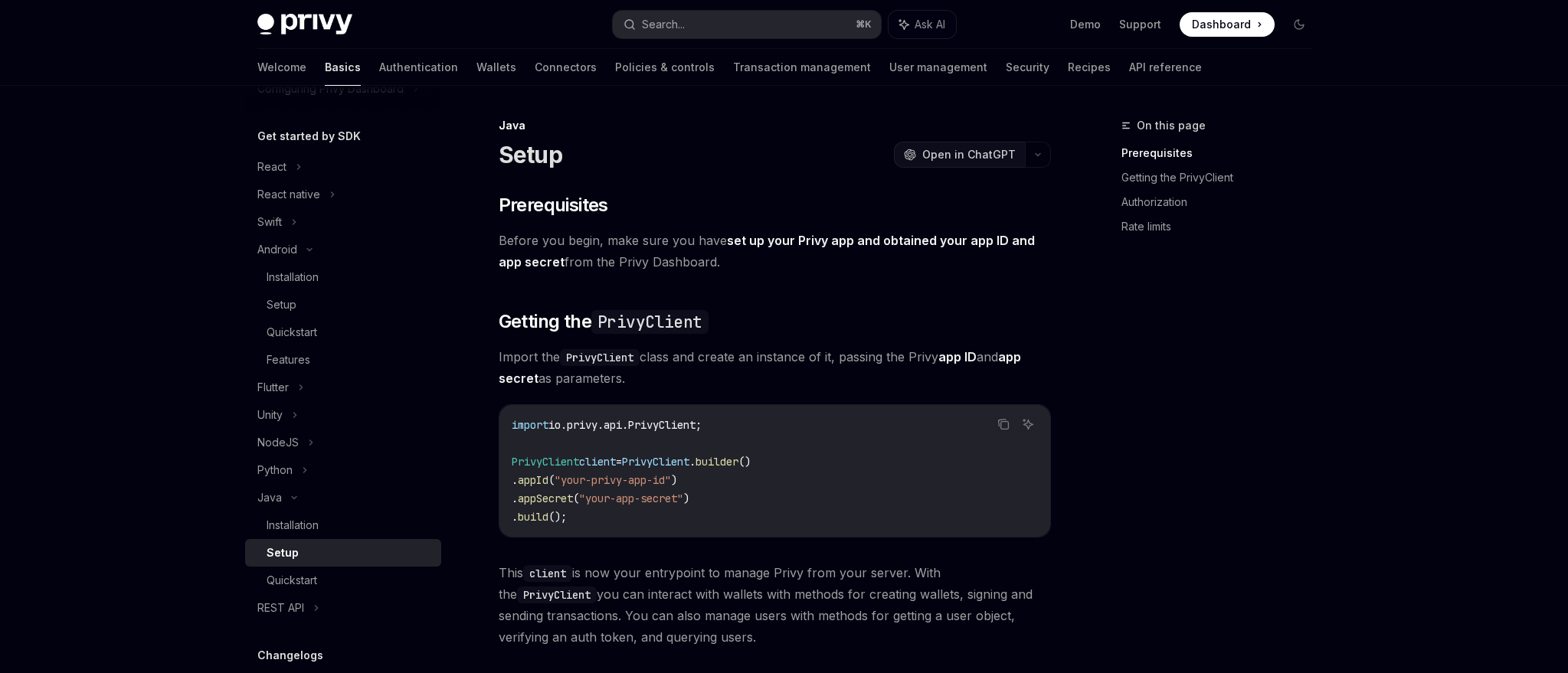
click at [973, 155] on span "Open in ChatGPT" at bounding box center [969, 155] width 93 height 16
click at [517, 481] on span "." at bounding box center [514, 480] width 6 height 14
click at [586, 432] on code "import io.privy.api.PrivyClient; PrivyClient client = PrivyClient . builder () …" at bounding box center [775, 471] width 526 height 110
click at [591, 426] on span "io.privy.api.PrivyClient;" at bounding box center [625, 424] width 153 height 14
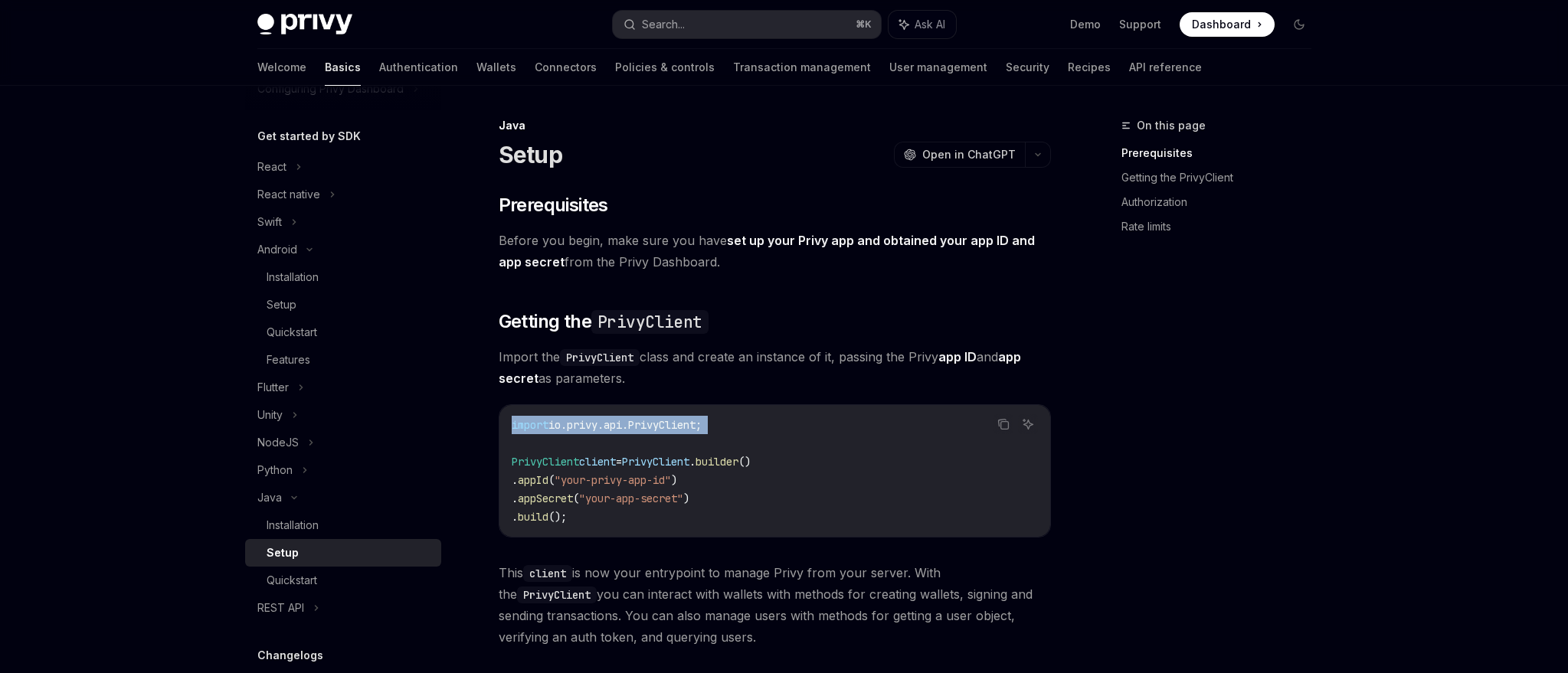
click at [591, 426] on span "io.privy.api.PrivyClient;" at bounding box center [625, 424] width 153 height 14
copy code "import io.privy.api.PrivyClient;"
click at [720, 341] on div "​ Prerequisites Before you begin, make sure you have set up your Privy app and …" at bounding box center [774, 677] width 552 height 968
click at [359, 518] on div "Installation" at bounding box center [349, 525] width 165 height 18
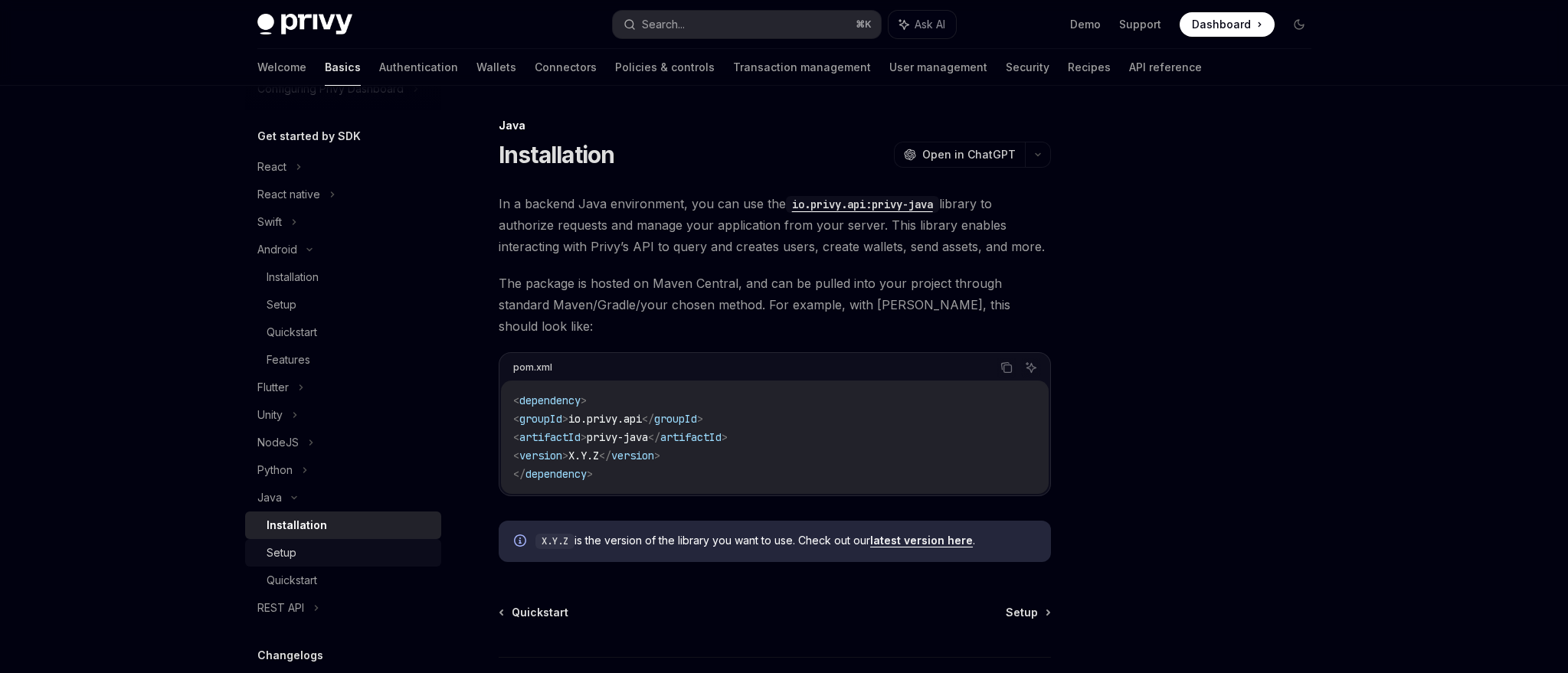
click at [307, 550] on div "Setup" at bounding box center [349, 553] width 165 height 18
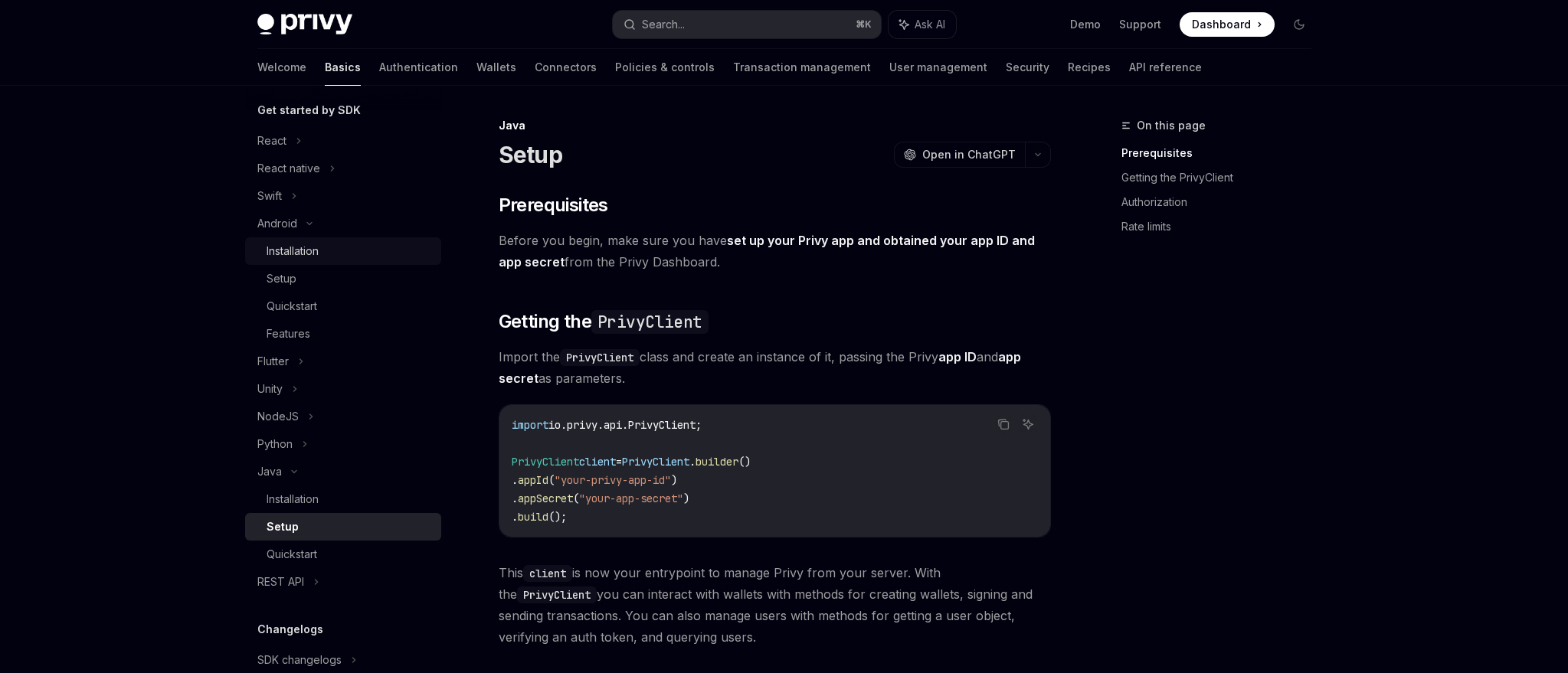
click at [304, 252] on div "Installation" at bounding box center [293, 251] width 52 height 18
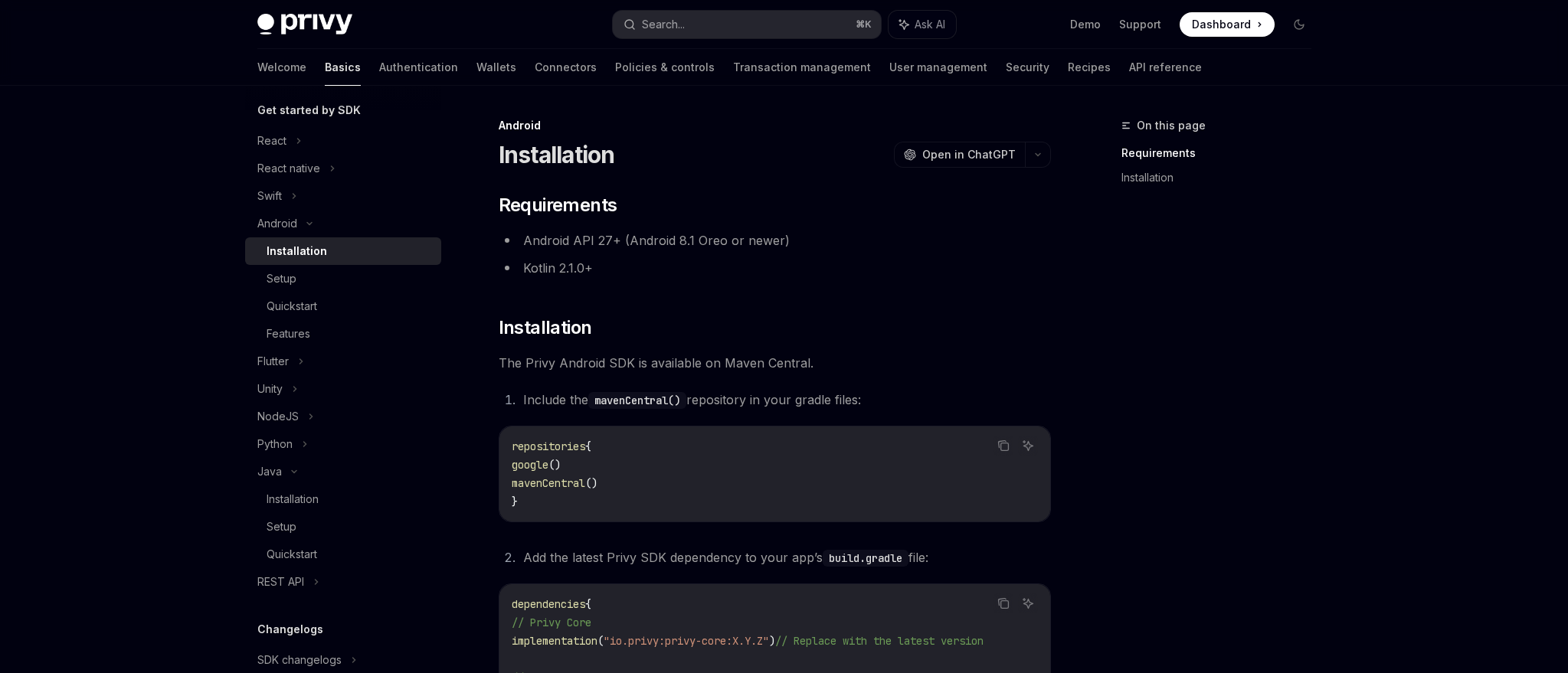
click at [567, 247] on li "Android API 27+ (Android 8.1 Oreo or newer)" at bounding box center [774, 240] width 552 height 21
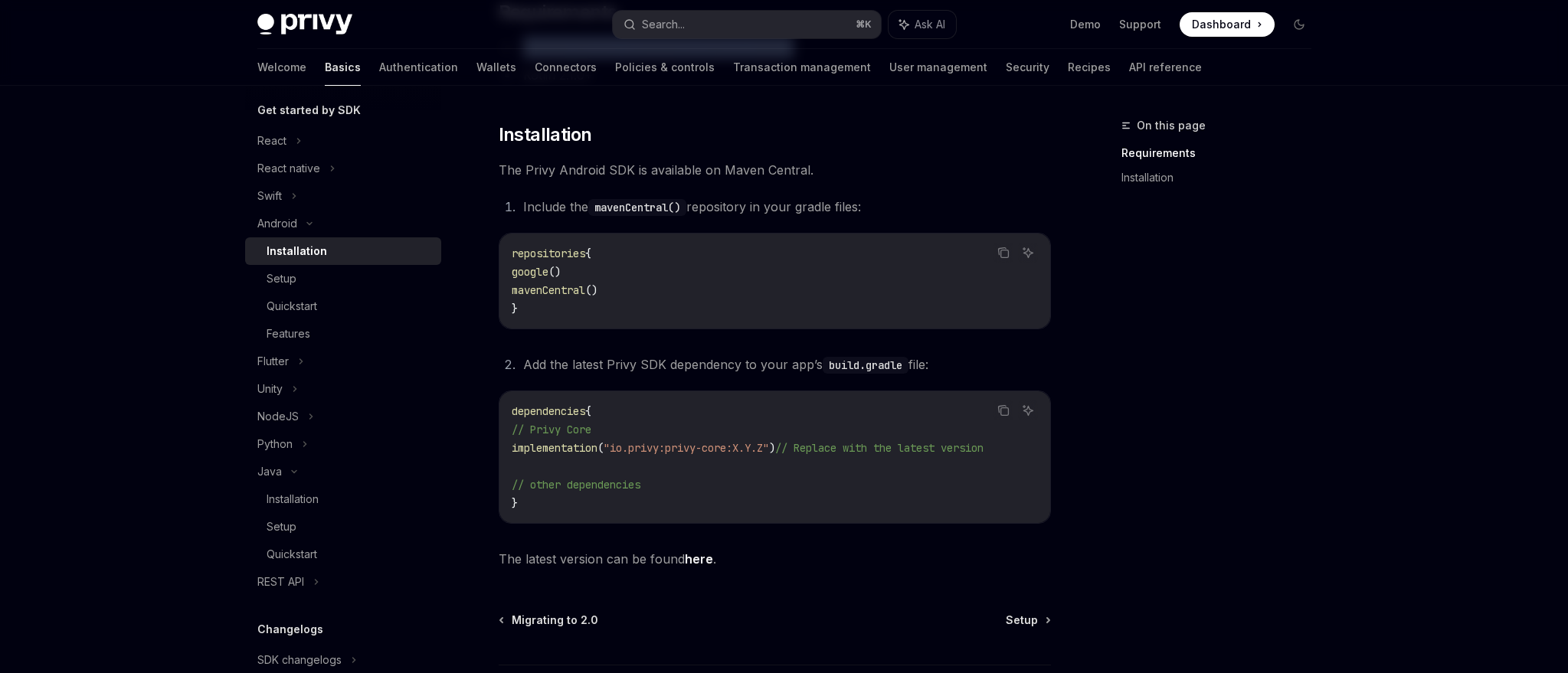
scroll to position [323, 0]
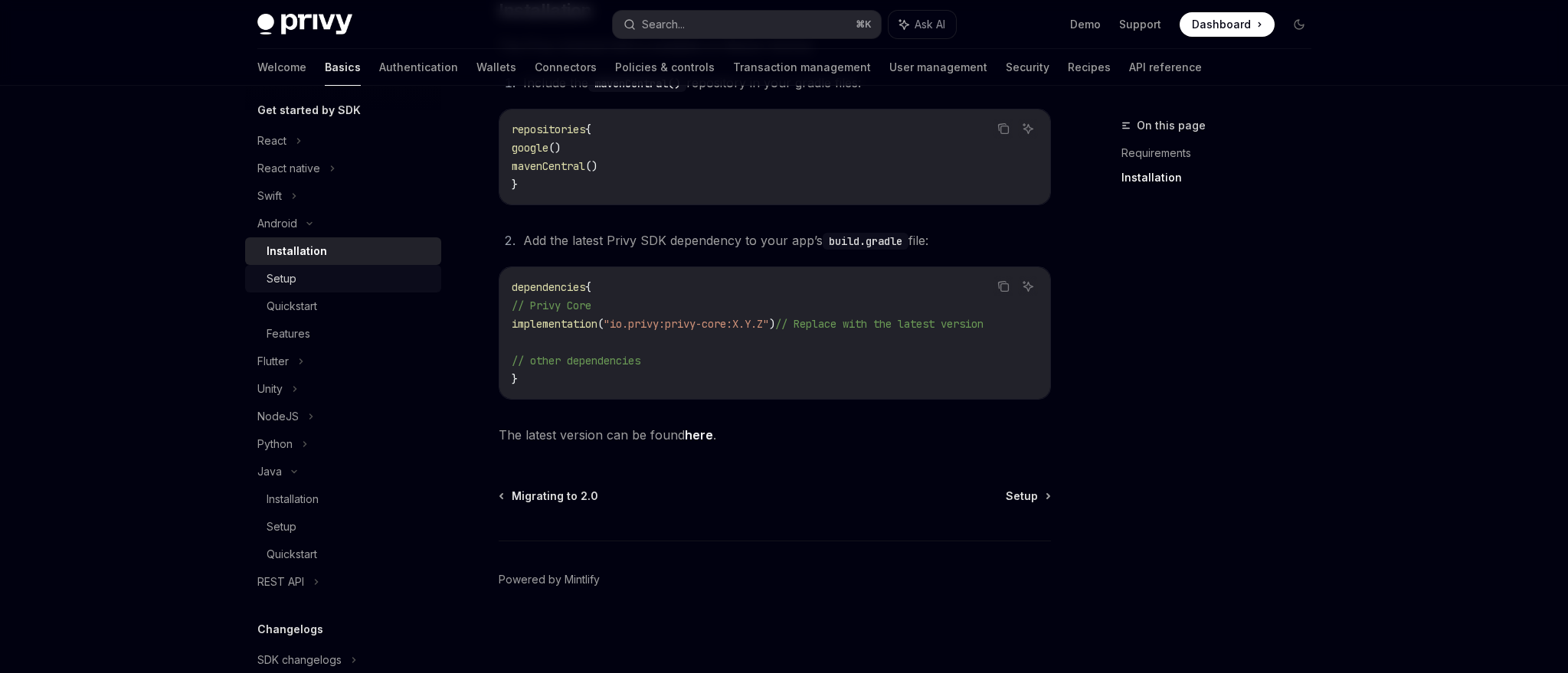
click at [318, 271] on div "Setup" at bounding box center [349, 279] width 165 height 18
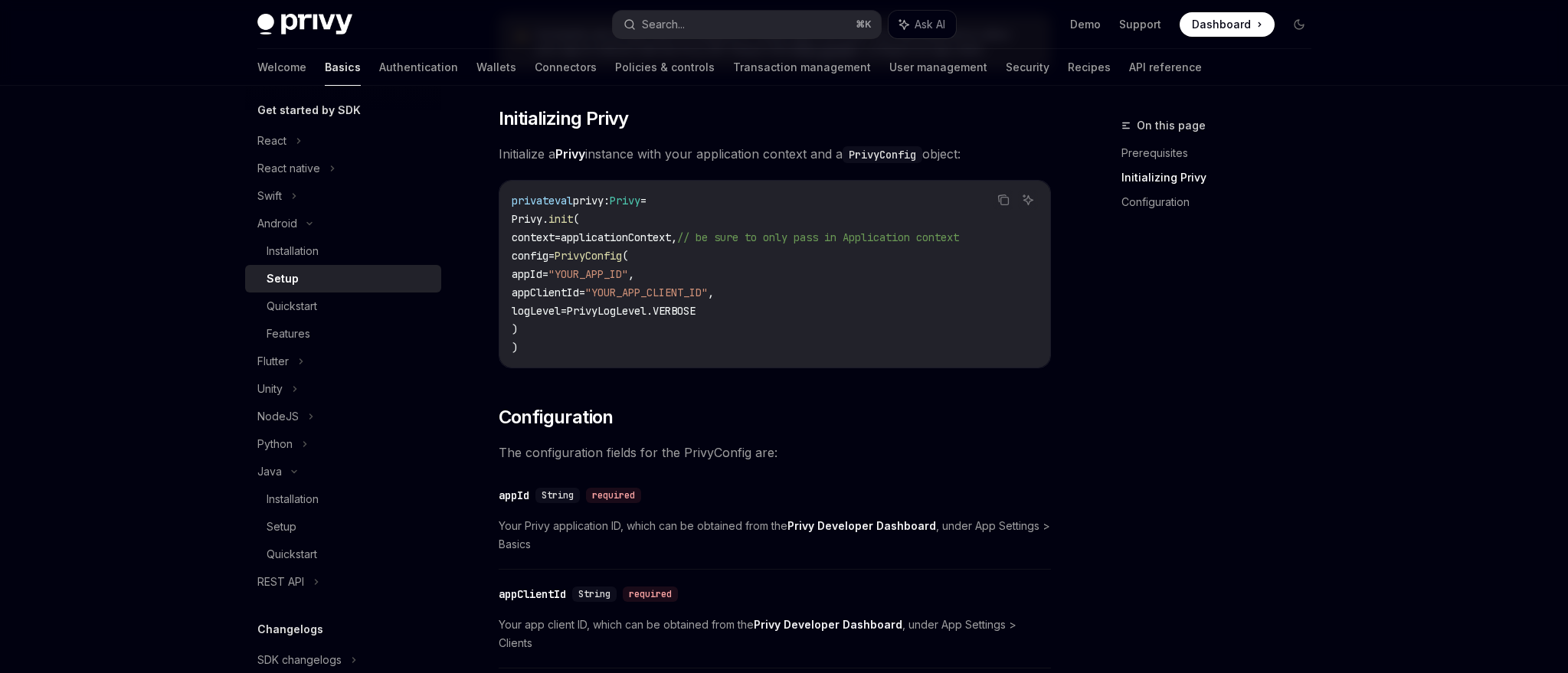
scroll to position [261, 0]
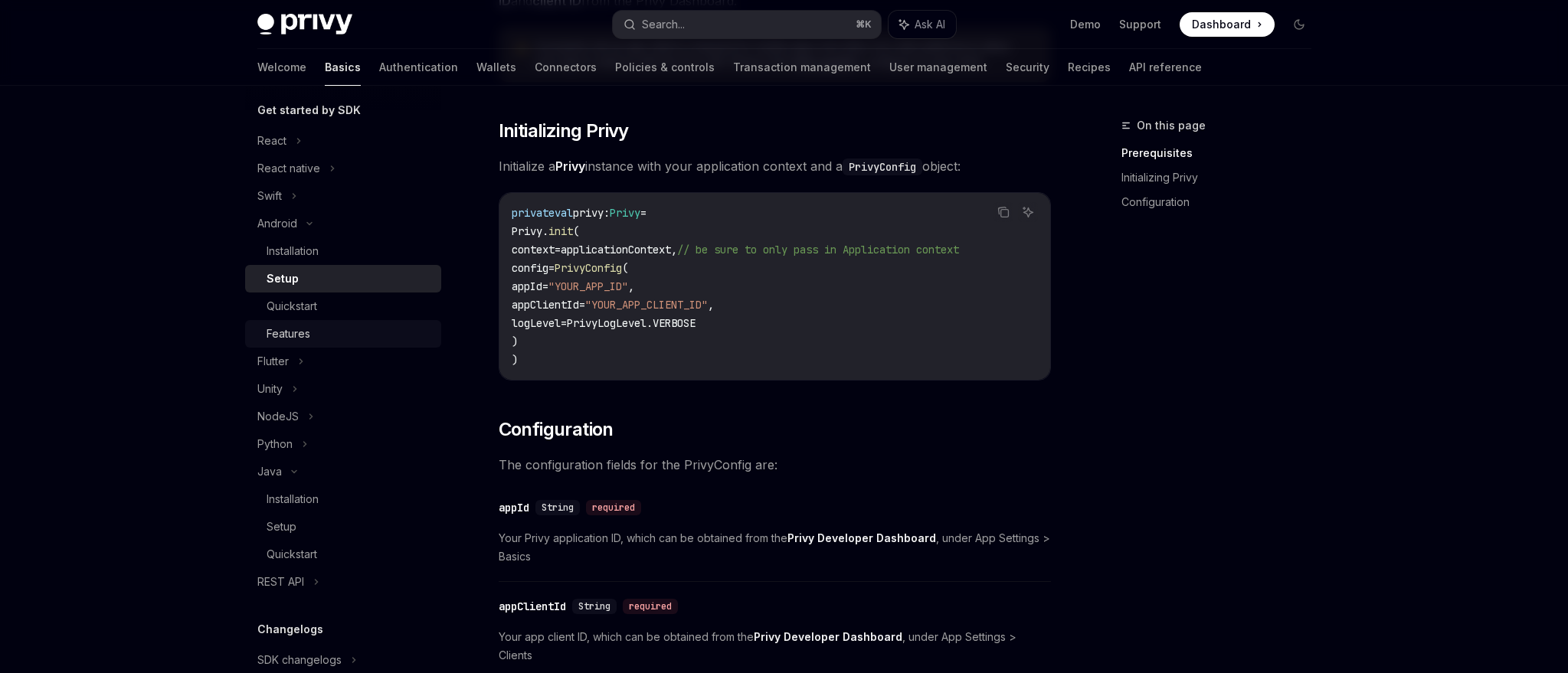
click at [311, 333] on div "Features" at bounding box center [349, 334] width 165 height 18
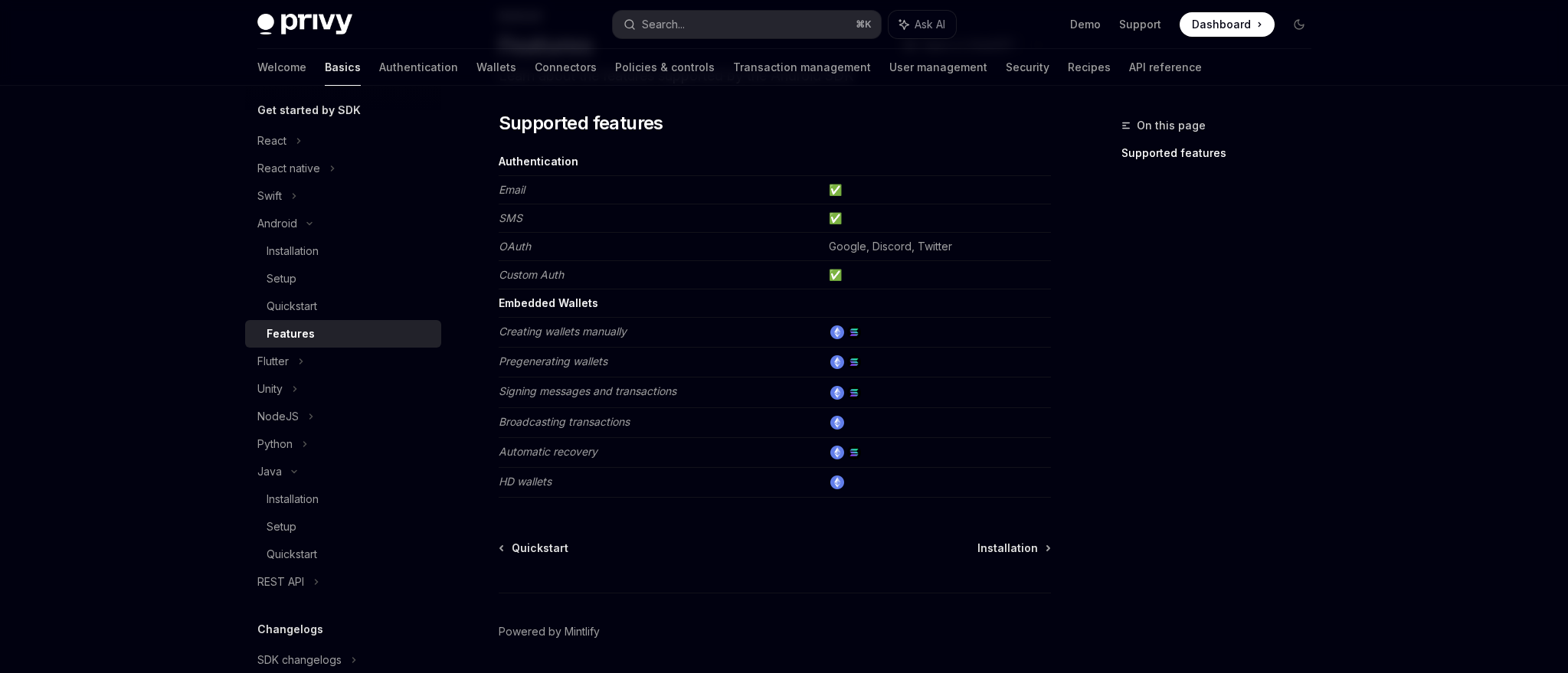
scroll to position [109, 0]
click at [306, 505] on div "Installation" at bounding box center [293, 500] width 52 height 18
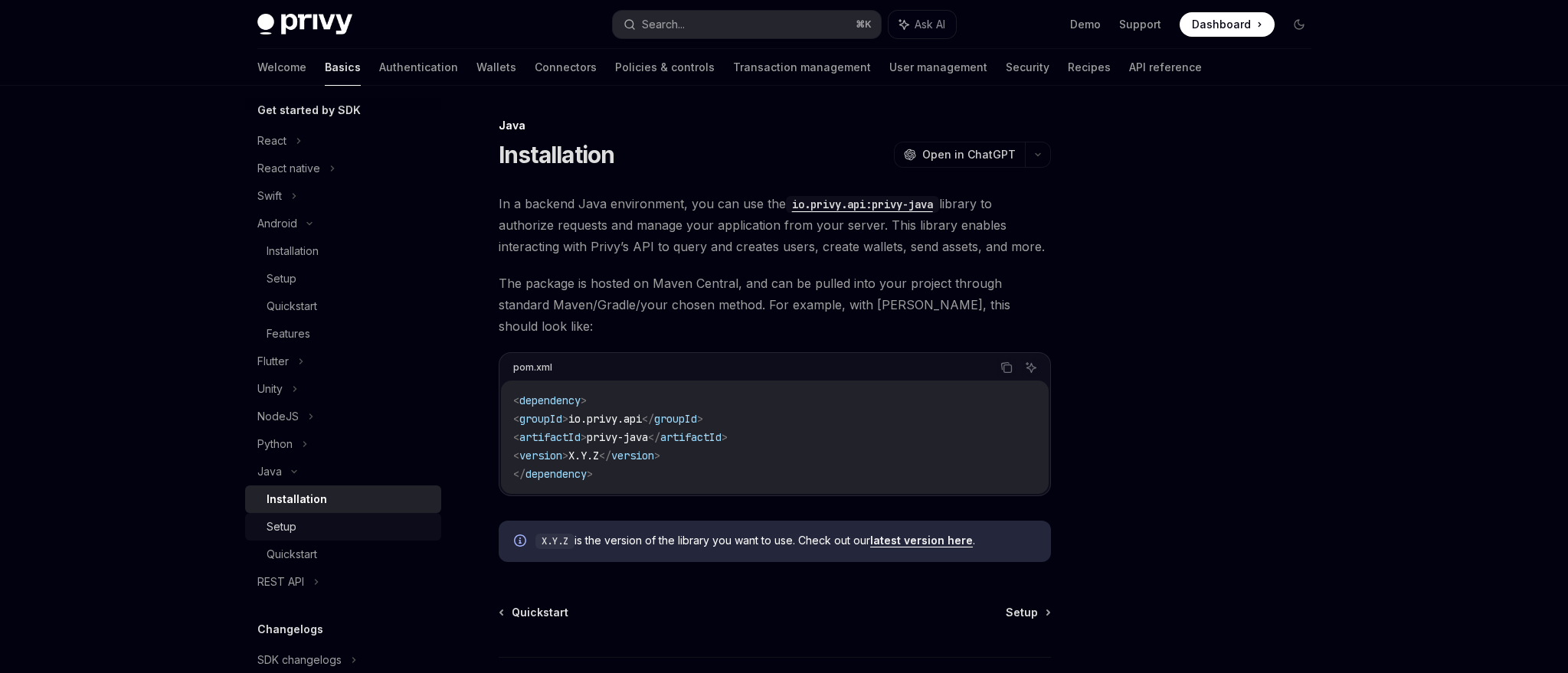
click at [300, 525] on div "Setup" at bounding box center [349, 527] width 165 height 18
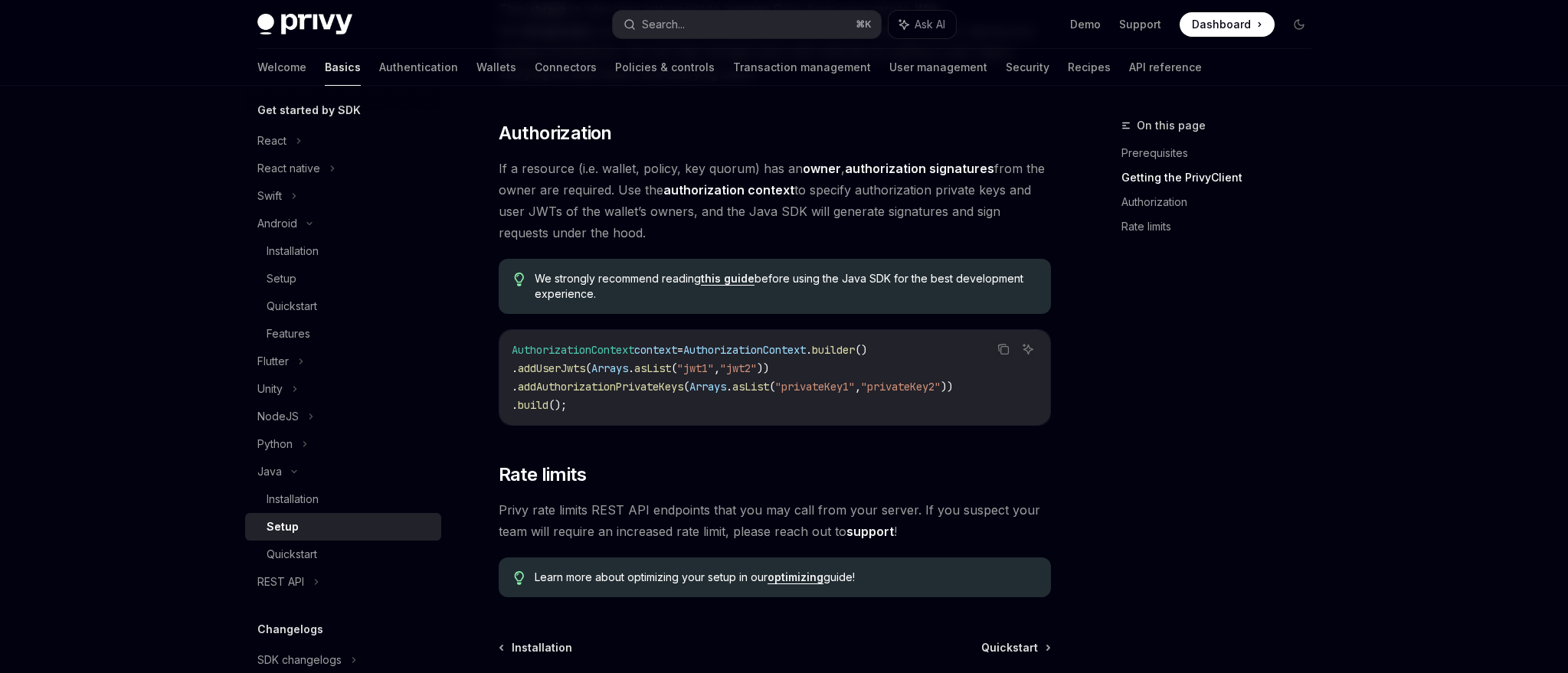
scroll to position [561, 0]
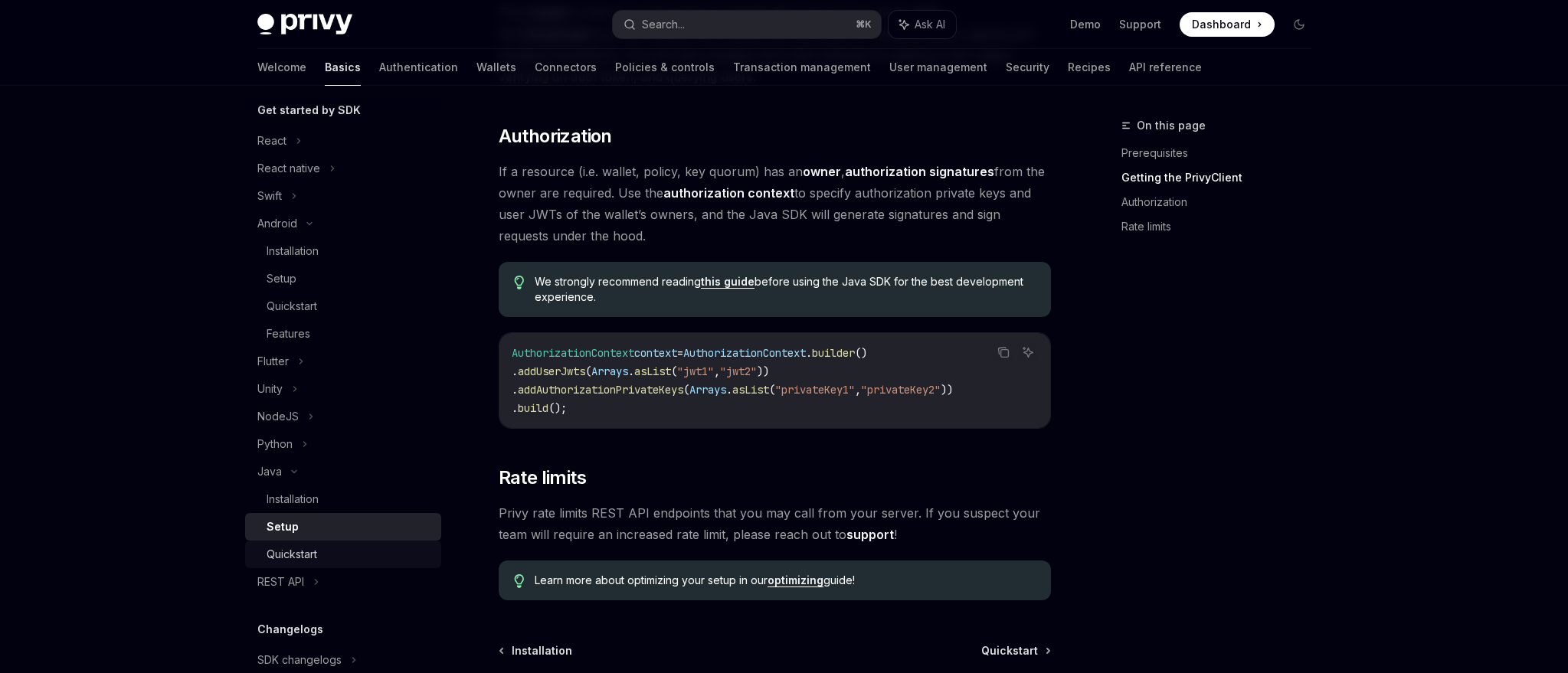
click at [302, 549] on div "Quickstart" at bounding box center [292, 554] width 51 height 18
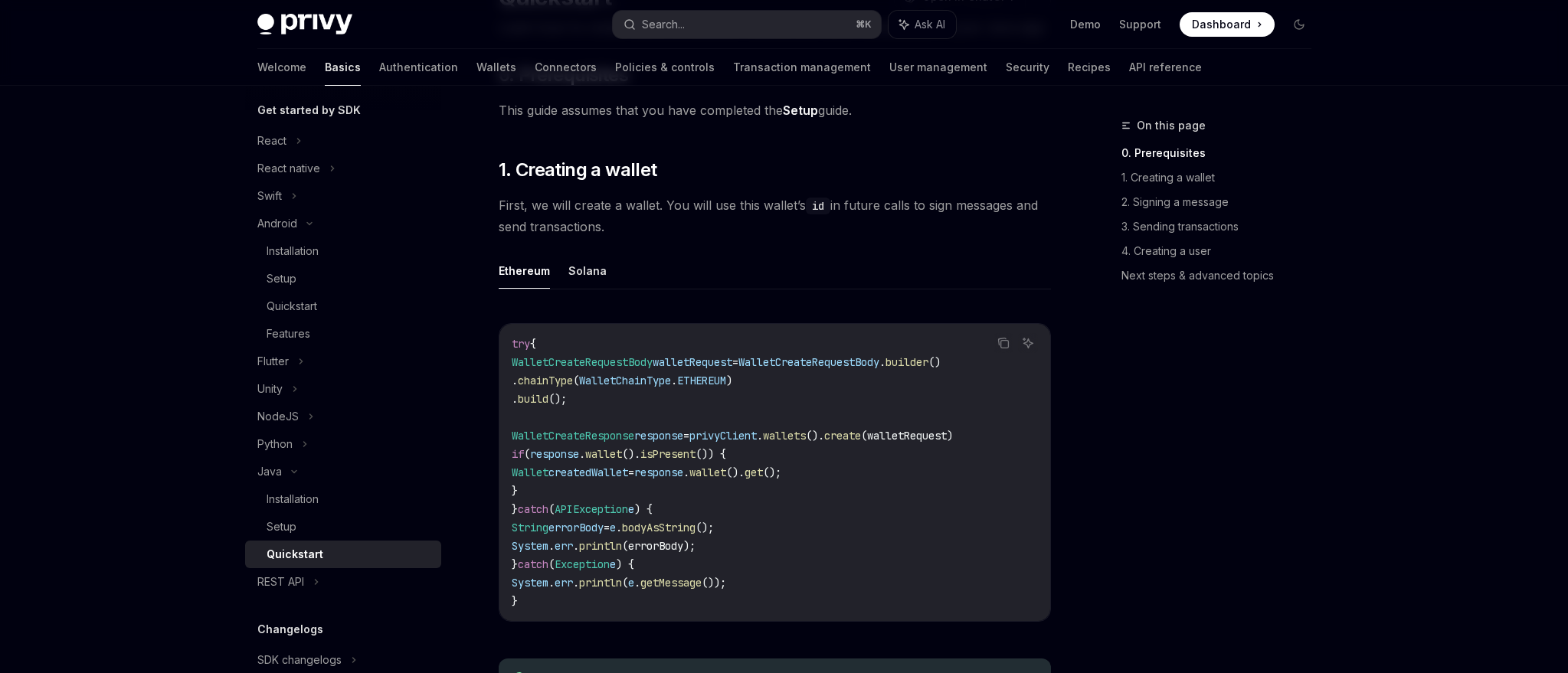
scroll to position [159, 0]
click at [352, 520] on div "Setup" at bounding box center [349, 527] width 165 height 18
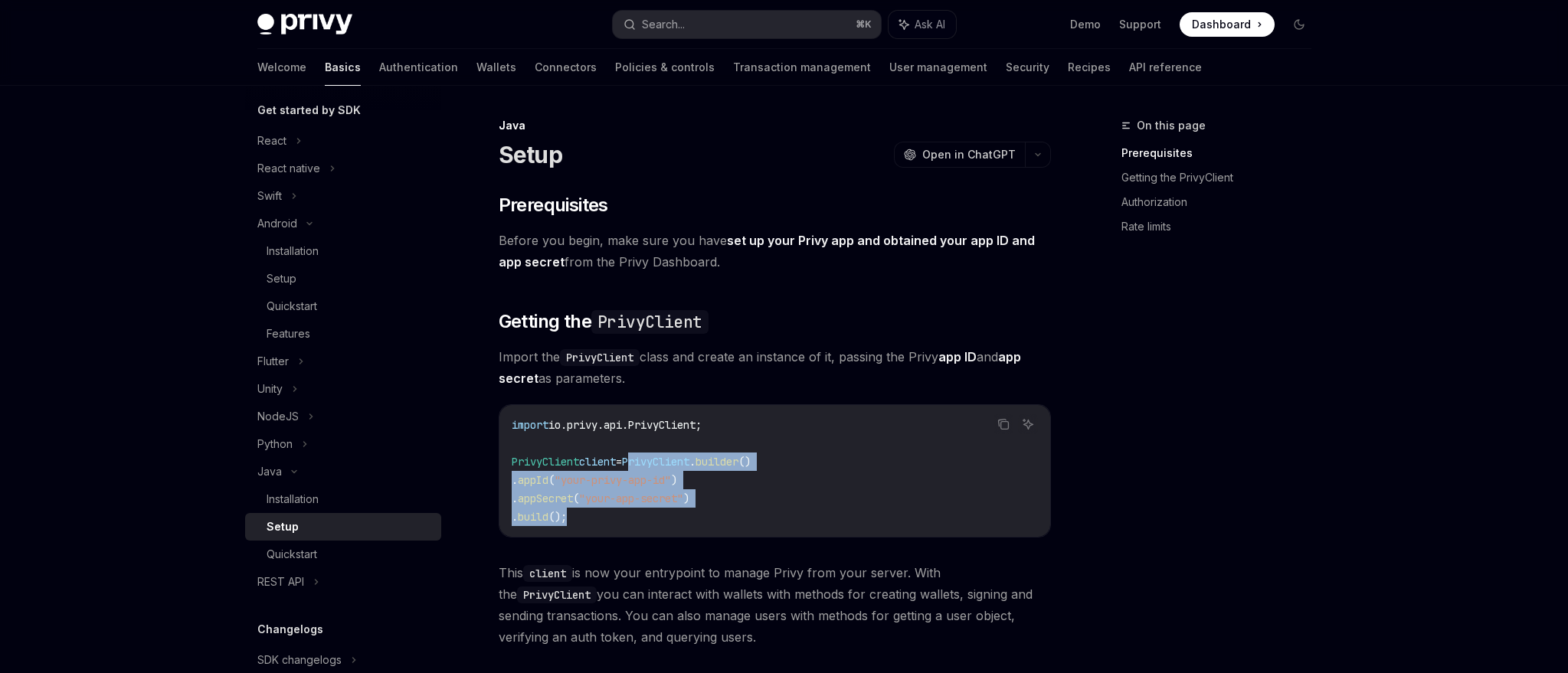
drag, startPoint x: 647, startPoint y: 459, endPoint x: 638, endPoint y: 519, distance: 60.7
click at [638, 519] on code "import io.privy.api.PrivyClient; PrivyClient client = PrivyClient . builder () …" at bounding box center [775, 471] width 526 height 110
copy code "PrivyClient . builder () . appId ( "your-privy-app-id" ) . appSecret ( "your-ap…"
click at [732, 71] on link "Transaction management" at bounding box center [801, 67] width 138 height 37
type textarea "*"
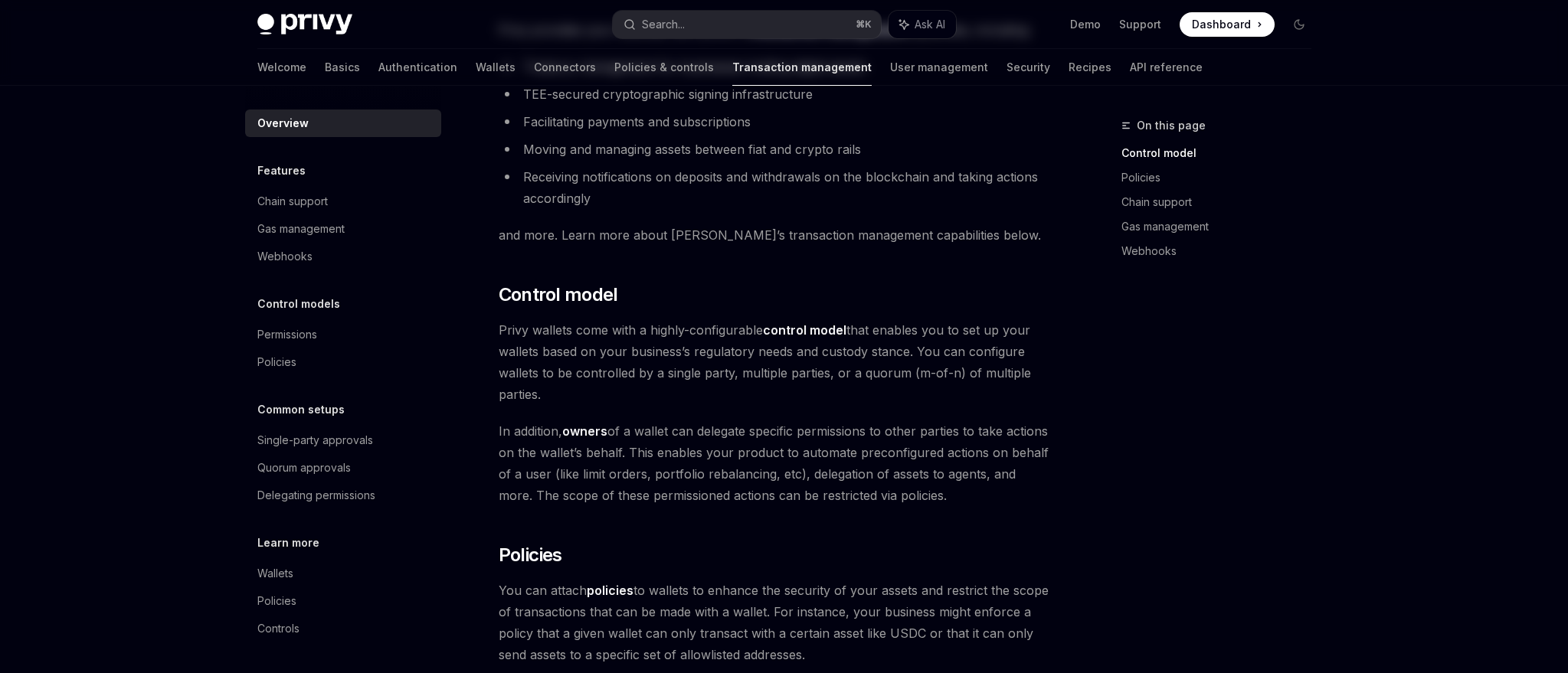
scroll to position [156, 0]
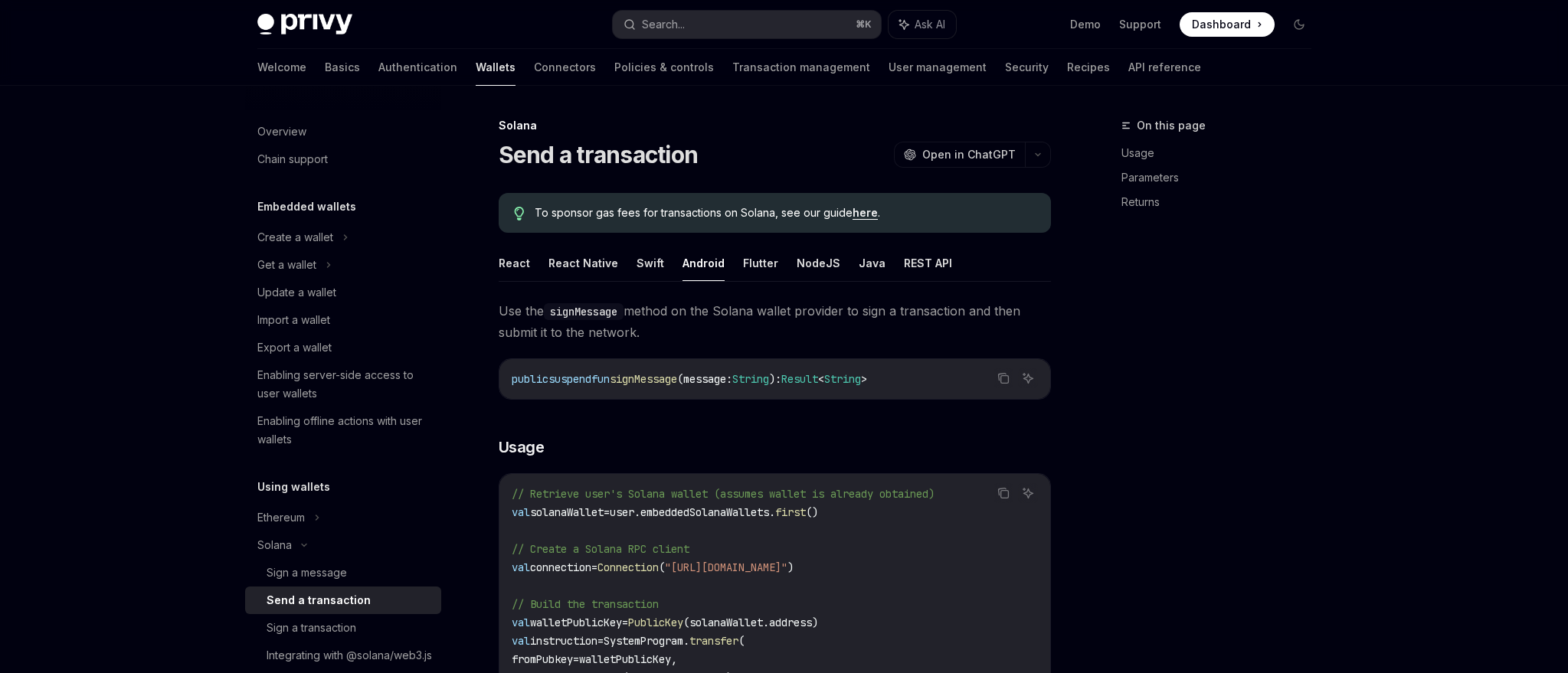
scroll to position [144, 0]
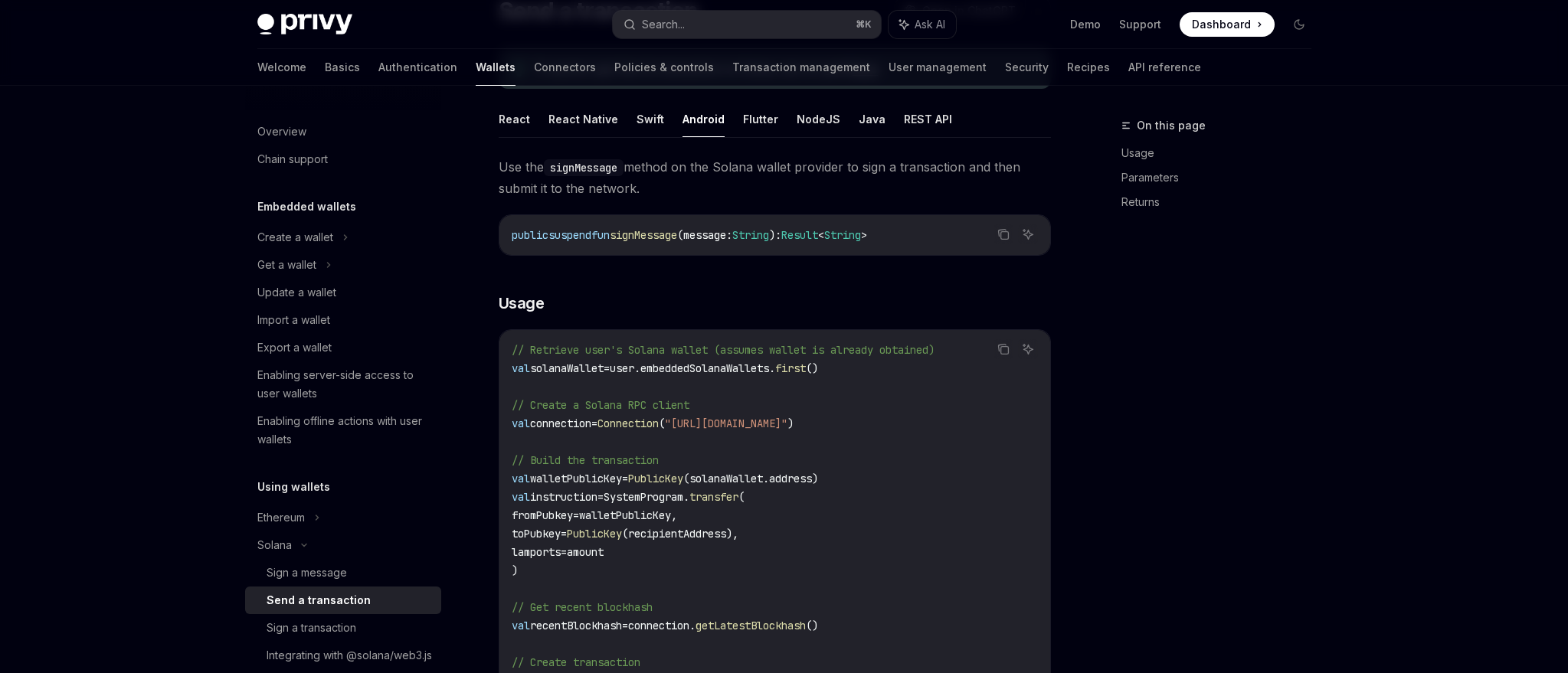
click at [858, 114] on button "Java" at bounding box center [871, 119] width 27 height 36
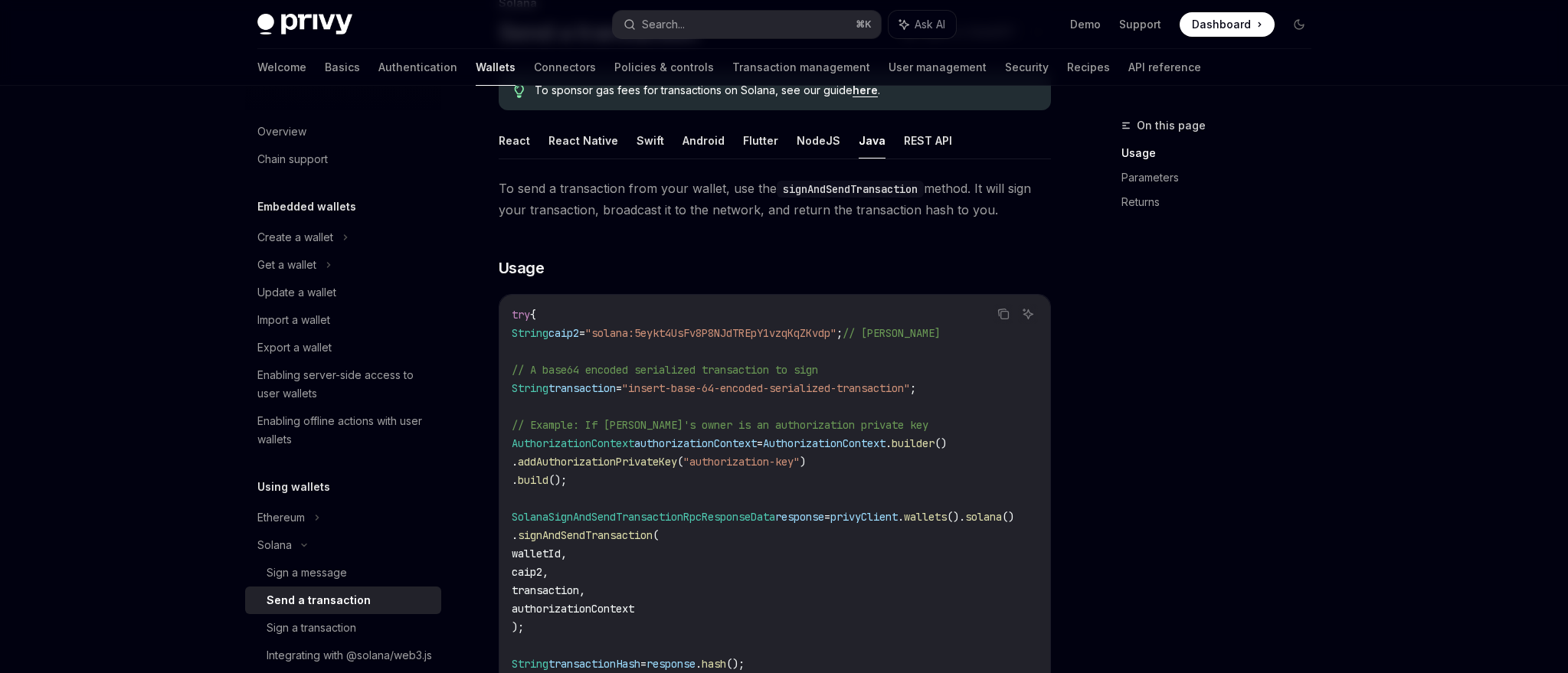
scroll to position [122, 0]
click at [694, 139] on button "Android" at bounding box center [704, 141] width 43 height 36
type textarea "*"
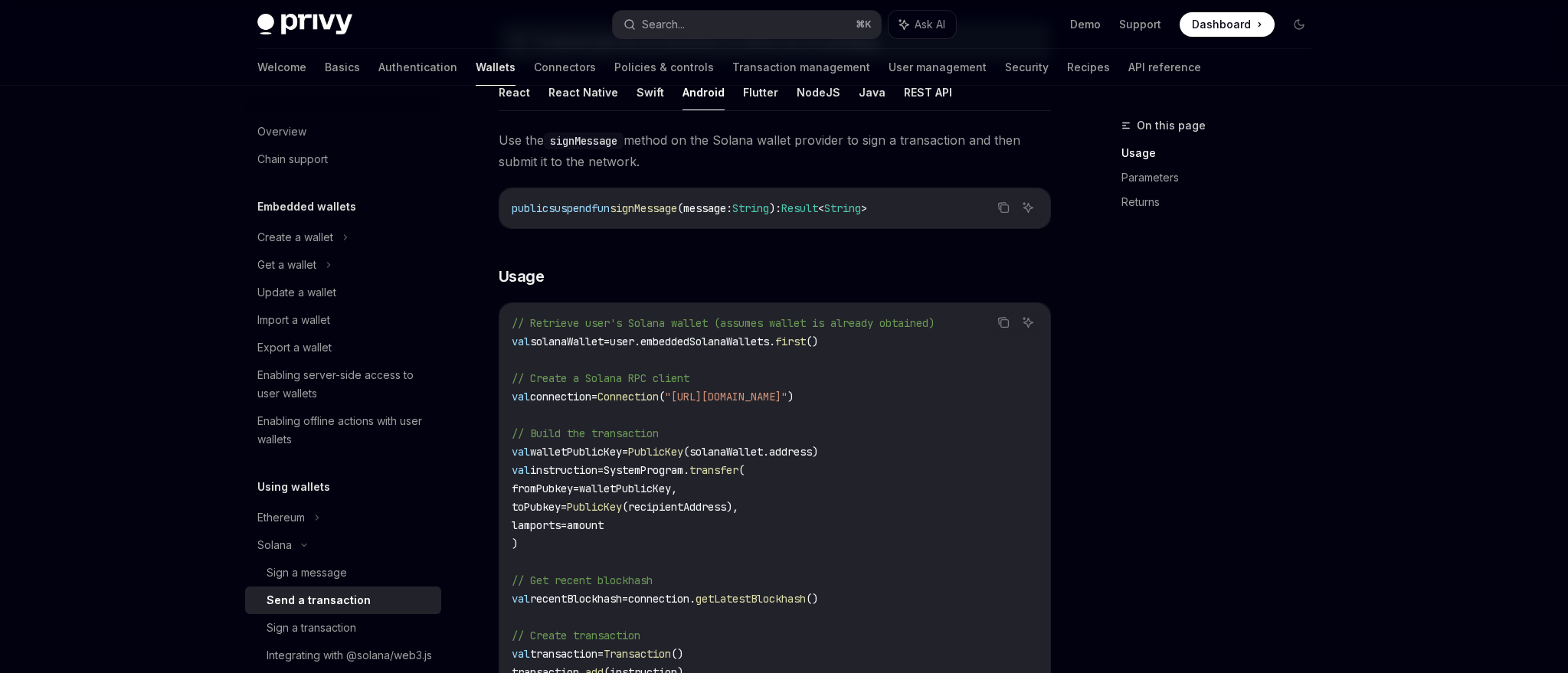
scroll to position [191, 0]
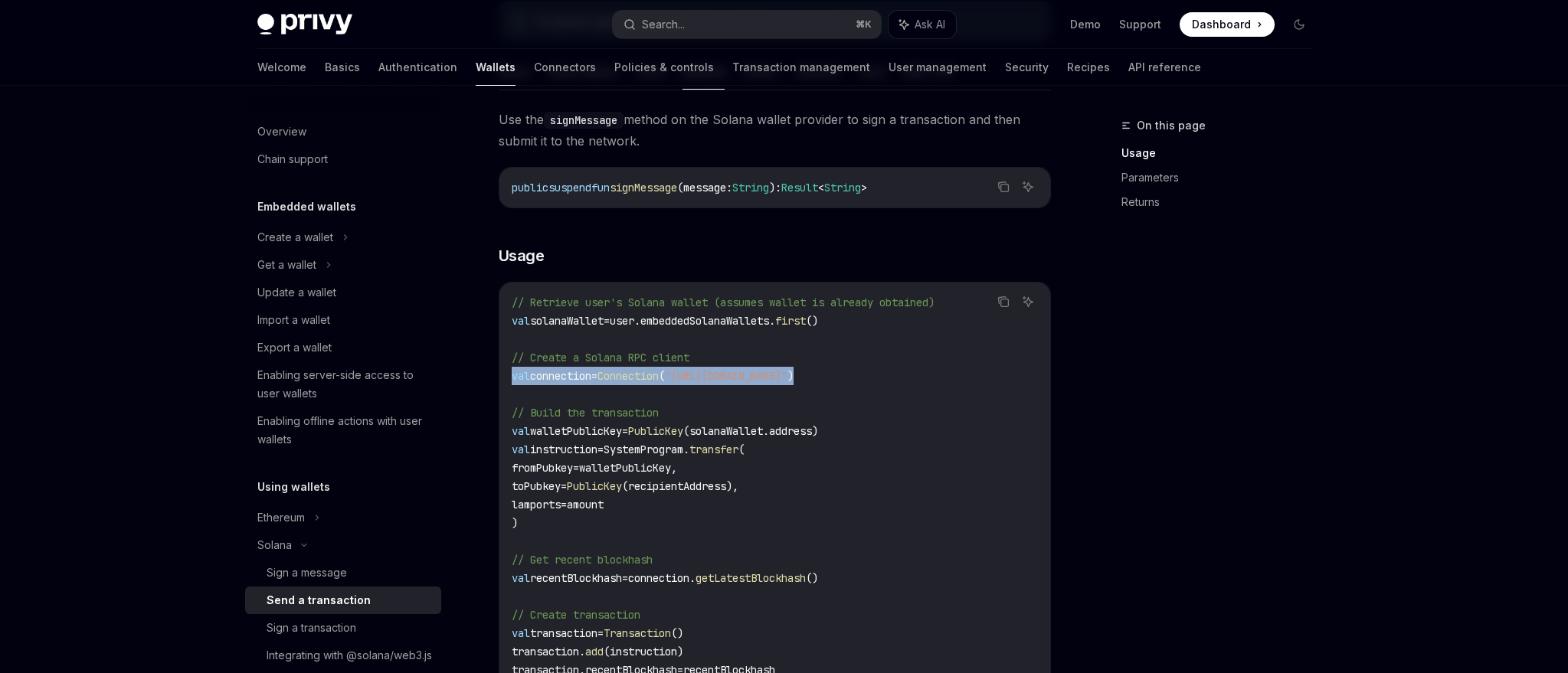
drag, startPoint x: 513, startPoint y: 376, endPoint x: 1034, endPoint y: 382, distance: 521.0
copy span "val connection = Connection ( "[URL][DOMAIN_NAME]" )"
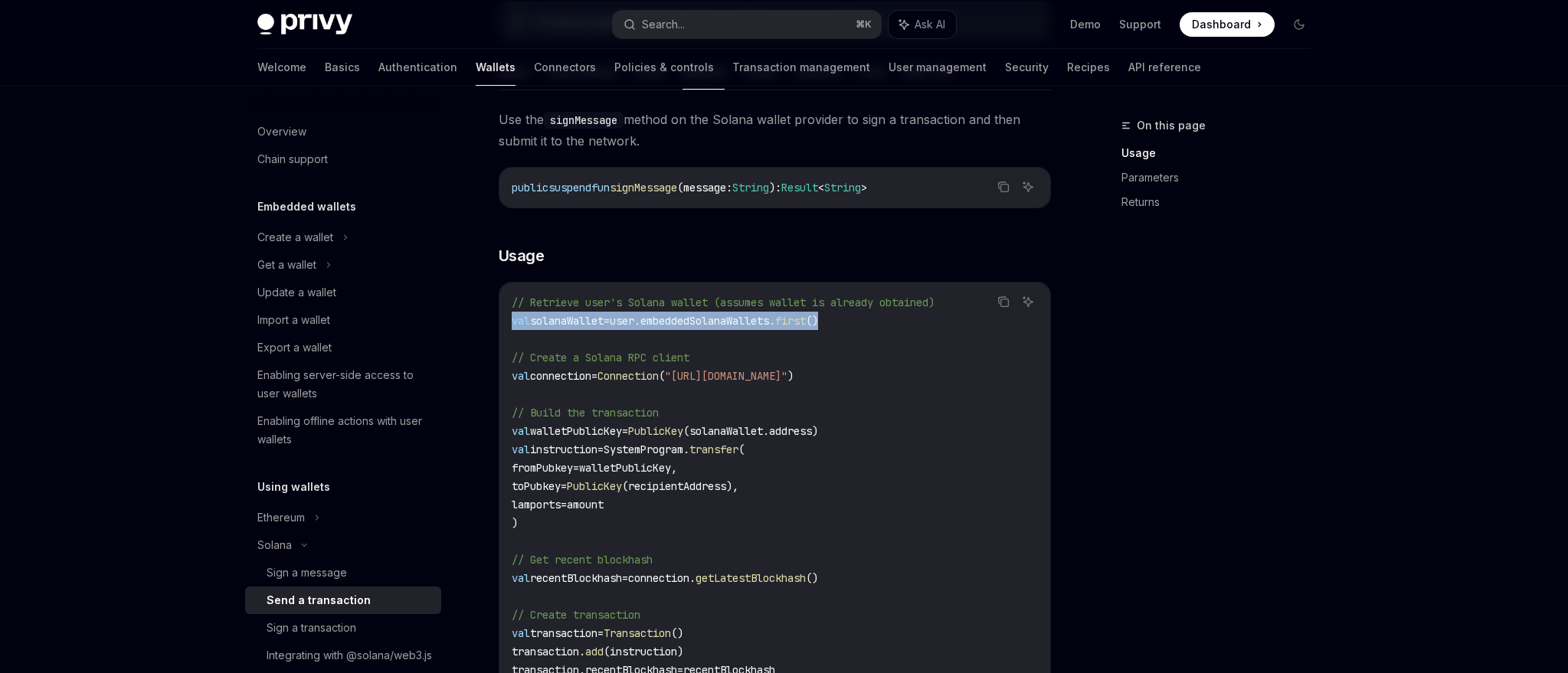
drag, startPoint x: 510, startPoint y: 321, endPoint x: 867, endPoint y: 324, distance: 357.0
copy span "val solanaWallet = user.embeddedSolanaWallets. first ()"
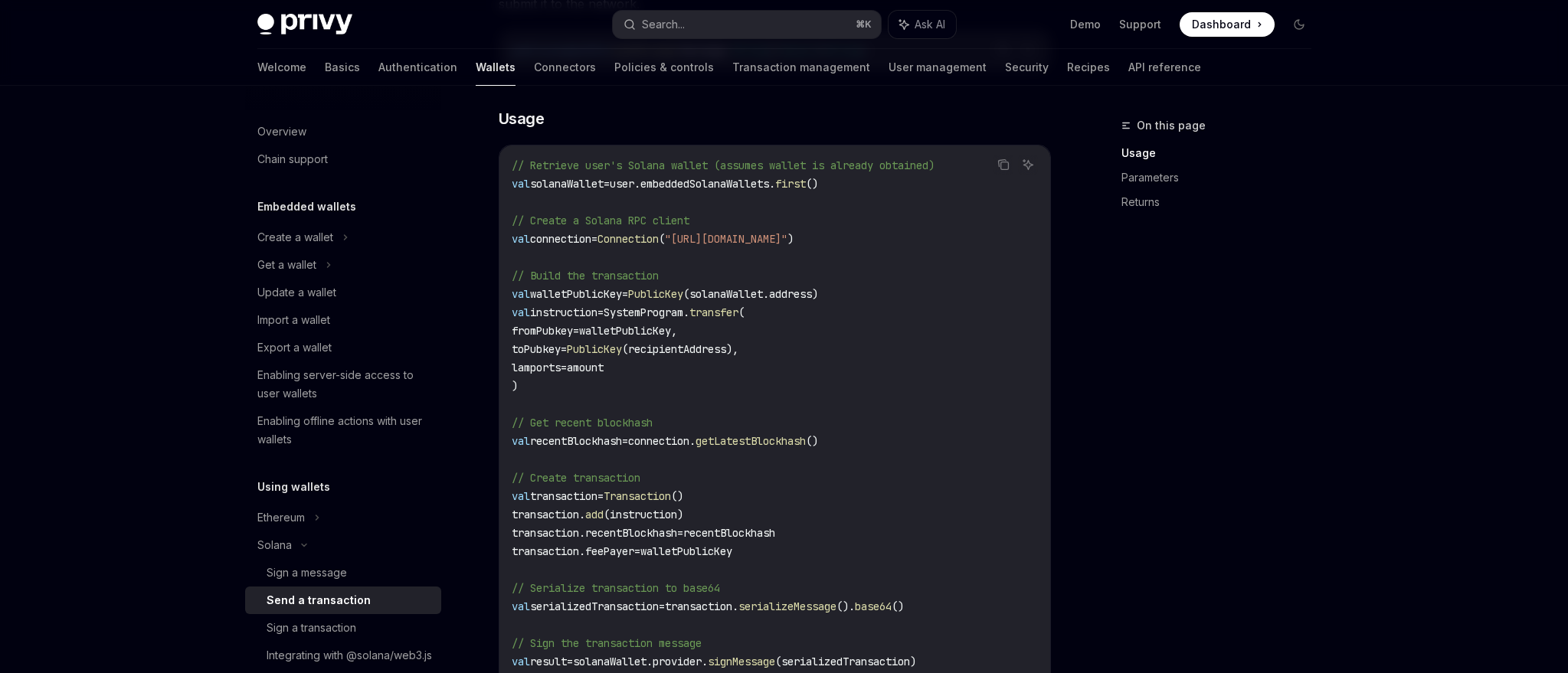
scroll to position [340, 0]
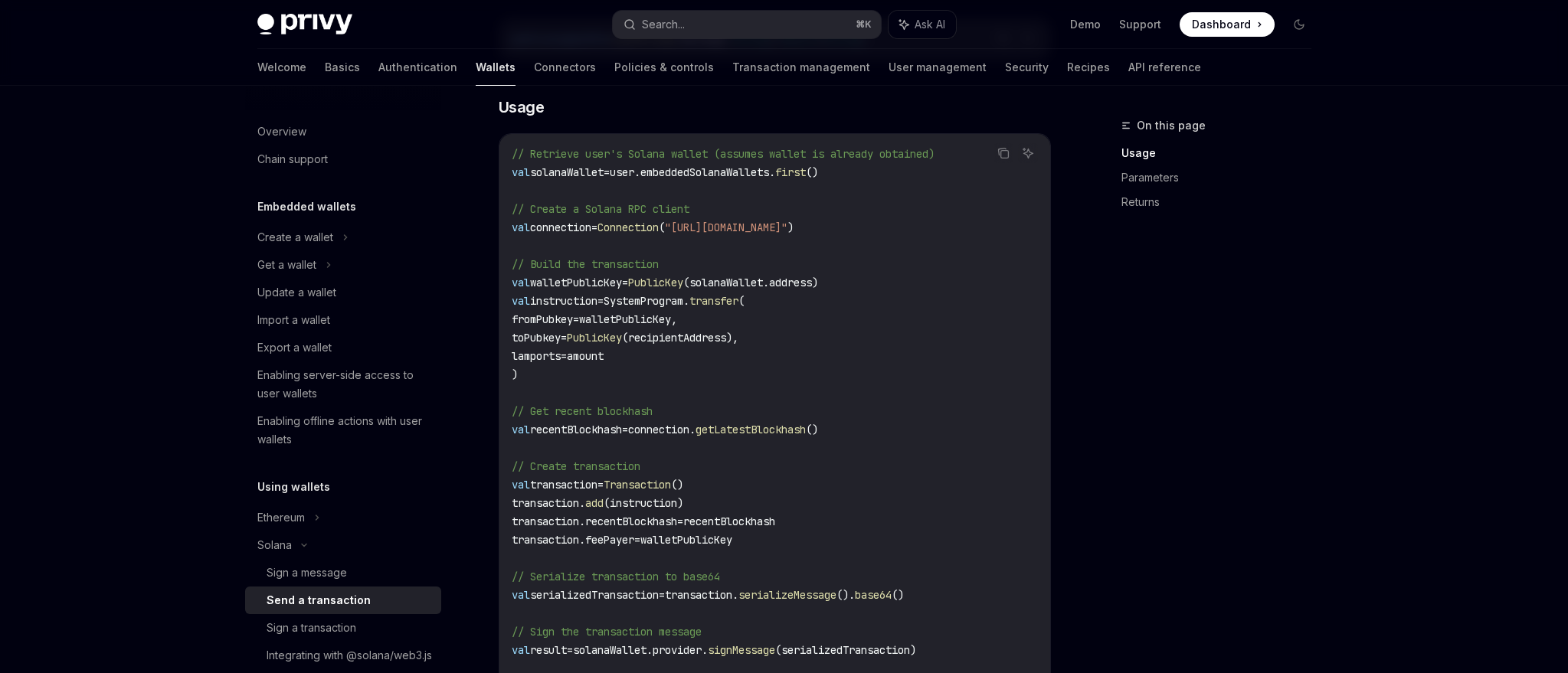
click at [697, 366] on code "// Retrieve user's Solana wallet (assumes wallet is already obtained) val solan…" at bounding box center [775, 540] width 526 height 791
